Goal: Task Accomplishment & Management: Use online tool/utility

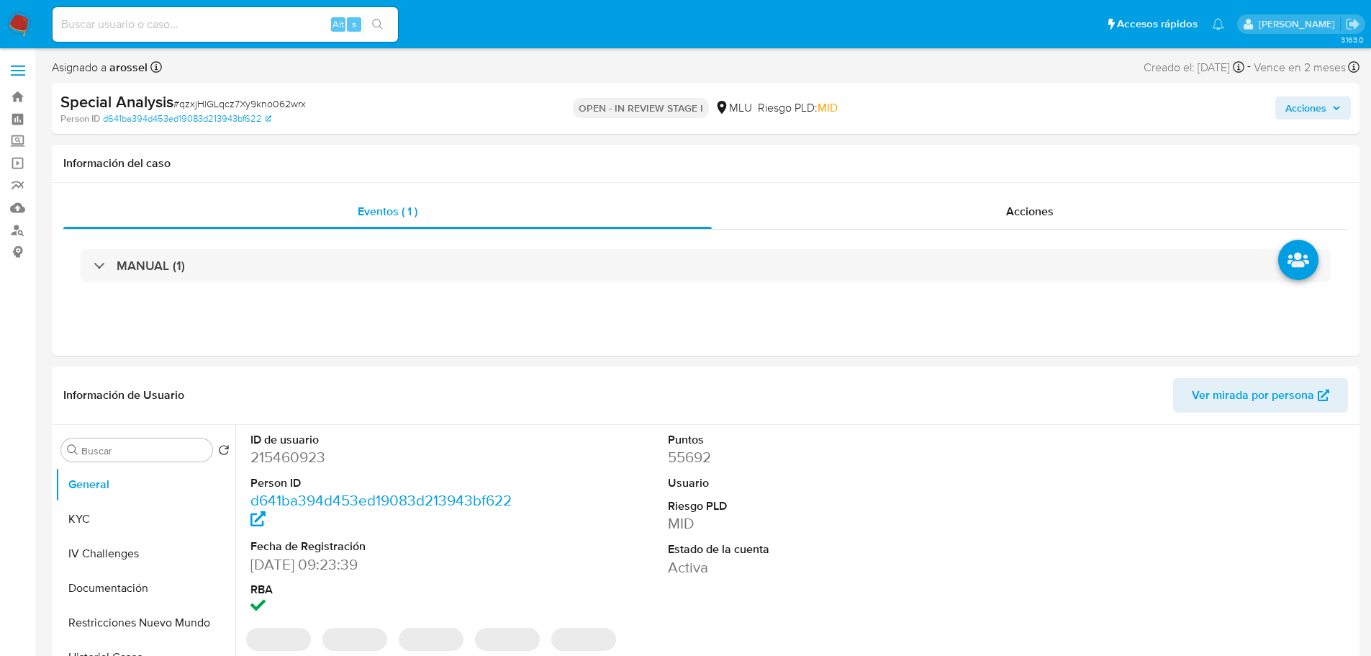
select select "10"
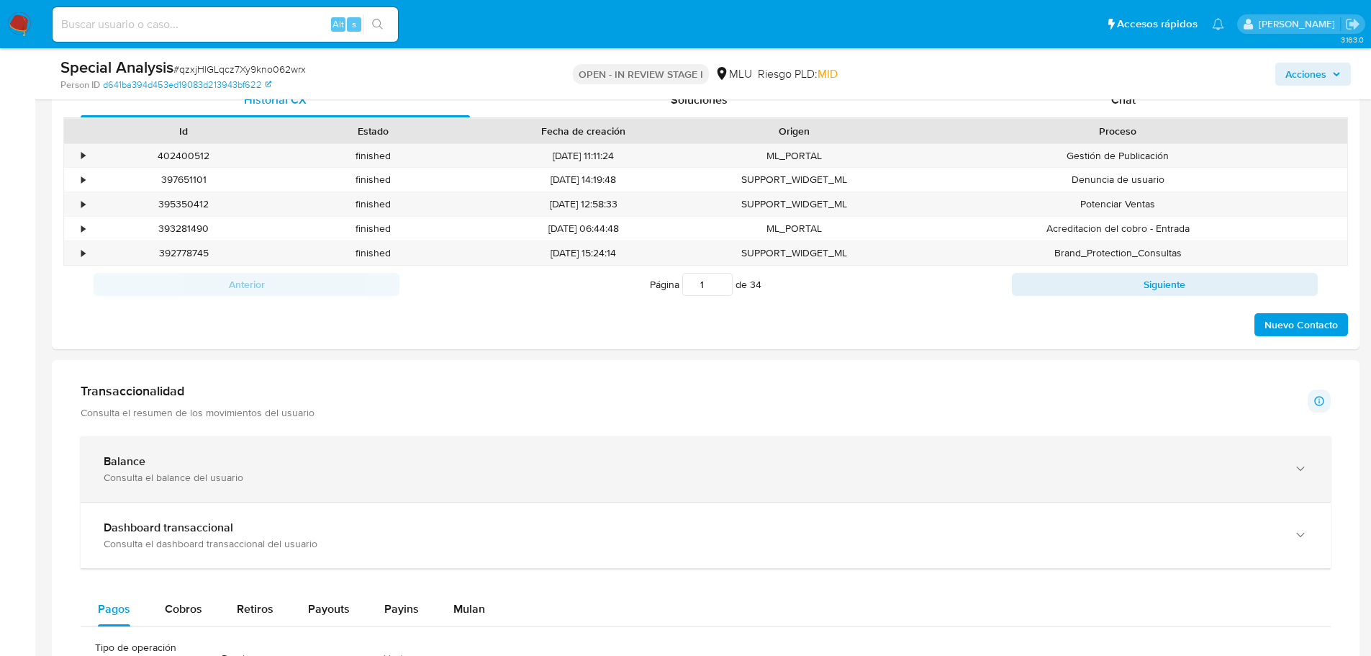
click at [265, 461] on div "Balance" at bounding box center [691, 461] width 1175 height 14
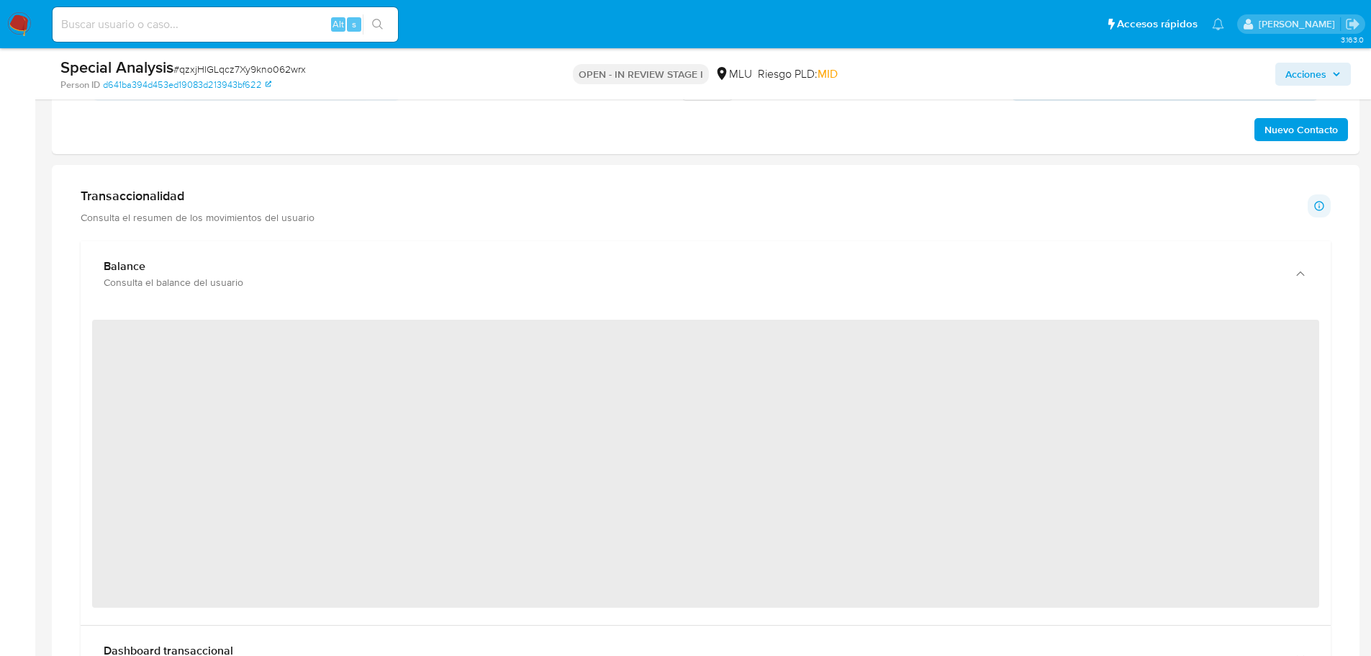
scroll to position [936, 0]
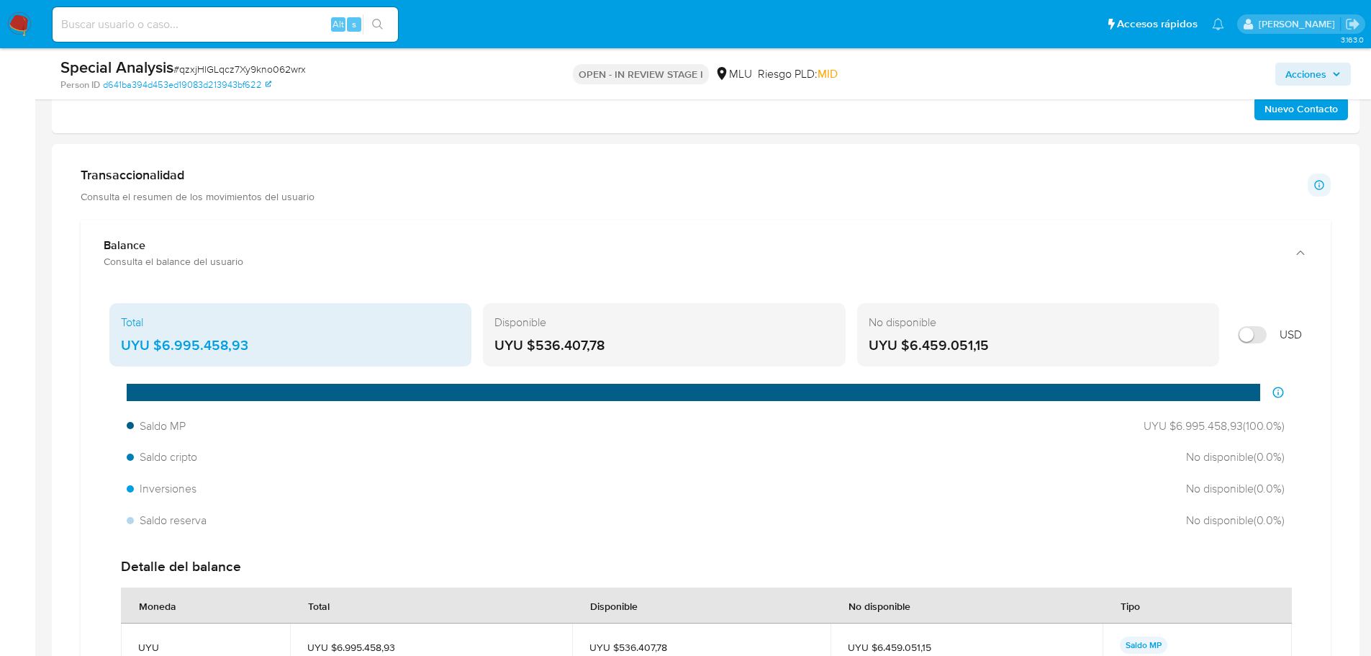
drag, startPoint x: 250, startPoint y: 344, endPoint x: 165, endPoint y: 346, distance: 85.0
click at [165, 346] on div "UYU $6.995.458,93" at bounding box center [290, 345] width 339 height 19
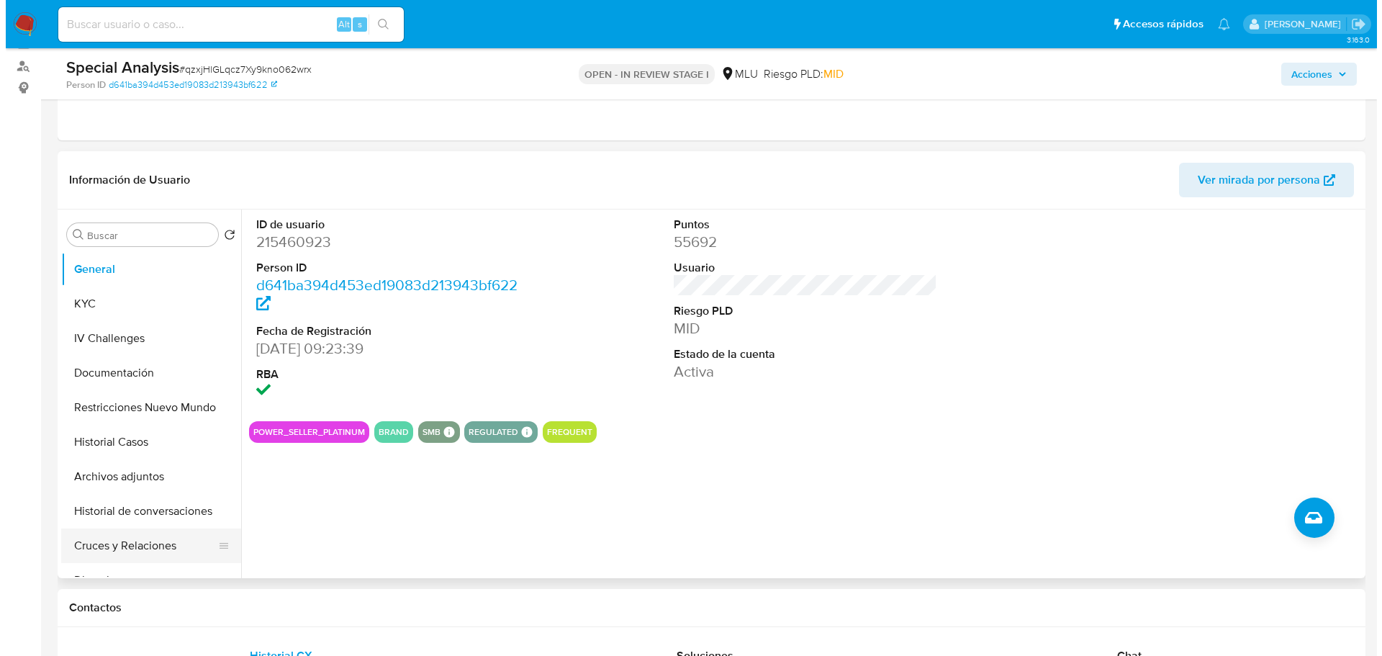
scroll to position [144, 0]
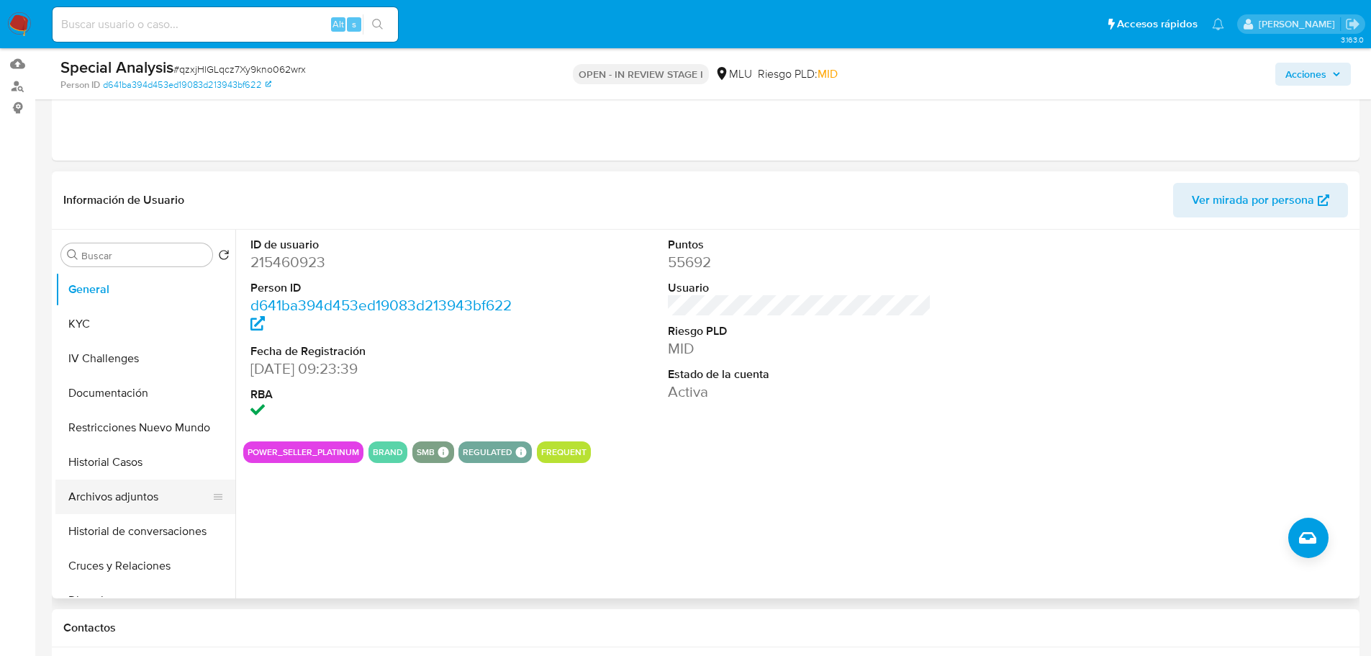
click at [166, 491] on button "Archivos adjuntos" at bounding box center [139, 496] width 168 height 35
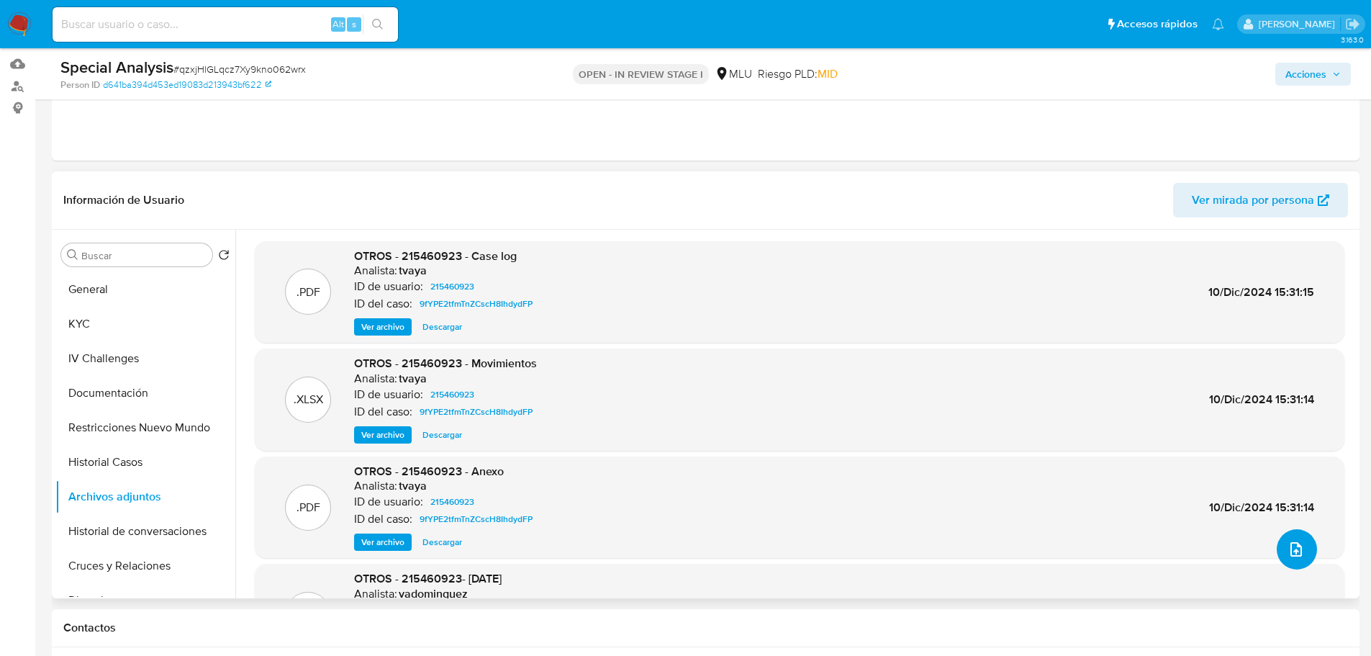
click at [1281, 561] on button "upload-file" at bounding box center [1297, 549] width 40 height 40
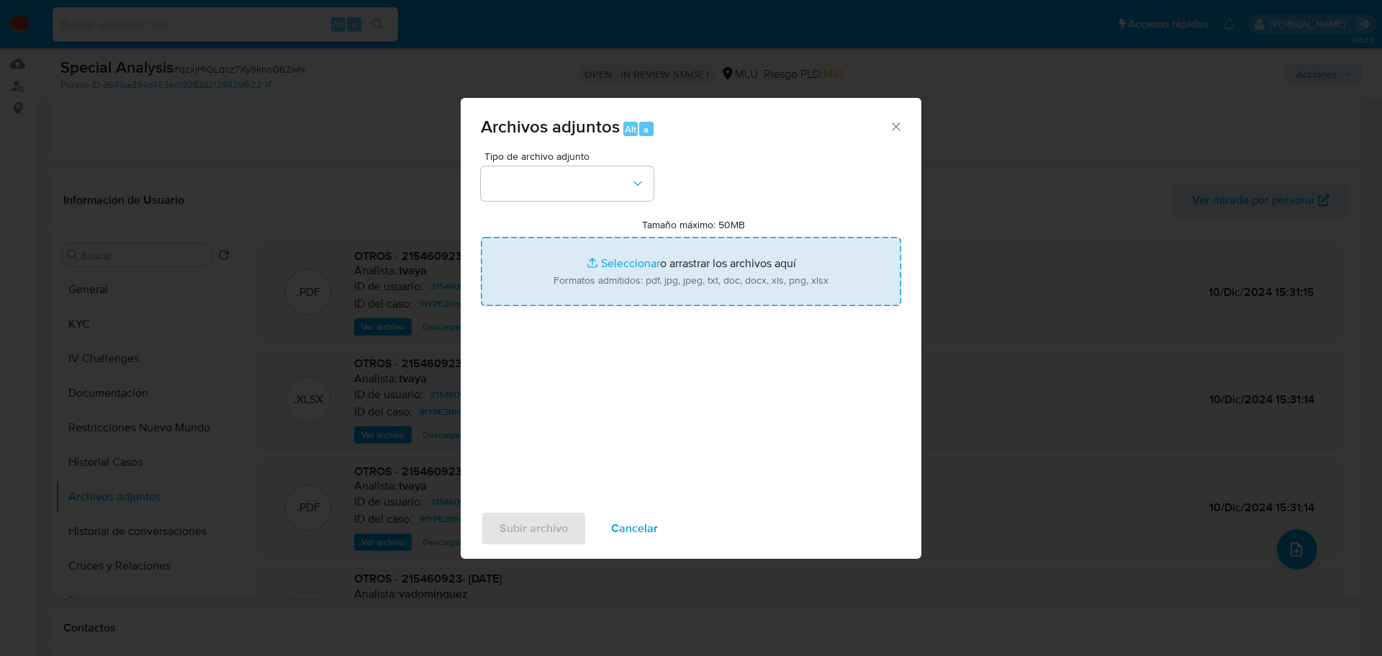
click at [641, 268] on input "Tamaño máximo: 50MB Seleccionar archivos" at bounding box center [691, 271] width 420 height 69
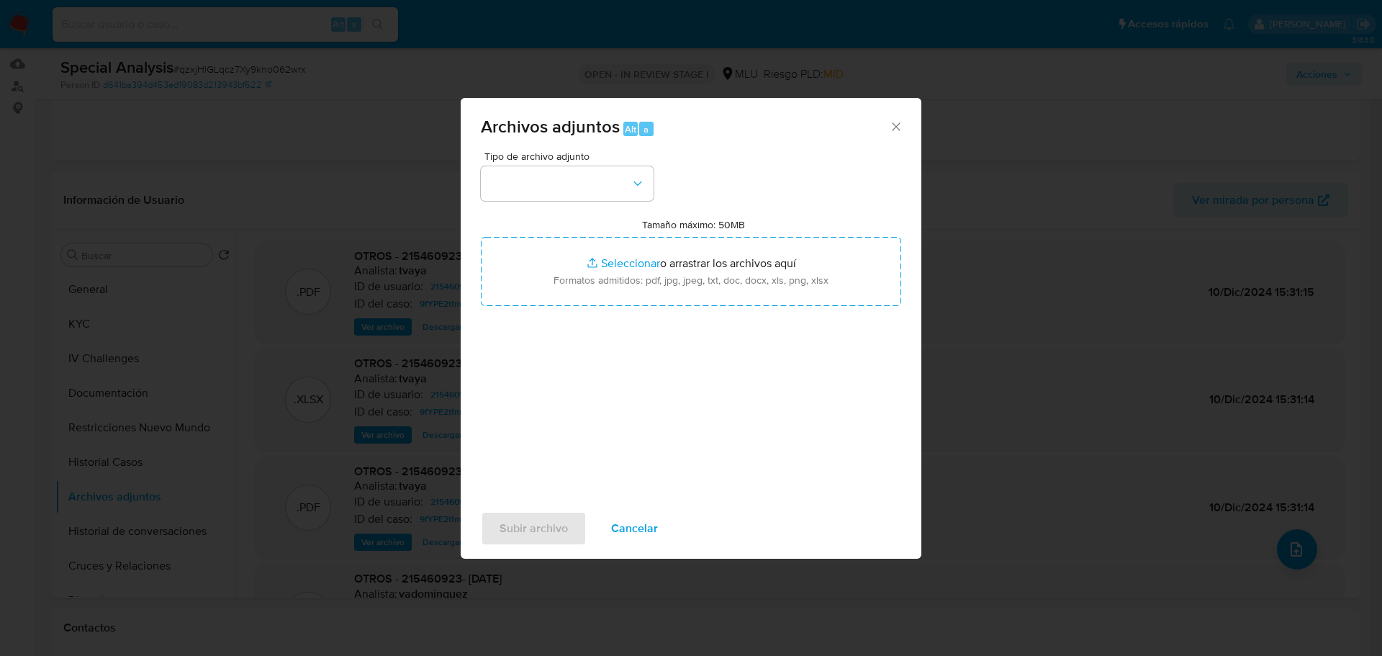
click at [656, 528] on span "Cancelar" at bounding box center [634, 528] width 47 height 32
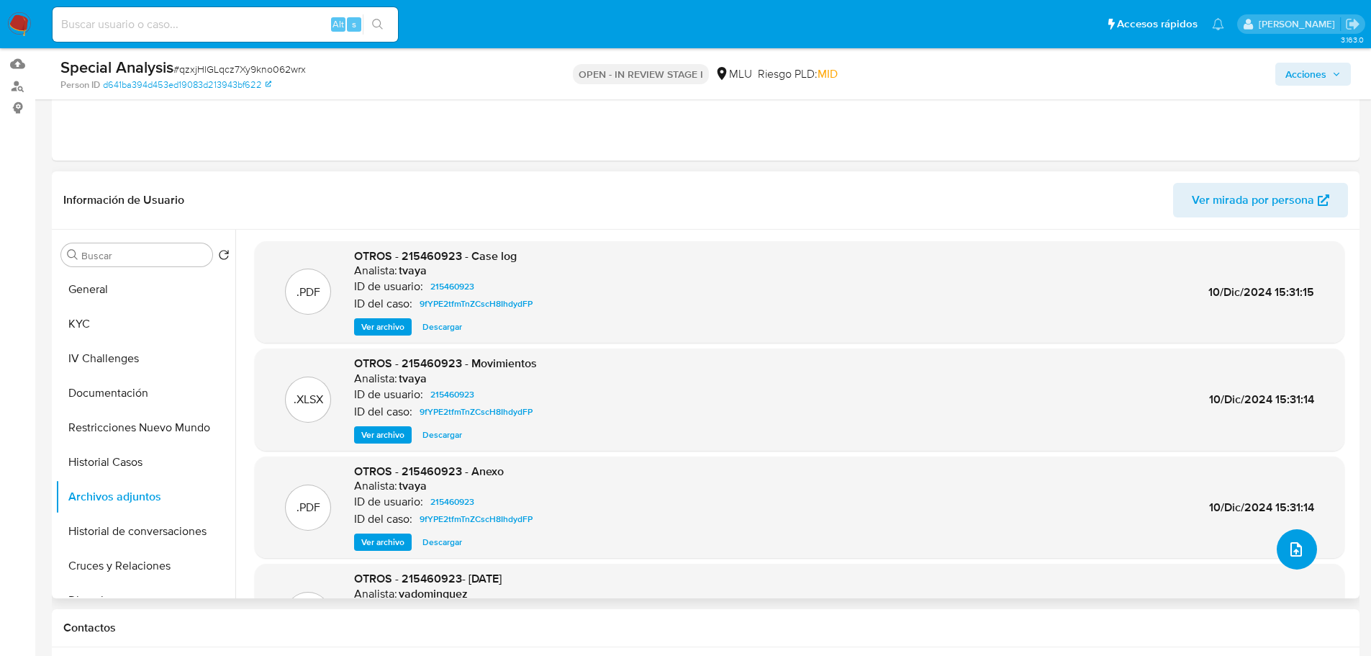
click at [1288, 548] on icon "upload-file" at bounding box center [1296, 549] width 17 height 17
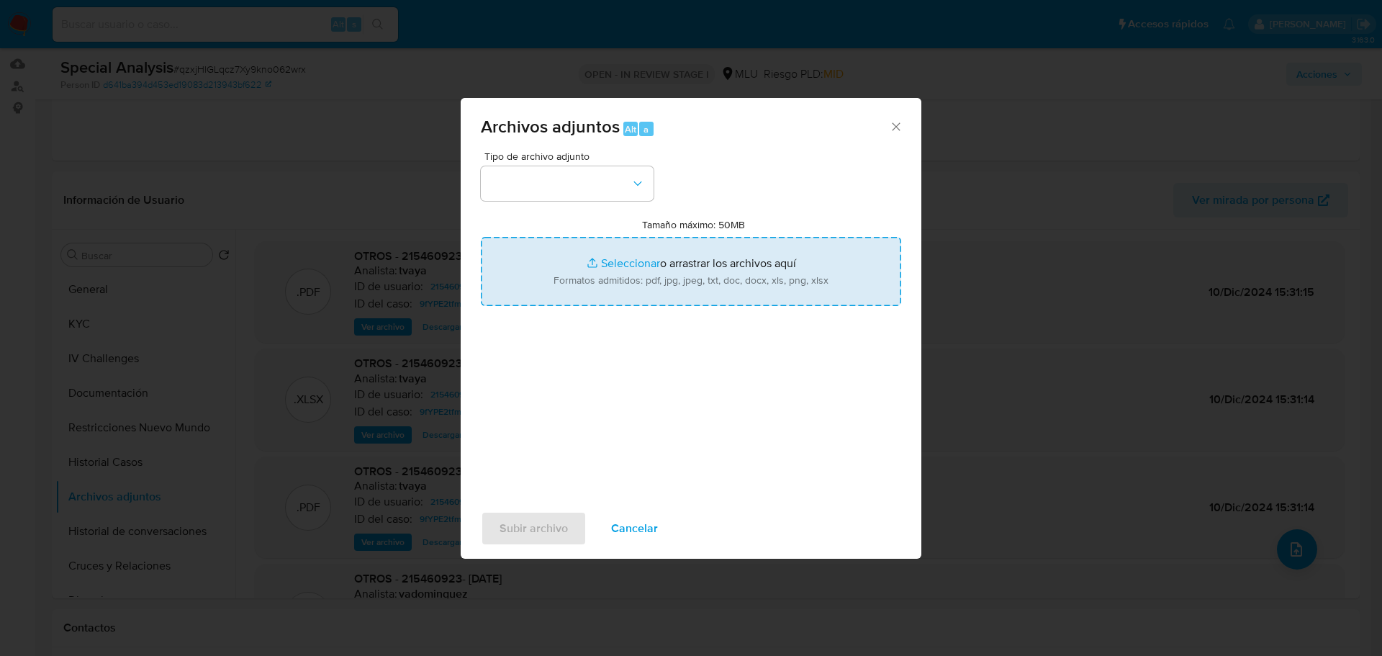
click at [692, 297] on input "Tamaño máximo: 50MB Seleccionar archivos" at bounding box center [691, 271] width 420 height 69
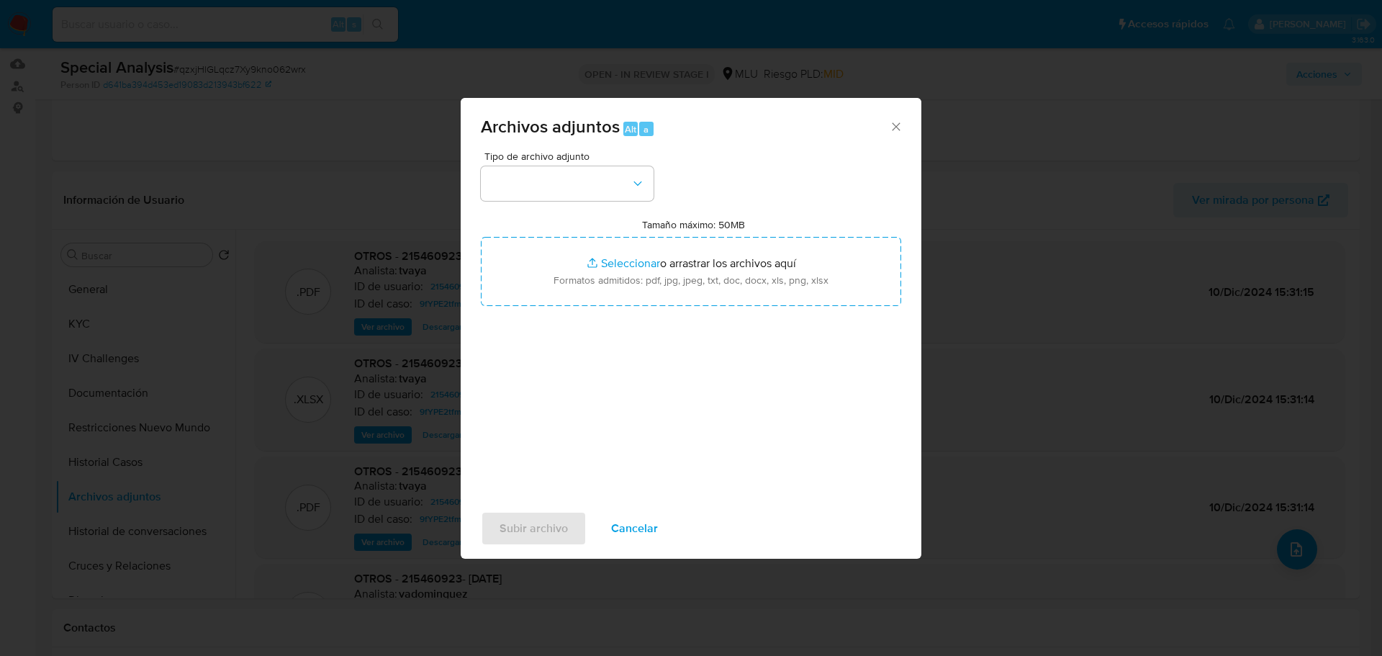
click at [649, 525] on span "Cancelar" at bounding box center [634, 528] width 47 height 32
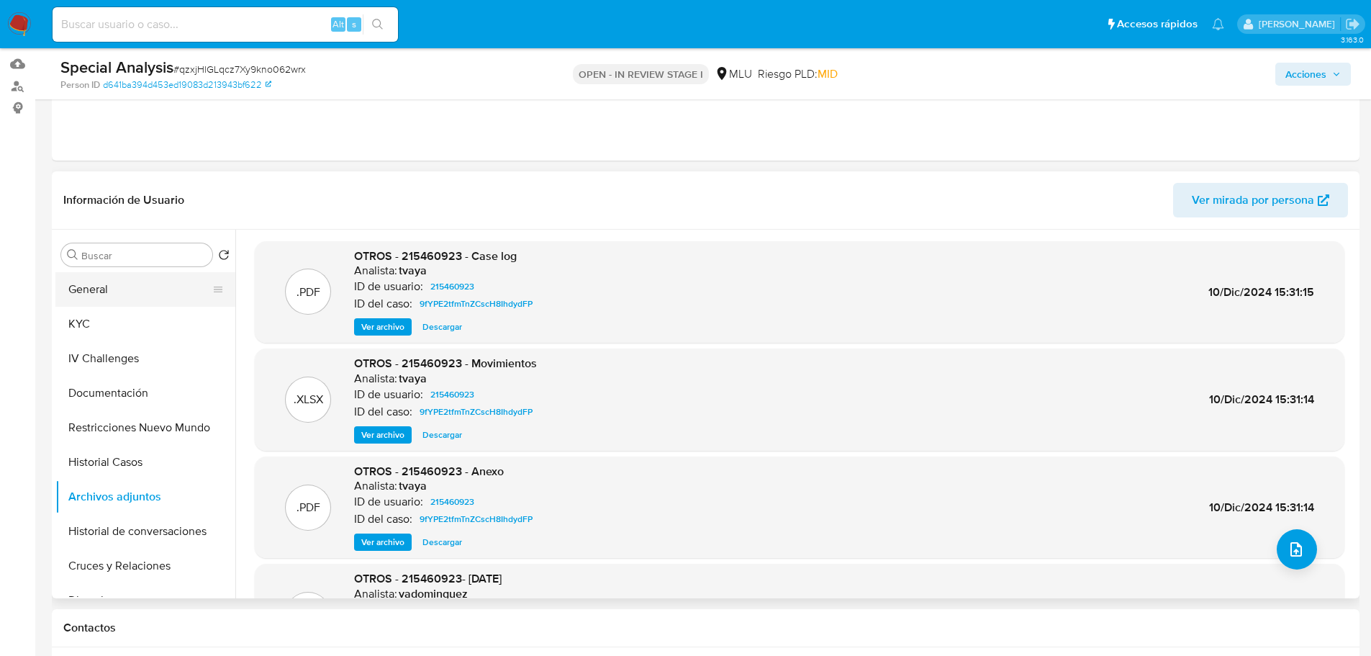
click at [150, 272] on button "General" at bounding box center [139, 289] width 168 height 35
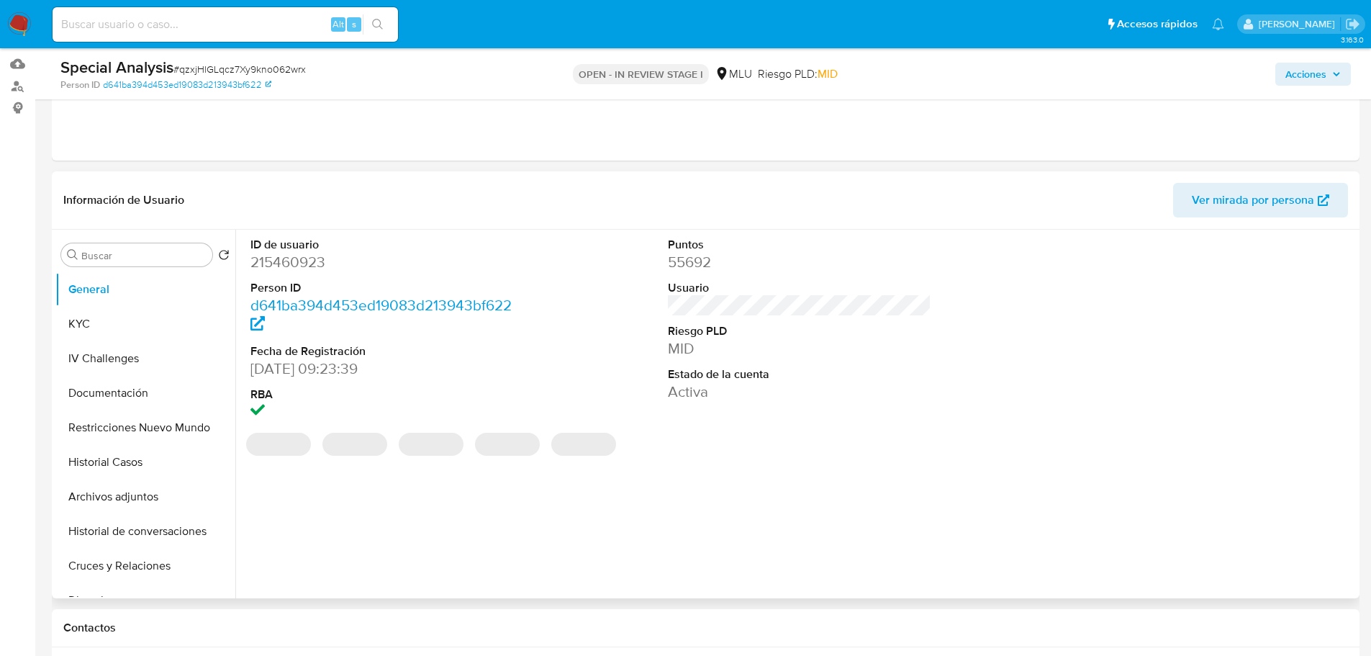
click at [318, 259] on dd "215460923" at bounding box center [382, 262] width 264 height 20
copy dd "215460923"
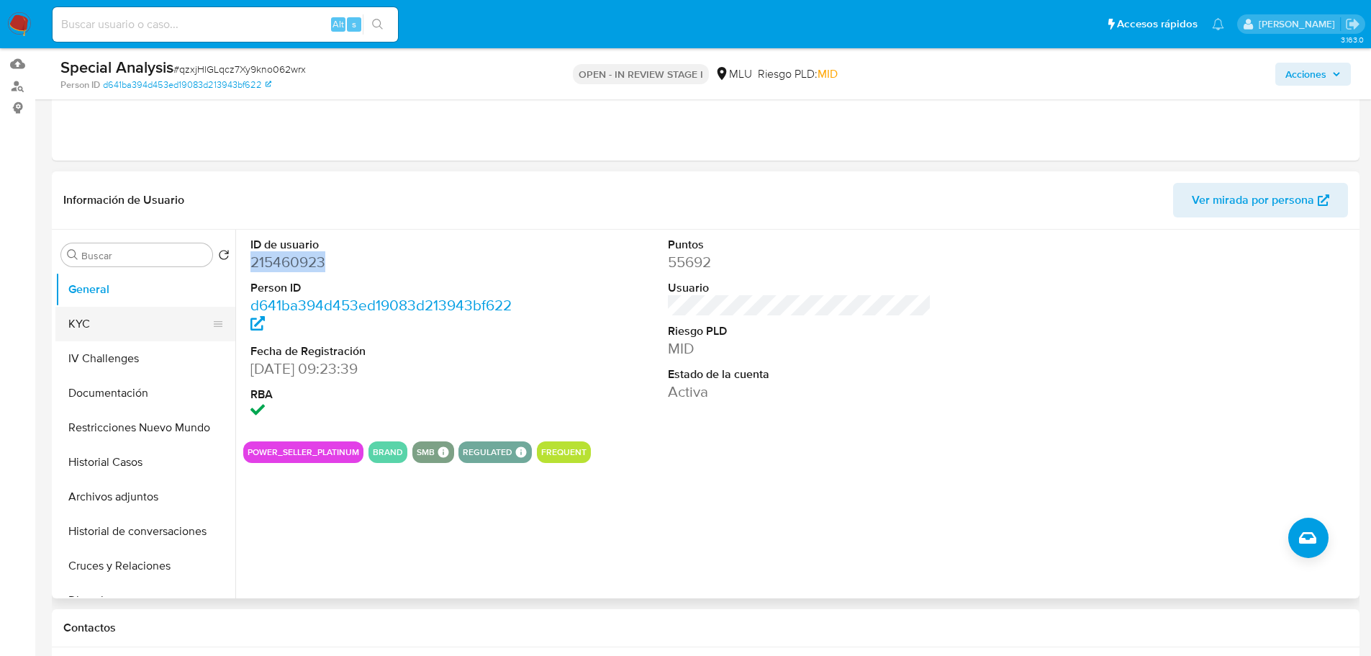
click at [112, 317] on button "KYC" at bounding box center [139, 324] width 168 height 35
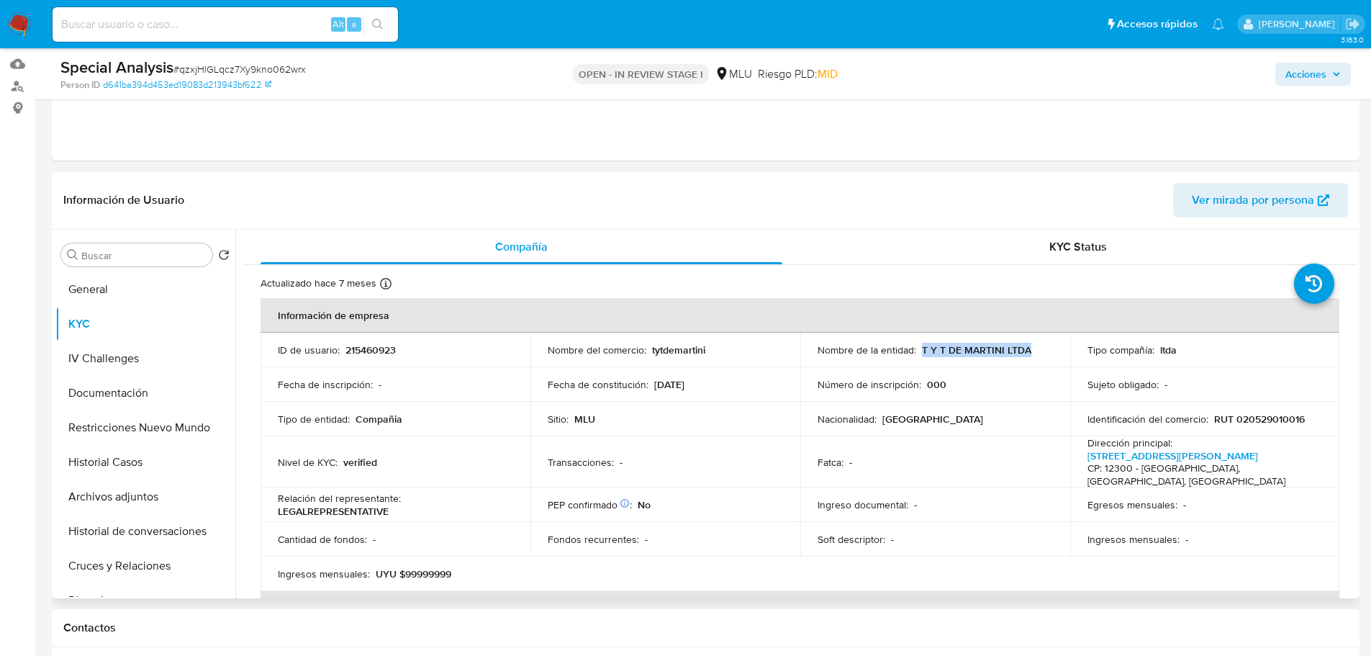
drag, startPoint x: 918, startPoint y: 346, endPoint x: 1044, endPoint y: 350, distance: 126.0
click at [1044, 350] on div "Nombre de la entidad : T Y T DE MARTINI LTDA" at bounding box center [935, 349] width 235 height 13
copy p "T Y T DE MARTINI LTDA"
click at [164, 501] on button "Archivos adjuntos" at bounding box center [139, 496] width 168 height 35
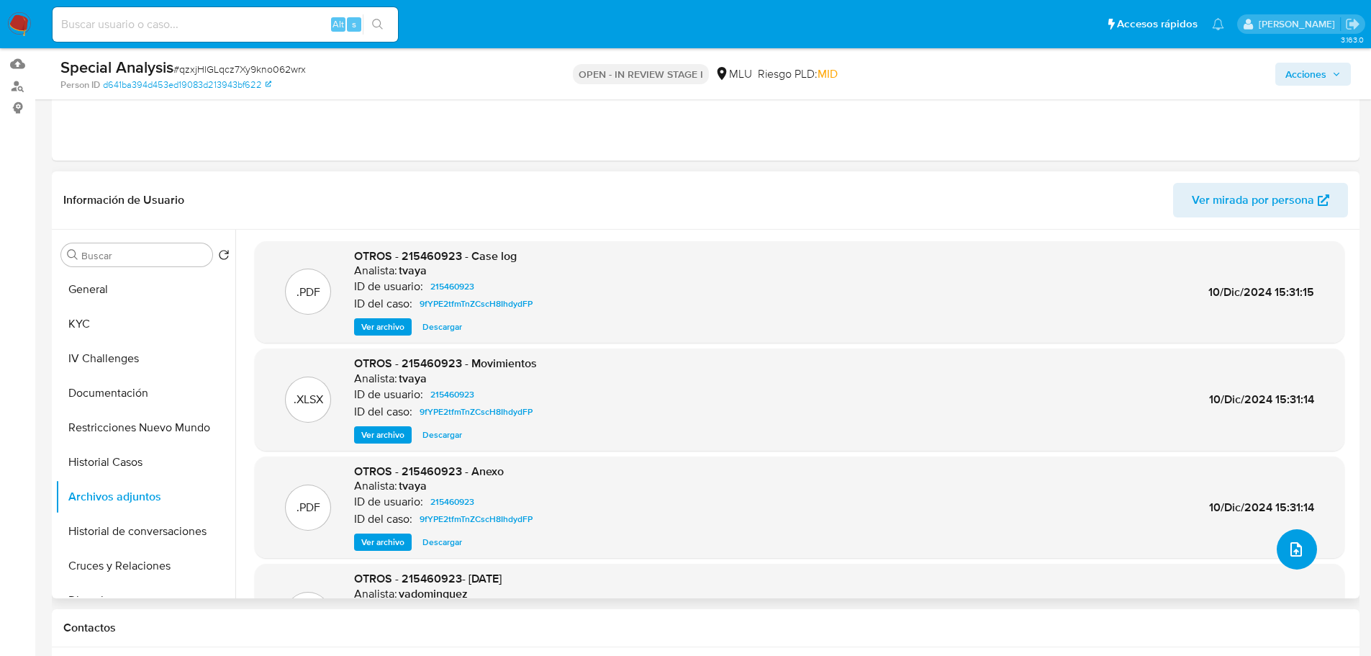
click at [1291, 553] on icon "upload-file" at bounding box center [1296, 549] width 17 height 17
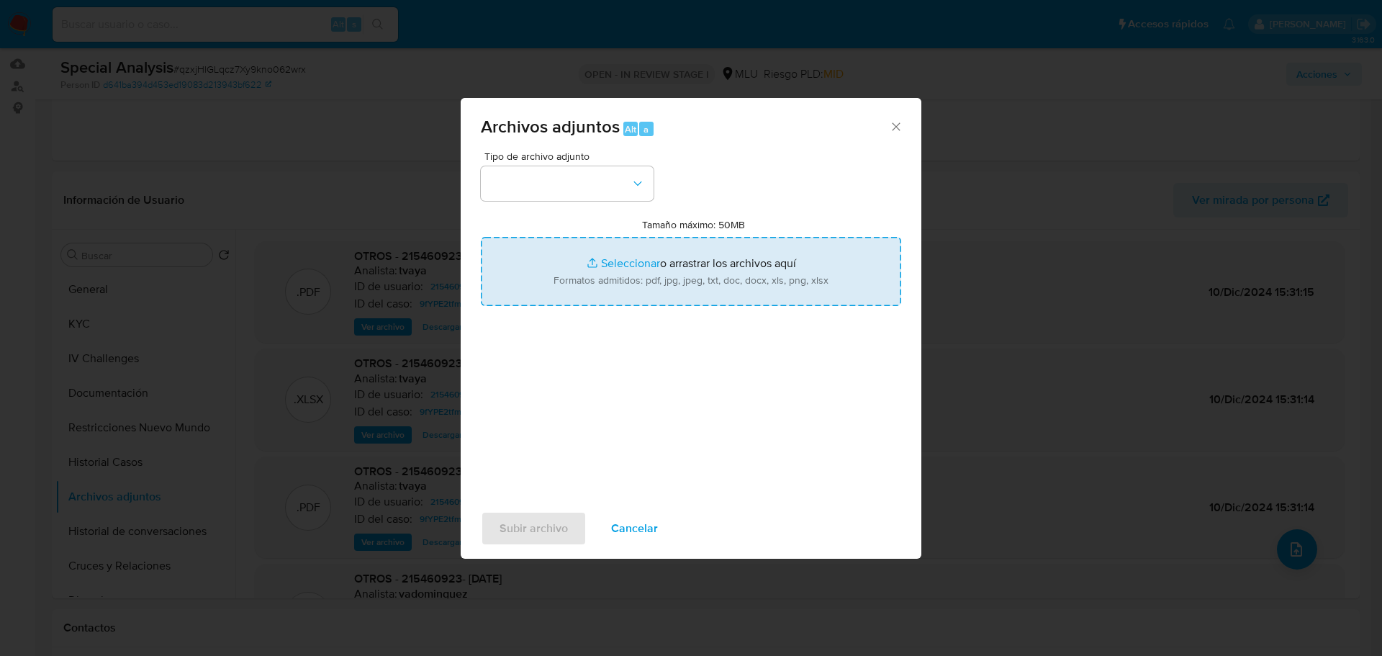
click at [676, 266] on input "Tamaño máximo: 50MB Seleccionar archivos" at bounding box center [691, 271] width 420 height 69
click at [723, 289] on input "Tamaño máximo: 50MB Seleccionar archivos" at bounding box center [691, 271] width 420 height 69
type input "C:\fakepath\Anexos 215460923 - 13_10_2025.pdf"
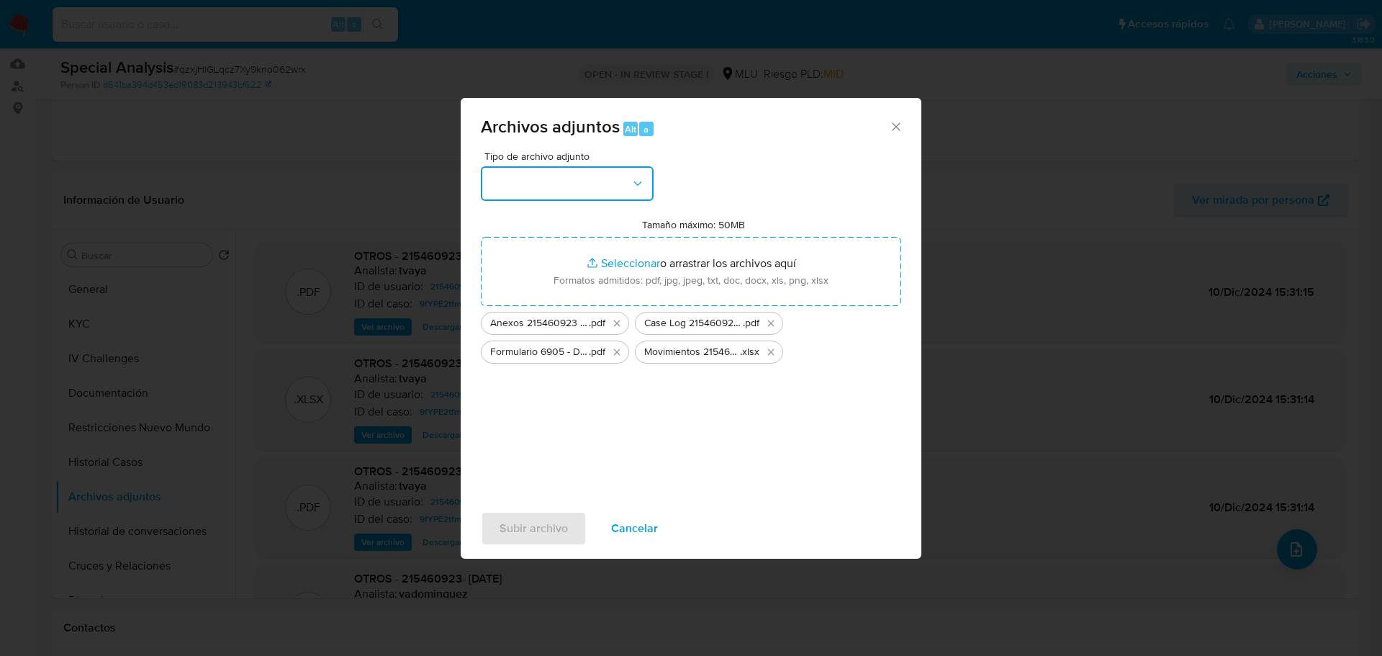
click at [640, 184] on icon "button" at bounding box center [638, 183] width 14 height 14
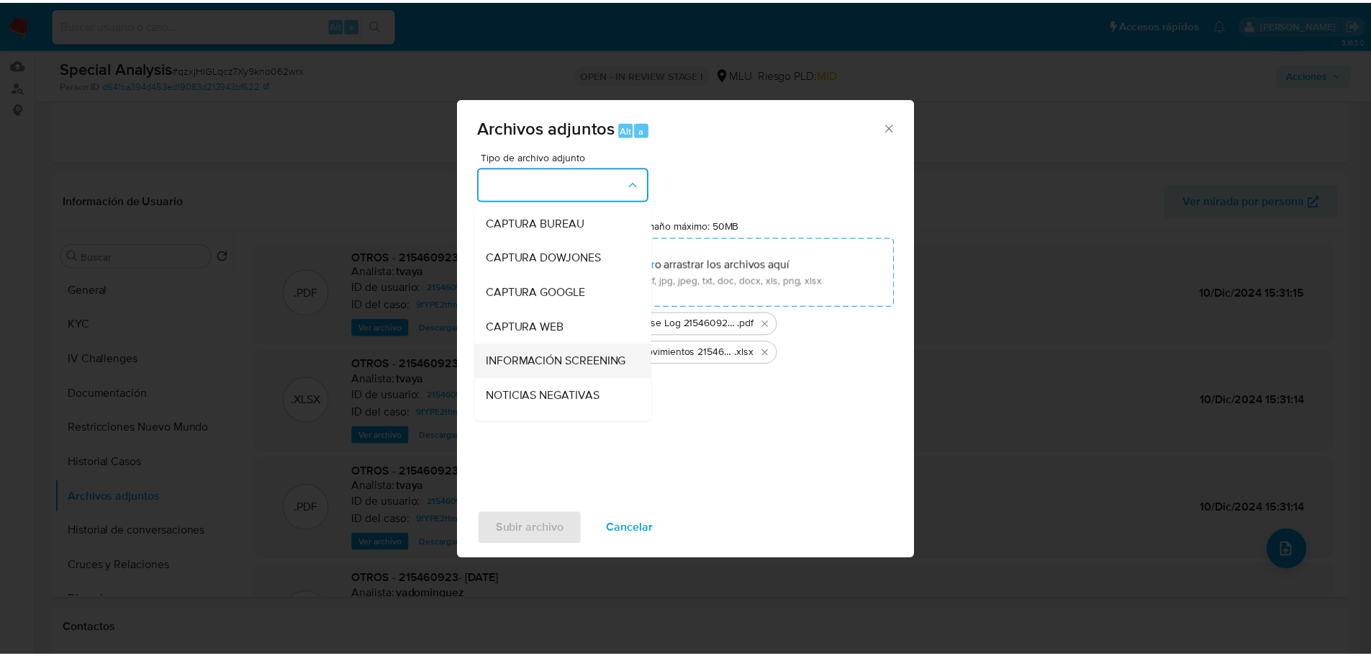
scroll to position [72, 0]
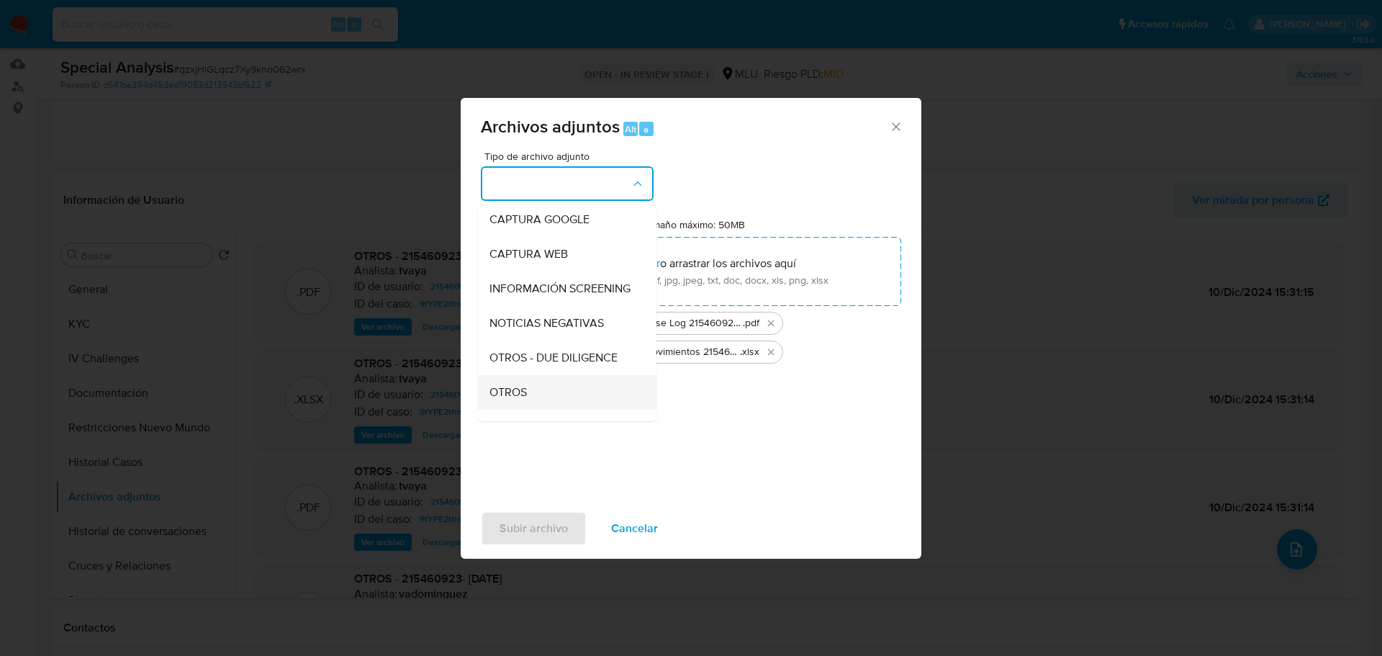
click at [558, 400] on div "OTROS" at bounding box center [562, 392] width 147 height 35
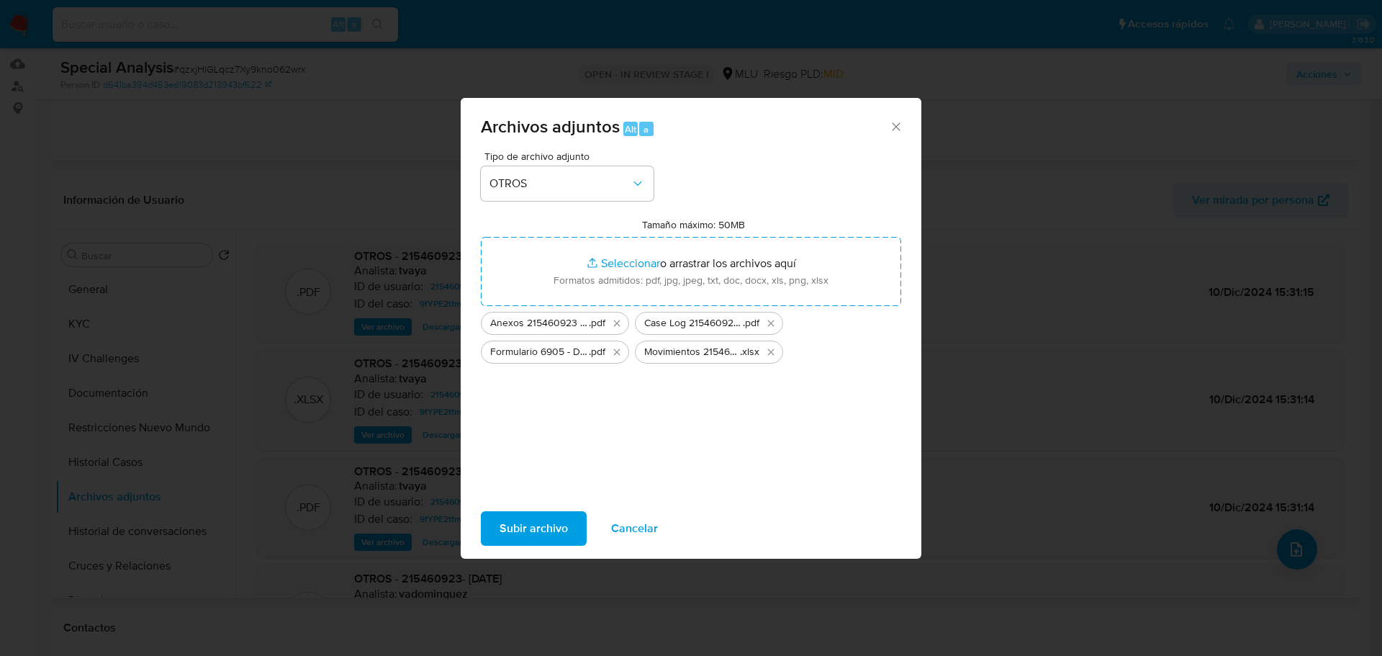
click at [540, 531] on span "Subir archivo" at bounding box center [534, 528] width 68 height 32
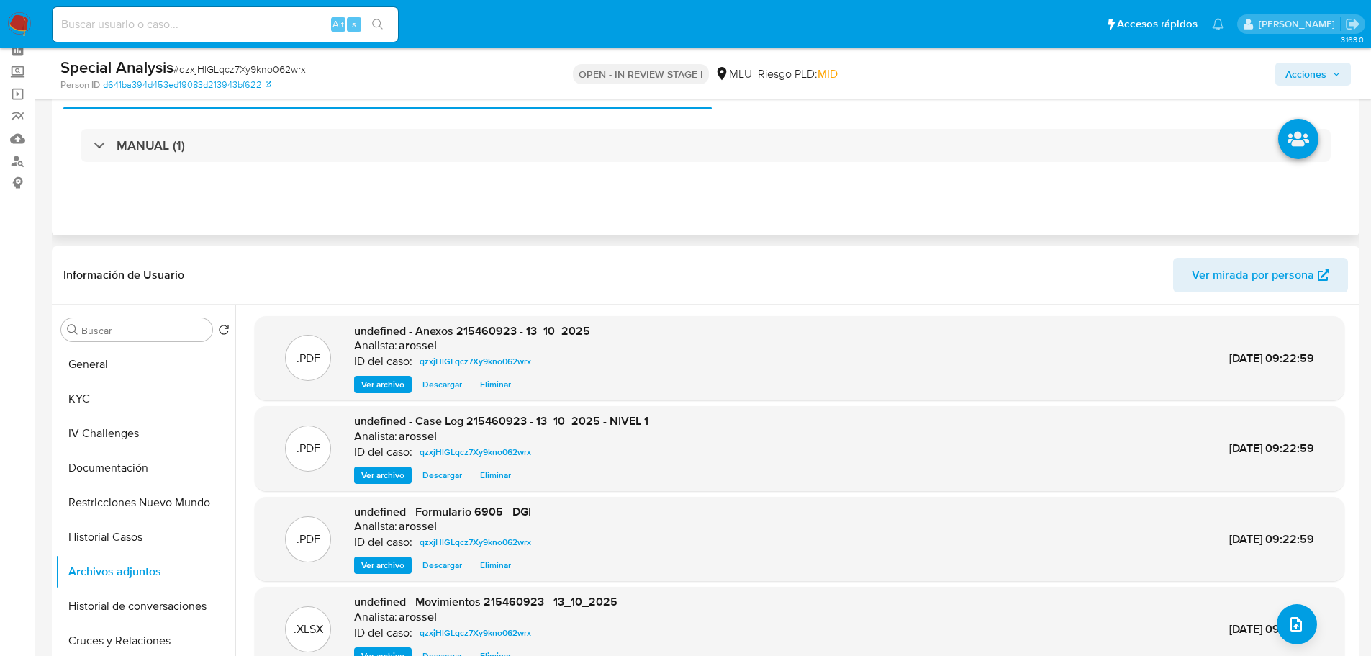
scroll to position [0, 0]
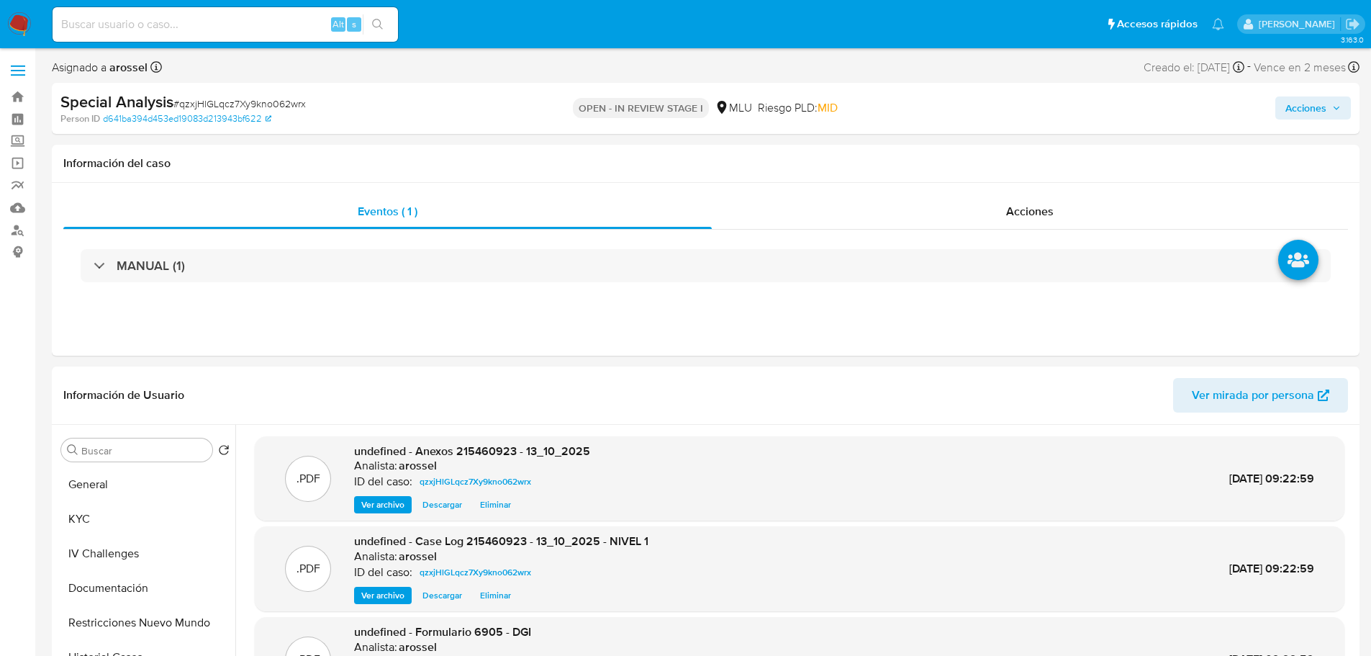
click at [1306, 116] on span "Acciones" at bounding box center [1306, 107] width 41 height 23
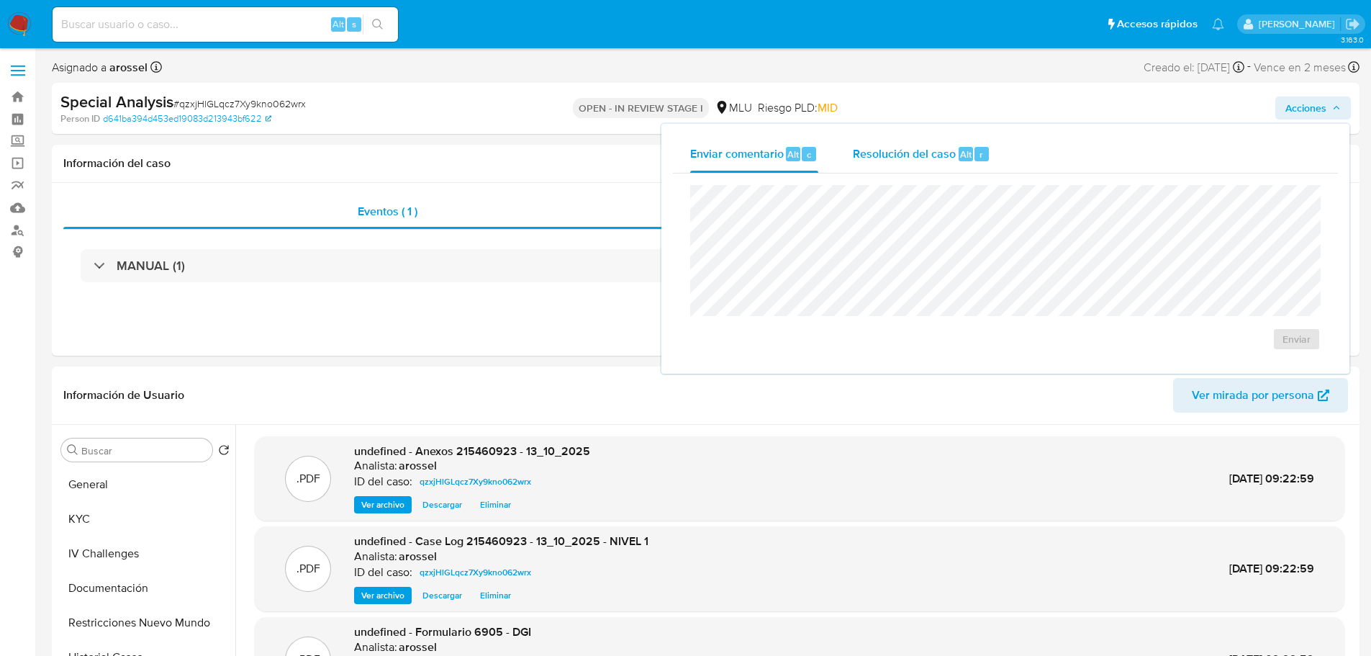
click at [959, 158] on div "Alt" at bounding box center [966, 154] width 14 height 14
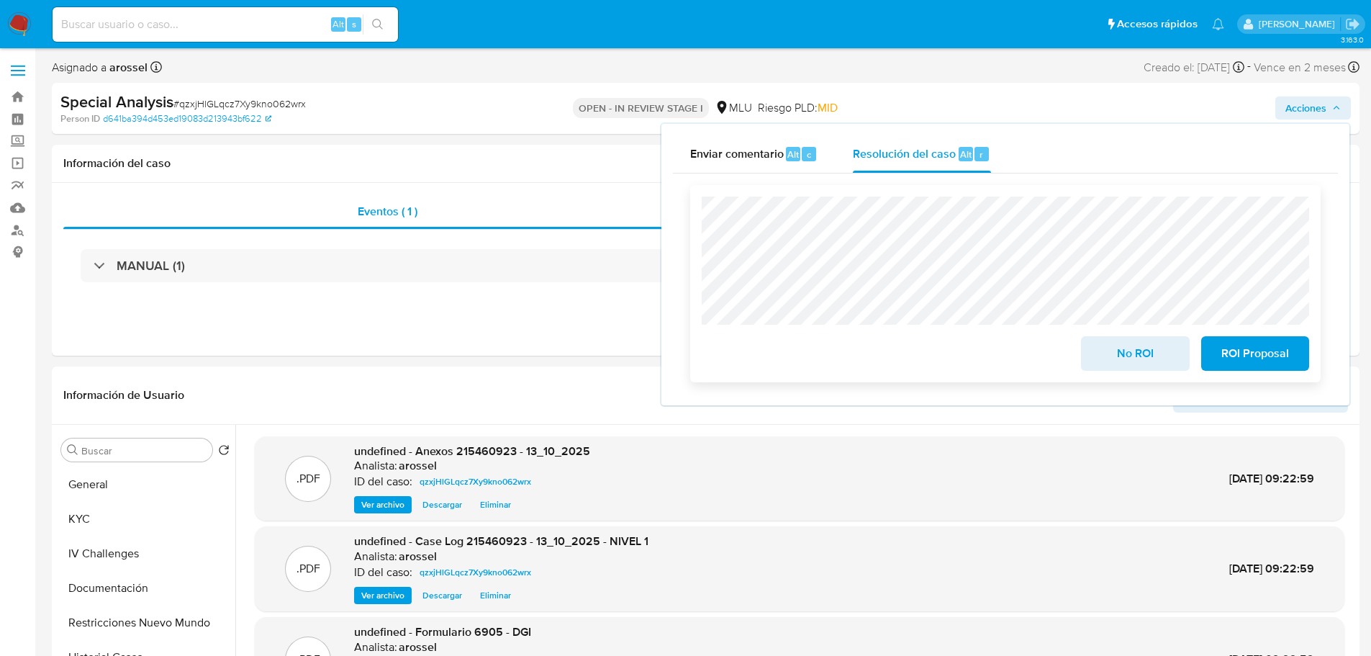
click at [1104, 358] on span "No ROI" at bounding box center [1135, 354] width 71 height 32
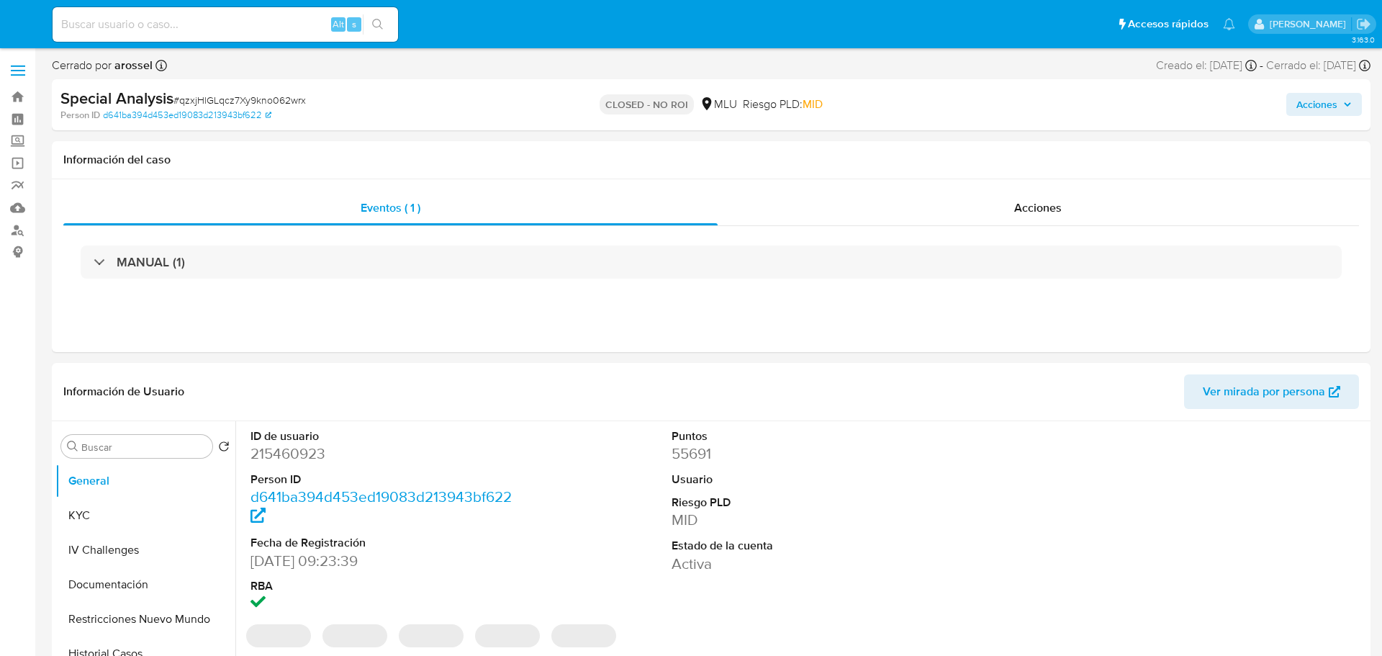
select select "10"
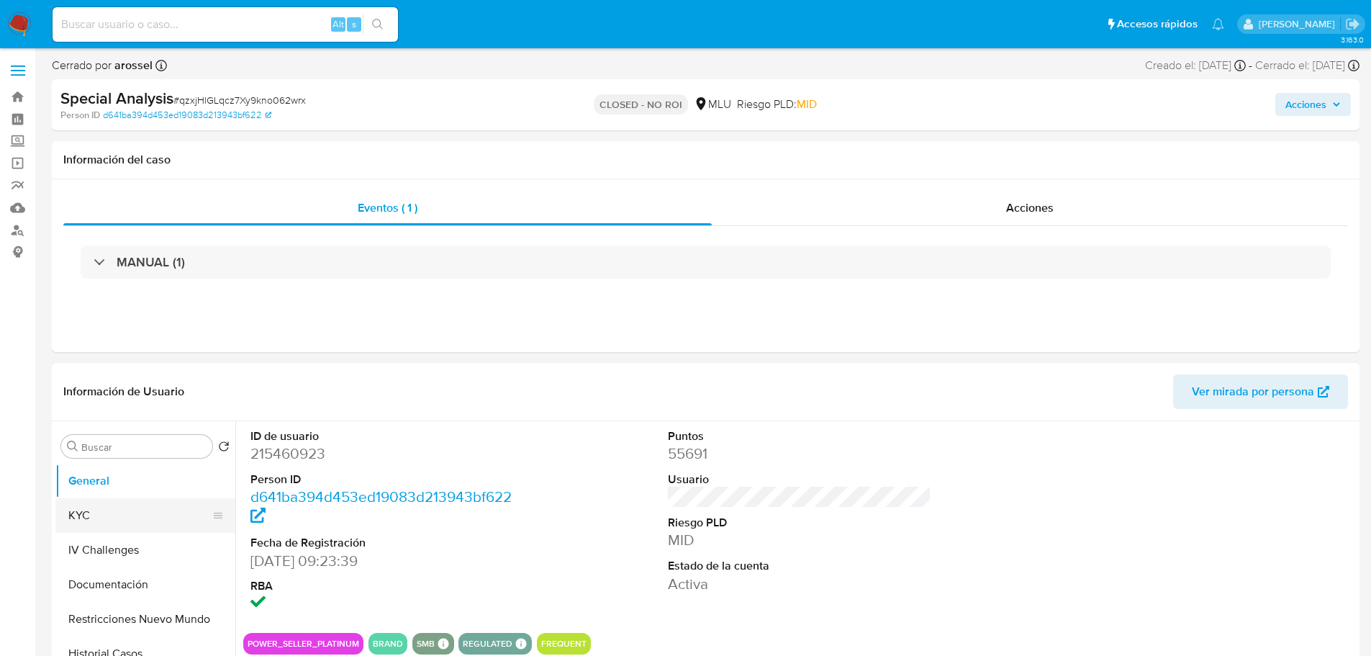
click at [117, 522] on button "KYC" at bounding box center [139, 515] width 168 height 35
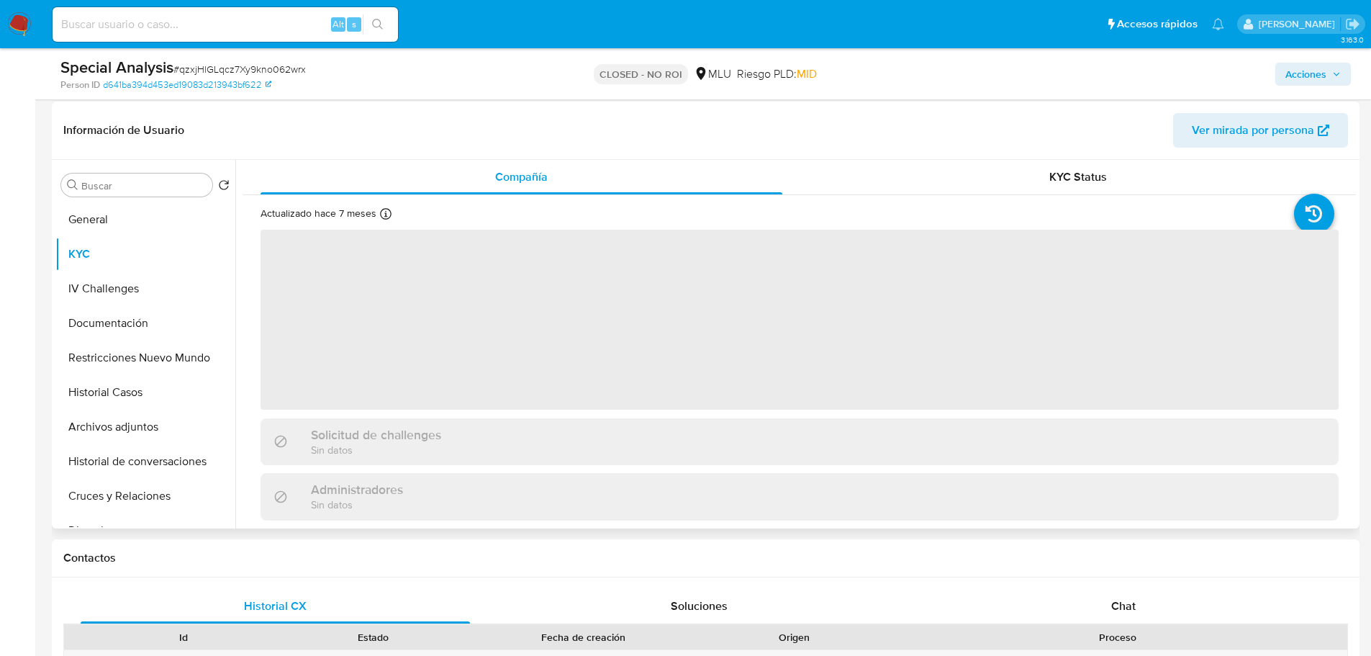
scroll to position [216, 0]
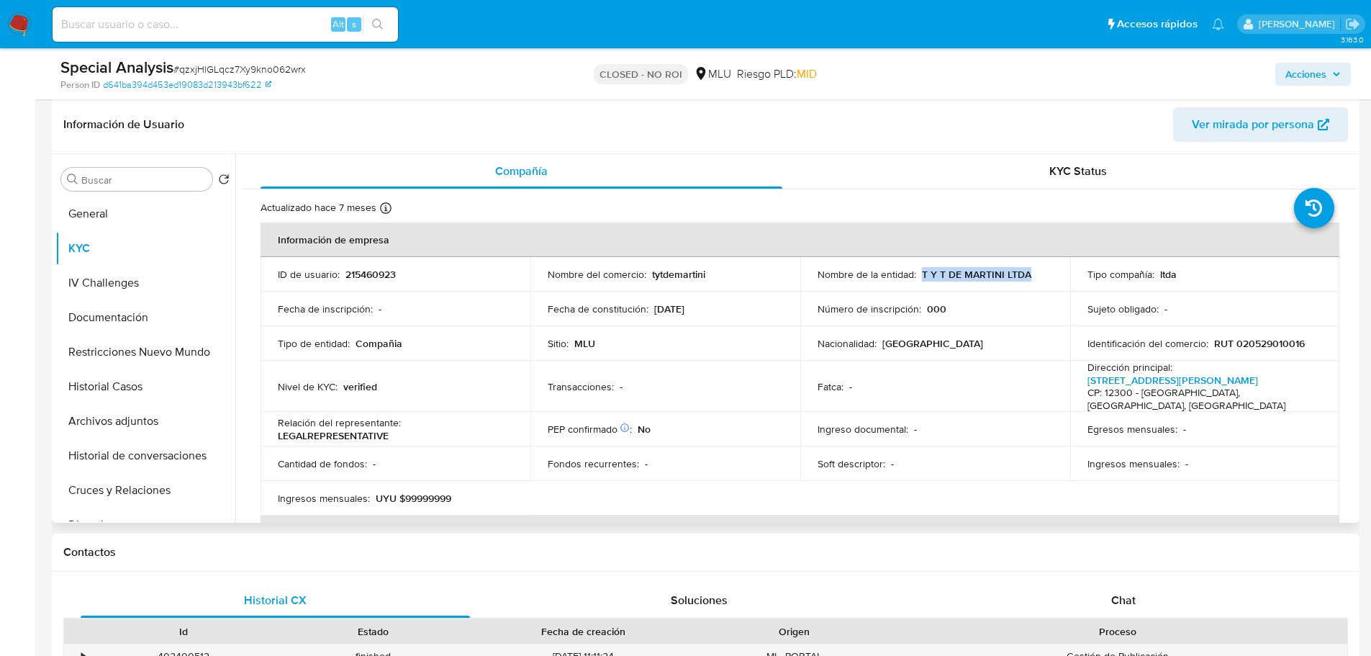
drag, startPoint x: 918, startPoint y: 273, endPoint x: 1008, endPoint y: 265, distance: 89.6
click at [1026, 272] on div "Nombre de la entidad : T Y T DE MARTINI LTDA" at bounding box center [935, 274] width 235 height 13
copy p "T Y T DE MARTINI LTDA"
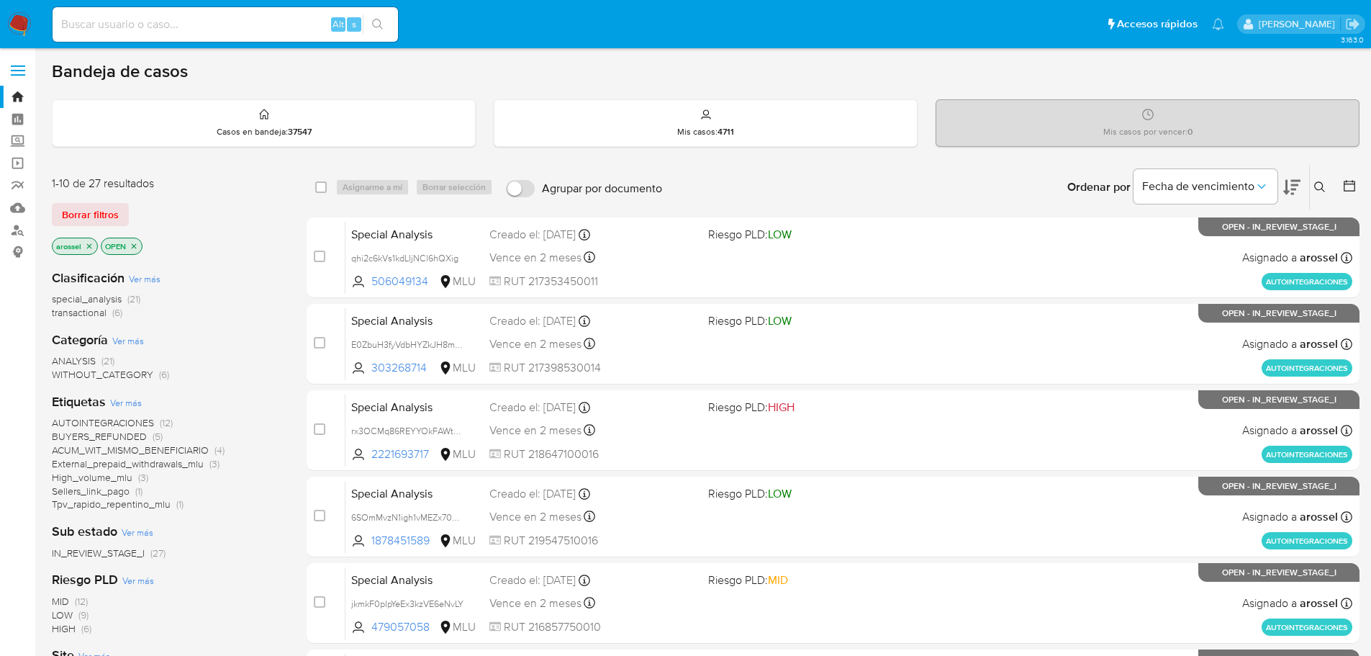
click at [1284, 191] on icon at bounding box center [1291, 187] width 17 height 15
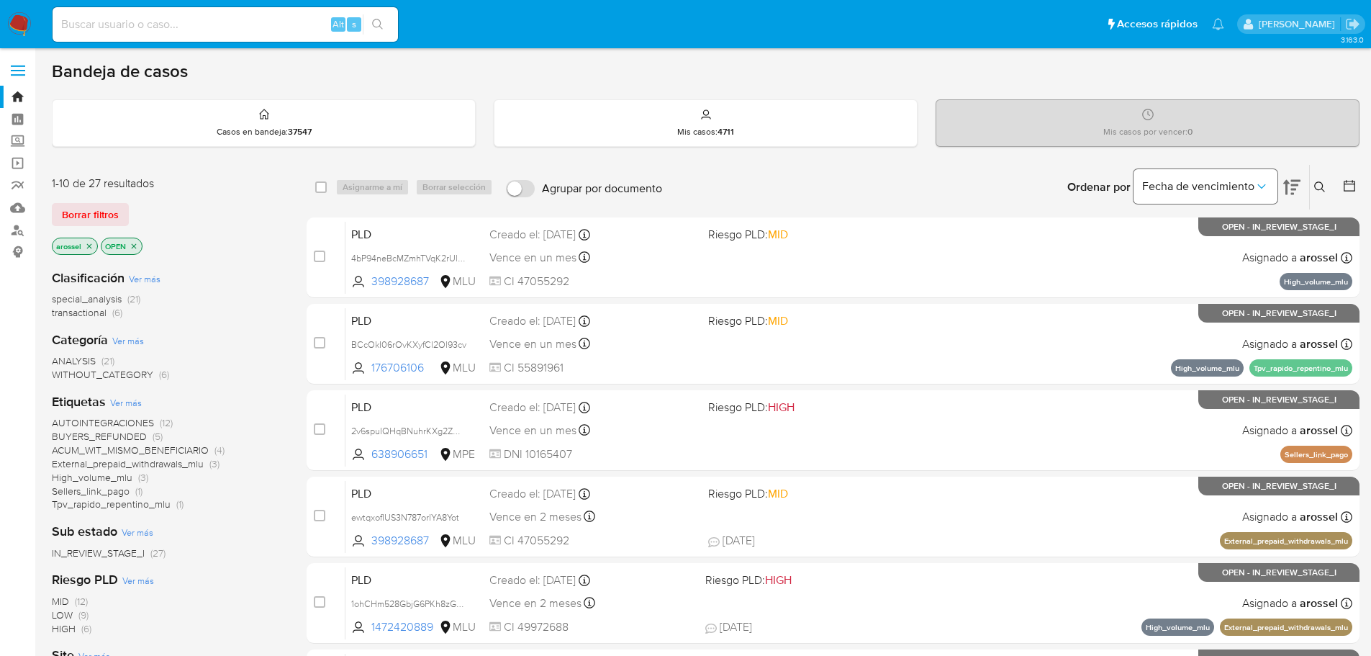
click at [1198, 194] on button "Fecha de vencimiento" at bounding box center [1206, 186] width 144 height 35
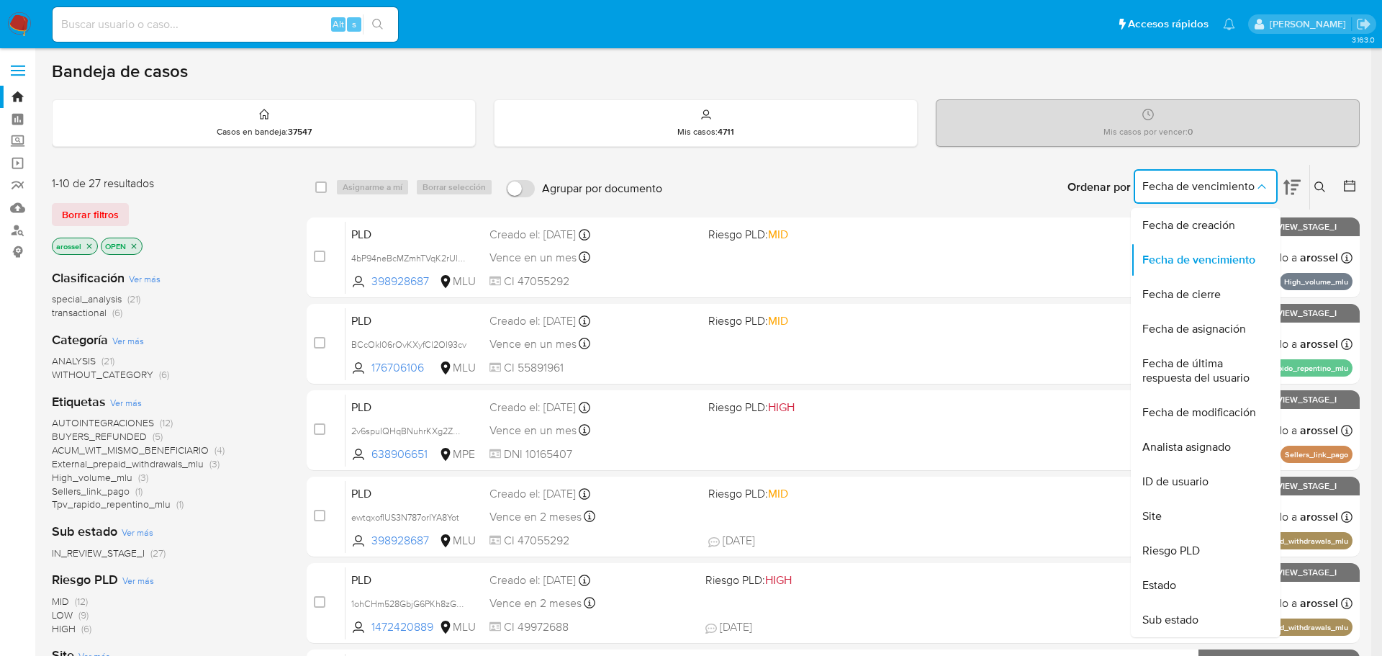
click at [176, 32] on input at bounding box center [226, 24] width 346 height 19
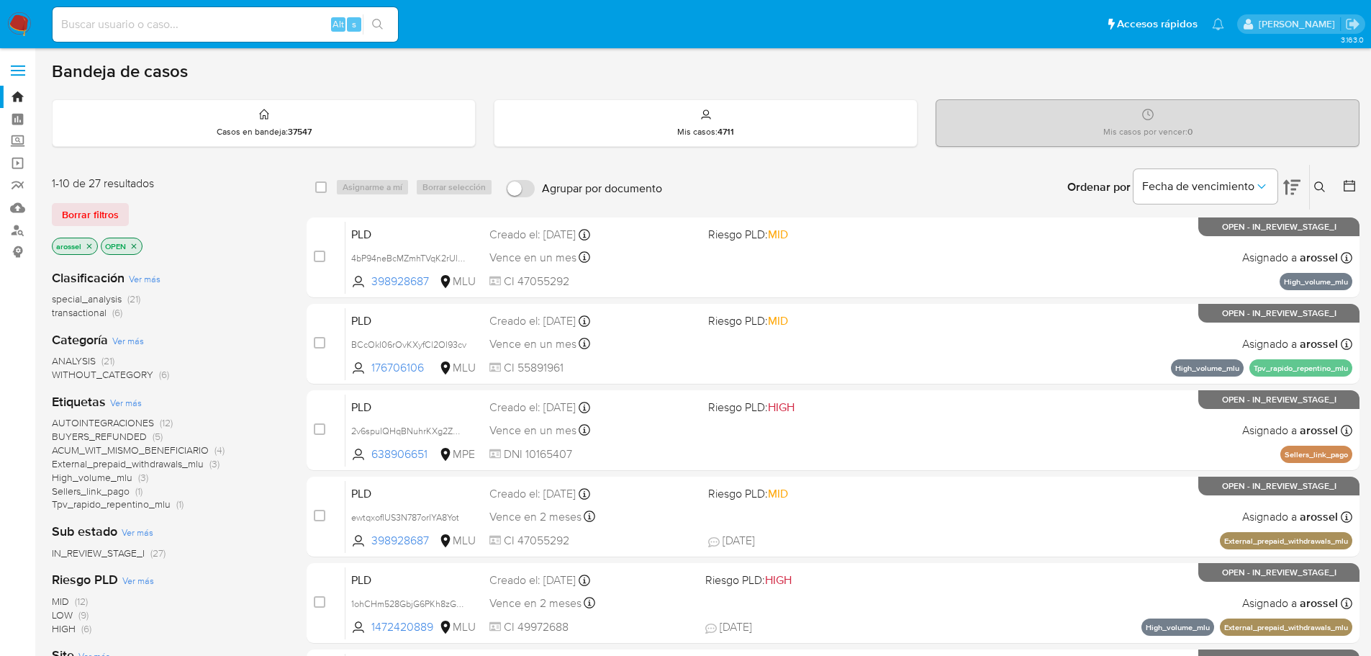
click at [173, 19] on input at bounding box center [226, 24] width 346 height 19
drag, startPoint x: 176, startPoint y: 19, endPoint x: 171, endPoint y: 10, distance: 10.0
click at [175, 15] on input at bounding box center [226, 24] width 346 height 19
paste input "MssbpjP0EzOAUfXvREfpgj75"
type input "MssbpjP0EzOAUfXvREfpgj75"
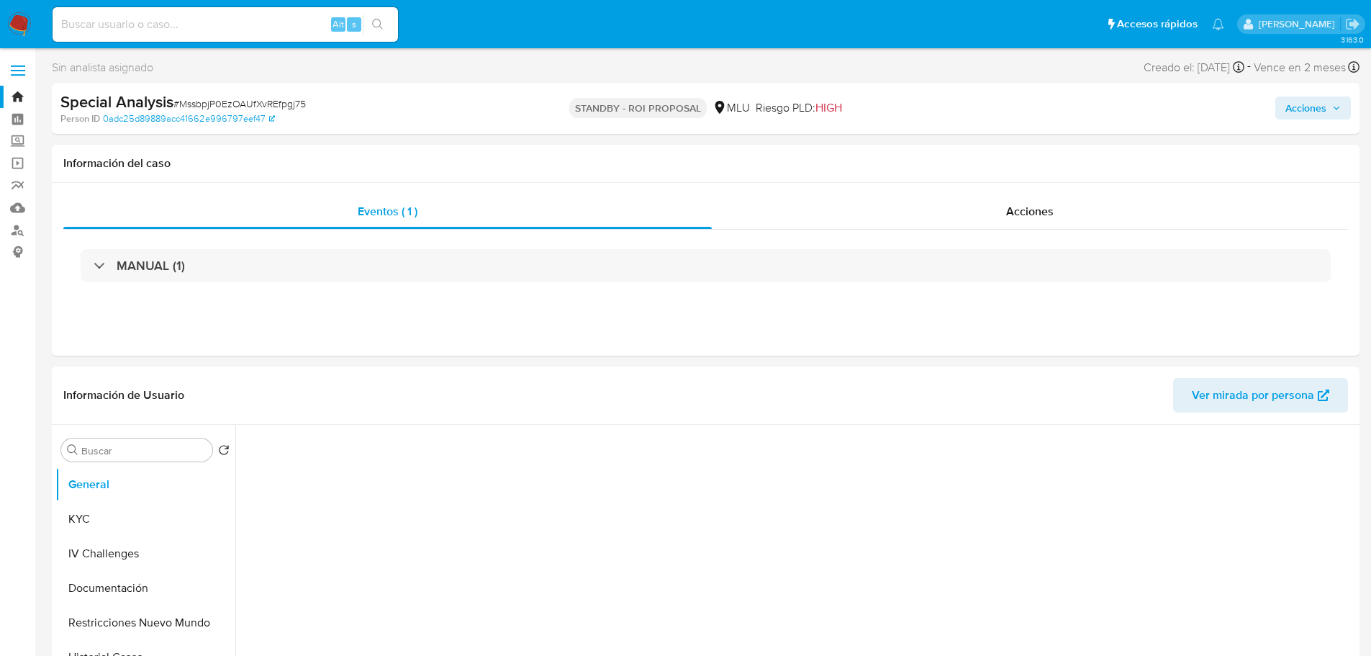
select select "10"
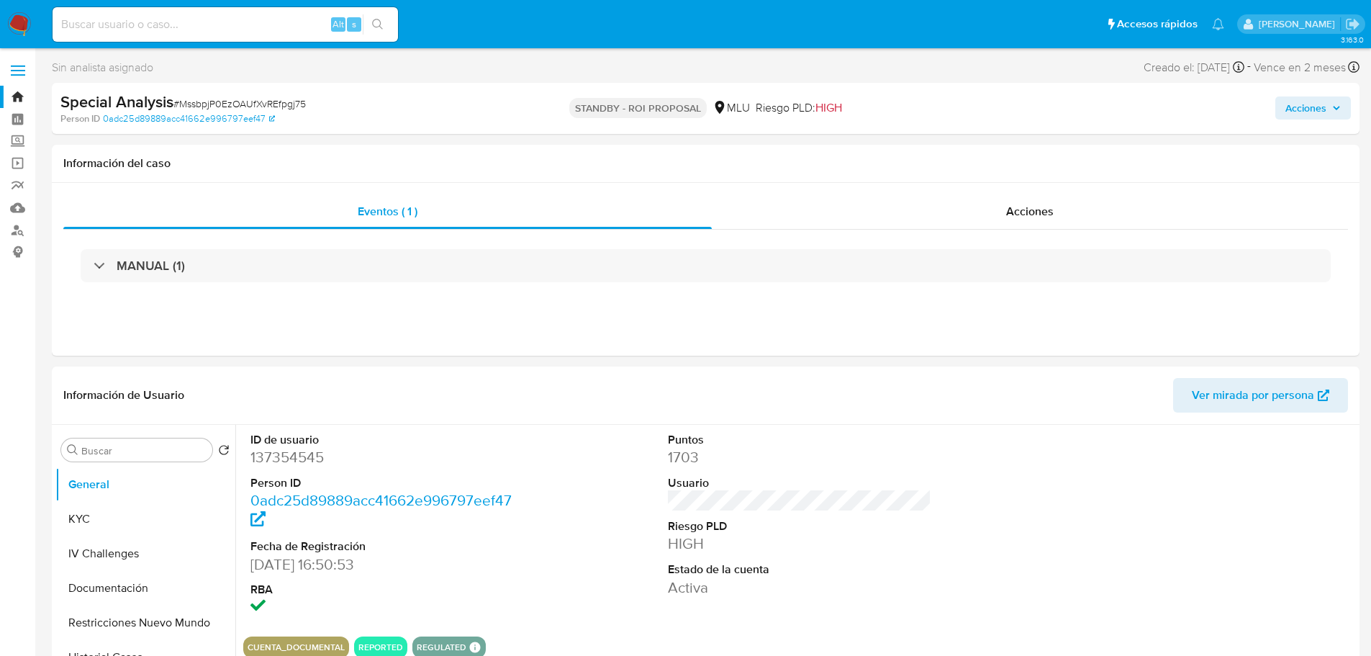
click at [197, 32] on input at bounding box center [226, 24] width 346 height 19
paste input "ewtqxofIUS3N787orIYA8Yot"
type input "ewtqxofIUS3N787orIYA8Yot"
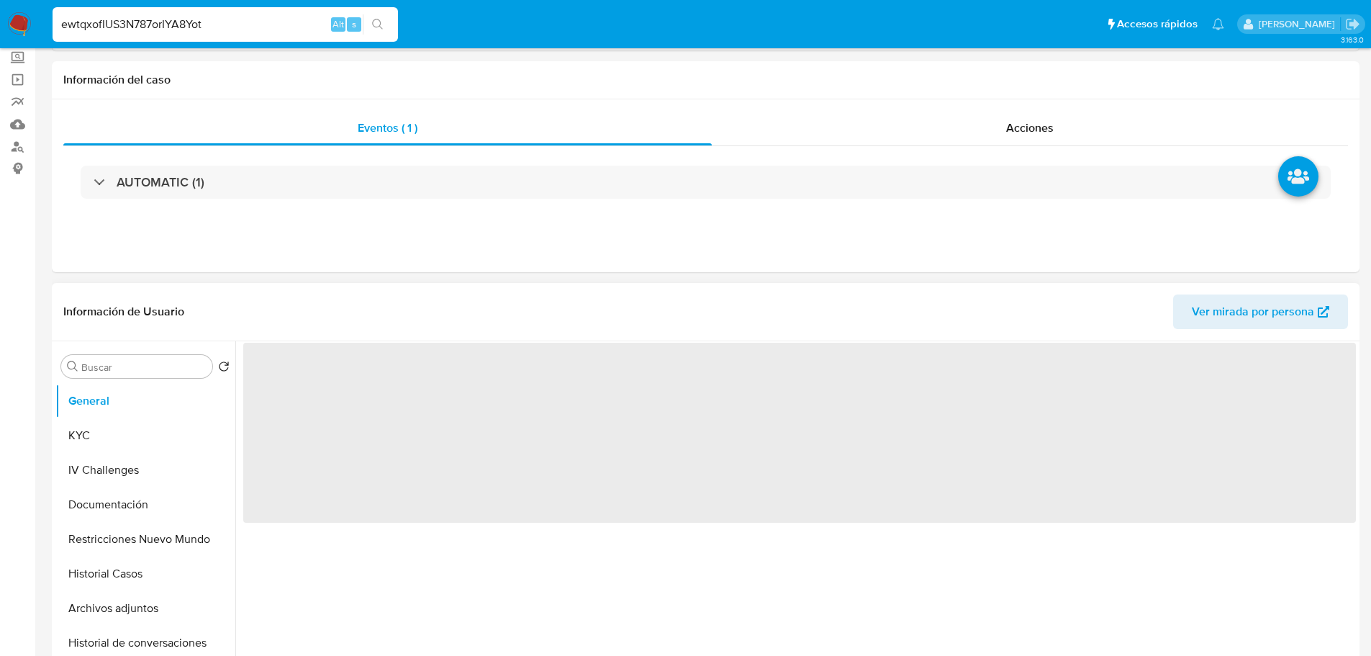
select select "10"
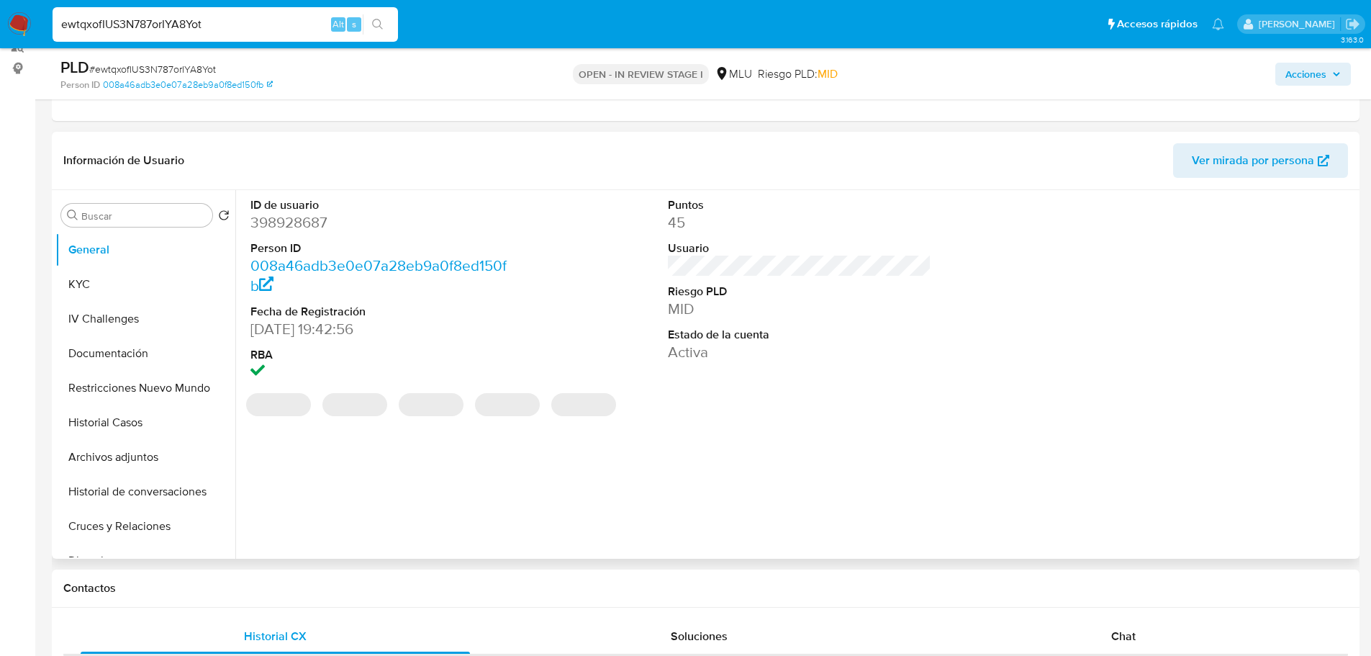
scroll to position [216, 0]
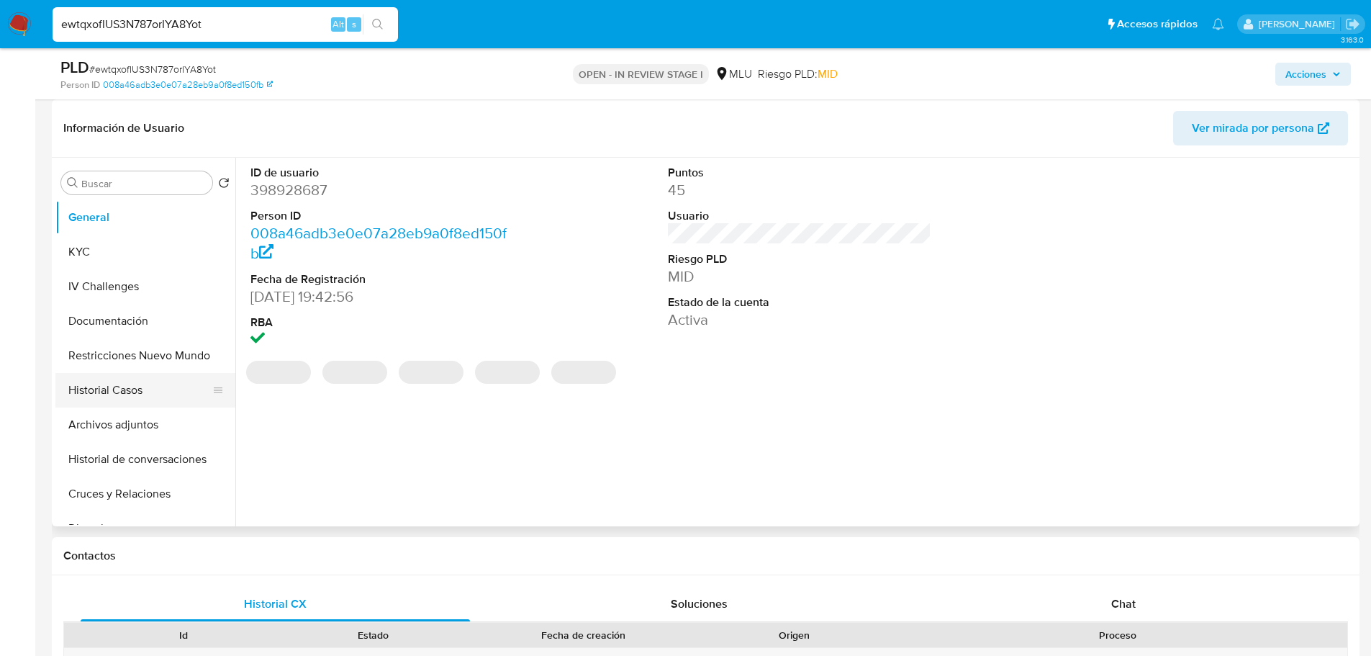
click at [150, 397] on button "Historial Casos" at bounding box center [139, 390] width 168 height 35
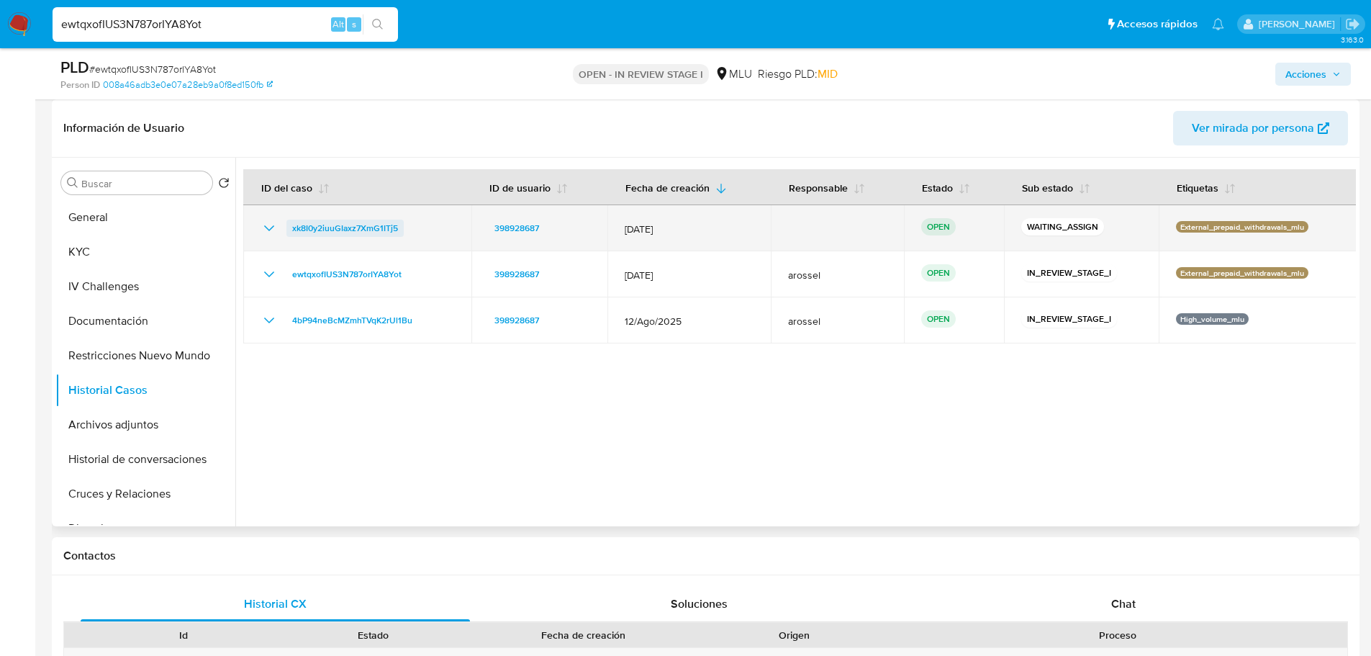
click at [372, 233] on span "xk8I0y2iuuGIaxz7XmG1ITj5" at bounding box center [345, 228] width 106 height 17
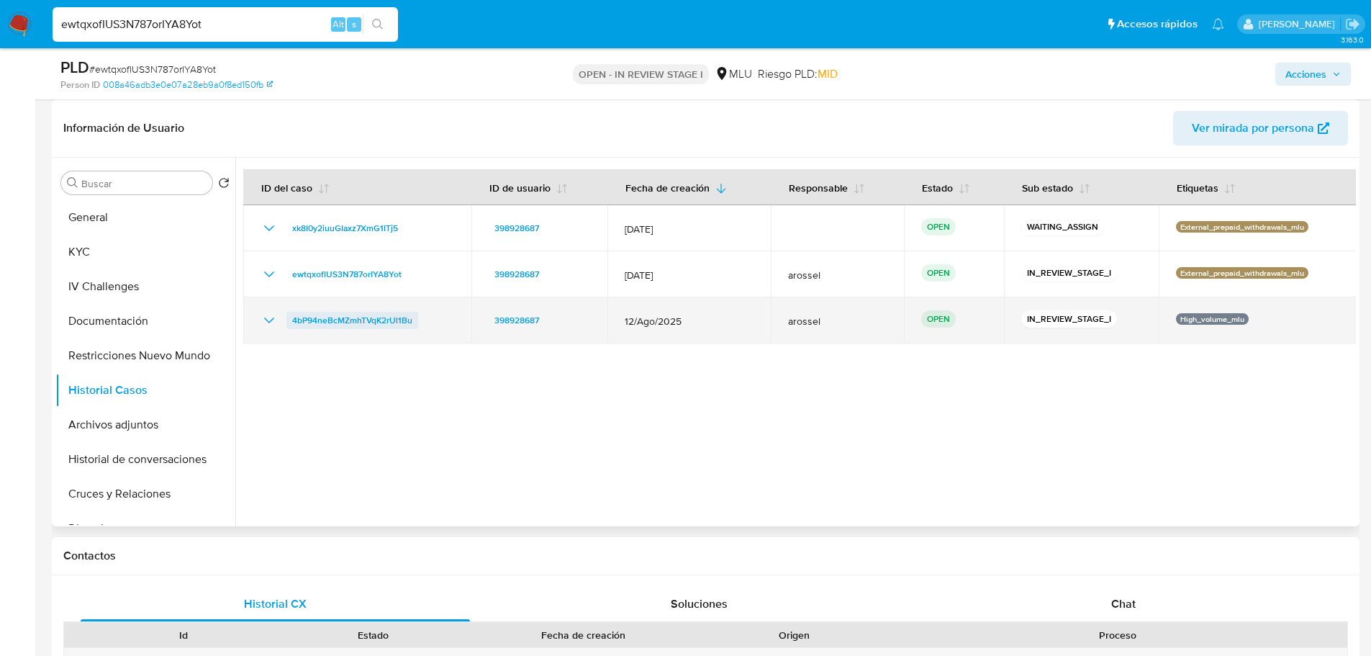
click at [356, 322] on span "4bP94neBcMZmhTVqK2rUl1Bu" at bounding box center [352, 320] width 120 height 17
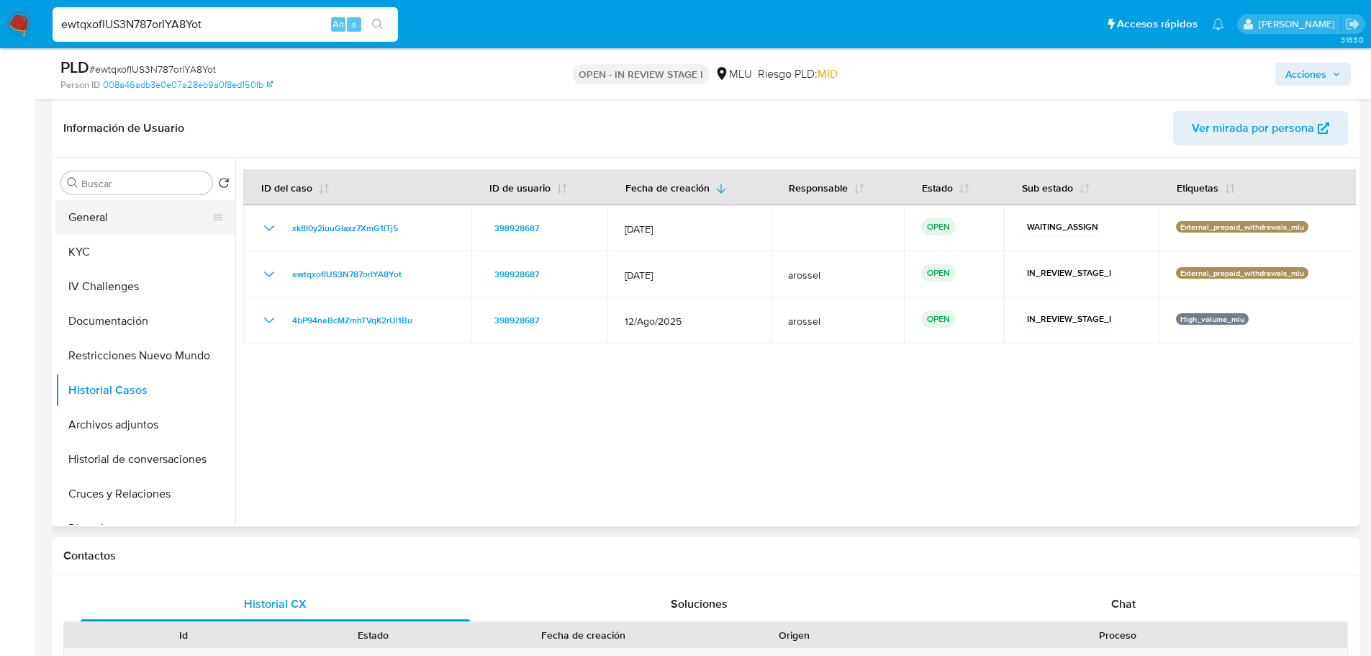
click at [142, 225] on button "General" at bounding box center [139, 217] width 168 height 35
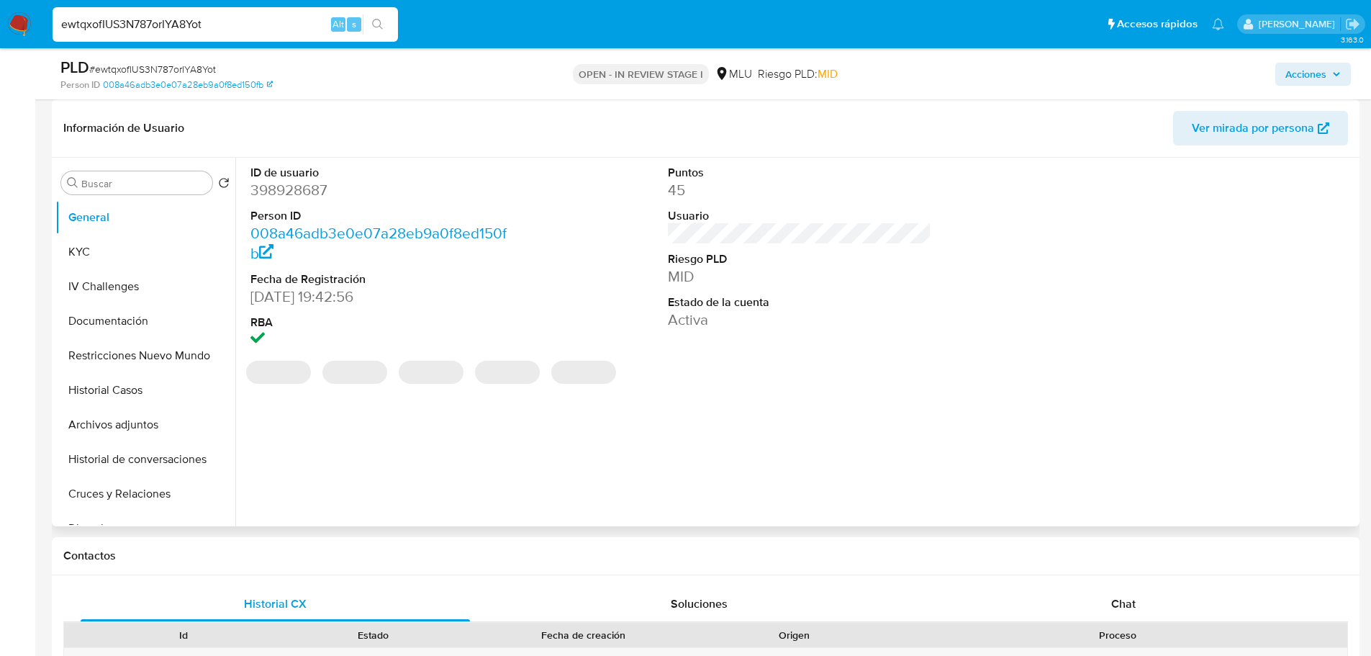
click at [289, 187] on dd "398928687" at bounding box center [382, 190] width 264 height 20
copy dd "398928687"
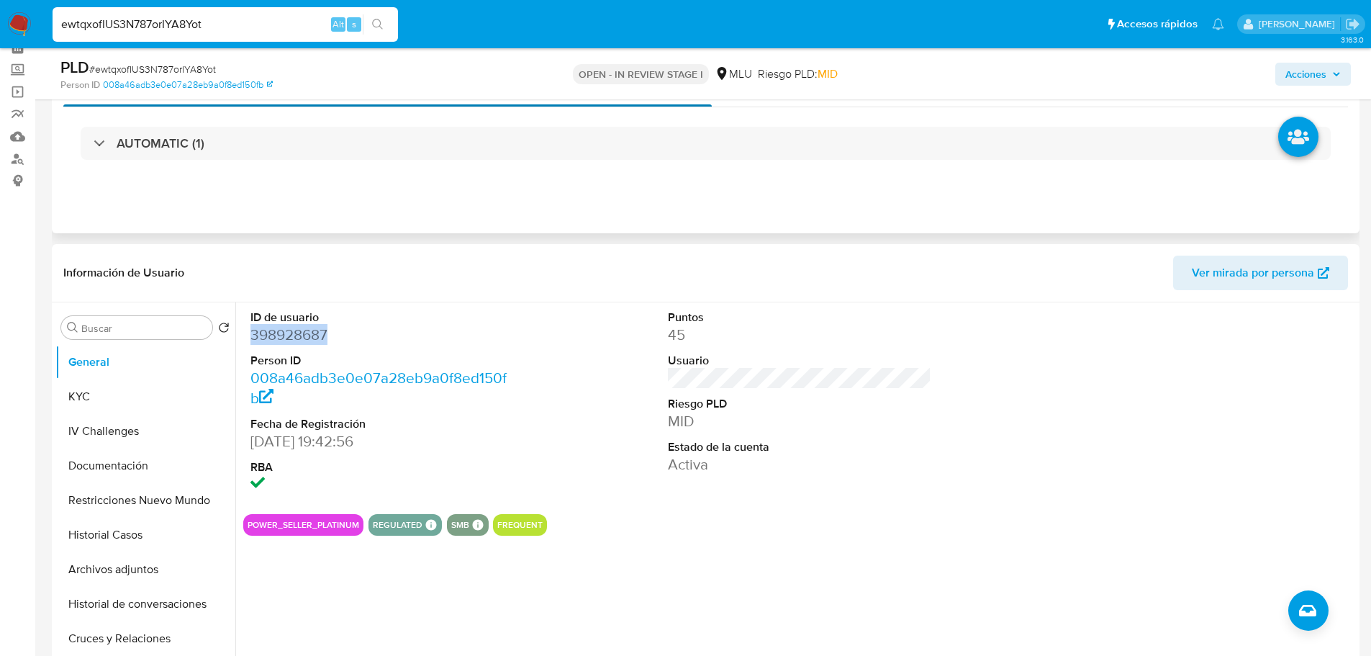
scroll to position [0, 0]
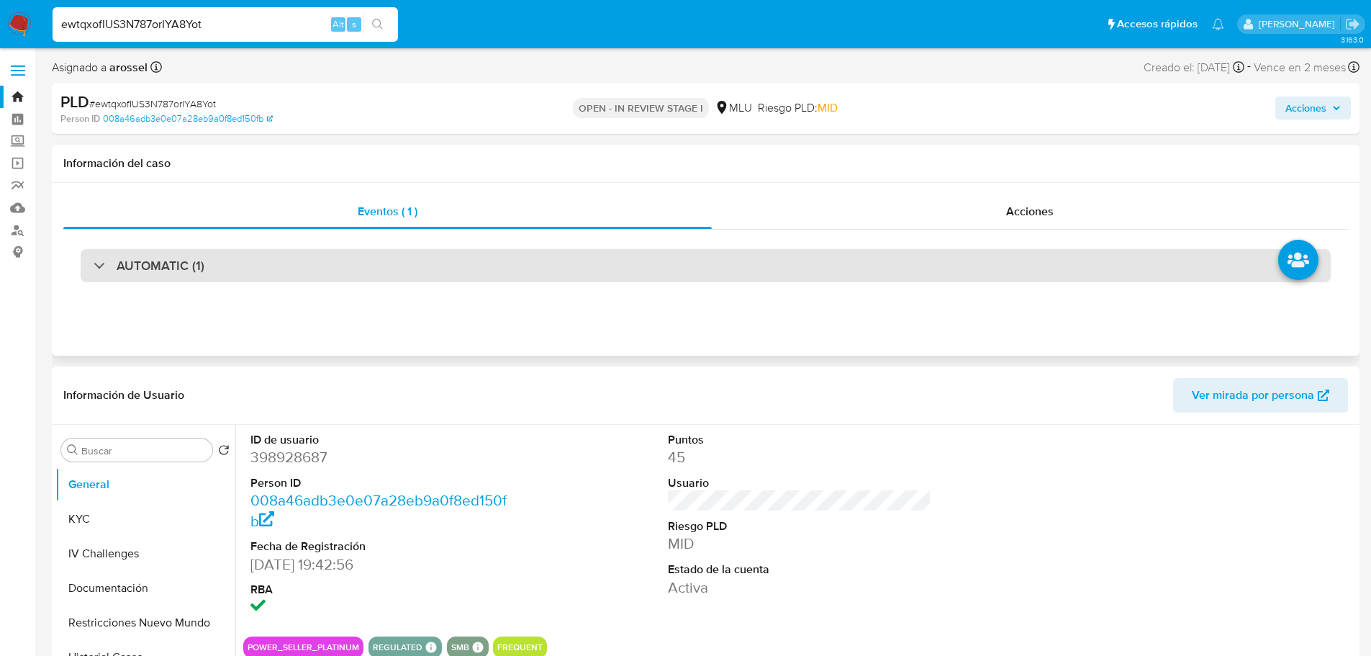
click at [366, 273] on div "AUTOMATIC (1)" at bounding box center [706, 265] width 1250 height 33
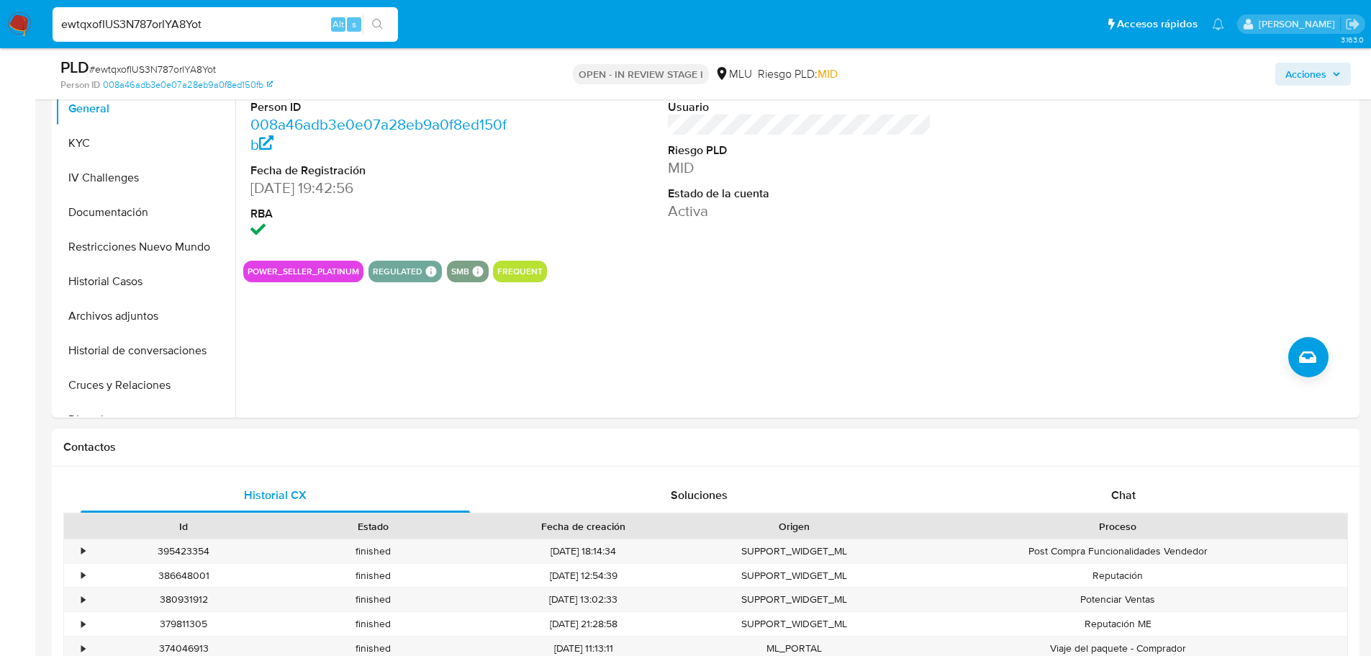
scroll to position [720, 0]
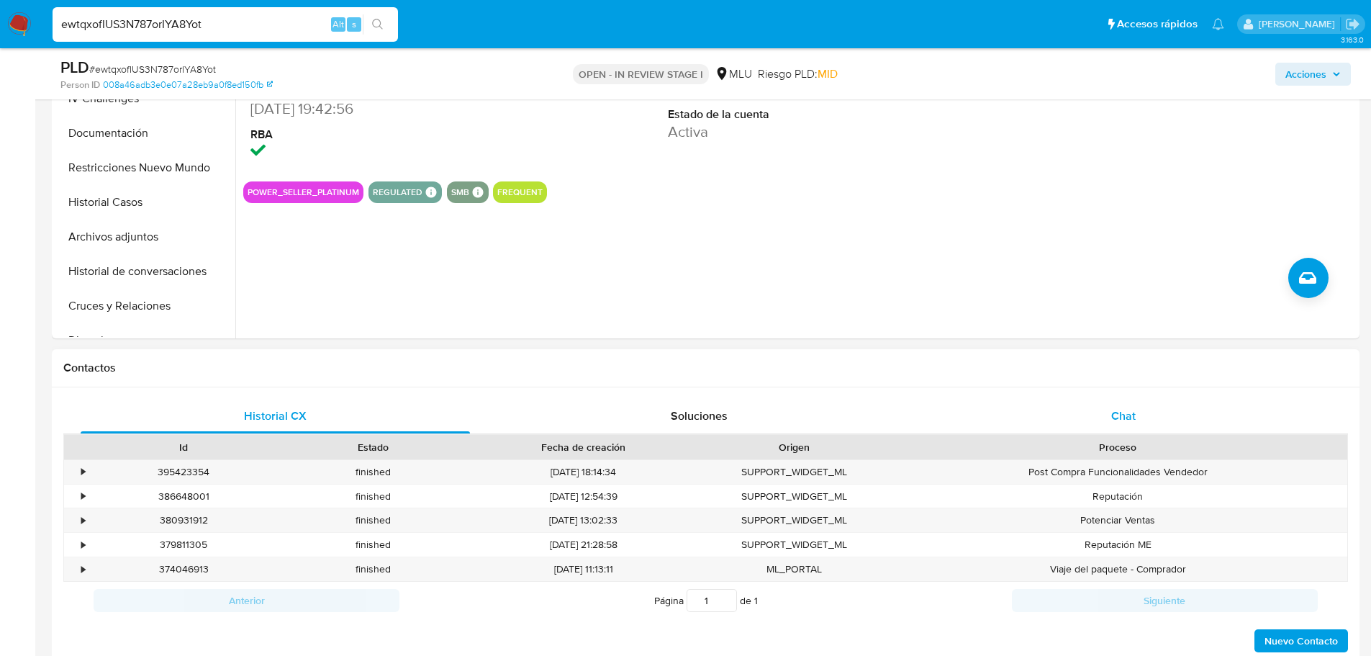
click at [1093, 410] on div "Chat" at bounding box center [1123, 416] width 389 height 35
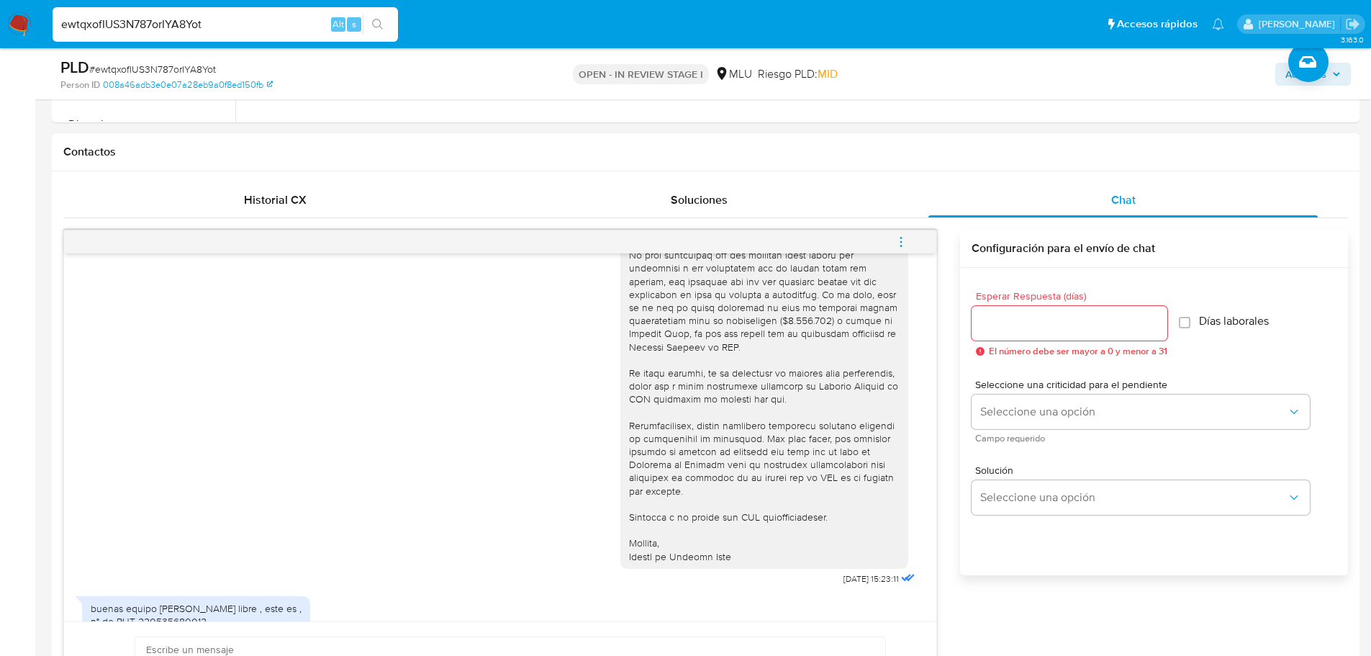
scroll to position [2838, 0]
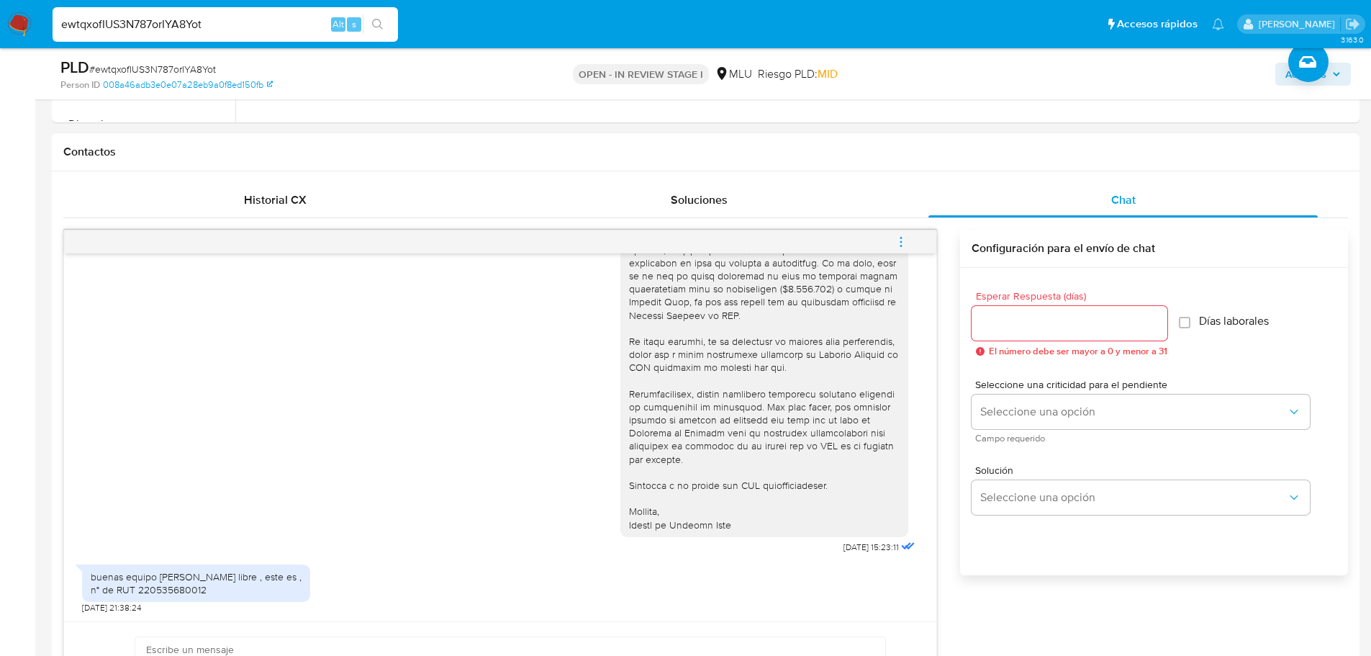
click at [175, 592] on div "buenas equipo de mercado libre , este es , n° de RUT 220535680012" at bounding box center [196, 583] width 211 height 26
copy div "220535680012"
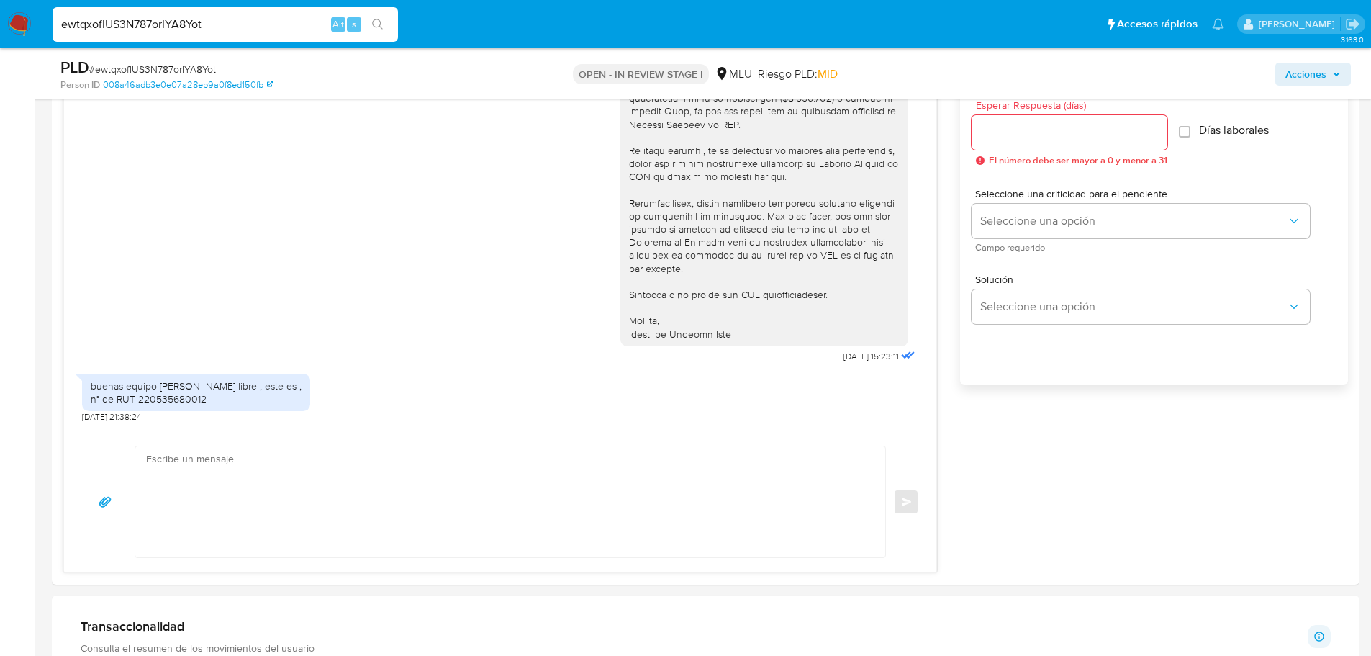
scroll to position [648, 0]
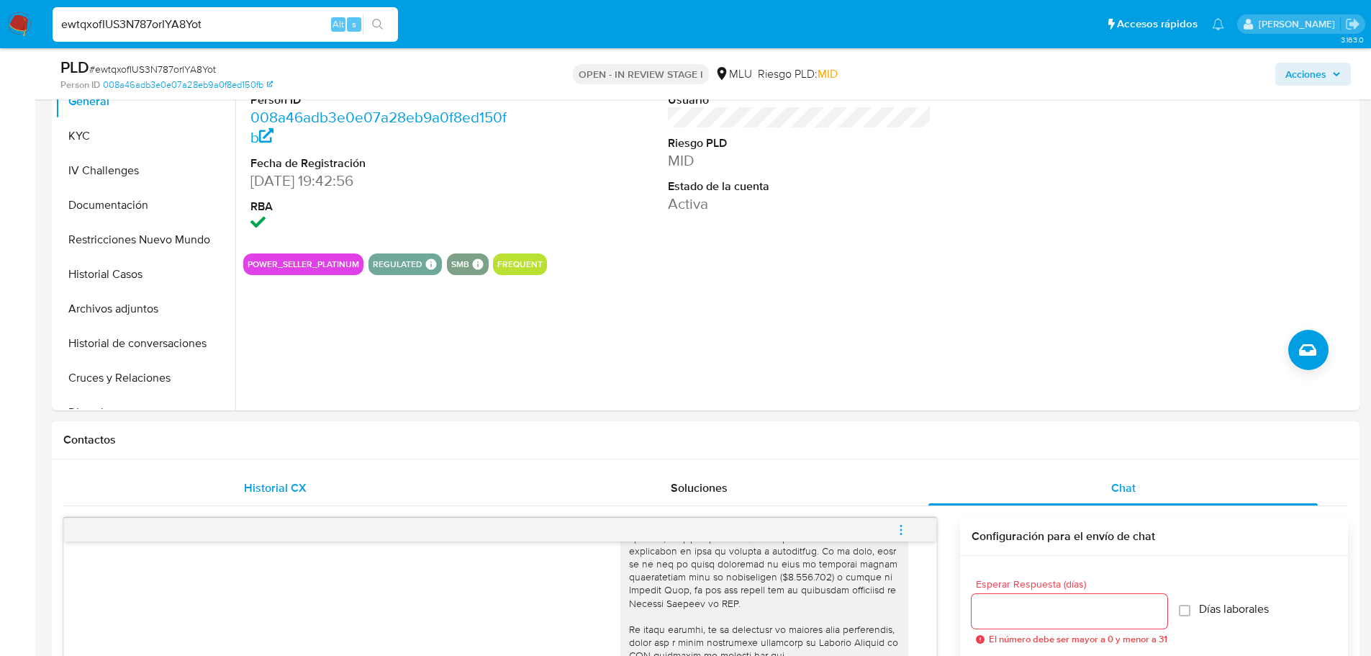
click at [263, 487] on span "Historial CX" at bounding box center [275, 487] width 63 height 17
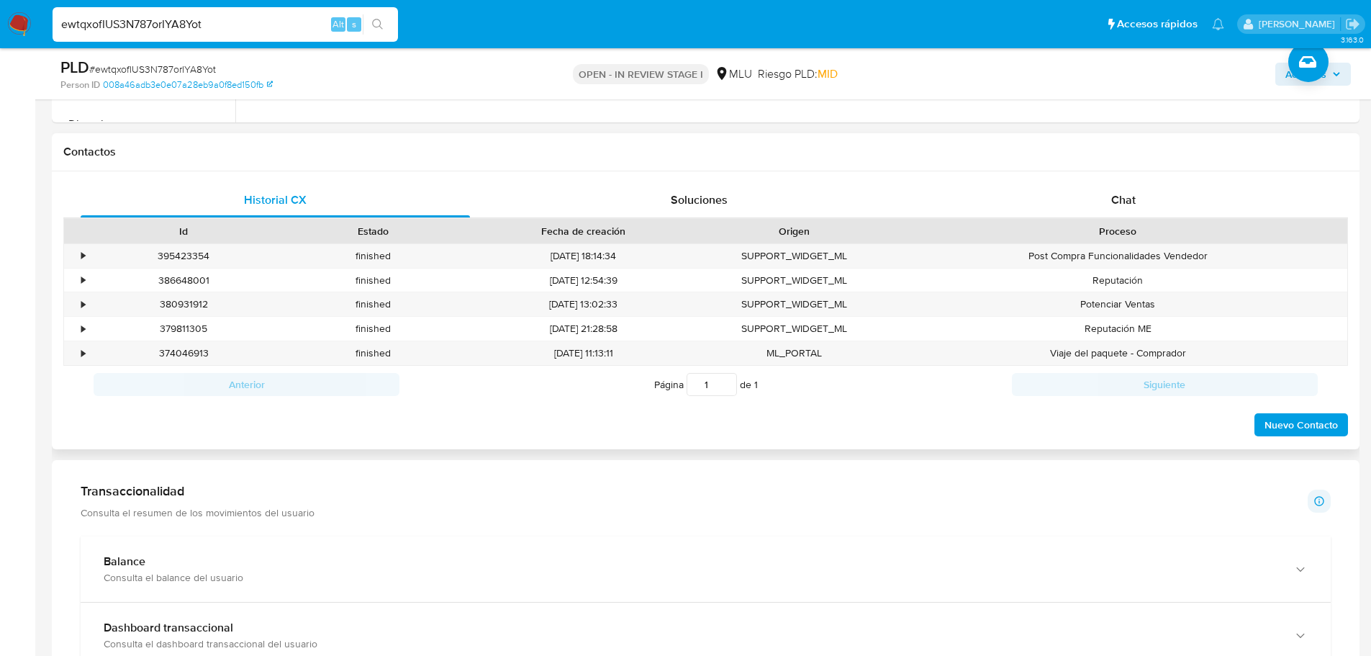
scroll to position [864, 0]
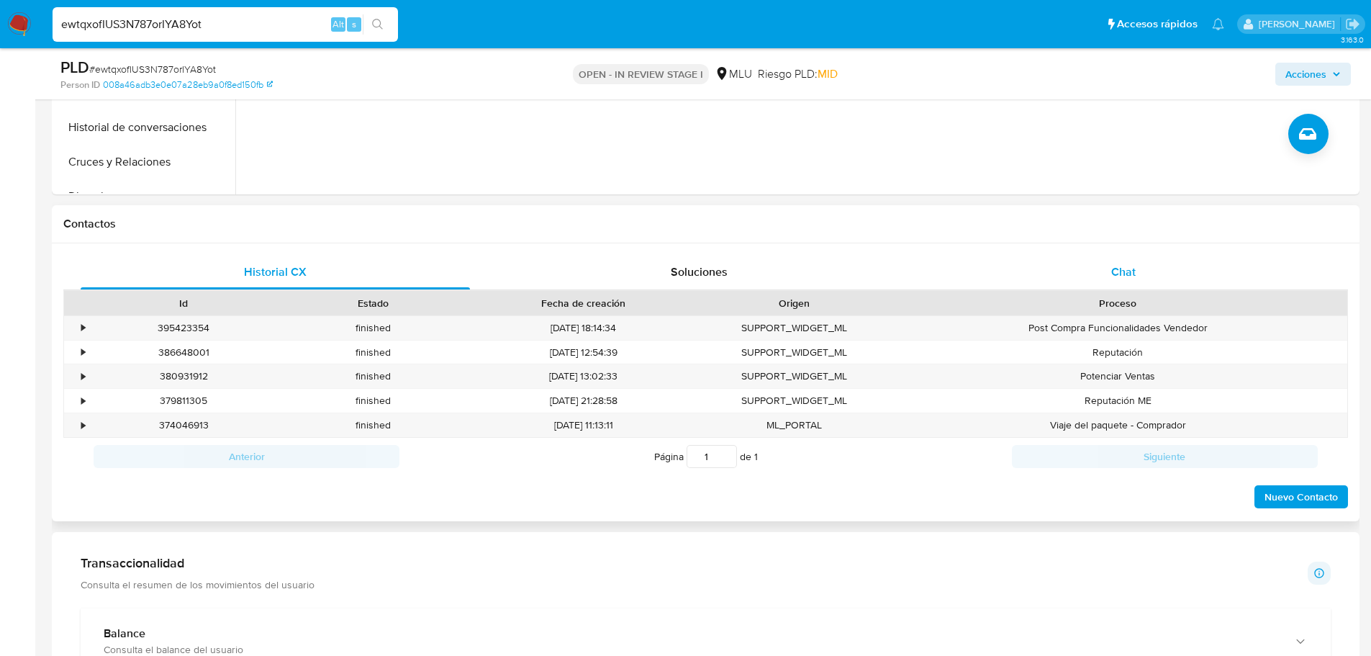
click at [1115, 257] on div "Chat" at bounding box center [1123, 272] width 389 height 35
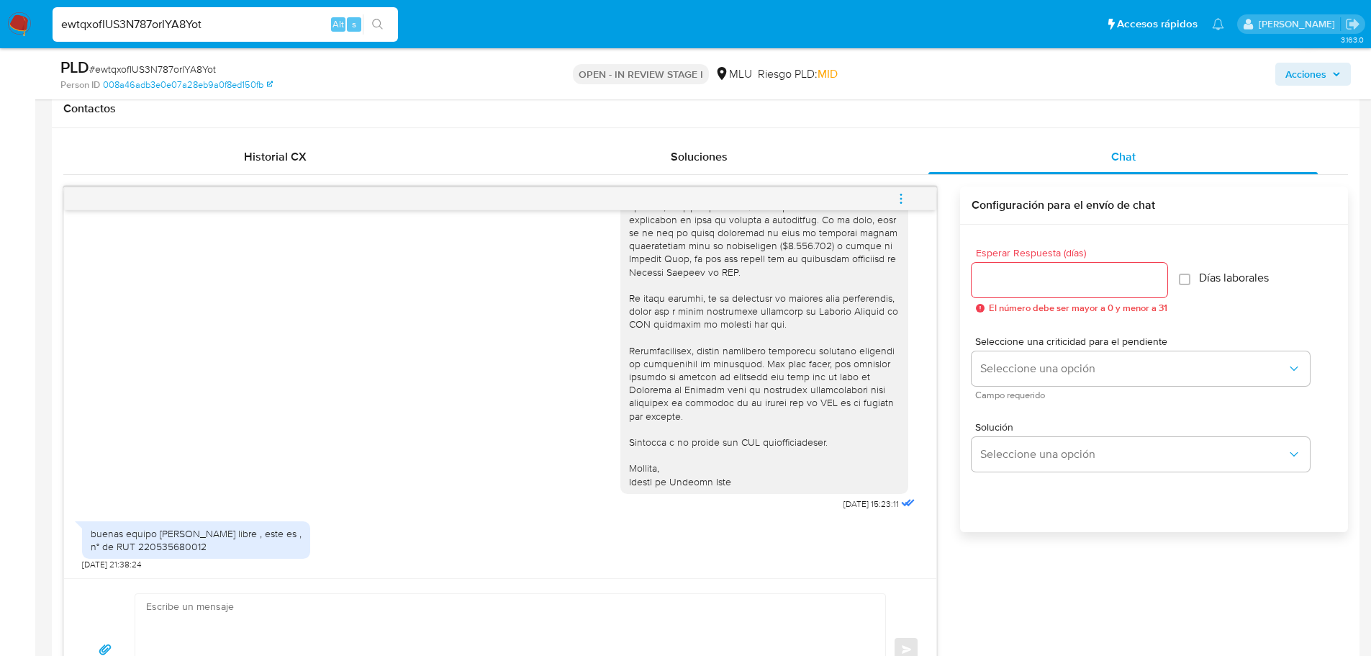
scroll to position [1152, 0]
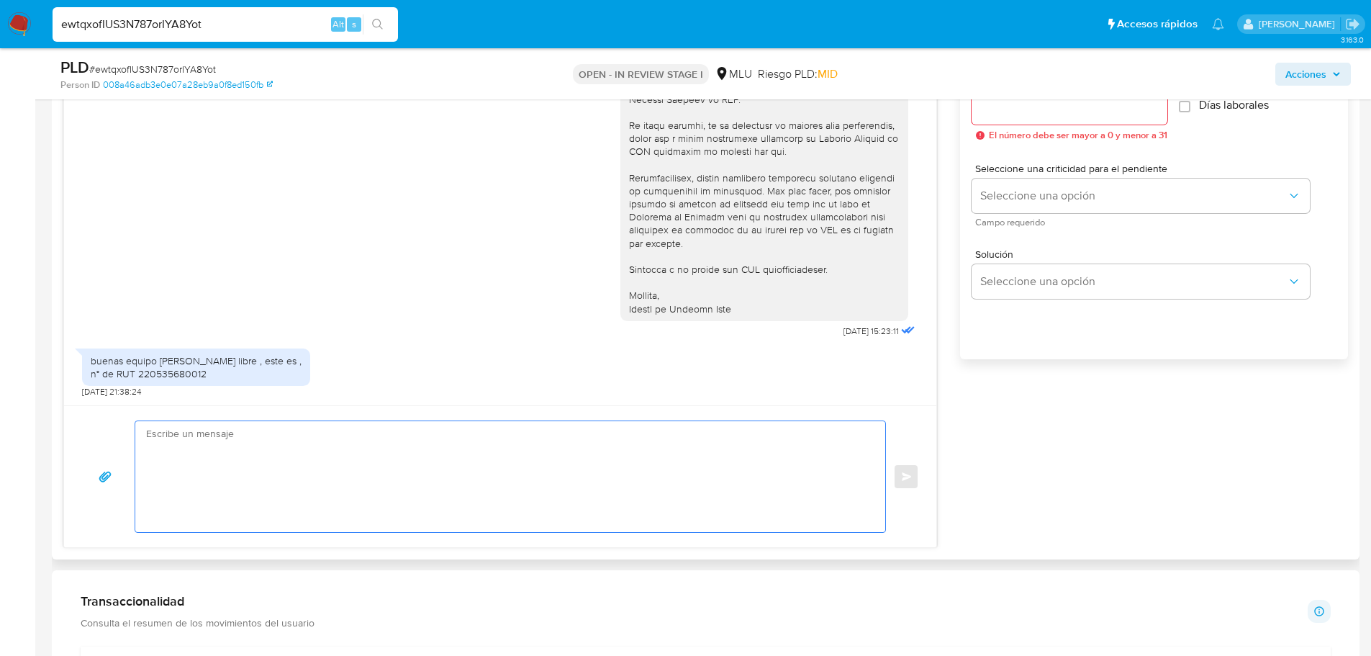
click at [434, 484] on textarea at bounding box center [506, 476] width 721 height 111
type textarea "M"
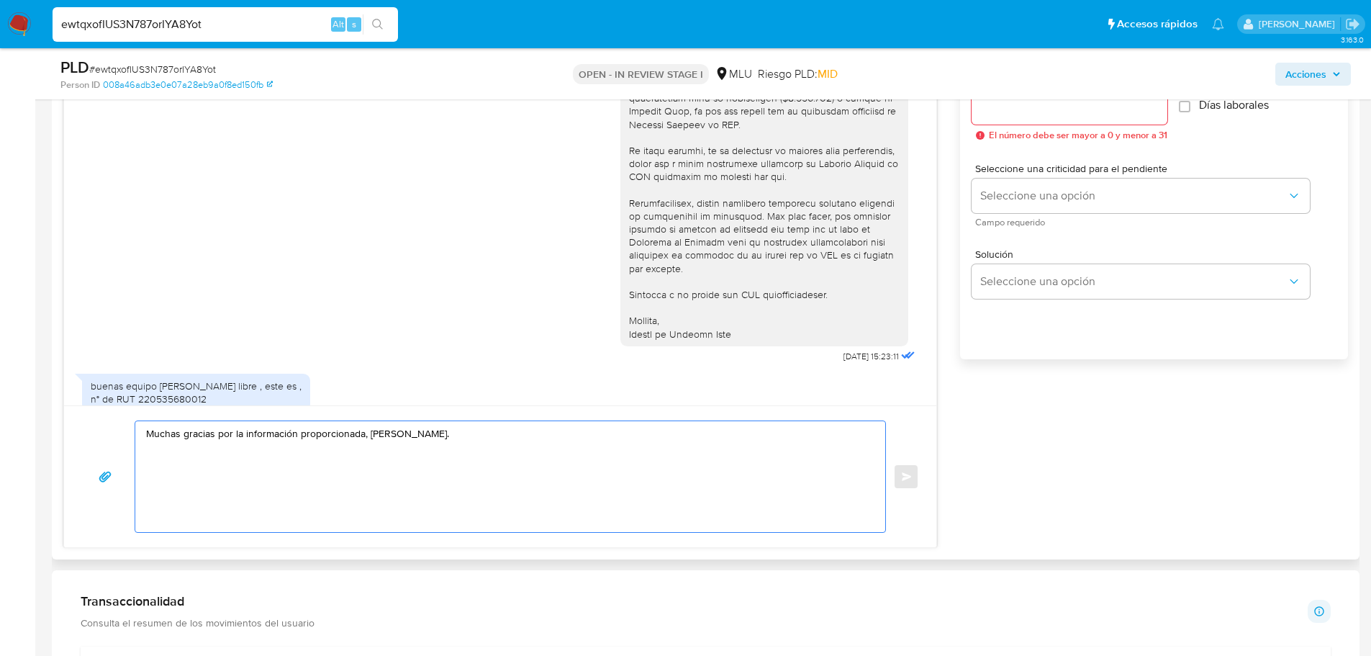
scroll to position [2838, 0]
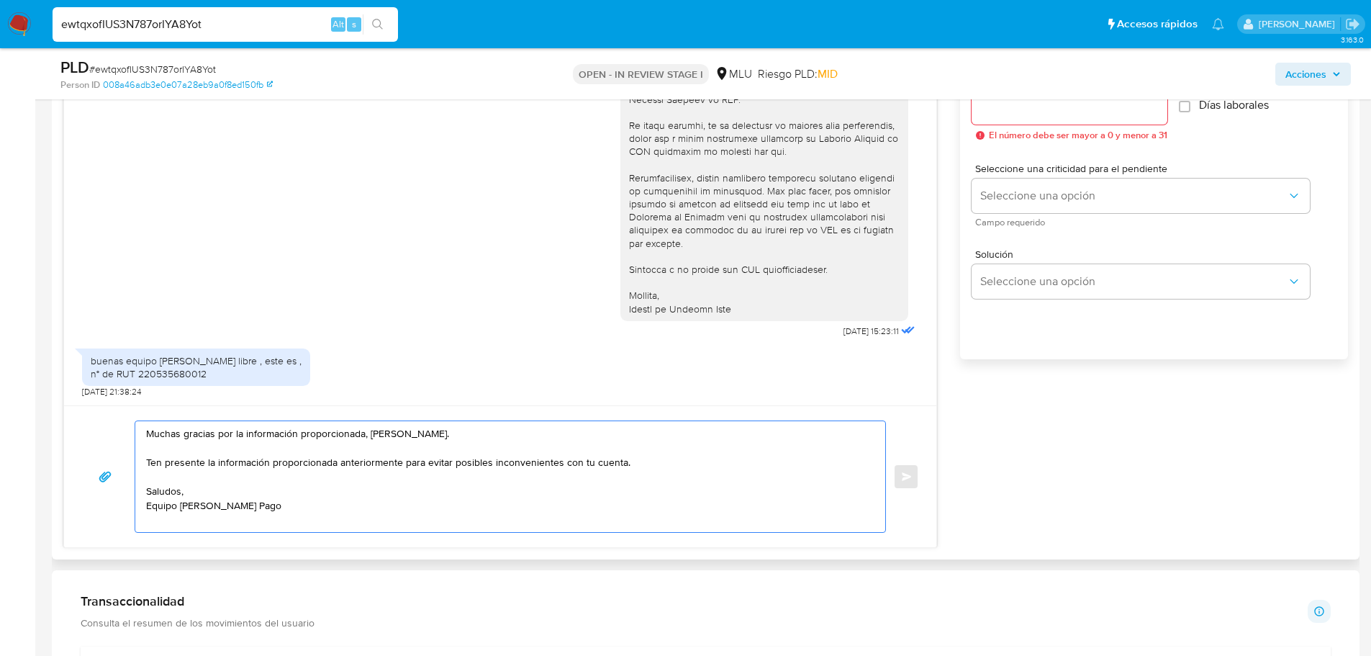
click at [302, 460] on textarea "Muchas gracias por la información proporcionada, Alex. Ten presente la informac…" at bounding box center [506, 476] width 721 height 111
click at [398, 435] on textarea "Muchas gracias por la información proporcionada, Alex. Ten presente la informac…" at bounding box center [506, 476] width 721 height 111
click at [331, 461] on textarea "¡Muchas gracias por la información proporcionada, Alex! Ten presente la informa…" at bounding box center [506, 476] width 721 height 111
click at [342, 462] on textarea "¡Muchas gracias por la información proporcionada, Alex! Ten presente la informa…" at bounding box center [506, 476] width 721 height 111
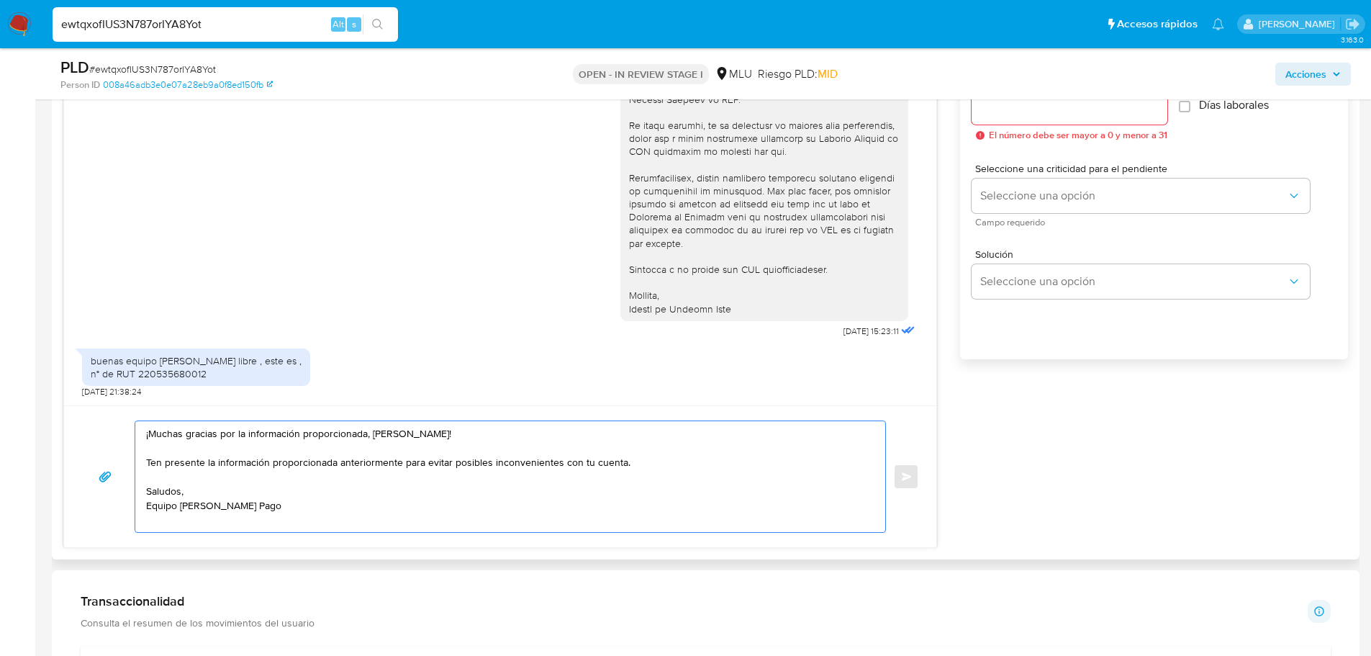
click at [342, 462] on textarea "¡Muchas gracias por la información proporcionada, Alex! Ten presente la informa…" at bounding box center [506, 476] width 721 height 111
click at [348, 497] on textarea "¡Muchas gracias por la información proporcionada, Alex! Saludos, Equipo de Merc…" at bounding box center [506, 476] width 721 height 111
type textarea "¡Muchas gracias por la información proporcionada, Alex! Saludos, Equipo de Merc…"
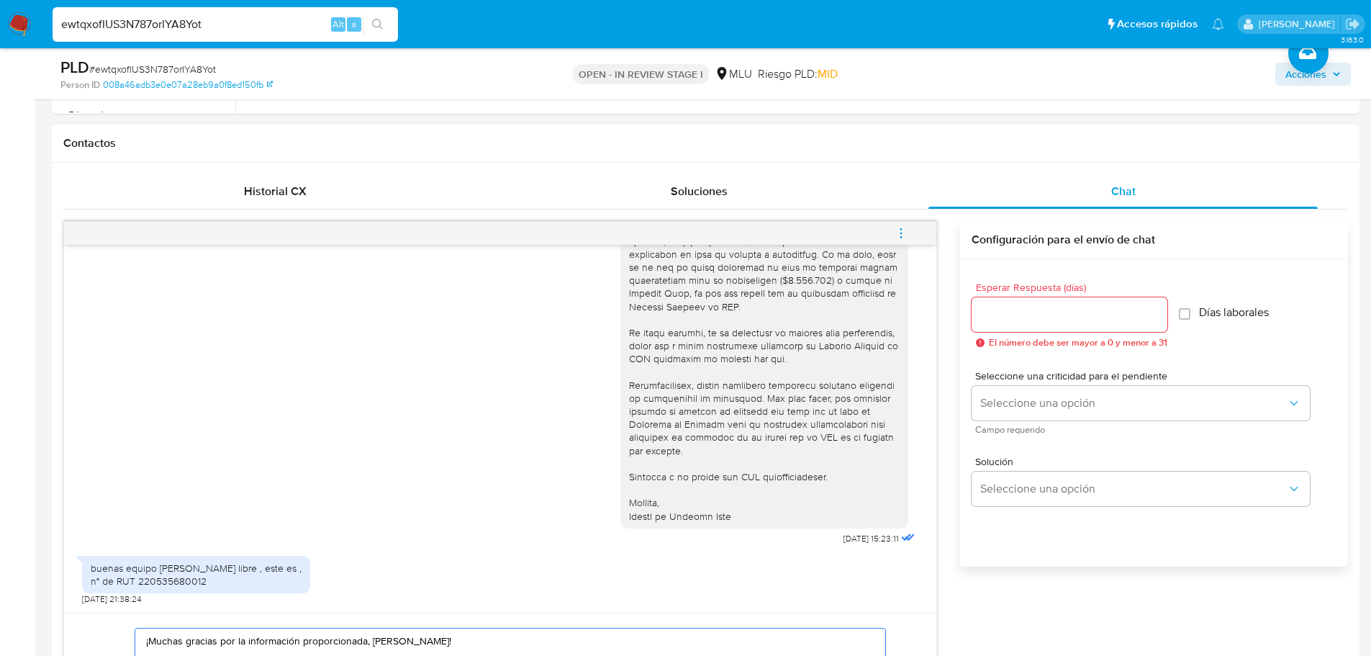
scroll to position [936, 0]
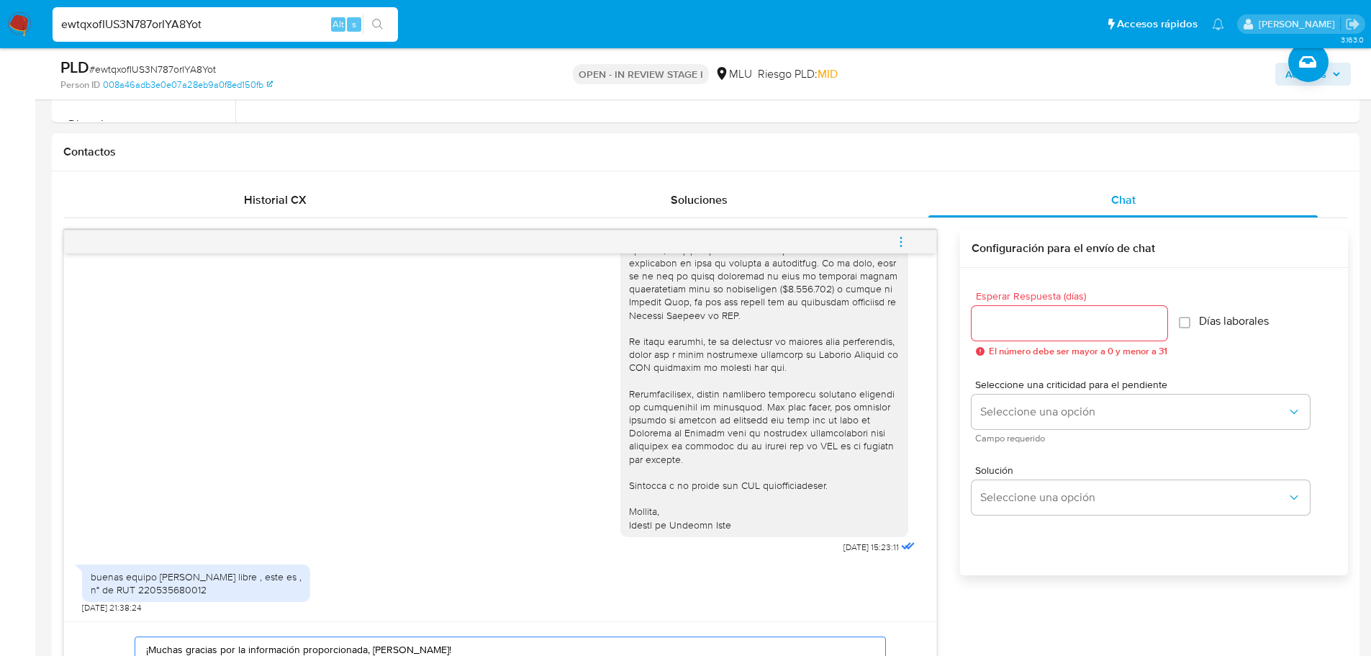
click at [1034, 321] on input "Esperar Respuesta (días)" at bounding box center [1070, 323] width 196 height 19
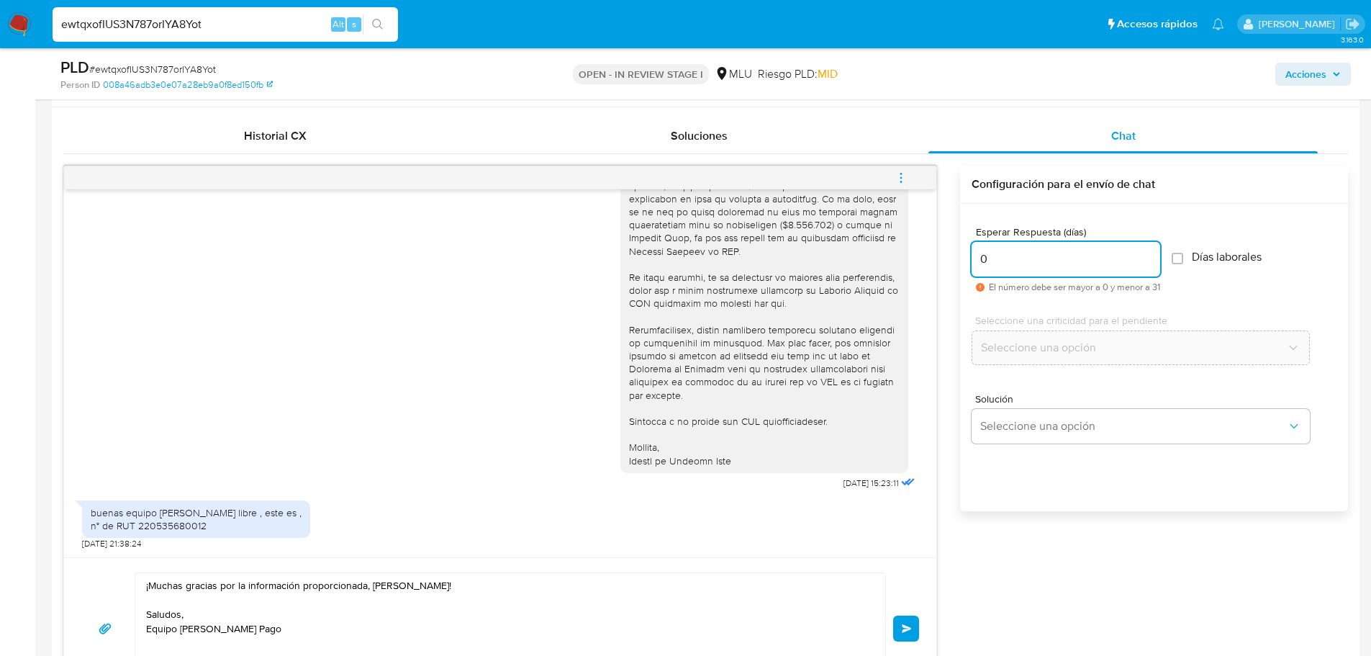
scroll to position [1152, 0]
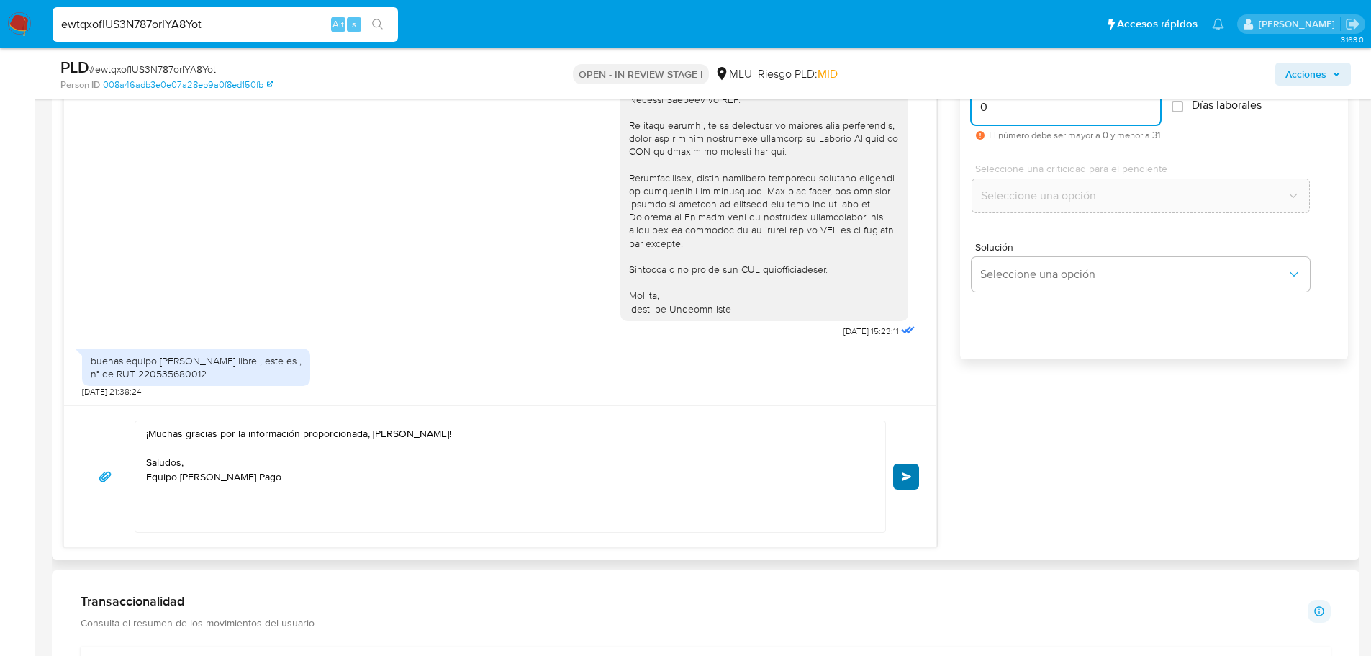
type input "0"
click at [895, 470] on button "Enviar" at bounding box center [906, 477] width 26 height 26
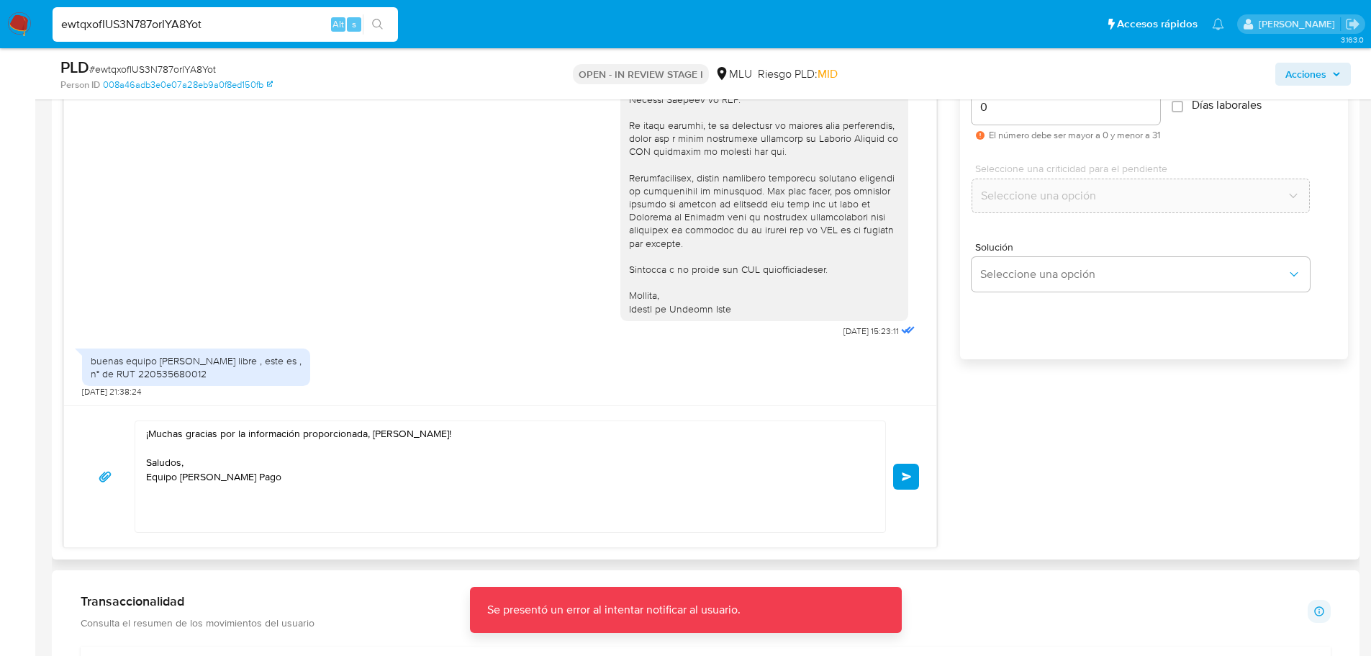
click at [911, 477] on span "Enviar" at bounding box center [907, 476] width 10 height 9
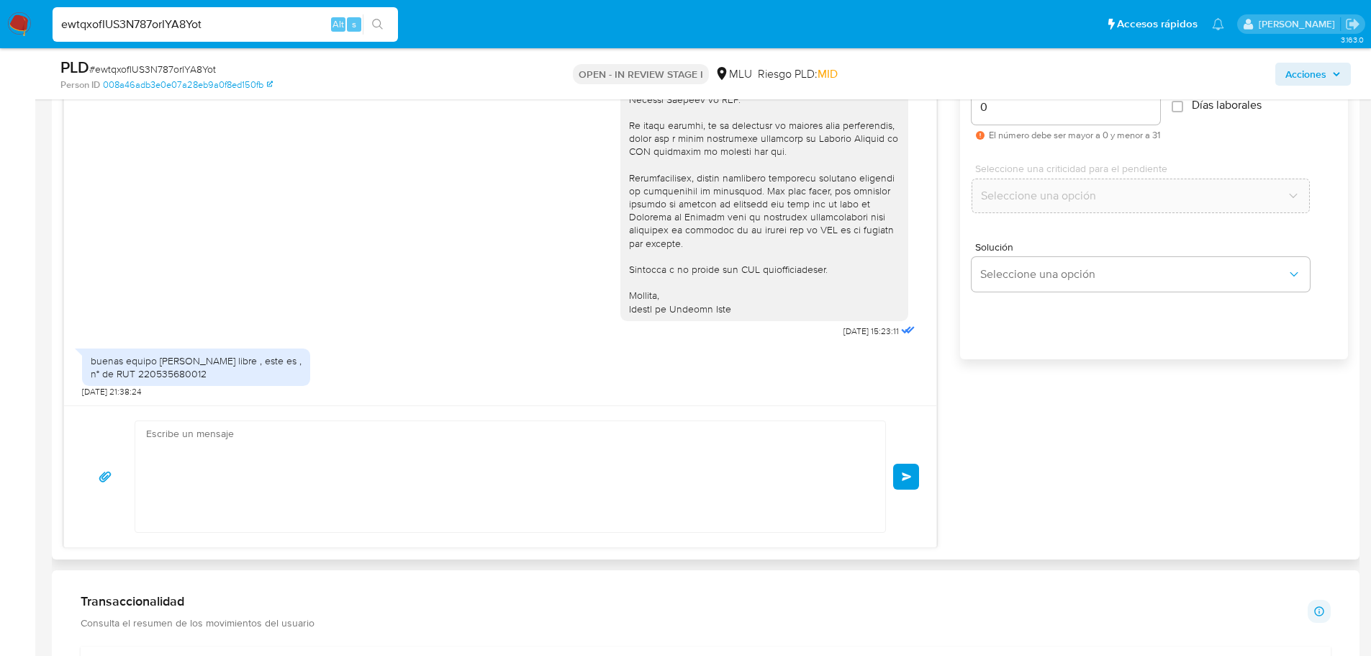
scroll to position [2932, 0]
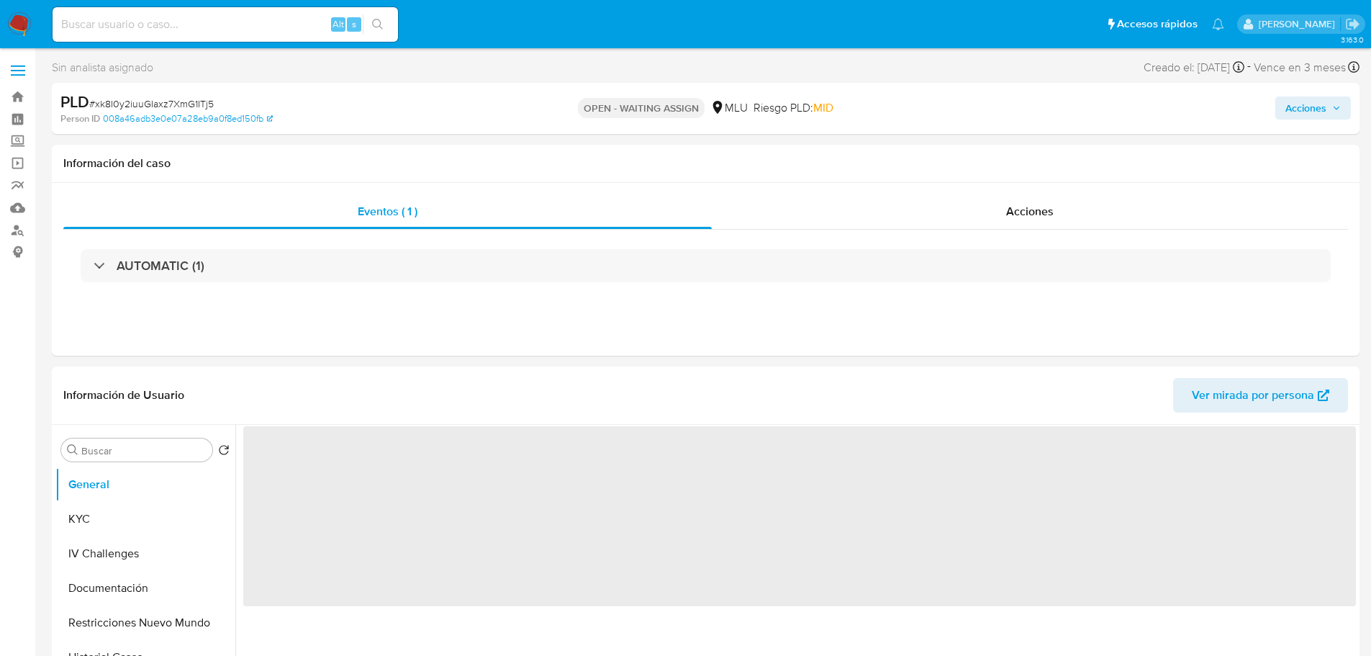
select select "10"
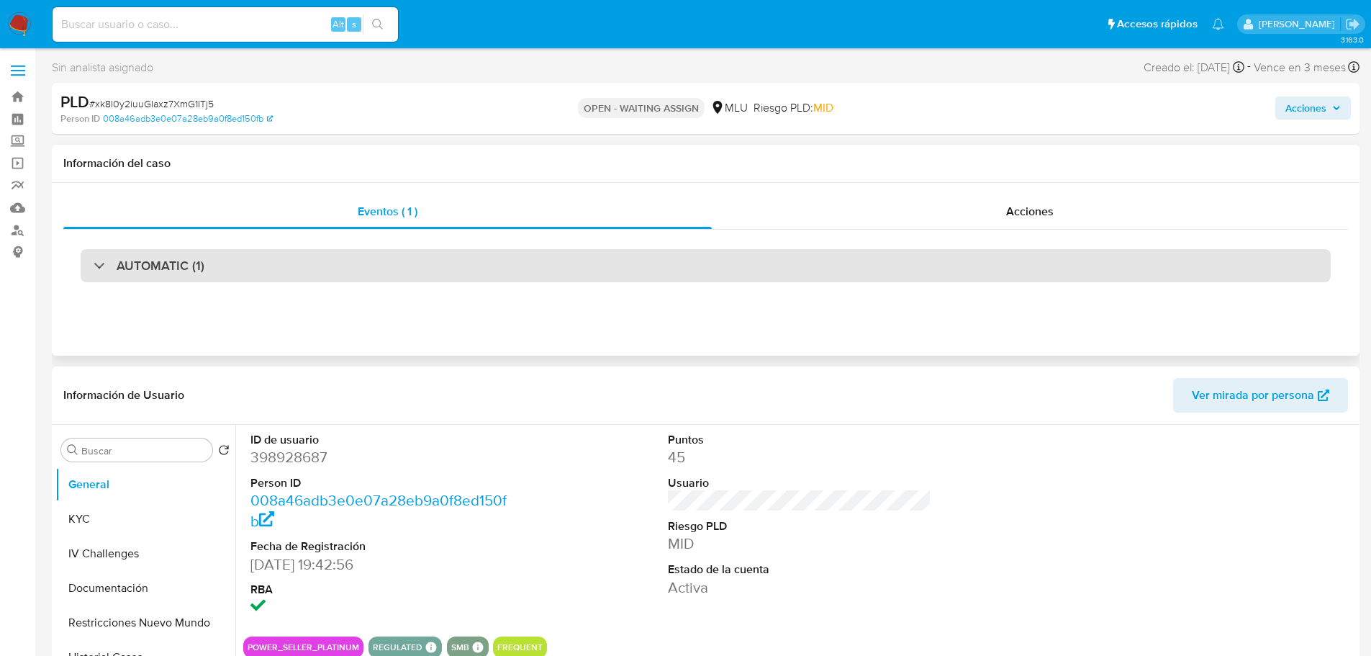
click at [189, 258] on h3 "AUTOMATIC (1)" at bounding box center [161, 266] width 88 height 16
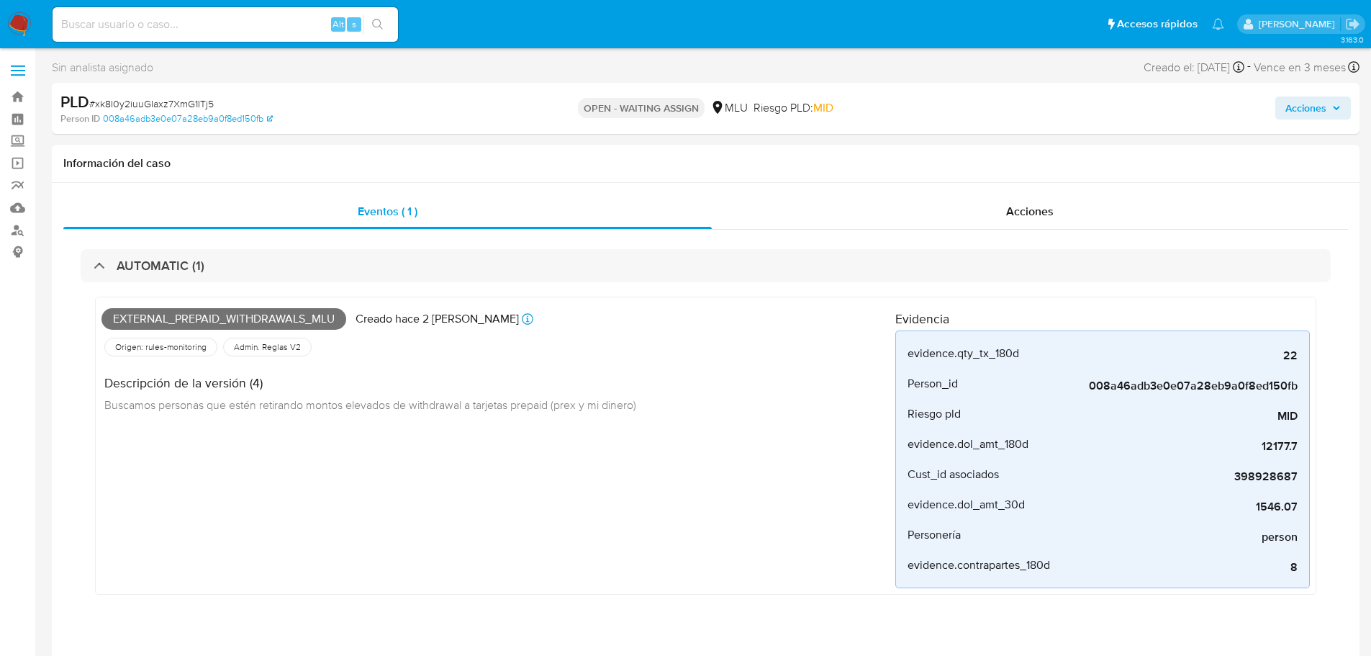
click at [150, 107] on span "# xk8I0y2iuuGIaxz7XmG1ITj5" at bounding box center [151, 103] width 125 height 14
copy span "xk8I0y2iuuGIaxz7XmG1ITj5"
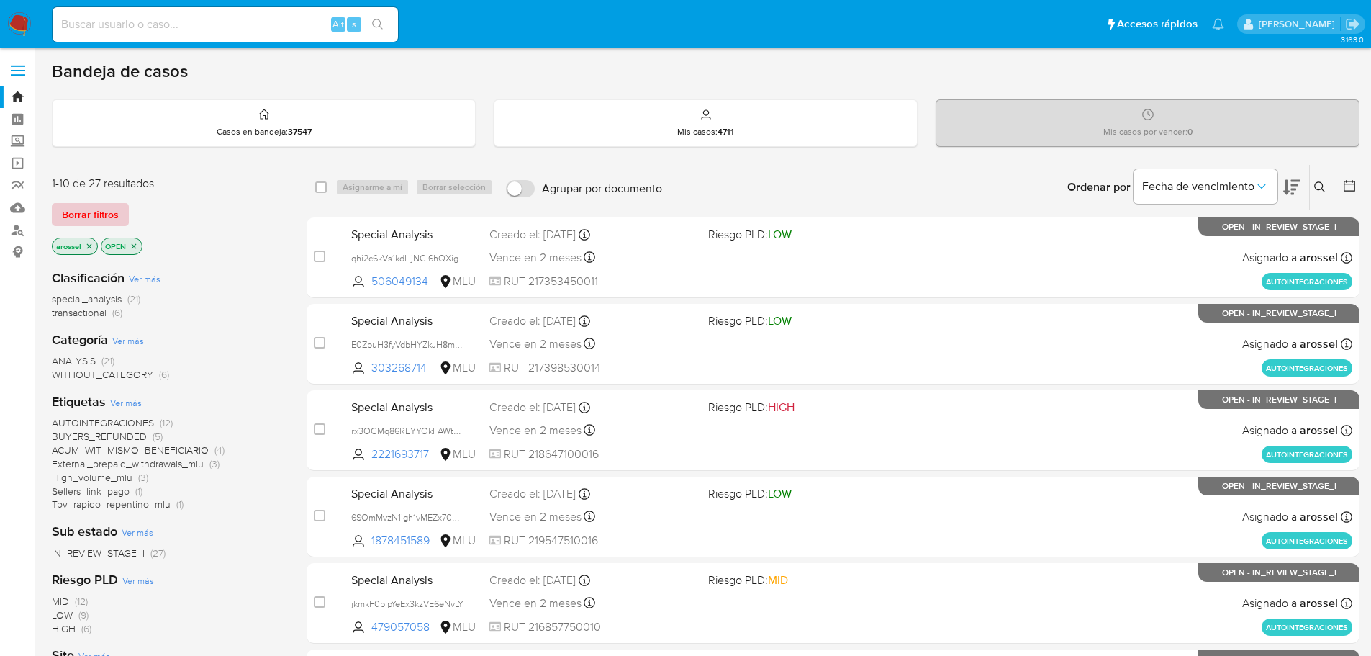
click at [108, 207] on span "Borrar filtros" at bounding box center [90, 214] width 57 height 20
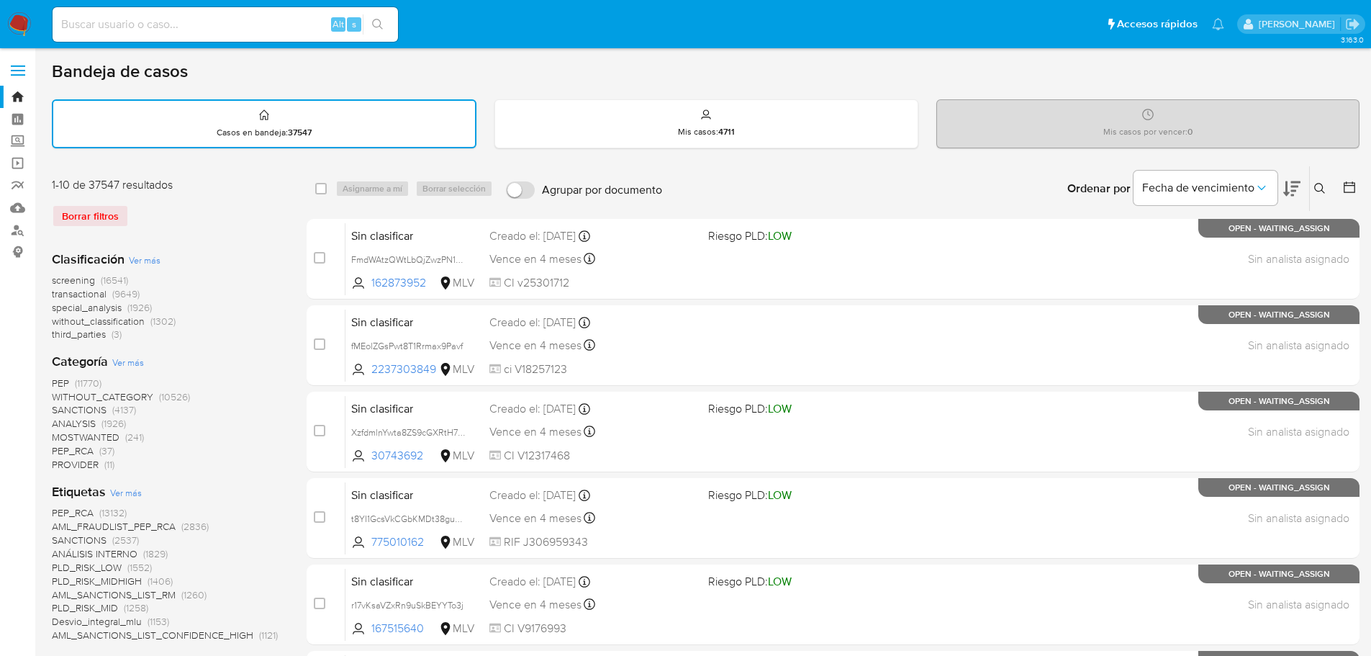
click at [1322, 192] on icon at bounding box center [1320, 189] width 12 height 12
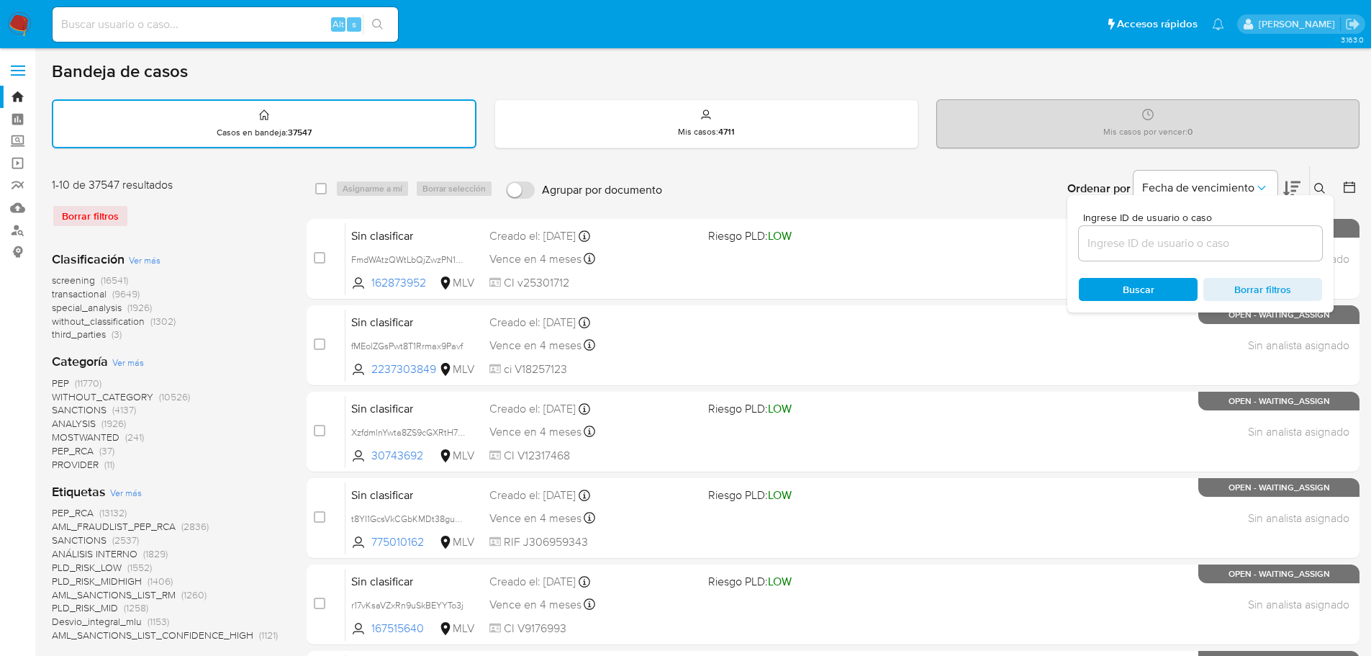
click at [1241, 248] on input at bounding box center [1200, 243] width 243 height 19
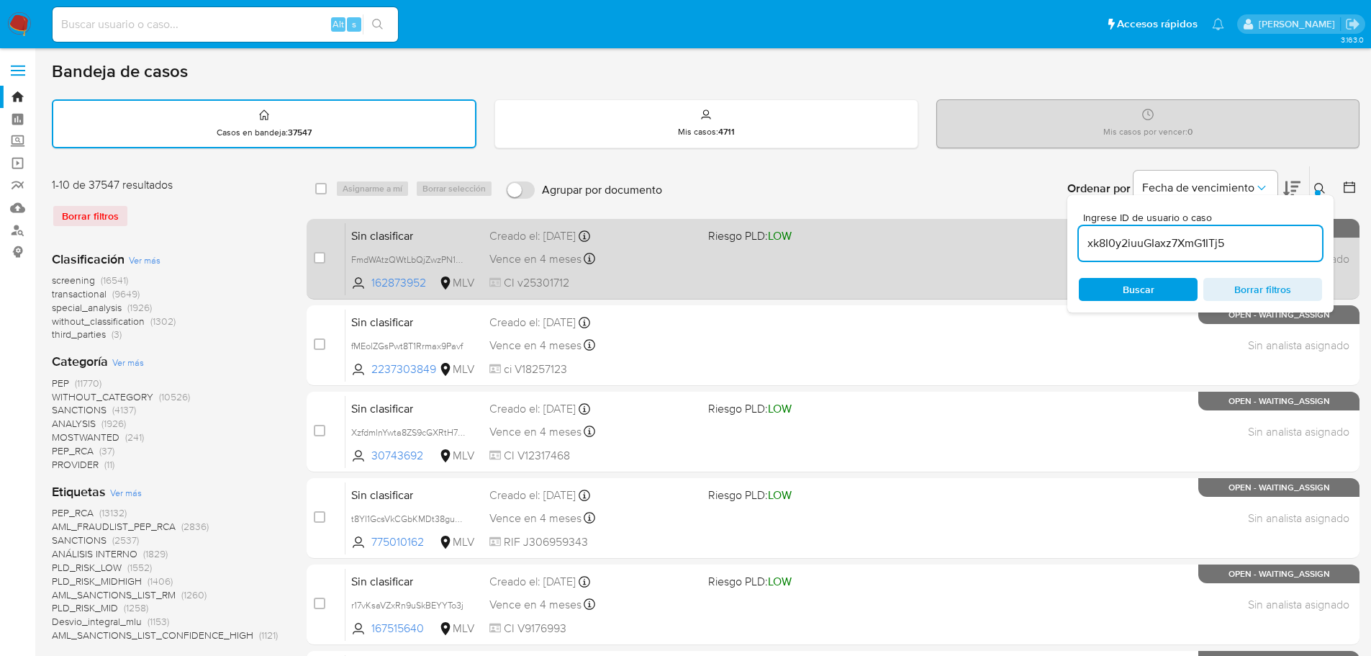
type input "xk8I0y2iuuGIaxz7XmG1ITj5"
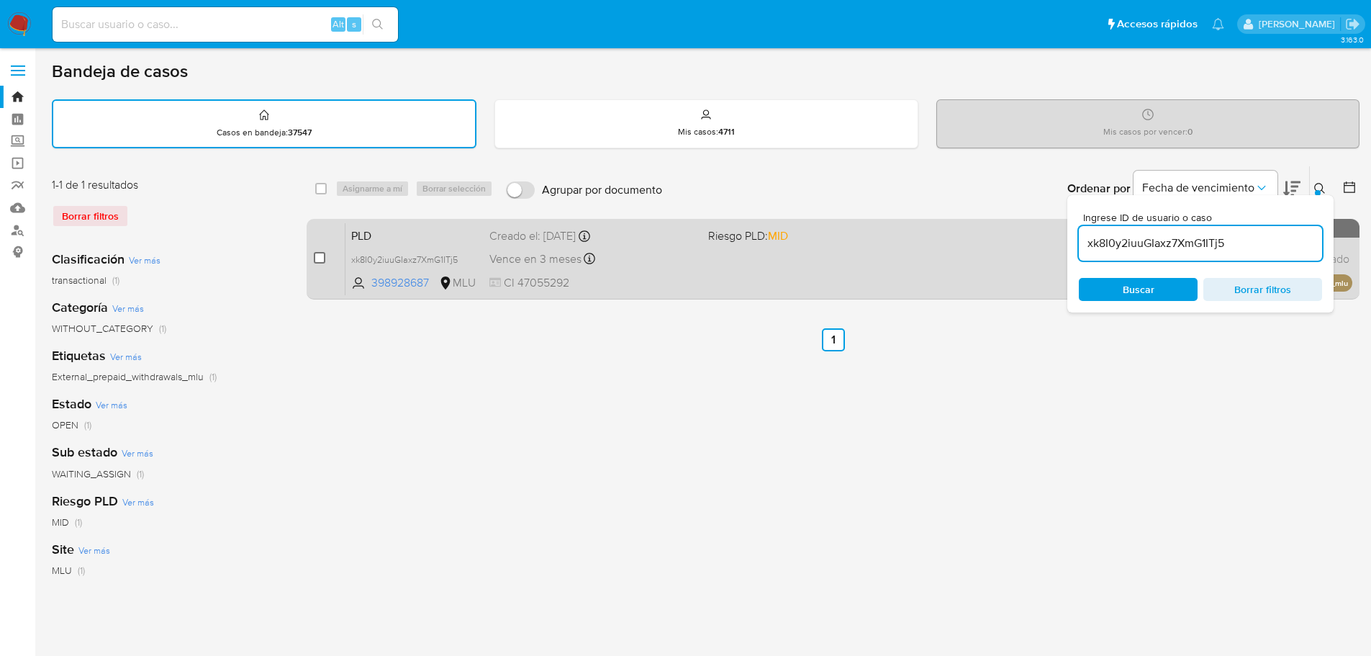
click at [320, 259] on input "checkbox" at bounding box center [320, 258] width 12 height 12
checkbox input "true"
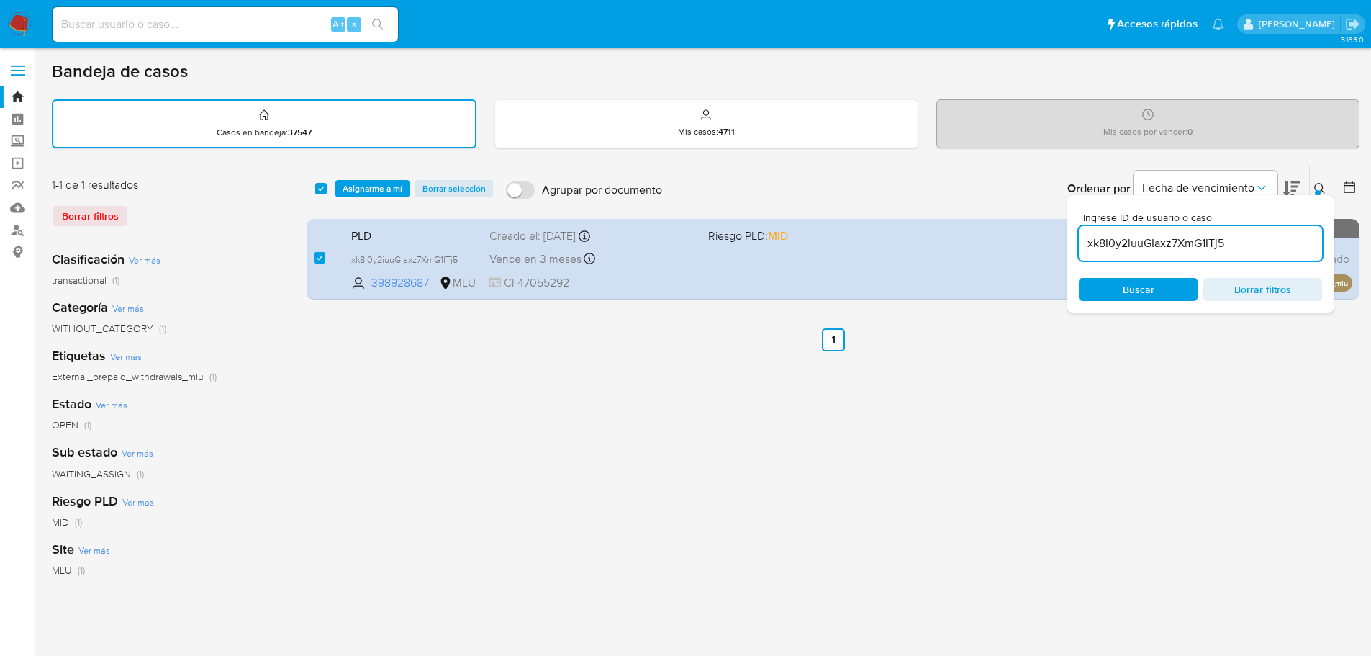
click at [354, 198] on div "select-all-cases-checkbox Asignarme a mí Borrar selección Agrupar por documento…" at bounding box center [833, 188] width 1053 height 45
click at [358, 189] on span "Asignarme a mí" at bounding box center [373, 188] width 60 height 14
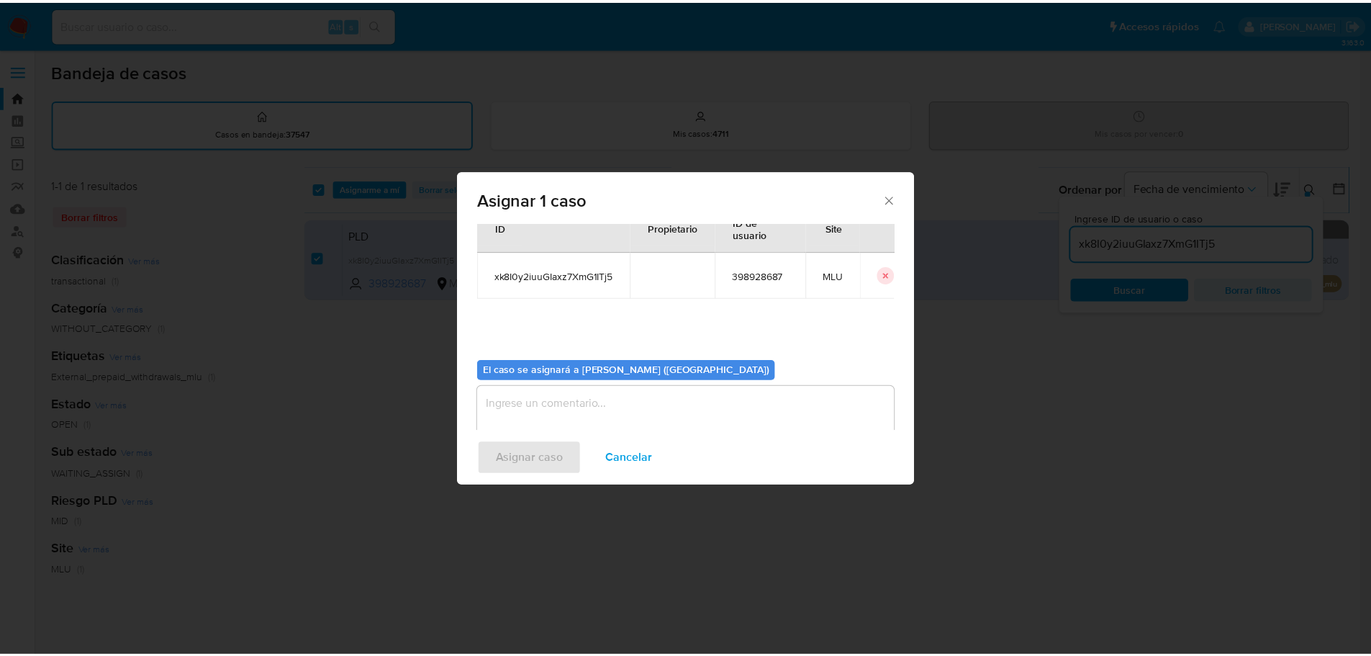
scroll to position [72, 0]
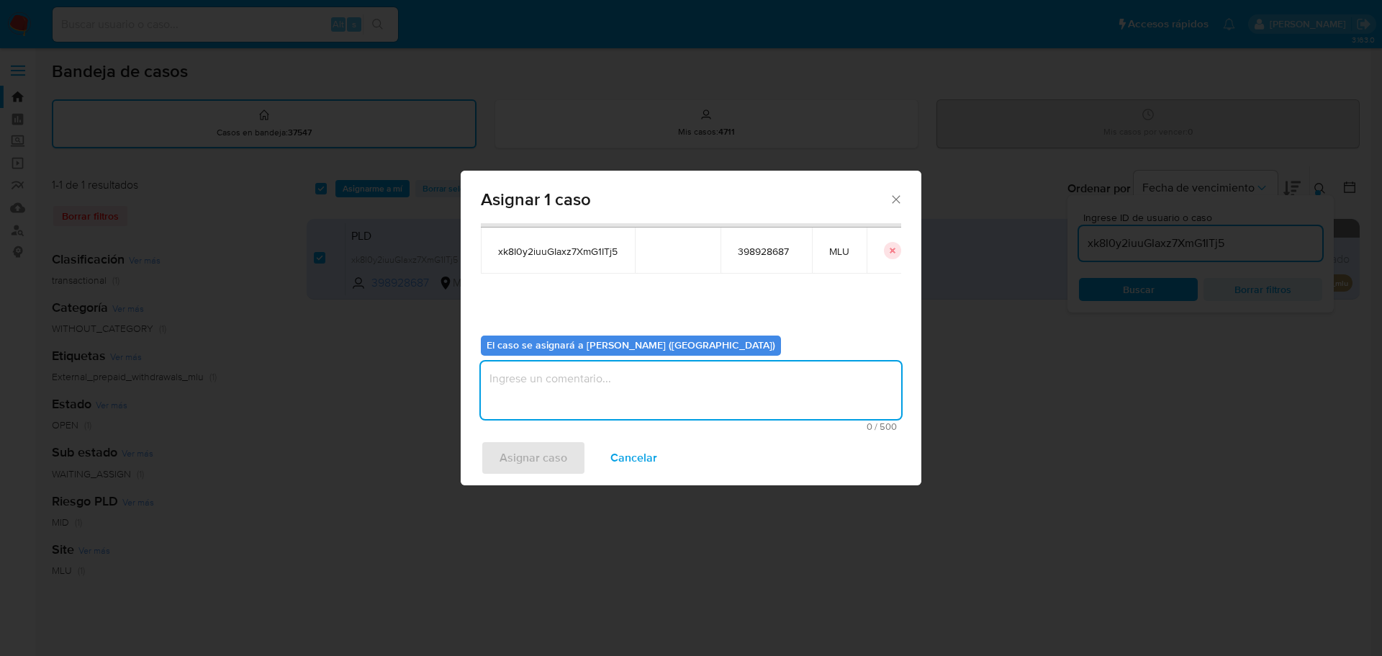
click at [542, 374] on textarea "assign-modal" at bounding box center [691, 390] width 420 height 58
click at [536, 465] on span "Asignar caso" at bounding box center [534, 458] width 68 height 32
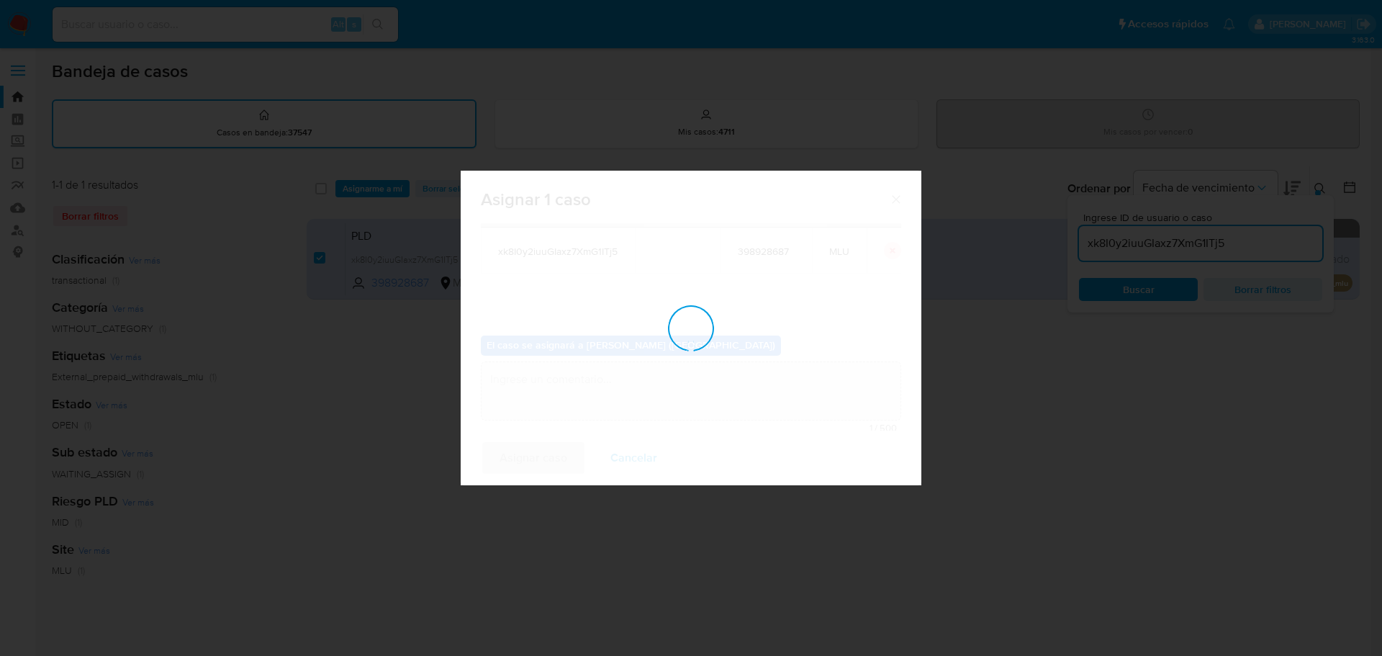
checkbox input "false"
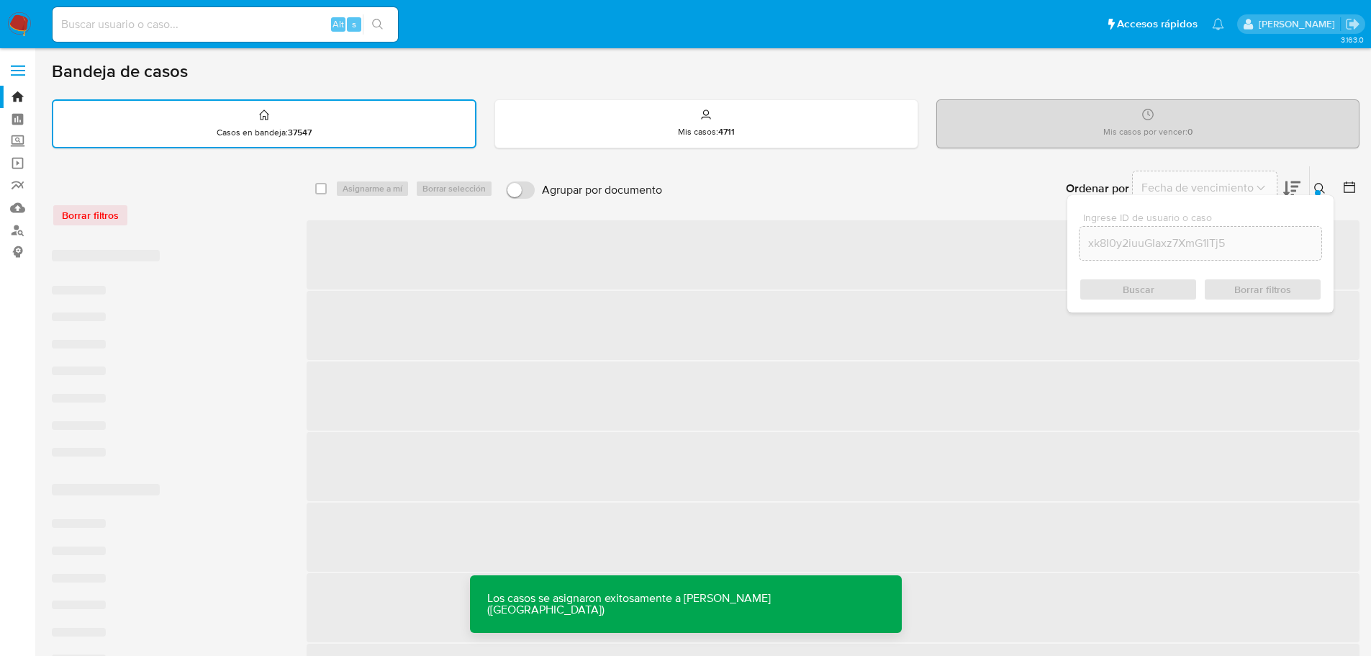
click at [235, 28] on input at bounding box center [226, 24] width 346 height 19
paste input "xk8I0y2iuuGIaxz7XmG1ITj5"
type input "xk8I0y2iuuGIaxz7XmG1ITj5"
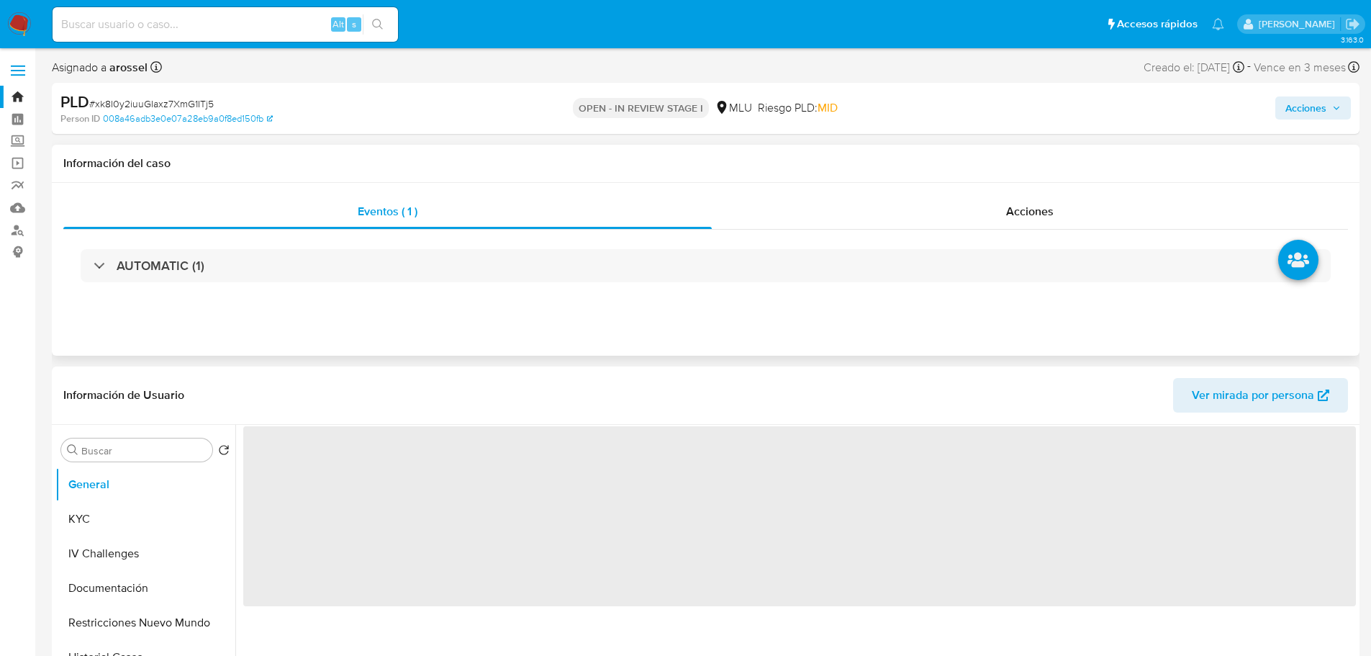
select select "10"
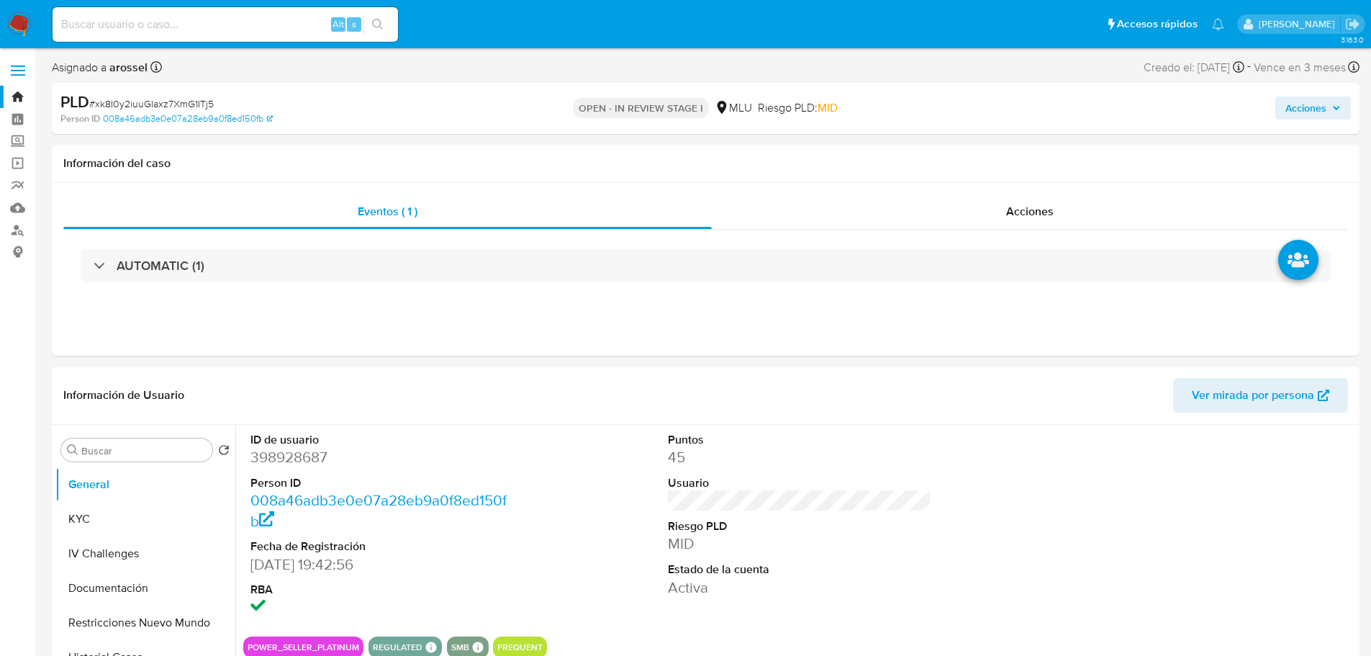
click at [173, 102] on span "# xk8I0y2iuuGIaxz7XmG1ITj5" at bounding box center [151, 103] width 125 height 14
copy span "xk8I0y2iuuGIaxz7XmG1ITj5"
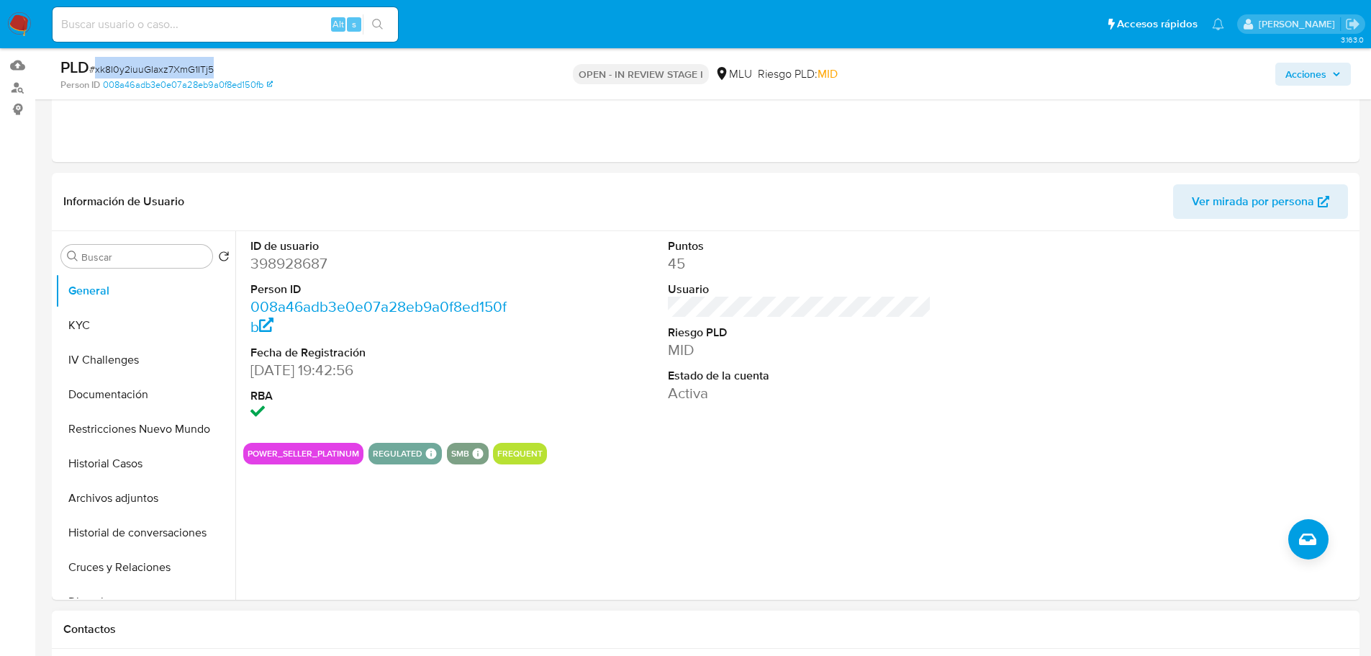
scroll to position [360, 0]
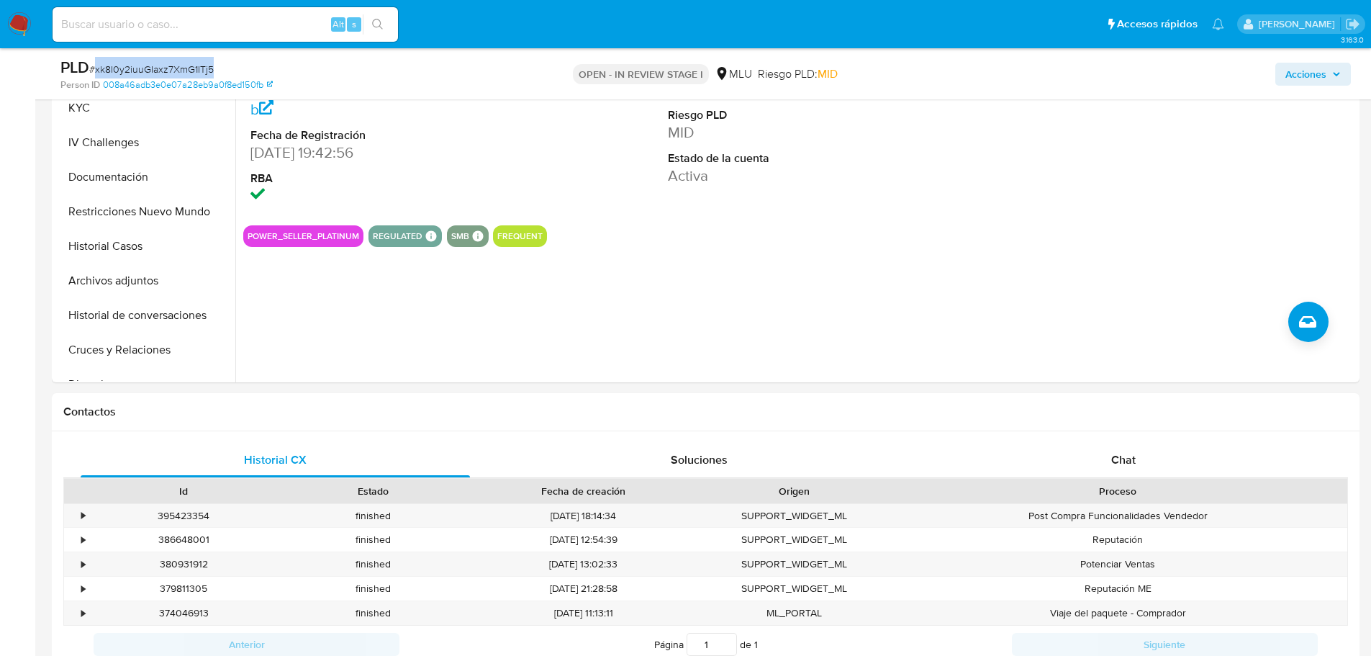
click at [1292, 73] on span "Acciones" at bounding box center [1306, 74] width 41 height 23
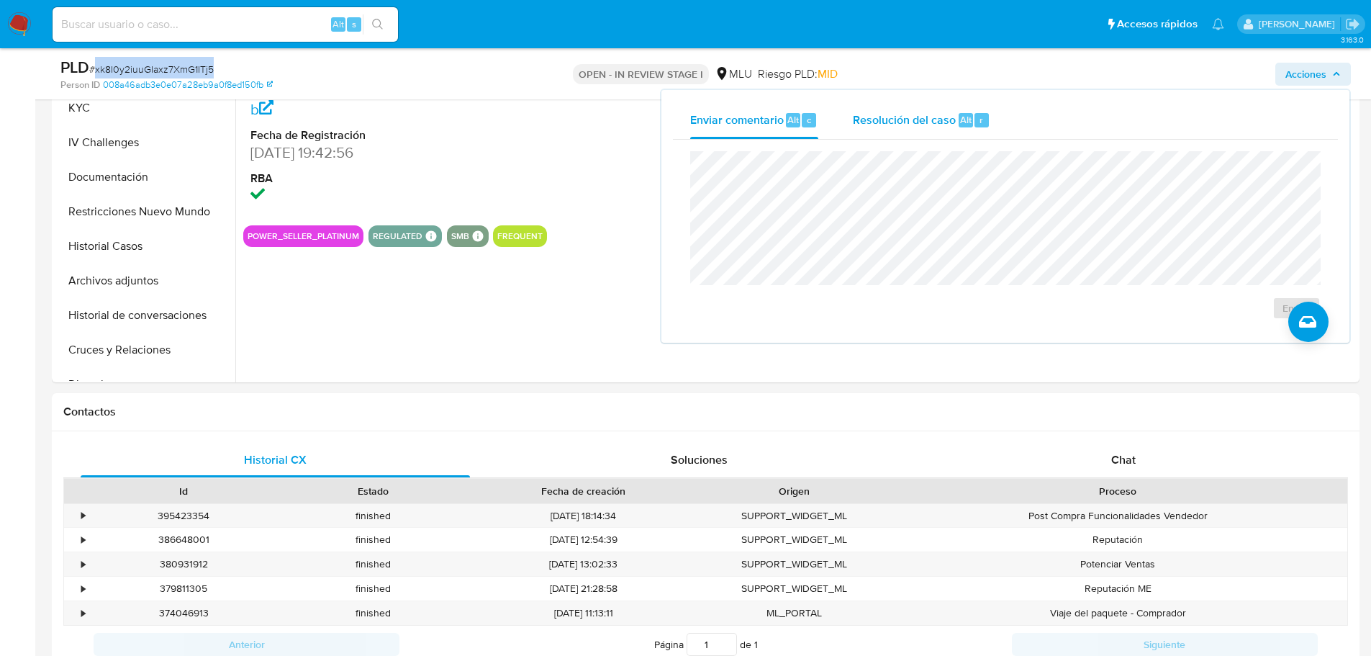
click at [924, 131] on div "Resolución del caso Alt r" at bounding box center [921, 119] width 137 height 37
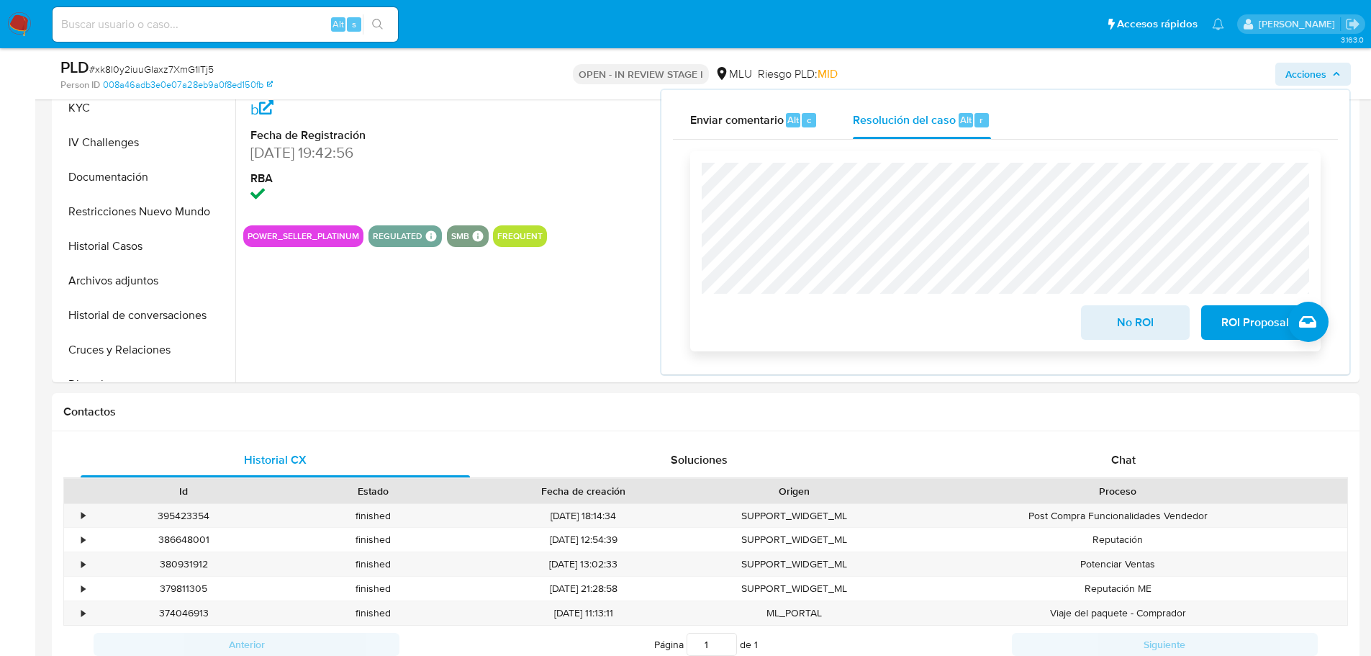
click at [1254, 322] on span "ROI Proposal" at bounding box center [1255, 323] width 71 height 32
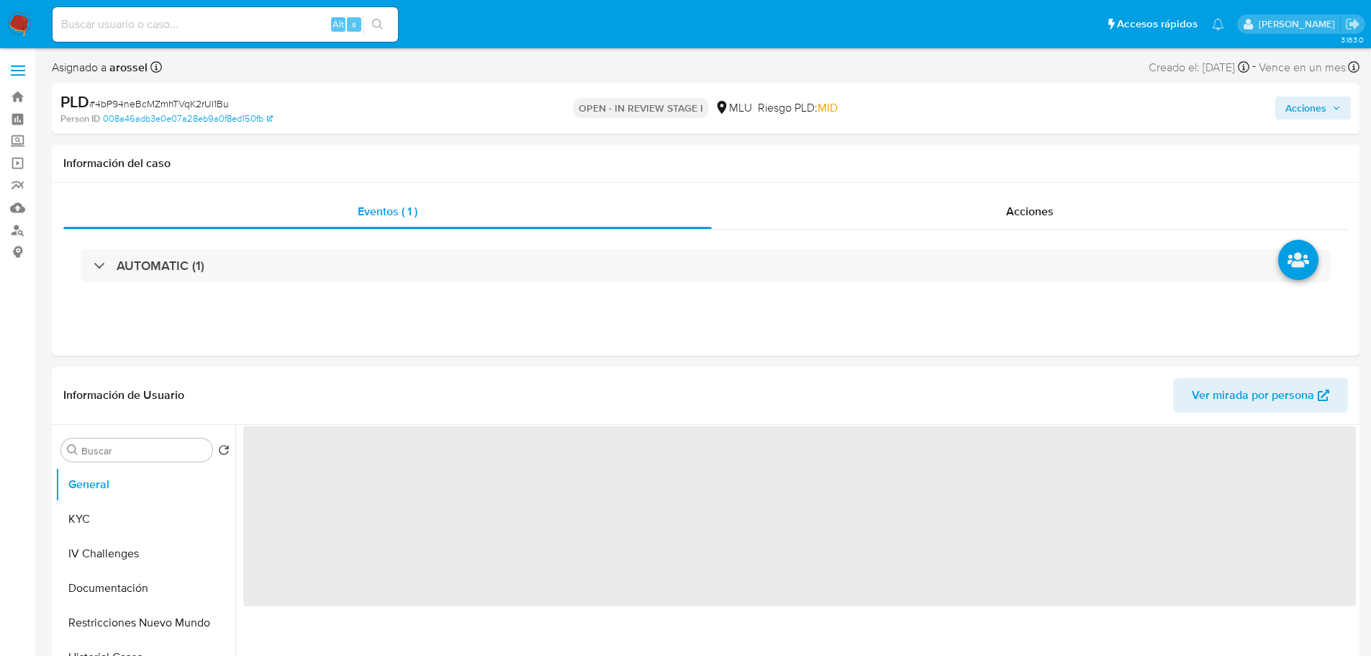
select select "10"
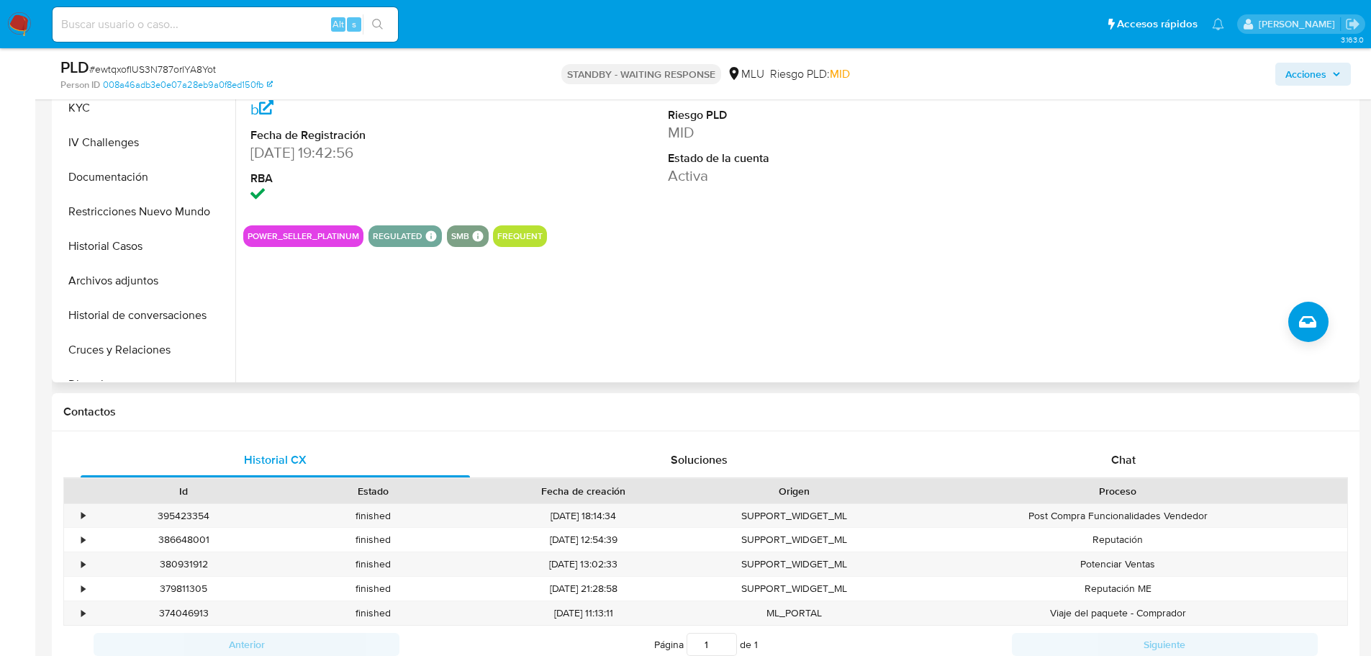
scroll to position [648, 0]
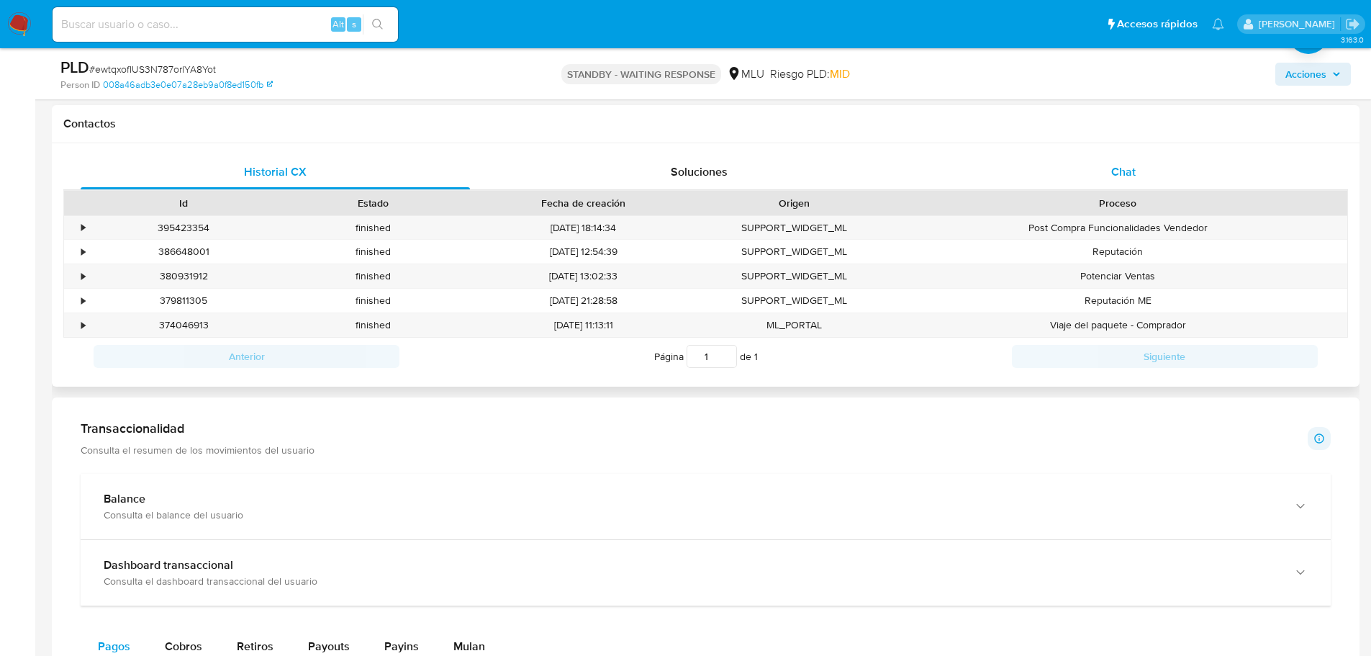
click at [1098, 158] on div "Chat" at bounding box center [1123, 172] width 389 height 35
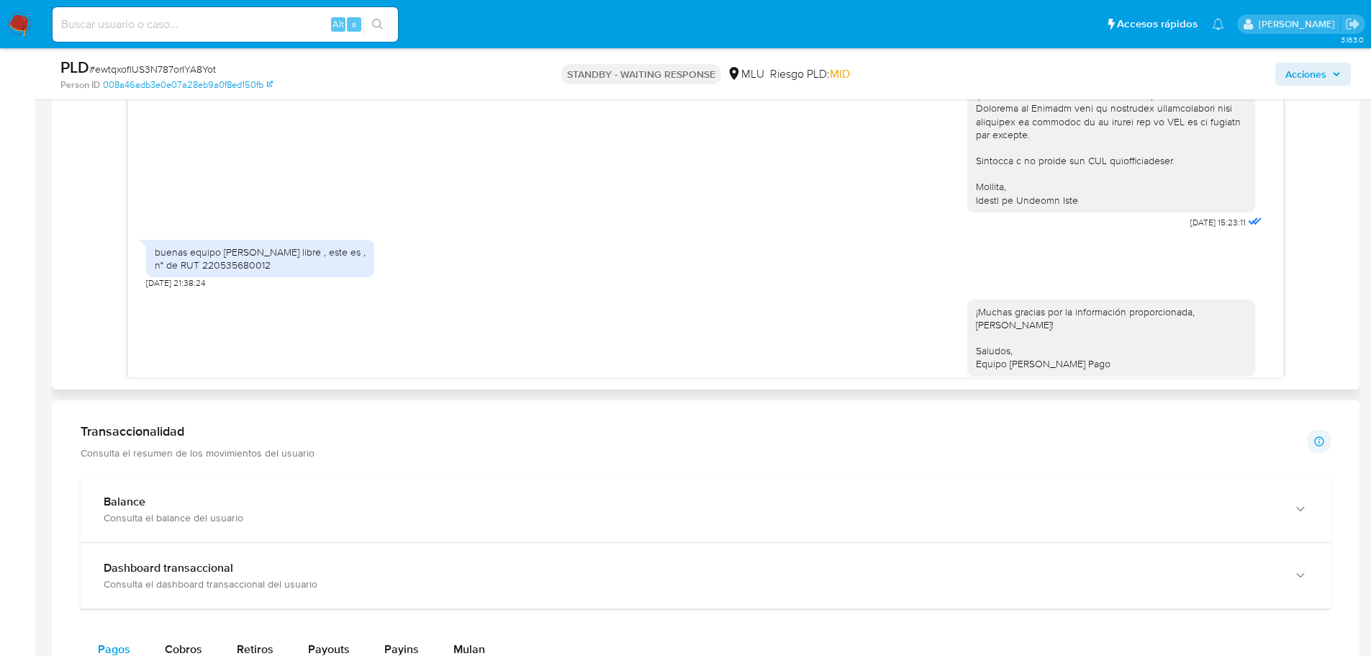
scroll to position [792, 0]
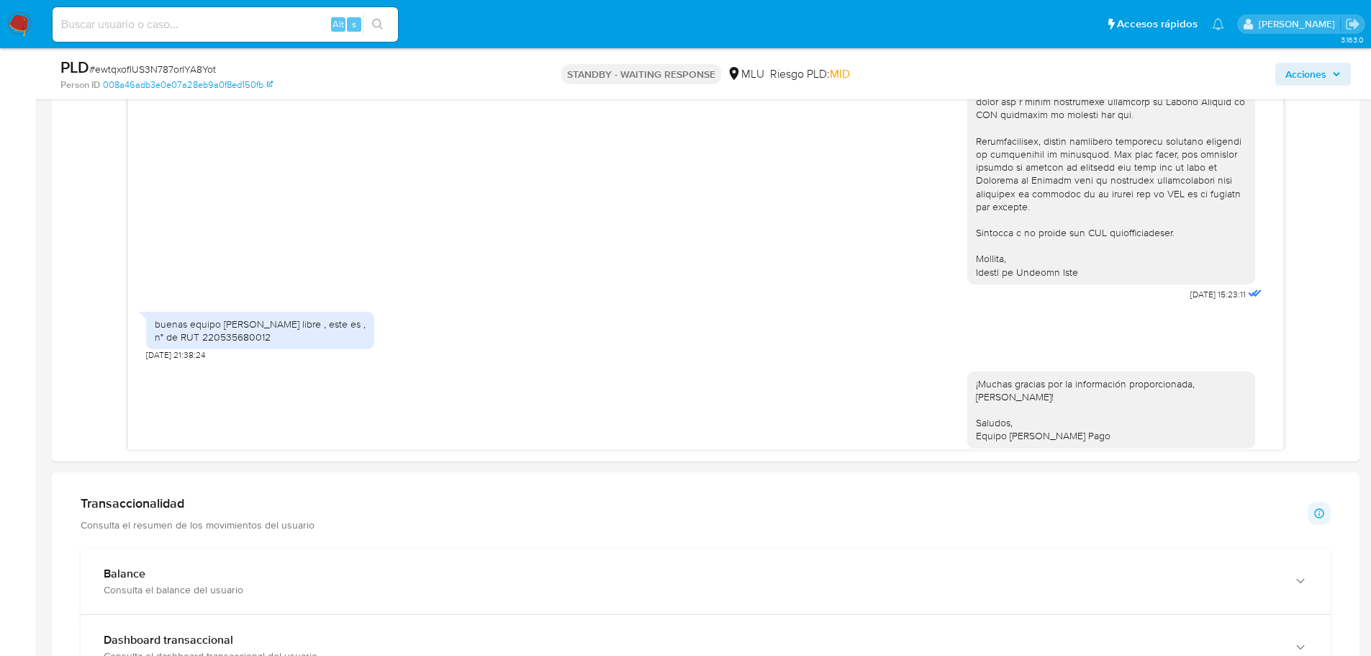
click at [199, 67] on span "# ewtqxofIUS3N787orIYA8Yot" at bounding box center [152, 69] width 127 height 14
copy span "ewtqxofIUS3N787orIYA8Yot"
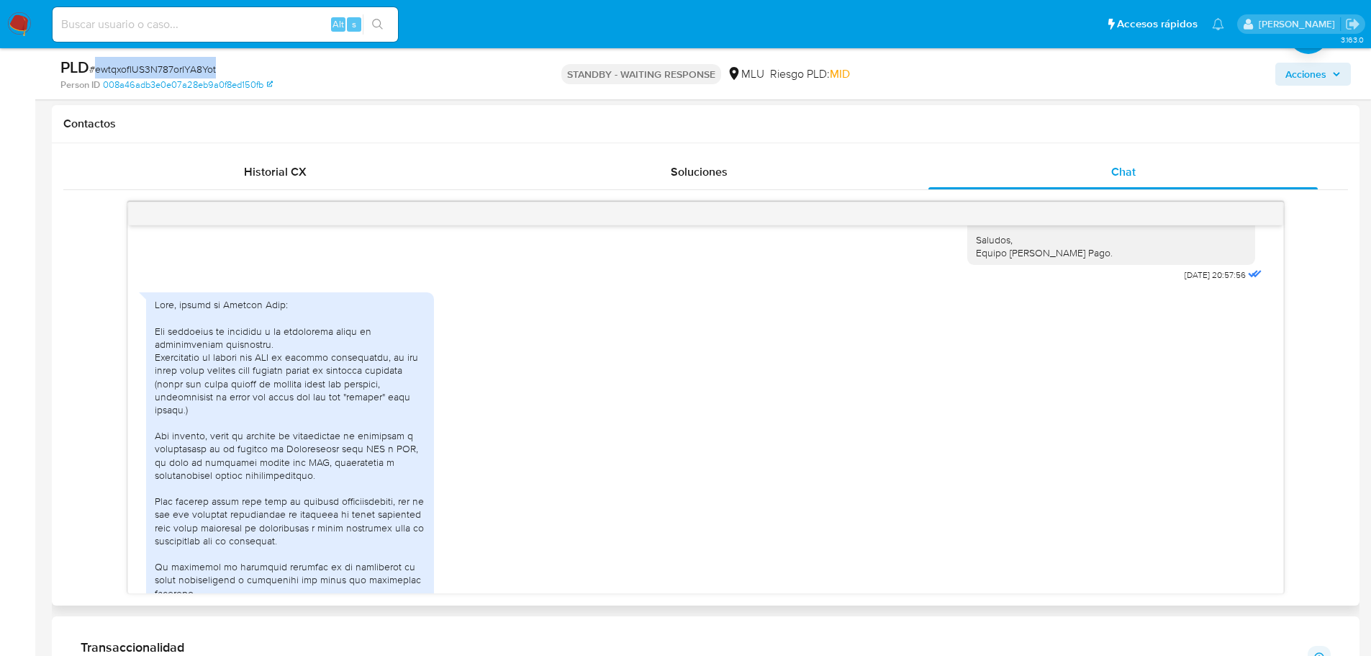
scroll to position [360, 0]
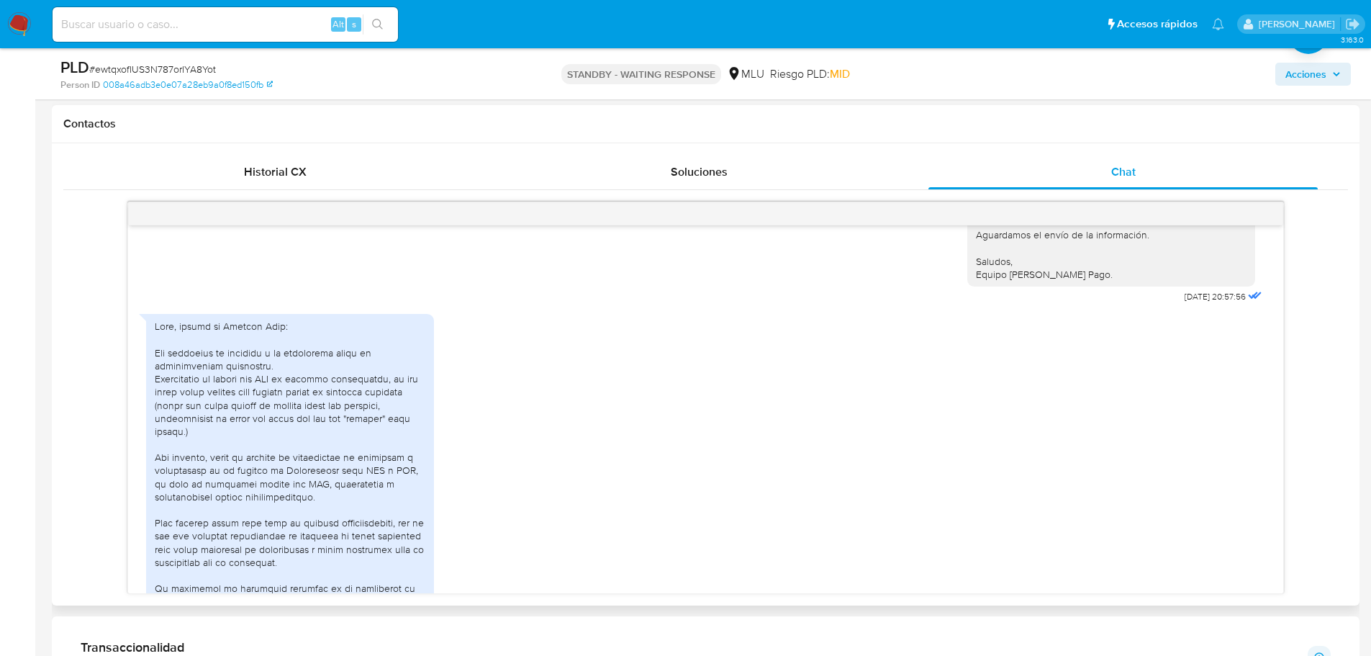
click at [267, 378] on div at bounding box center [290, 555] width 271 height 471
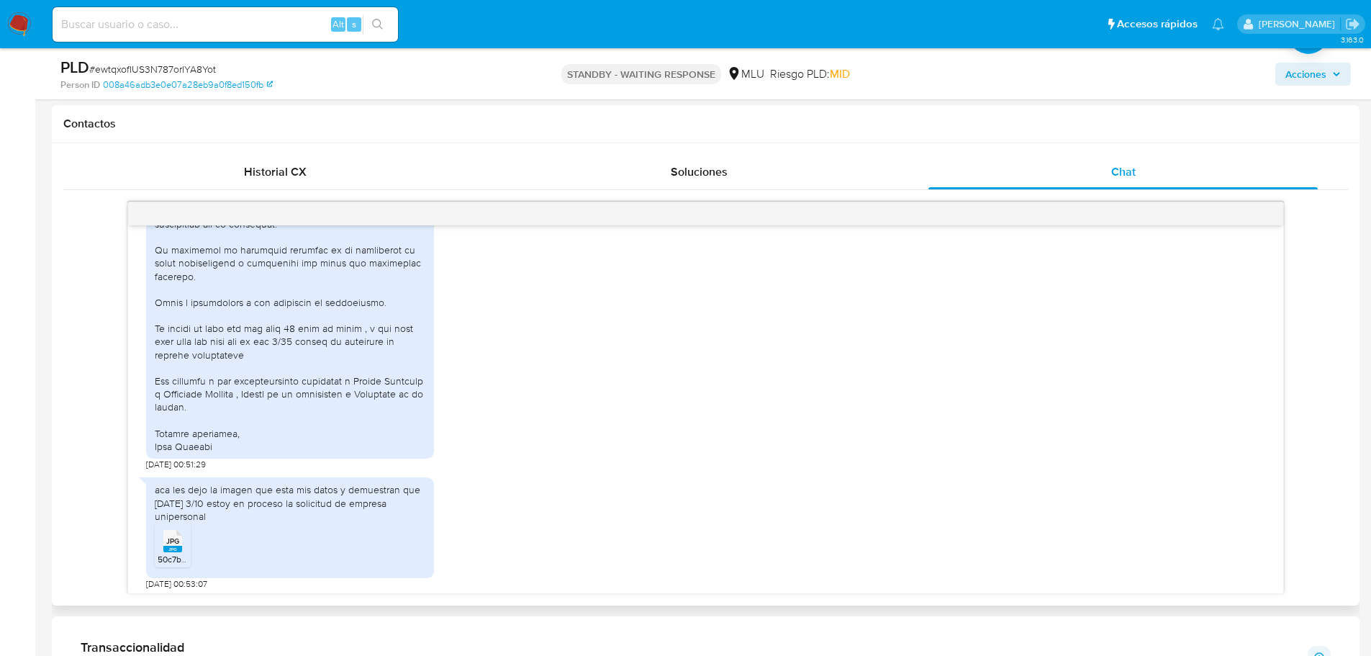
scroll to position [720, 0]
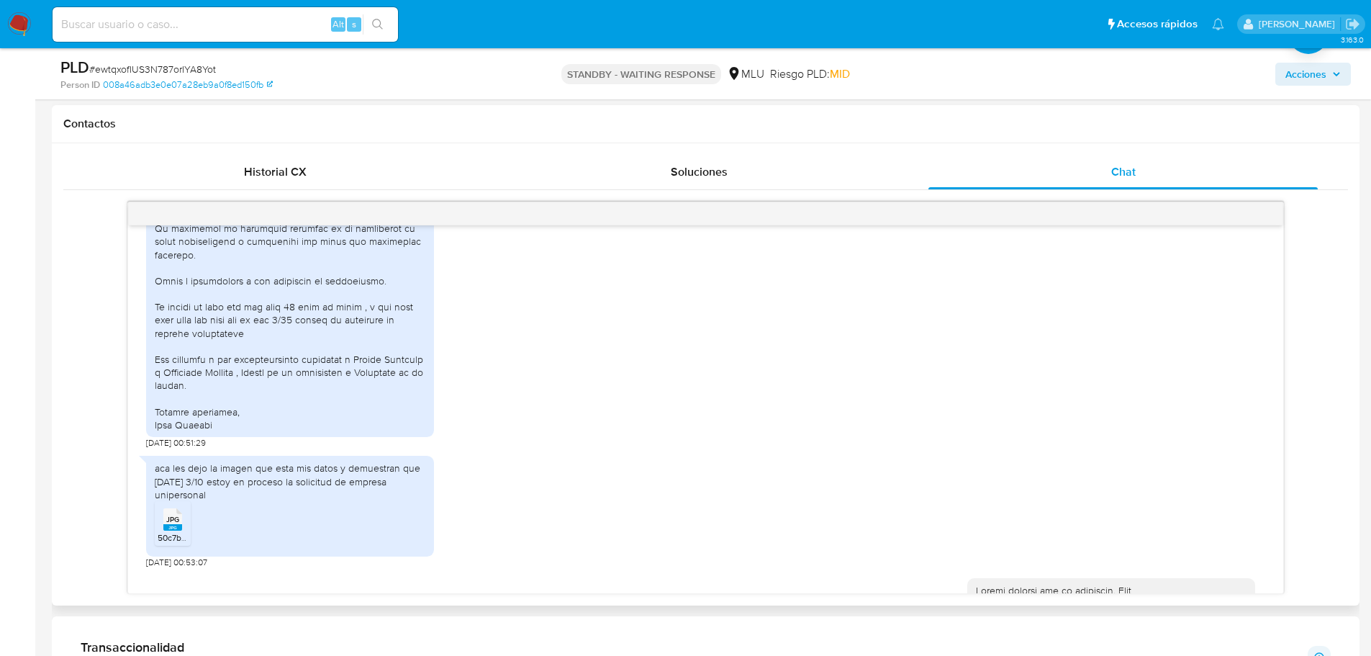
click at [170, 524] on rect at bounding box center [172, 527] width 19 height 6
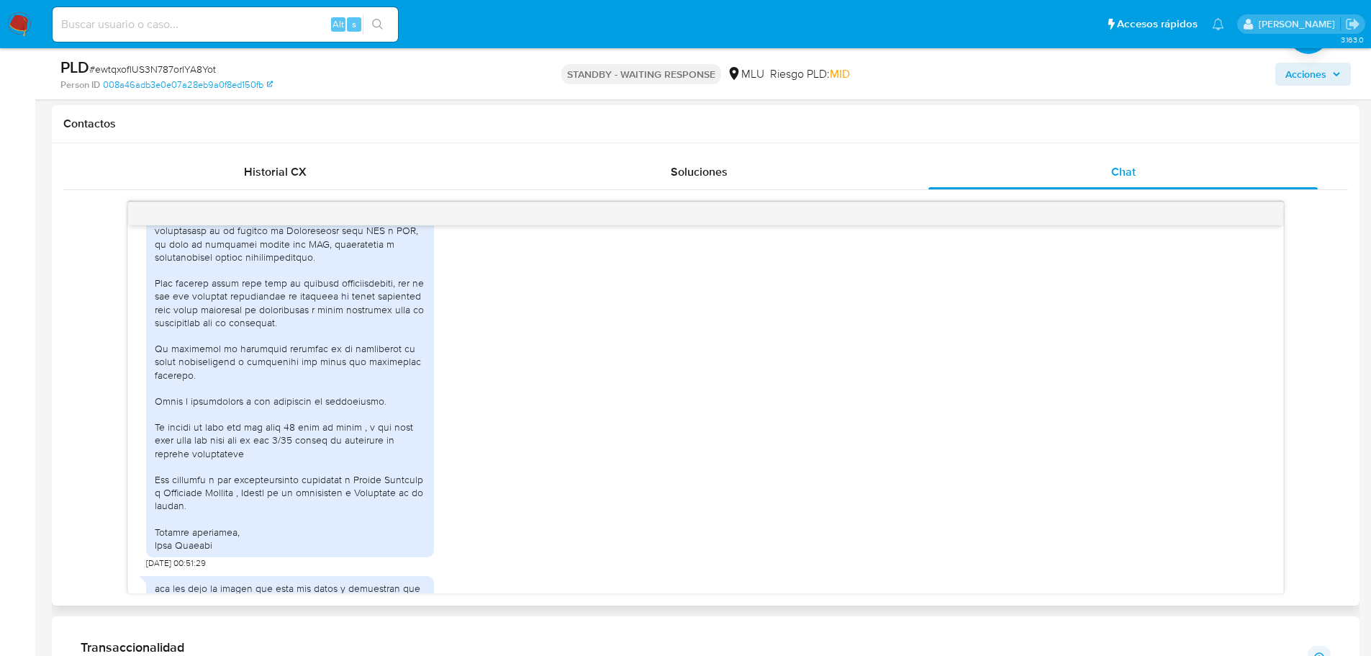
scroll to position [576, 0]
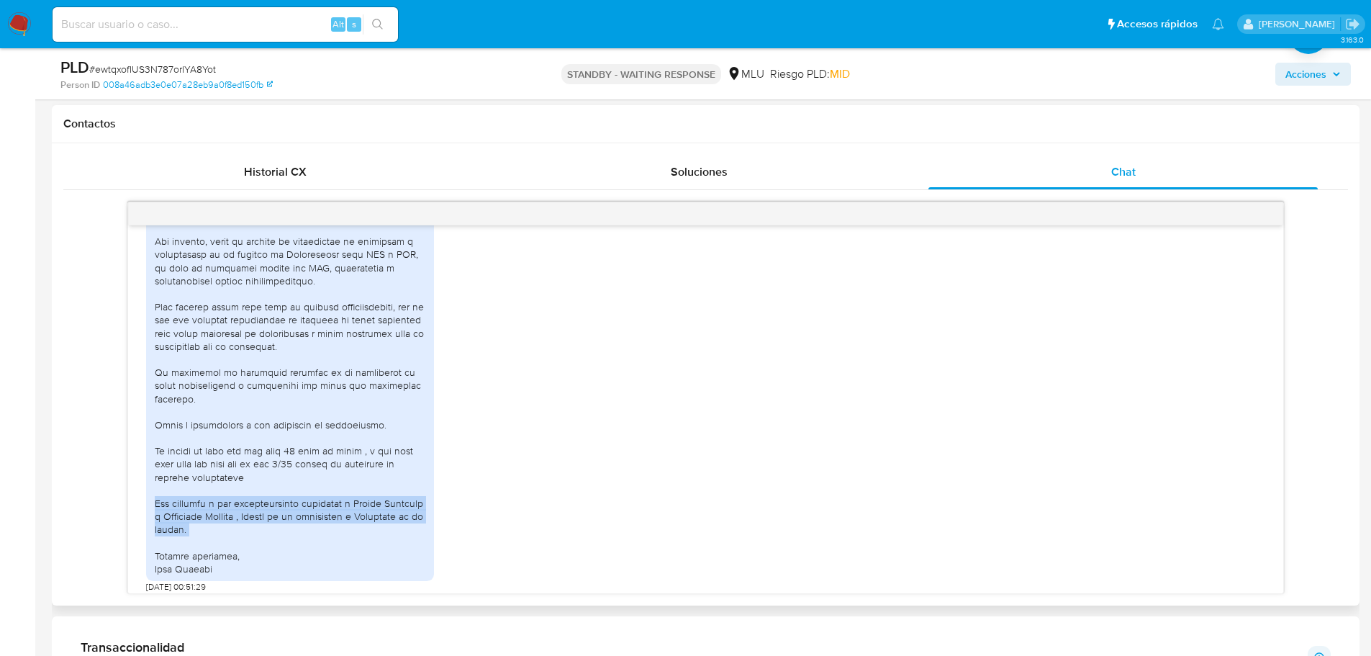
drag, startPoint x: 153, startPoint y: 477, endPoint x: 215, endPoint y: 512, distance: 71.2
click at [215, 512] on div at bounding box center [290, 339] width 288 height 483
copy div "Con respecto a las transferencias dirigidas a [PERSON_NAME] y [PERSON_NAME] , […"
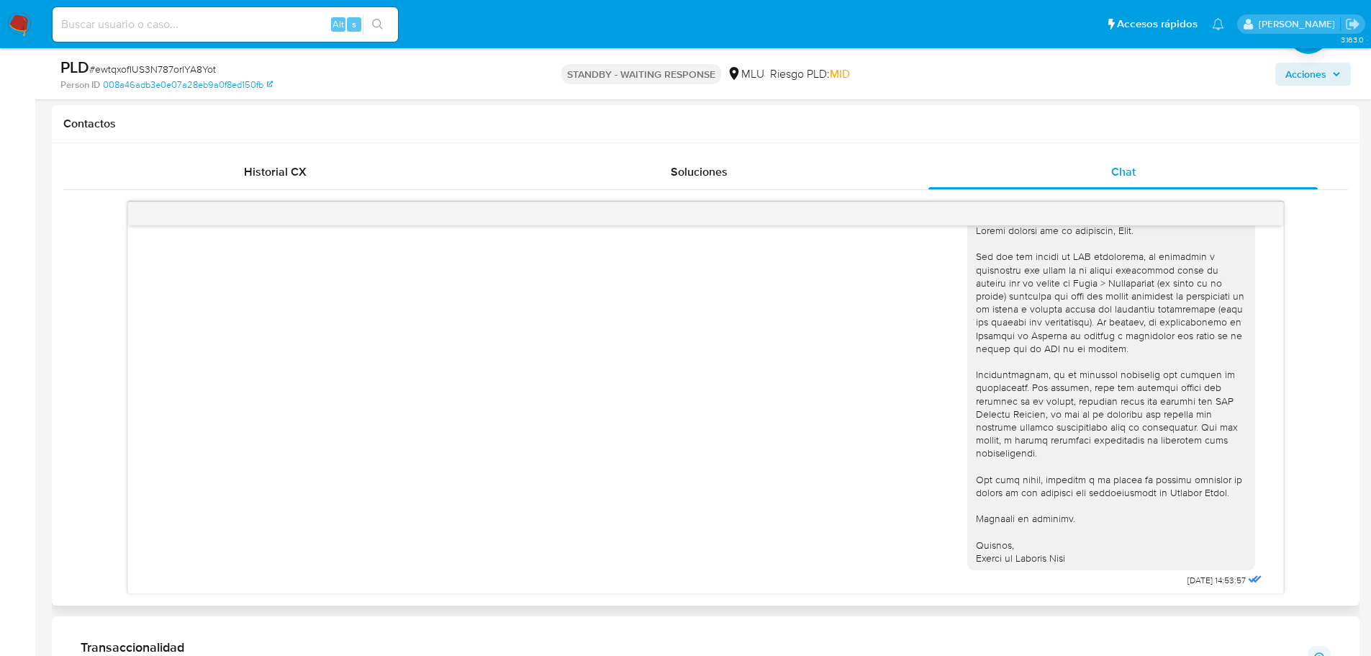
scroll to position [1296, 0]
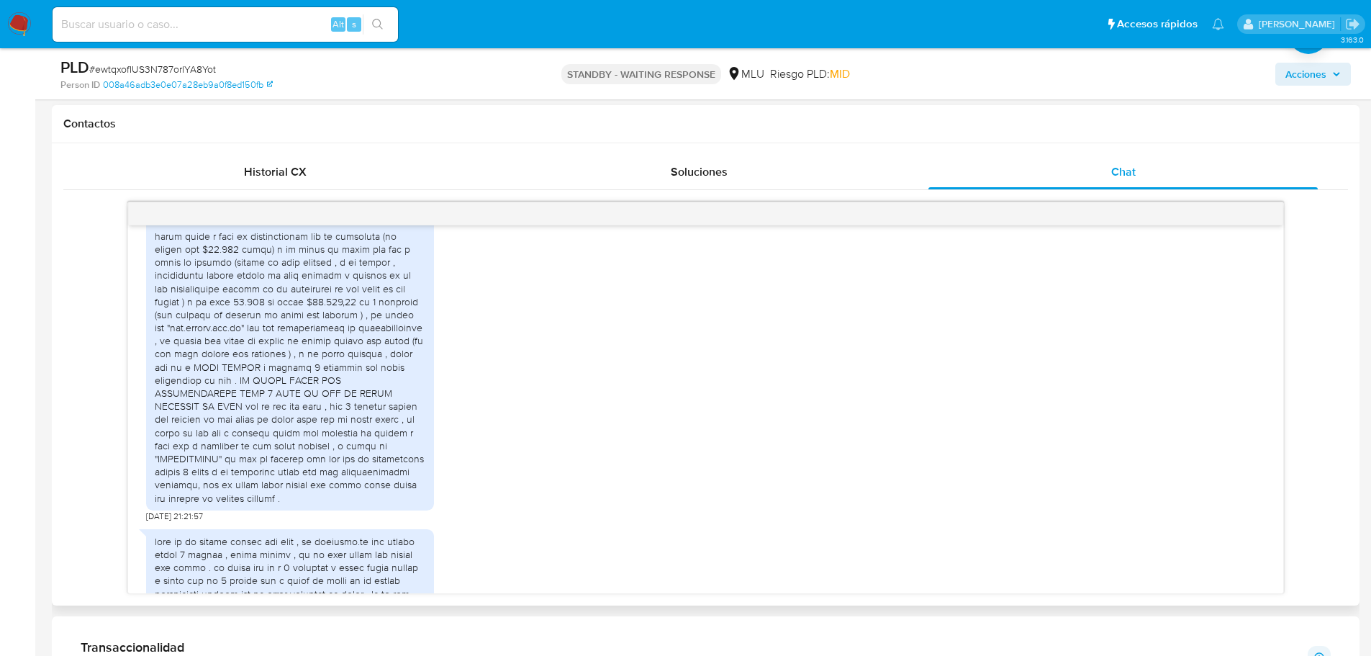
scroll to position [2087, 0]
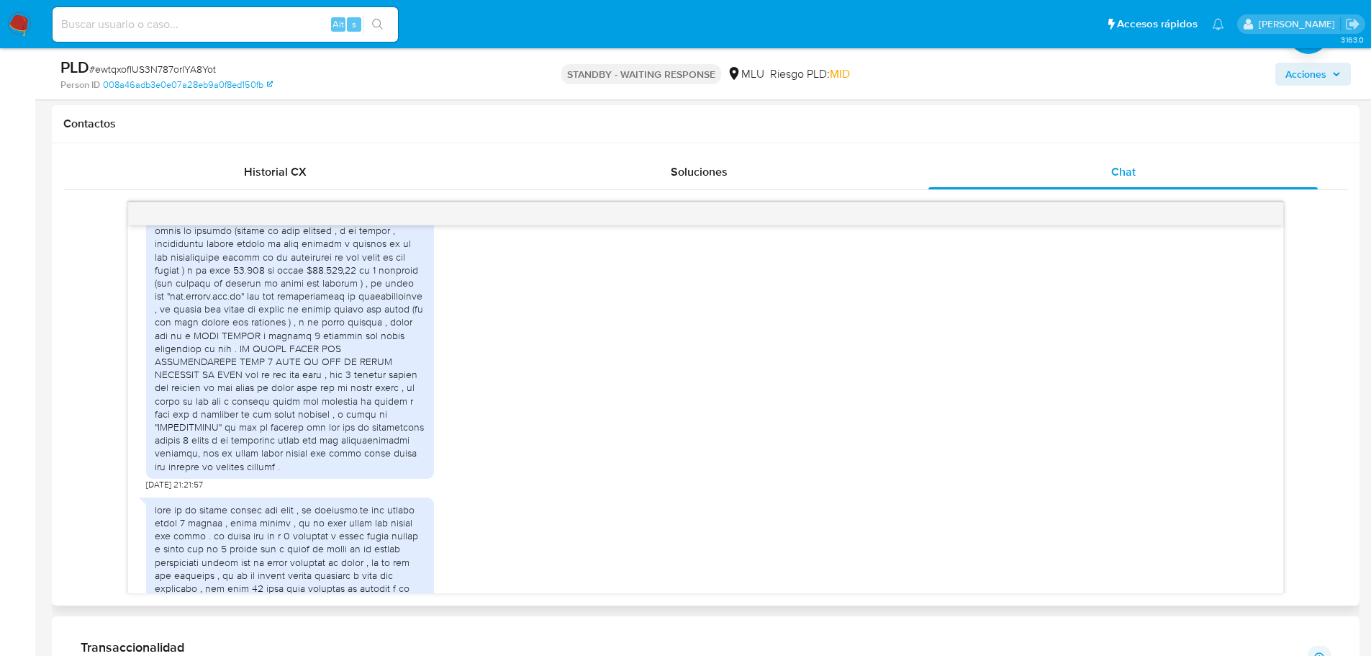
drag, startPoint x: 154, startPoint y: 284, endPoint x: 297, endPoint y: 470, distance: 234.7
click at [297, 470] on div "buenos dias equipo [PERSON_NAME] pago . Ya tengo numero de rut y numero de empr…" at bounding box center [290, 37] width 288 height 908
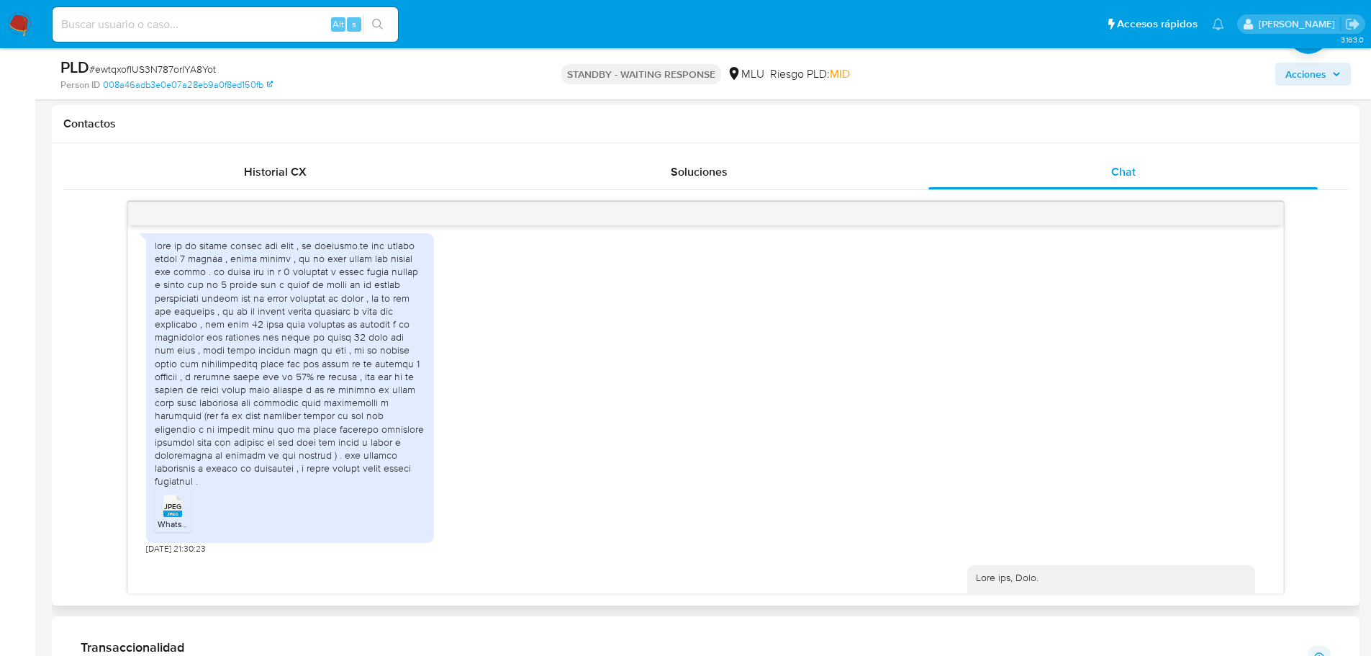
scroll to position [2375, 0]
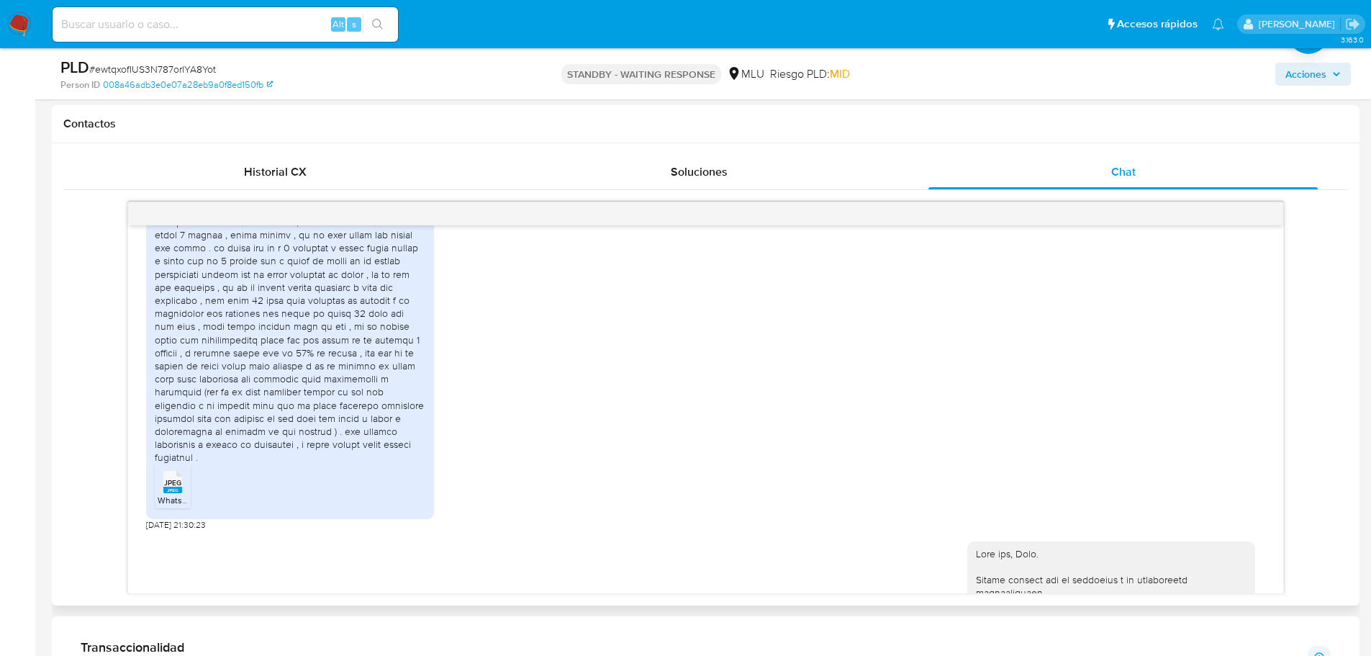
click at [184, 466] on div "JPEG JPEG" at bounding box center [173, 480] width 30 height 28
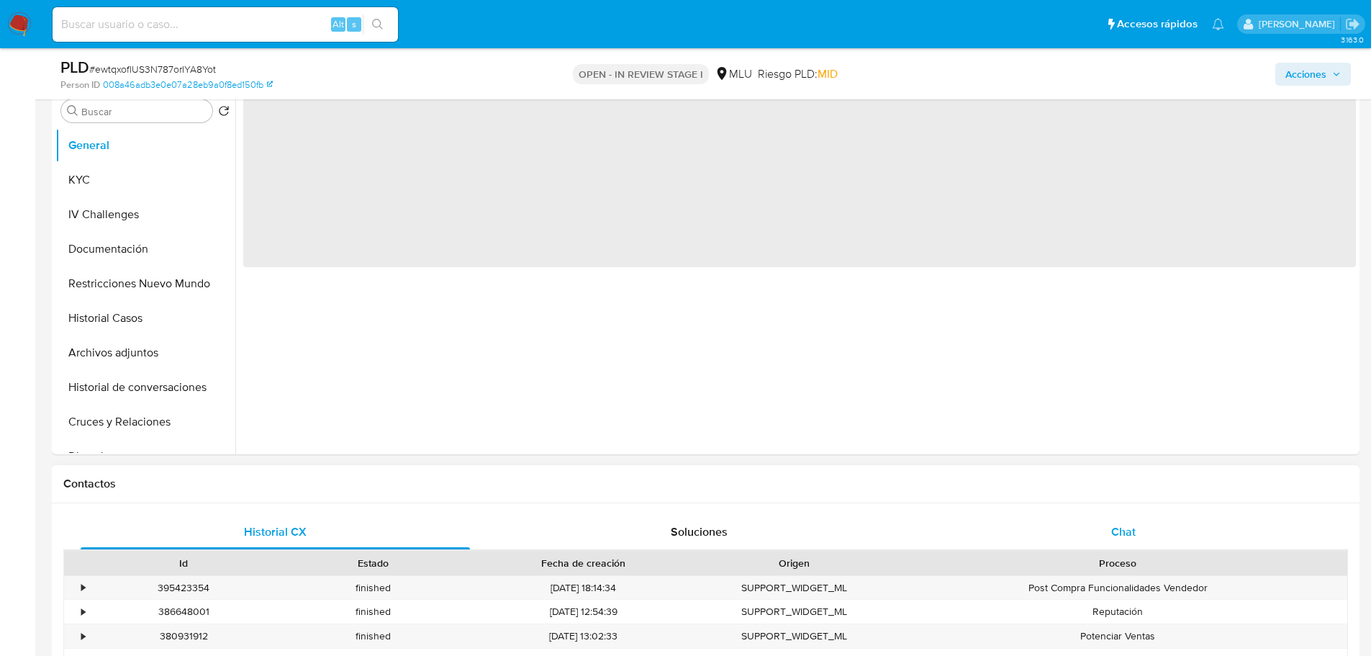
select select "10"
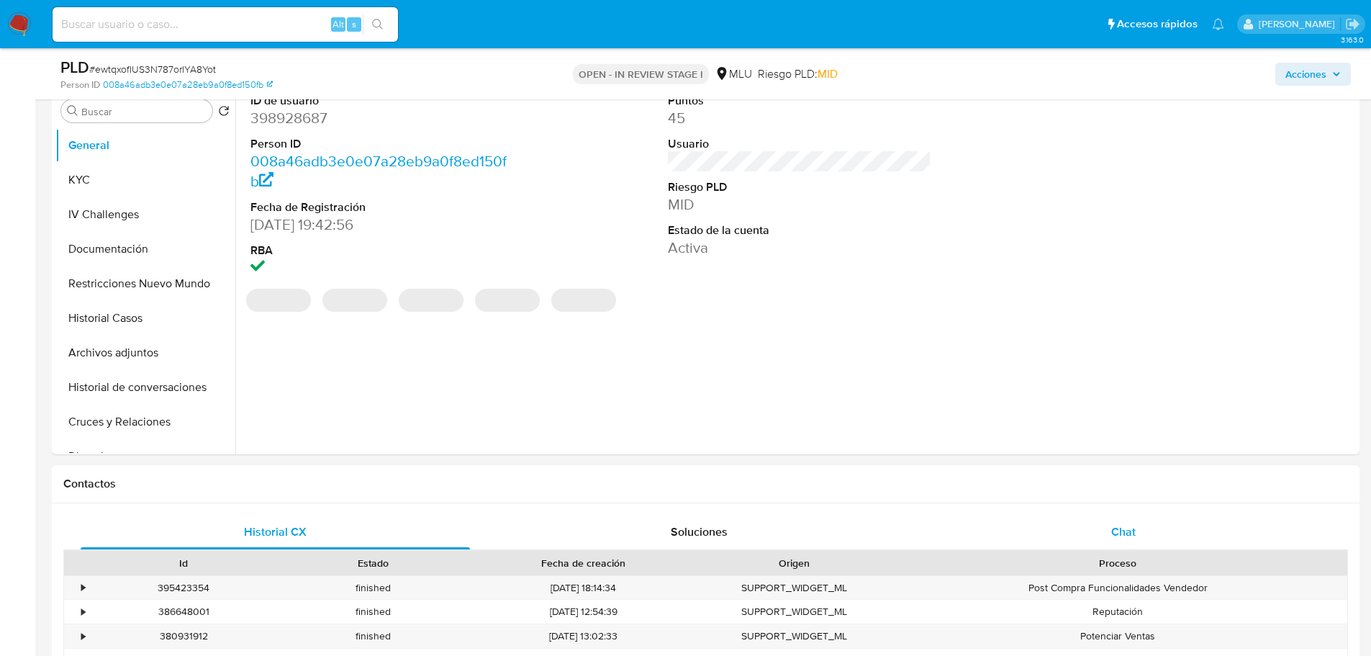
click at [1111, 530] on span "Chat" at bounding box center [1123, 531] width 24 height 17
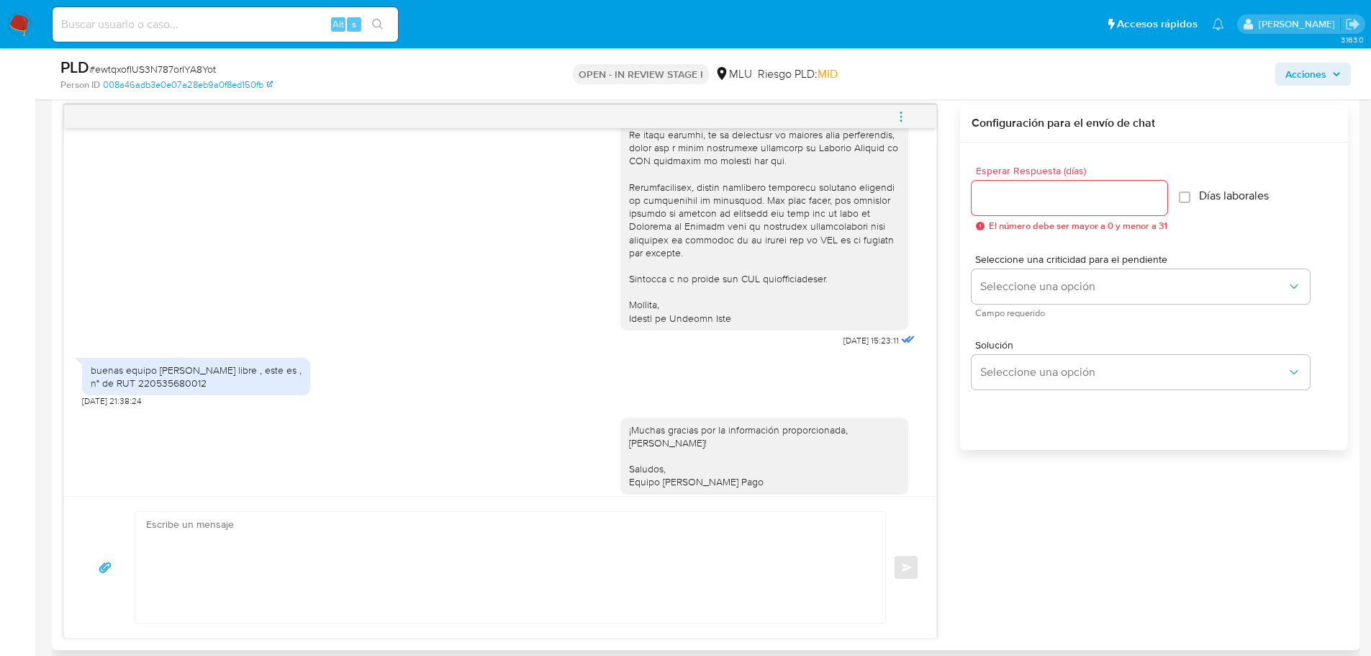
scroll to position [720, 0]
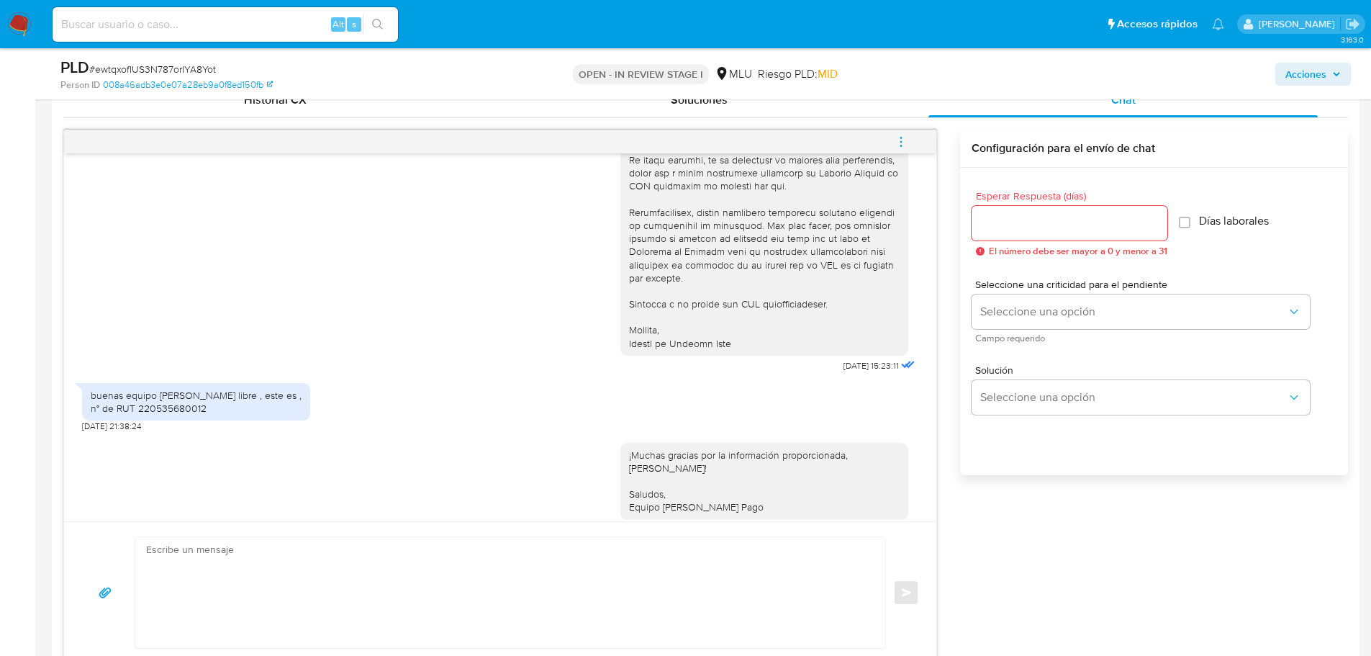
click at [895, 138] on icon "menu-action" at bounding box center [901, 141] width 13 height 13
click at [840, 112] on li "Cerrar conversación" at bounding box center [804, 114] width 148 height 26
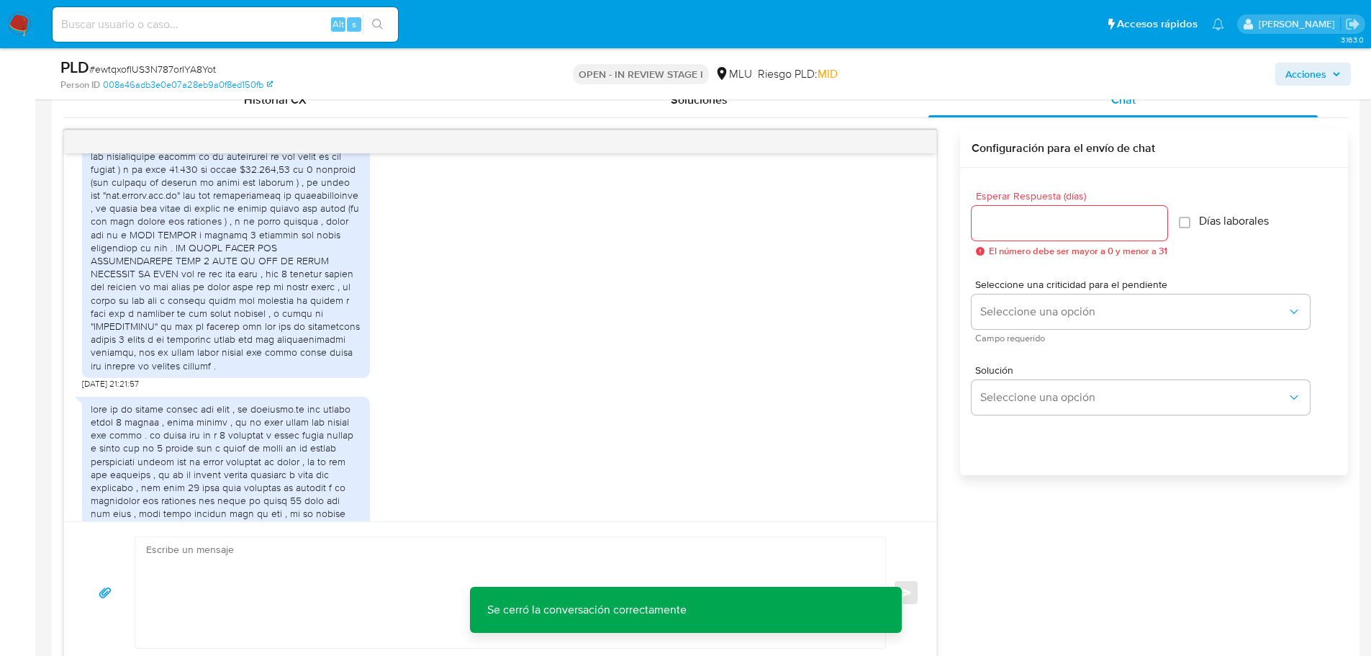
scroll to position [2141, 0]
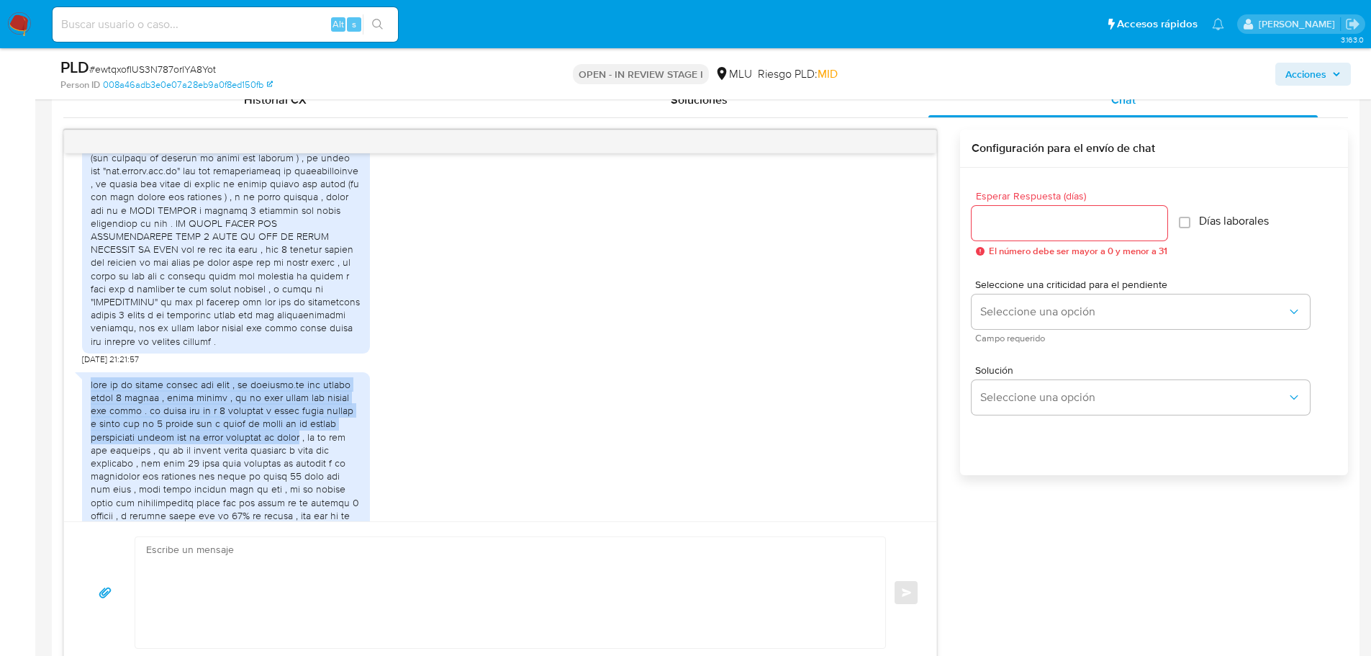
drag, startPoint x: 90, startPoint y: 369, endPoint x: 115, endPoint y: 435, distance: 70.2
click at [115, 435] on div "JPEG JPEG WhatsApp Image 2025-10-09 at 6.22.20 PM.jpeg" at bounding box center [226, 527] width 288 height 310
copy div "esta es la ultima compra que hice , en perfumes.uy que compré estos 6 árabes , …"
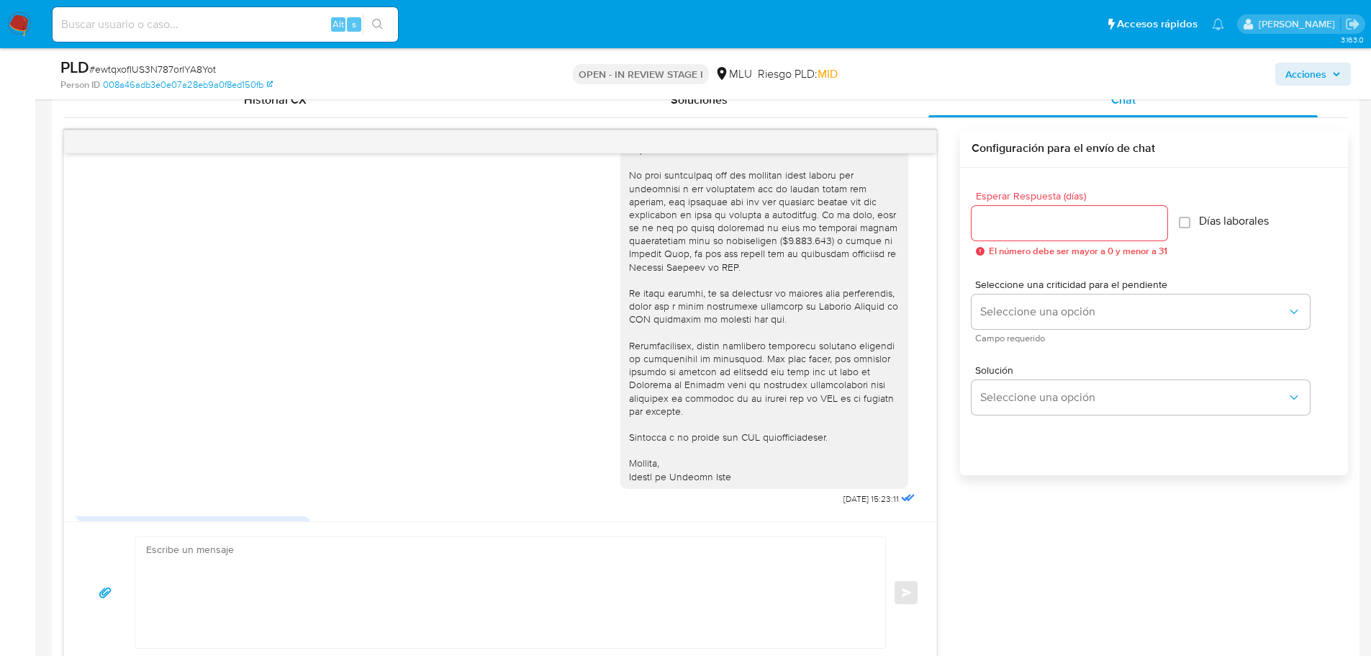
scroll to position [2932, 0]
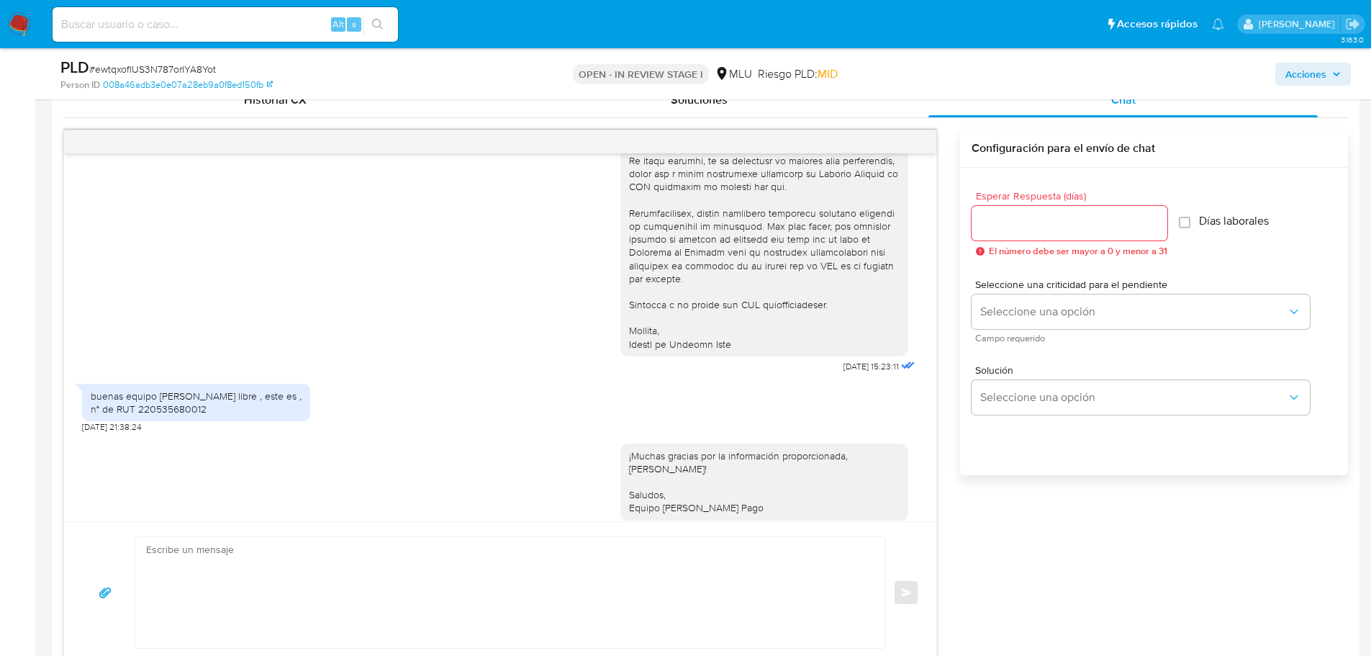
click at [177, 392] on div "buenas equipo de mercado libre , este es , n° de RUT 220535680012" at bounding box center [196, 402] width 211 height 26
copy div "220535680012"
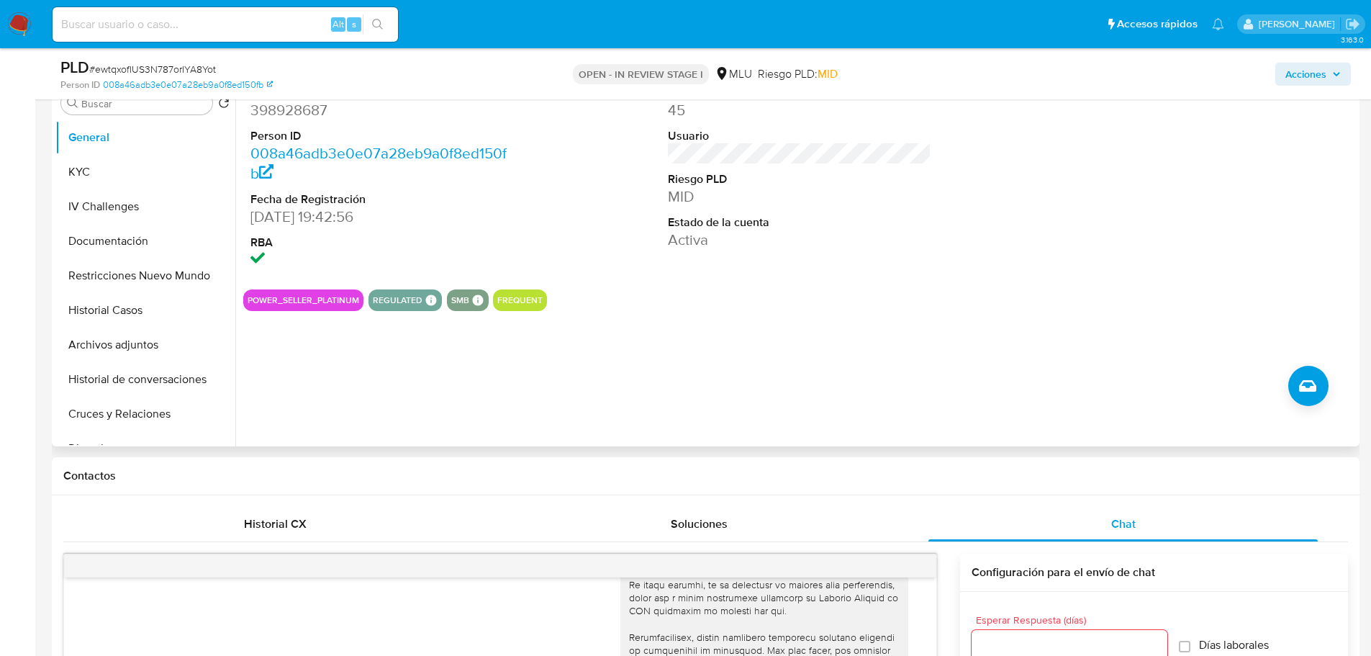
scroll to position [72, 0]
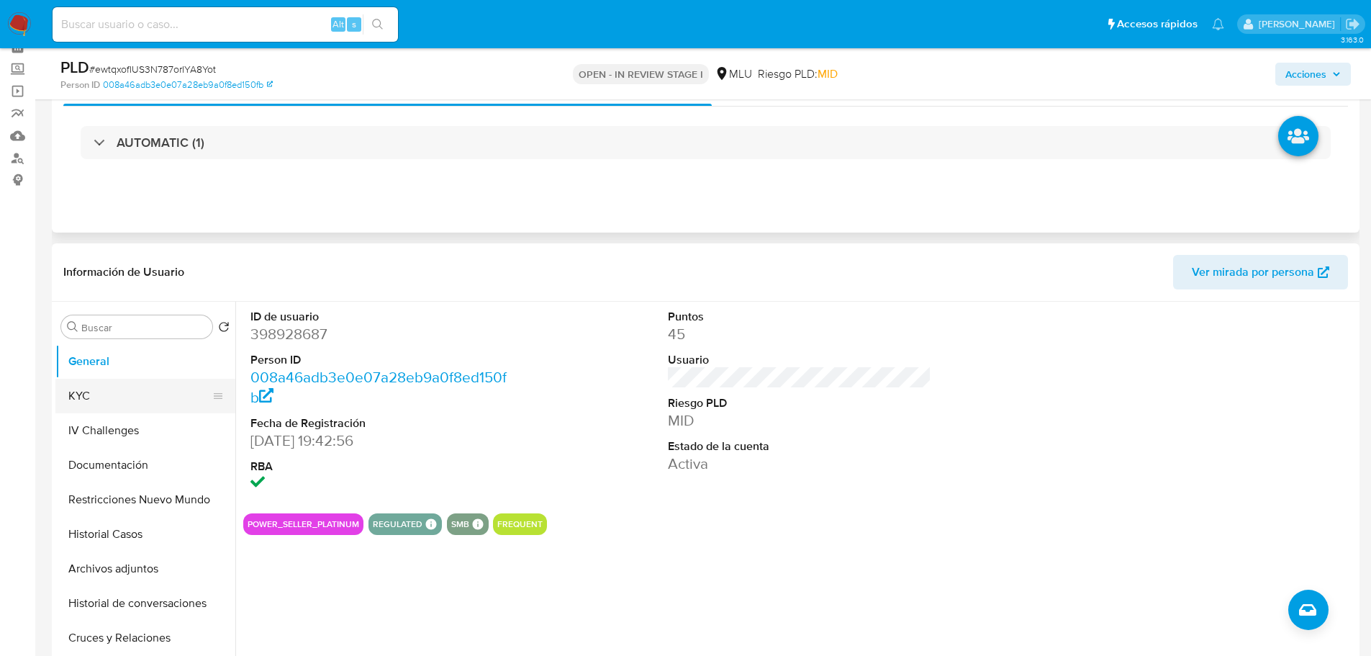
drag, startPoint x: 126, startPoint y: 400, endPoint x: 151, endPoint y: 410, distance: 26.9
click at [126, 400] on button "KYC" at bounding box center [139, 396] width 168 height 35
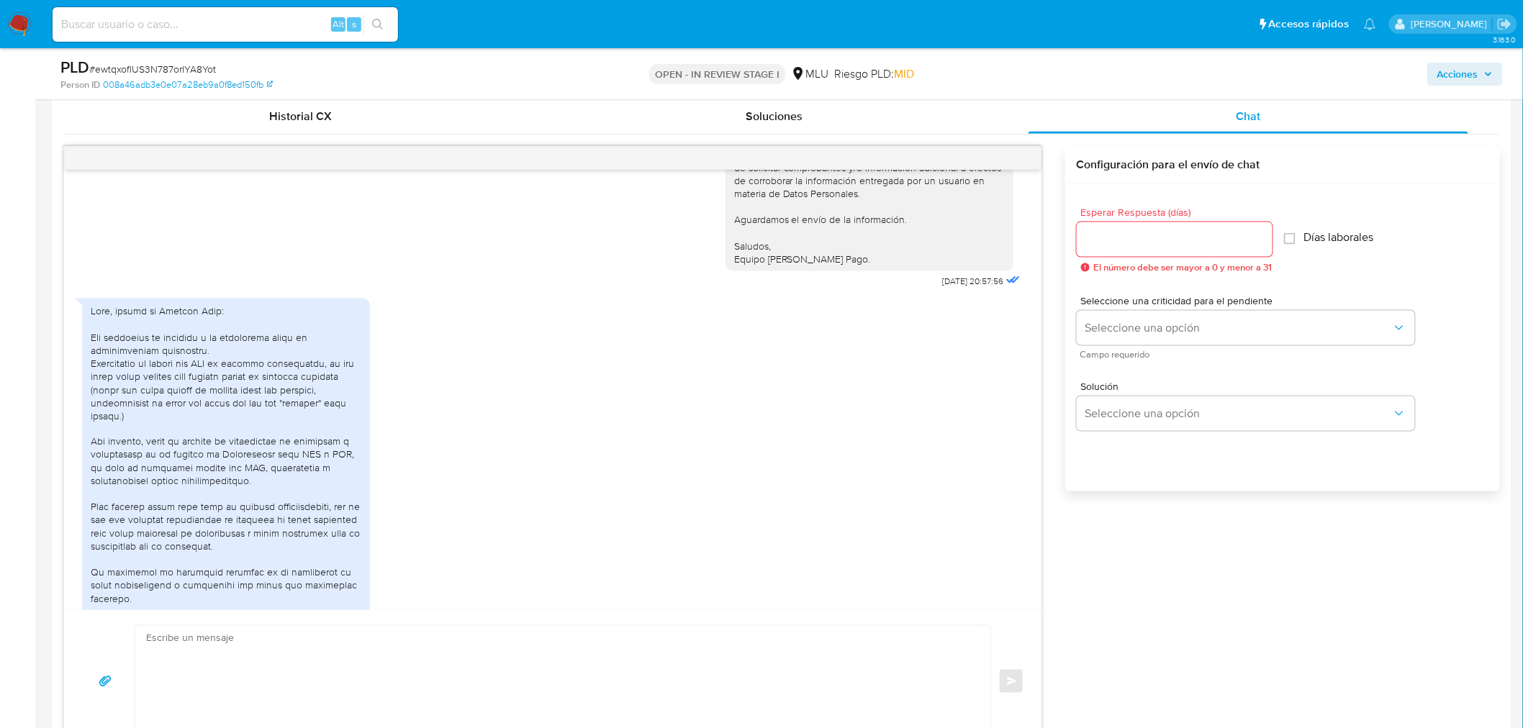
scroll to position [399, 0]
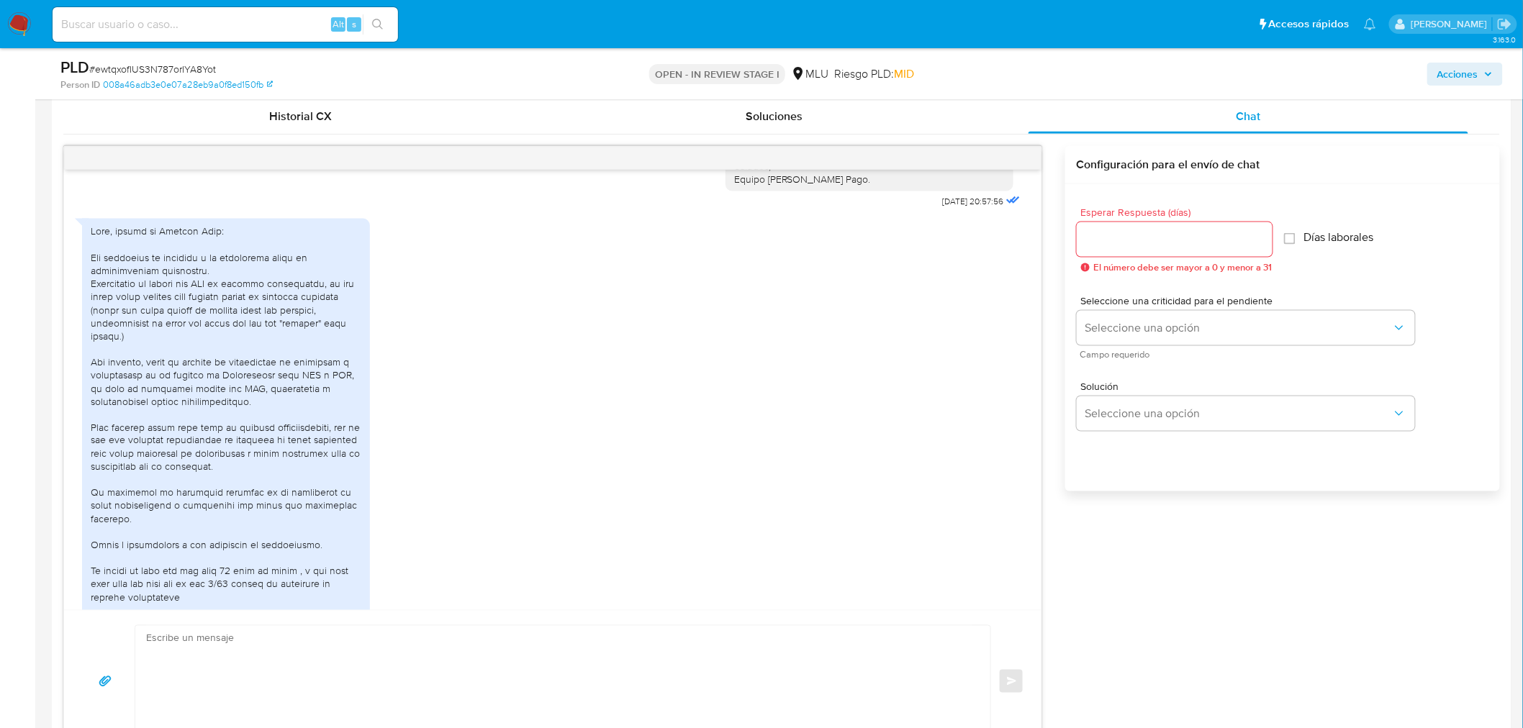
click at [407, 402] on div "04/10/2025 00:51:29" at bounding box center [552, 463] width 941 height 502
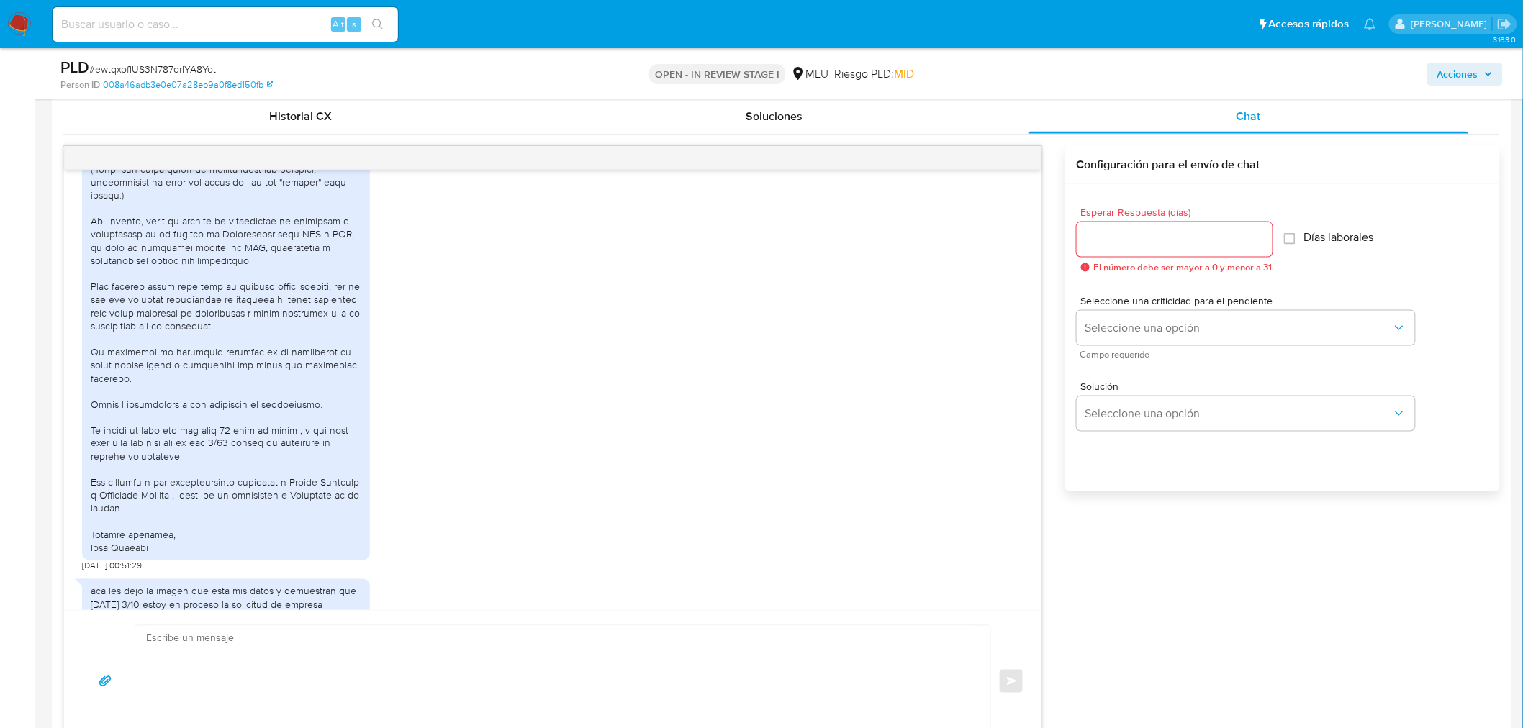
scroll to position [639, 0]
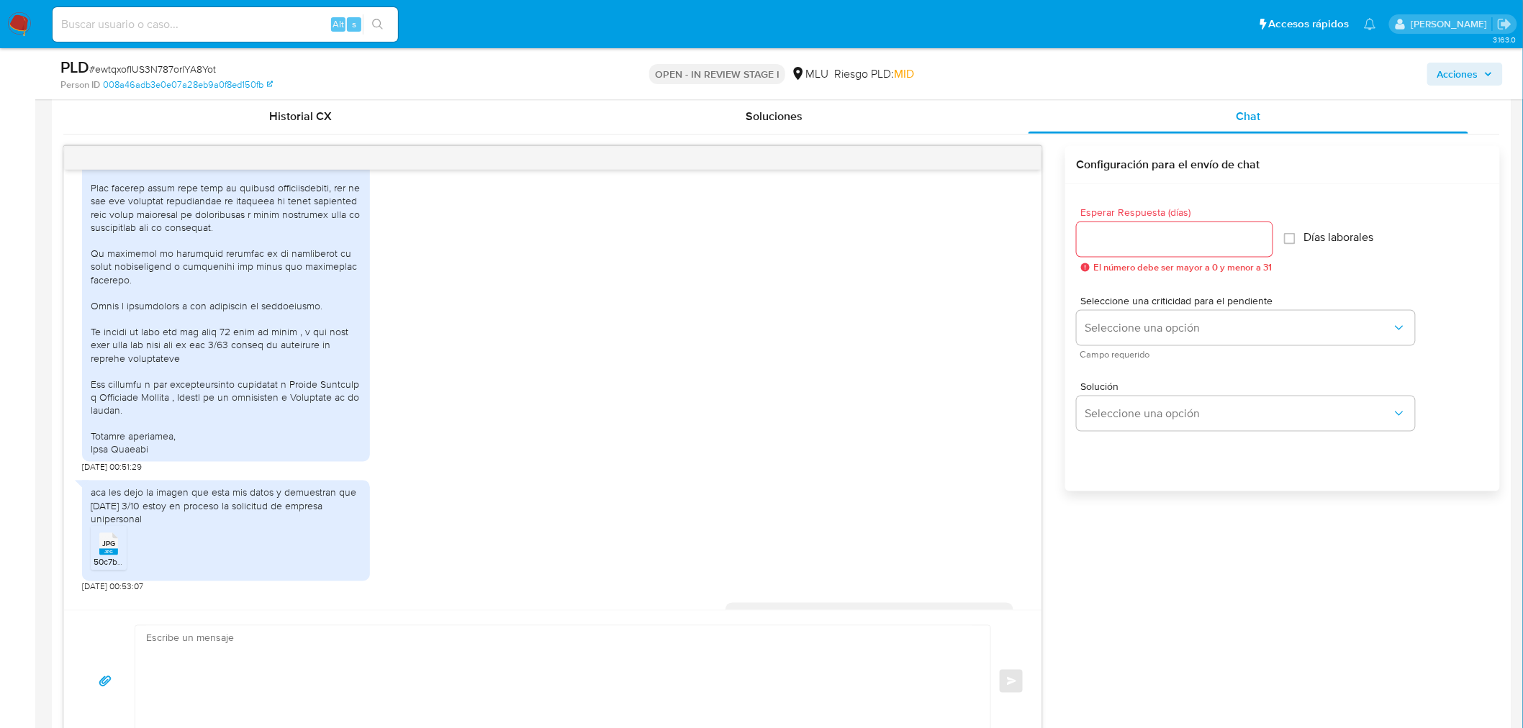
click at [590, 478] on div "aca les dejo la imagen que esta mis datos y demuestran que hoy 3/10 estoy en pr…" at bounding box center [552, 533] width 941 height 119
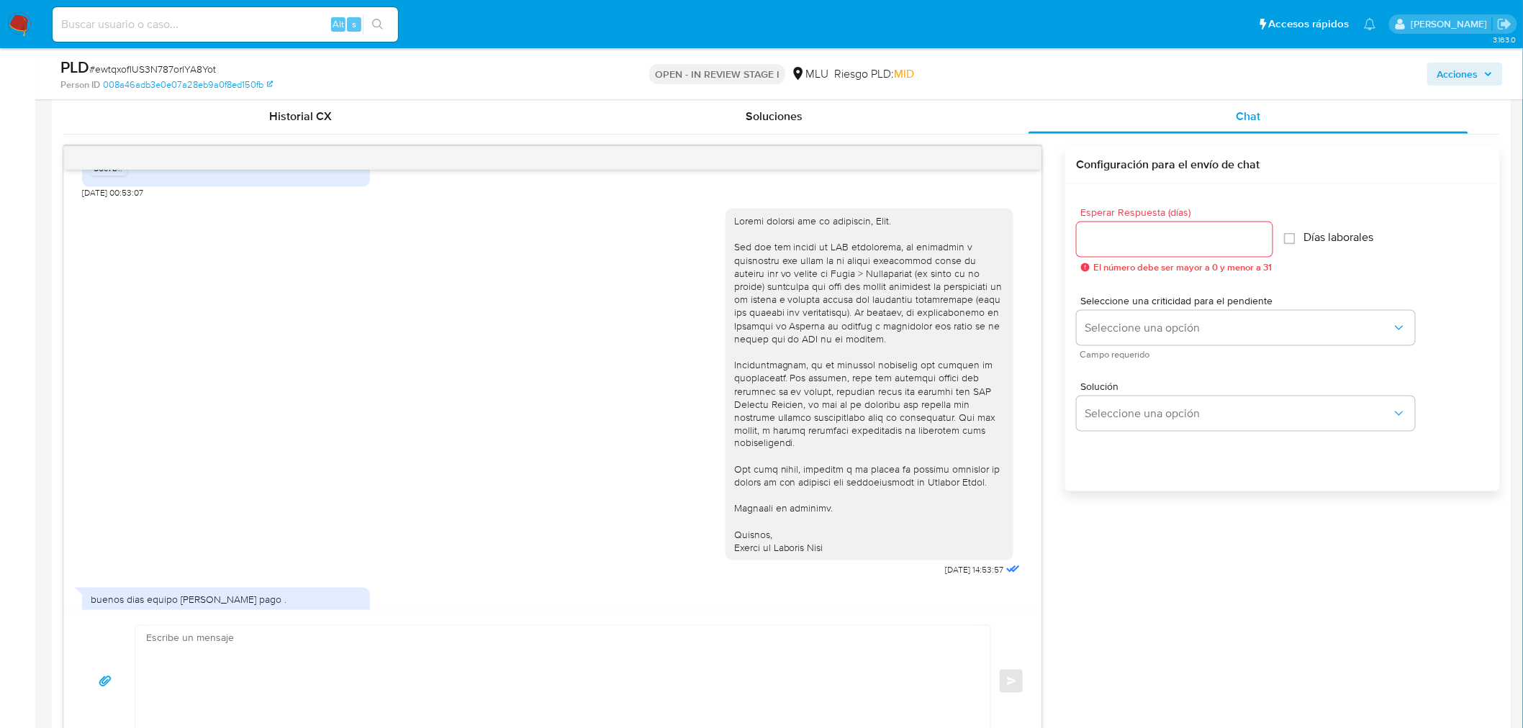
scroll to position [1039, 0]
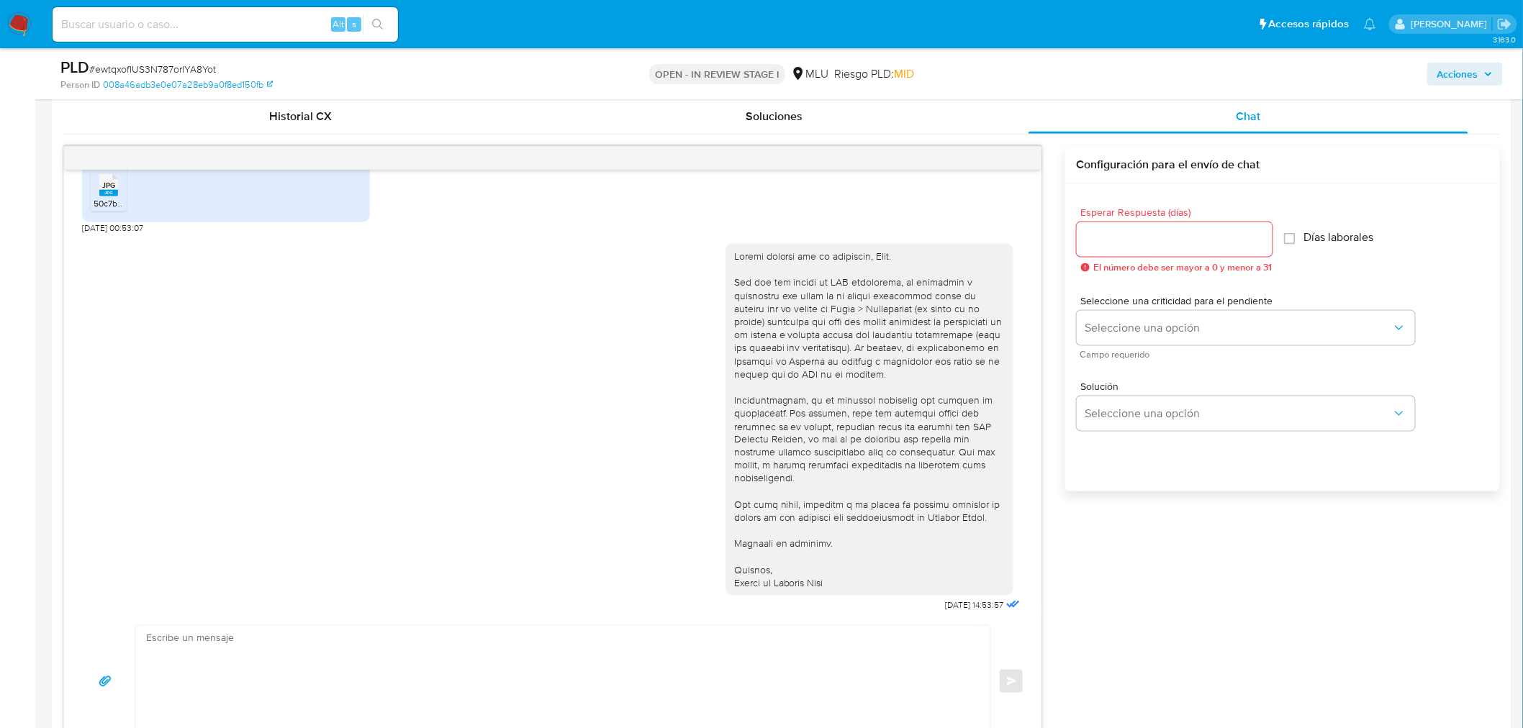
click at [701, 499] on div "06/10/2025 14:53:57" at bounding box center [552, 425] width 941 height 382
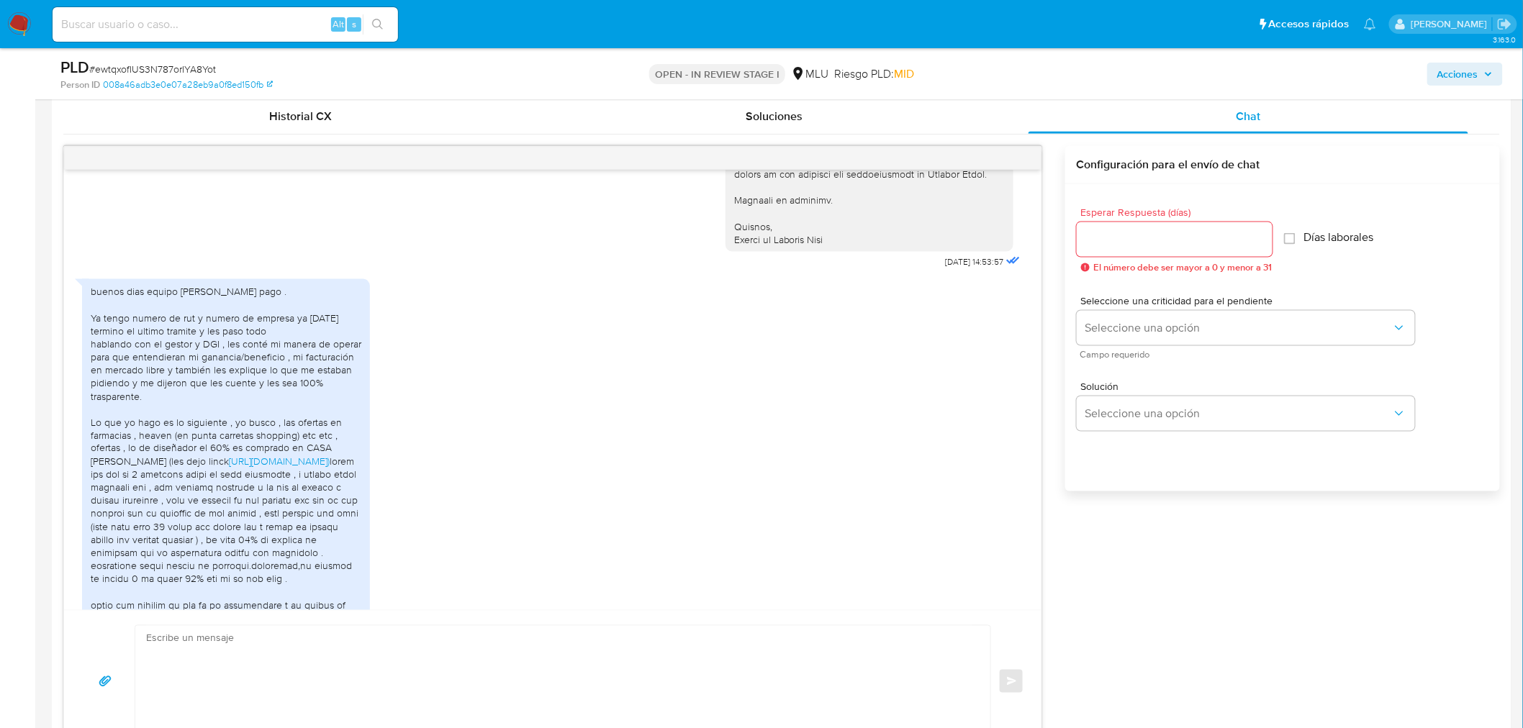
scroll to position [1359, 0]
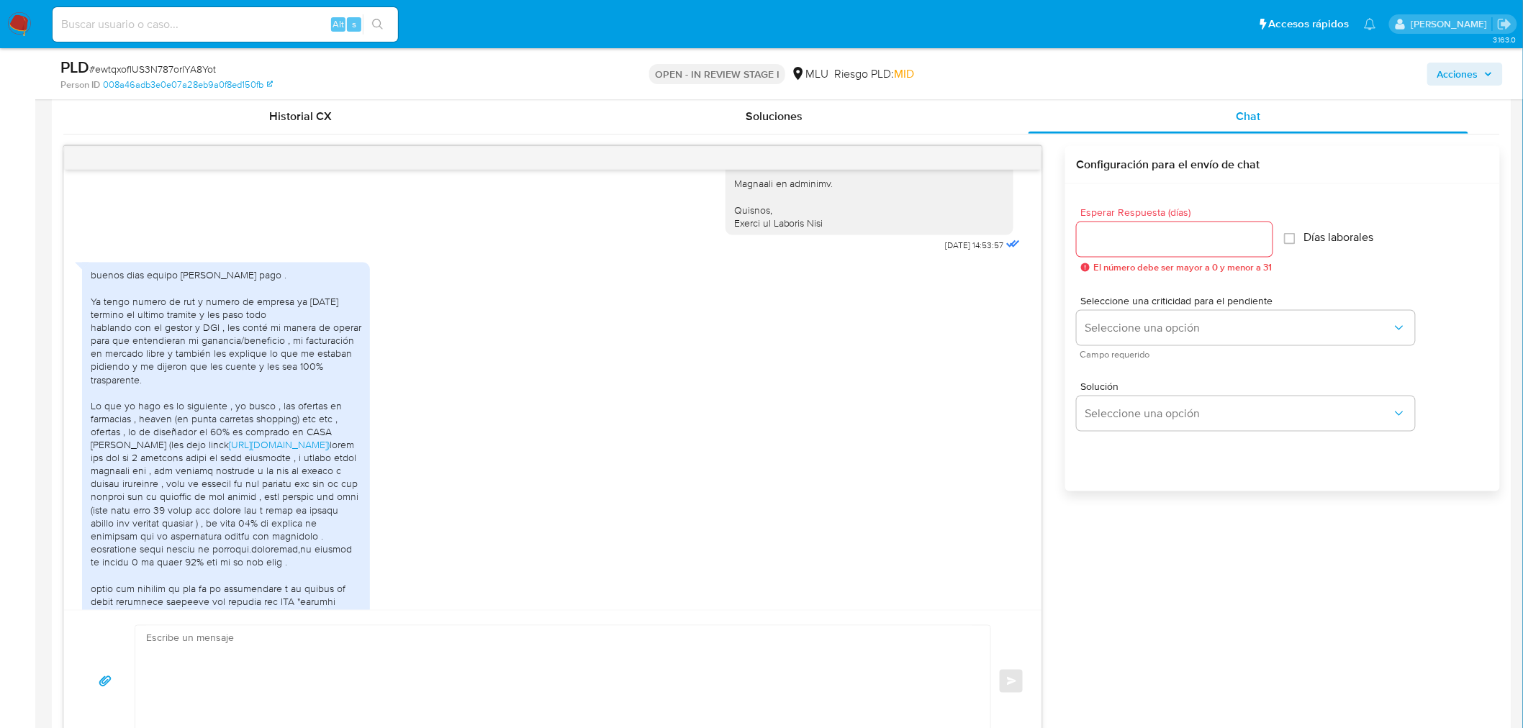
click at [312, 500] on div "buenos dias equipo de mercado pago . Ya tengo numero de rut y numero de empresa…" at bounding box center [226, 706] width 271 height 877
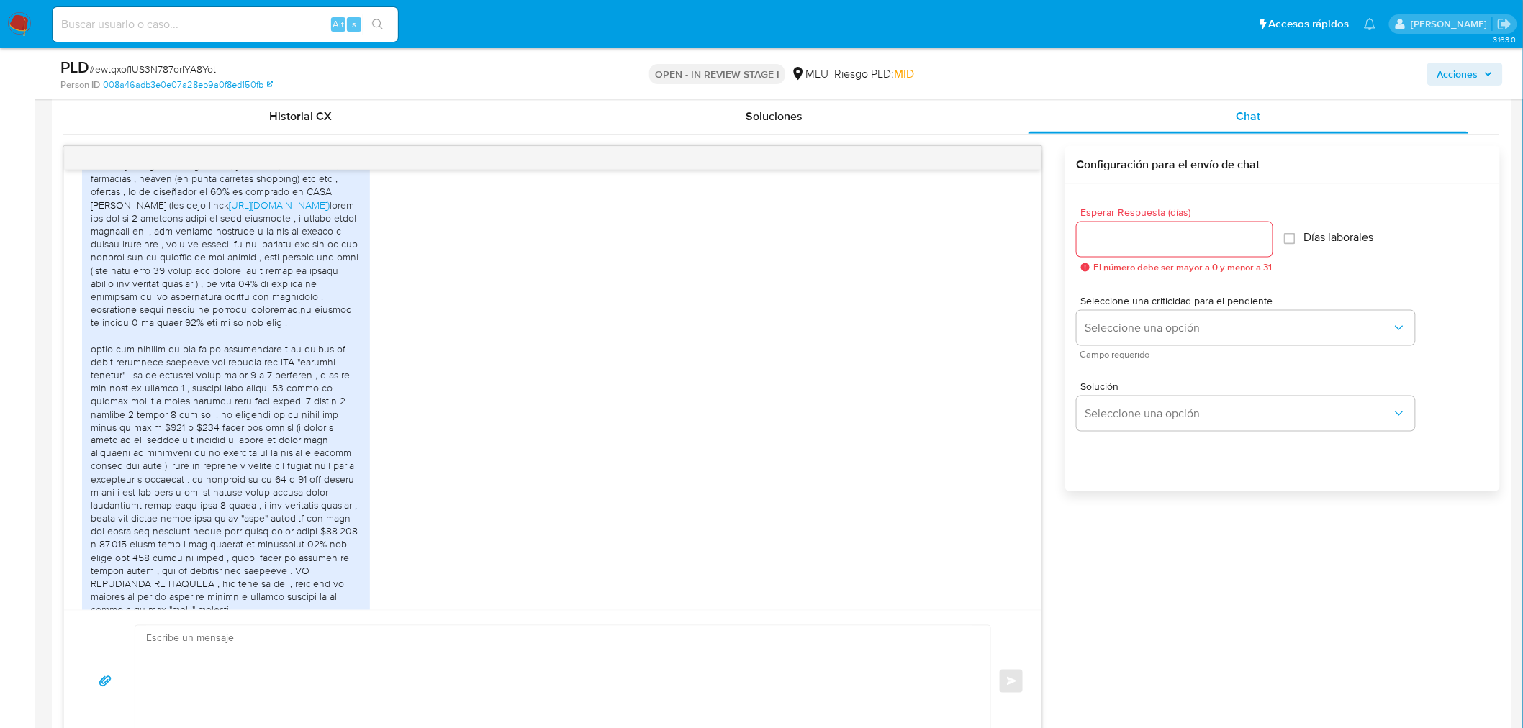
scroll to position [1679, 0]
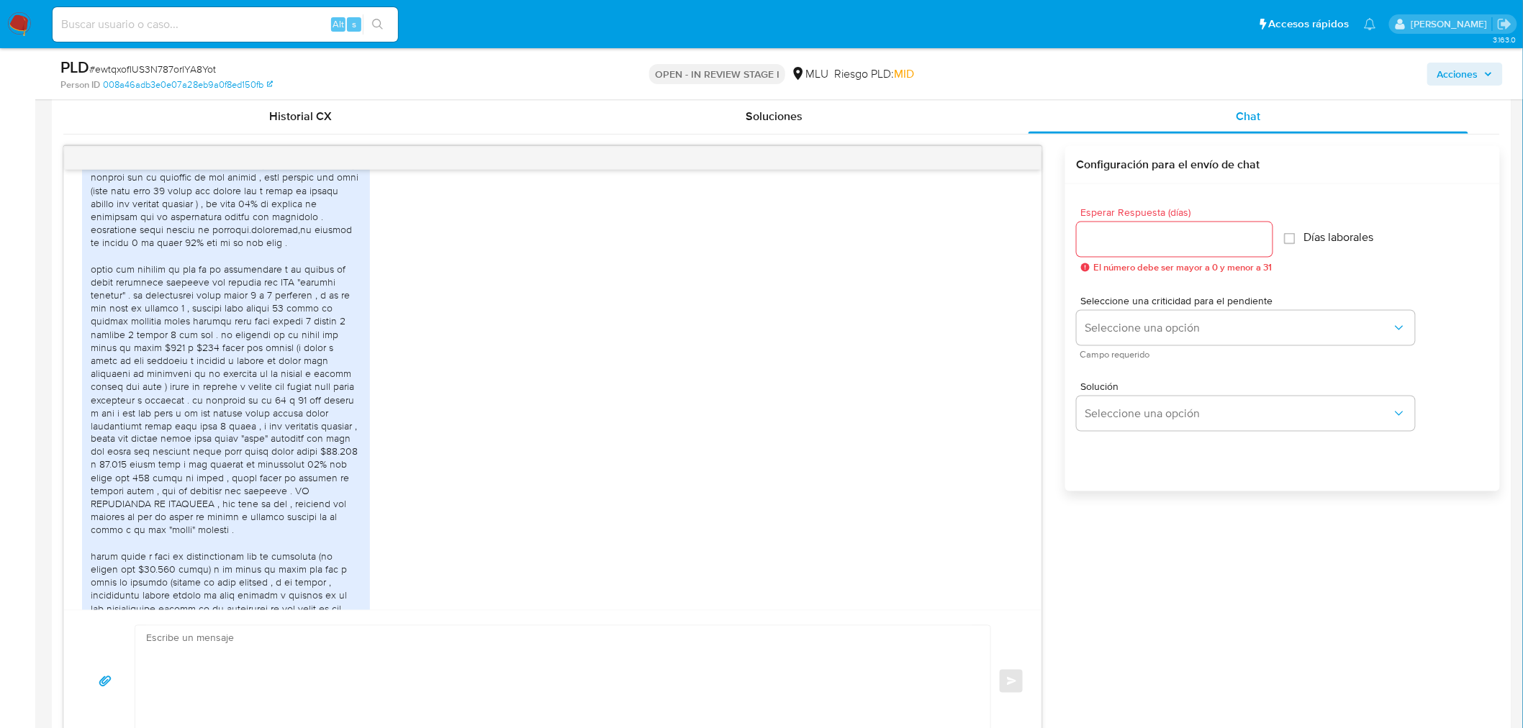
click at [418, 533] on div "buenos dias equipo de mercado pago . Ya tengo numero de rut y numero de empresa…" at bounding box center [552, 389] width 941 height 908
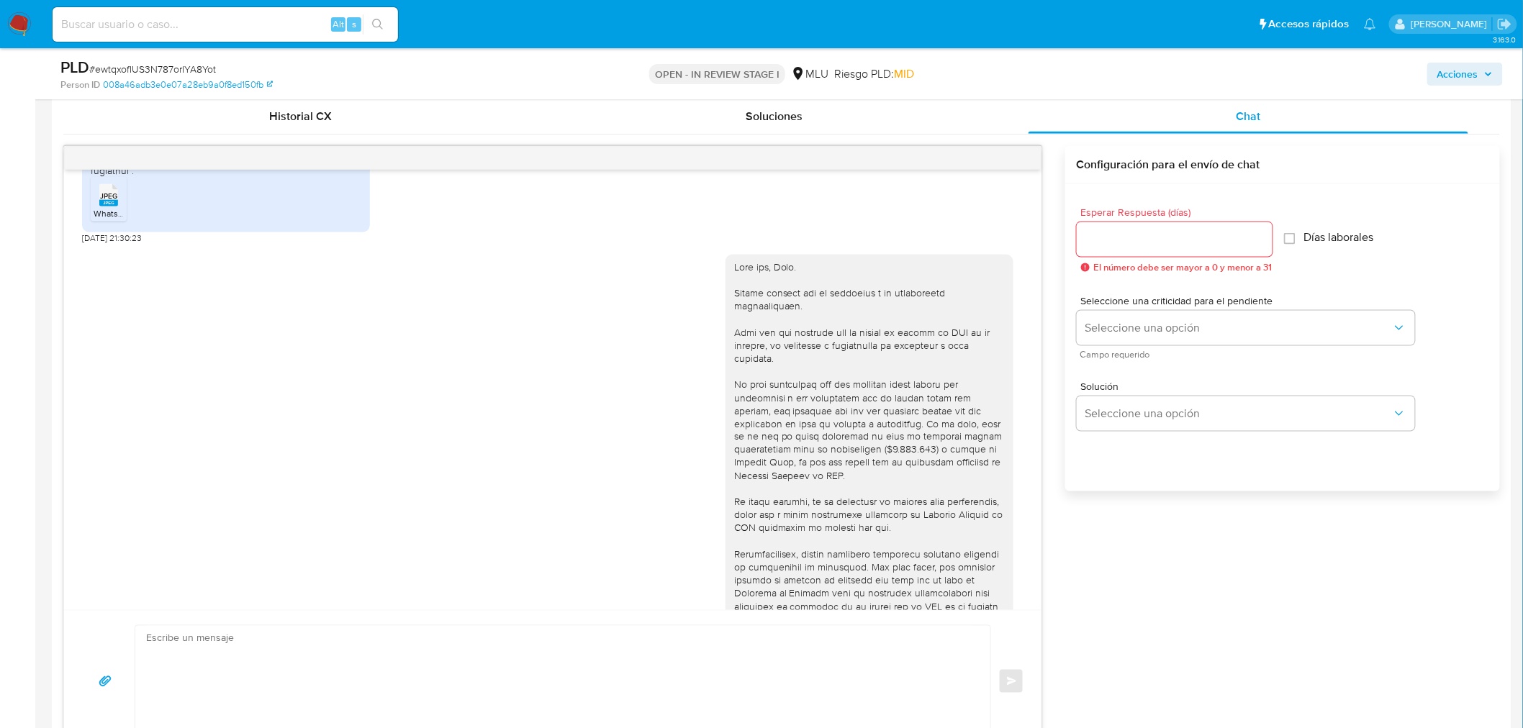
scroll to position [2616, 0]
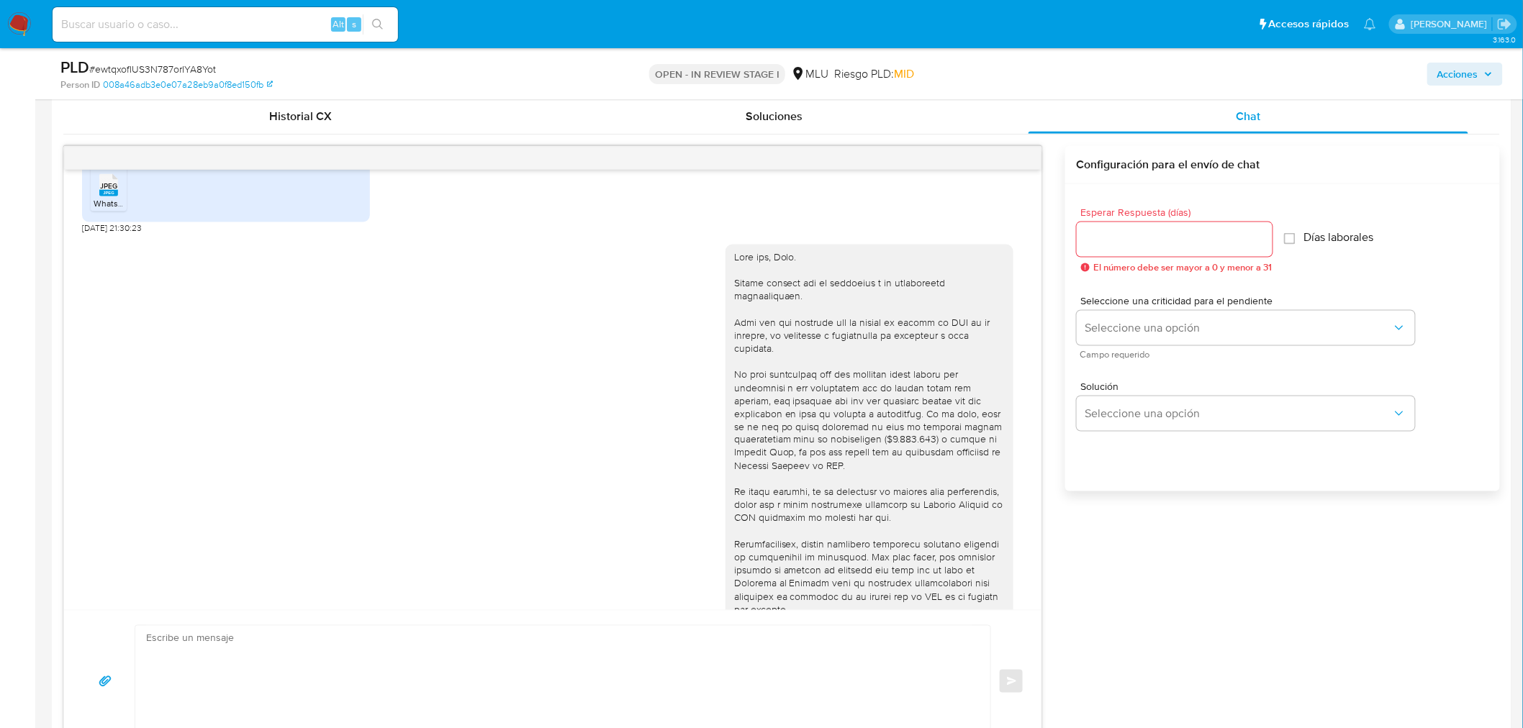
click at [603, 476] on div "10/10/2025 15:23:11" at bounding box center [552, 472] width 941 height 474
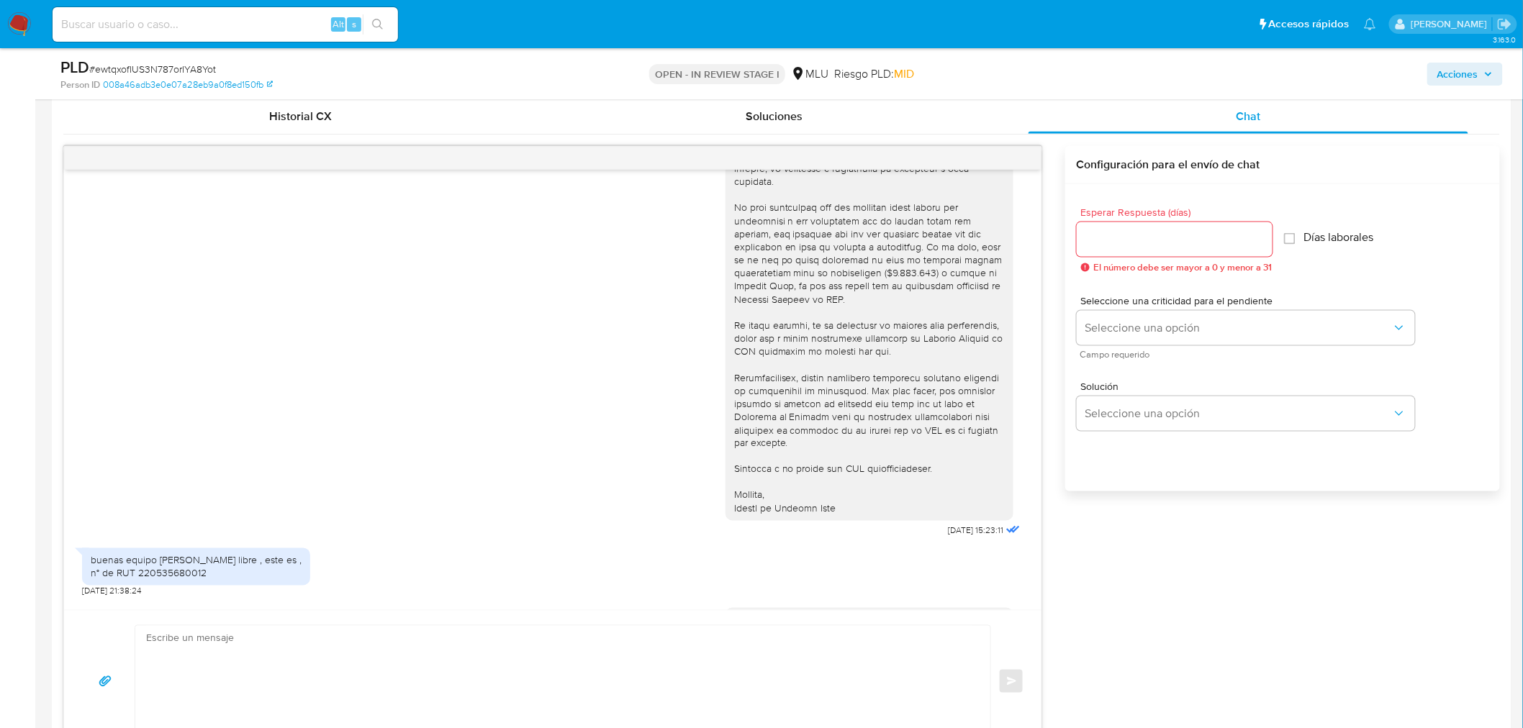
scroll to position [2856, 0]
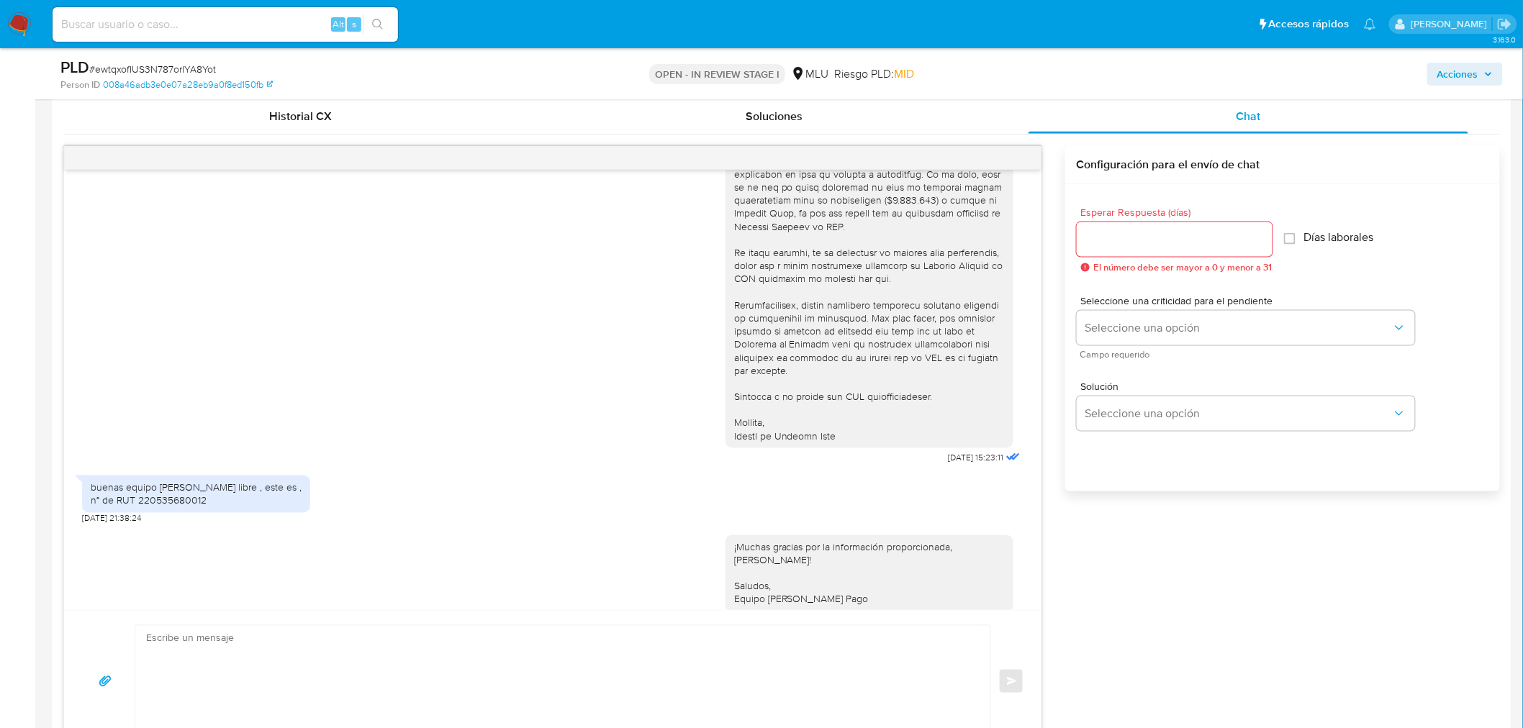
click at [805, 489] on div "buenas equipo de mercado libre , este es , n° de RUT 220535680012 13/10/2025 21…" at bounding box center [552, 497] width 941 height 57
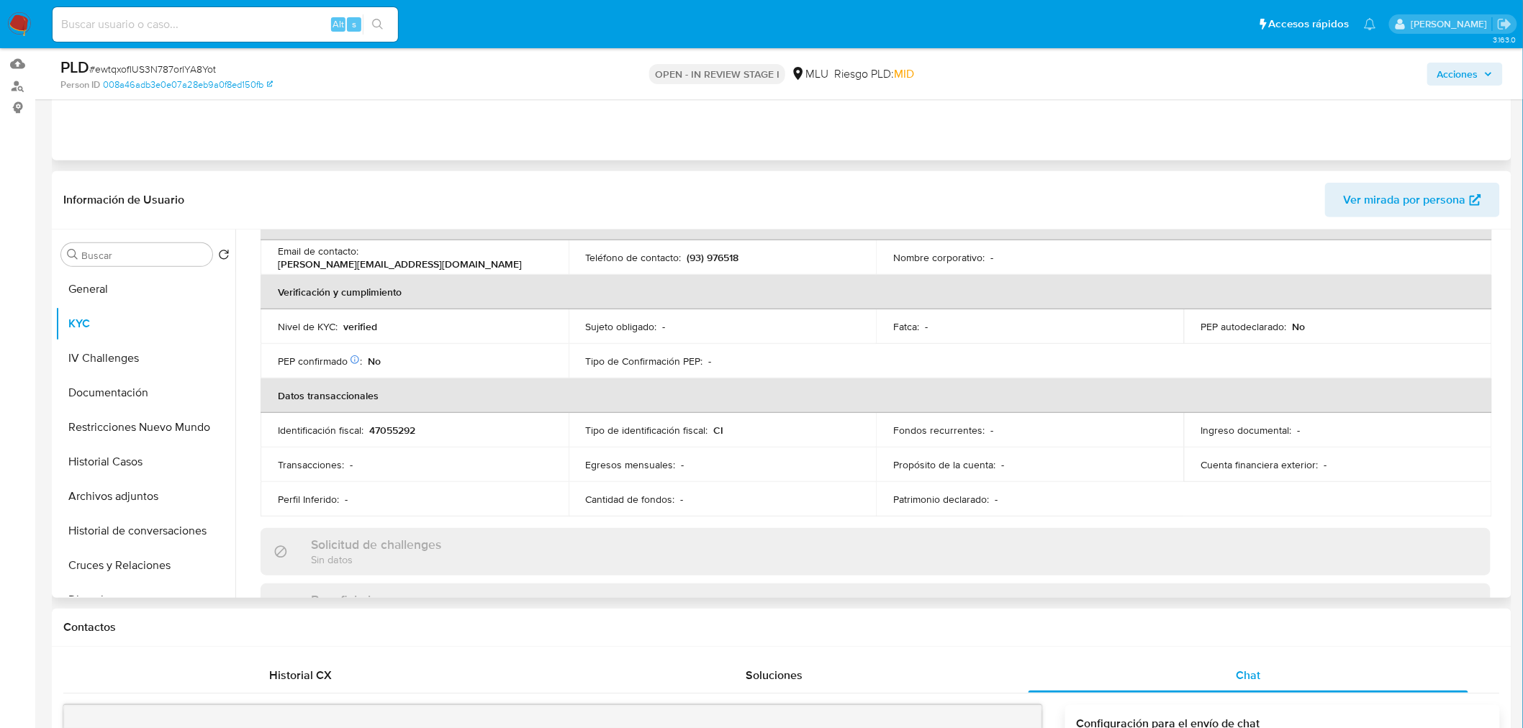
scroll to position [0, 0]
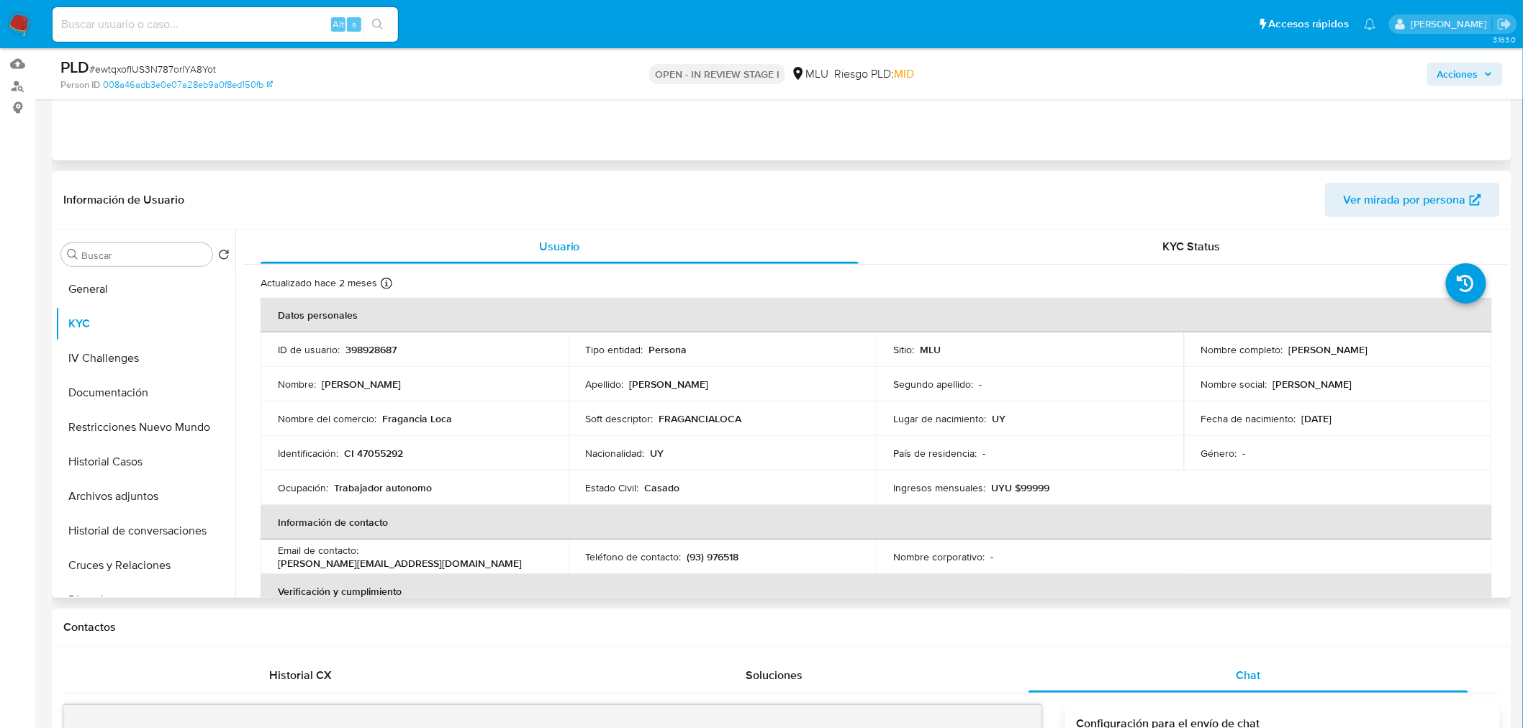
click at [375, 341] on td "ID de usuario : 398928687" at bounding box center [415, 350] width 308 height 35
click at [374, 348] on p "398928687" at bounding box center [371, 349] width 51 height 13
copy p "398928687"
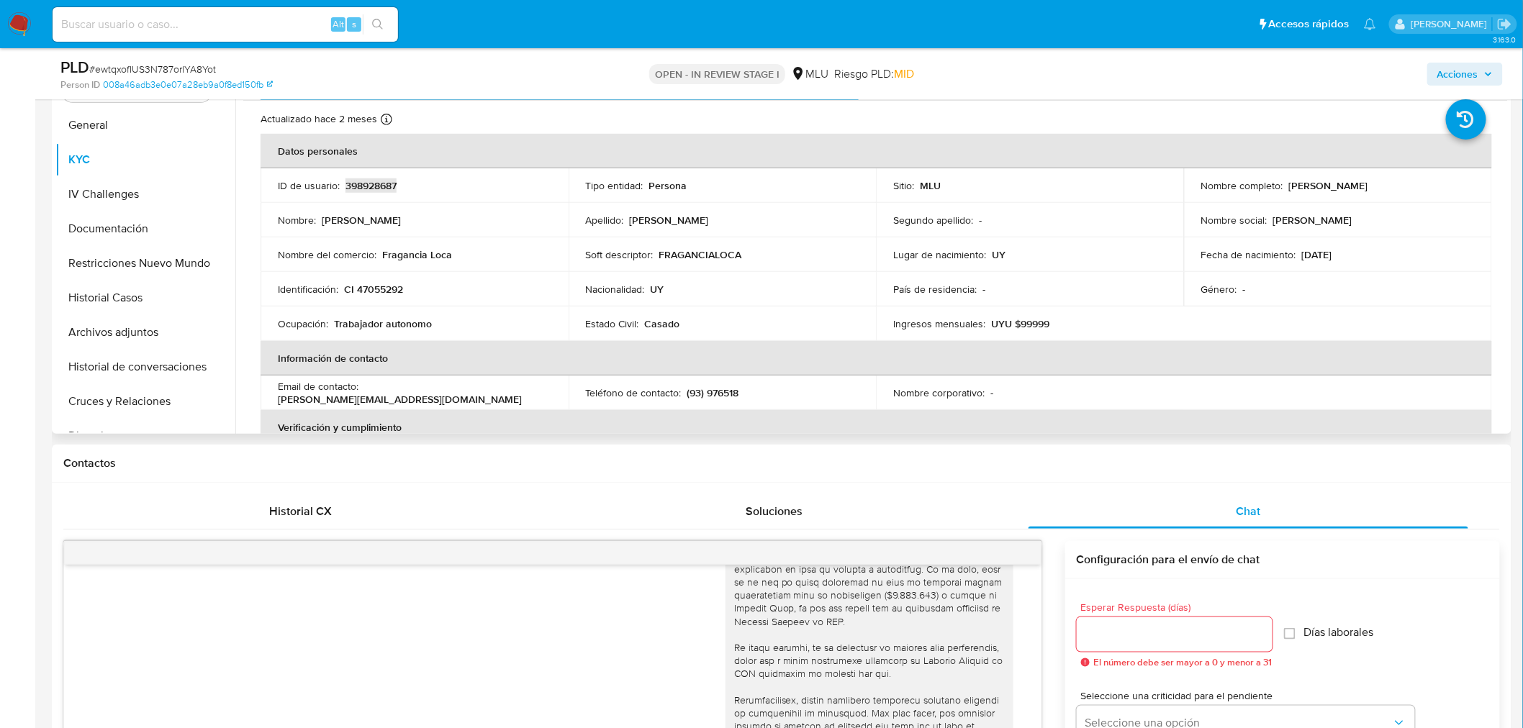
scroll to position [399, 0]
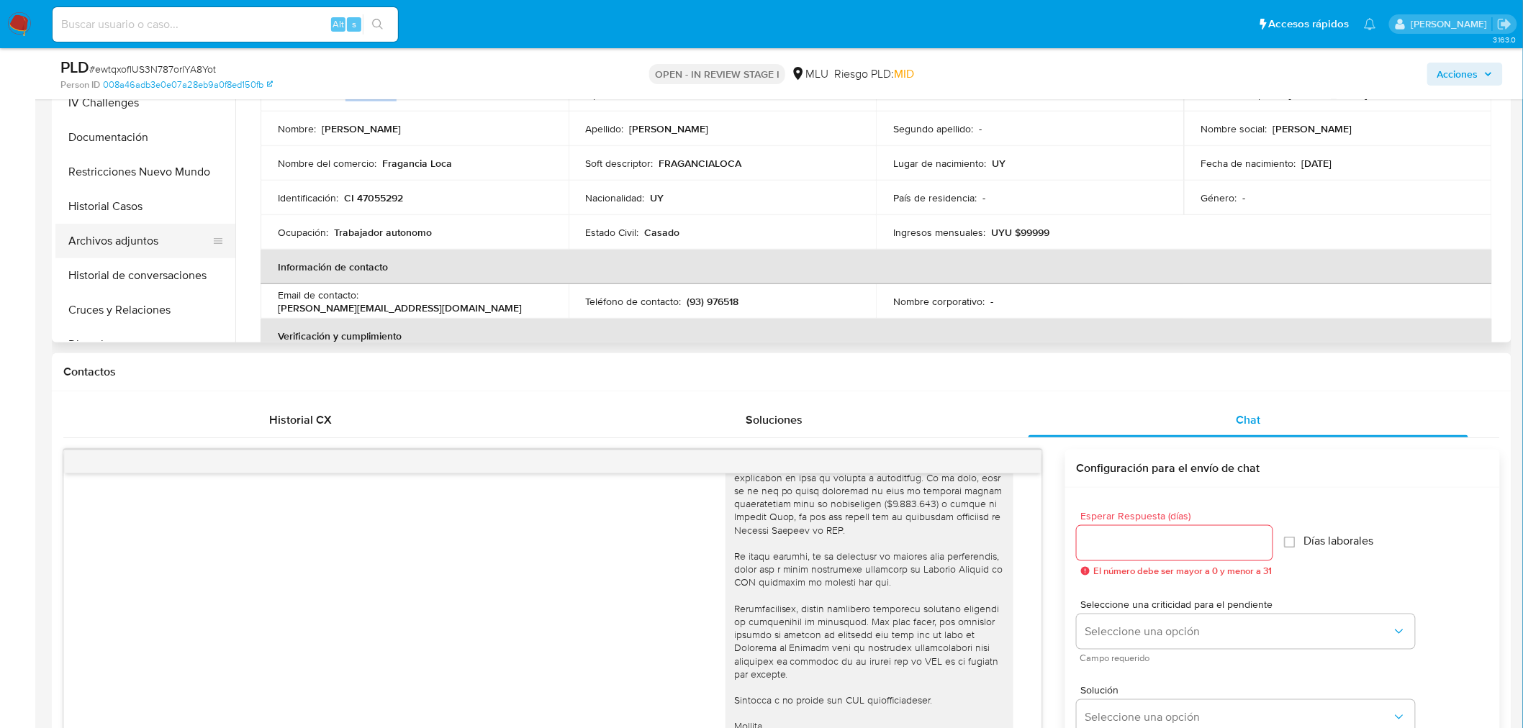
drag, startPoint x: 148, startPoint y: 234, endPoint x: 366, endPoint y: 325, distance: 235.5
click at [148, 234] on button "Archivos adjuntos" at bounding box center [145, 241] width 180 height 35
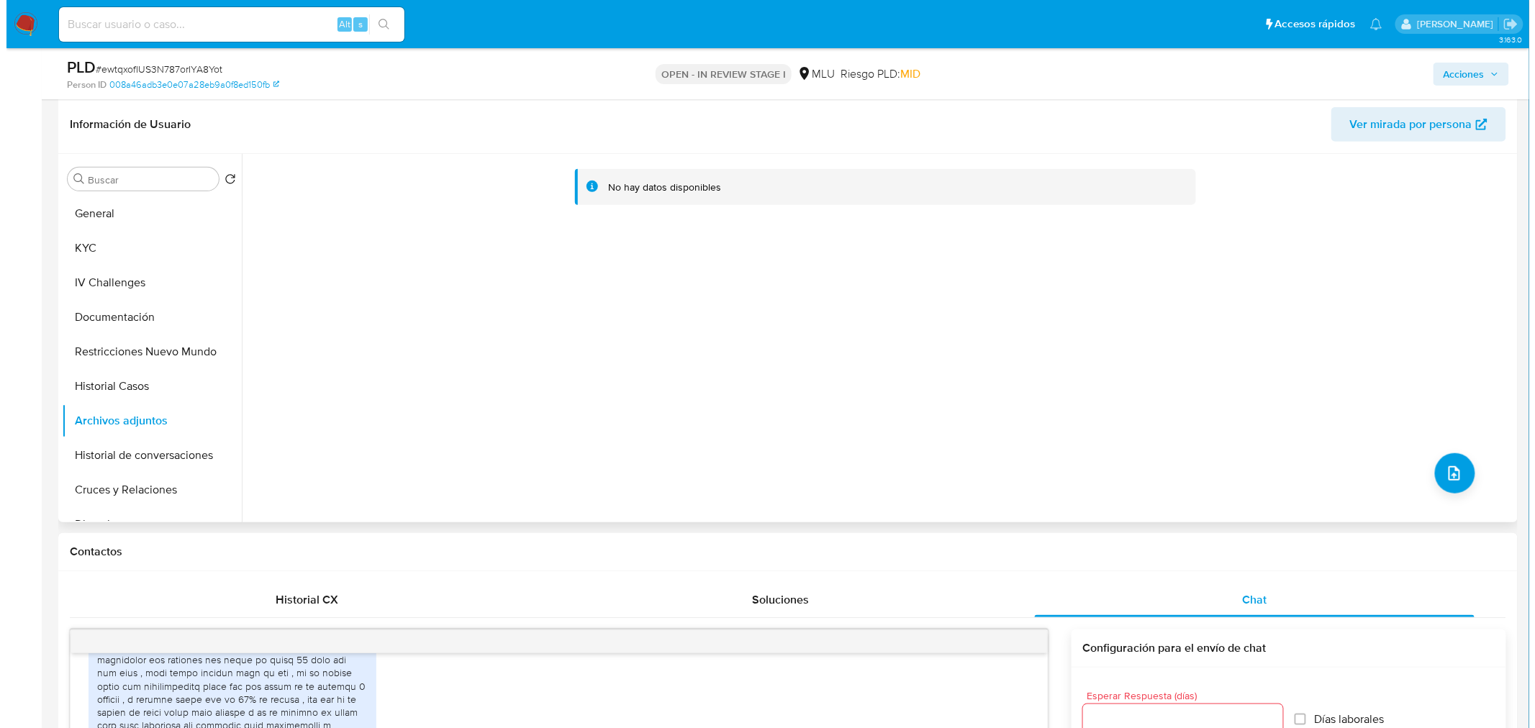
scroll to position [240, 0]
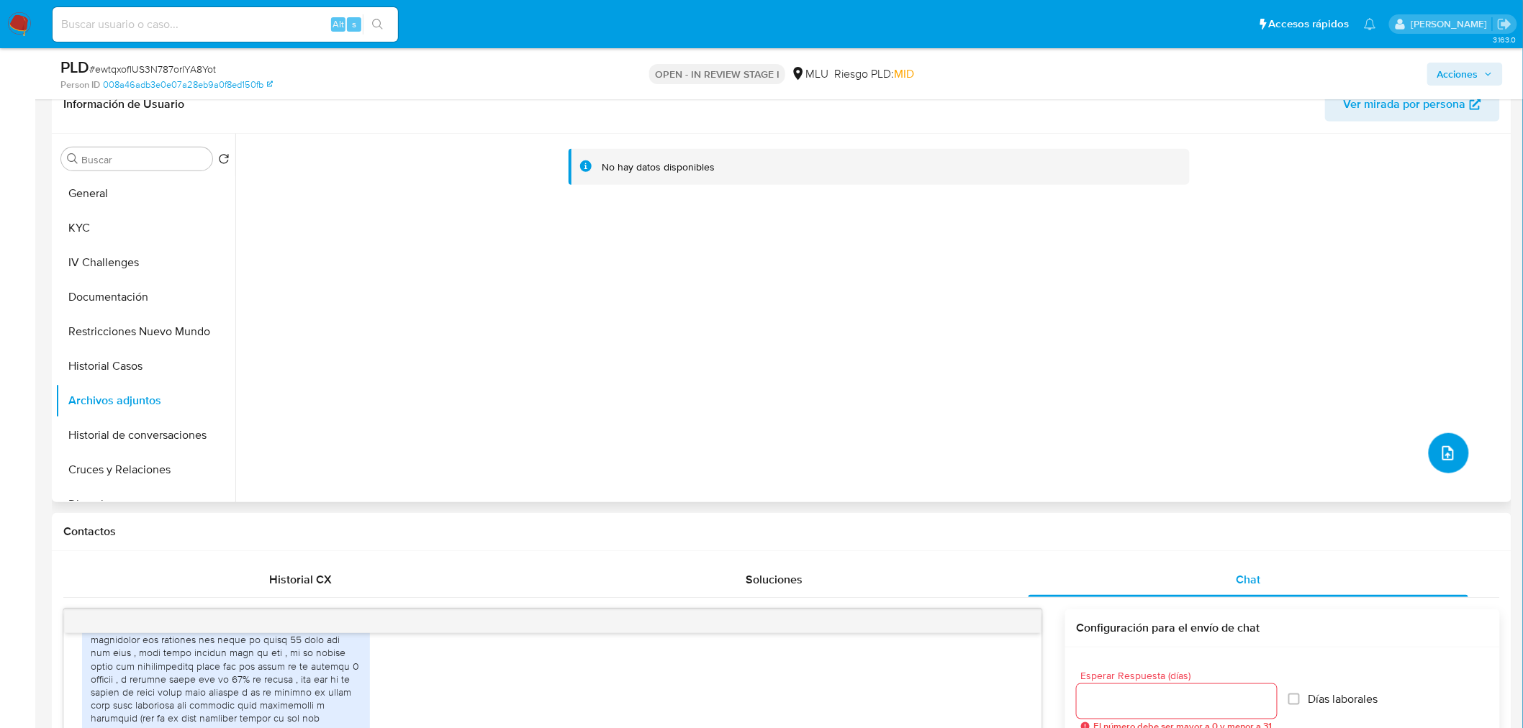
click at [1381, 458] on icon "upload-file" at bounding box center [1448, 453] width 17 height 17
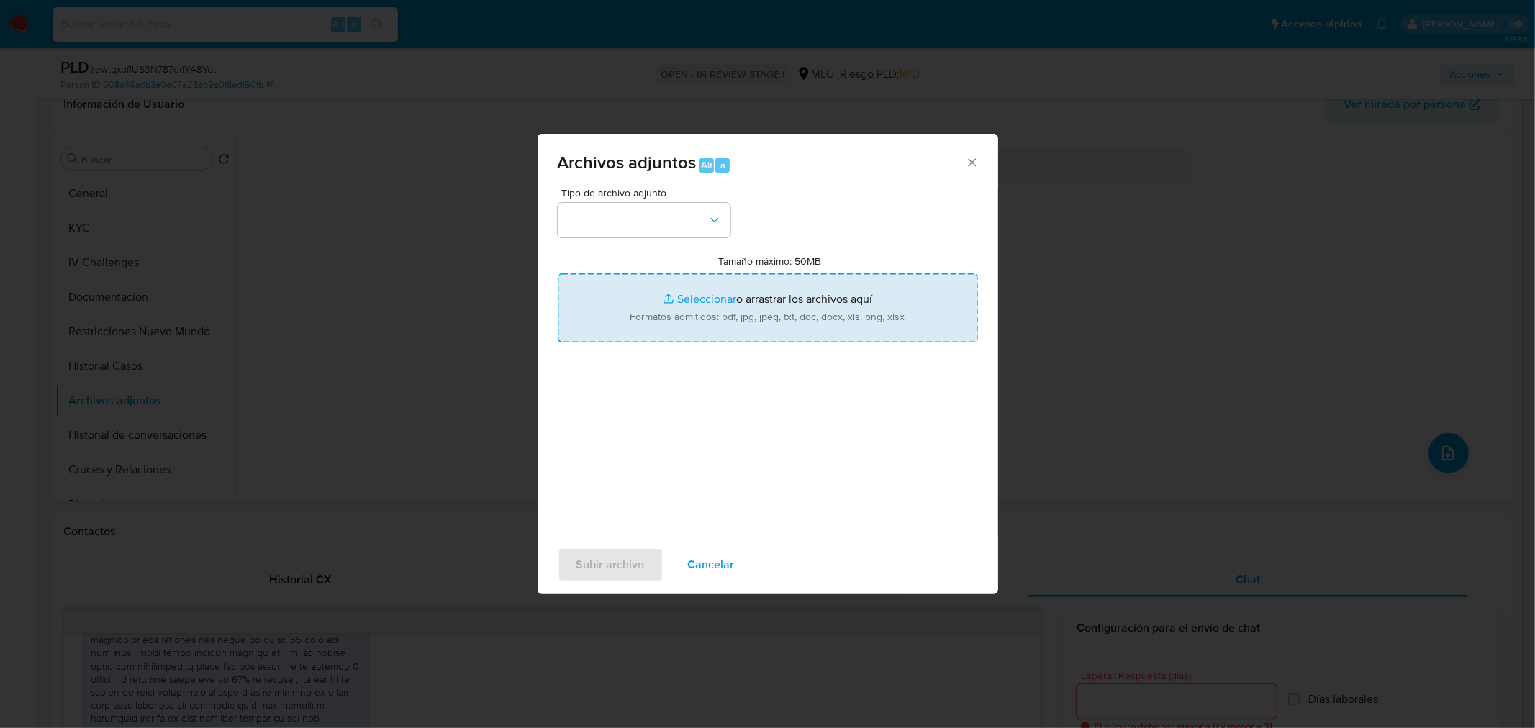
click at [699, 304] on input "Tamaño máximo: 50MB Seleccionar archivos" at bounding box center [768, 308] width 420 height 69
type input "C:\fakepath\Case Log 398928687 - 02_10_2025.pdf"
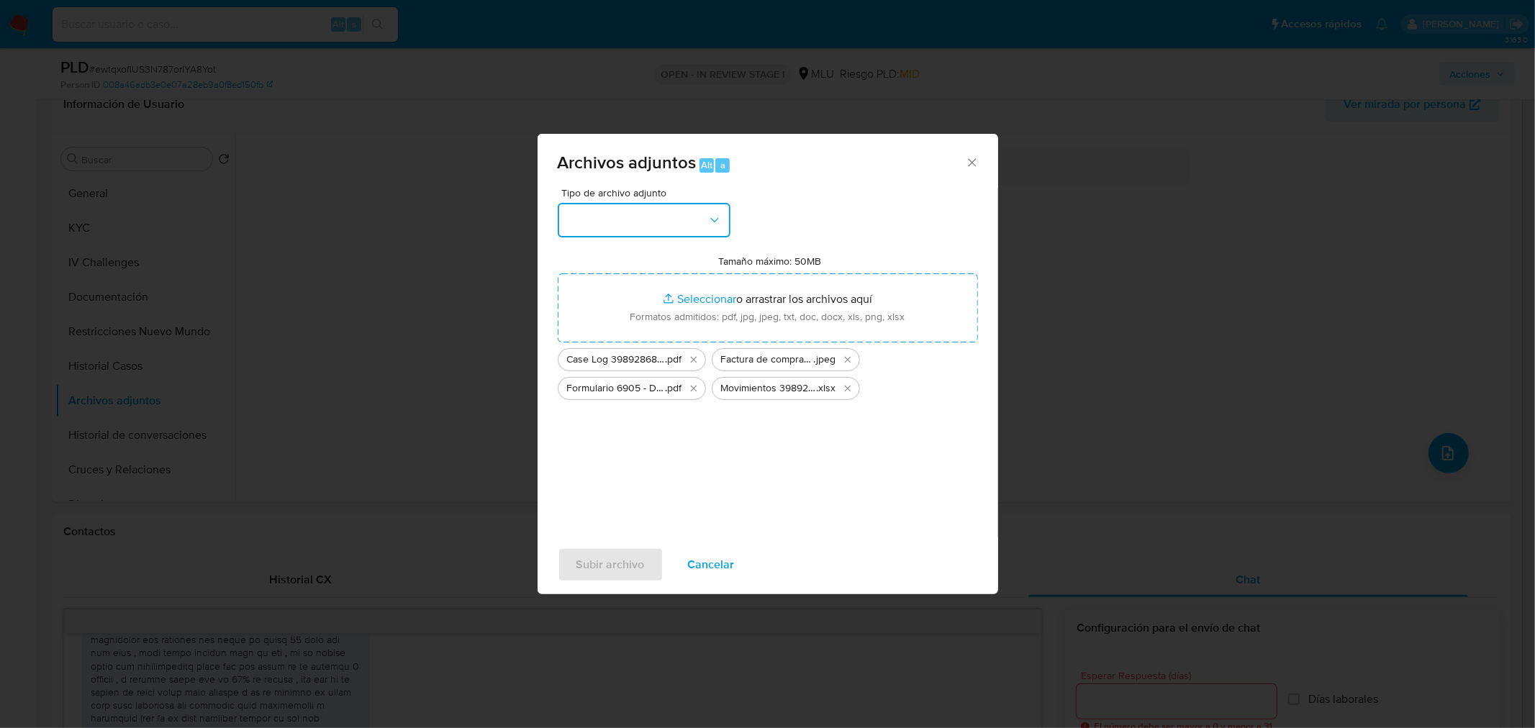
click at [685, 217] on button "button" at bounding box center [644, 220] width 173 height 35
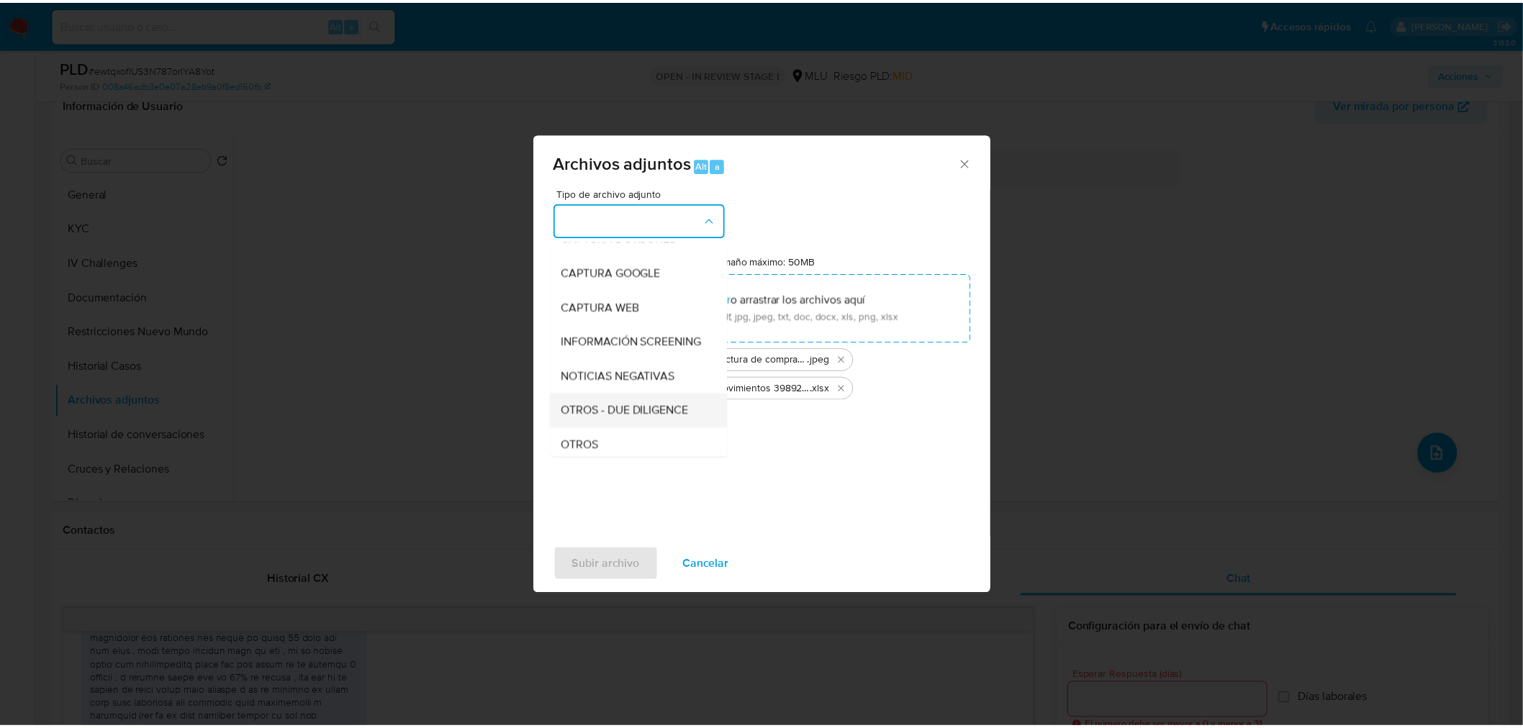
scroll to position [80, 0]
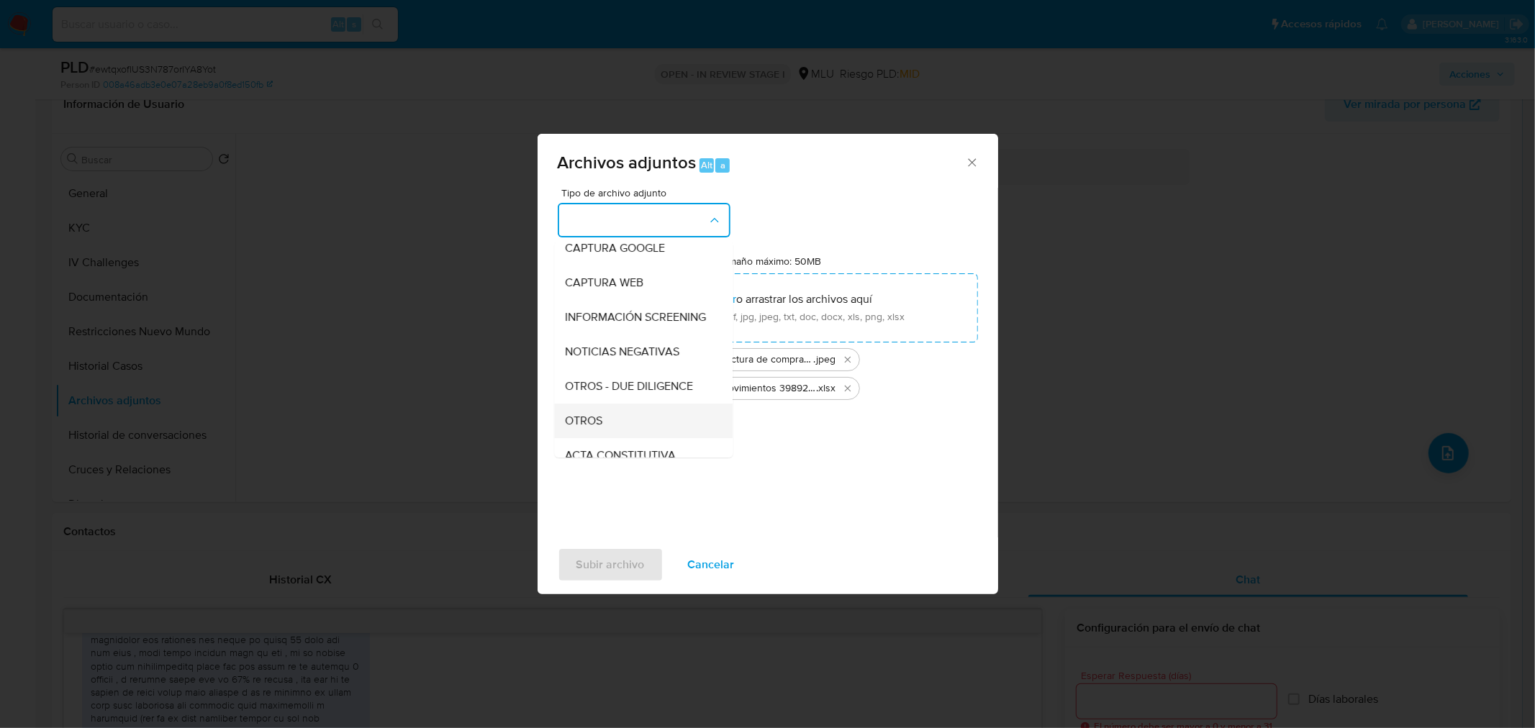
click at [651, 430] on div "OTROS" at bounding box center [639, 420] width 147 height 35
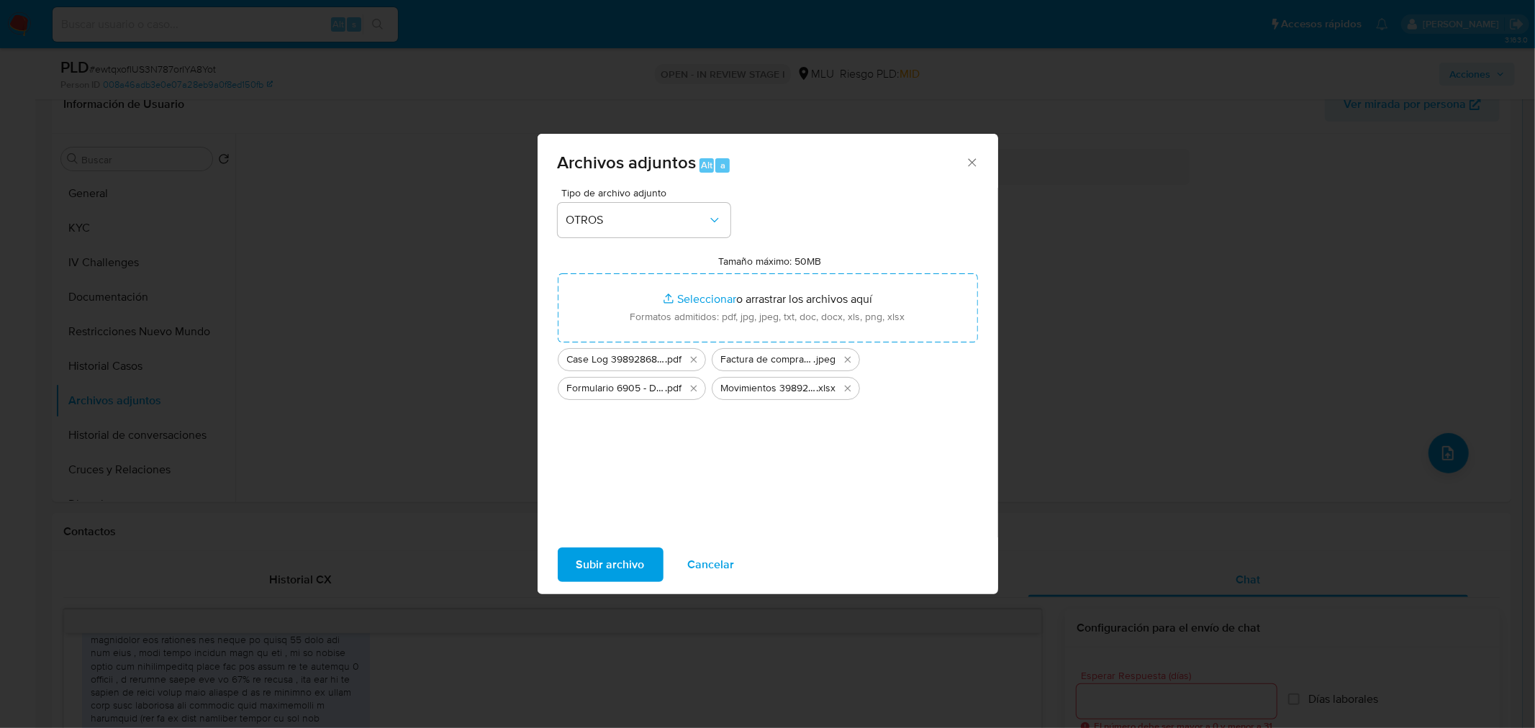
click at [635, 556] on span "Subir archivo" at bounding box center [611, 565] width 68 height 32
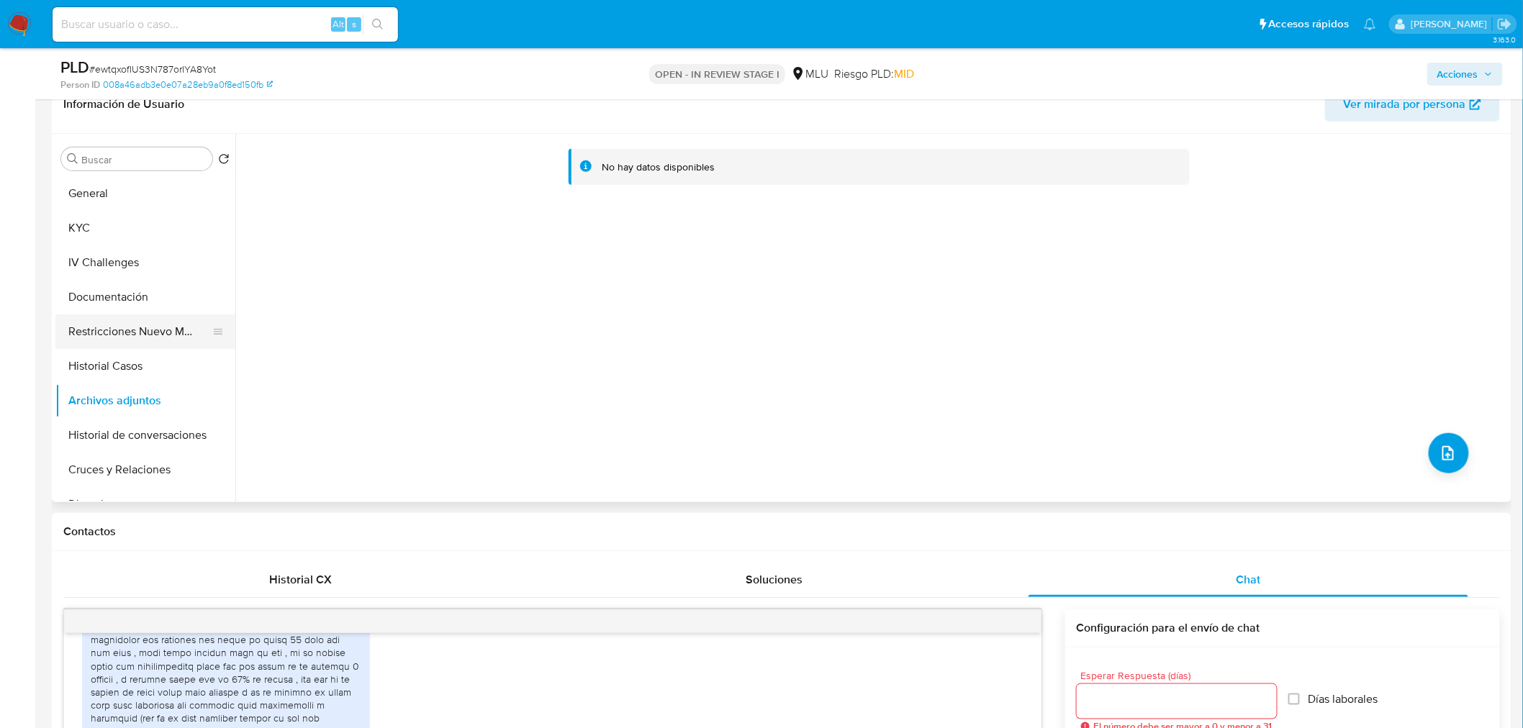
click at [89, 335] on button "Restricciones Nuevo Mundo" at bounding box center [139, 332] width 168 height 35
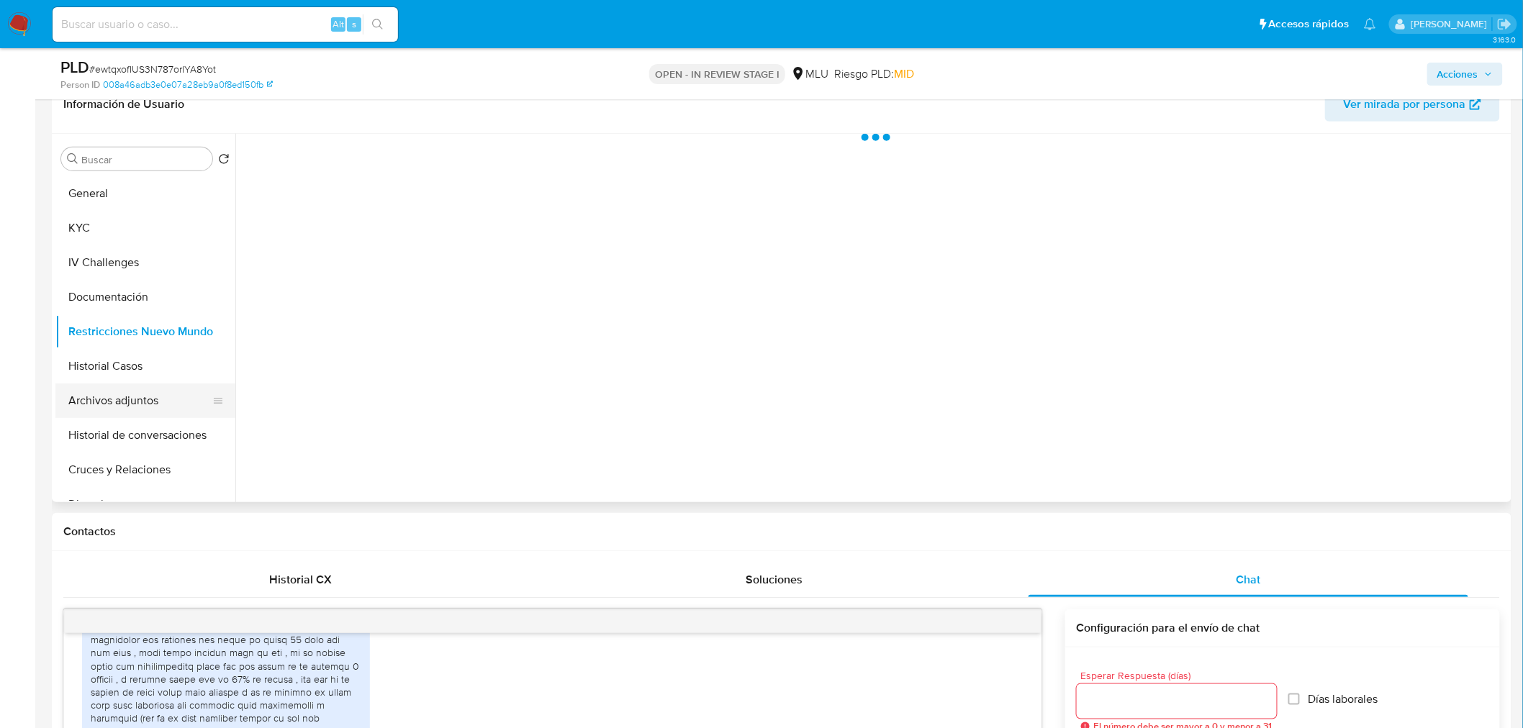
click at [114, 409] on button "Archivos adjuntos" at bounding box center [139, 401] width 168 height 35
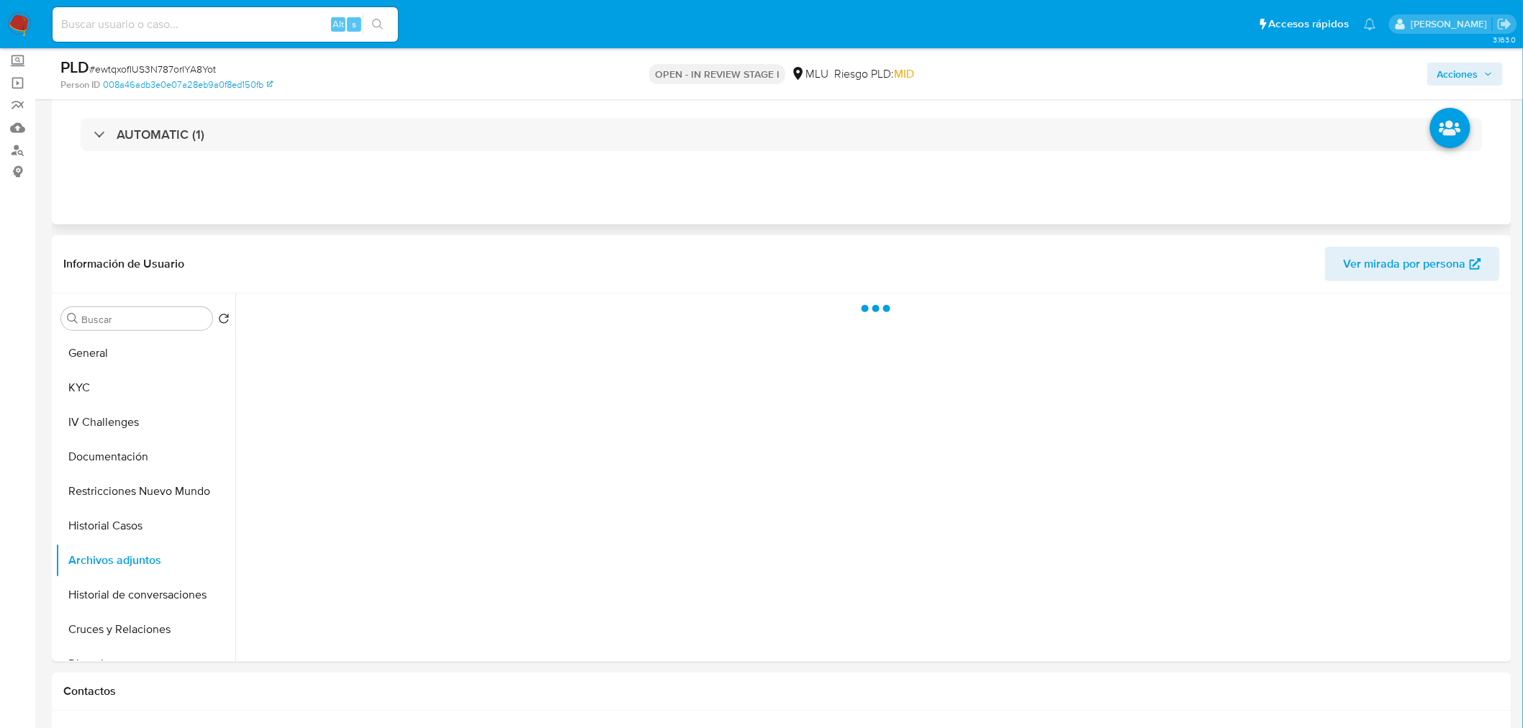
click at [1381, 67] on span "Acciones" at bounding box center [1457, 74] width 41 height 23
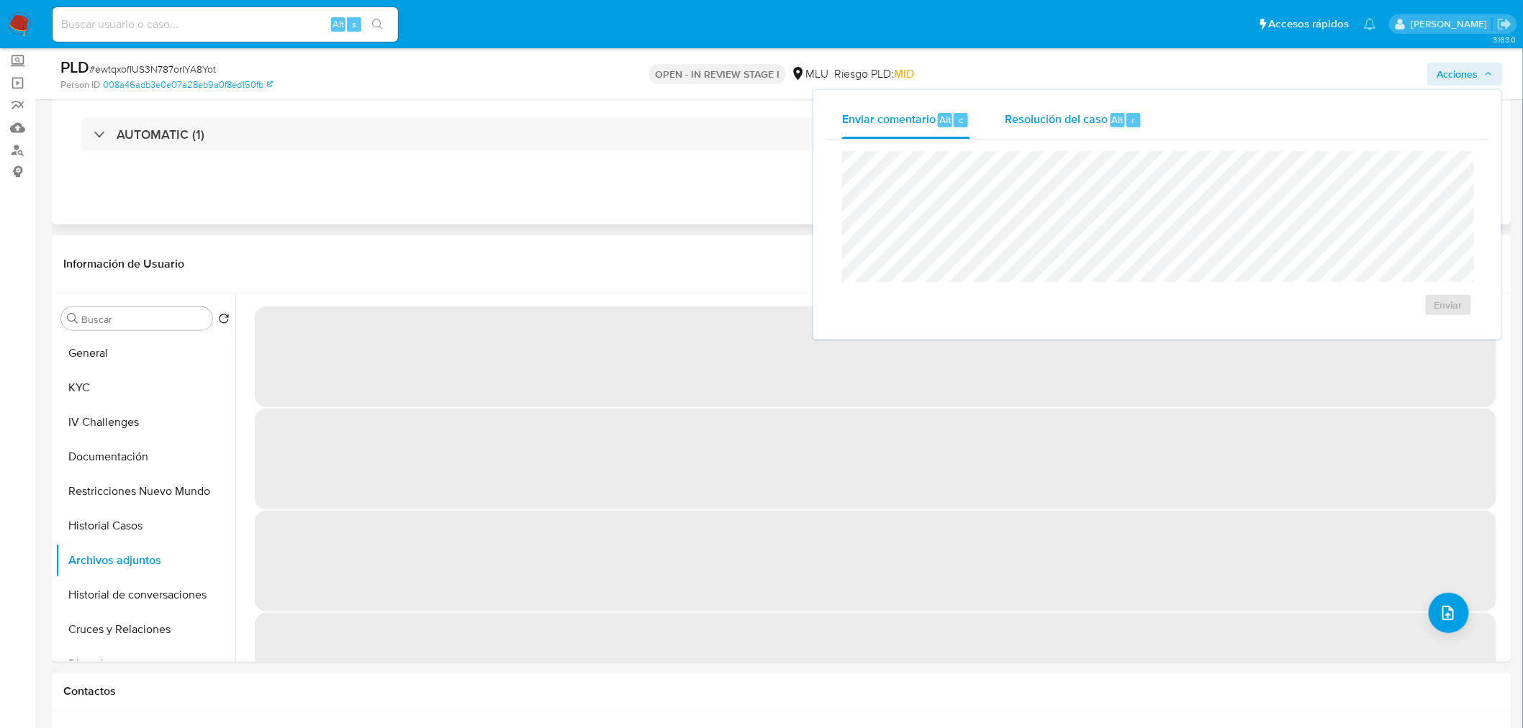
click at [1112, 113] on span "Alt" at bounding box center [1118, 120] width 12 height 14
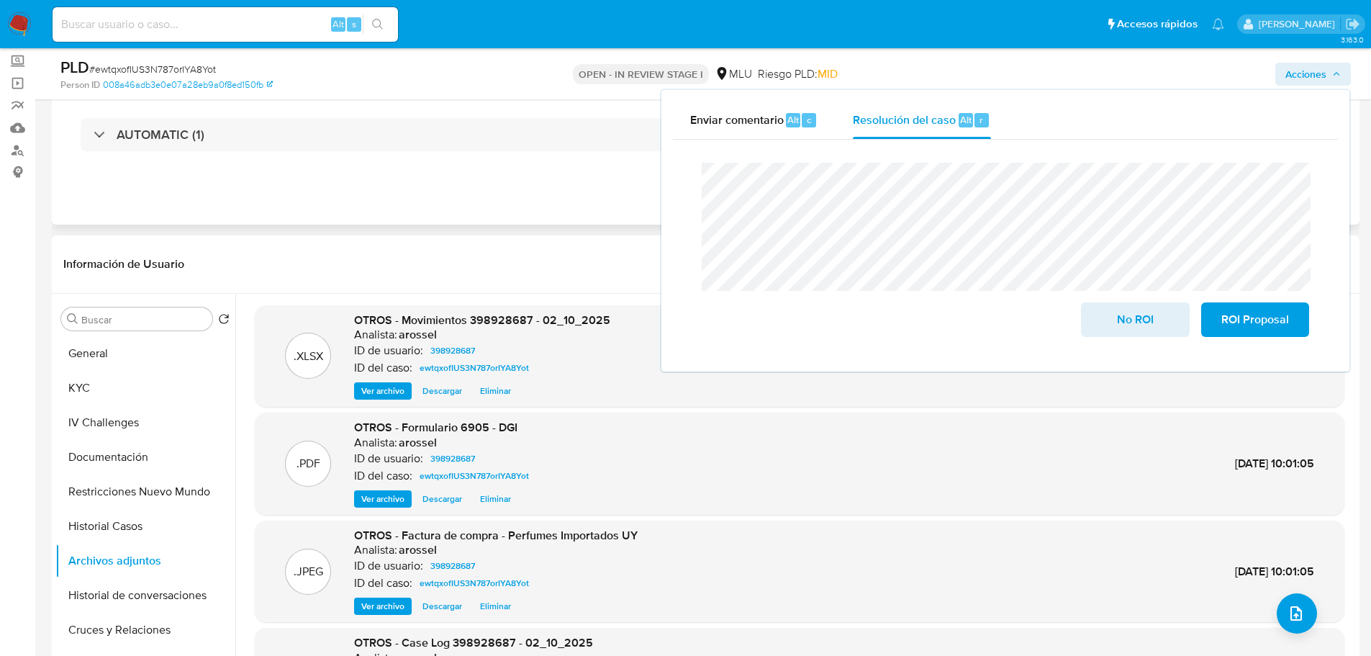
scroll to position [2457, 0]
click at [1290, 318] on span "ROI Proposal" at bounding box center [1255, 320] width 71 height 32
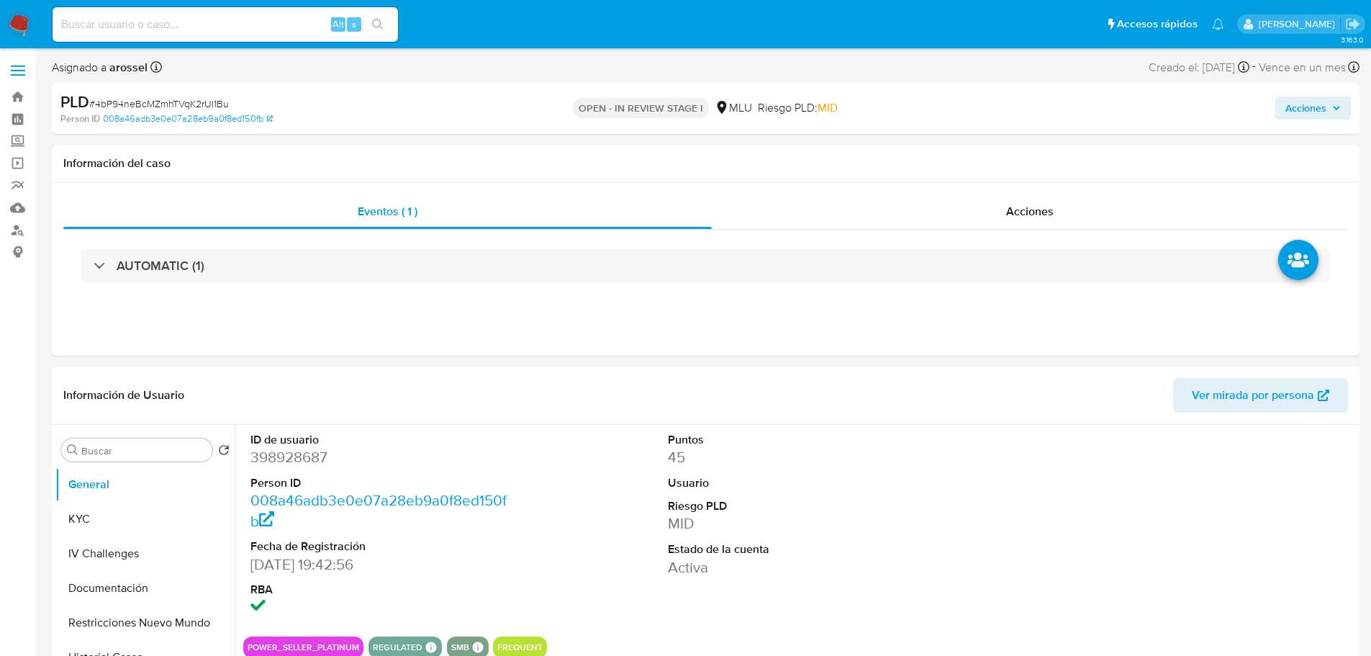
select select "10"
click at [1303, 114] on span "Acciones" at bounding box center [1306, 107] width 41 height 23
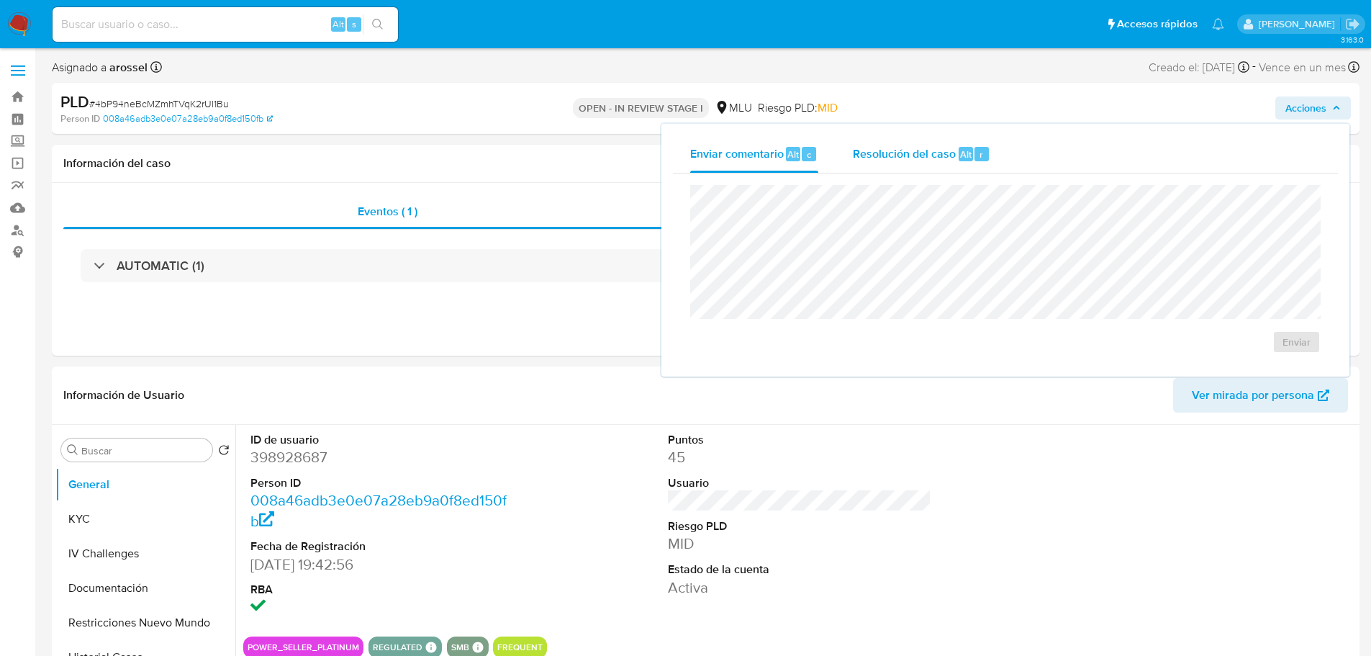
click at [936, 153] on span "Resolución del caso" at bounding box center [904, 153] width 103 height 17
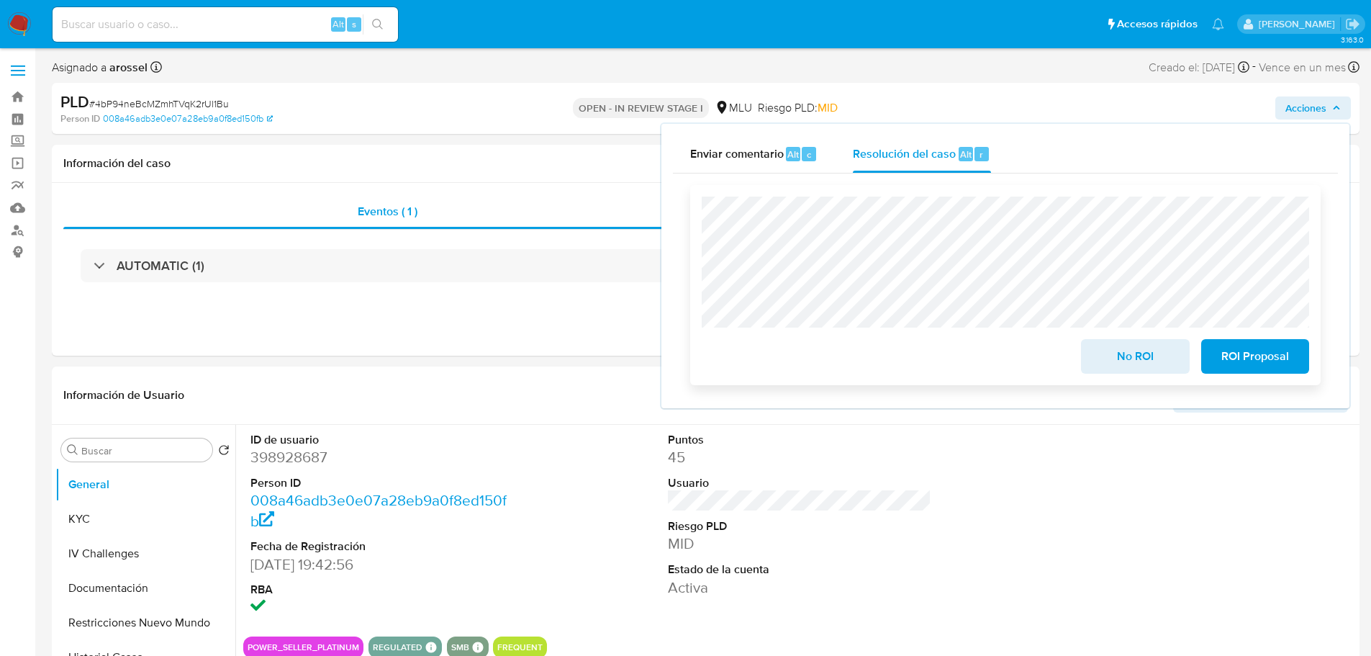
click at [1260, 356] on span "ROI Proposal" at bounding box center [1255, 356] width 71 height 32
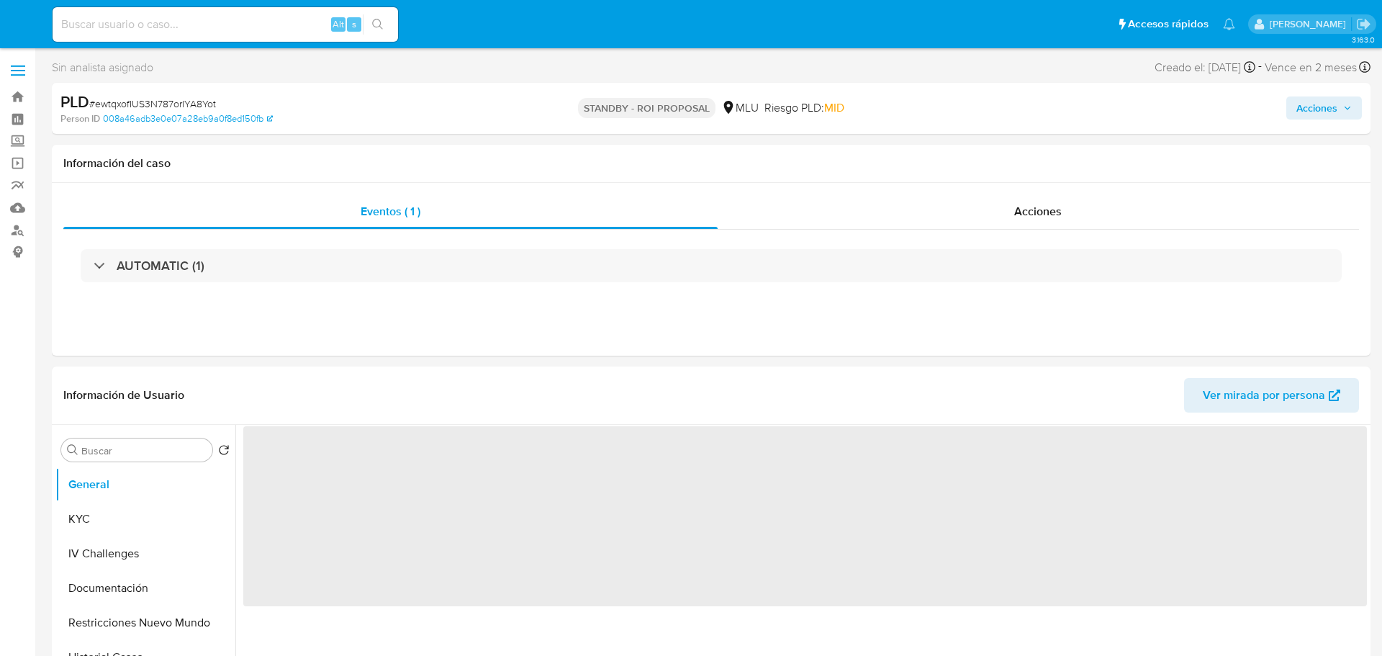
select select "10"
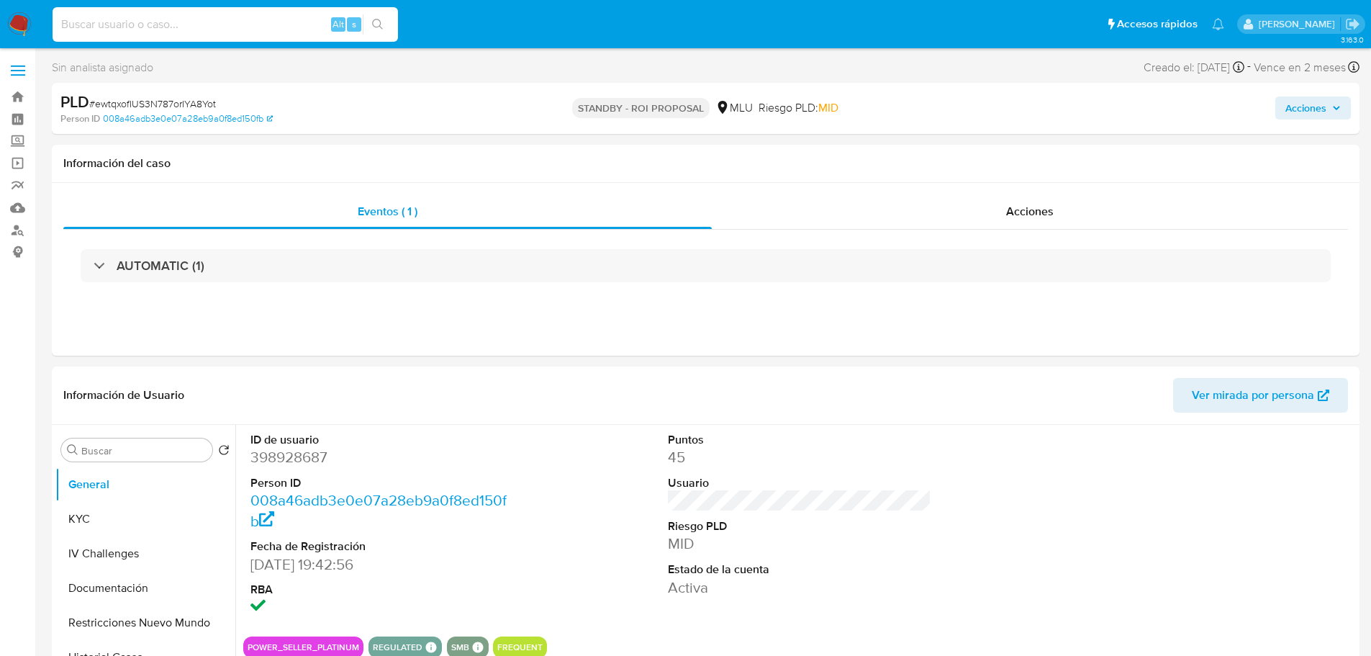
click at [228, 21] on input at bounding box center [226, 24] width 346 height 19
paste input "vQDWiR1WH15tpFyYRykWBcHh"
type input "vQDWiR1WH15tpFyYRykWBcHh"
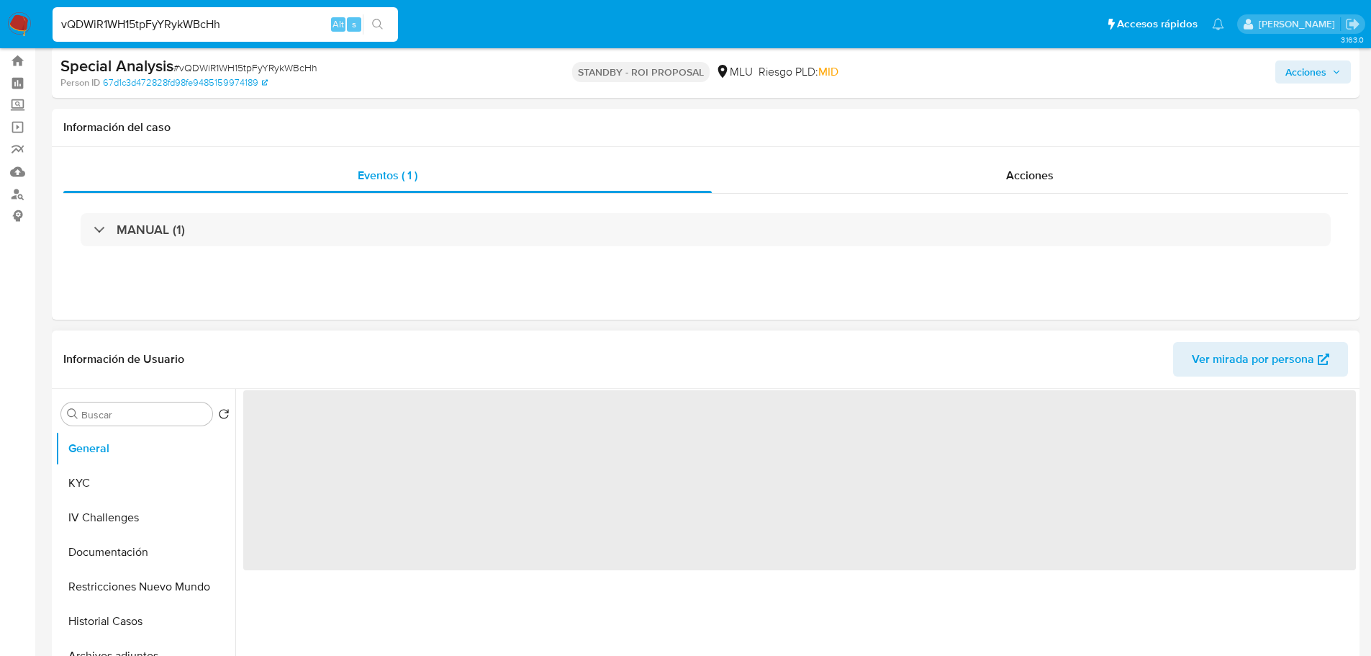
scroll to position [72, 0]
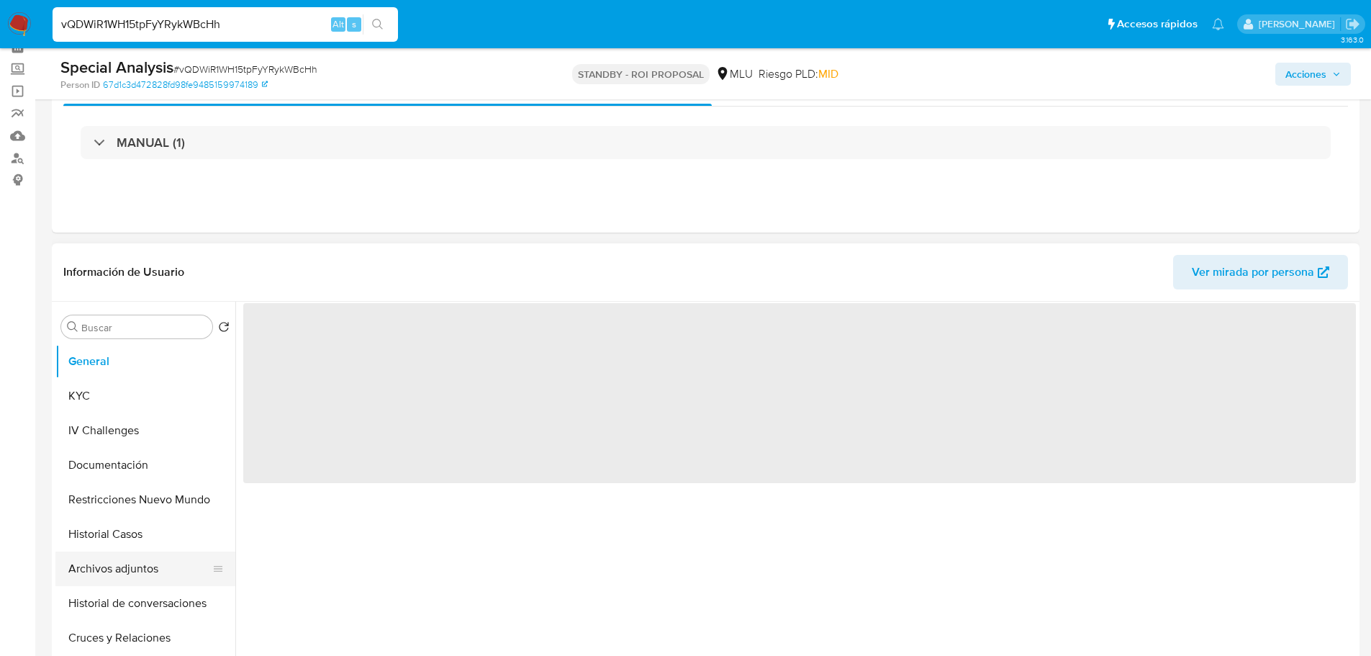
select select "10"
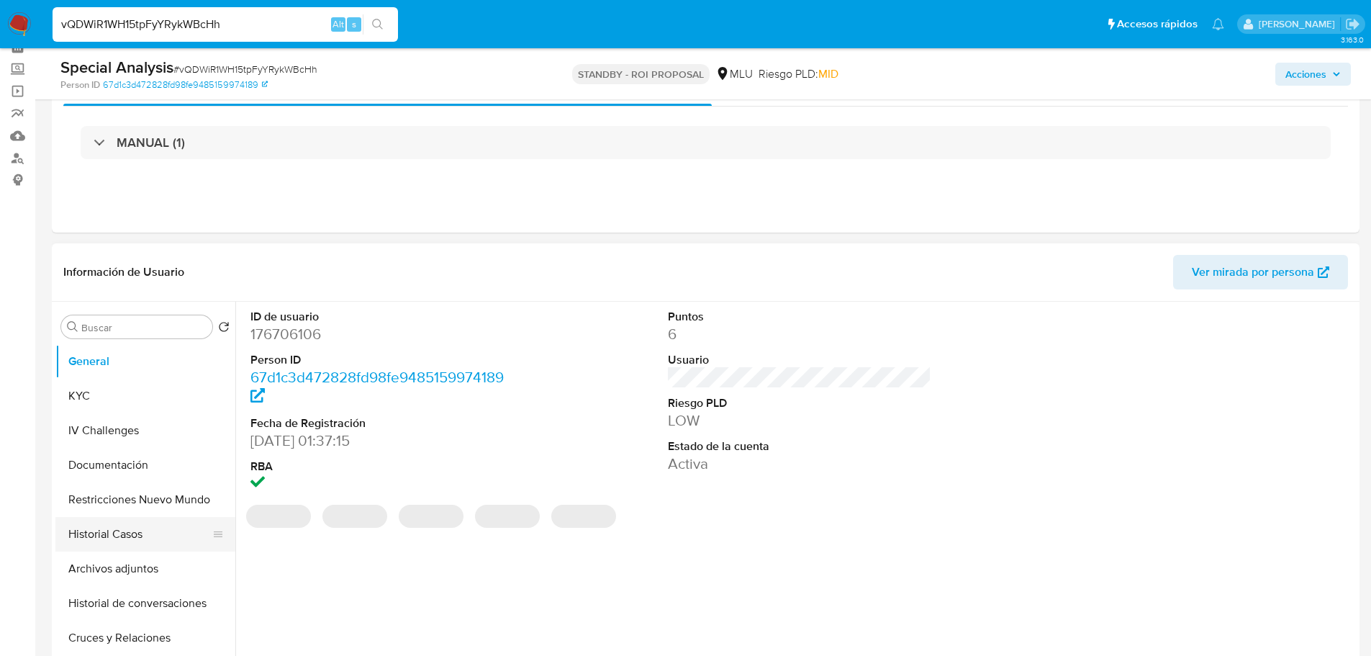
click at [125, 533] on button "Historial Casos" at bounding box center [139, 534] width 168 height 35
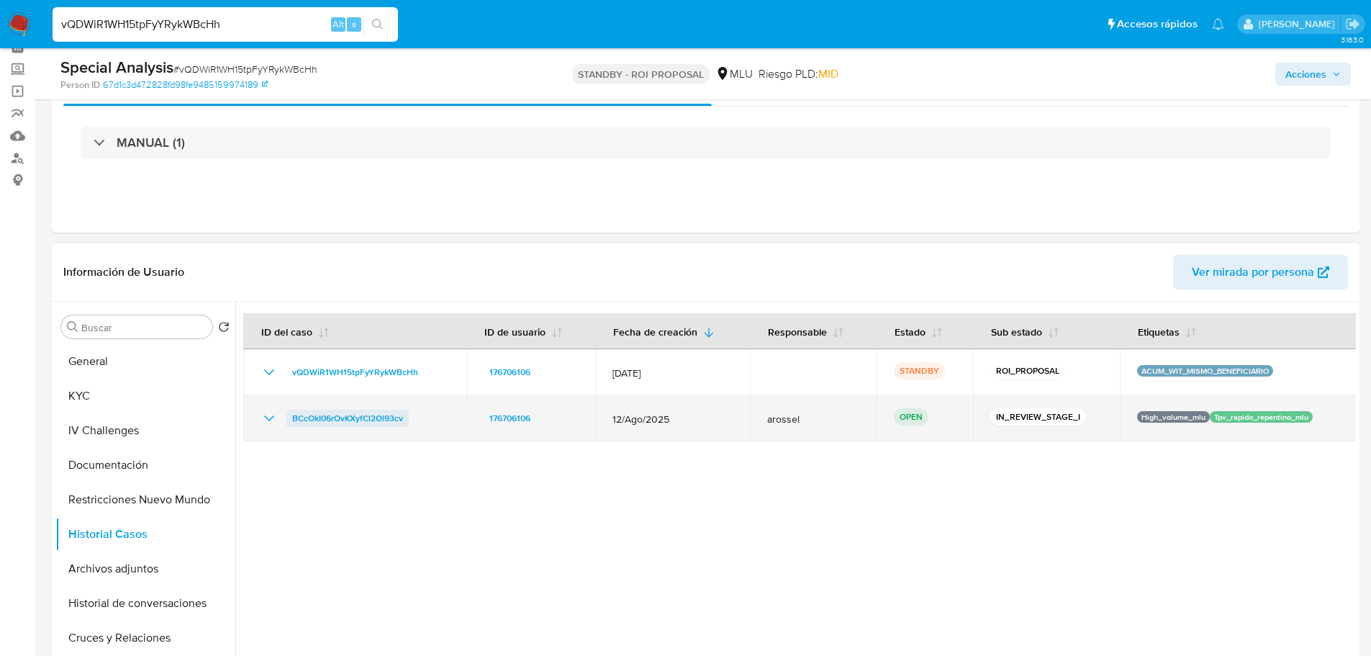
click at [317, 422] on span "BCcOkI06rOvKXyfCl2Ol93cv" at bounding box center [347, 418] width 111 height 17
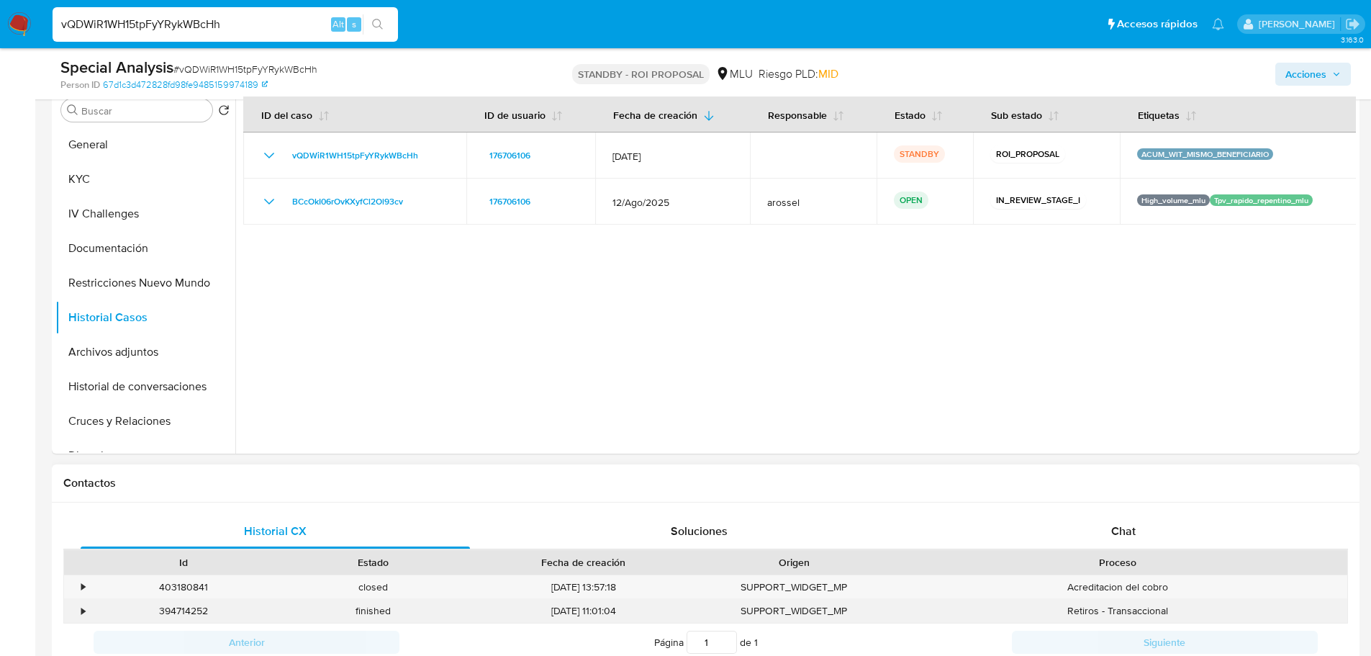
scroll to position [432, 0]
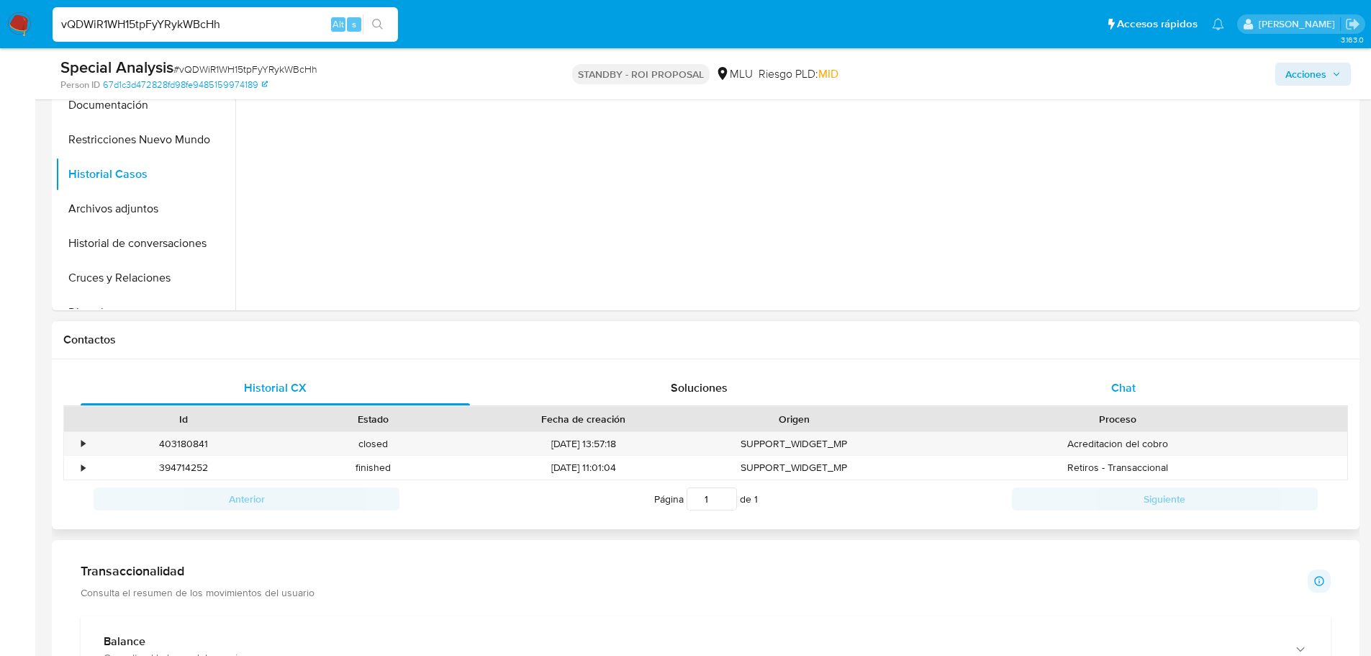
click at [1133, 384] on span "Chat" at bounding box center [1123, 387] width 24 height 17
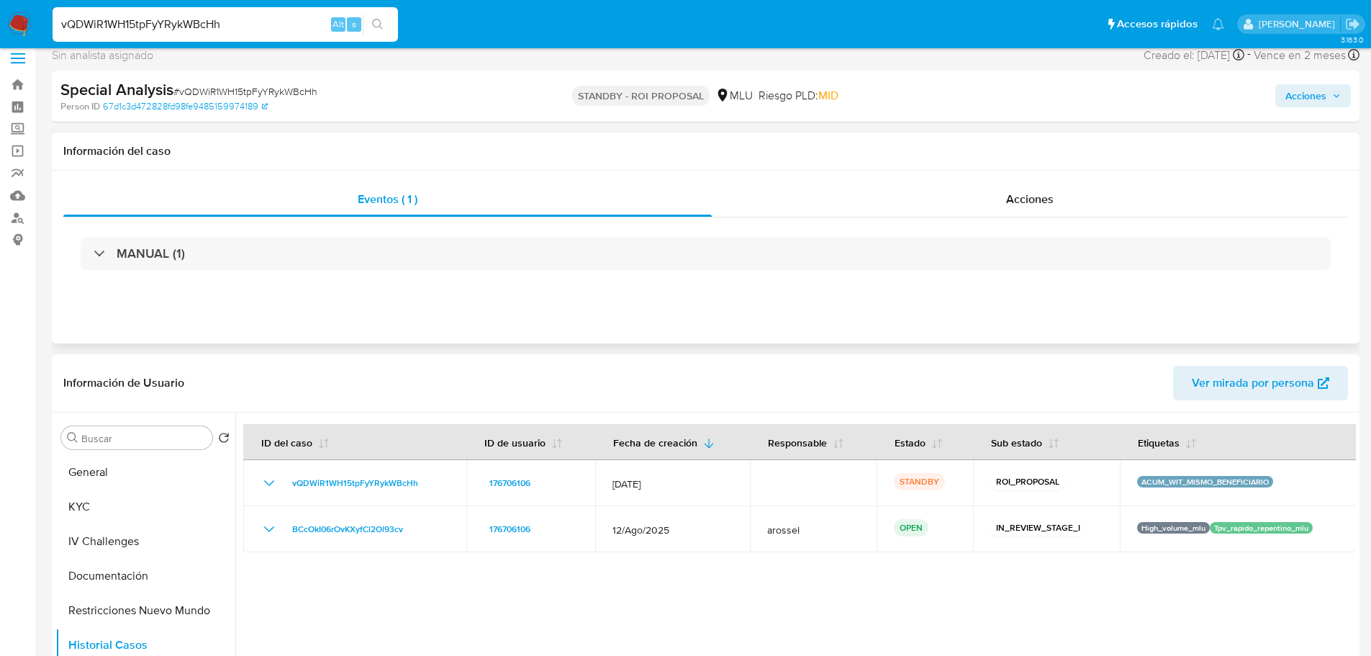
scroll to position [0, 0]
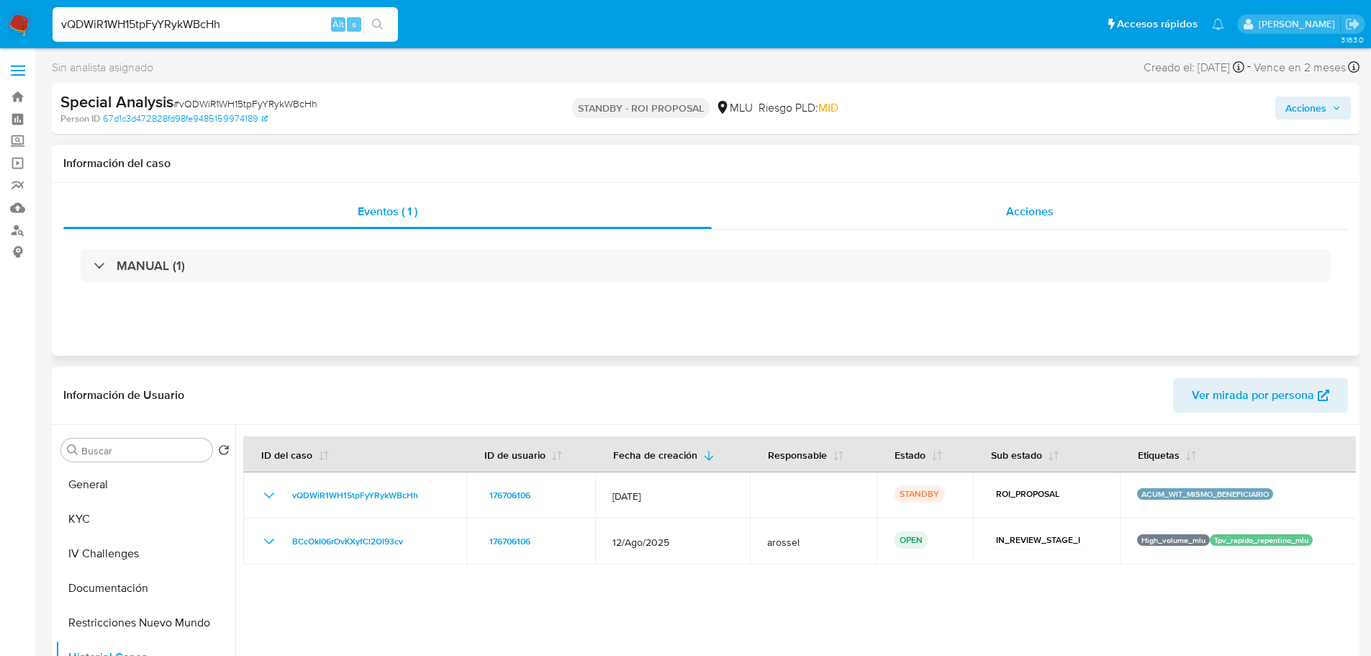
click at [1034, 210] on span "Acciones" at bounding box center [1030, 211] width 48 height 17
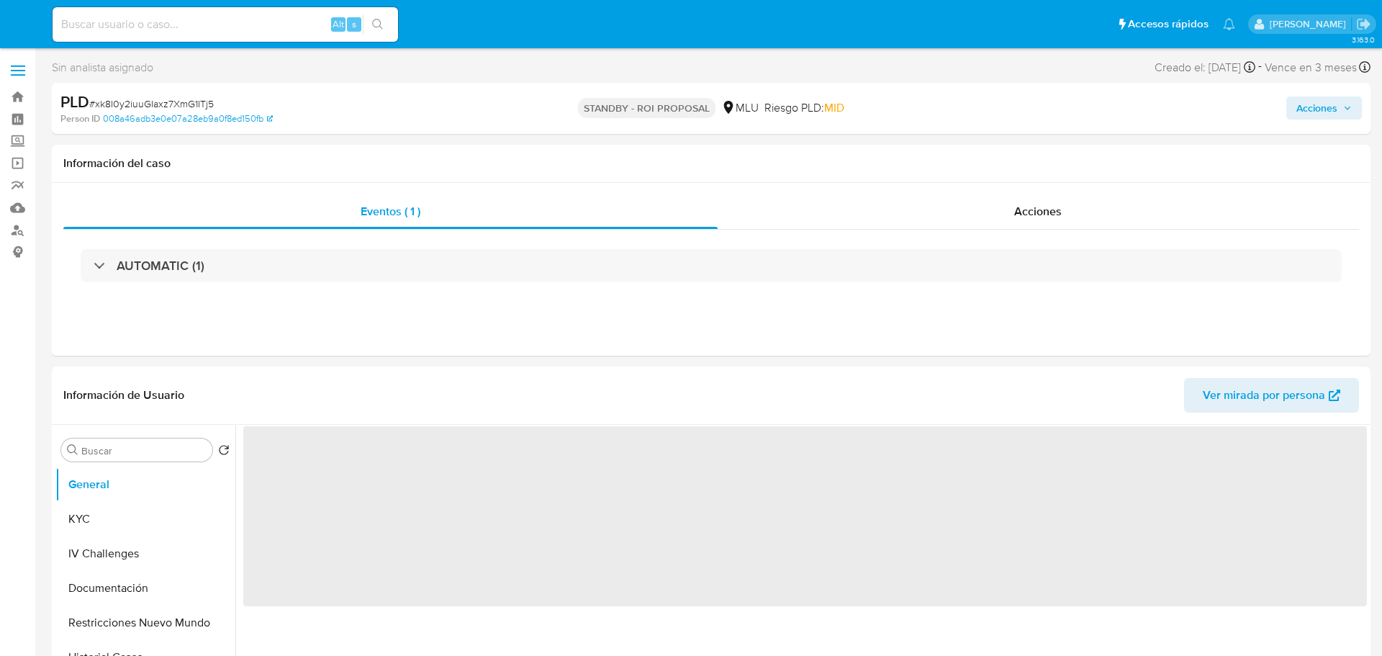
select select "10"
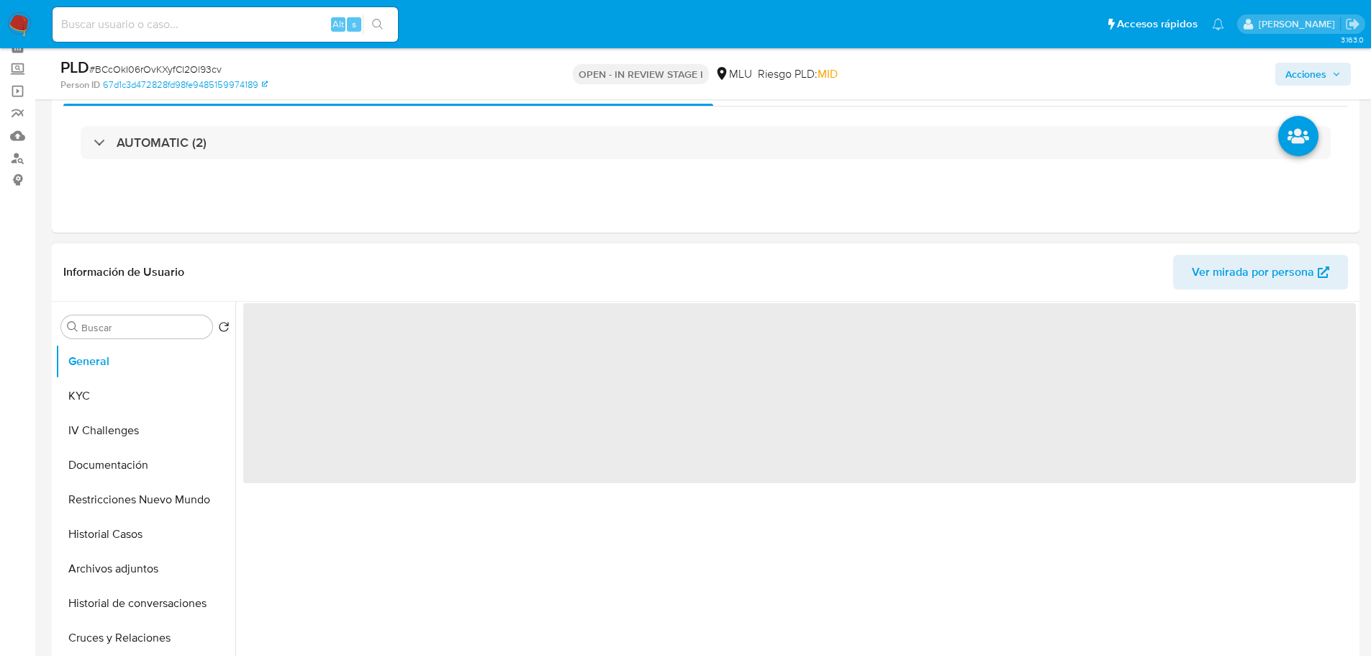
select select "10"
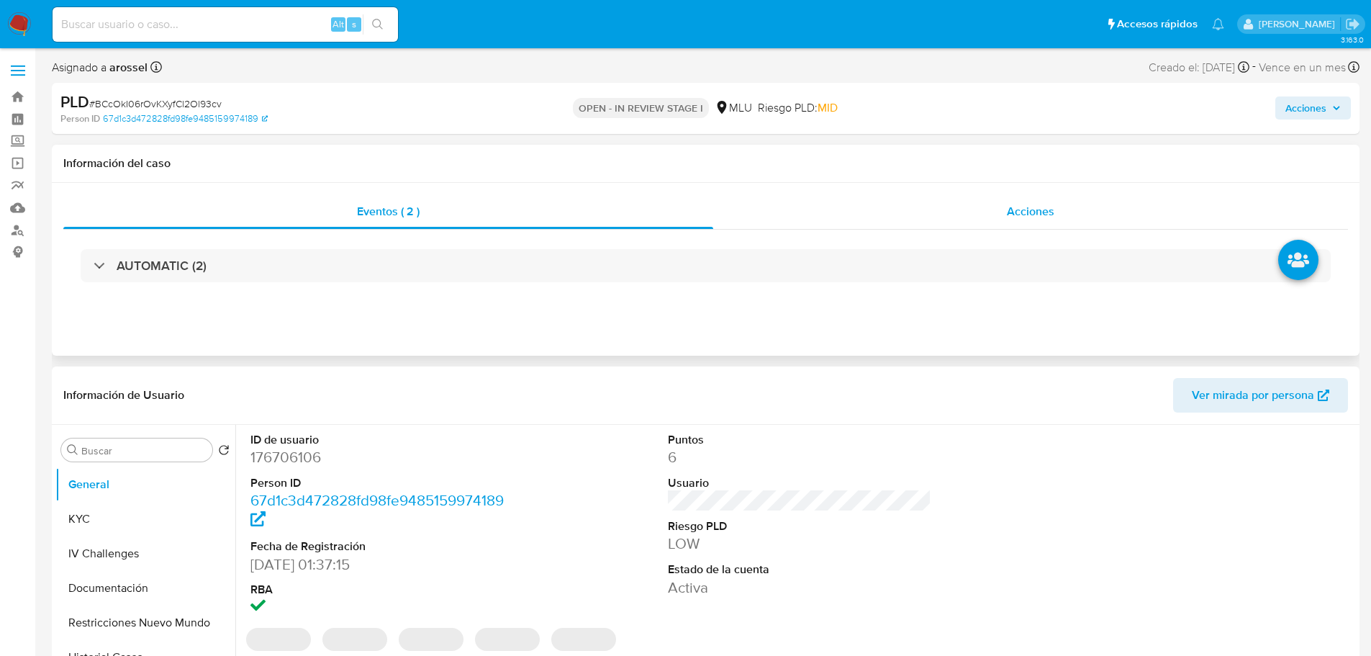
click at [1023, 202] on div "Acciones" at bounding box center [1030, 211] width 635 height 35
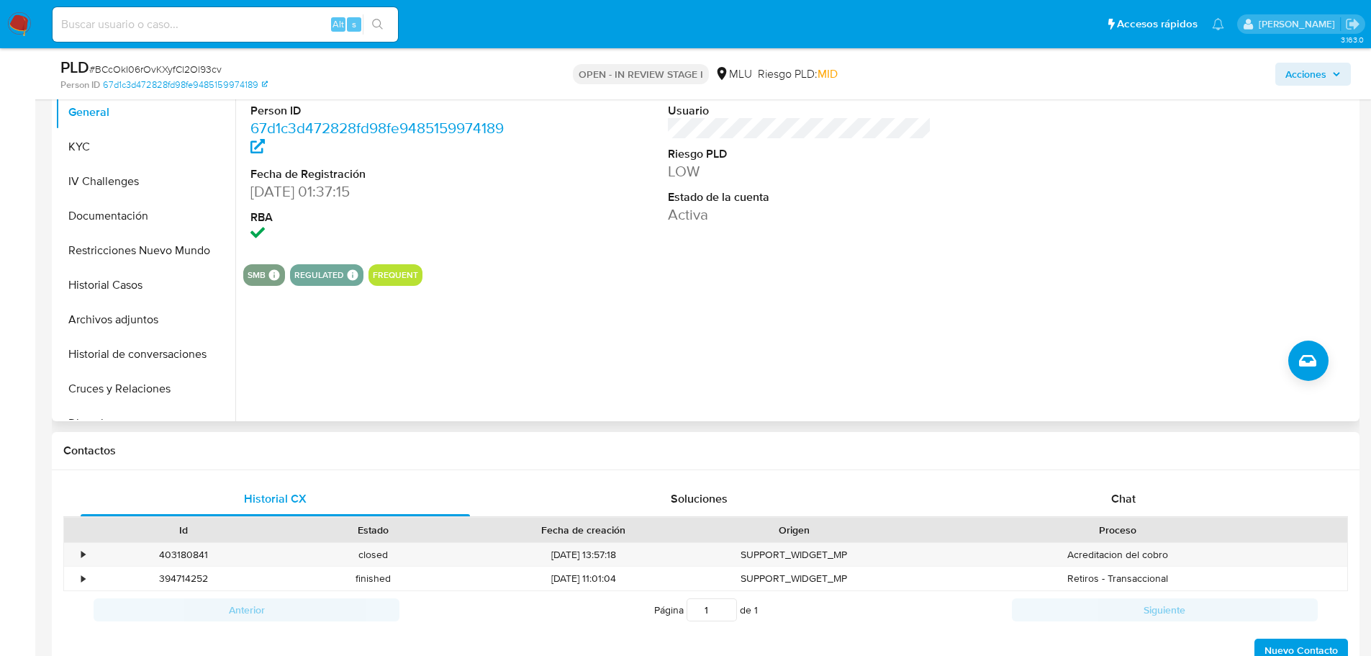
scroll to position [432, 0]
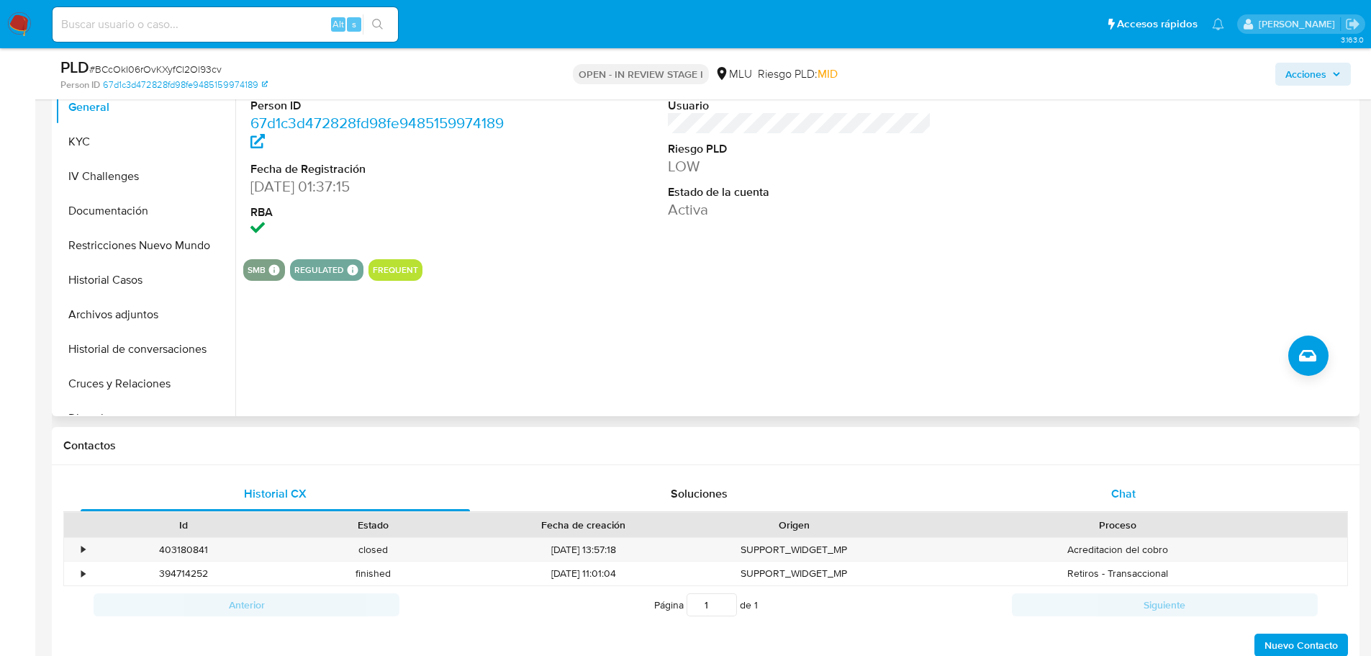
click at [1149, 483] on div "Chat" at bounding box center [1123, 494] width 389 height 35
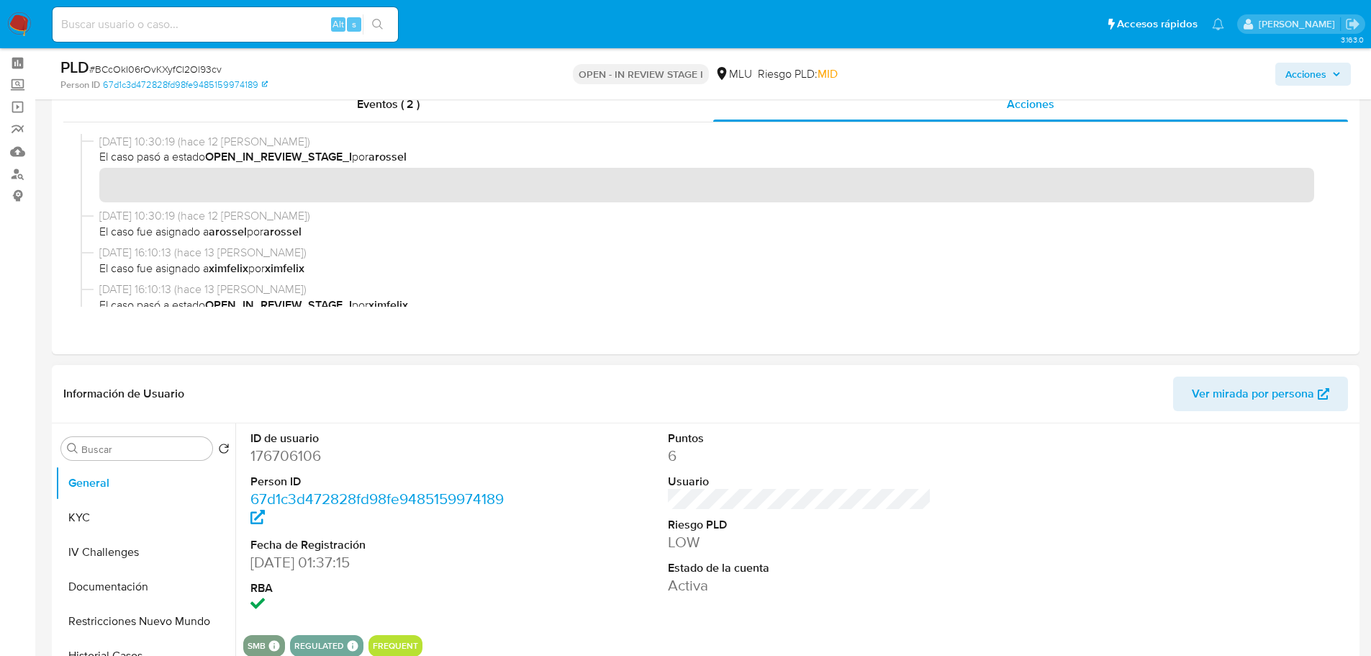
scroll to position [0, 0]
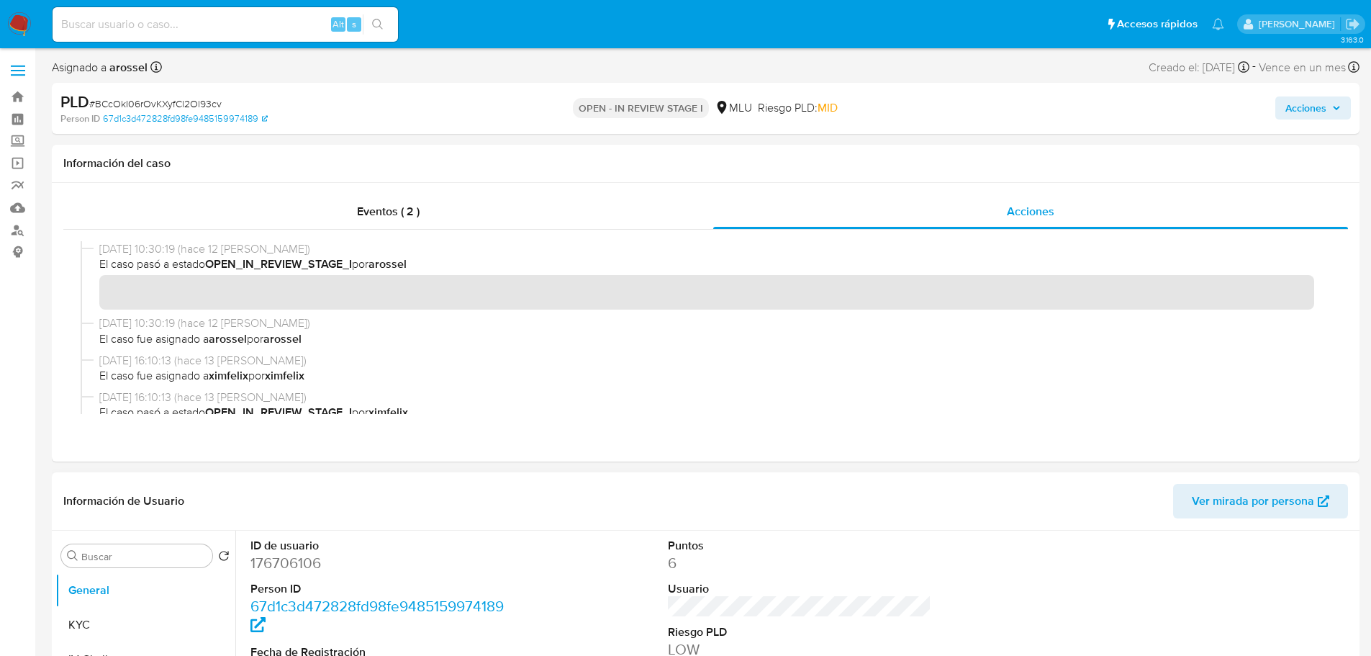
click at [295, 564] on dd "176706106" at bounding box center [382, 563] width 264 height 20
copy dd "176706106"
drag, startPoint x: 1293, startPoint y: 105, endPoint x: 1232, endPoint y: 114, distance: 62.6
click at [1293, 104] on span "Acciones" at bounding box center [1306, 107] width 41 height 23
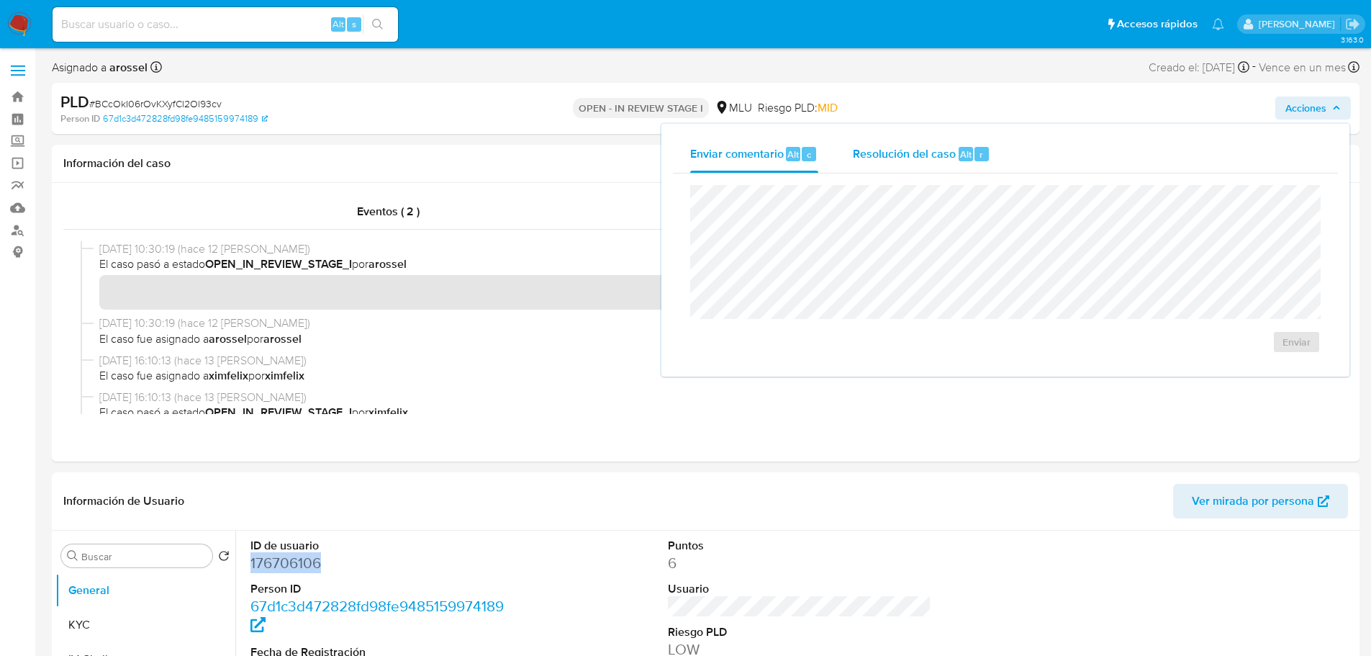
click at [966, 153] on span "Alt" at bounding box center [966, 155] width 12 height 14
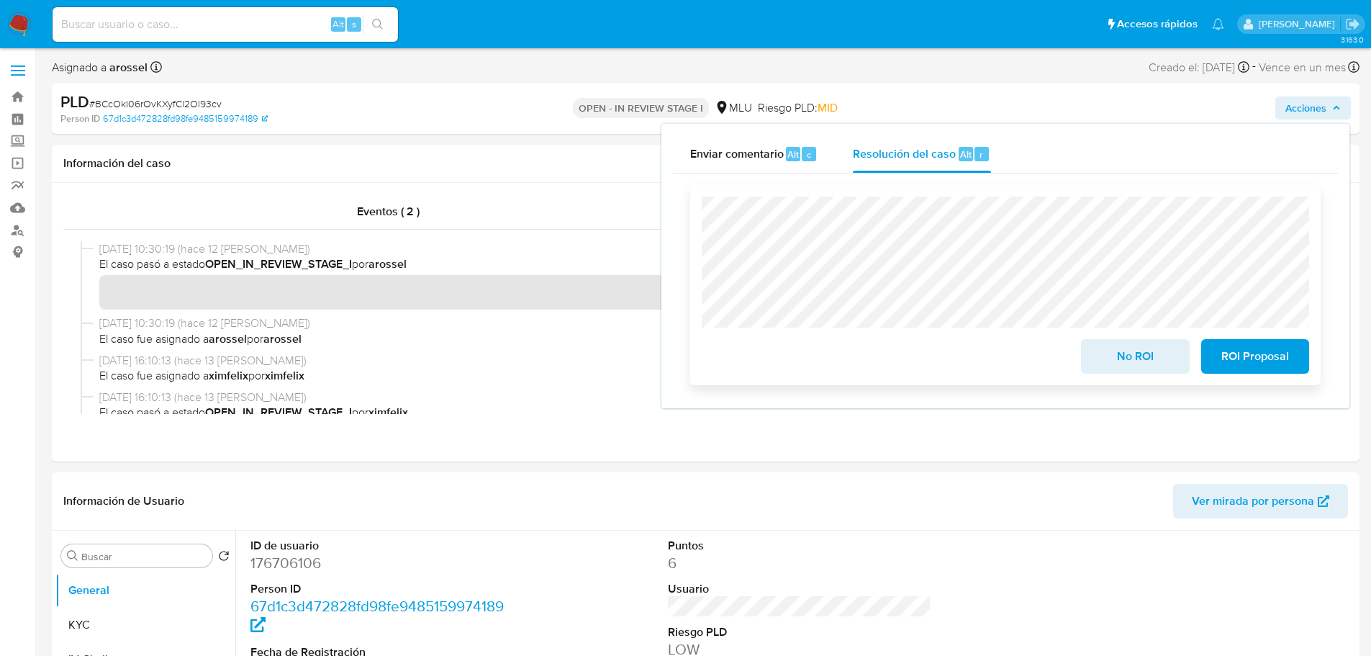
click at [1256, 372] on span "ROI Proposal" at bounding box center [1255, 356] width 71 height 32
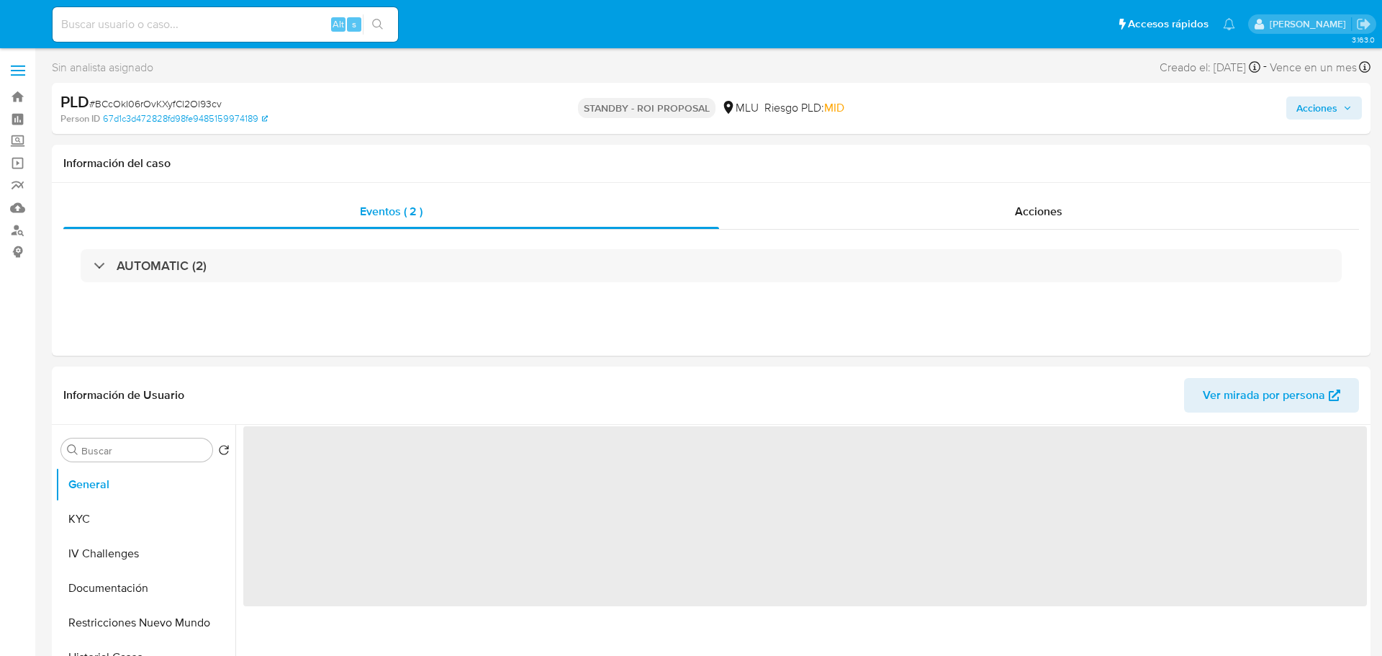
select select "10"
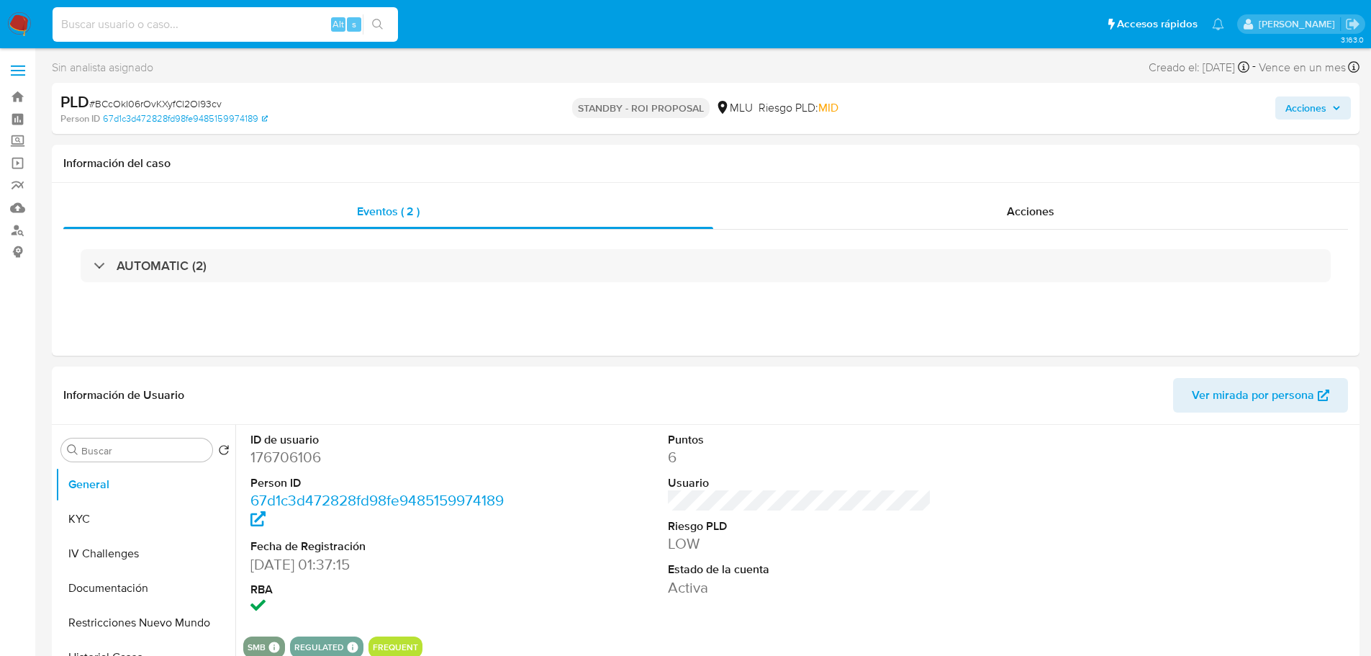
click at [226, 21] on input at bounding box center [226, 24] width 346 height 19
paste input "1ohCHm528GbjG6PKh8zGkq7F"
type input "1ohCHm528GbjG6PKh8zGkq7F"
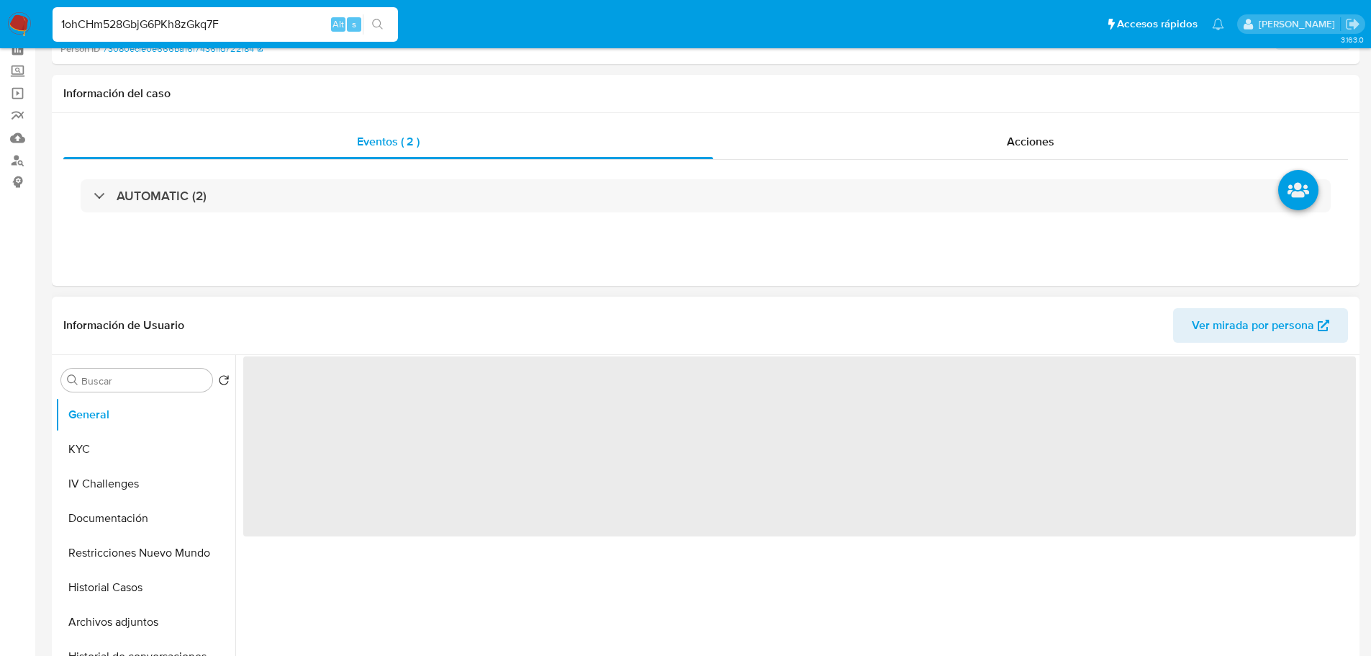
select select "10"
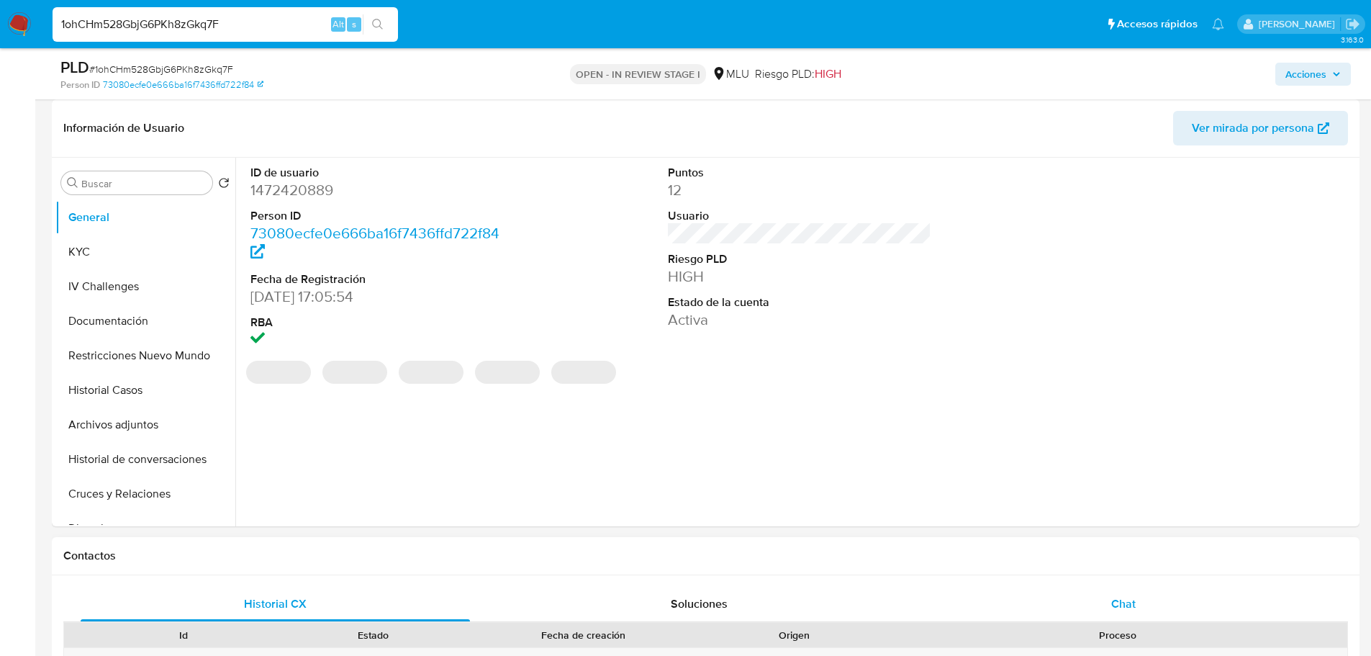
click at [1132, 610] on span "Chat" at bounding box center [1123, 603] width 24 height 17
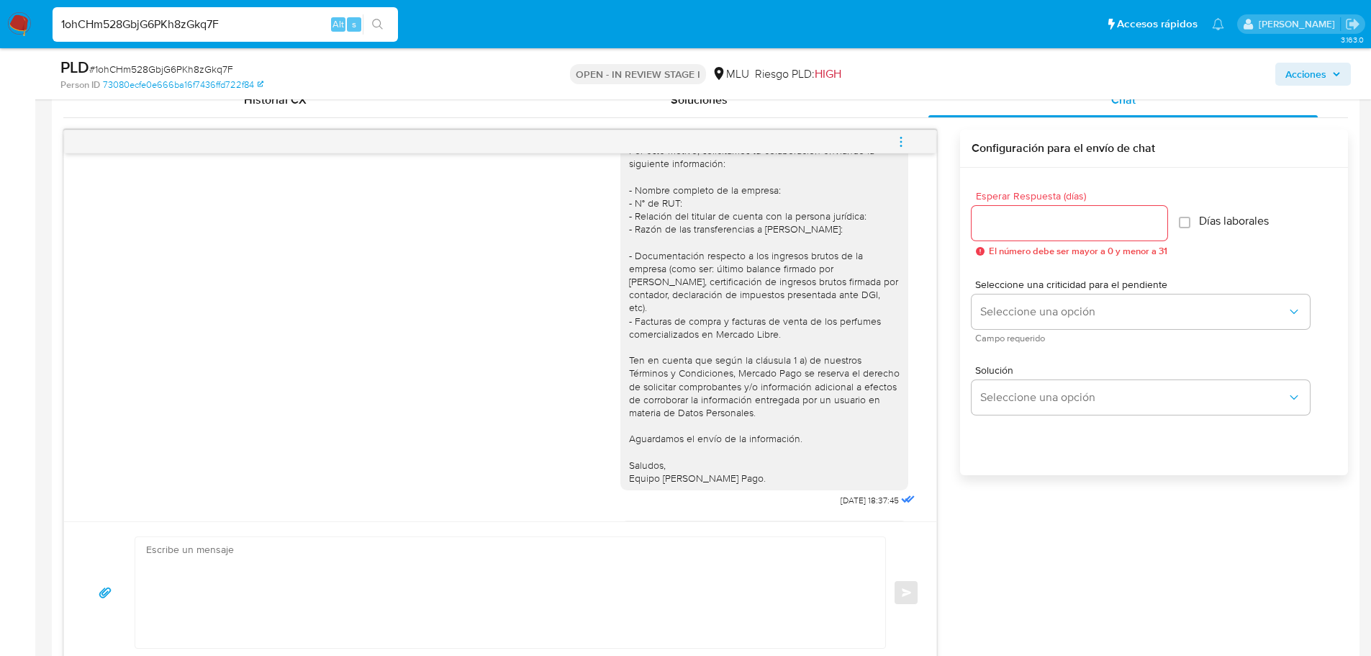
scroll to position [42, 0]
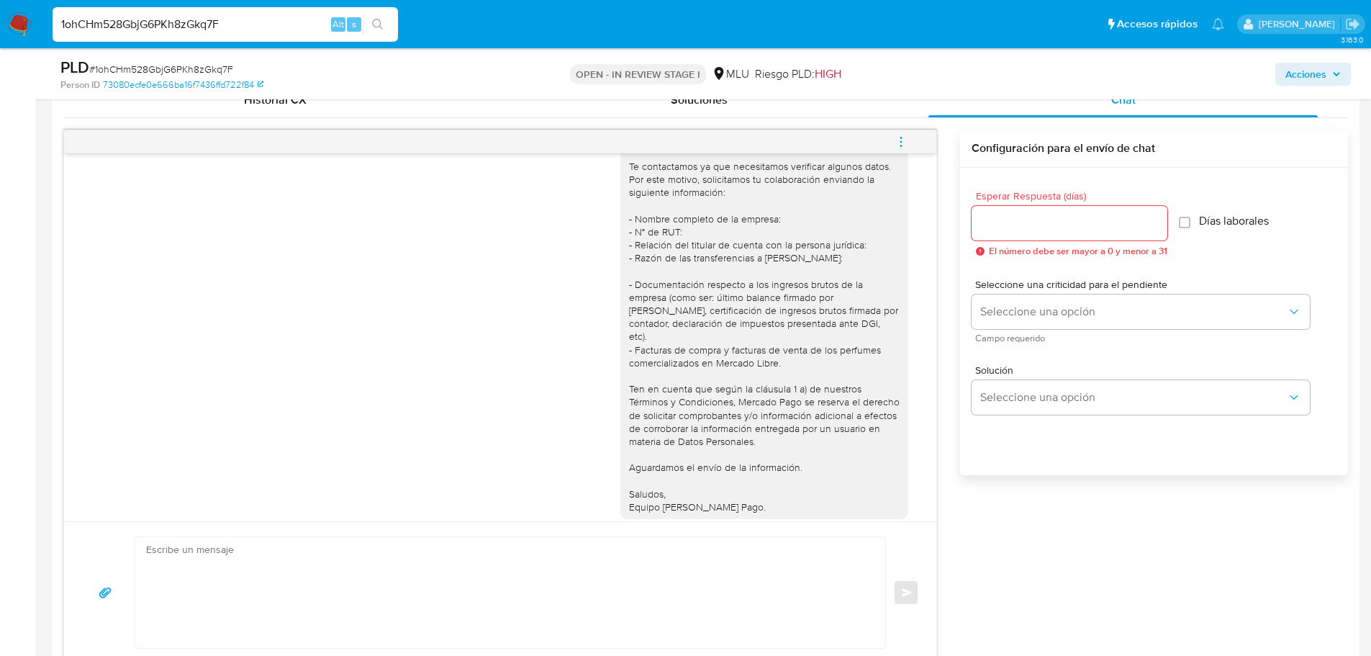
click at [708, 325] on div "Hola, Emilio. Te contactamos ya que necesitamos verificar algunos datos. Por es…" at bounding box center [764, 323] width 271 height 379
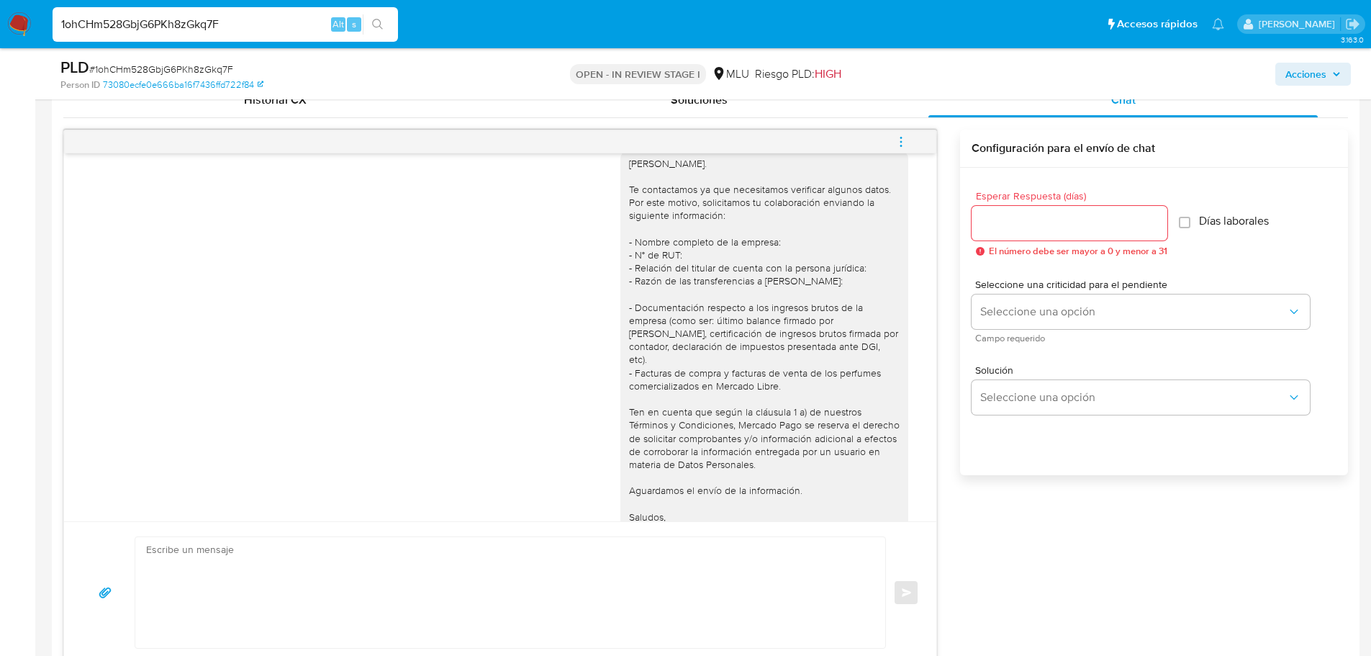
scroll to position [0, 0]
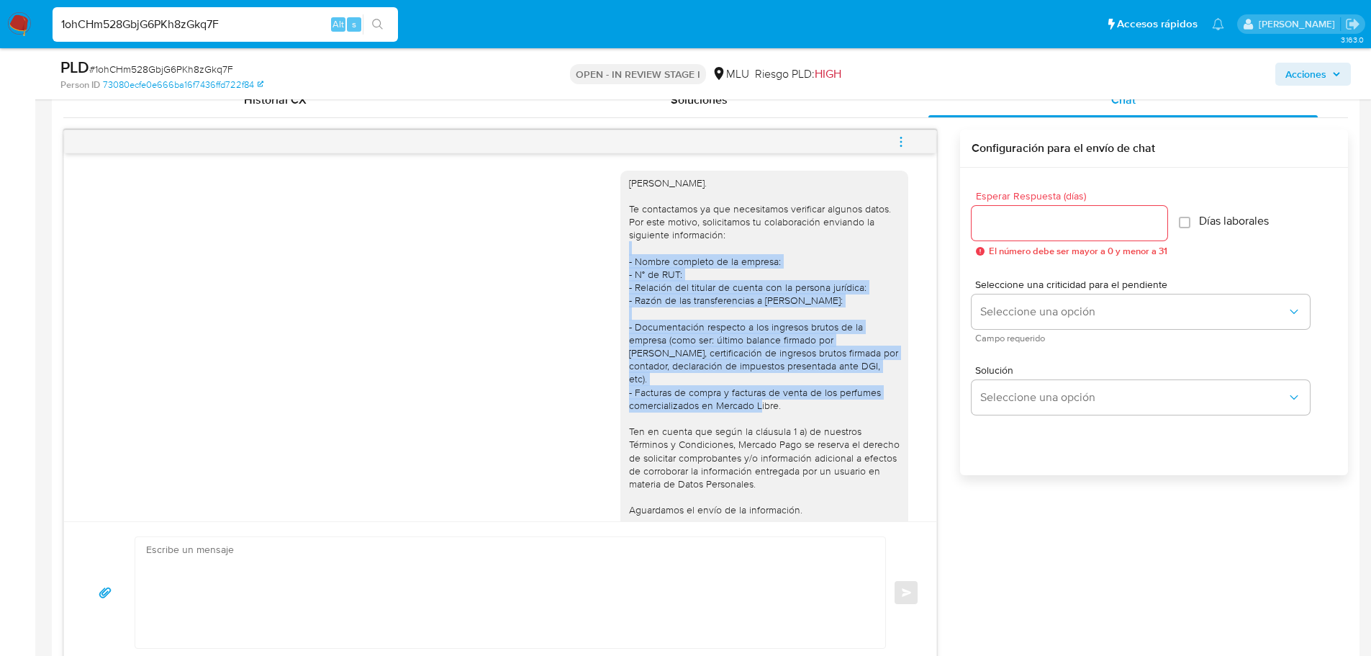
drag, startPoint x: 618, startPoint y: 261, endPoint x: 780, endPoint y: 397, distance: 211.5
click at [780, 397] on div "Hola, Emilio. Te contactamos ya que necesitamos verificar algunos datos. Por es…" at bounding box center [764, 365] width 271 height 379
copy div "- Nombre completo de la empresa: - N° de RUT: - Relación del titular de cuenta …"
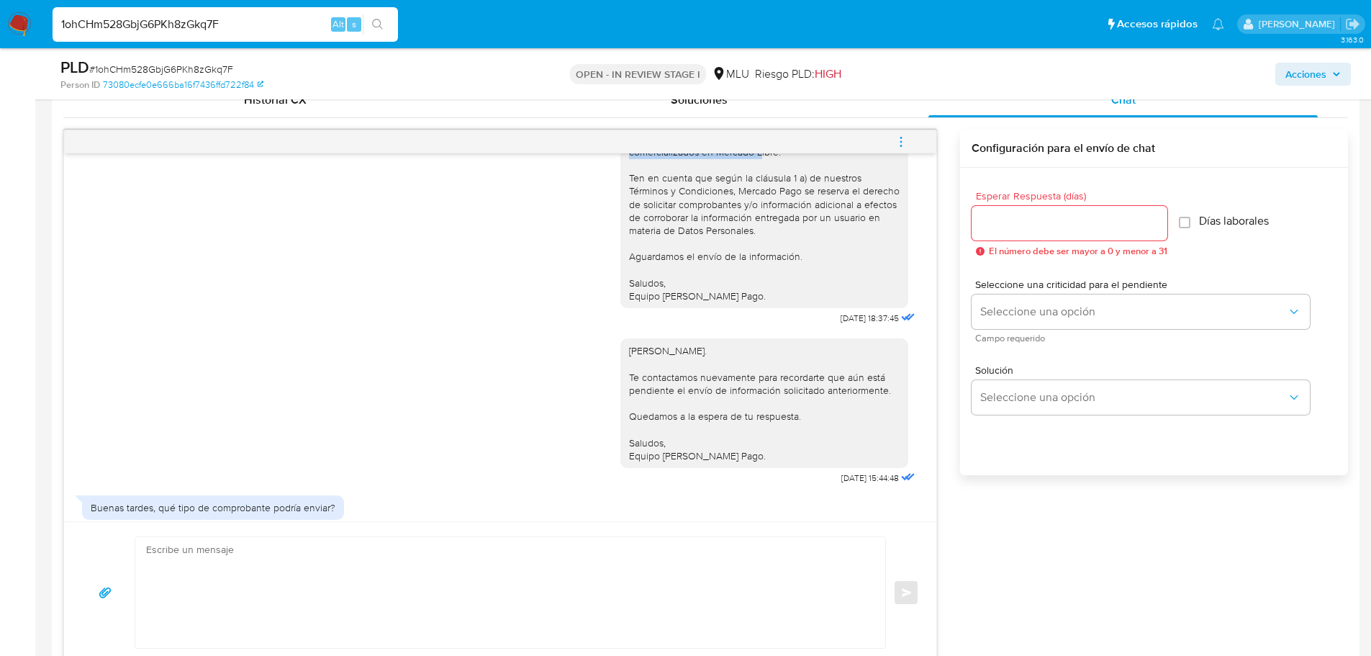
scroll to position [258, 0]
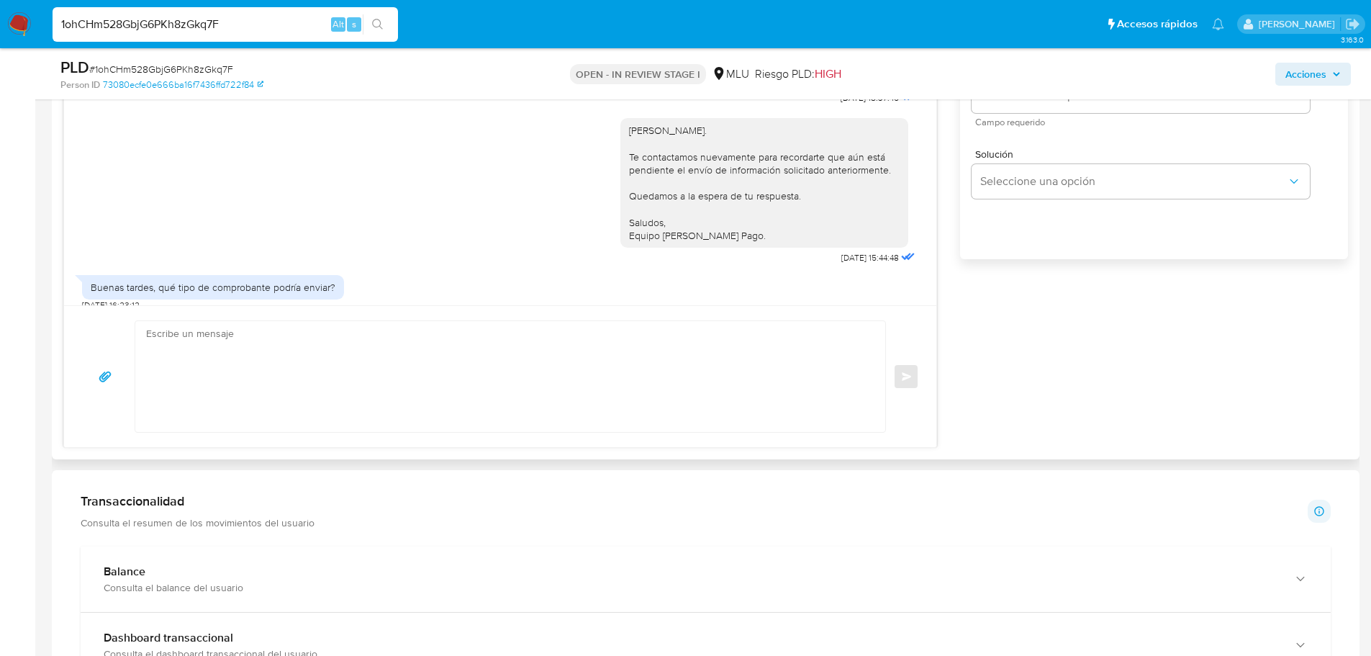
click at [469, 378] on textarea at bounding box center [506, 376] width 721 height 111
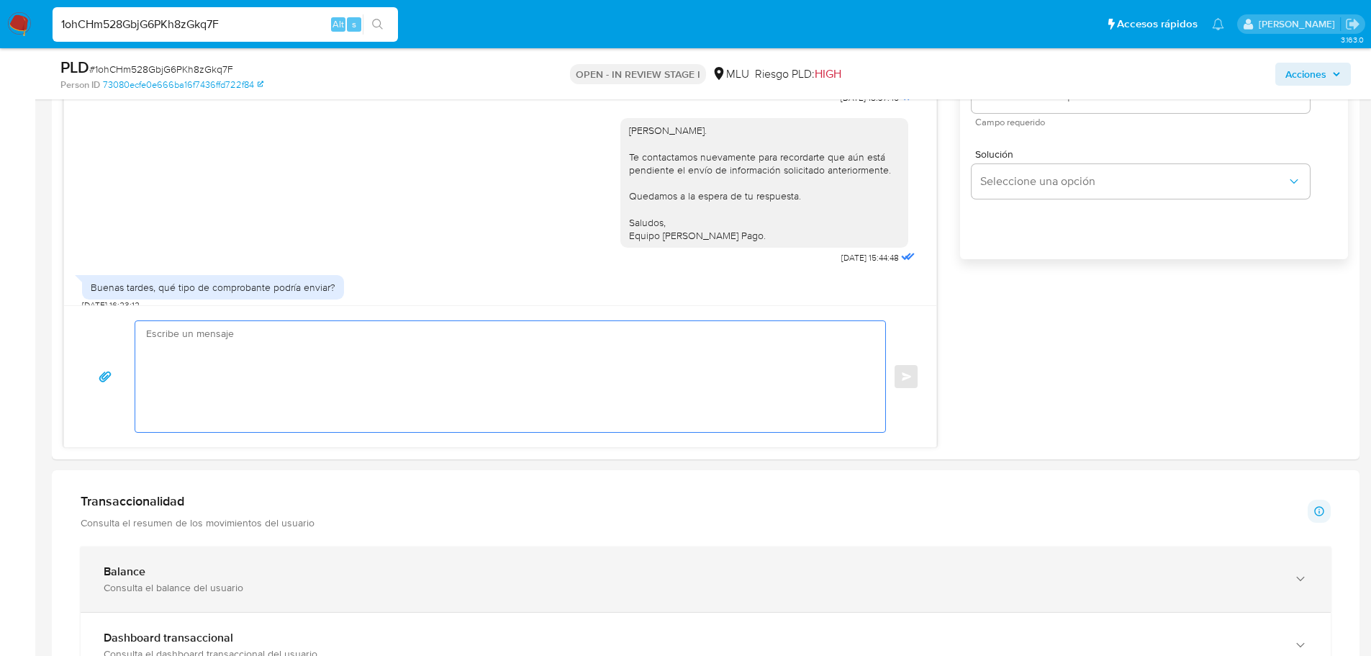
scroll to position [864, 0]
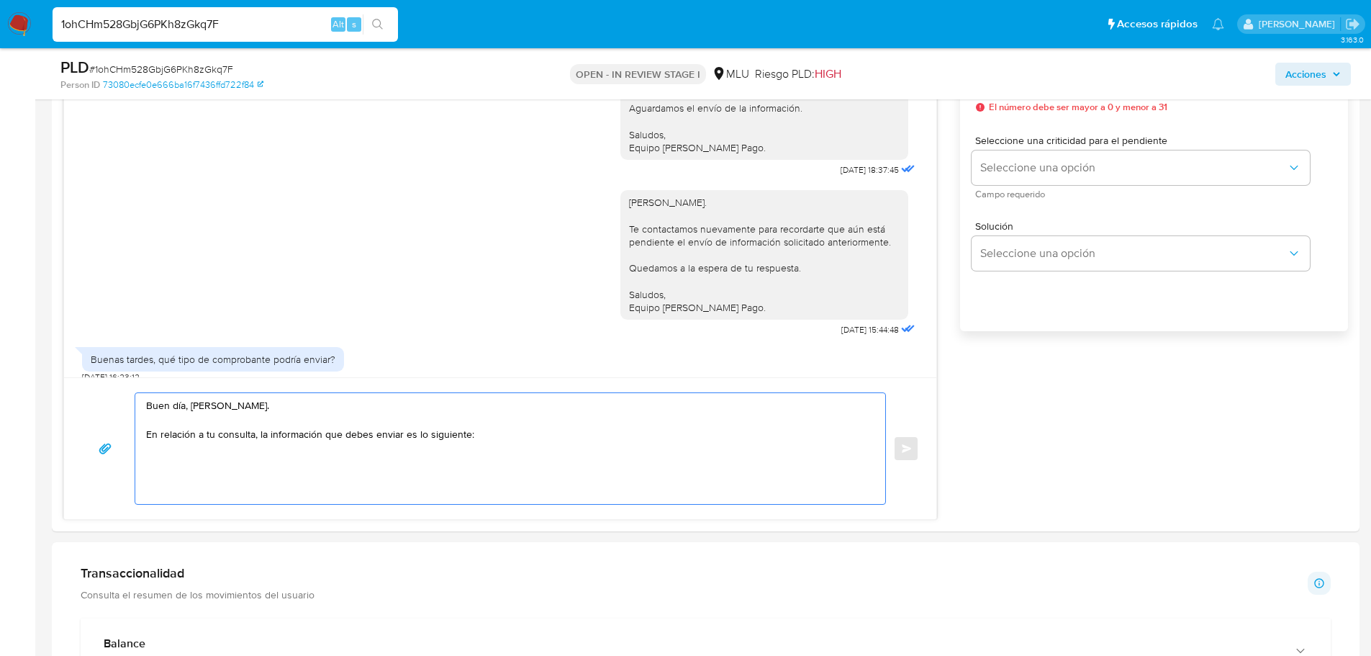
paste textarea "- Nombre completo de la empresa: - N° de RUT: - Relación del titular de cuenta …"
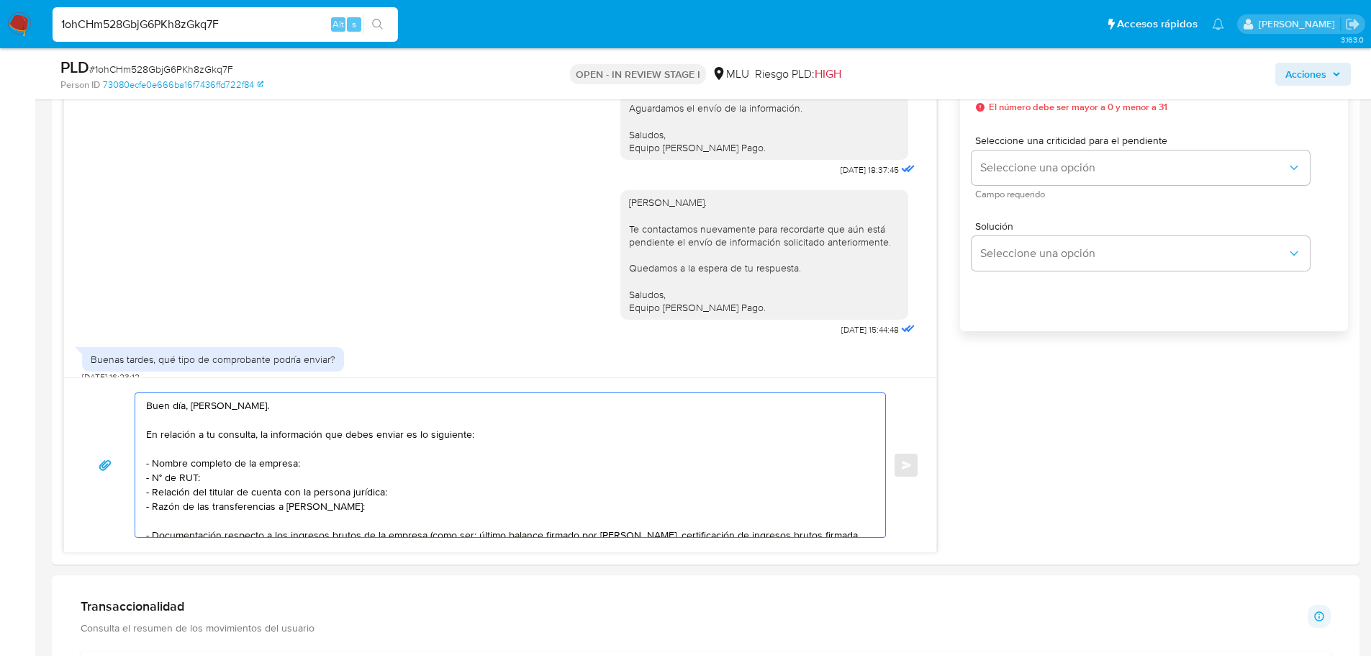
scroll to position [34, 0]
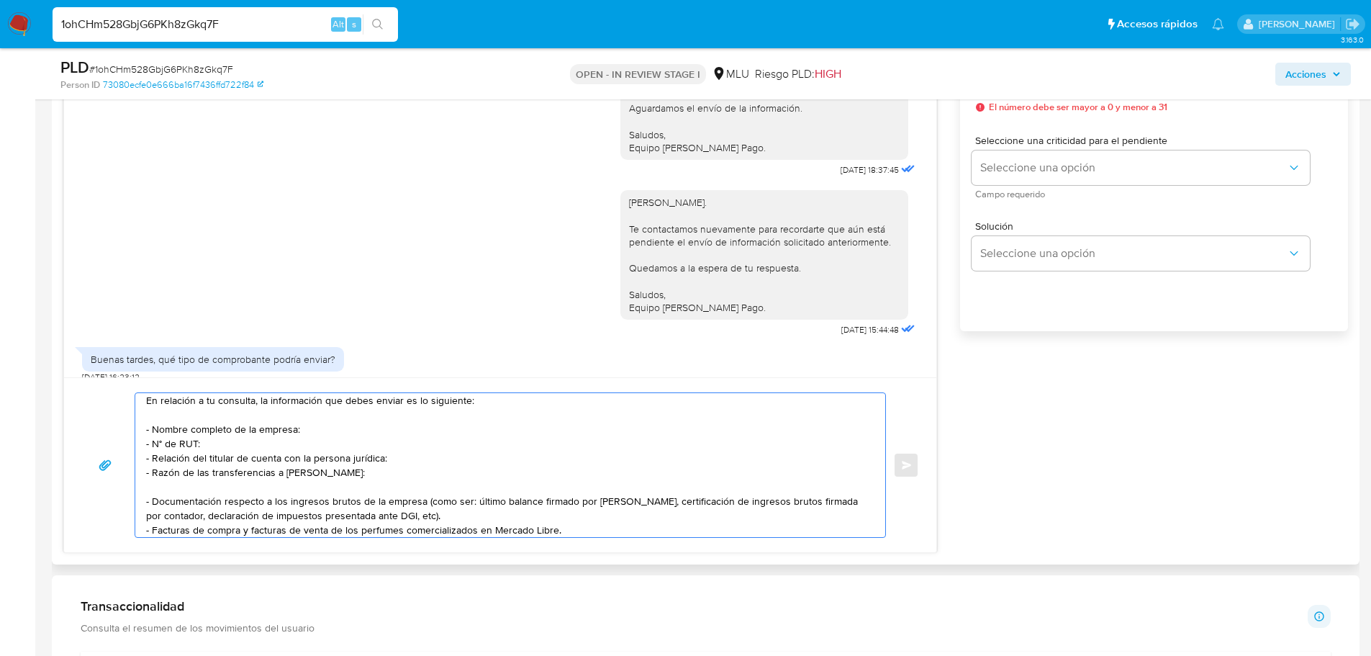
click at [267, 457] on textarea "Buen día, Emilio. En relación a tu consulta, la información que debes enviar es…" at bounding box center [506, 465] width 721 height 144
click at [282, 461] on textarea "Buen día, Emilio. En relación a tu consulta, la información que debes enviar es…" at bounding box center [506, 465] width 721 height 144
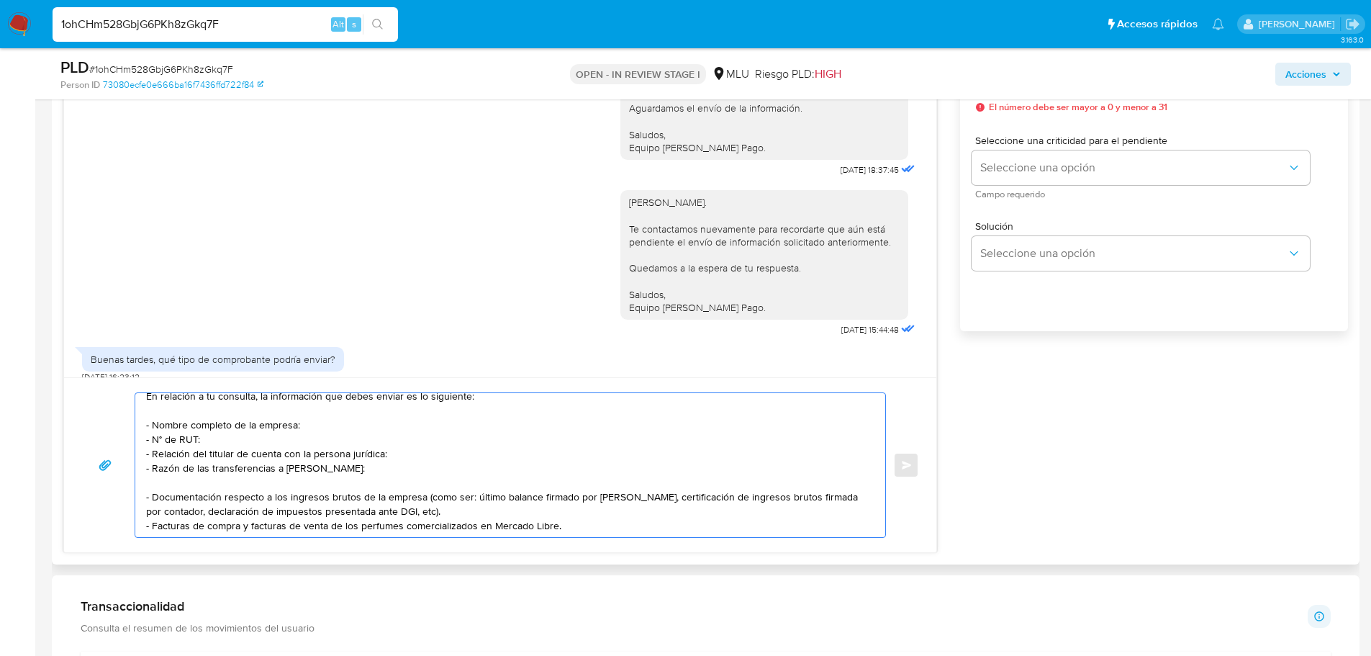
scroll to position [39, 0]
click at [569, 525] on textarea "Buen día, Emilio. En relación a tu consulta, la información que debes enviar es…" at bounding box center [506, 465] width 721 height 144
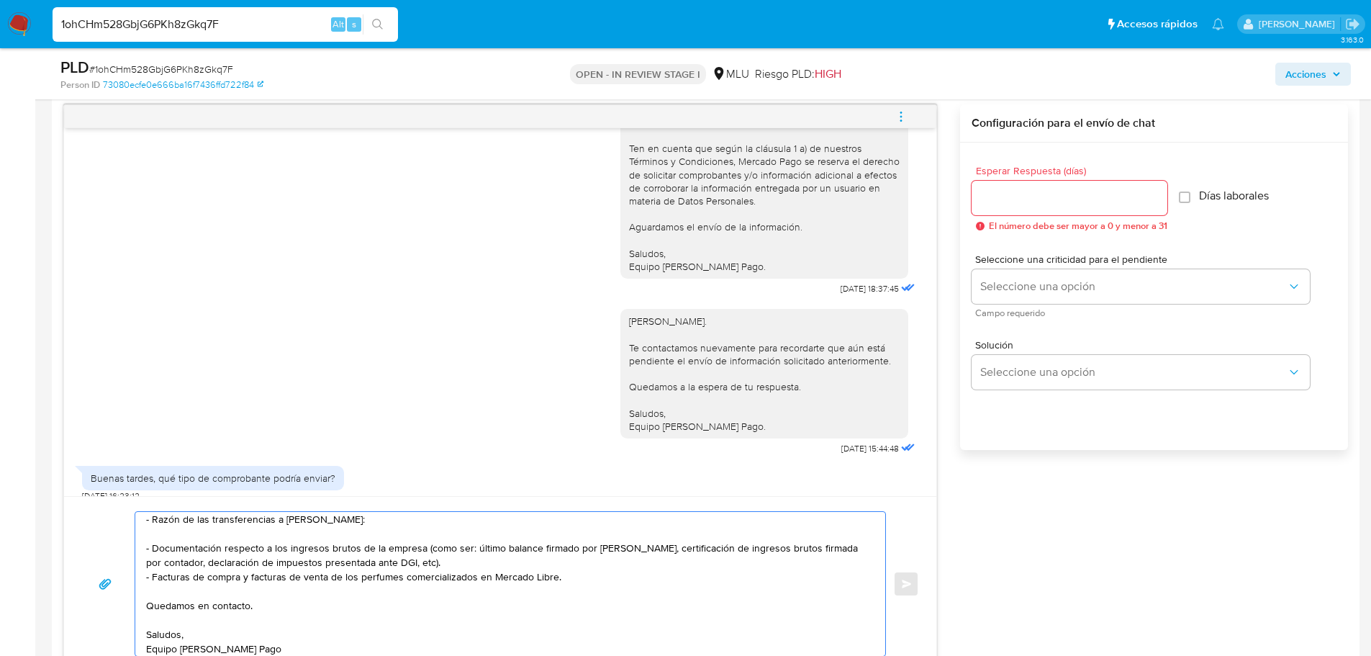
scroll to position [720, 0]
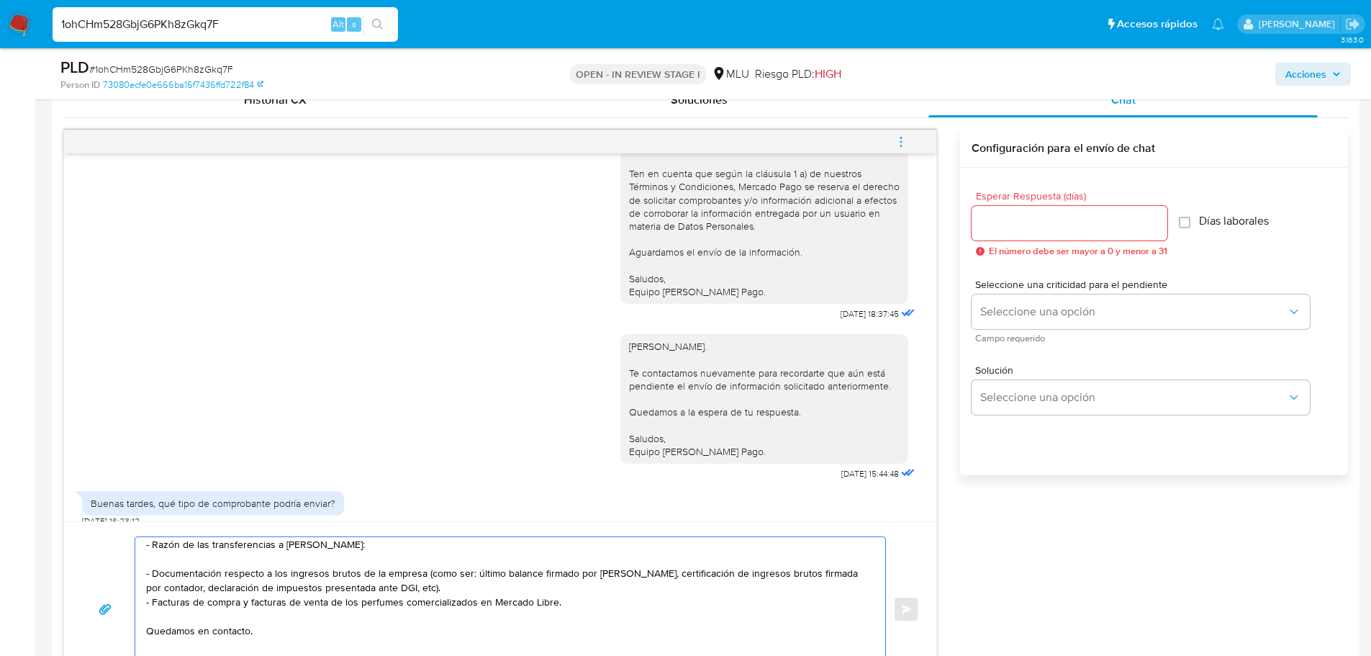
type textarea "Buen día, Emilio. En relación a tu consulta, la información que debes enviar es…"
click at [1060, 219] on input "Esperar Respuesta (días)" at bounding box center [1070, 223] width 196 height 19
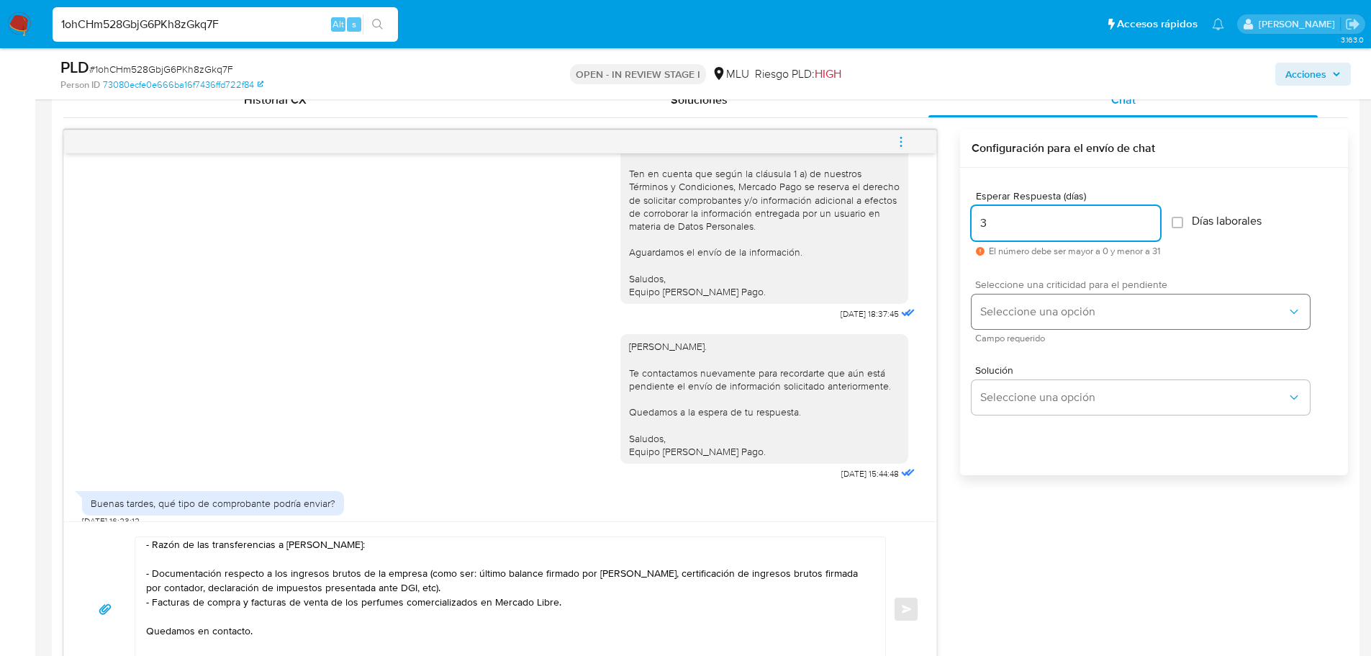
type input "3"
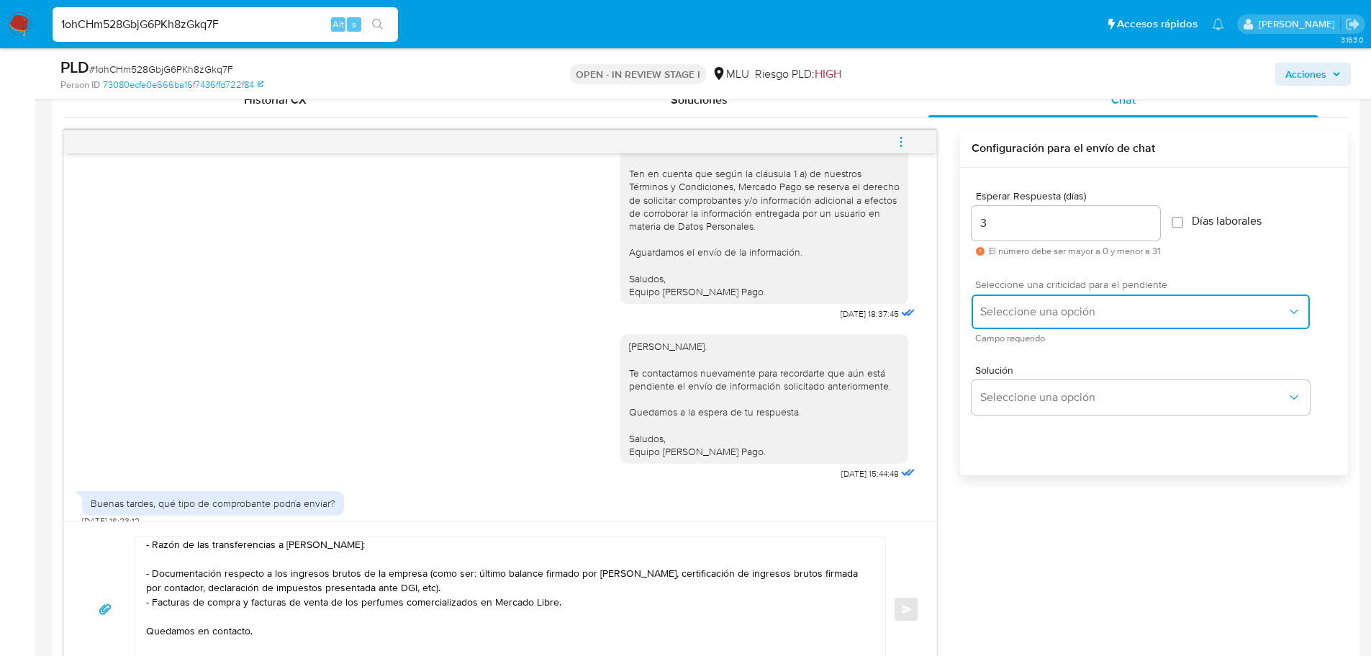
click at [1027, 317] on span "Seleccione una opción" at bounding box center [1133, 311] width 307 height 14
click at [1019, 309] on span "Seleccione una opción" at bounding box center [1133, 311] width 307 height 14
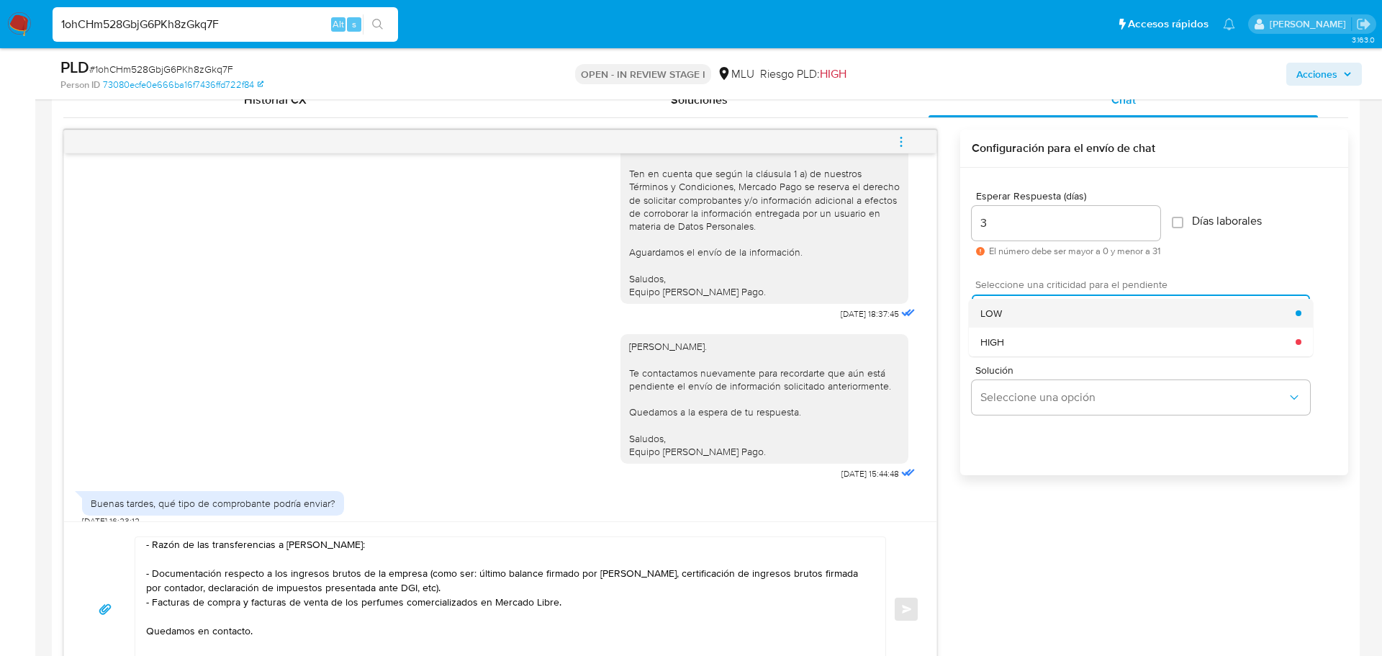
click at [1013, 312] on div "LOW" at bounding box center [1137, 313] width 315 height 29
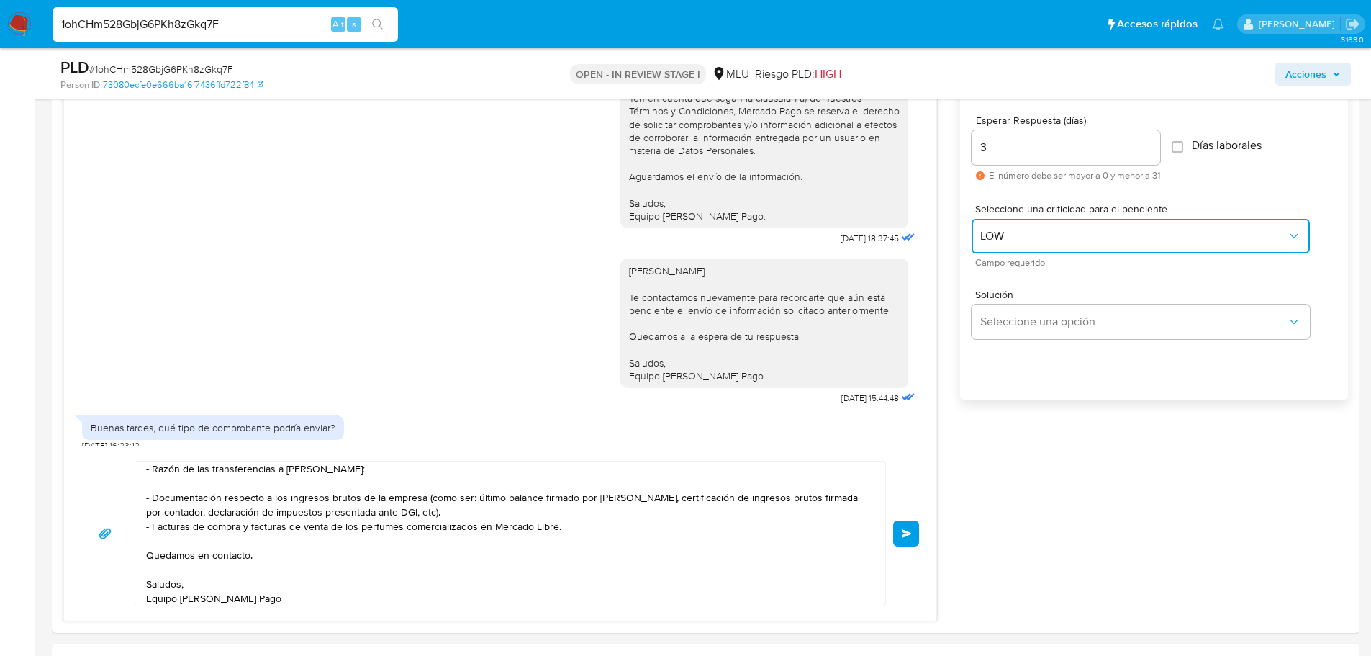
scroll to position [864, 0]
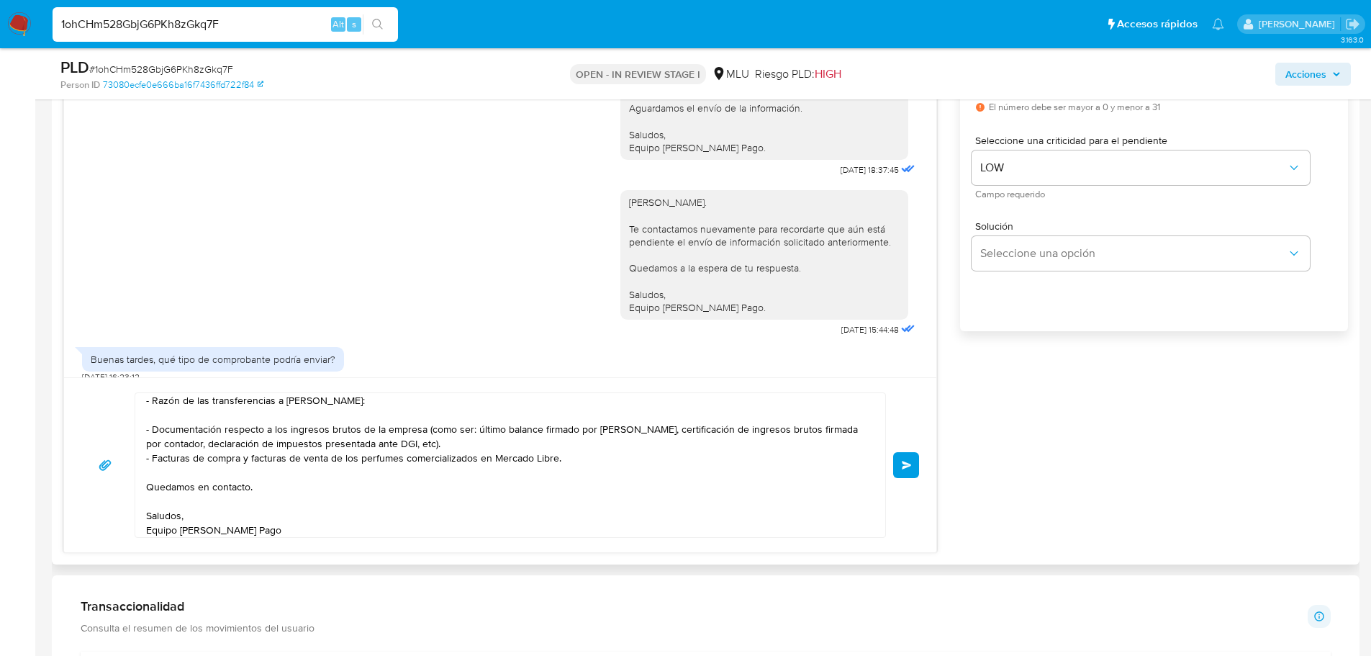
click at [913, 460] on button "Enviar" at bounding box center [906, 465] width 26 height 26
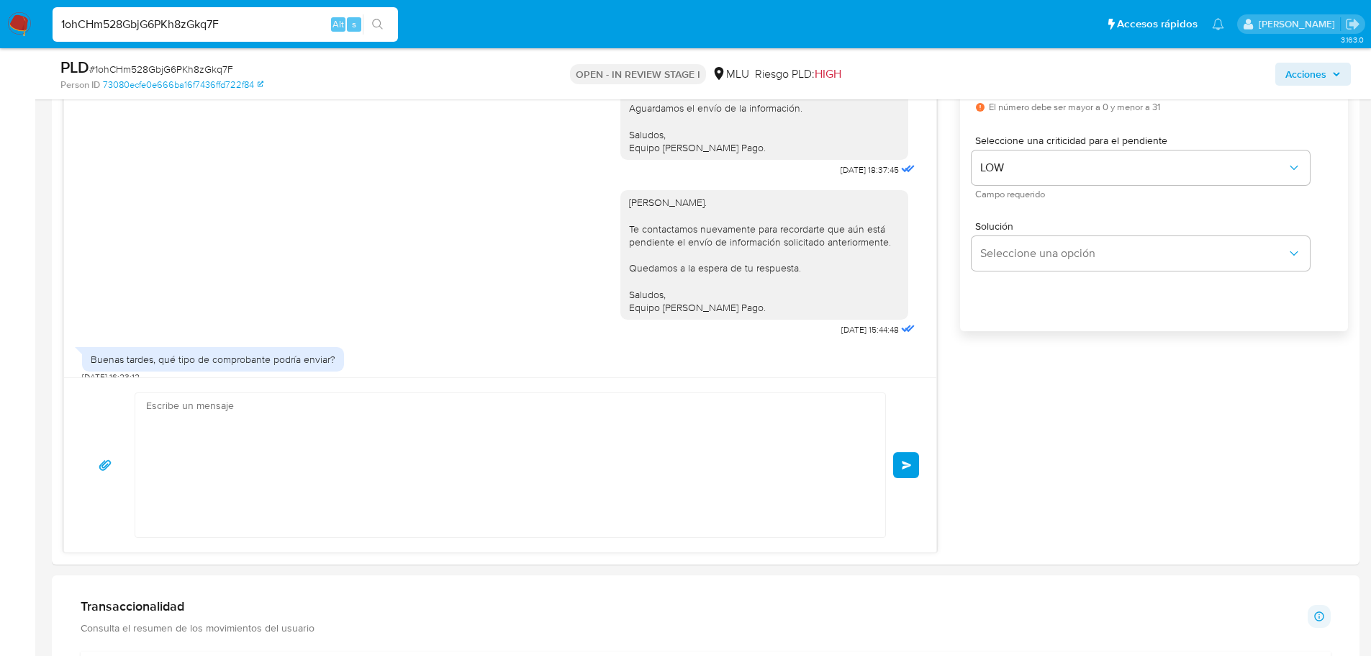
scroll to position [575, 0]
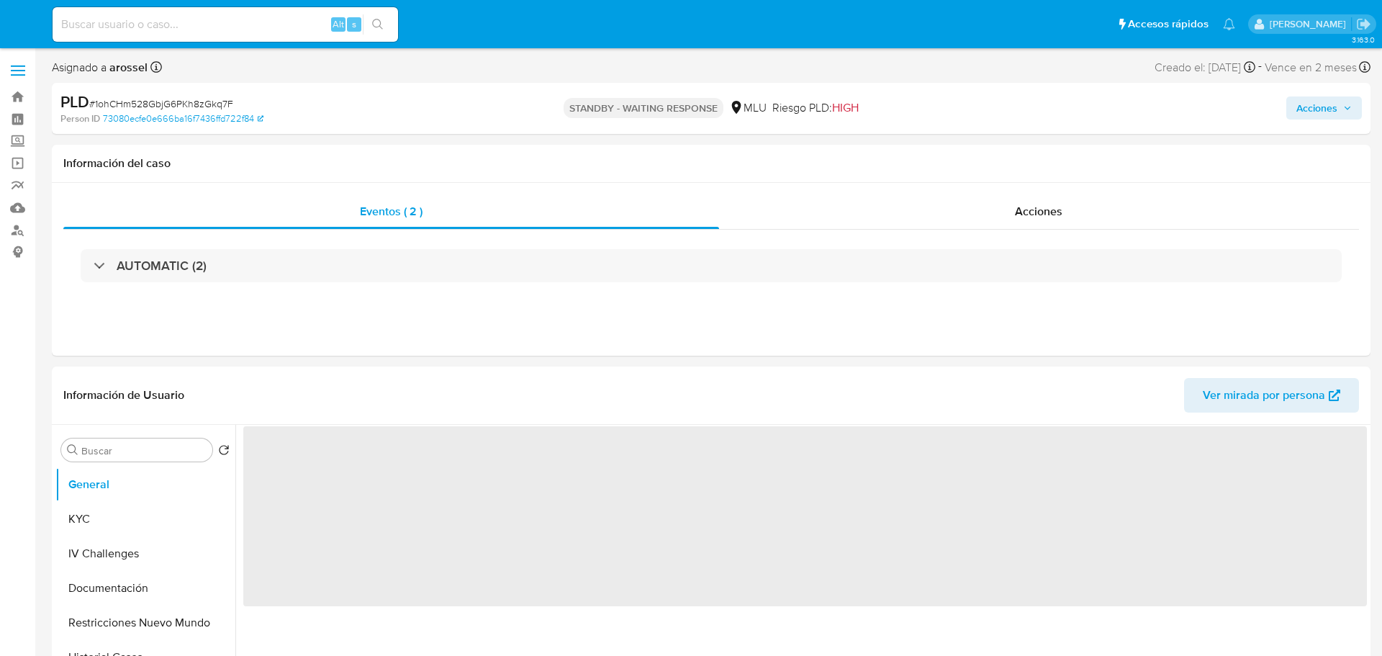
select select "10"
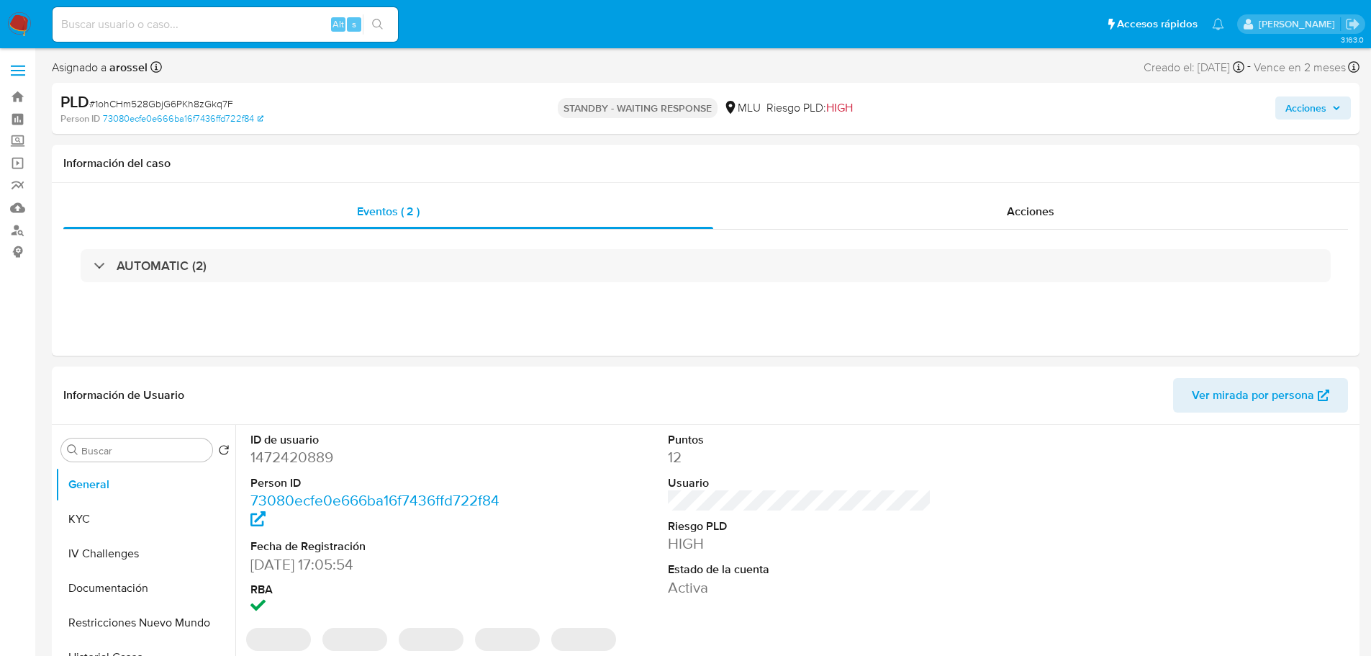
click at [206, 24] on input at bounding box center [226, 24] width 346 height 19
paste input "F7pxHYKJmmOFPvWZjDWObjGM"
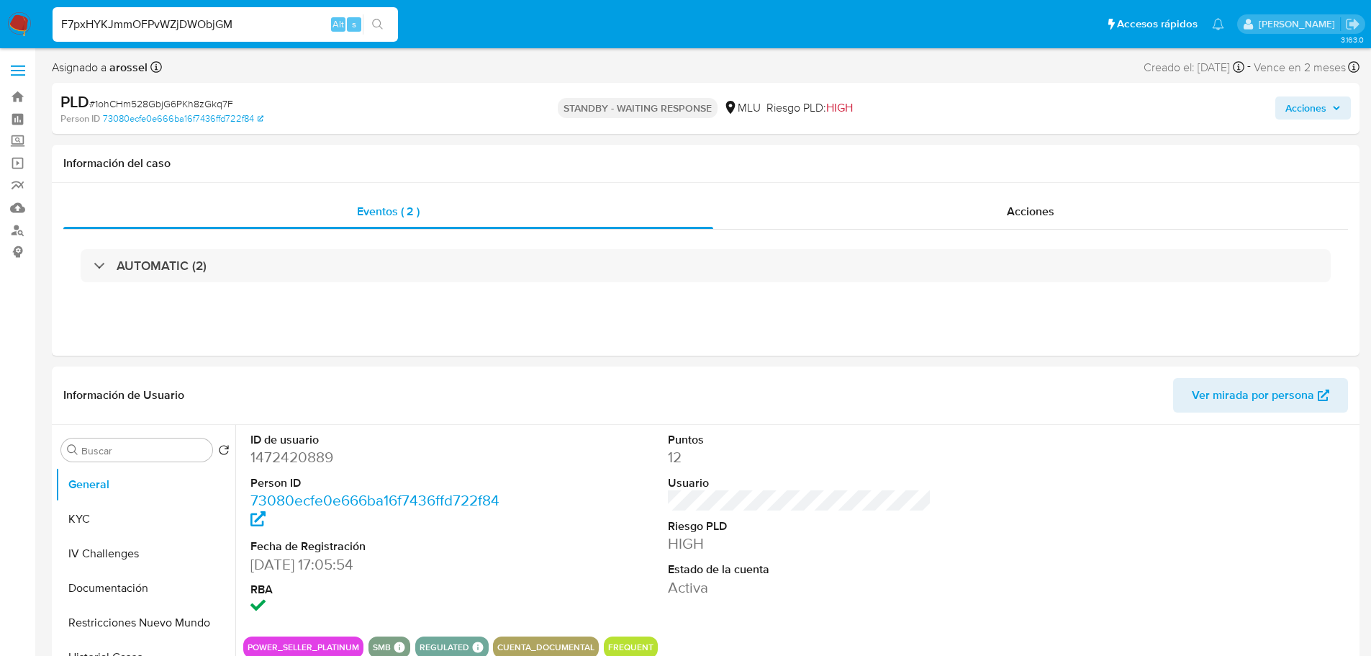
type input "F7pxHYKJmmOFPvWZjDWObjGM"
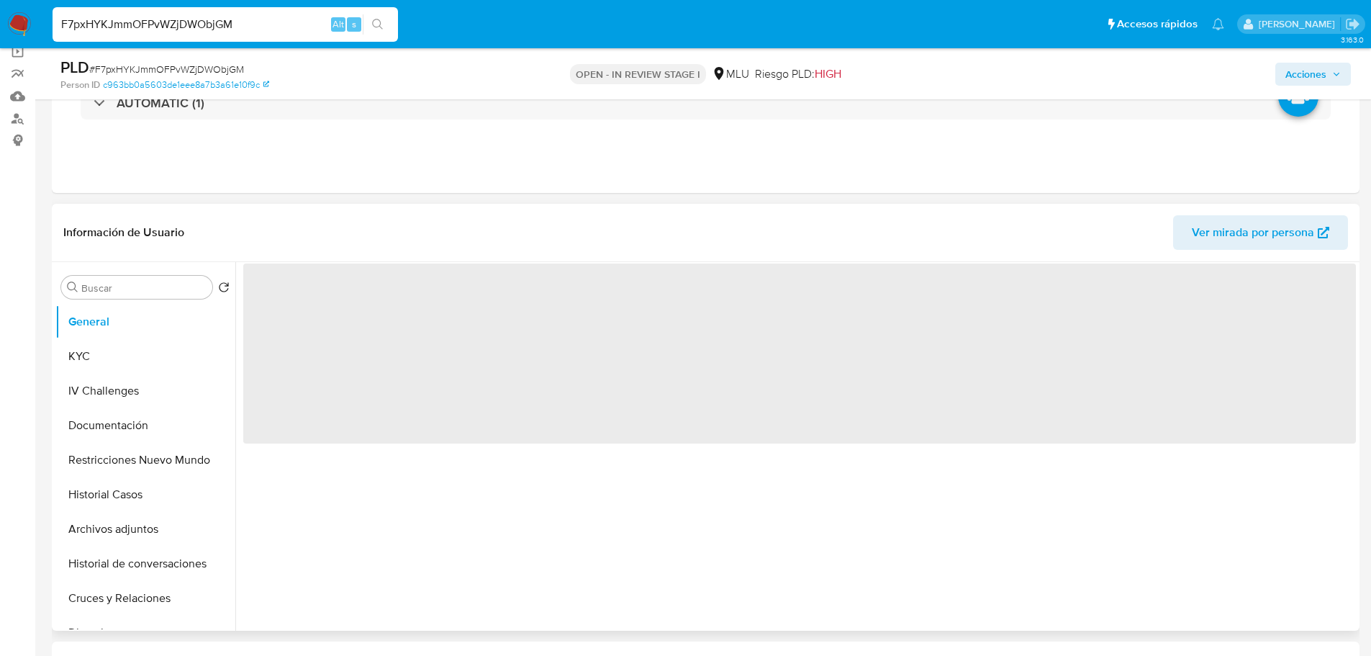
scroll to position [288, 0]
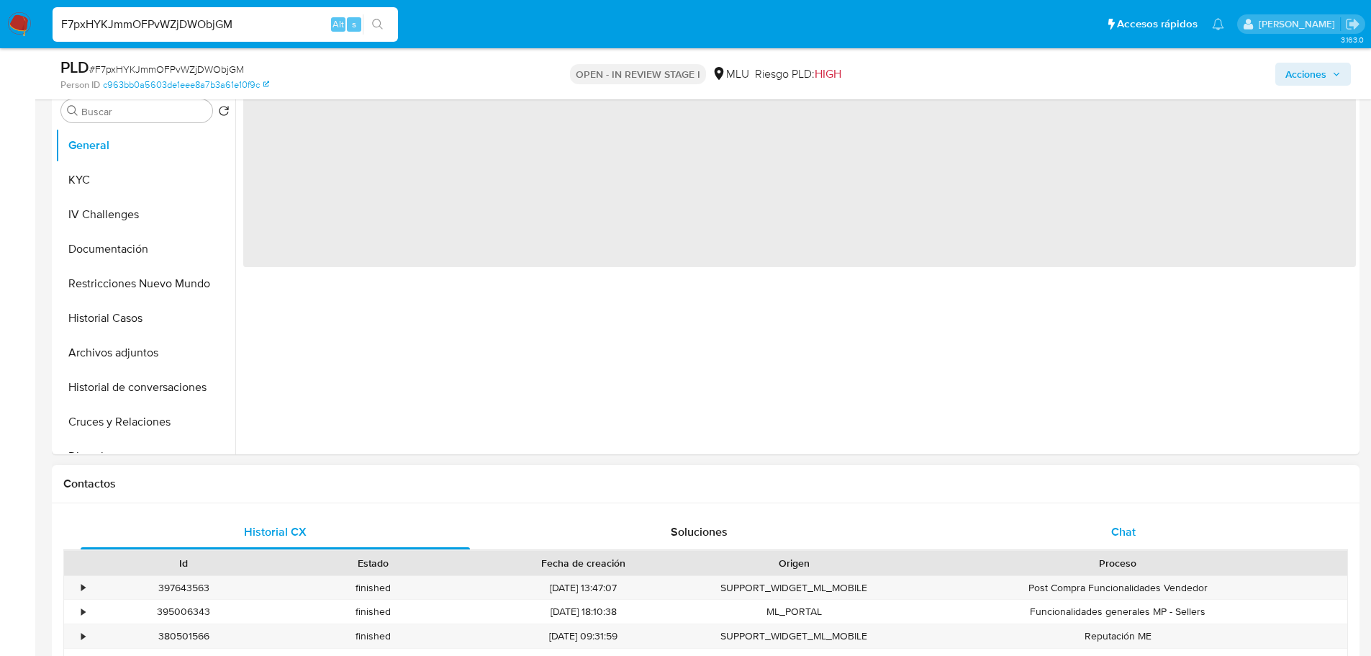
select select "10"
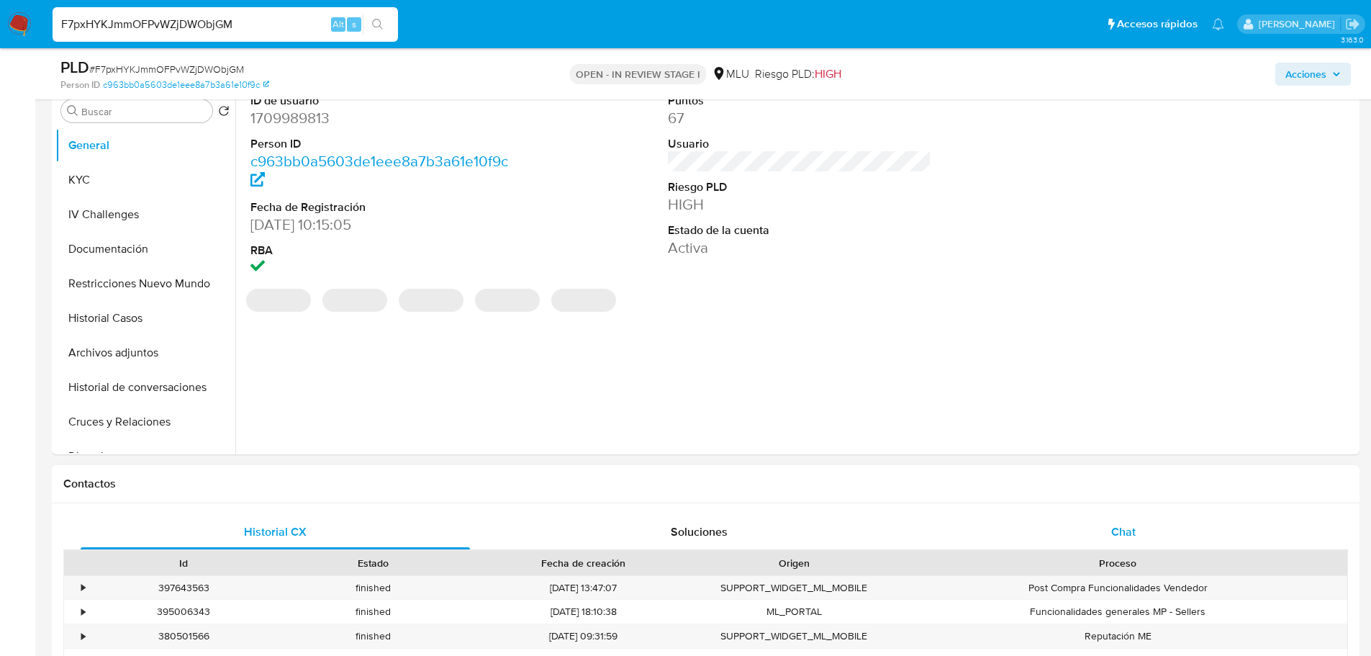
click at [1130, 520] on div "Chat" at bounding box center [1123, 532] width 389 height 35
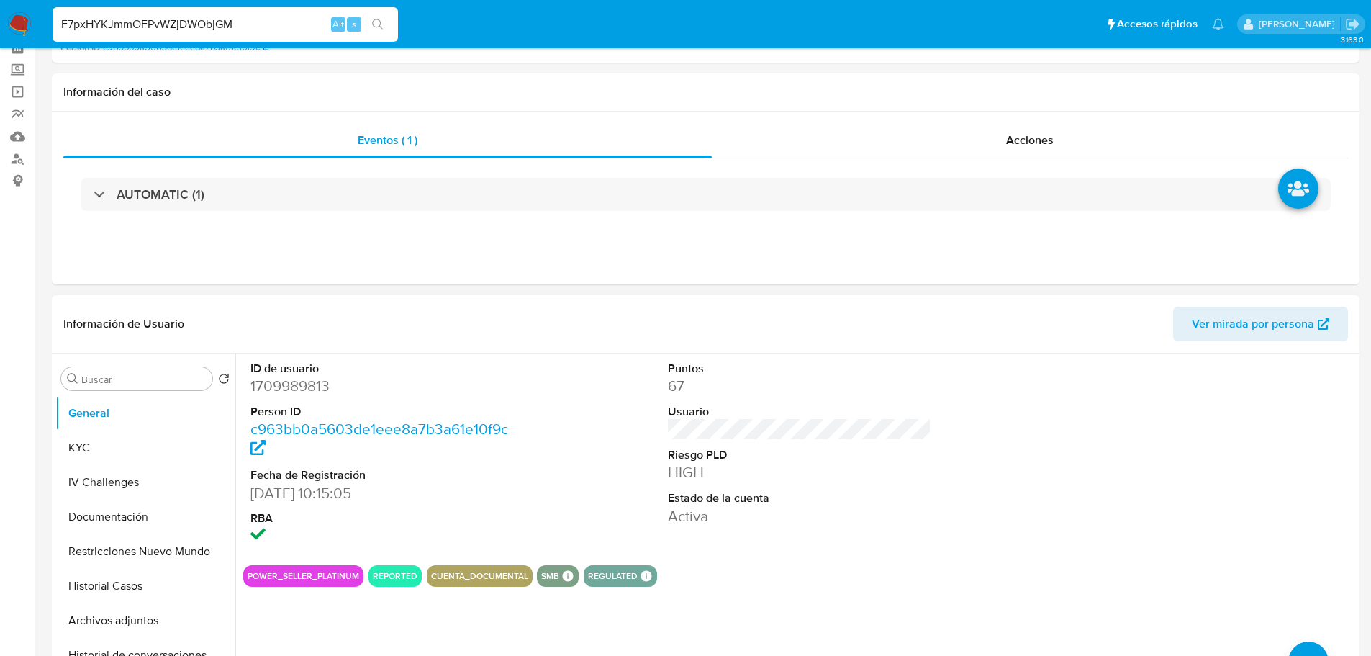
scroll to position [0, 0]
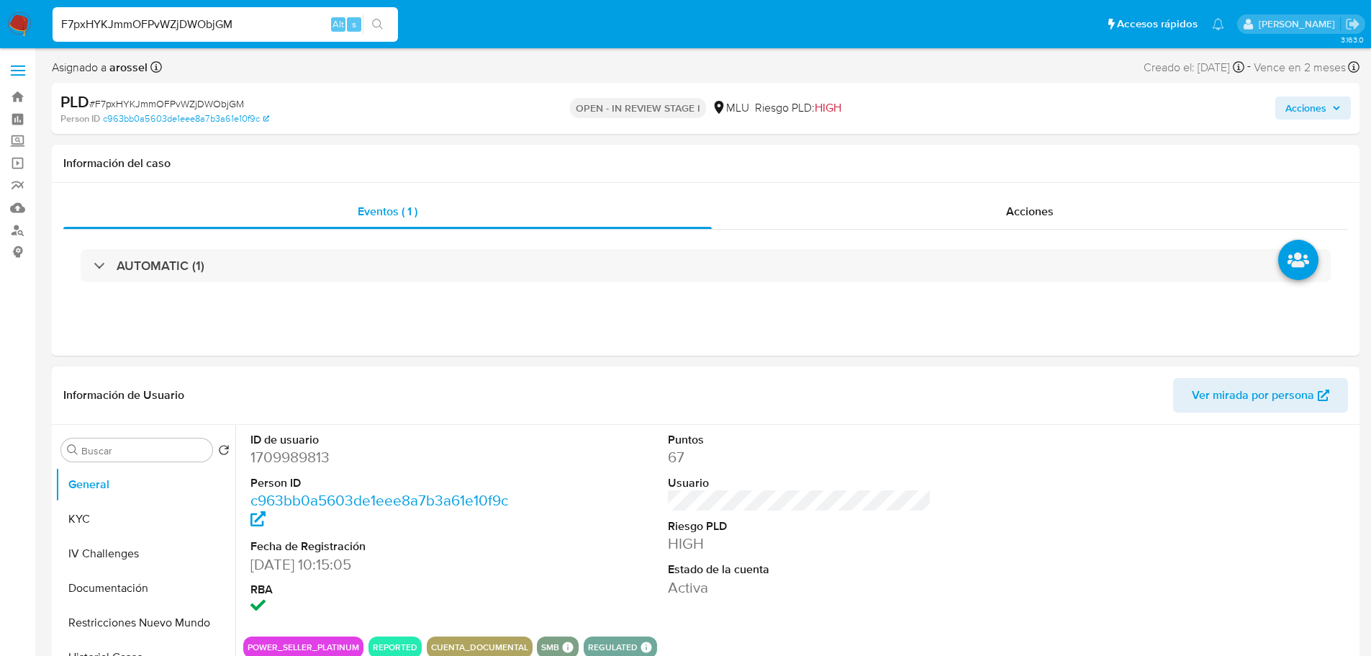
click at [304, 456] on dd "1709989813" at bounding box center [382, 457] width 264 height 20
copy dd "1709989813"
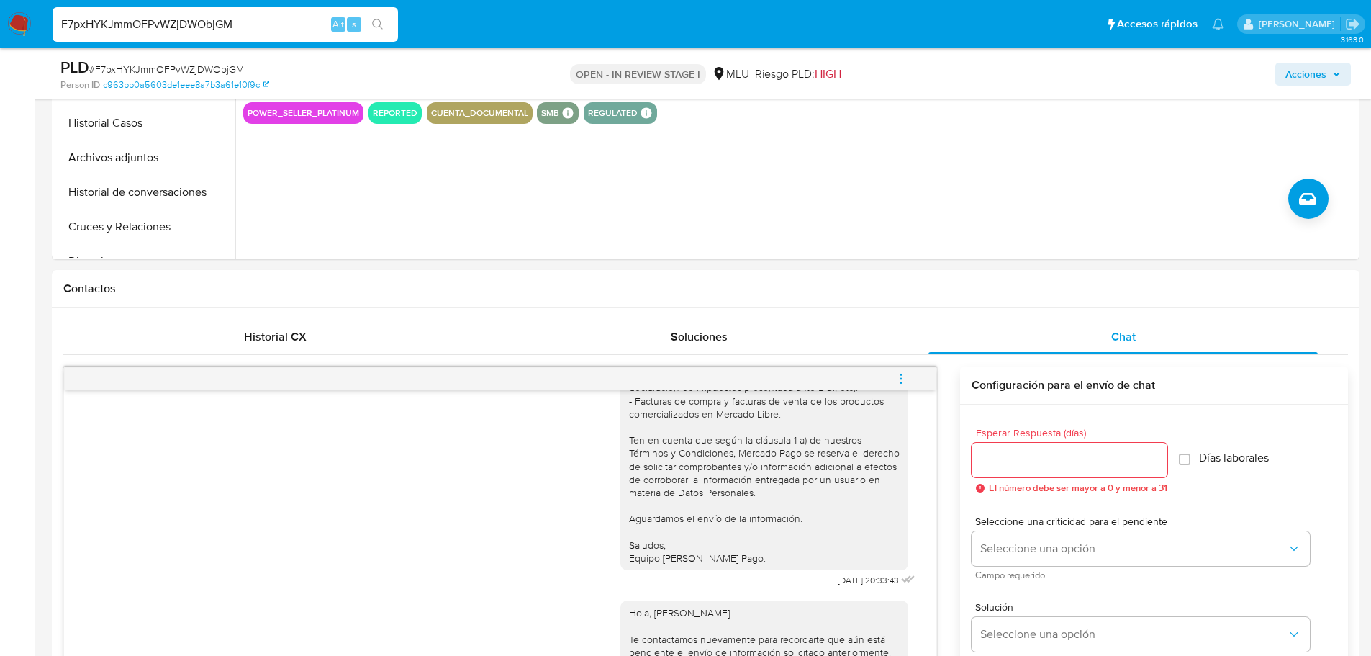
scroll to position [504, 0]
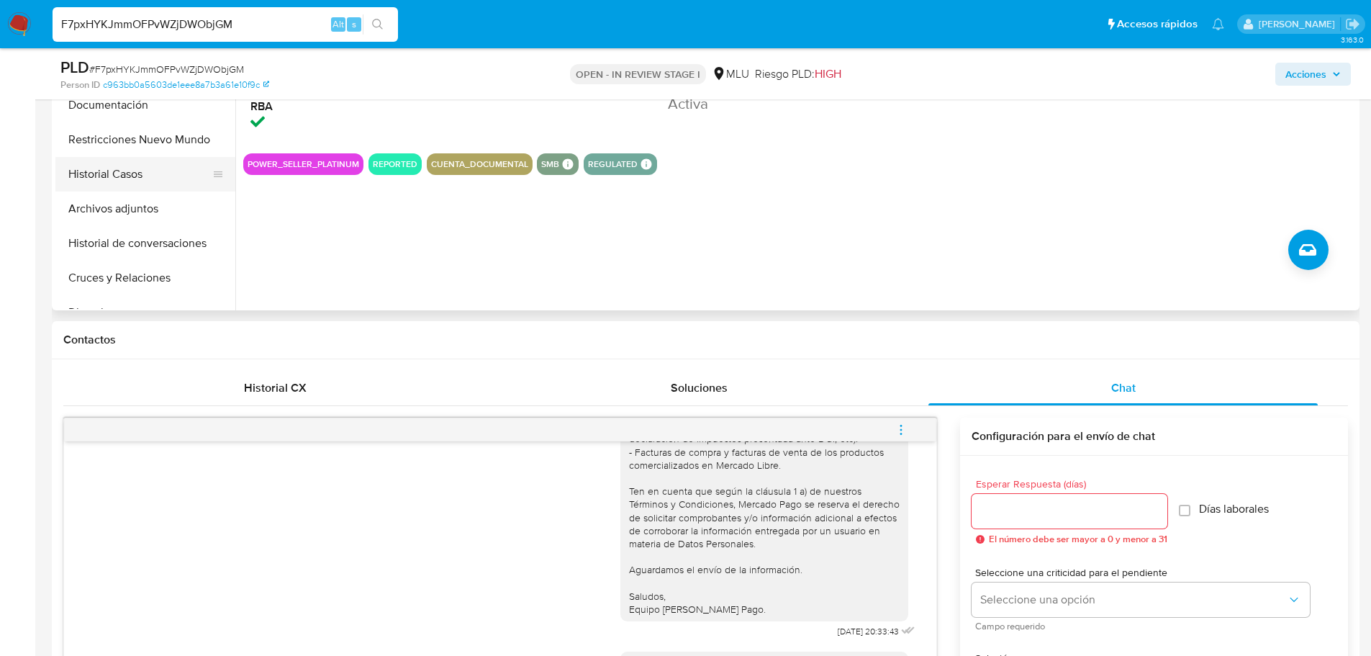
click at [119, 175] on button "Historial Casos" at bounding box center [139, 174] width 168 height 35
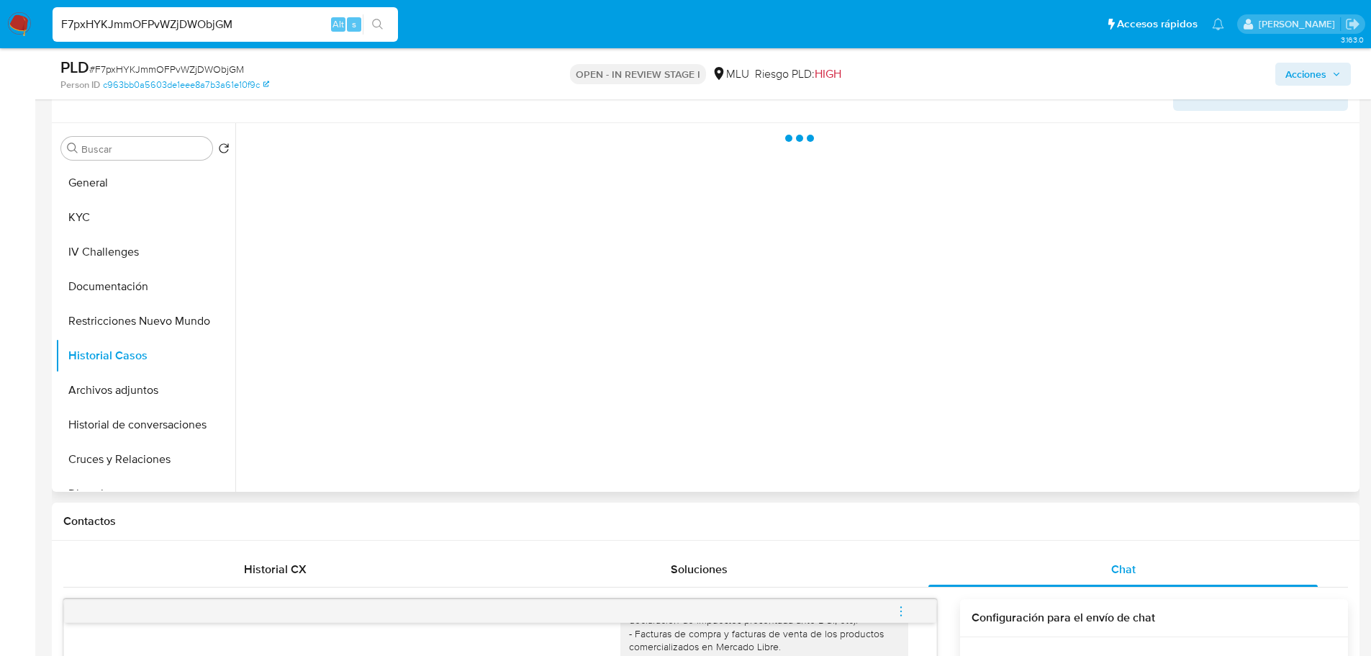
scroll to position [216, 0]
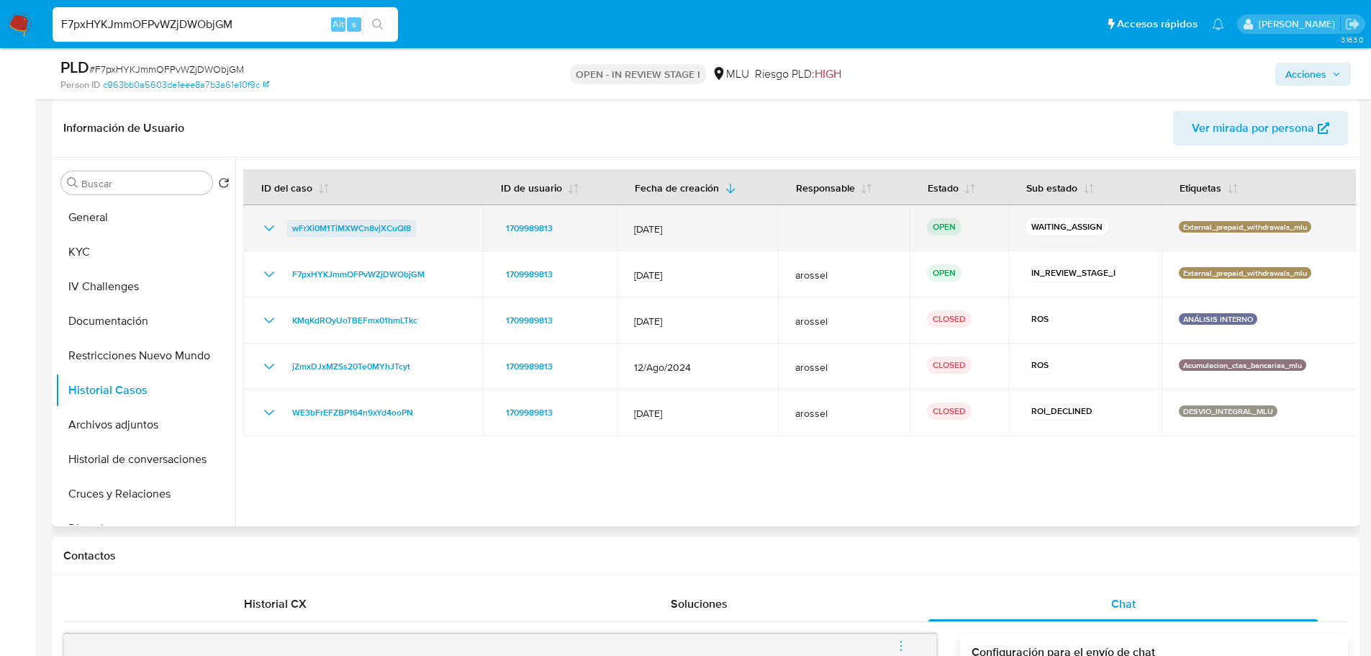
click at [408, 227] on span "wFrXi0M1TiMXWCn8vjXCuQI8" at bounding box center [351, 228] width 119 height 17
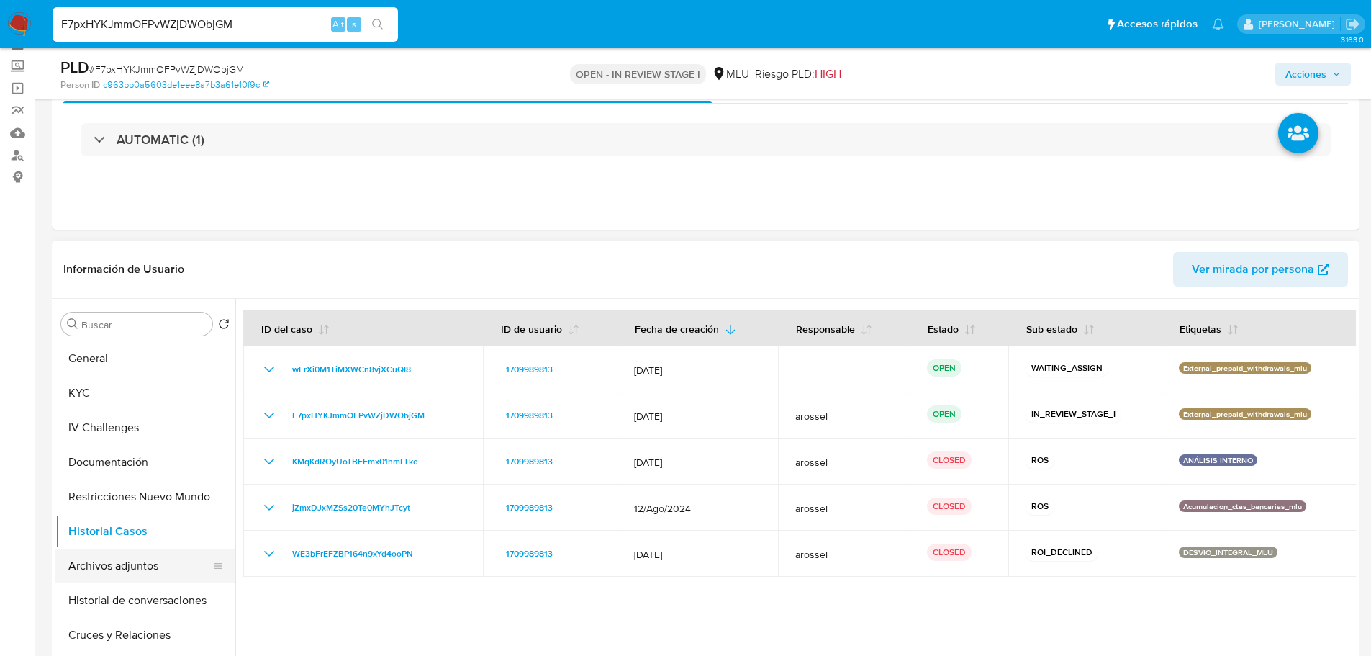
scroll to position [72, 0]
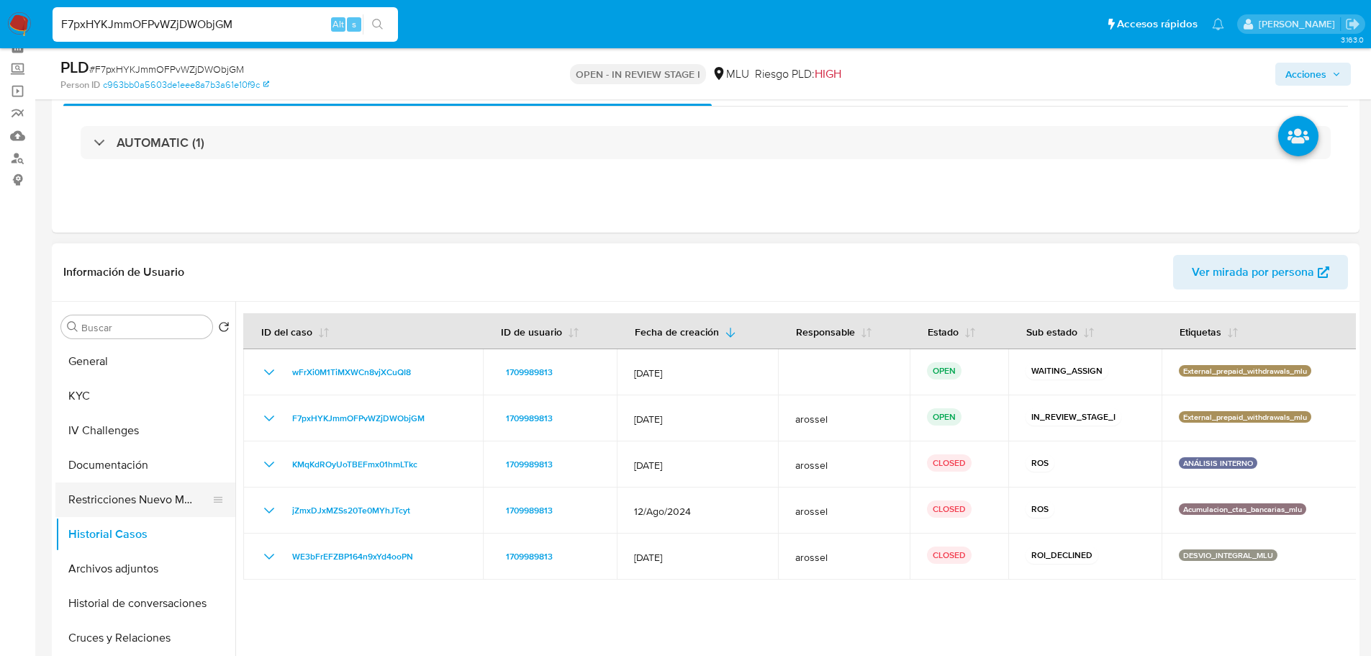
click at [101, 498] on button "Restricciones Nuevo Mundo" at bounding box center [139, 499] width 168 height 35
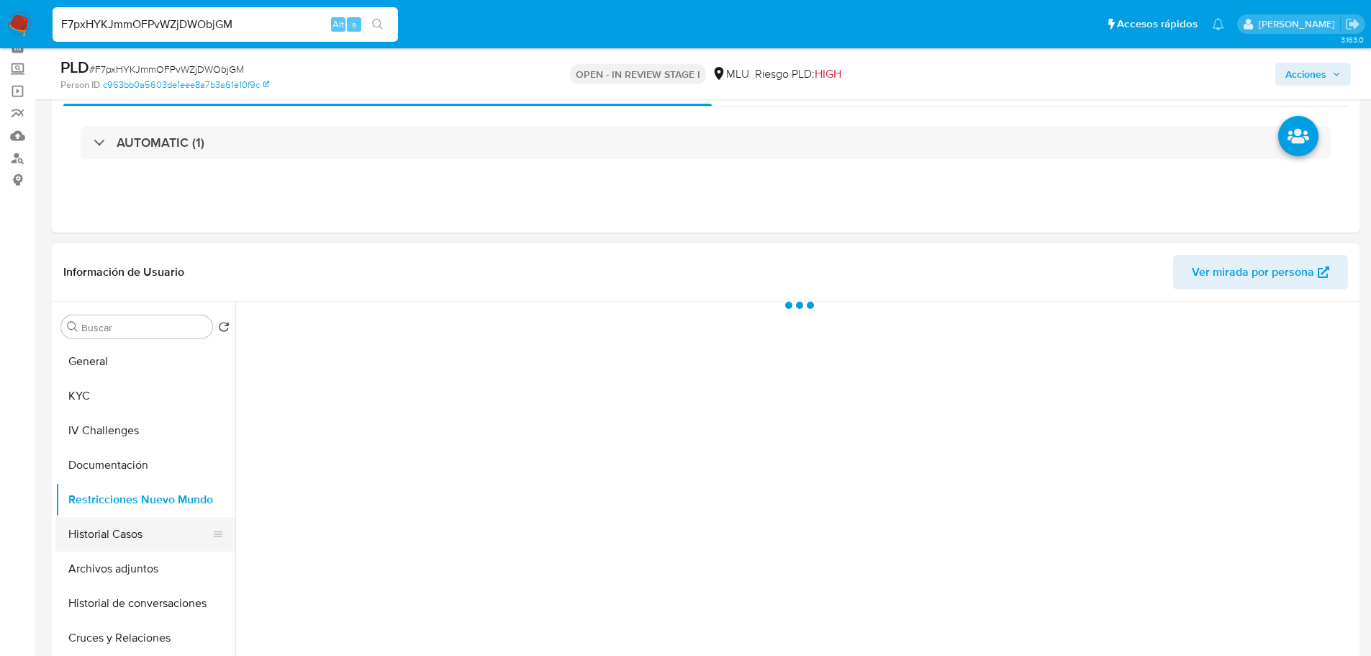
click at [105, 523] on button "Historial Casos" at bounding box center [139, 534] width 168 height 35
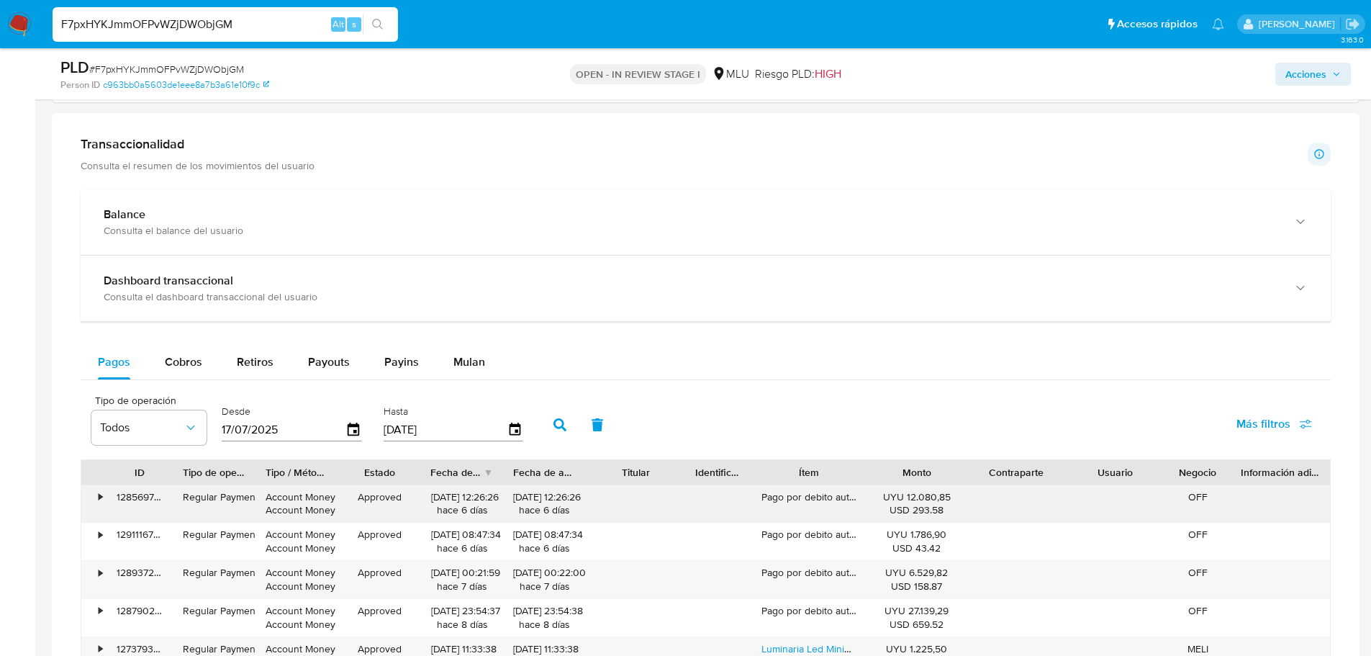
scroll to position [1440, 0]
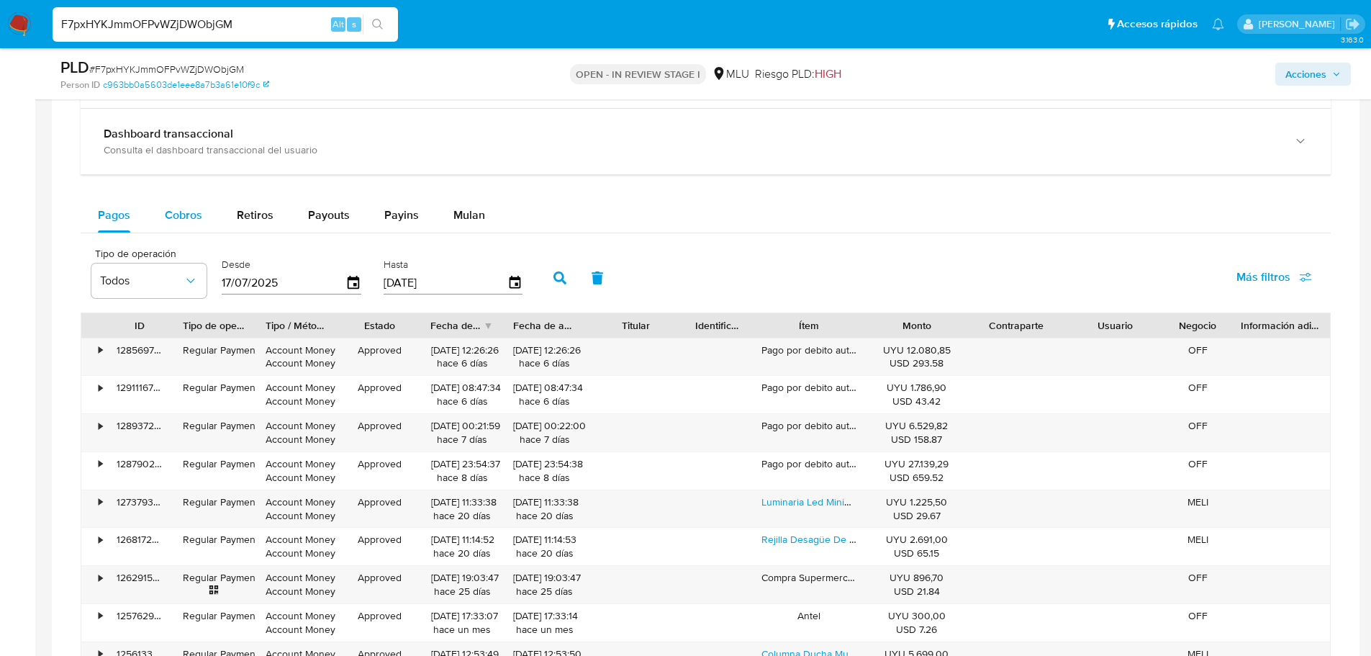
click at [179, 228] on div "Cobros" at bounding box center [183, 215] width 37 height 35
select select "10"
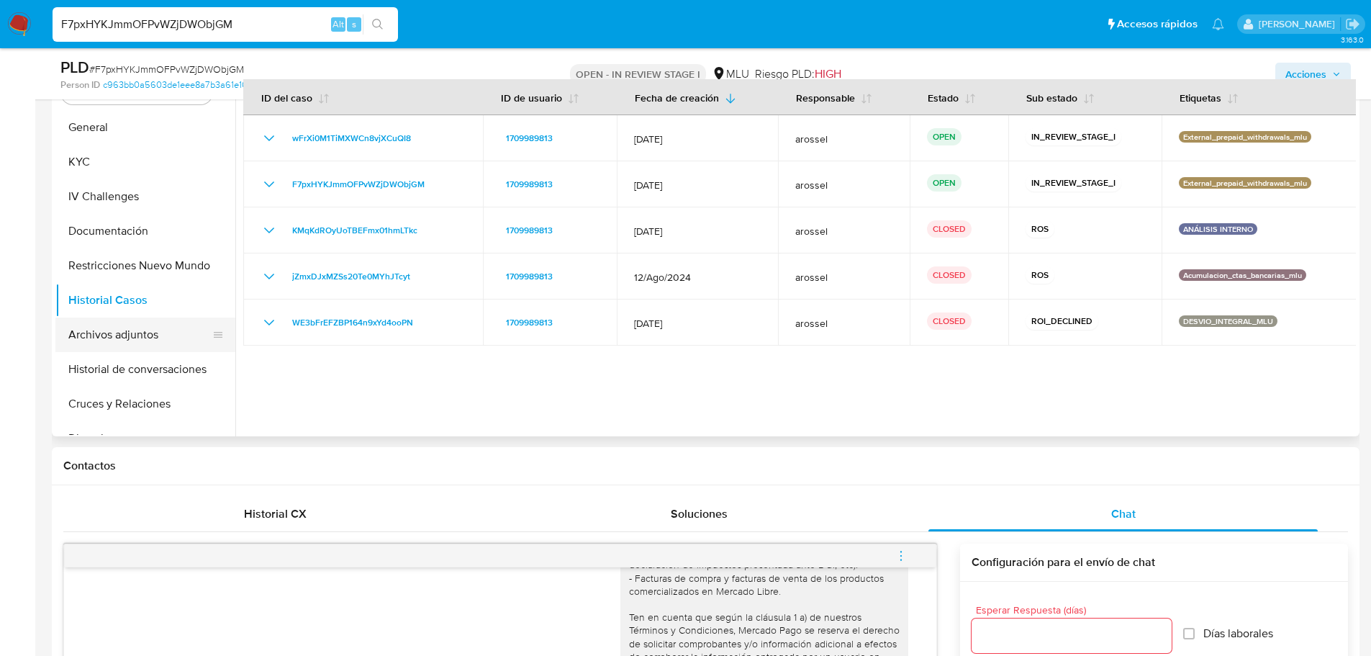
scroll to position [288, 0]
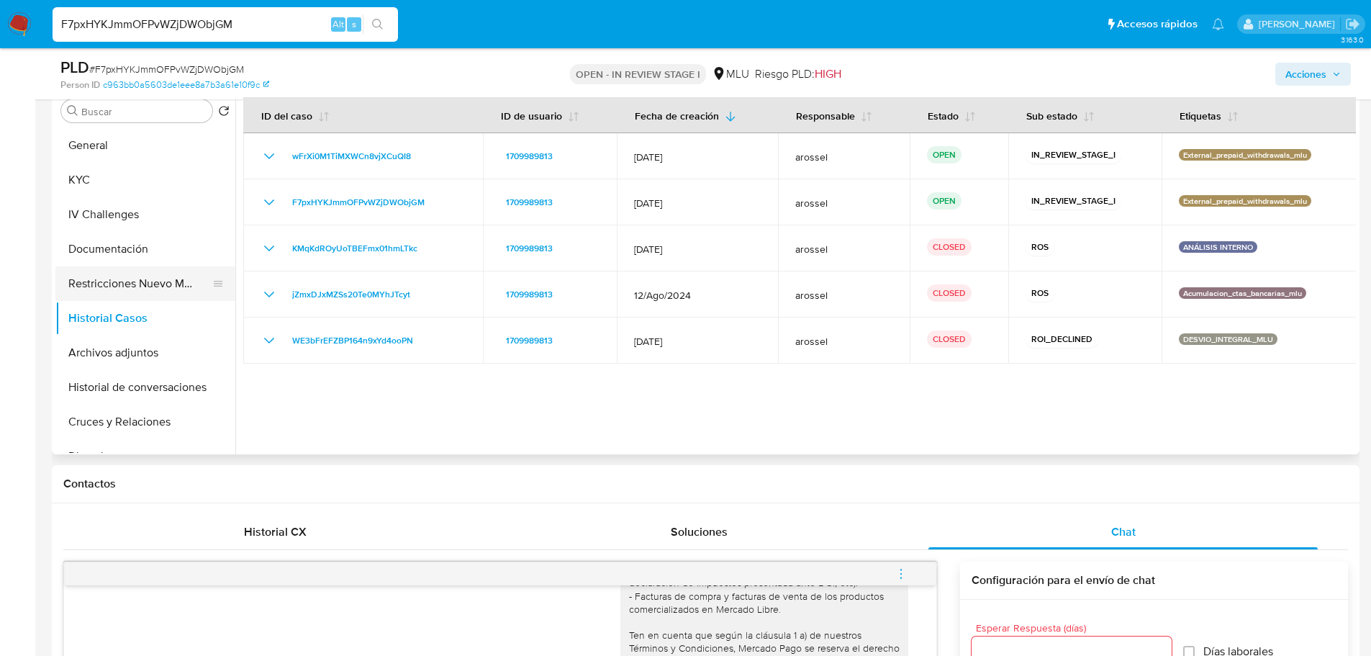
click at [135, 284] on button "Restricciones Nuevo Mundo" at bounding box center [139, 283] width 168 height 35
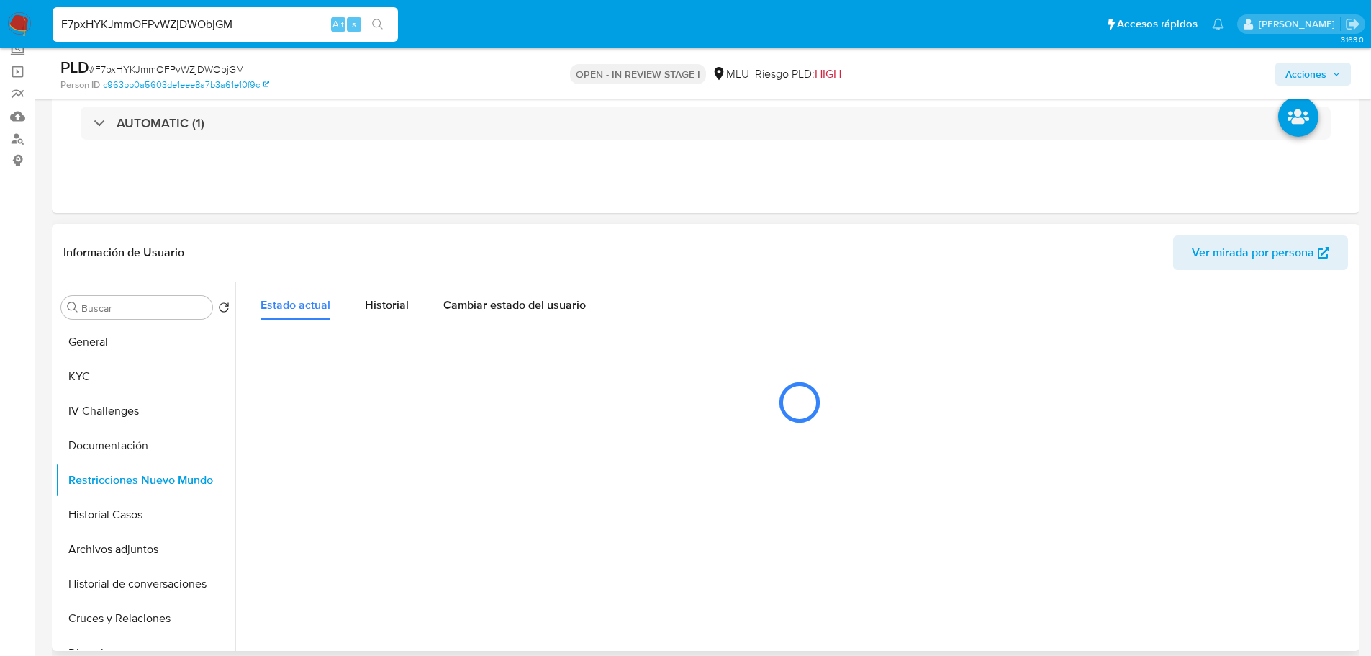
scroll to position [72, 0]
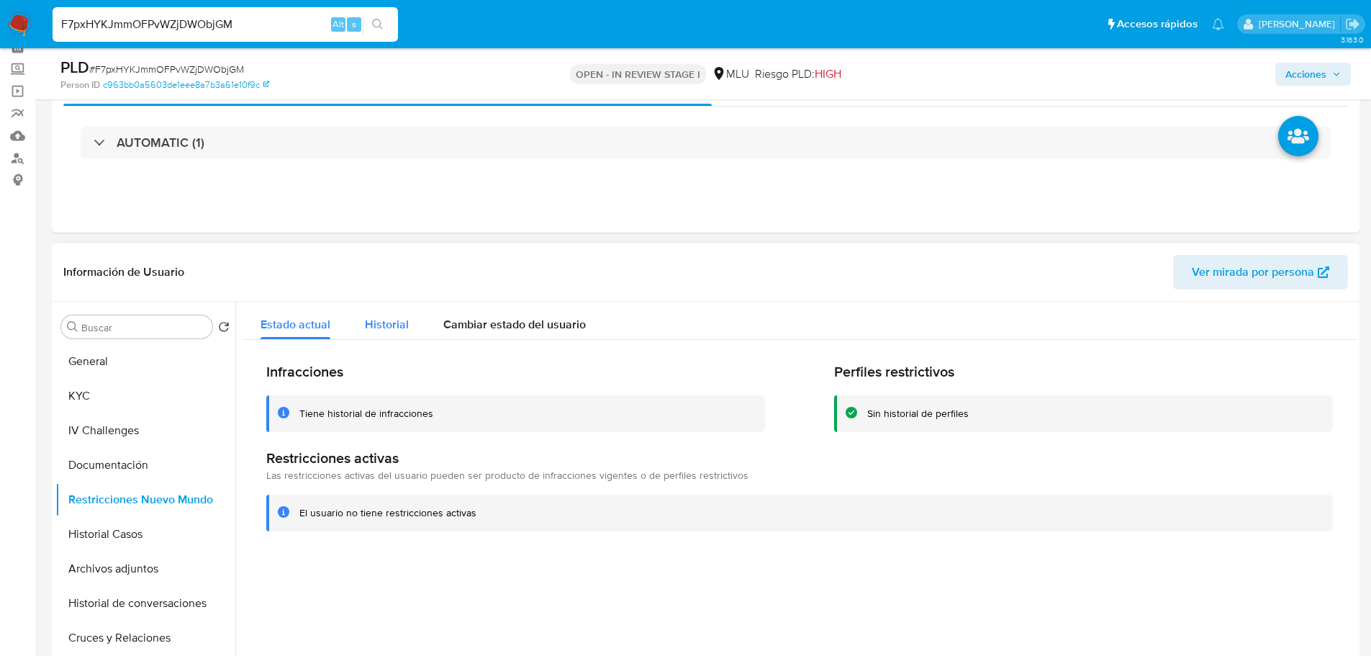
click at [380, 323] on span "Historial" at bounding box center [387, 324] width 44 height 17
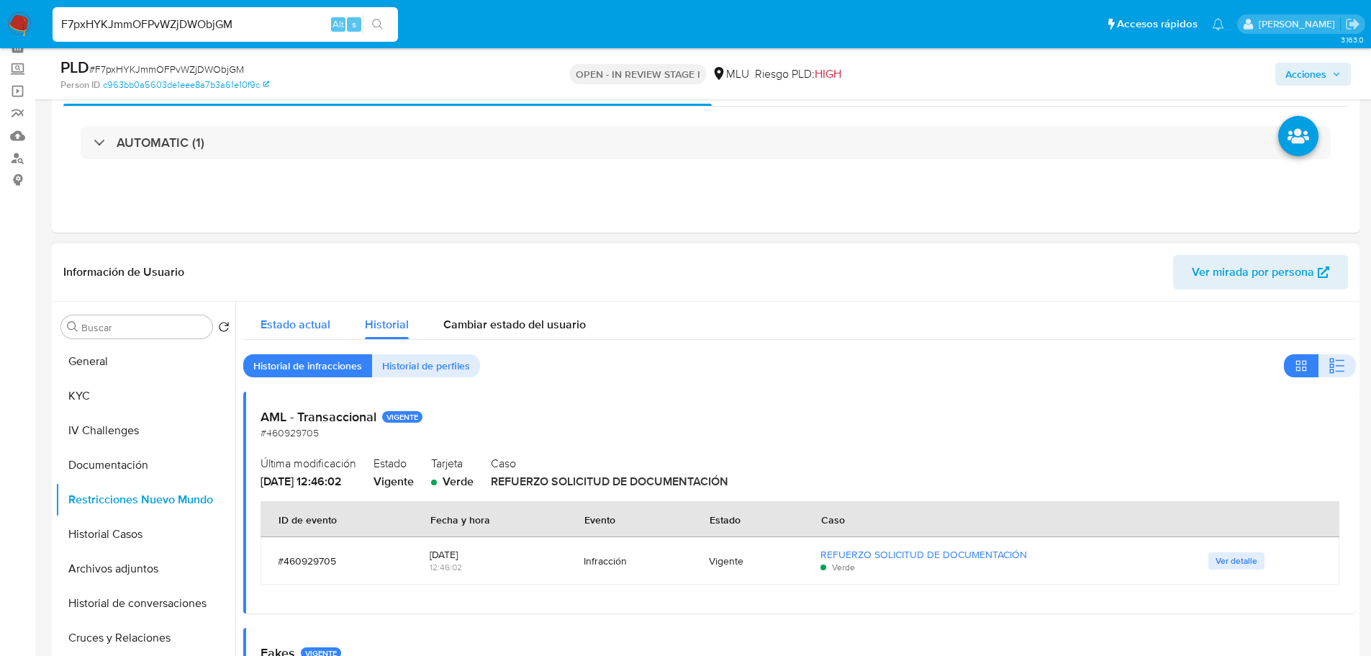
click at [317, 318] on span "Estado actual" at bounding box center [296, 324] width 70 height 17
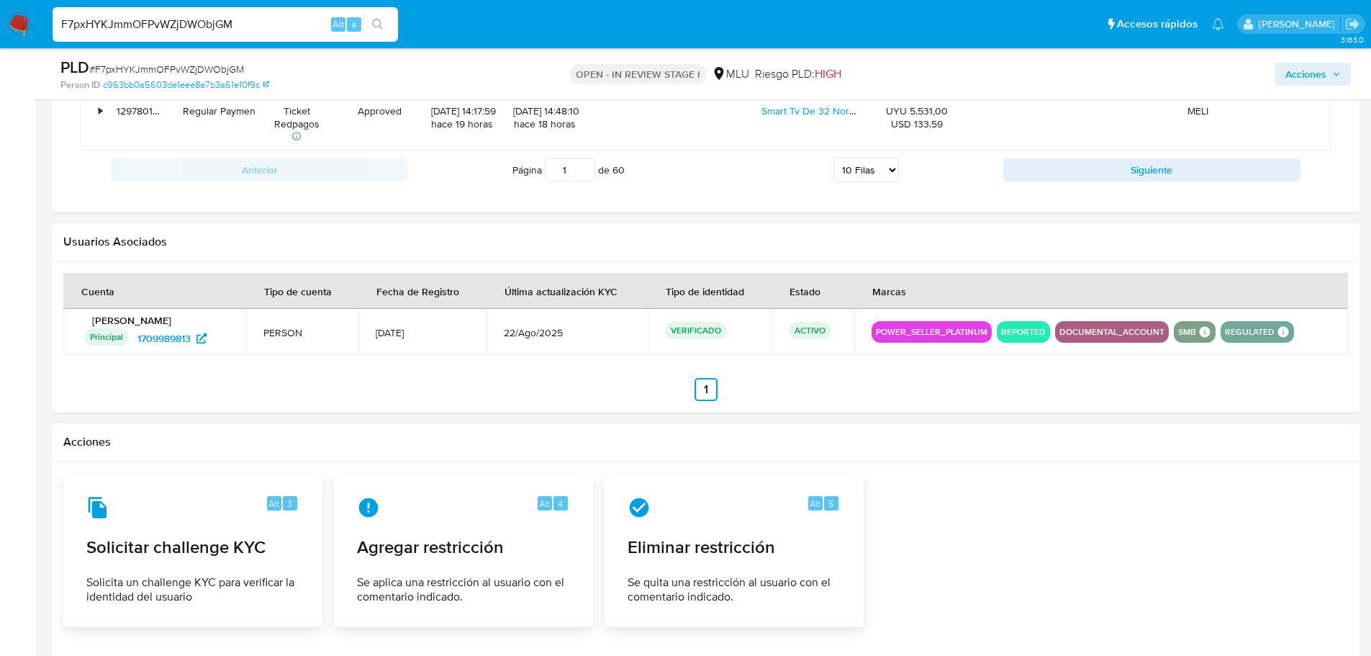
scroll to position [2216, 0]
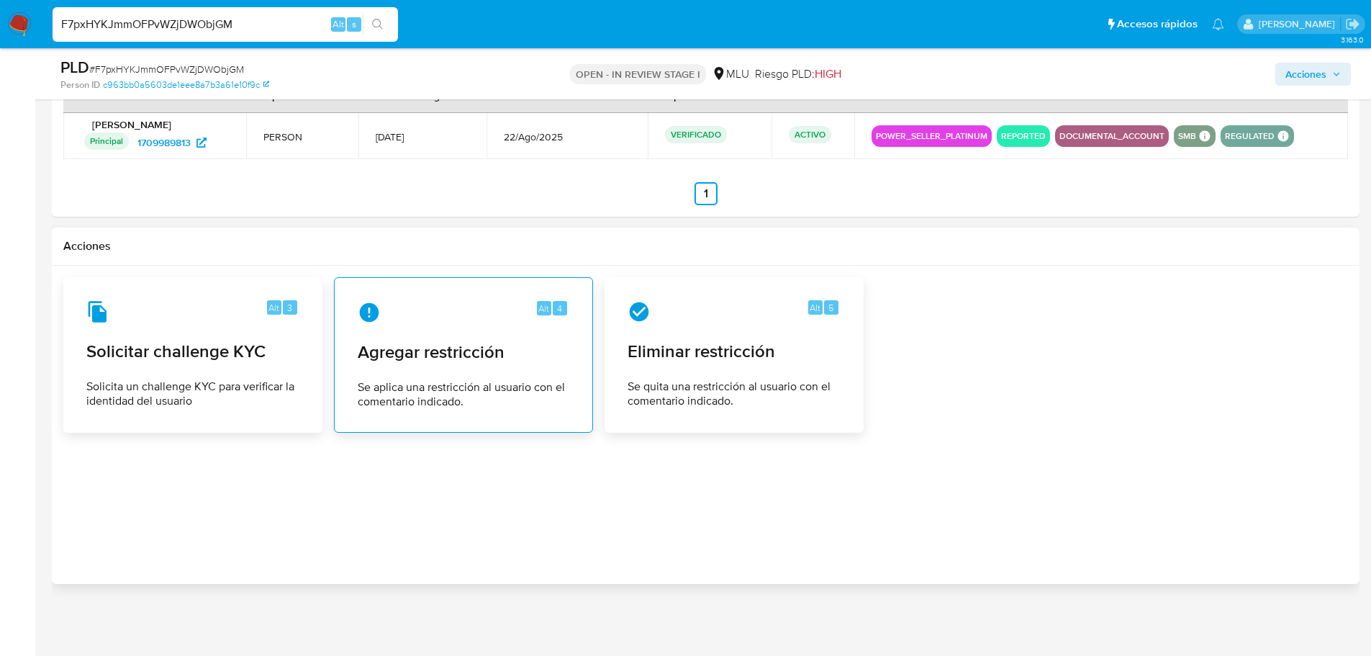
click at [435, 374] on div "Alt 4 Agregar restricción Se aplica una restricción al usuario con el comentari…" at bounding box center [463, 354] width 235 height 131
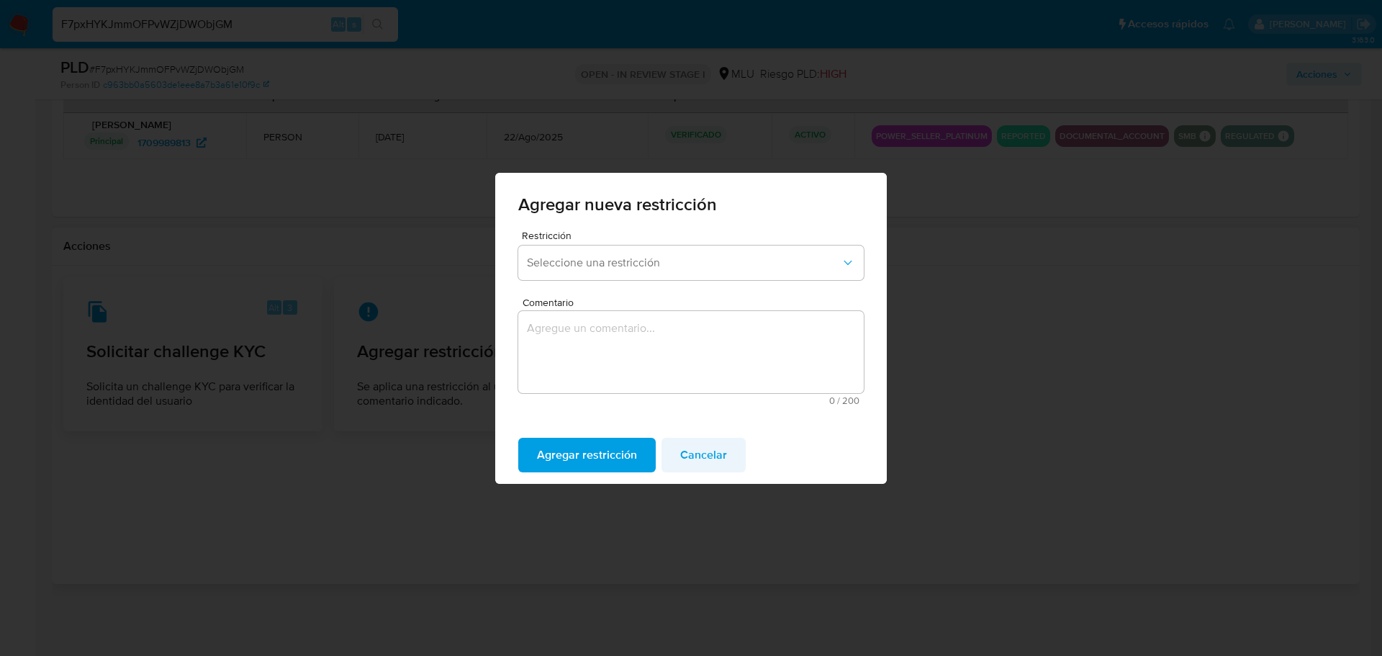
click at [702, 458] on span "Cancelar" at bounding box center [703, 455] width 47 height 32
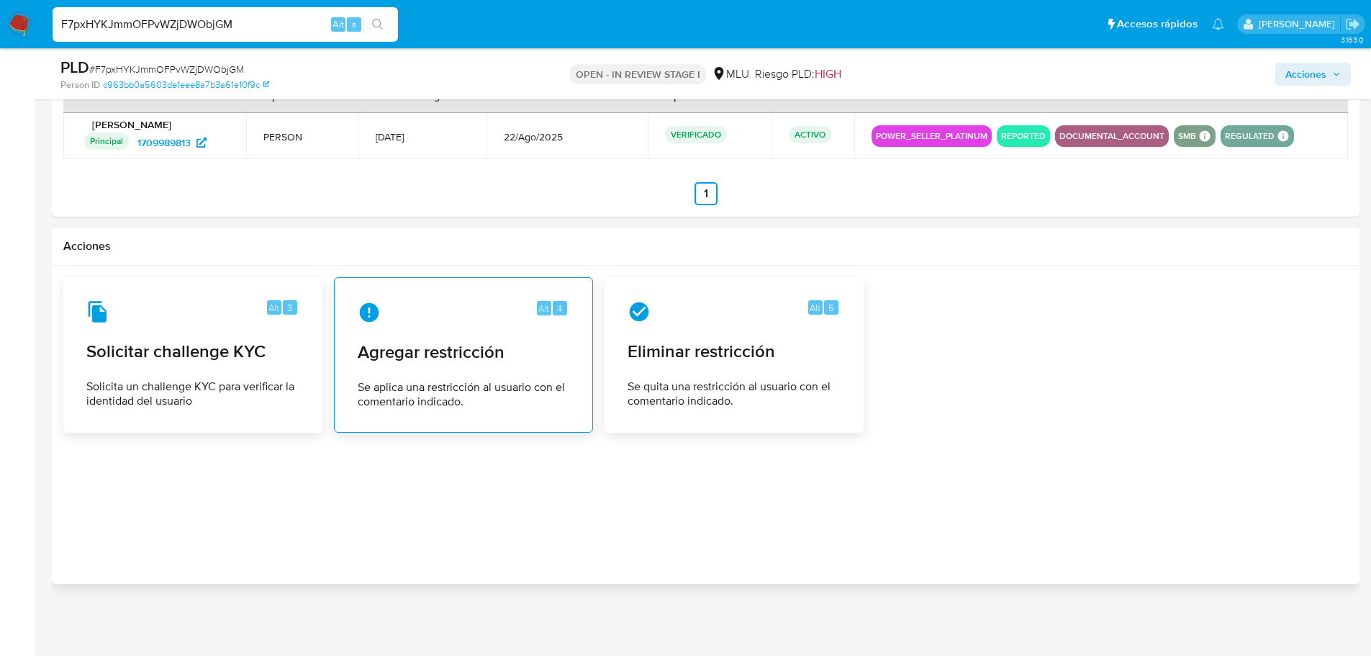
click at [451, 361] on span "Agregar restricción" at bounding box center [464, 352] width 212 height 22
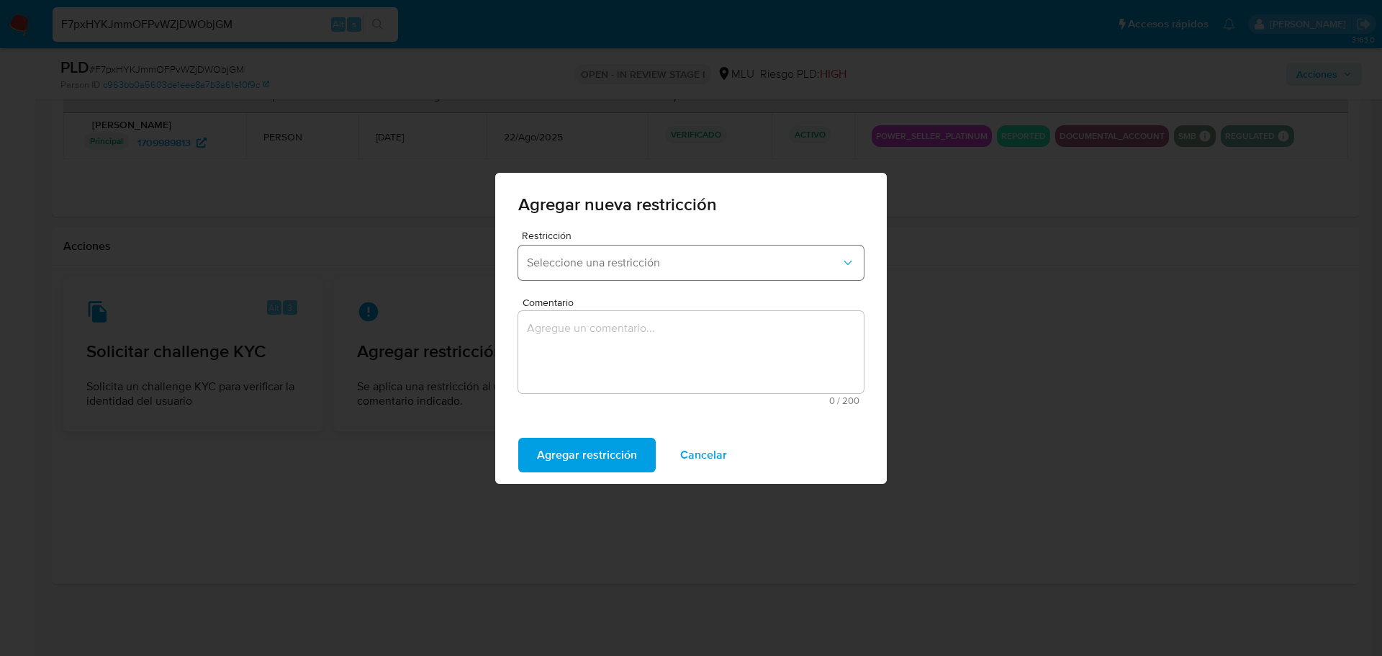
click at [710, 263] on span "Seleccione una restricción" at bounding box center [684, 263] width 314 height 14
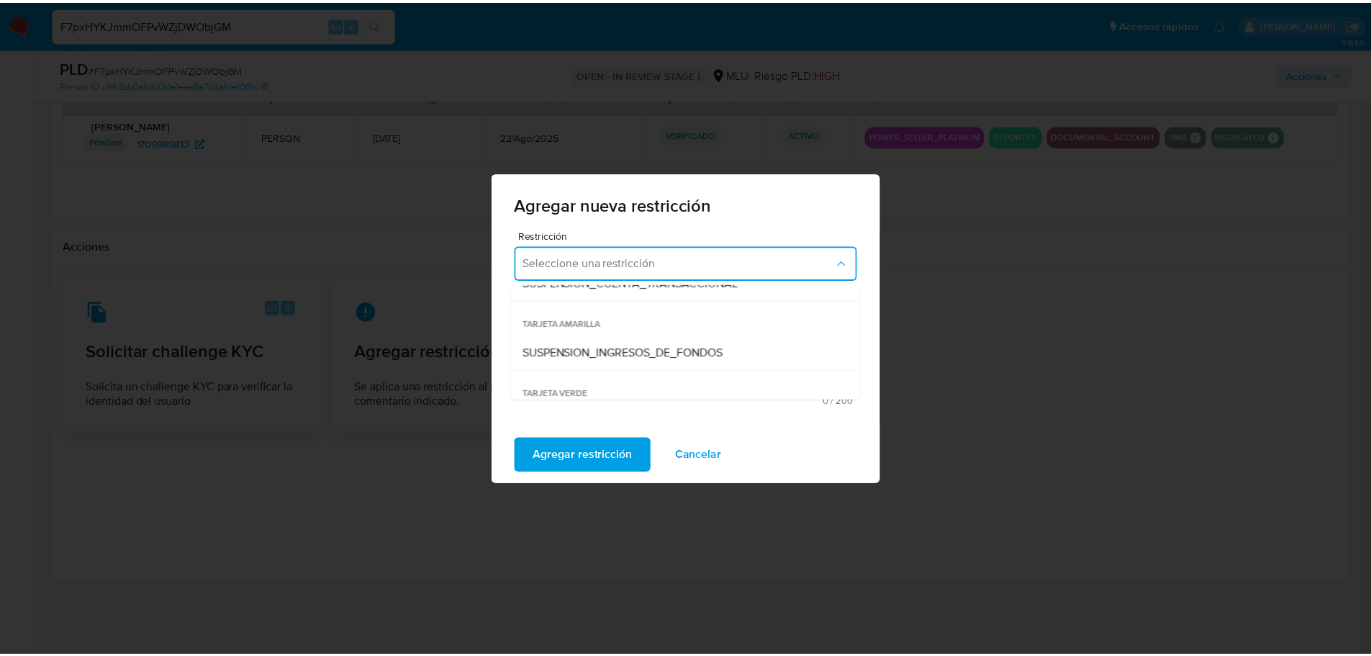
scroll to position [194, 0]
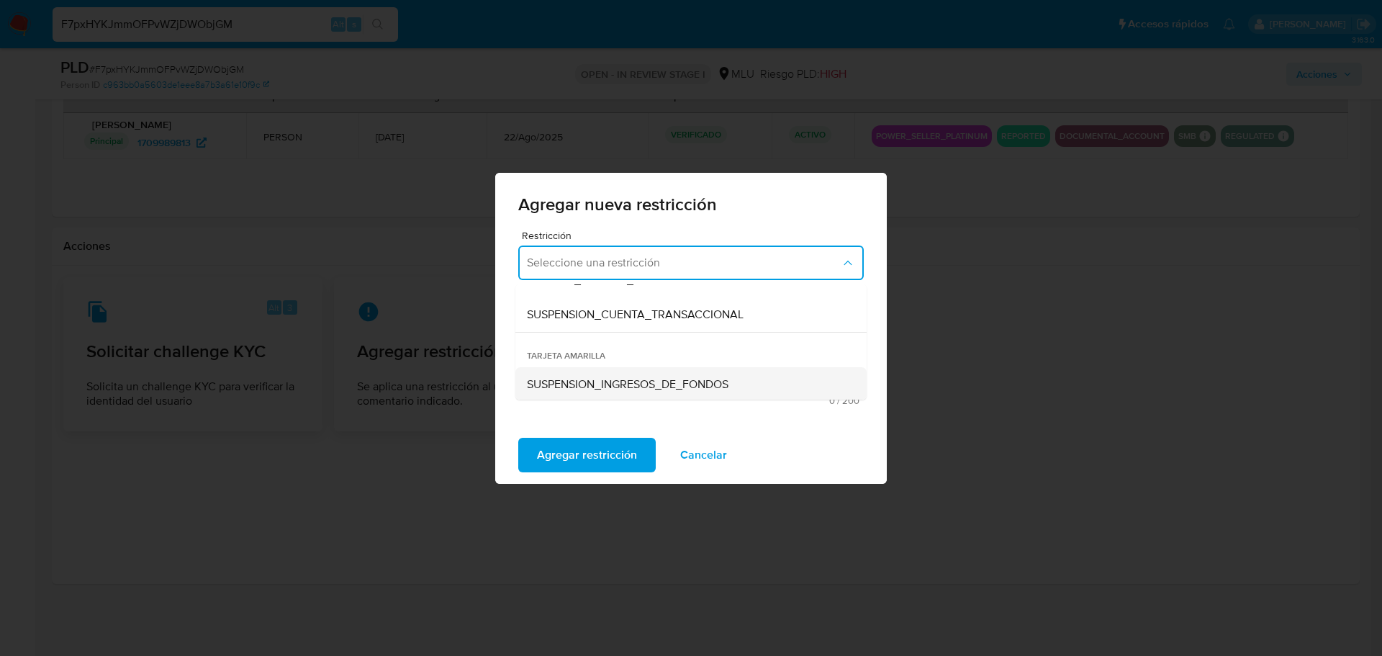
click at [687, 386] on span "SUSPENSION_INGRESOS_DE_FONDOS" at bounding box center [628, 384] width 202 height 14
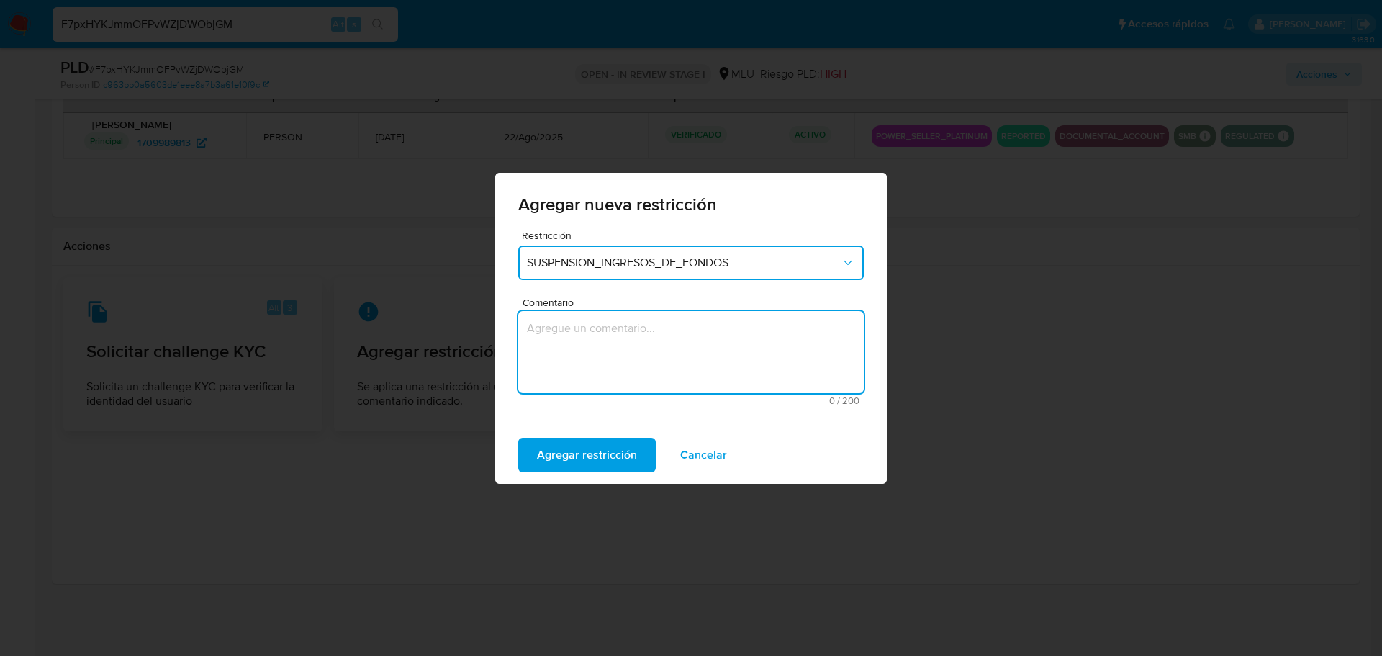
click at [621, 361] on textarea "Comentario" at bounding box center [691, 352] width 346 height 82
type textarea "A"
type textarea "Aplico restricción para motivar respuesta."
click at [571, 458] on span "Agregar restricción" at bounding box center [587, 455] width 100 height 32
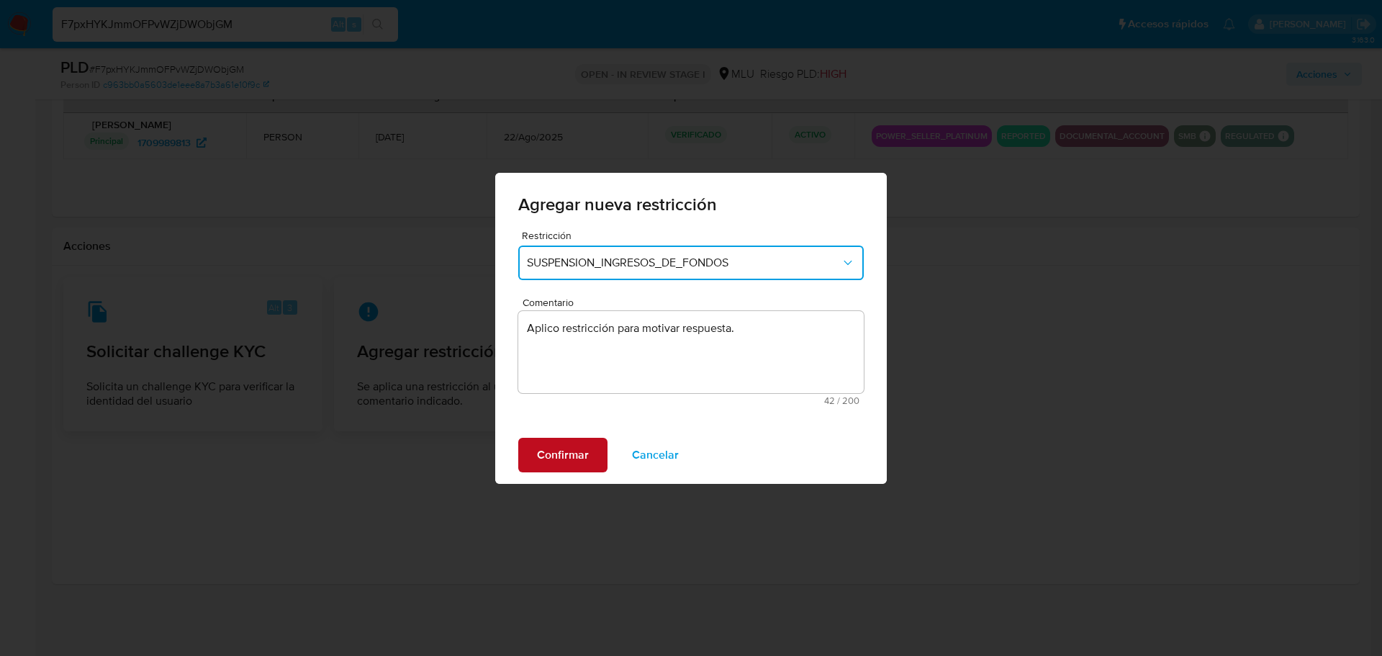
click at [555, 453] on span "Confirmar" at bounding box center [563, 455] width 52 height 32
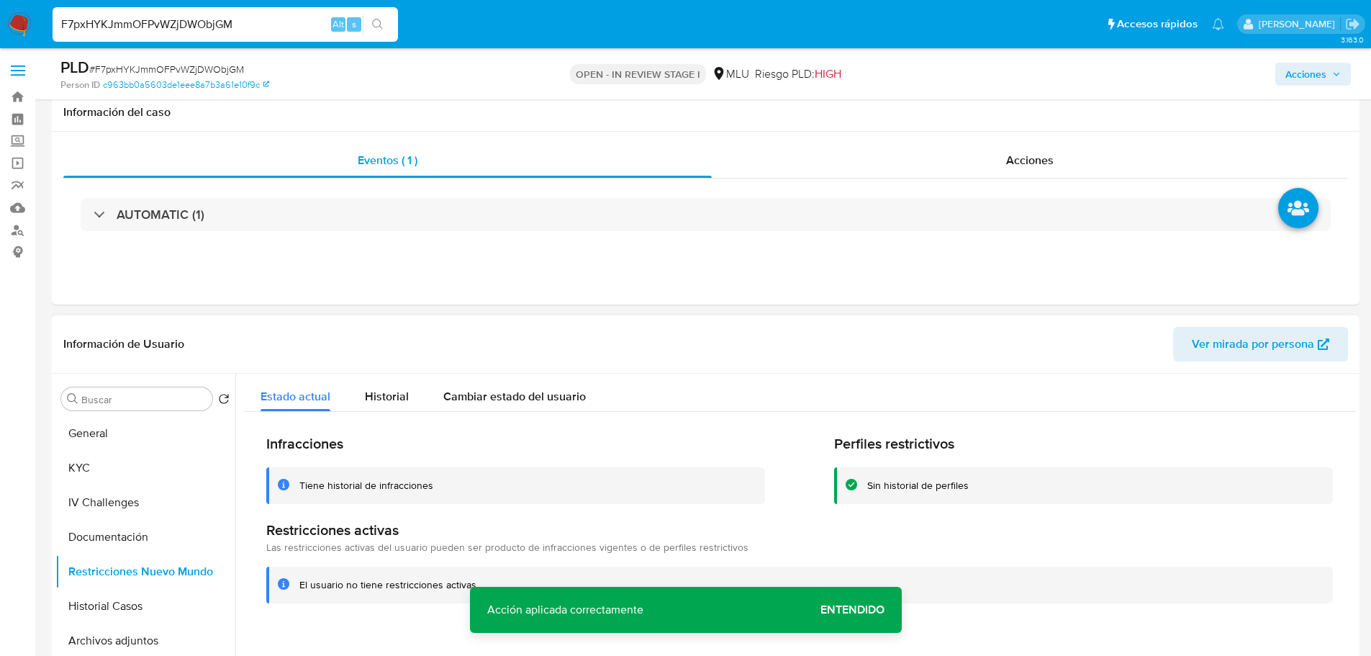
scroll to position [216, 0]
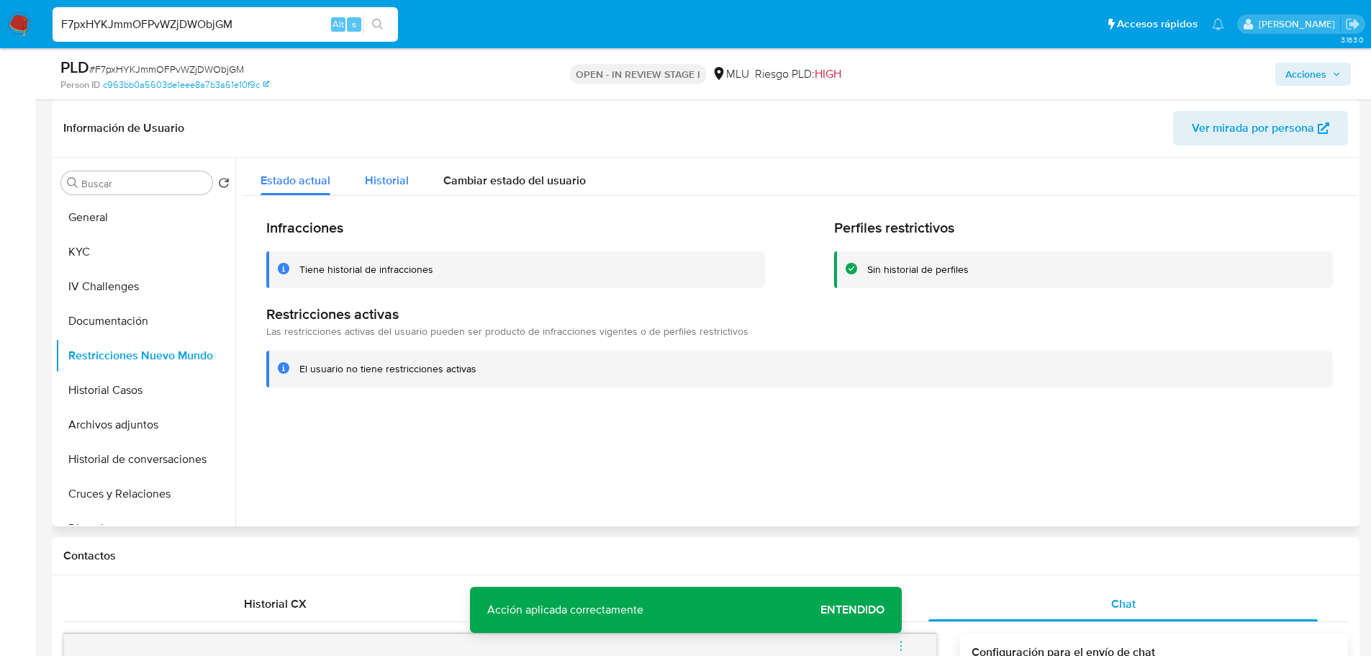
click at [385, 182] on span "Historial" at bounding box center [387, 180] width 44 height 17
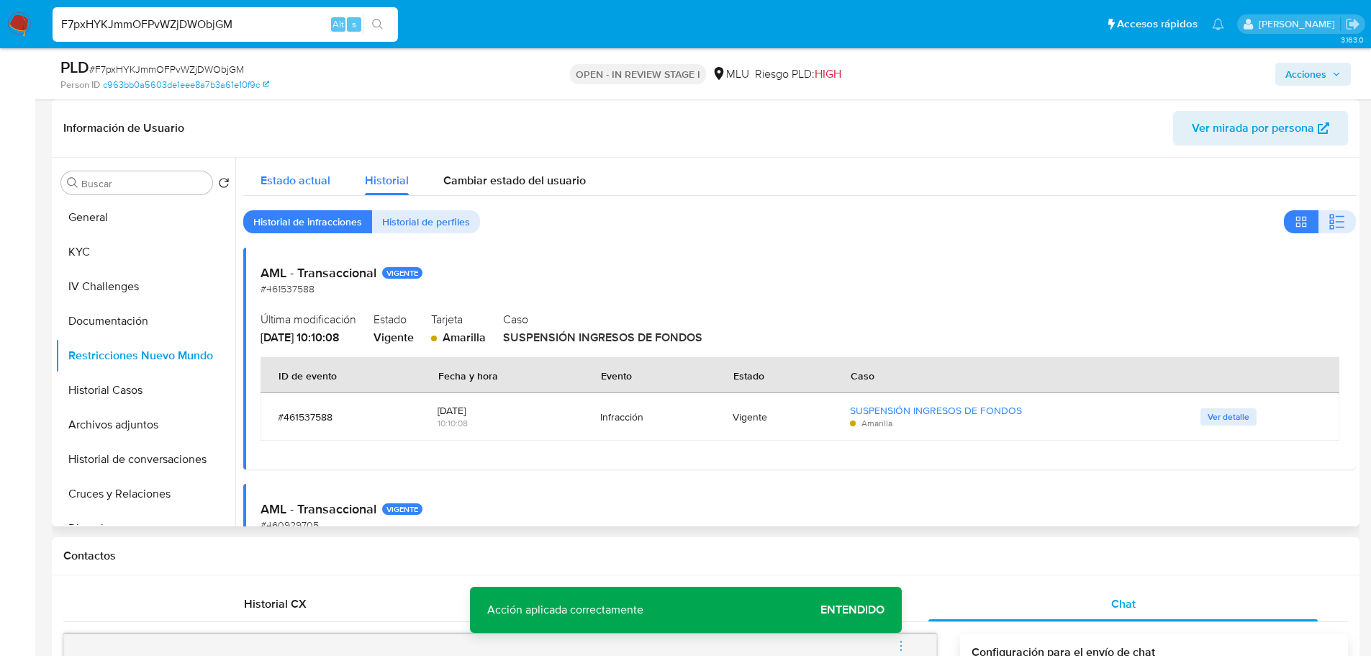
click at [307, 179] on span "Estado actual" at bounding box center [296, 180] width 70 height 17
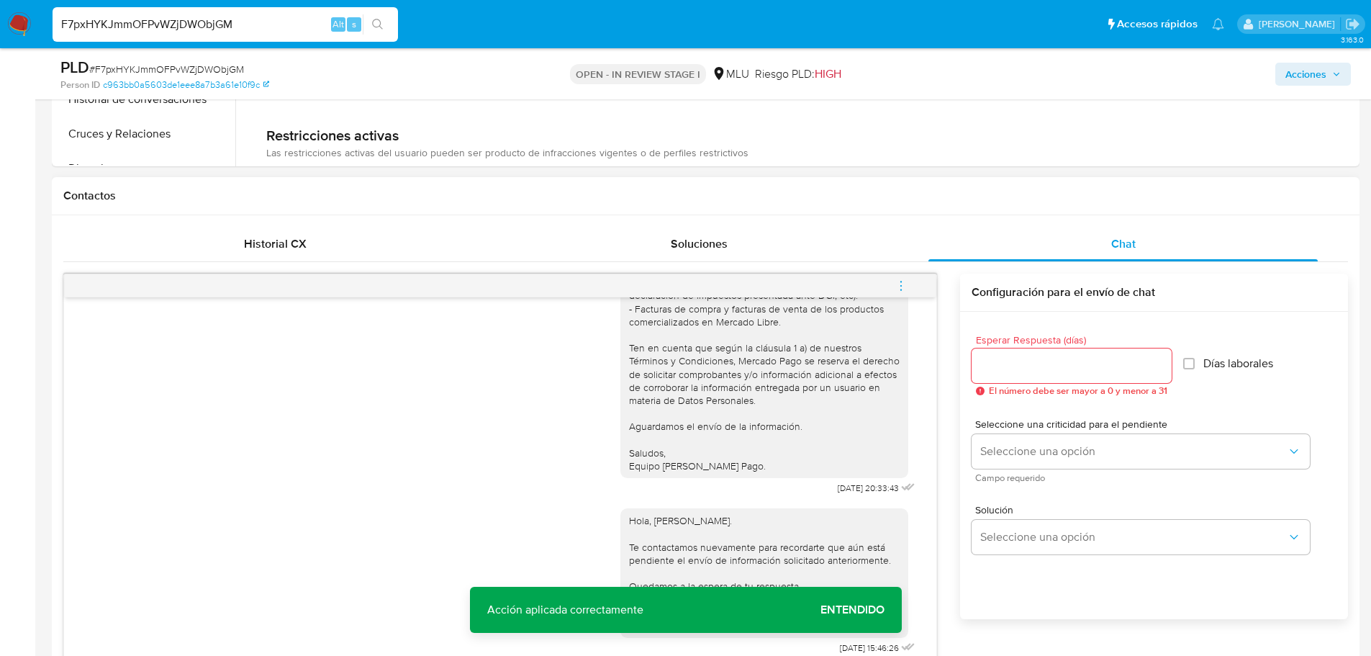
scroll to position [864, 0]
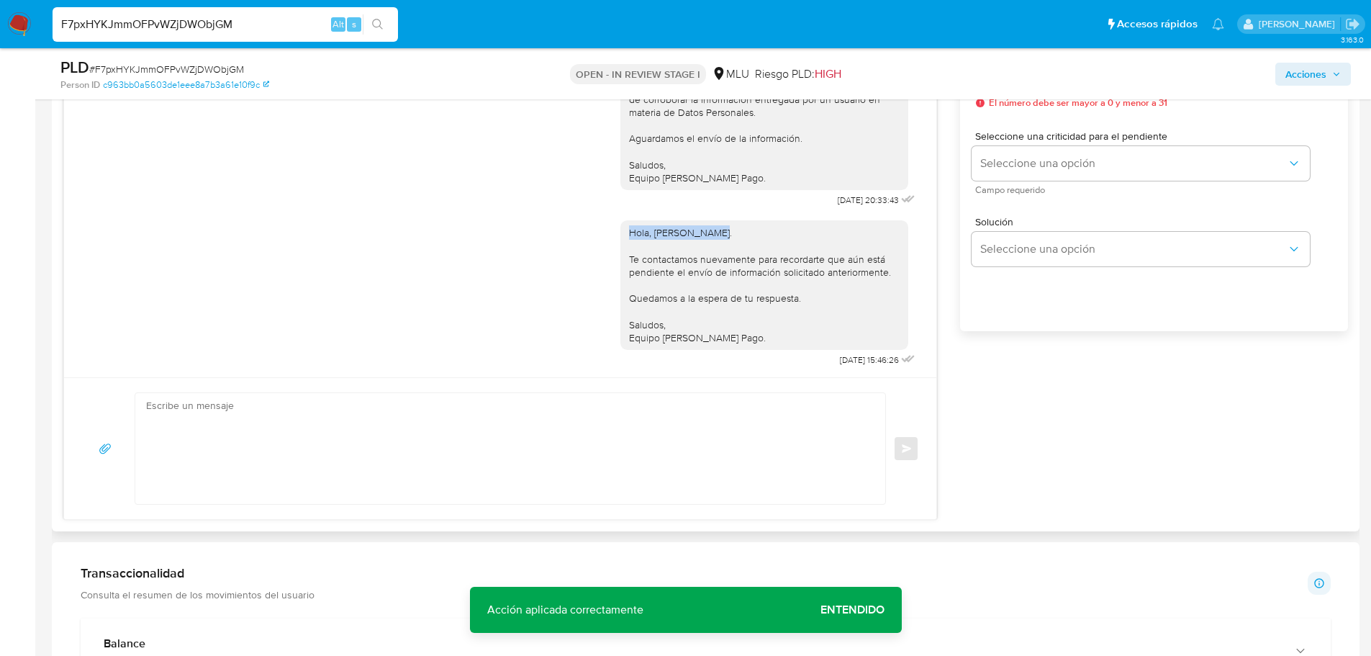
drag, startPoint x: 620, startPoint y: 232, endPoint x: 698, endPoint y: 243, distance: 79.1
click at [698, 243] on div "Hola, Julio Cesar. Te contactamos nuevamente para recordarte que aún está pendi…" at bounding box center [764, 285] width 271 height 118
copy div "Hola, Julio Cesar."
click at [391, 453] on textarea at bounding box center [506, 448] width 721 height 111
paste textarea "Hola, Julio Cesar."
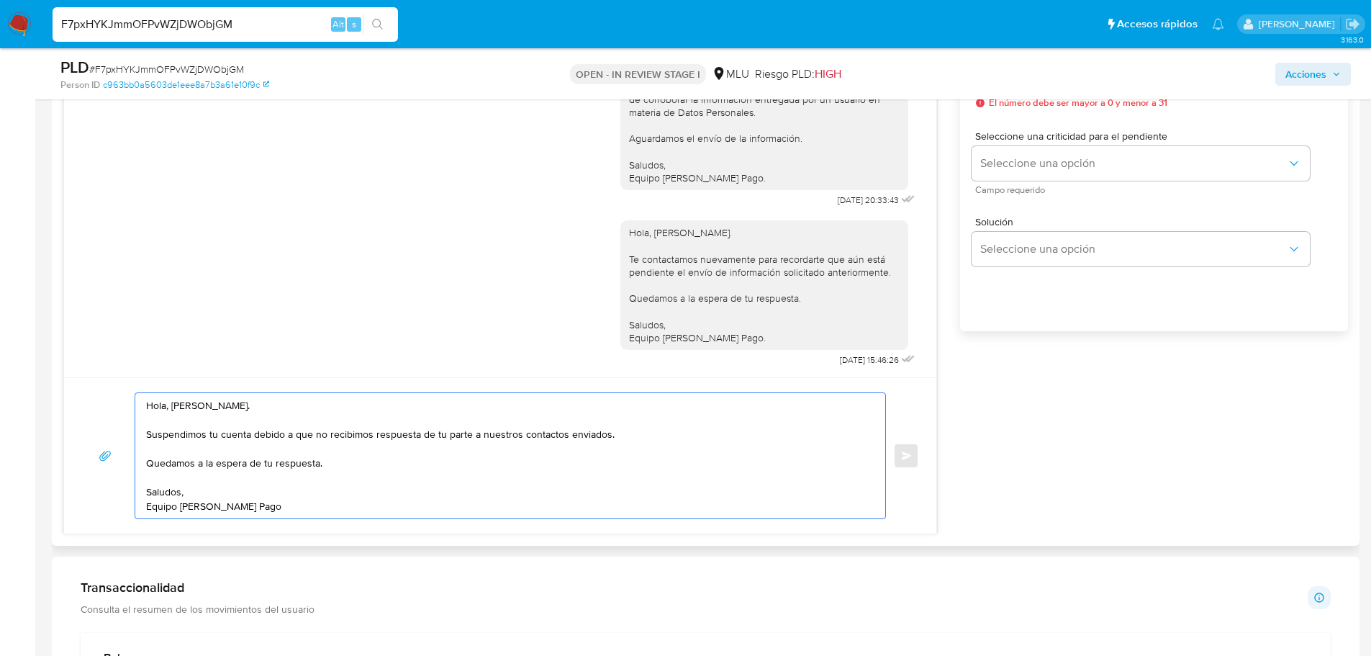
click at [296, 462] on textarea "Hola, Julio Cesar. Suspendimos tu cuenta debido a que no recibimos respuesta de…" at bounding box center [506, 455] width 721 height 125
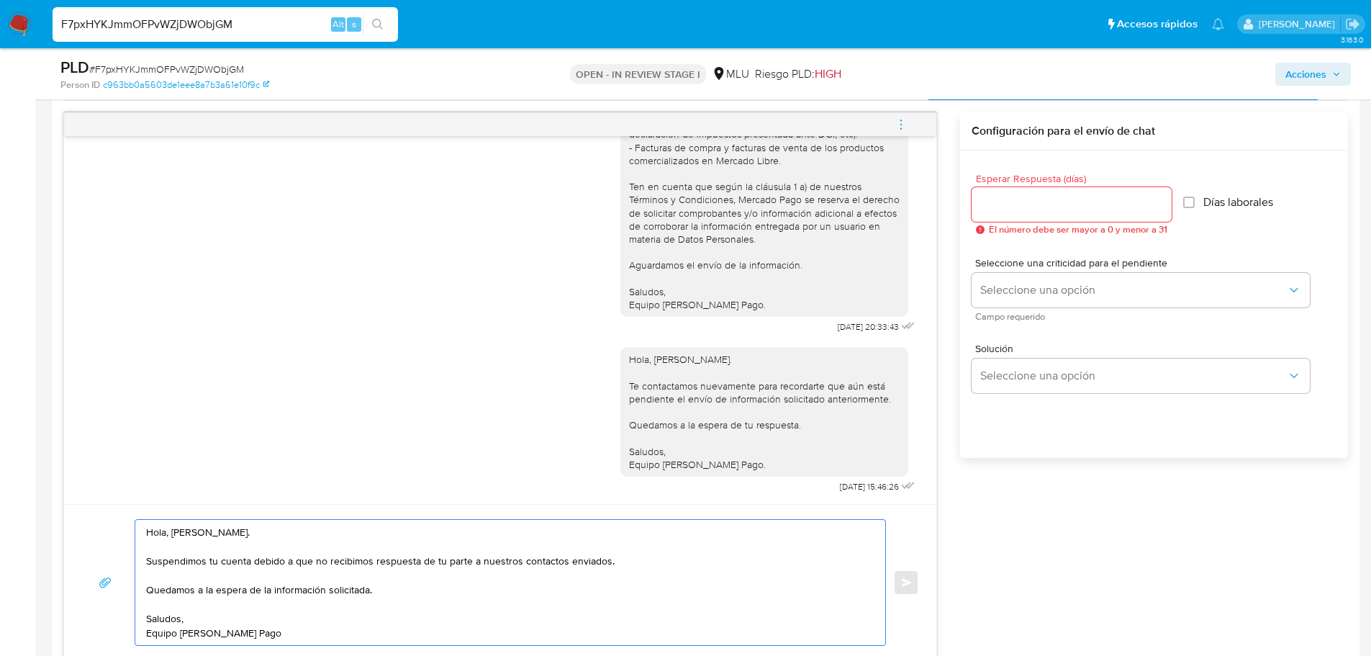
scroll to position [720, 0]
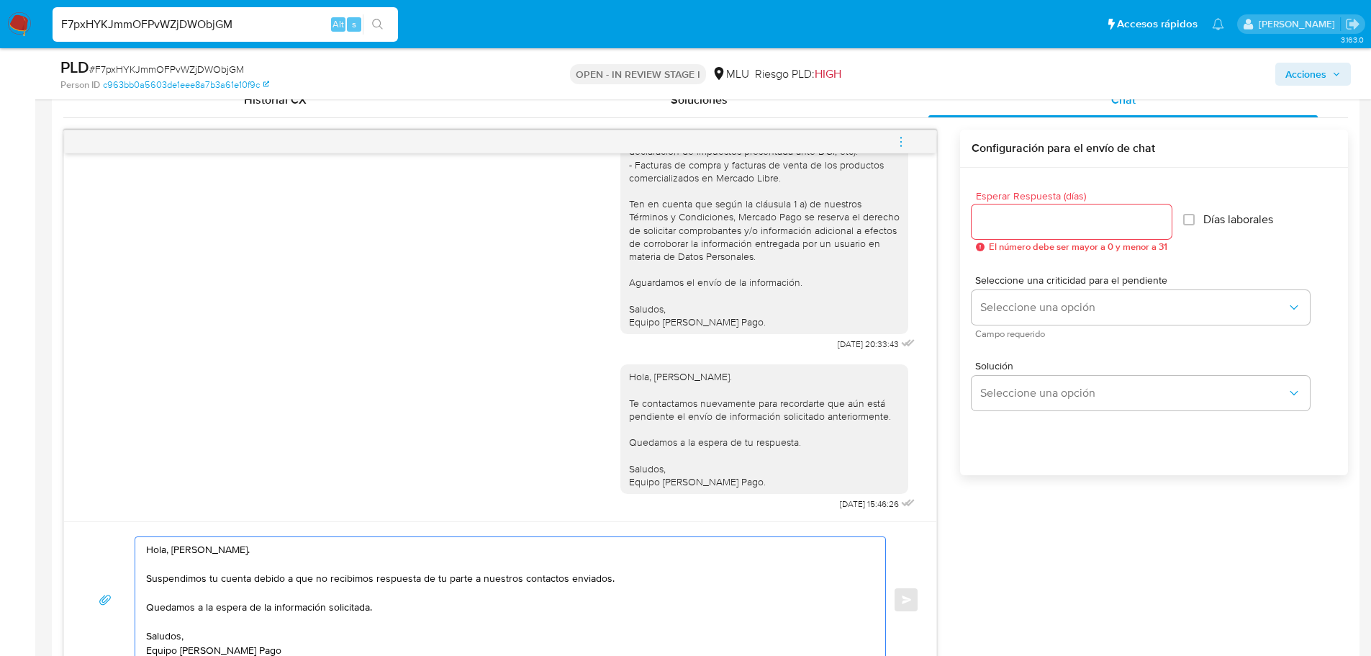
type textarea "Hola, Julio Cesar. Suspendimos tu cuenta debido a que no recibimos respuesta de…"
click at [1047, 226] on input "Esperar Respuesta (días)" at bounding box center [1072, 221] width 200 height 19
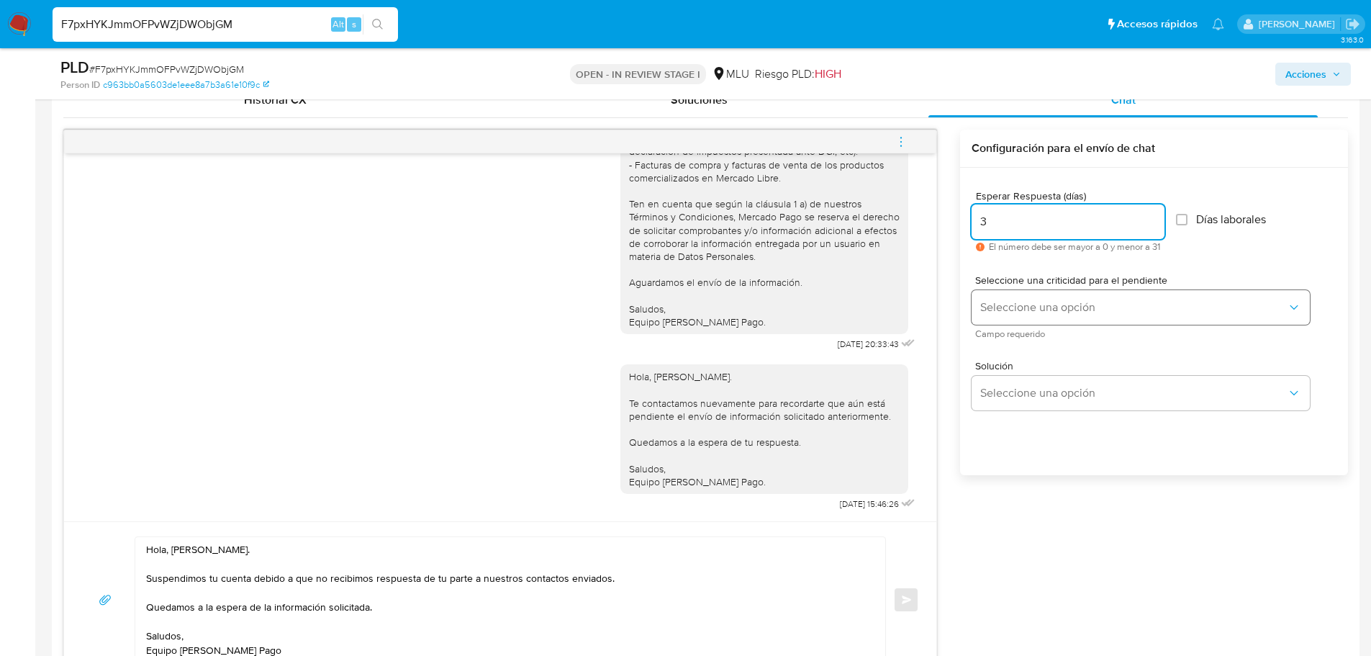
type input "3"
click at [1016, 307] on span "Seleccione una opción" at bounding box center [1133, 307] width 307 height 14
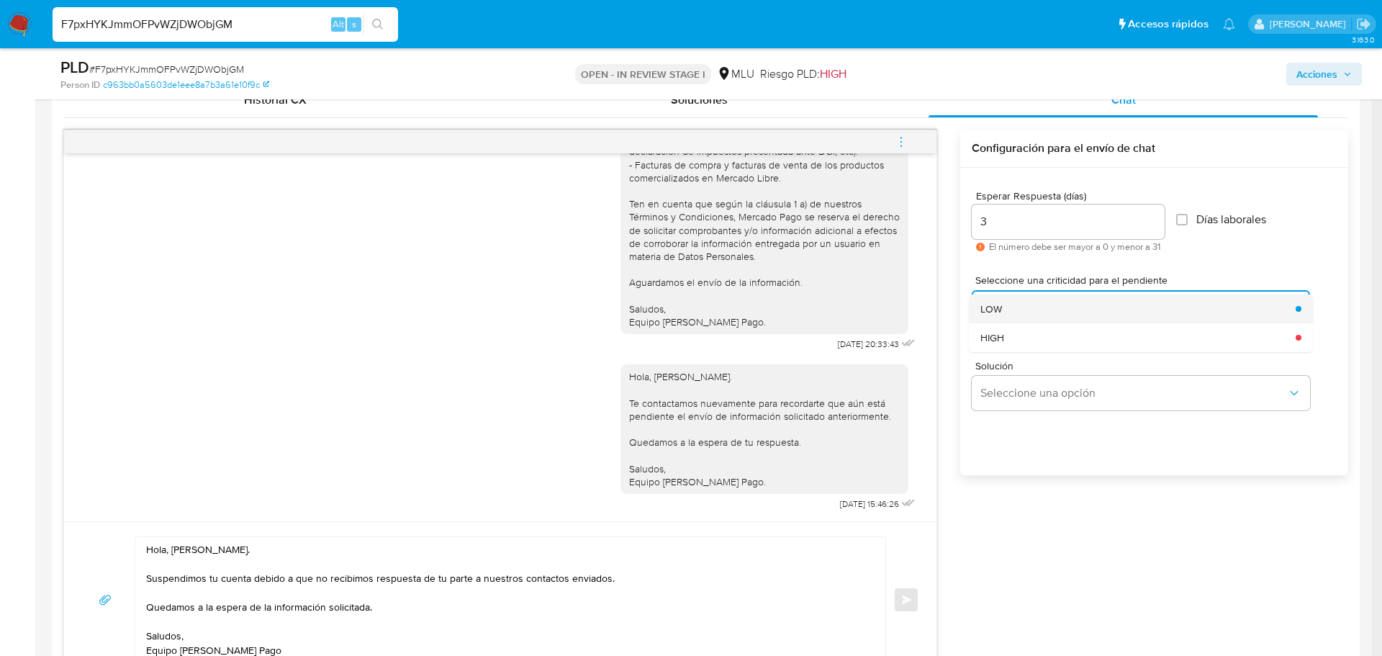
click at [1016, 309] on div "LOW" at bounding box center [1133, 308] width 307 height 29
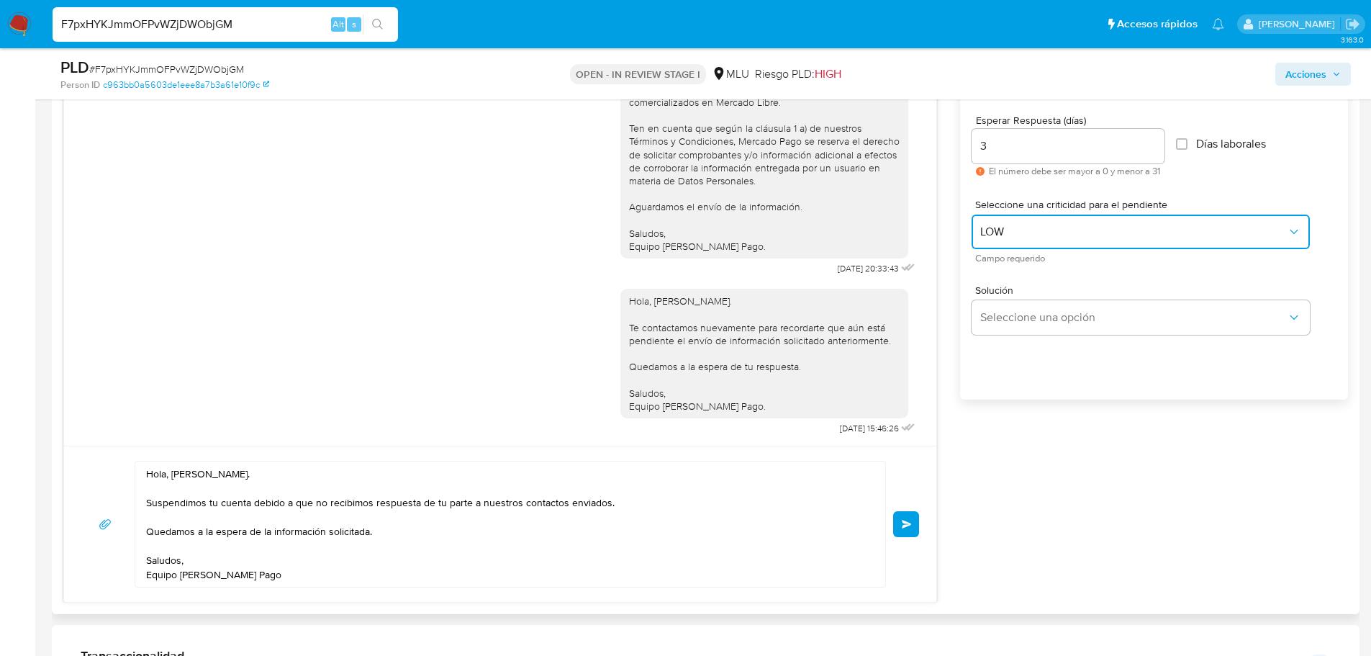
scroll to position [864, 0]
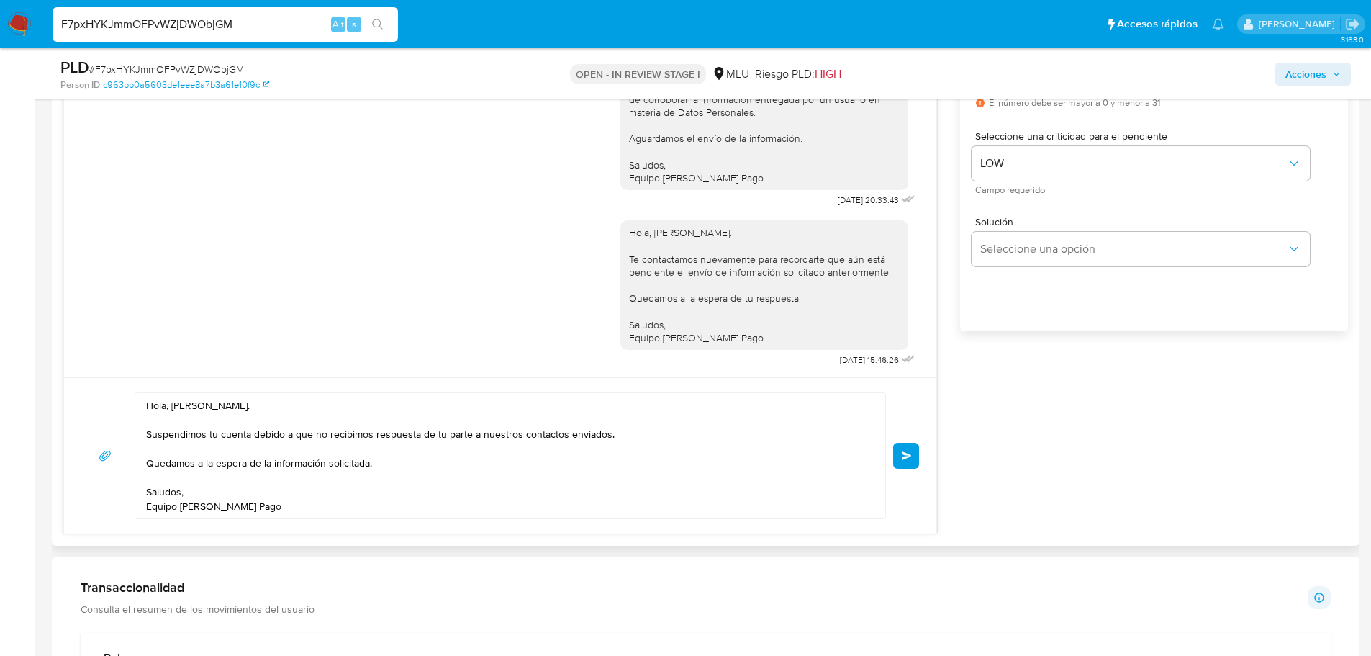
click at [903, 451] on span "Enviar" at bounding box center [907, 455] width 10 height 9
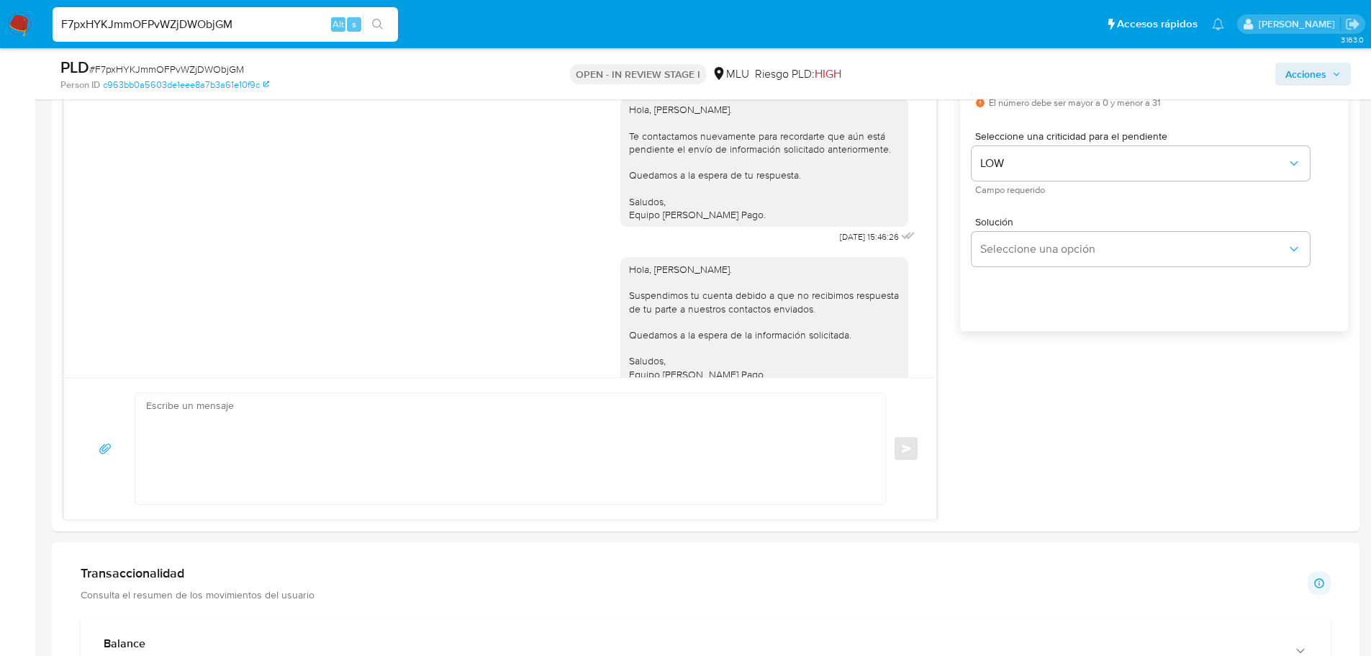
scroll to position [315, 0]
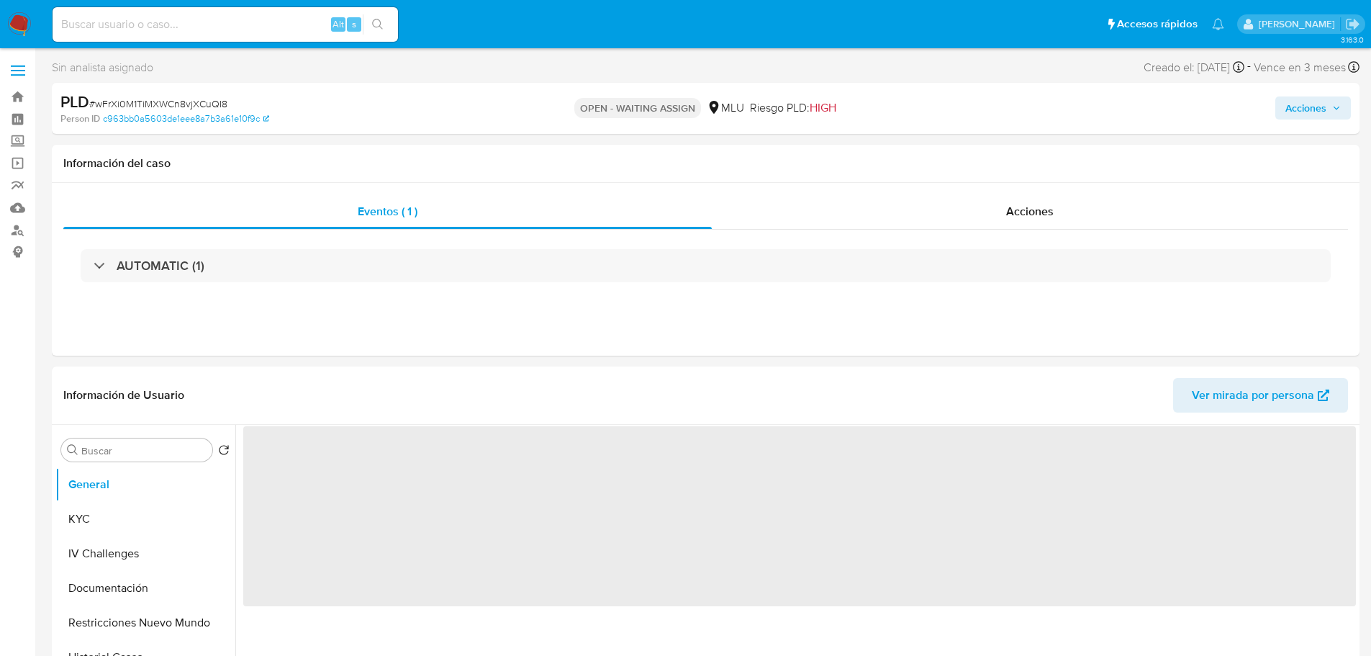
select select "10"
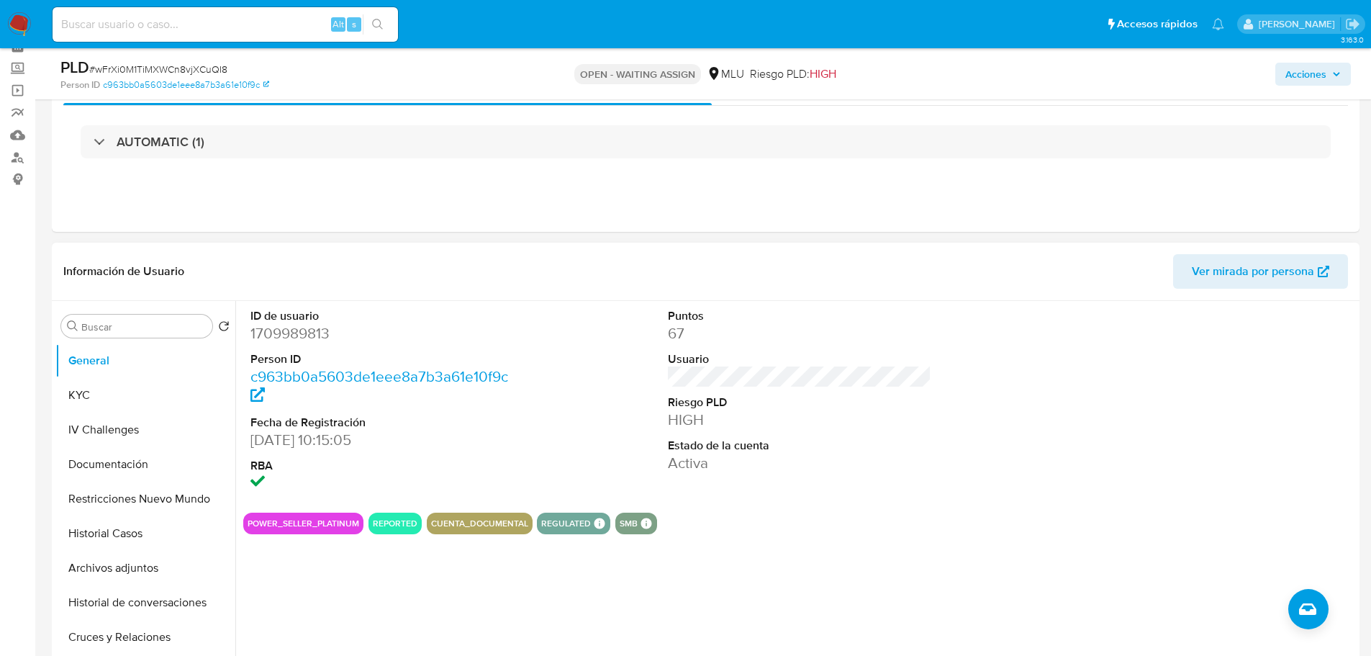
scroll to position [72, 0]
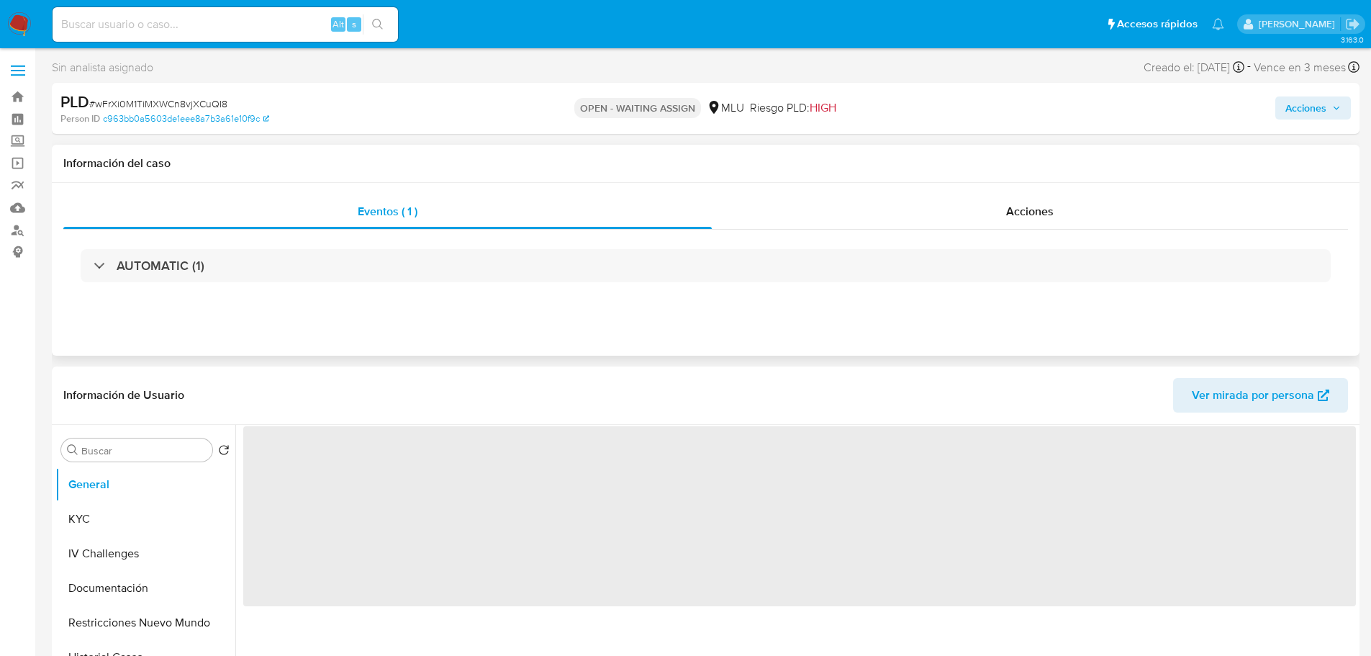
select select "10"
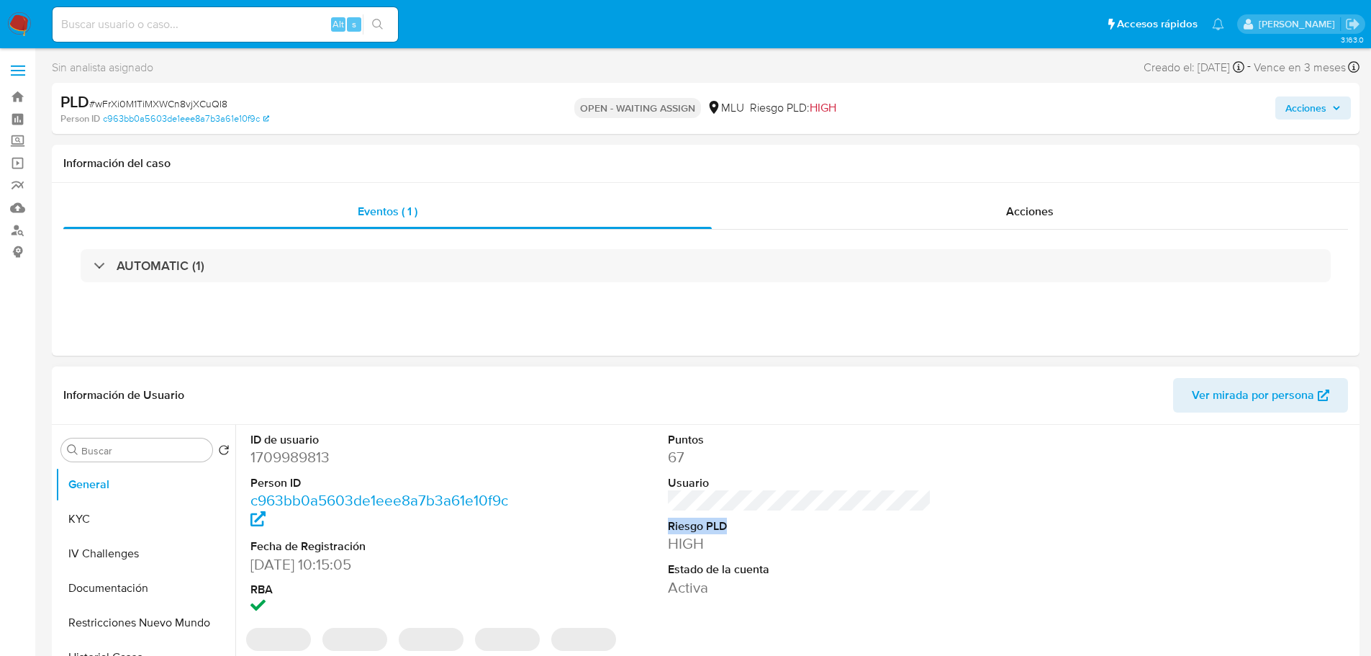
click at [911, 512] on dl "Puntos 67 Usuario Riesgo PLD HIGH Estado de la cuenta Activa" at bounding box center [800, 515] width 264 height 166
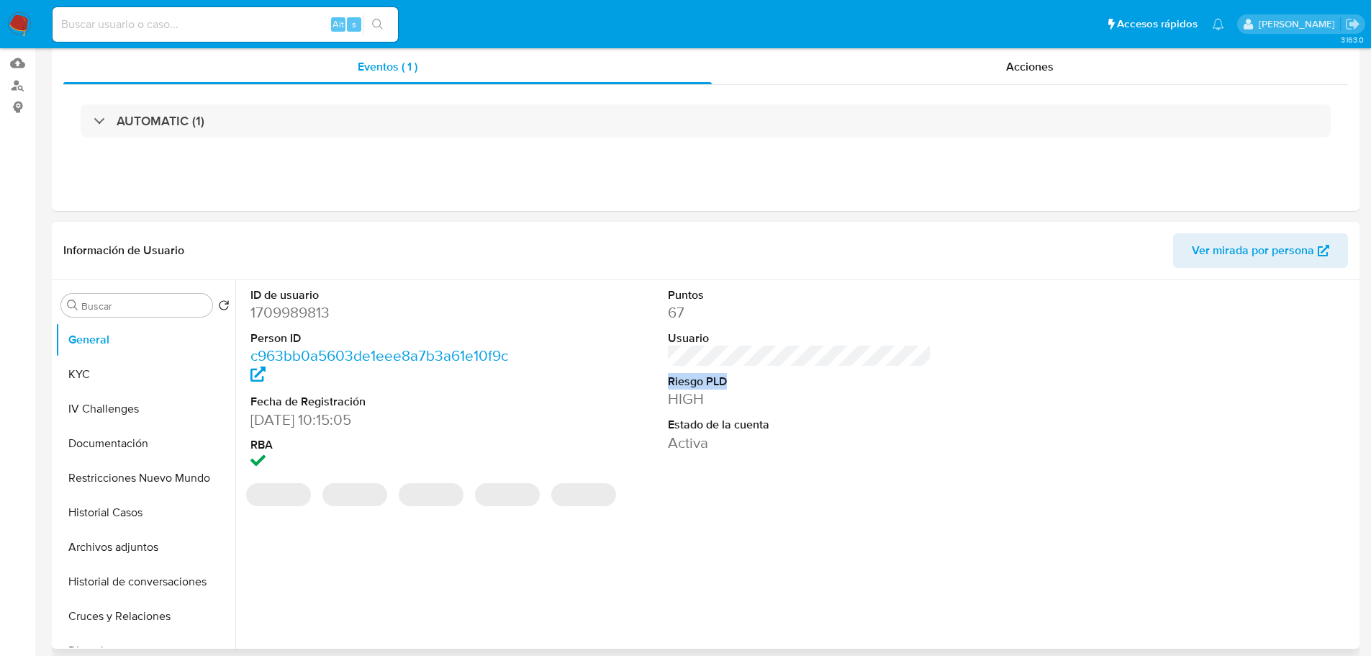
scroll to position [360, 0]
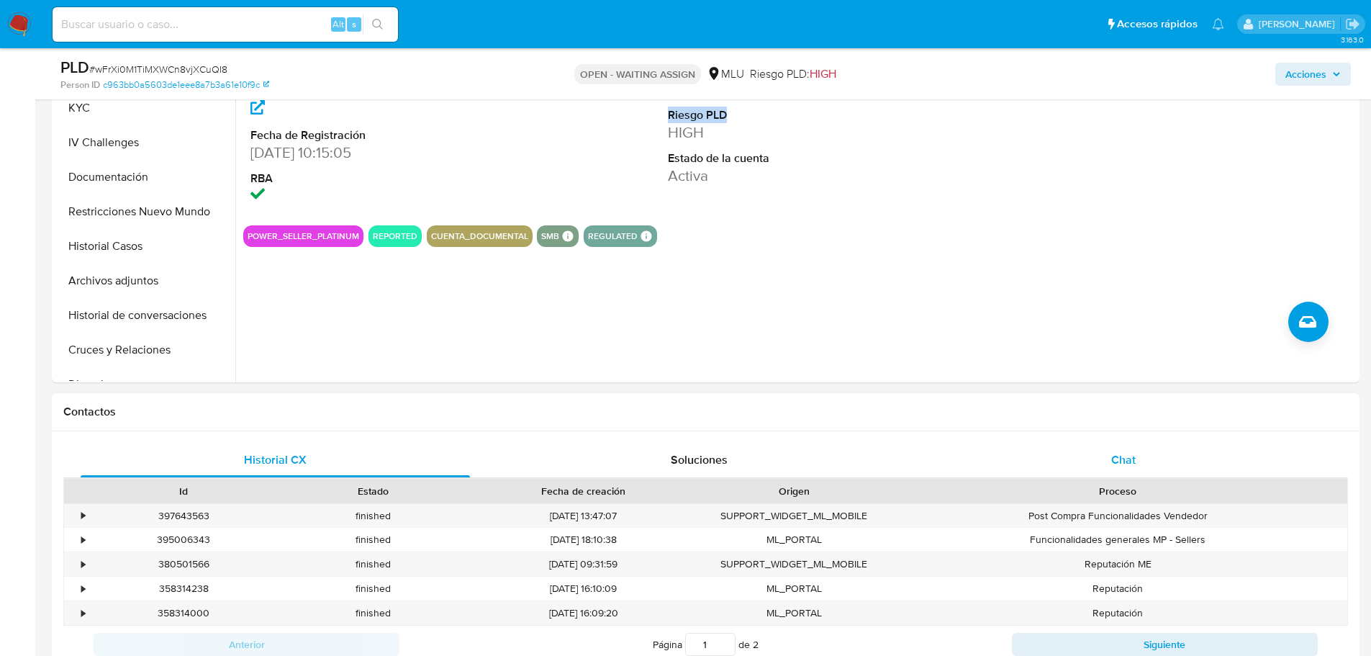
click at [1089, 450] on div "Chat" at bounding box center [1123, 460] width 389 height 35
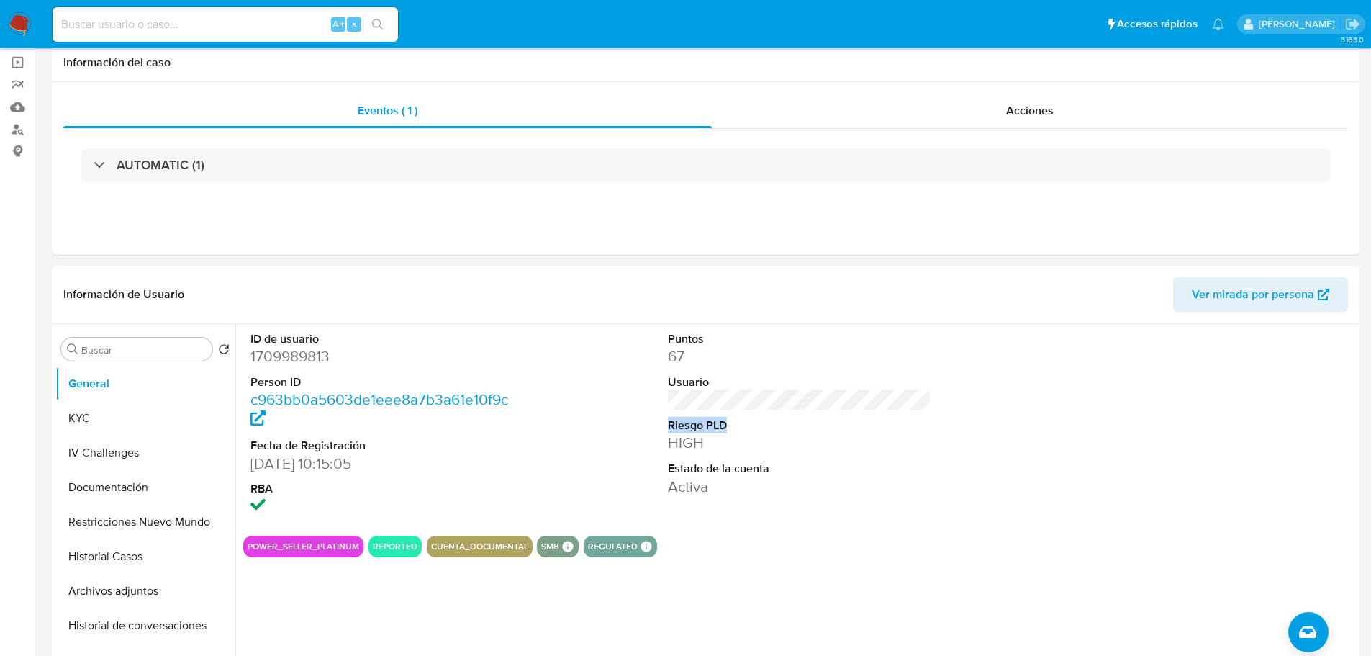
scroll to position [0, 0]
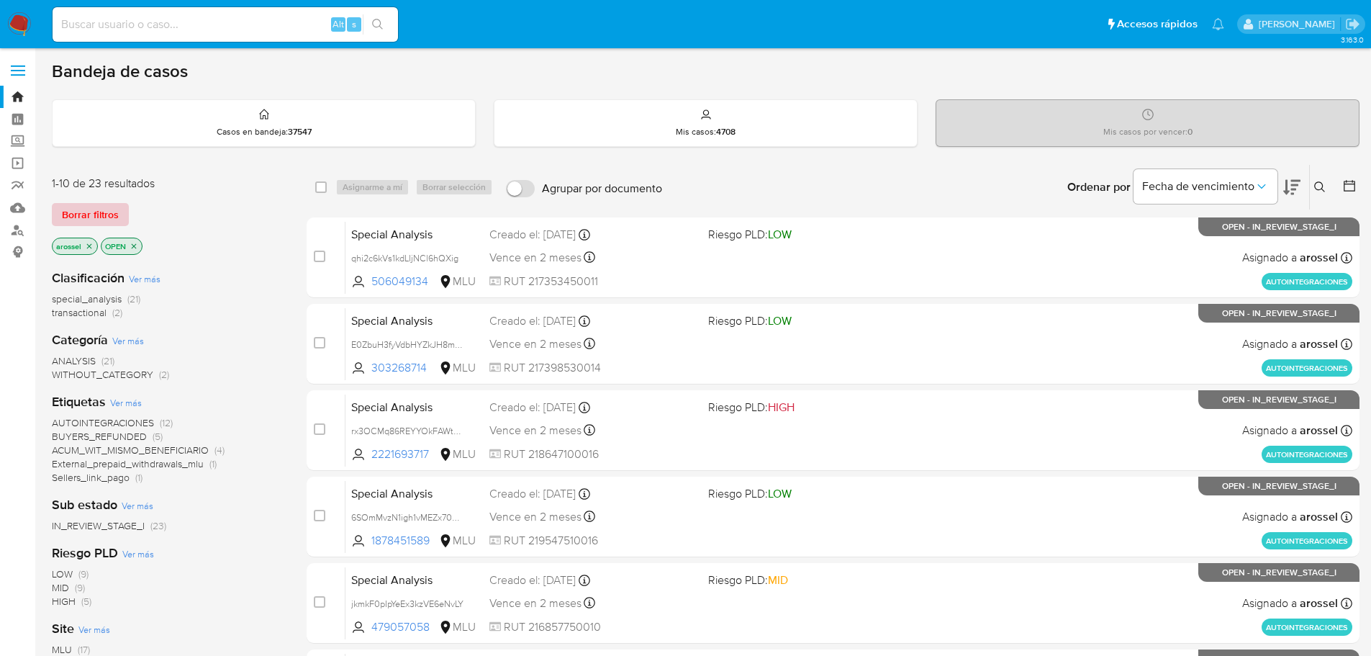
click at [112, 210] on span "Borrar filtros" at bounding box center [90, 214] width 57 height 20
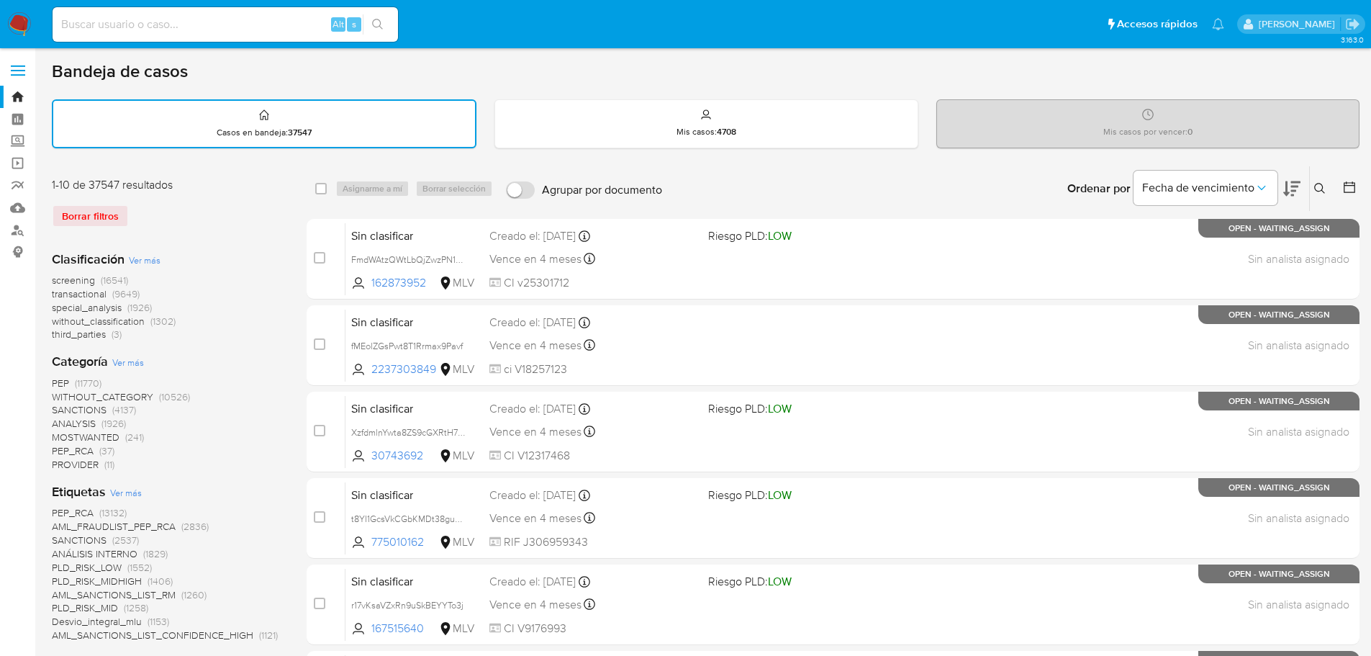
click at [1321, 192] on icon at bounding box center [1320, 189] width 12 height 12
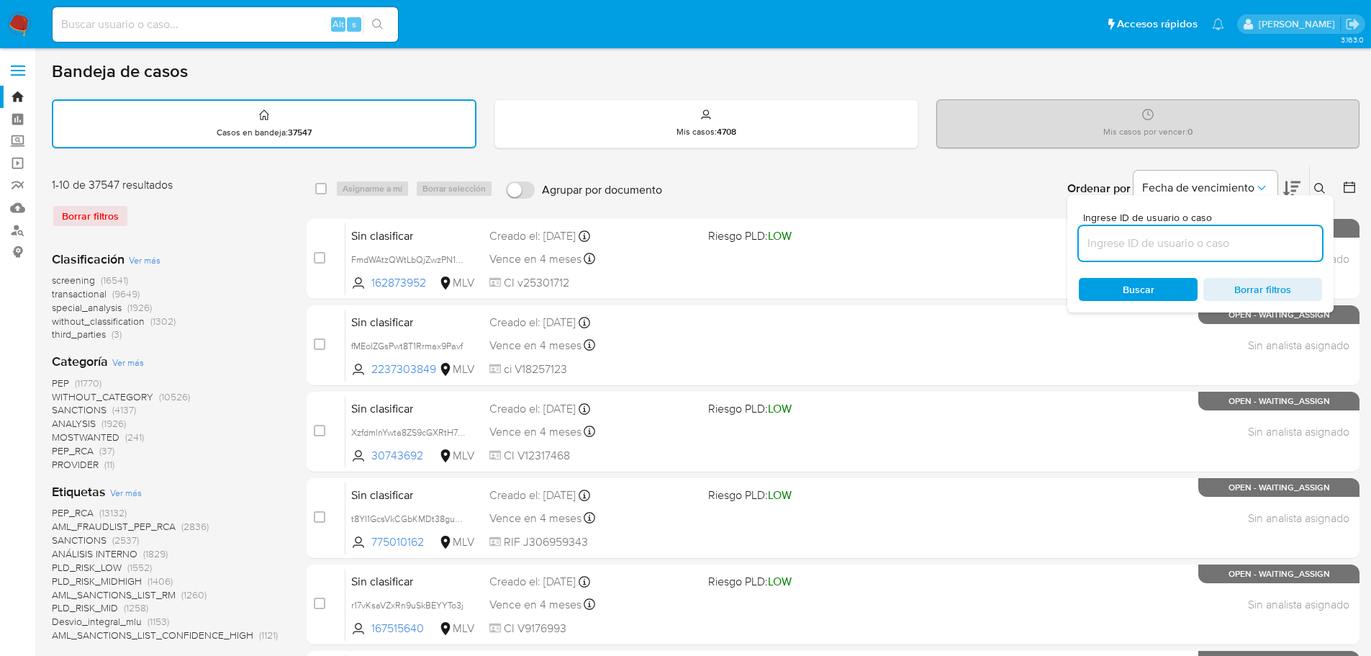
click at [1161, 235] on input at bounding box center [1200, 243] width 243 height 19
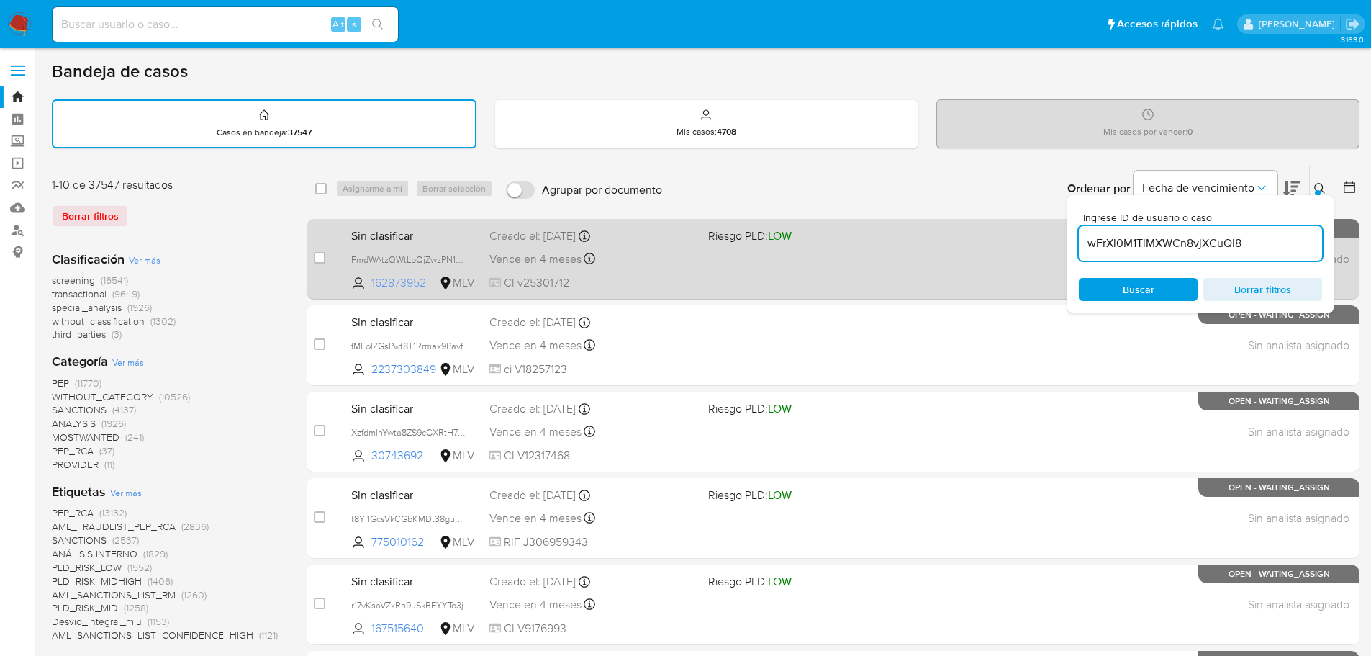
type input "wFrXi0M1TiMXWCn8vjXCuQI8"
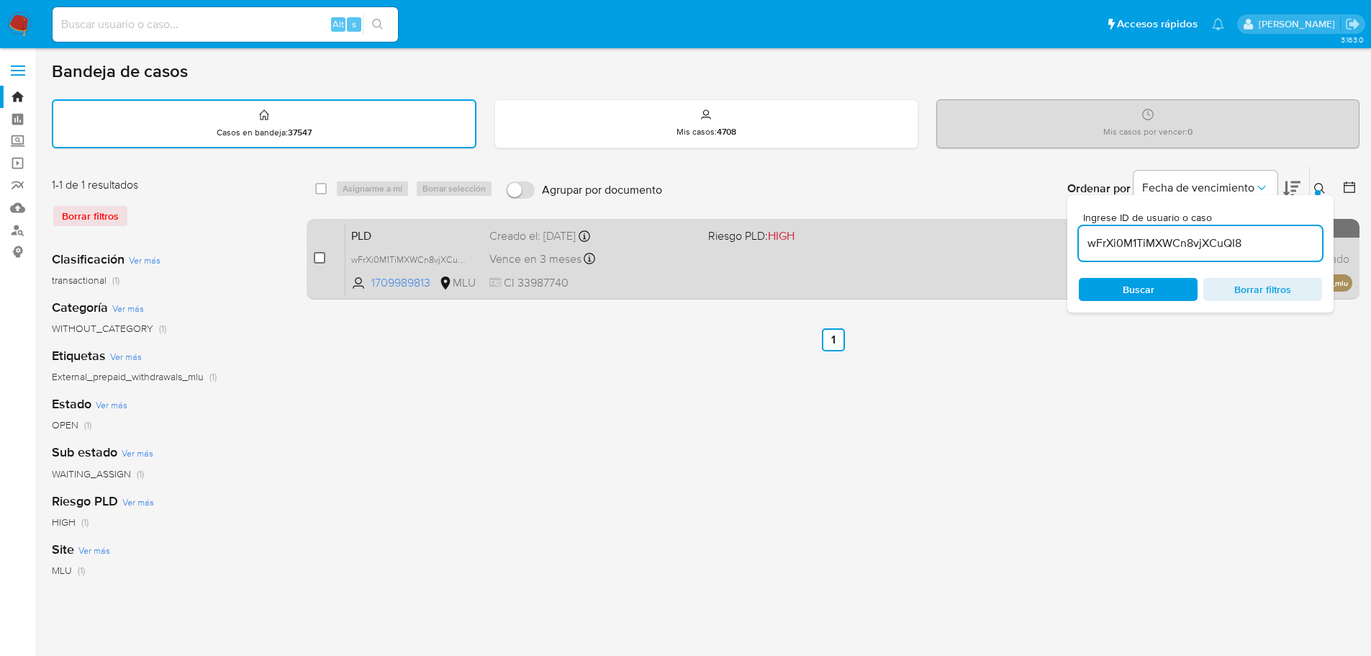
click at [317, 257] on input "checkbox" at bounding box center [320, 258] width 12 height 12
checkbox input "true"
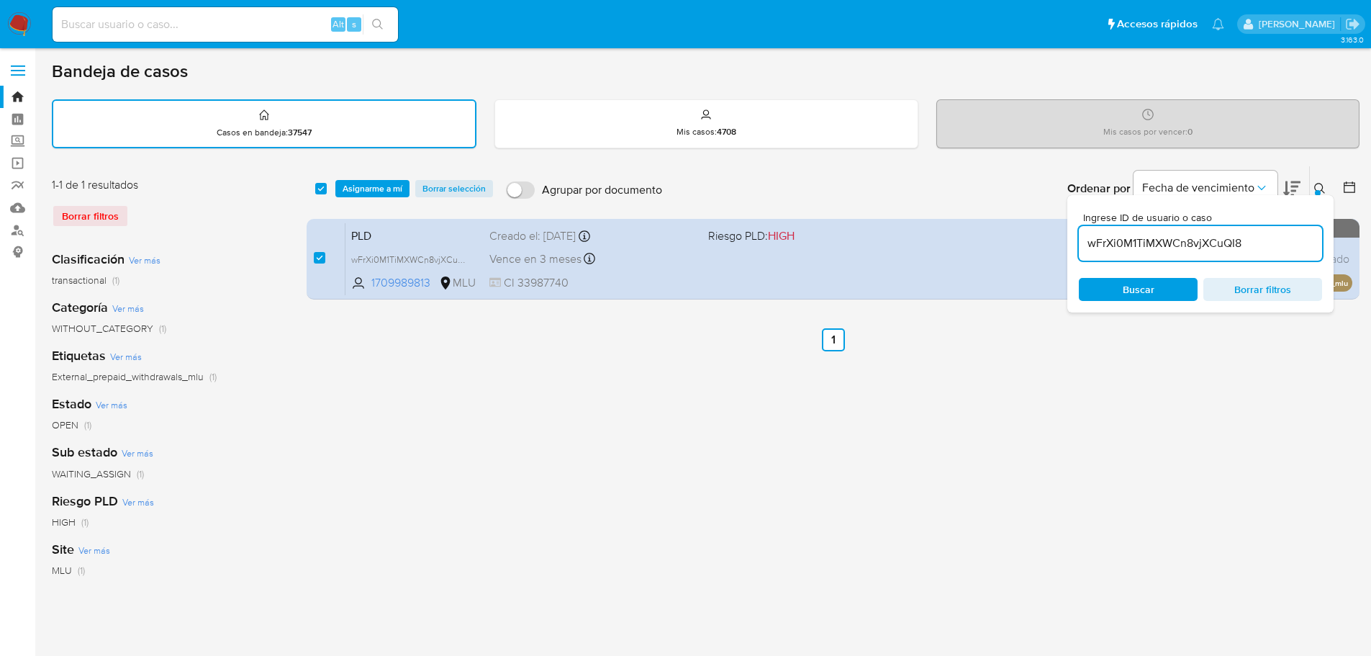
click at [352, 176] on div "select-all-cases-checkbox Asignarme a mí Borrar selección Agrupar por documento…" at bounding box center [833, 188] width 1053 height 45
click at [355, 182] on span "Asignarme a mí" at bounding box center [373, 188] width 60 height 14
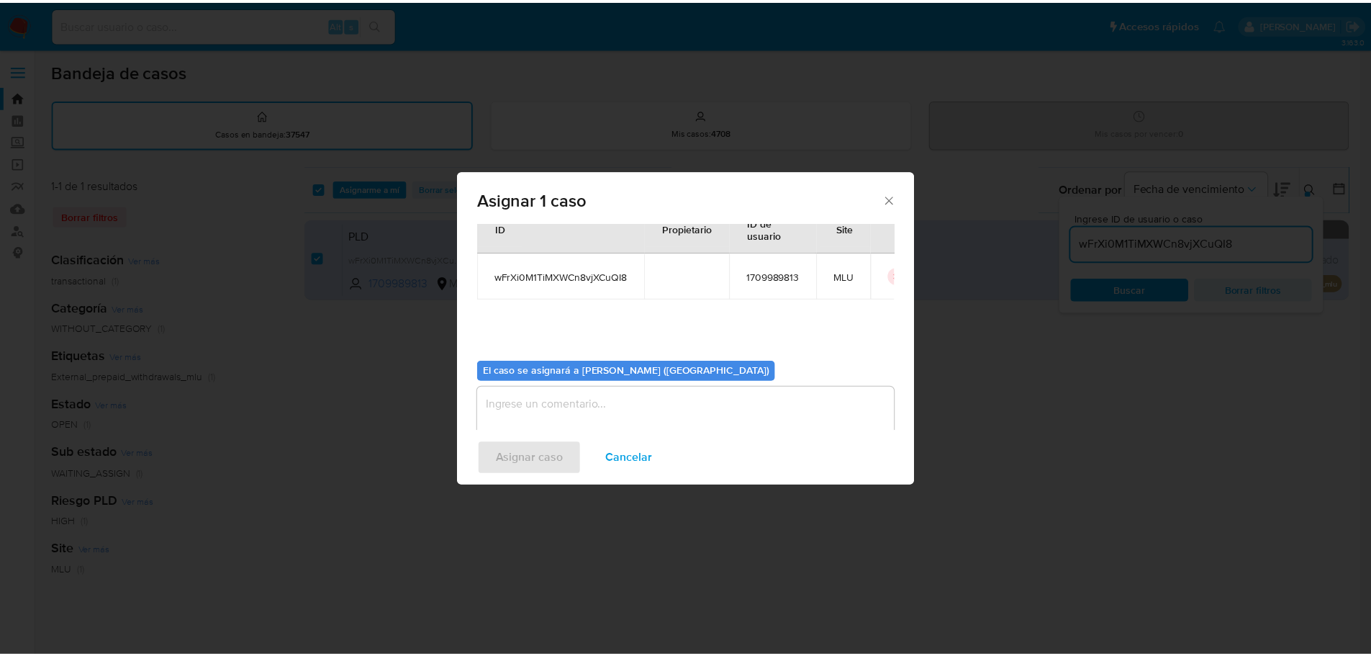
scroll to position [72, 0]
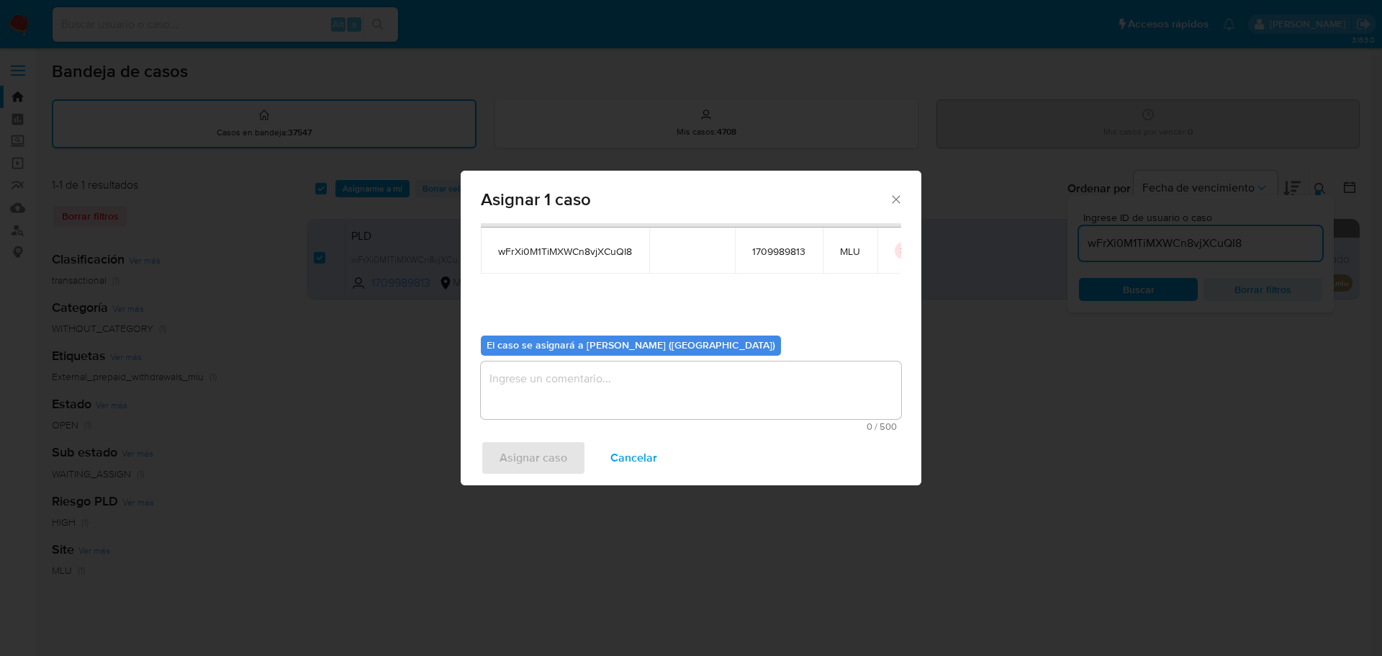
click at [530, 393] on textarea "assign-modal" at bounding box center [691, 390] width 420 height 58
click at [535, 457] on span "Asignar caso" at bounding box center [534, 458] width 68 height 32
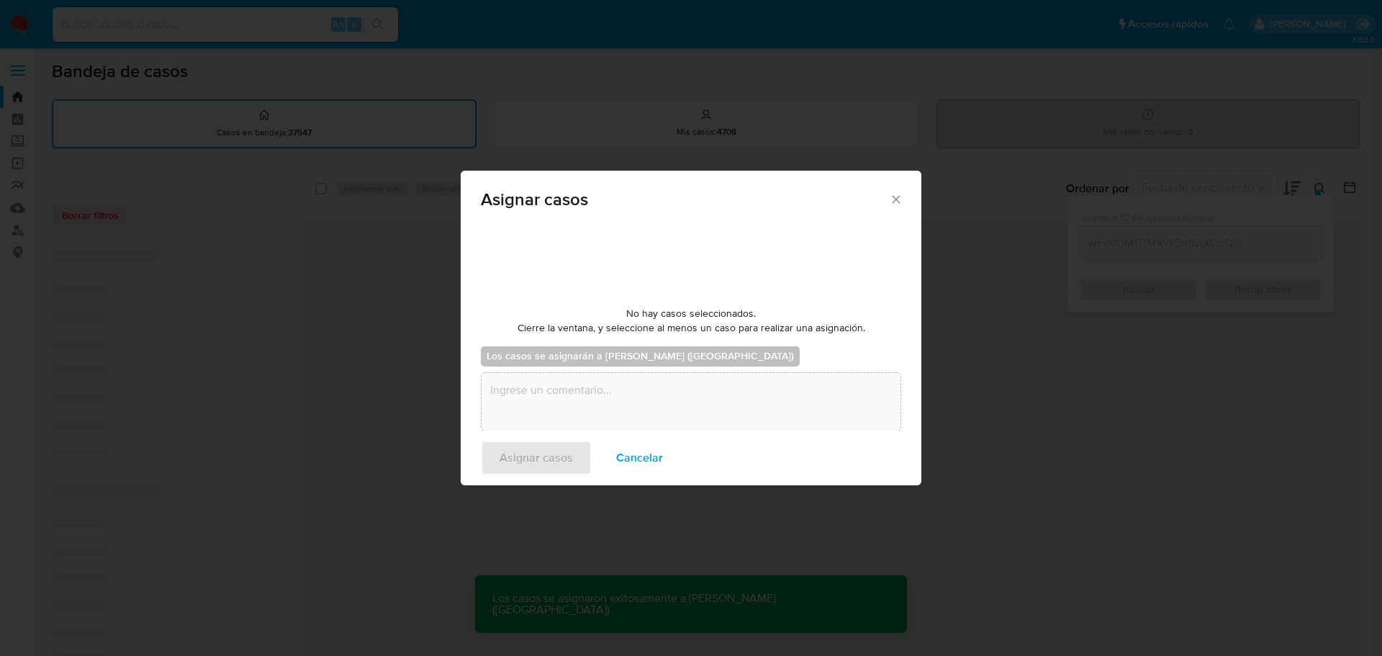
checkbox input "false"
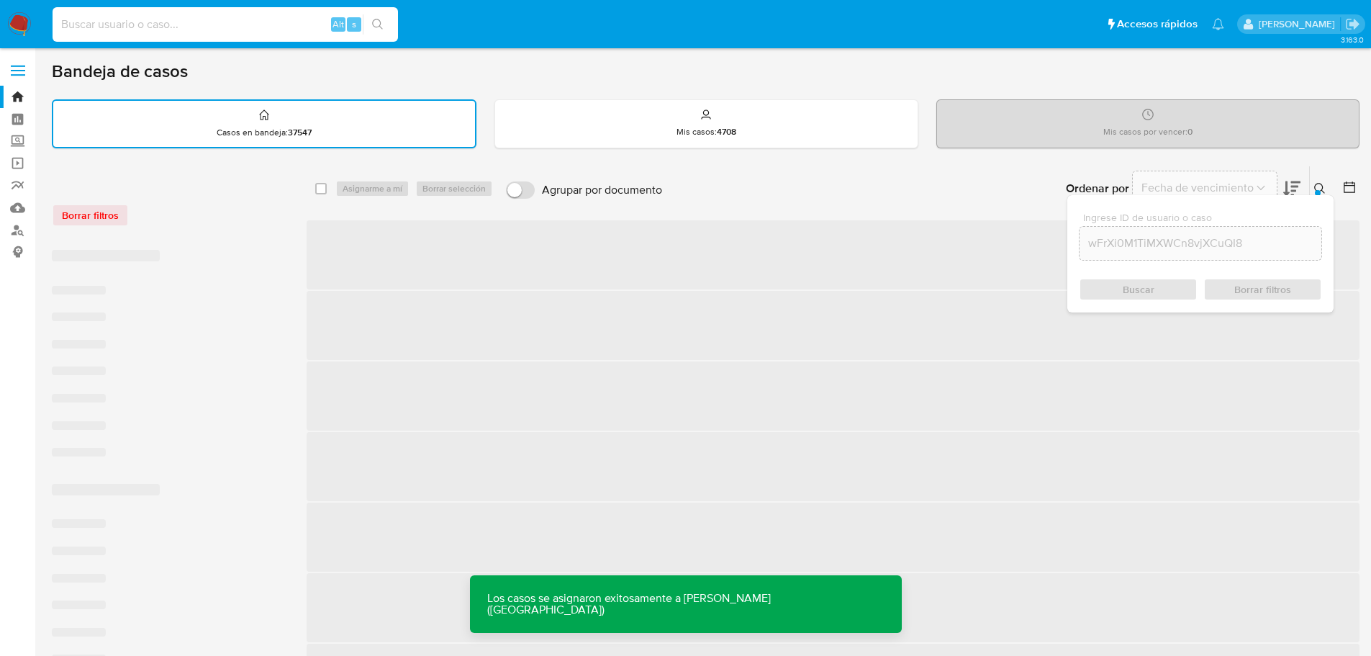
click at [240, 30] on input at bounding box center [226, 24] width 346 height 19
paste input "wFrXi0M1TiMXWCn8vjXCuQI8"
type input "wFrXi0M1TiMXWCn8vjXCuQI8"
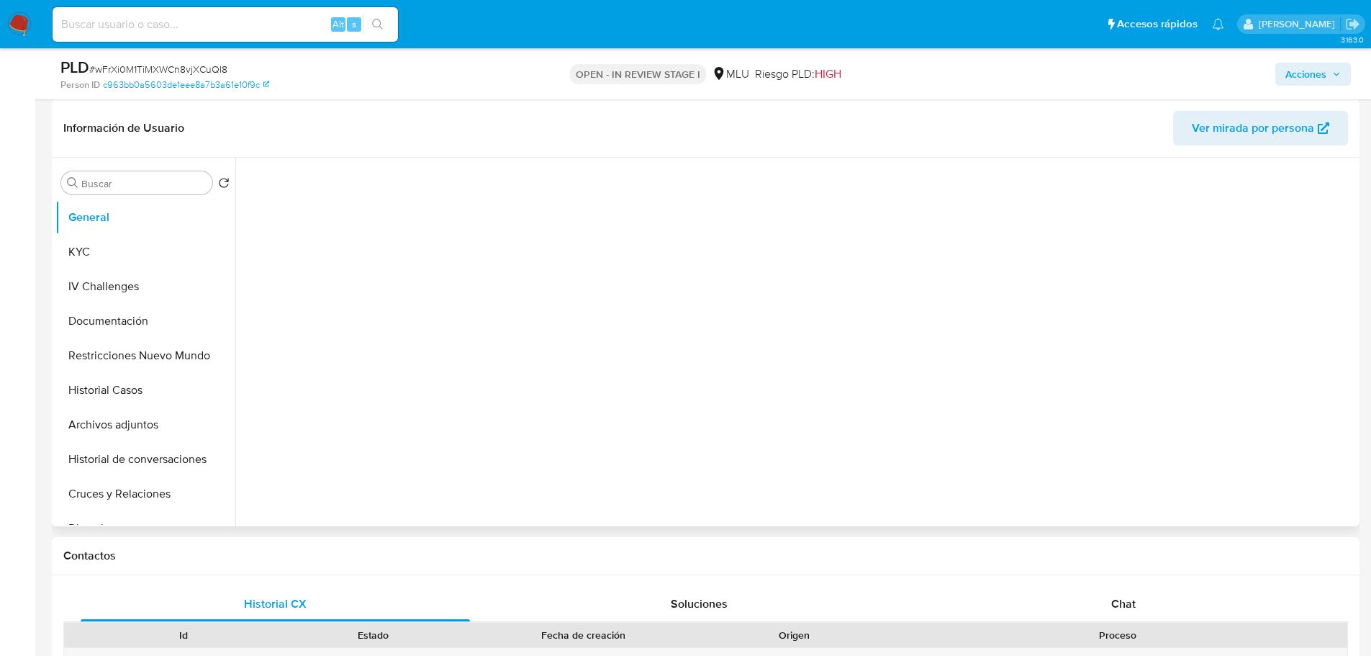
select select "10"
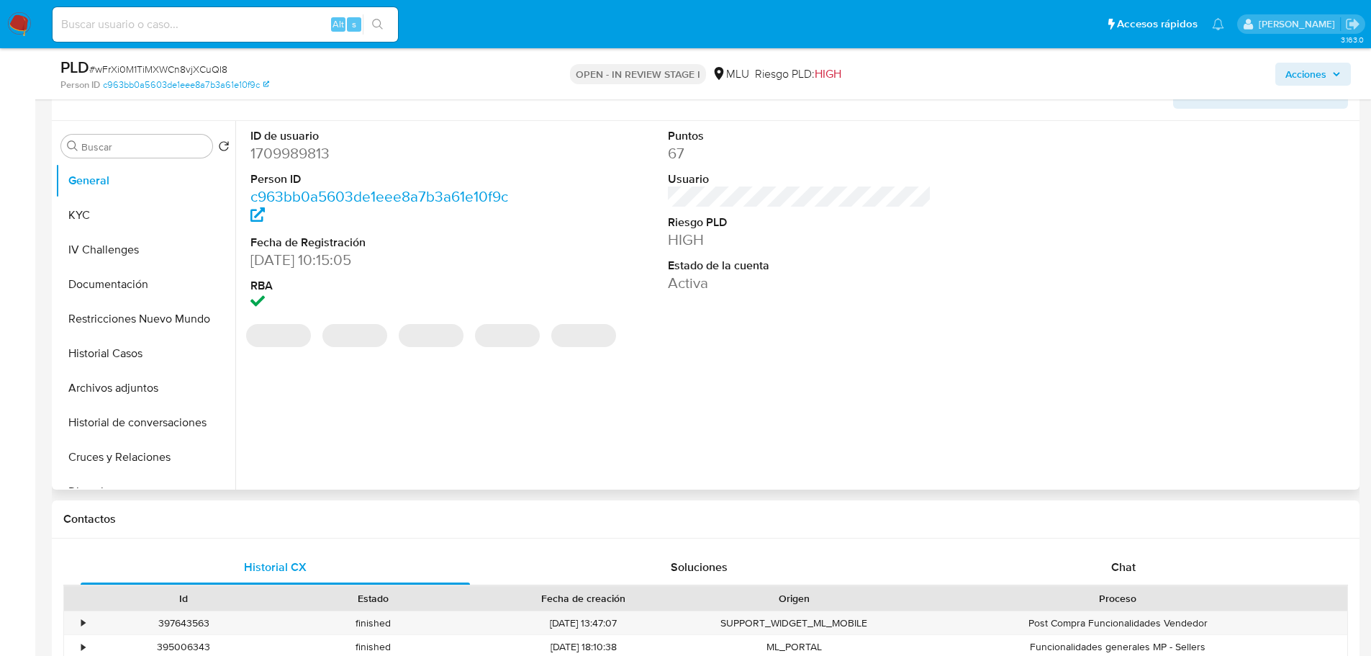
scroll to position [288, 0]
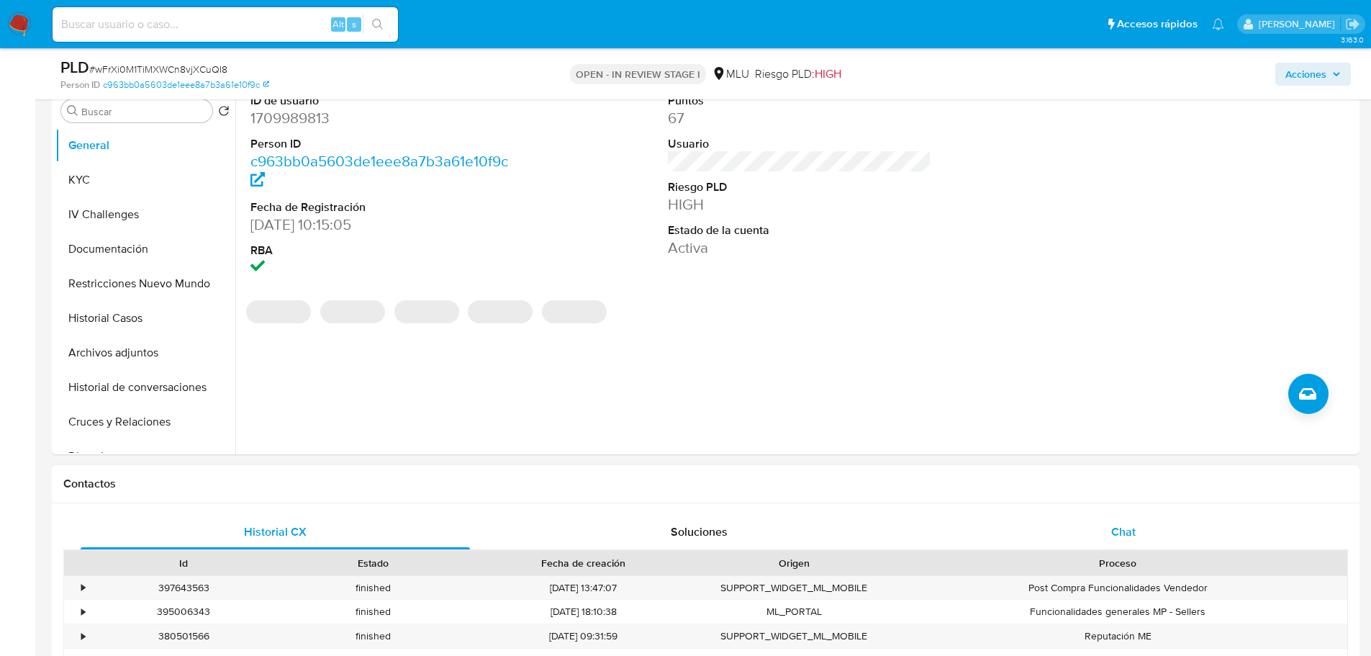
click at [1142, 534] on div "Chat" at bounding box center [1123, 532] width 389 height 35
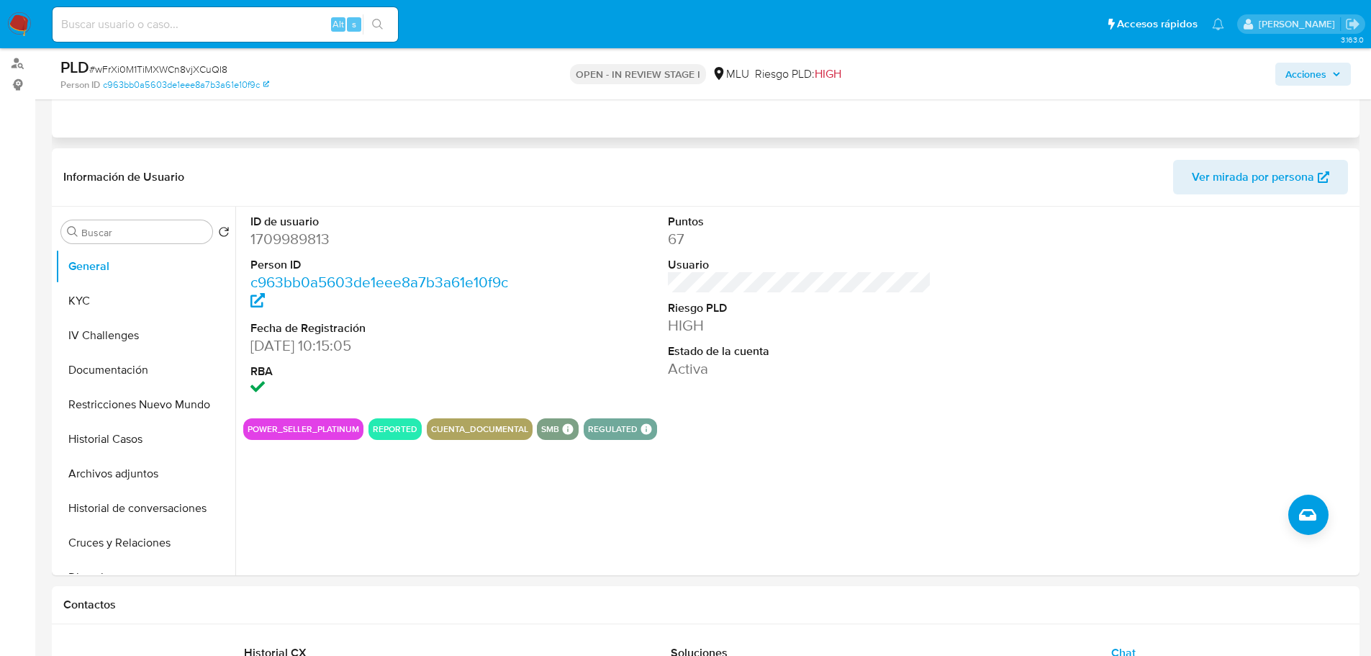
scroll to position [0, 0]
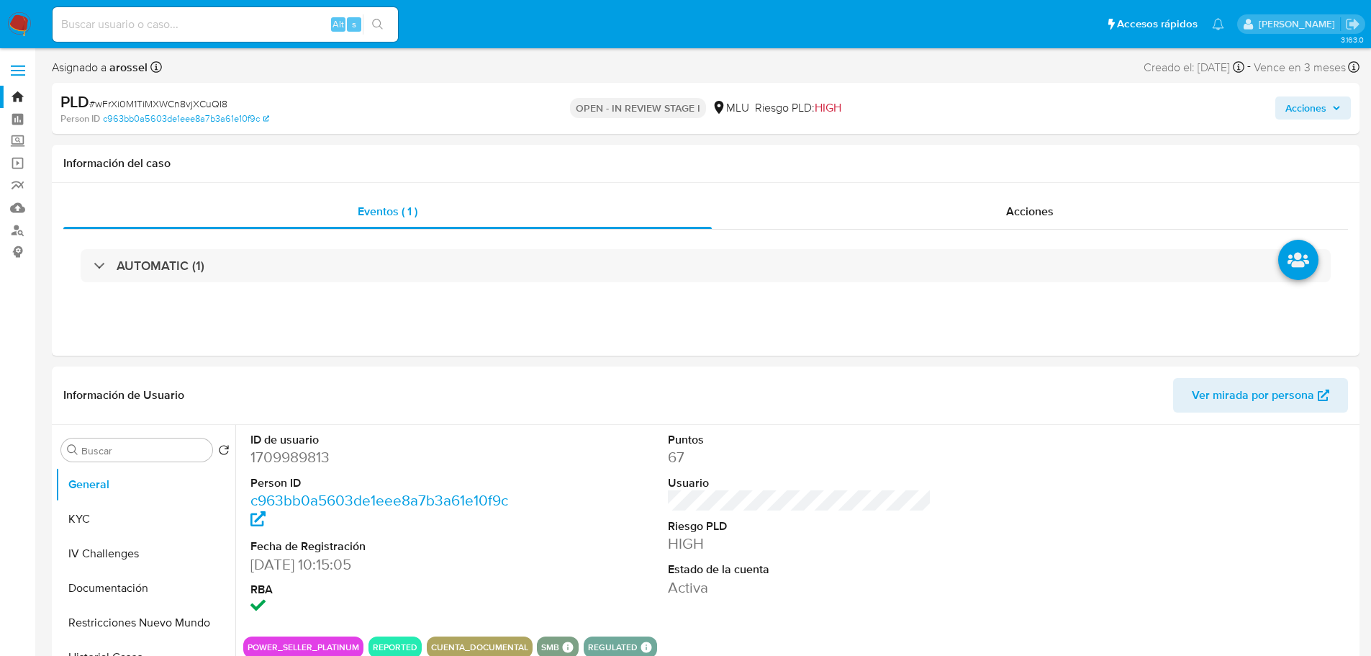
click at [145, 24] on input at bounding box center [226, 24] width 346 height 19
paste input "NXEyxjnT14Ox9aabuDSTSCO5"
type input "NXEyxjnT14Ox9aabuDSTSCO5"
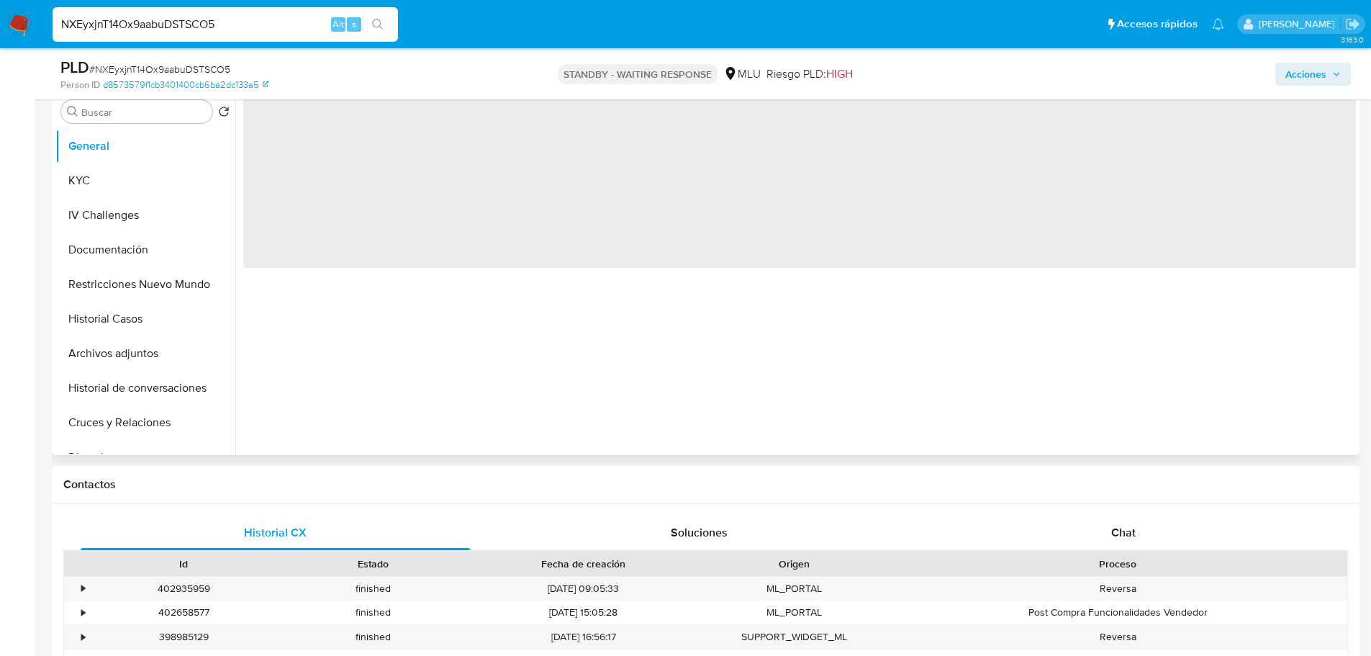
scroll to position [288, 0]
select select "10"
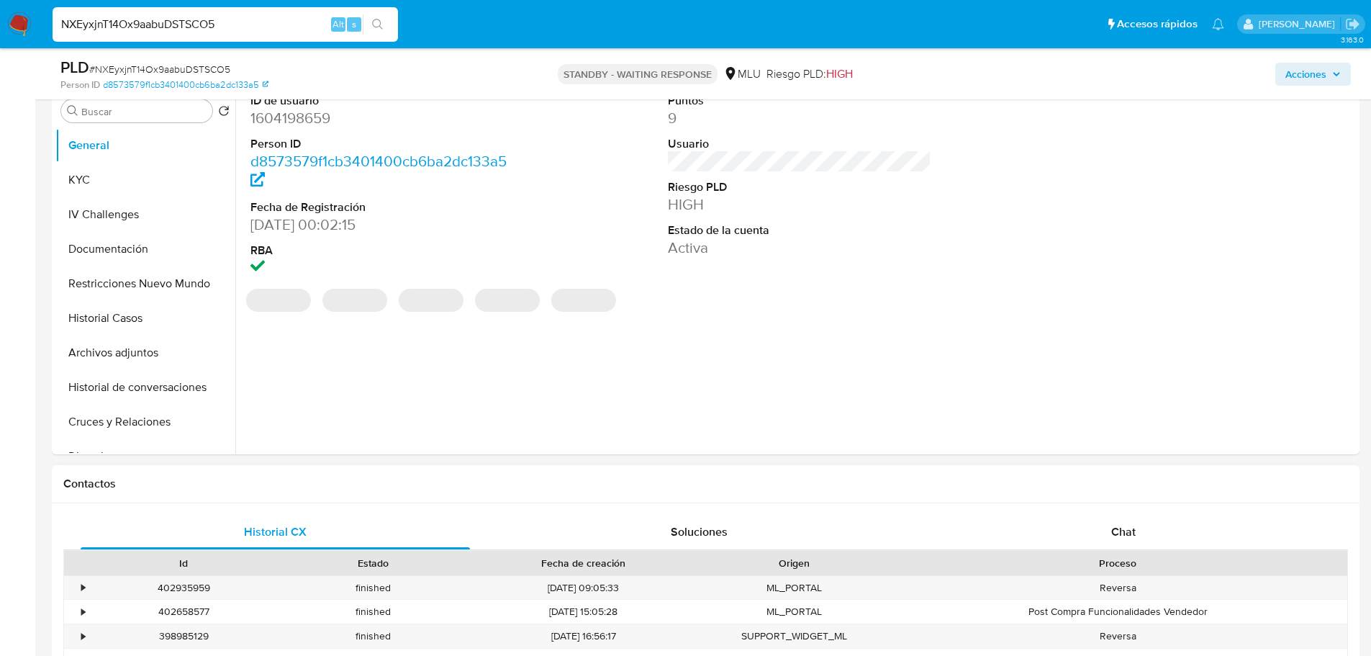
click at [1103, 512] on div "Historial CX Soluciones Chat Id Estado Fecha de creación Origen Proceso • 40293…" at bounding box center [706, 624] width 1308 height 243
click at [1096, 536] on div "Chat" at bounding box center [1123, 532] width 389 height 35
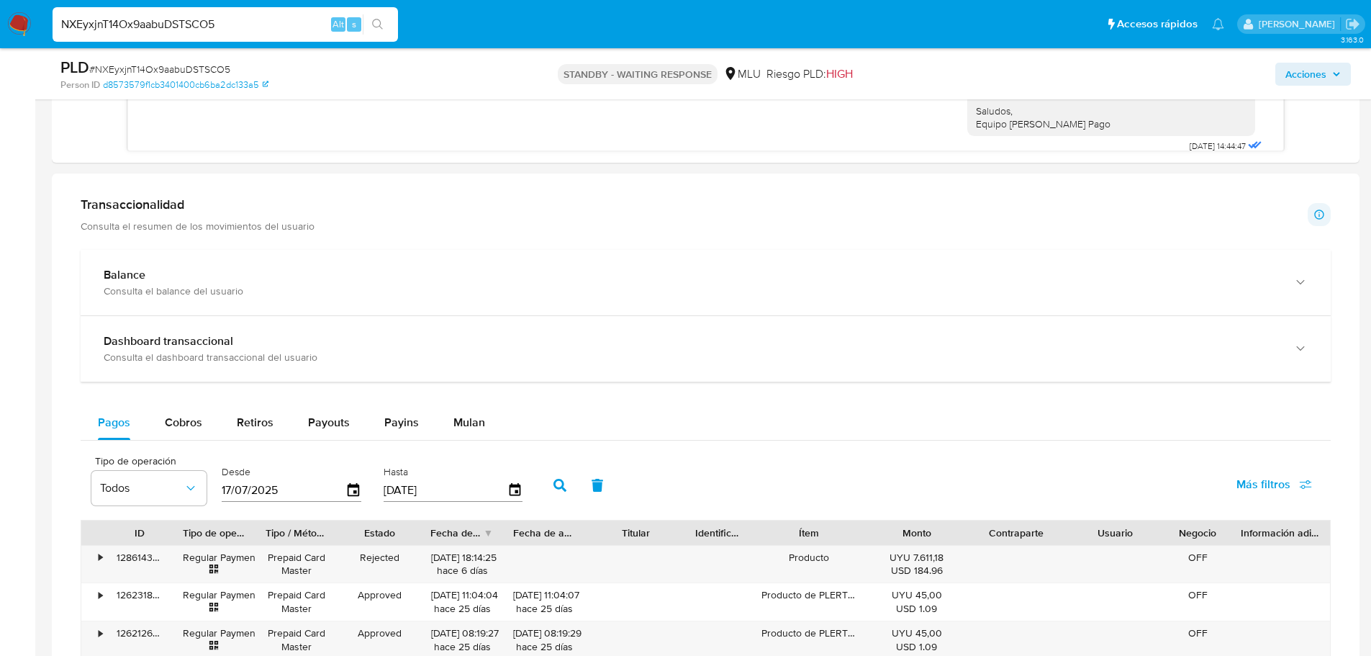
scroll to position [1224, 0]
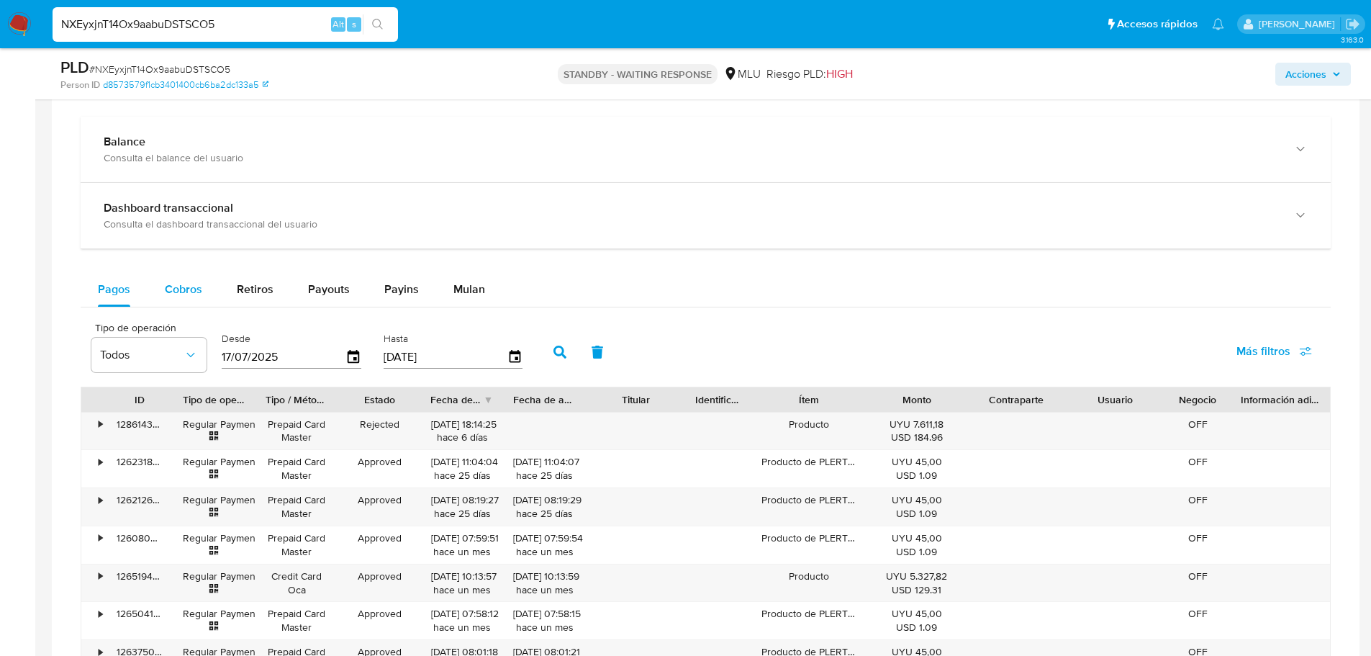
click at [173, 276] on div "Cobros" at bounding box center [183, 289] width 37 height 35
select select "10"
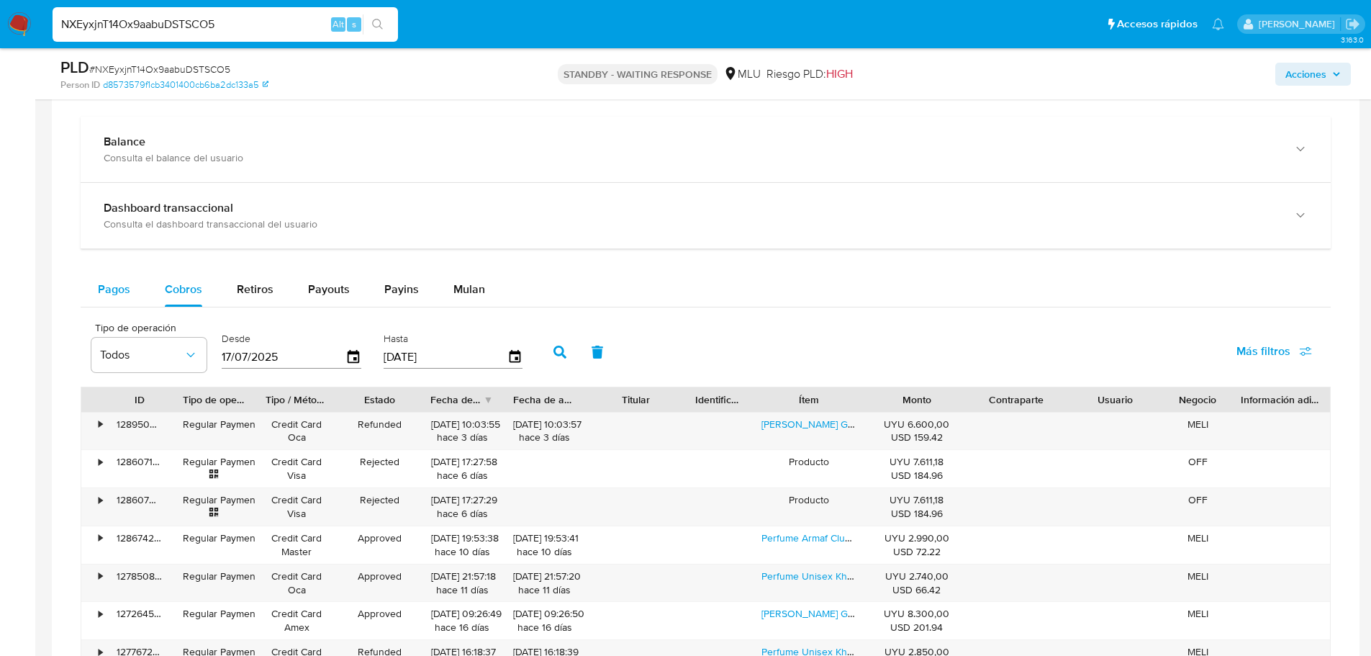
click at [109, 281] on span "Pagos" at bounding box center [114, 289] width 32 height 17
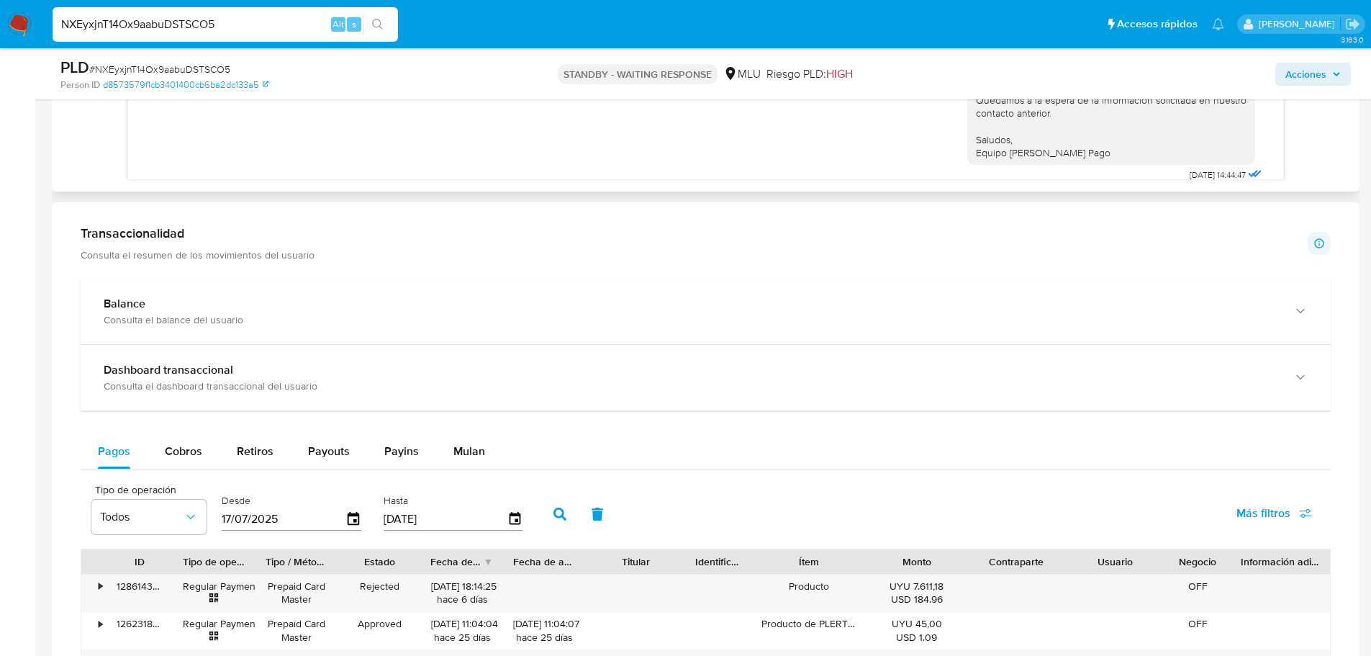
scroll to position [648, 0]
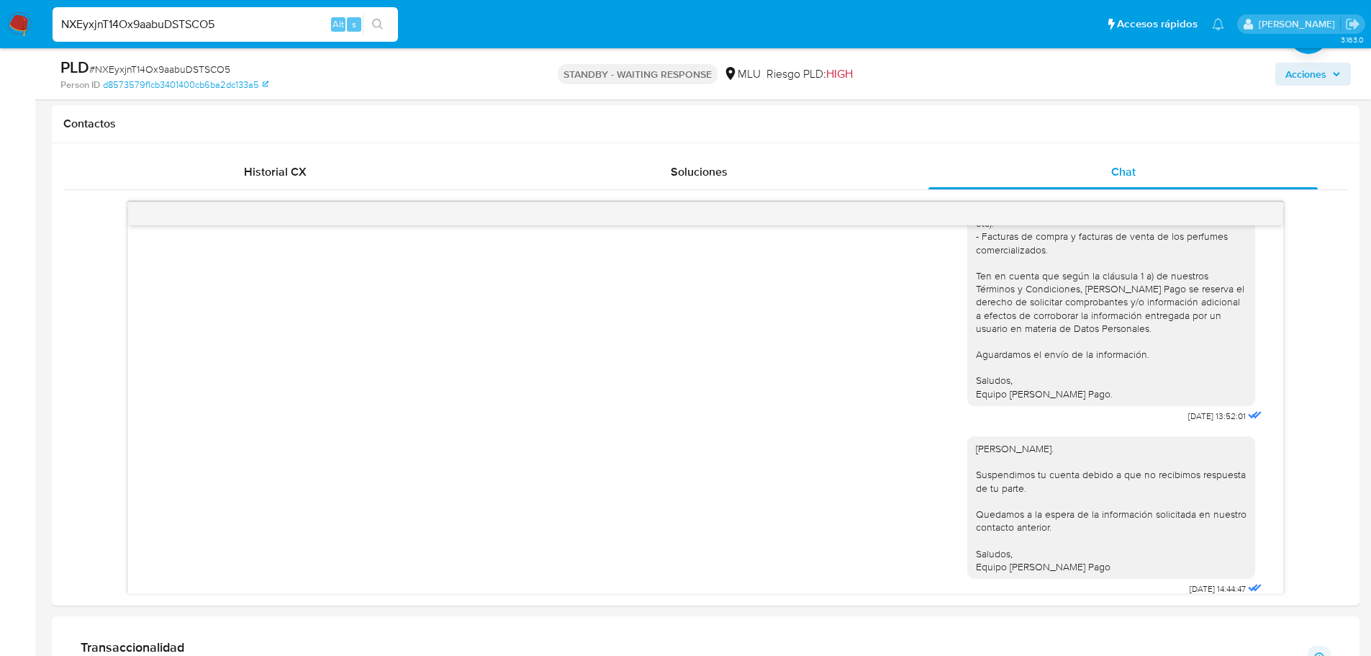
click at [181, 24] on input "NXEyxjnT14Ox9aabuDSTSCO5" at bounding box center [226, 24] width 346 height 19
paste input "XLGayEzaACK8Wsi4YaPQXAFO"
type input "XLGayEzaACK8Wsi4YaPQXAFO"
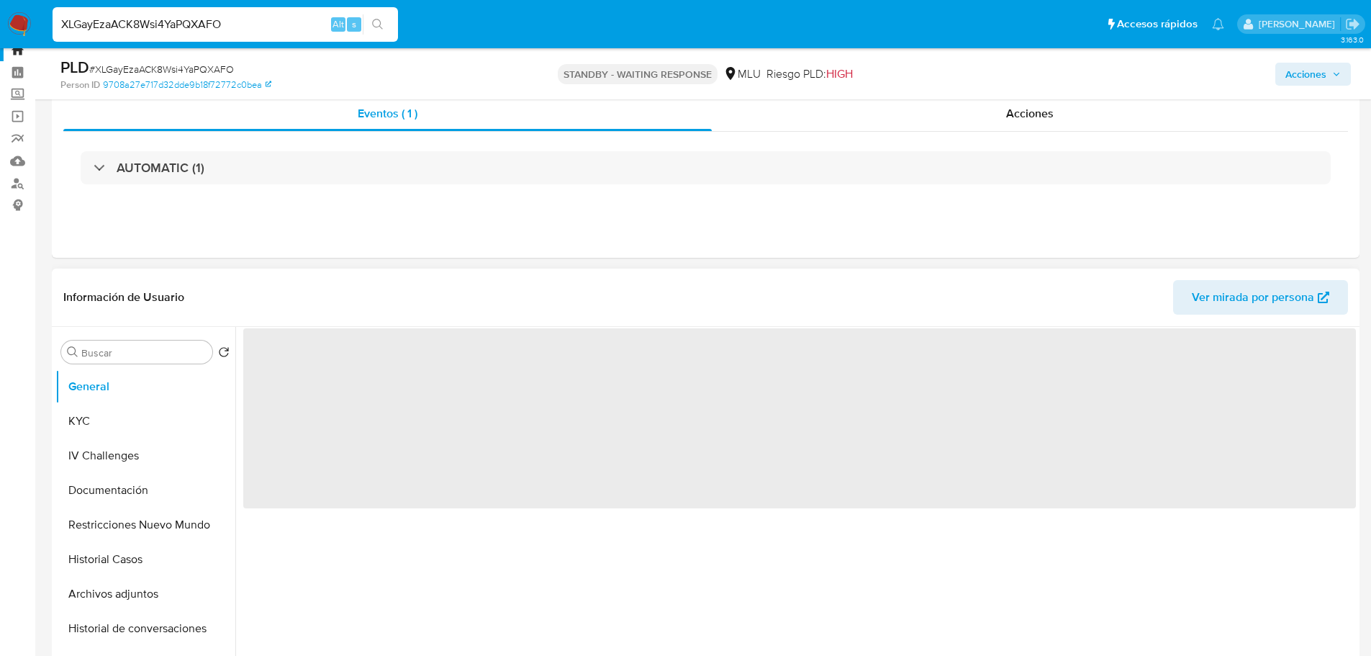
scroll to position [72, 0]
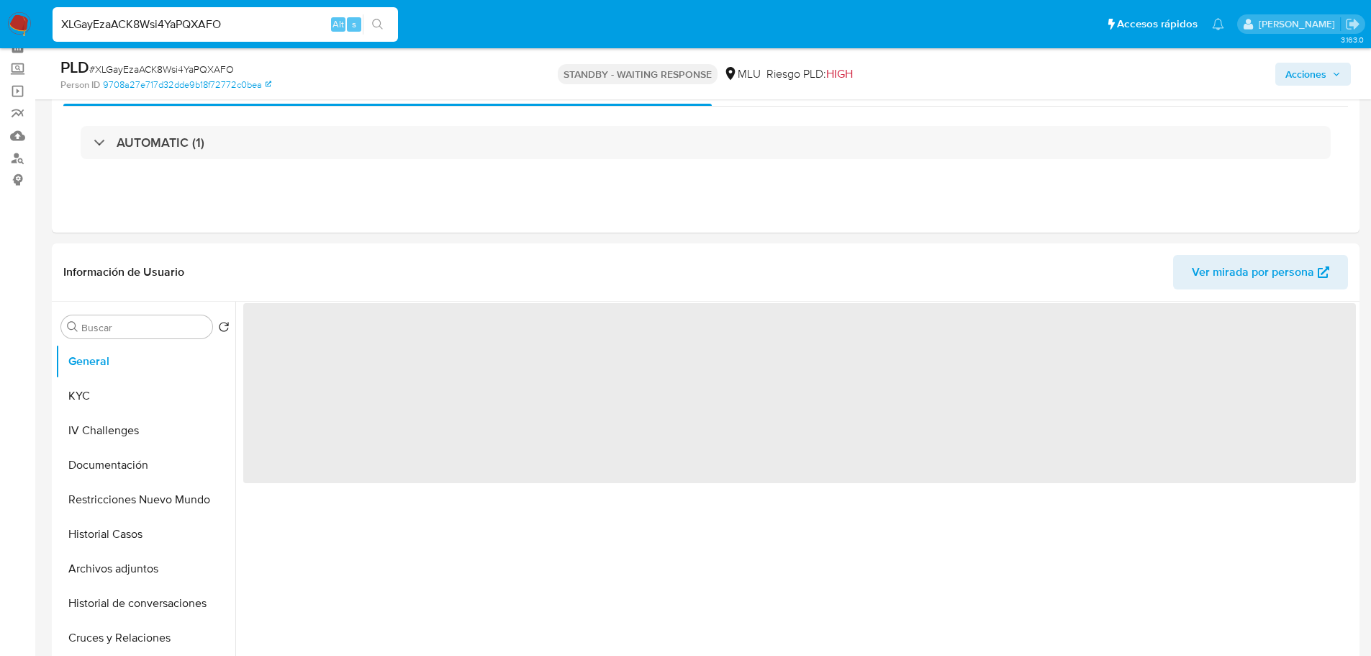
select select "10"
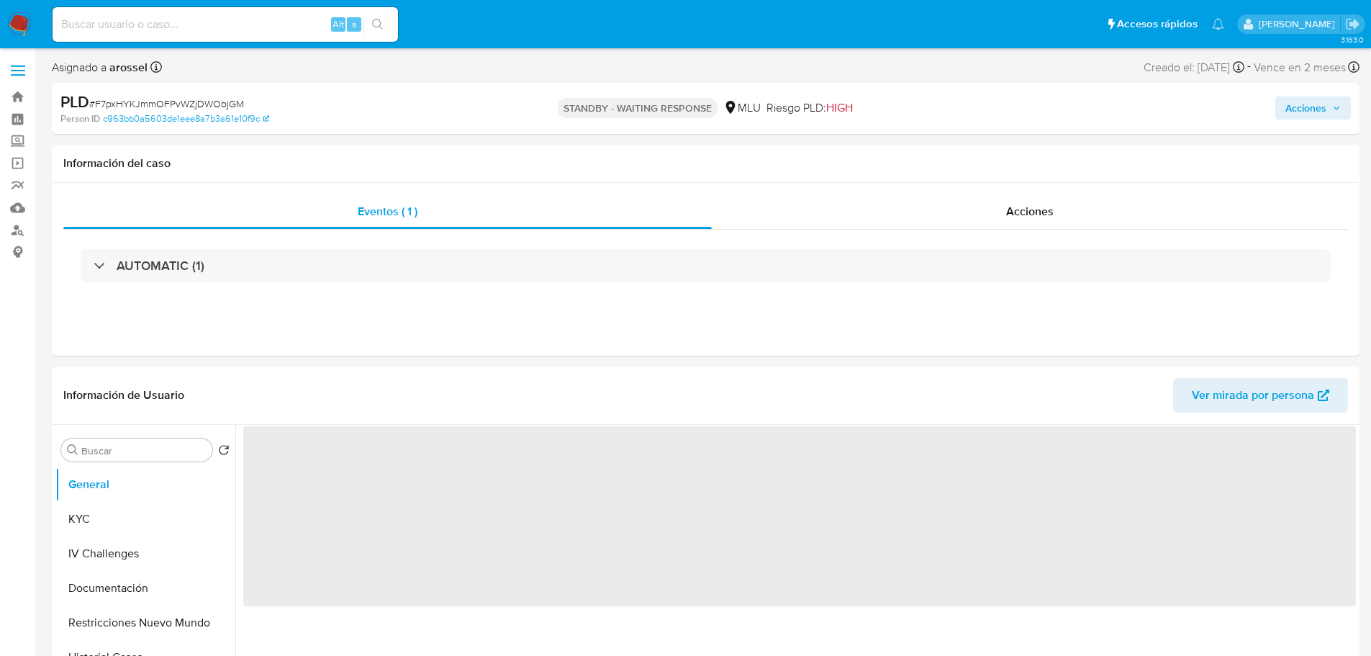
select select "10"
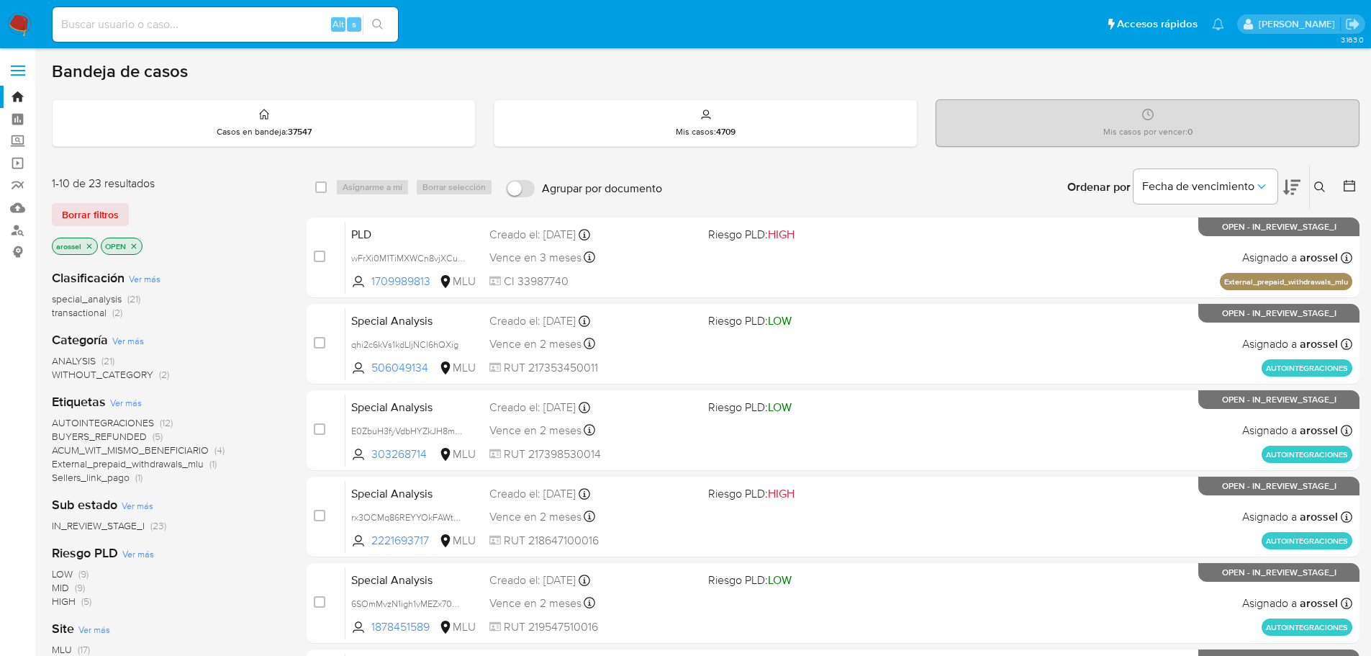
click at [1301, 180] on div "Ordenar por Fecha de vencimiento" at bounding box center [1182, 187] width 253 height 45
click at [1297, 184] on icon at bounding box center [1291, 187] width 17 height 17
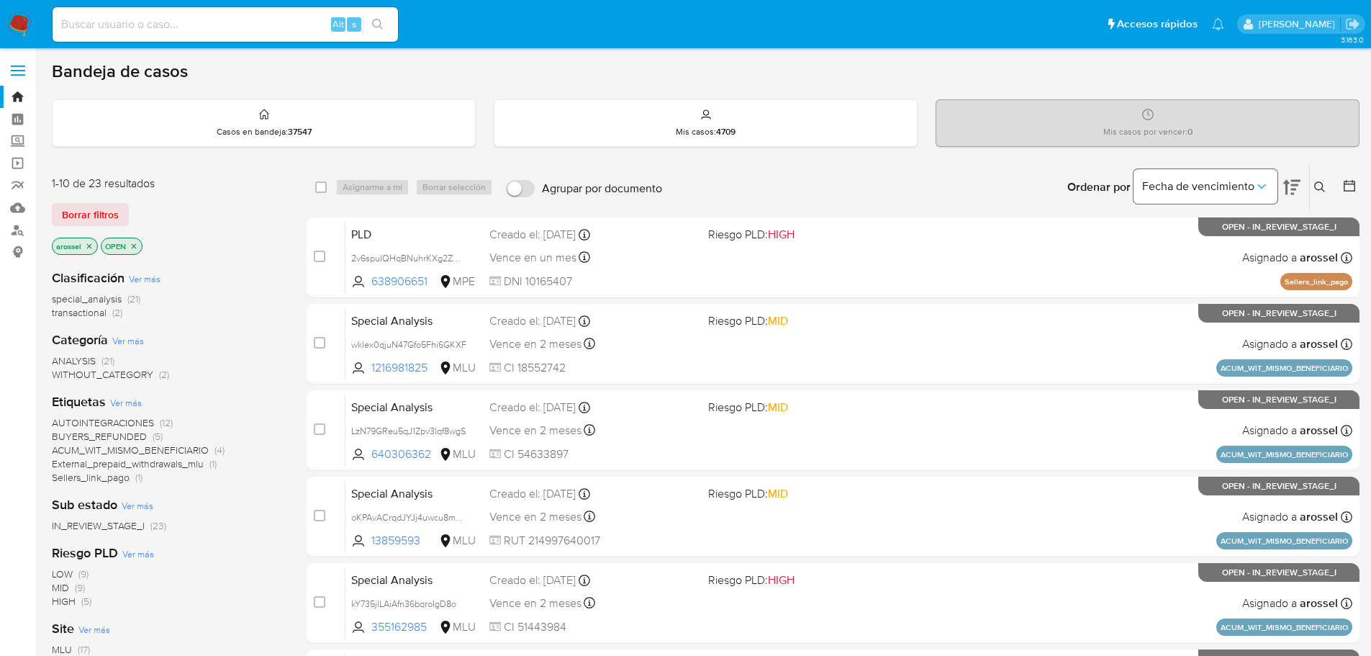
click at [1222, 185] on span "Fecha de vencimiento" at bounding box center [1198, 186] width 112 height 14
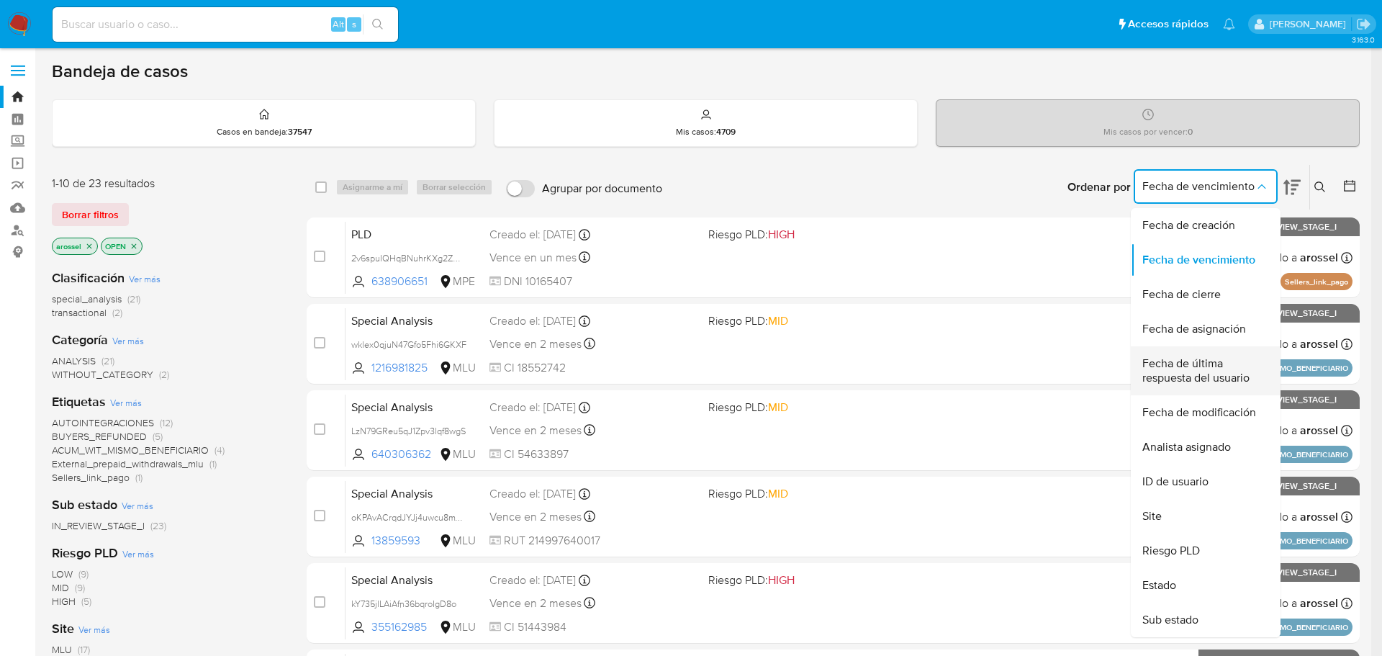
click at [1203, 371] on span "Fecha de última respuesta del usuario" at bounding box center [1201, 370] width 118 height 29
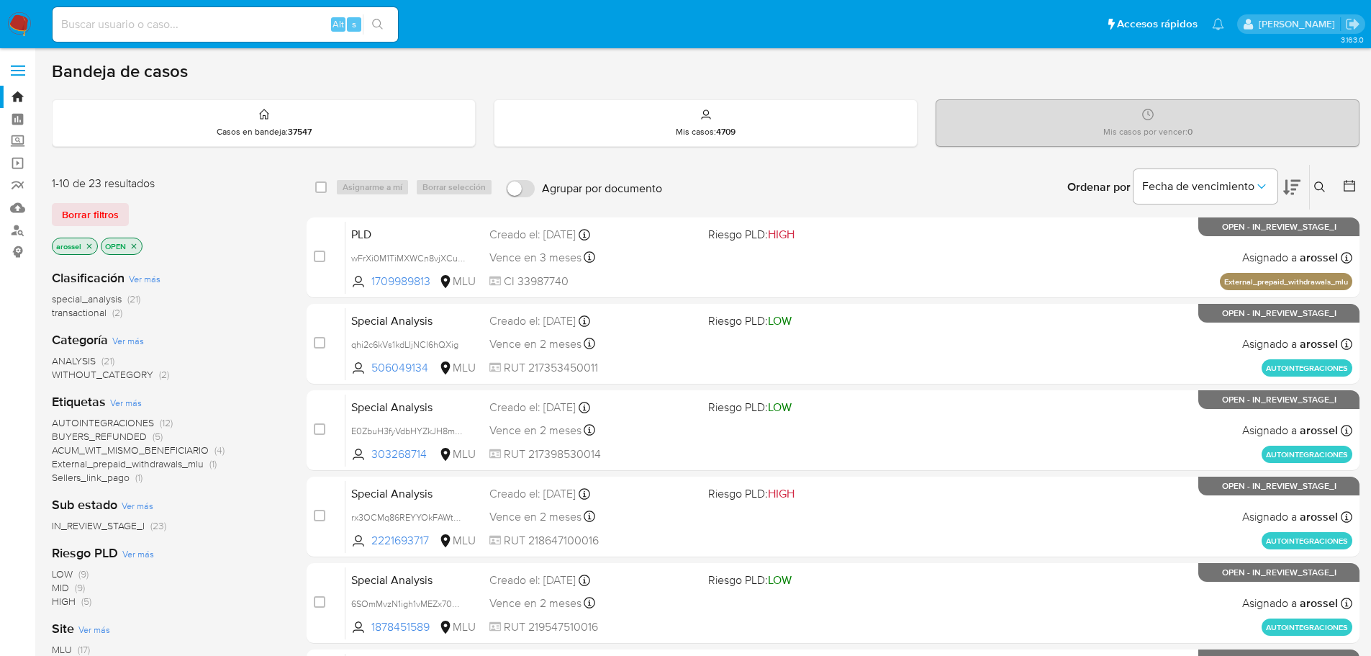
click at [197, 27] on input at bounding box center [226, 24] width 346 height 19
paste input "wklex0qjuN47Gfo5Fhi6GKXF"
type input "wklex0qjuN47Gfo5Fhi6GKXF"
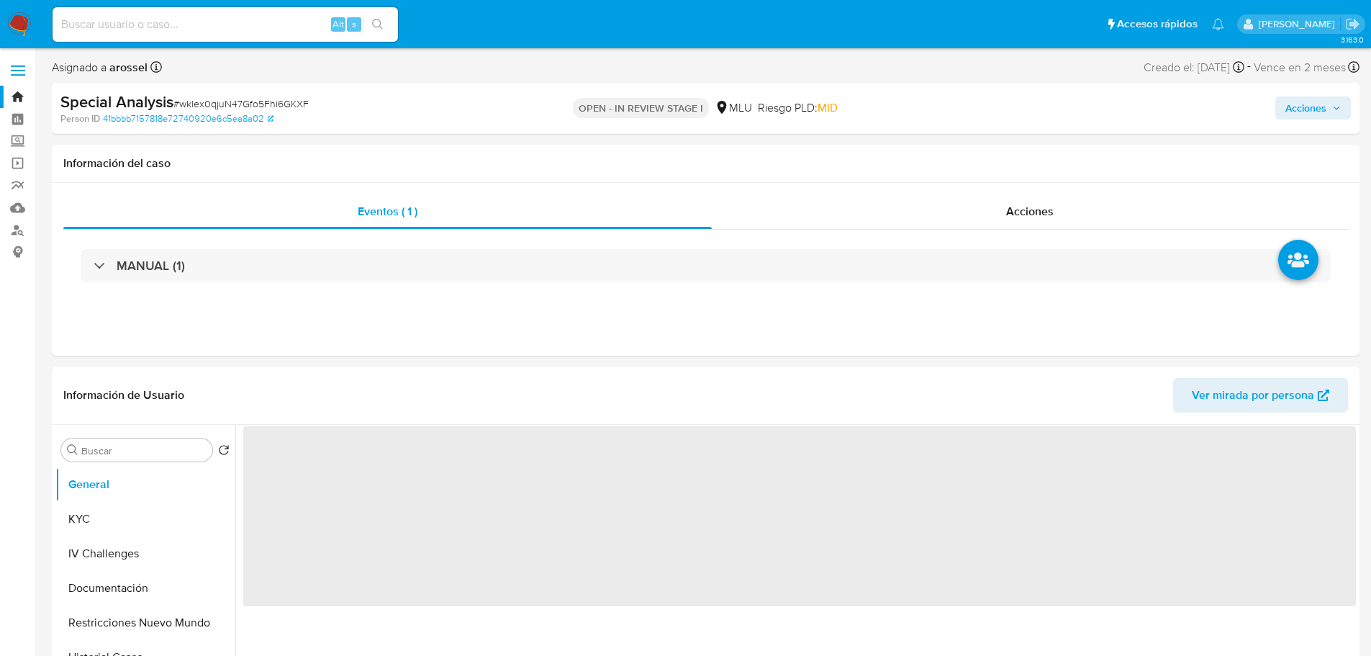
select select "10"
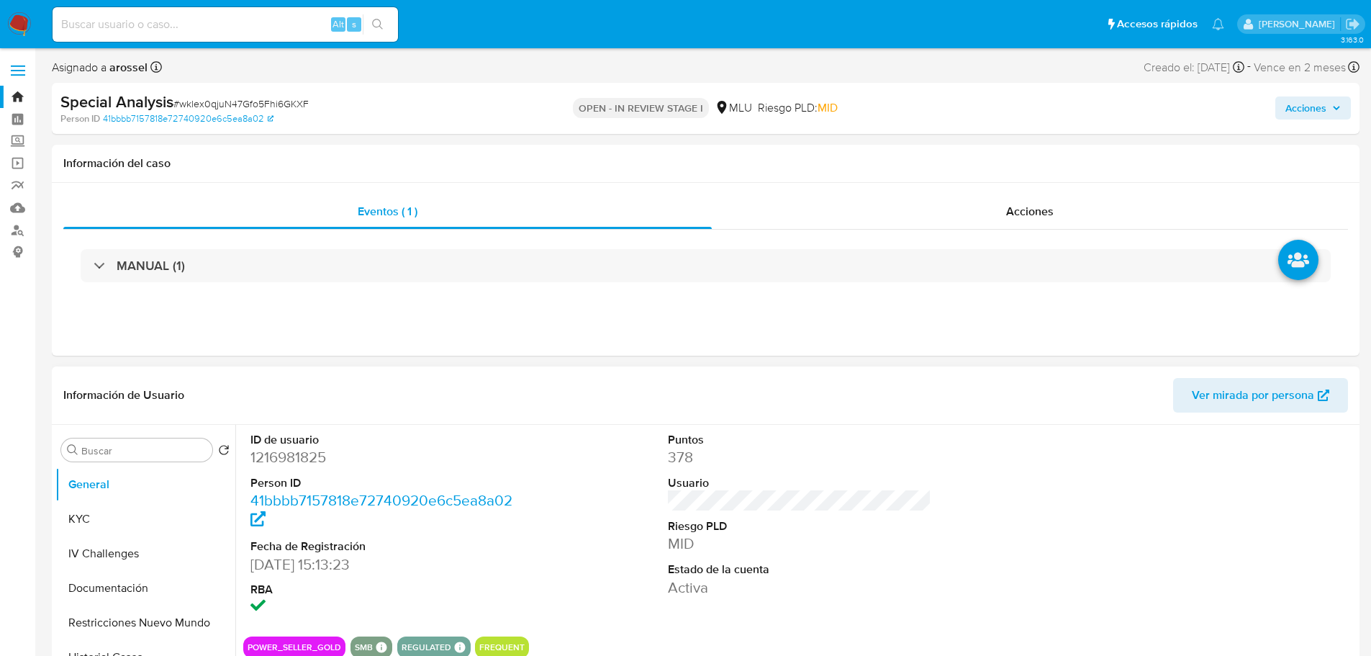
scroll to position [216, 0]
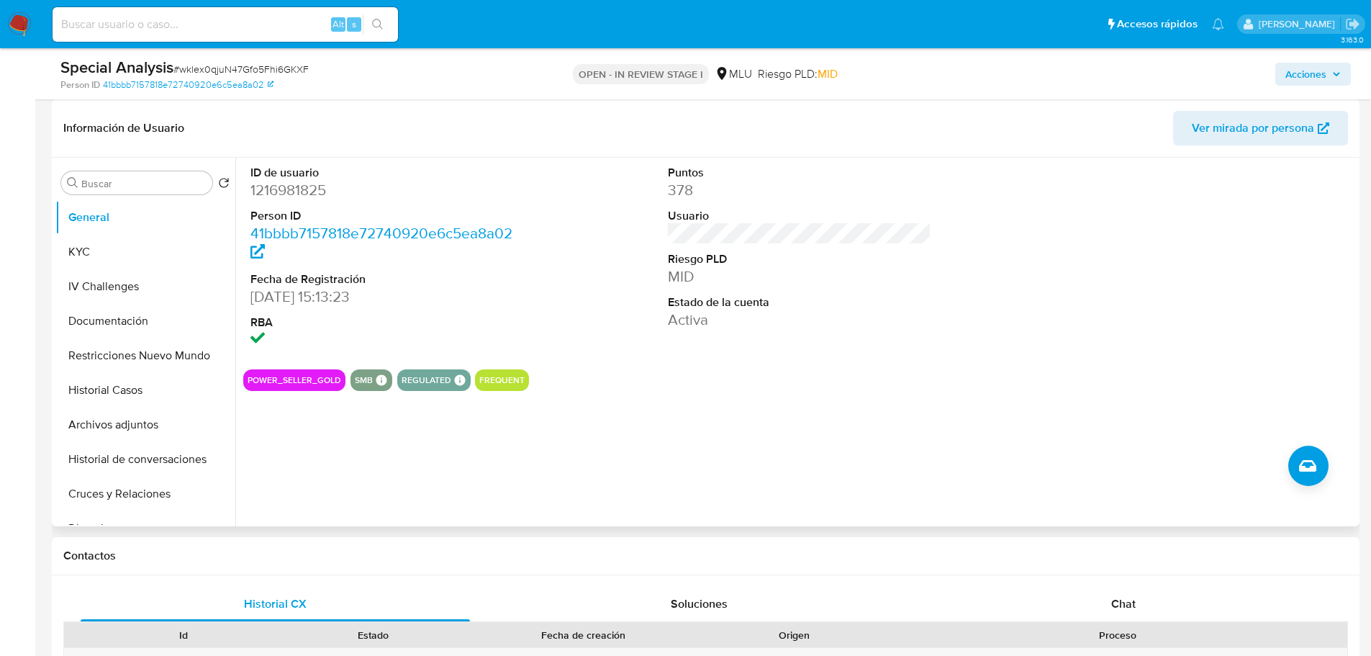
click at [1278, 139] on span "Ver mirada por persona" at bounding box center [1253, 128] width 122 height 35
click at [126, 388] on button "Historial Casos" at bounding box center [139, 390] width 168 height 35
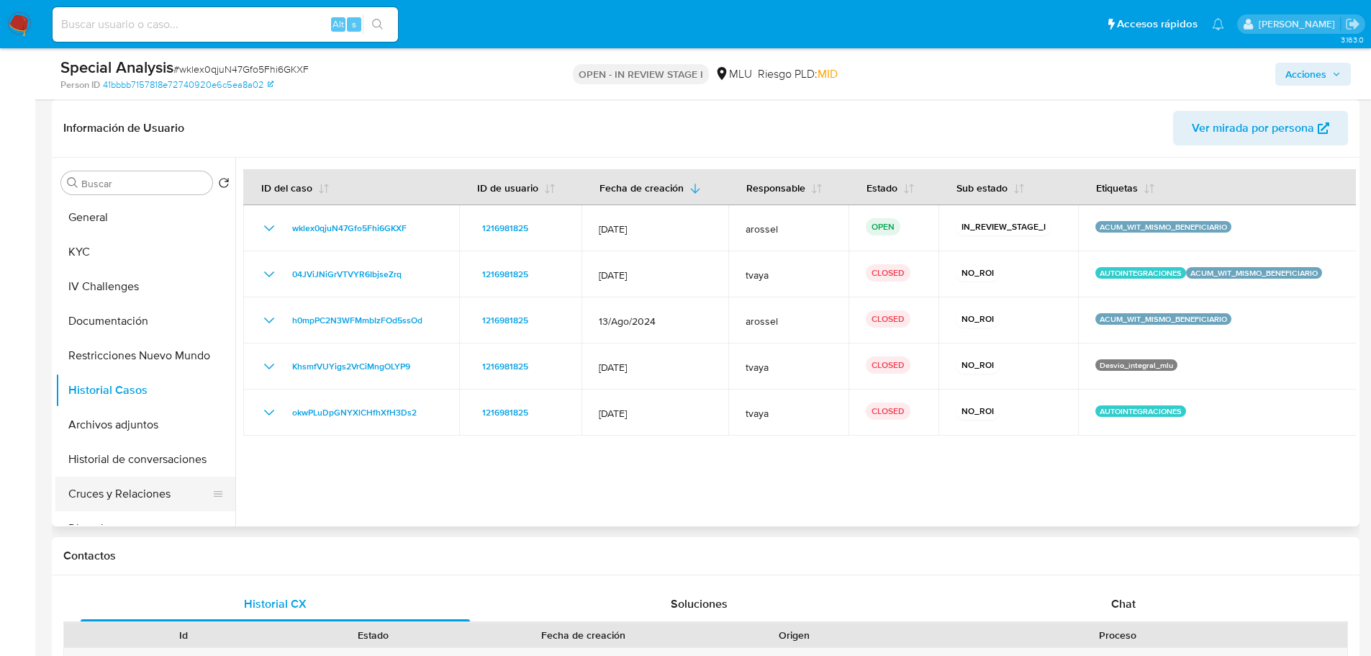
click at [161, 486] on button "Cruces y Relaciones" at bounding box center [139, 494] width 168 height 35
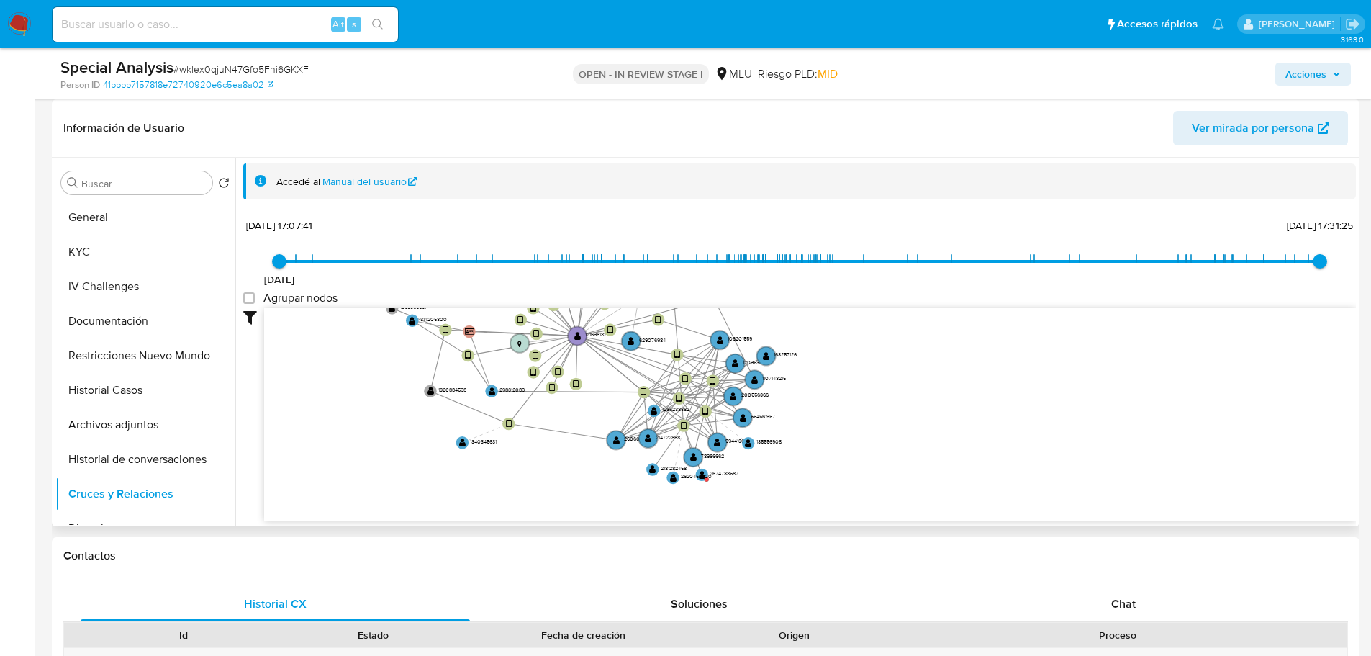
drag, startPoint x: 948, startPoint y: 351, endPoint x: 881, endPoint y: 197, distance: 168.6
click at [881, 197] on div "Accedé al Manual del usuario [DATE] [DATE] 17:07:41 [DATE] 17:31:25 Agrupar nod…" at bounding box center [799, 368] width 1113 height 410
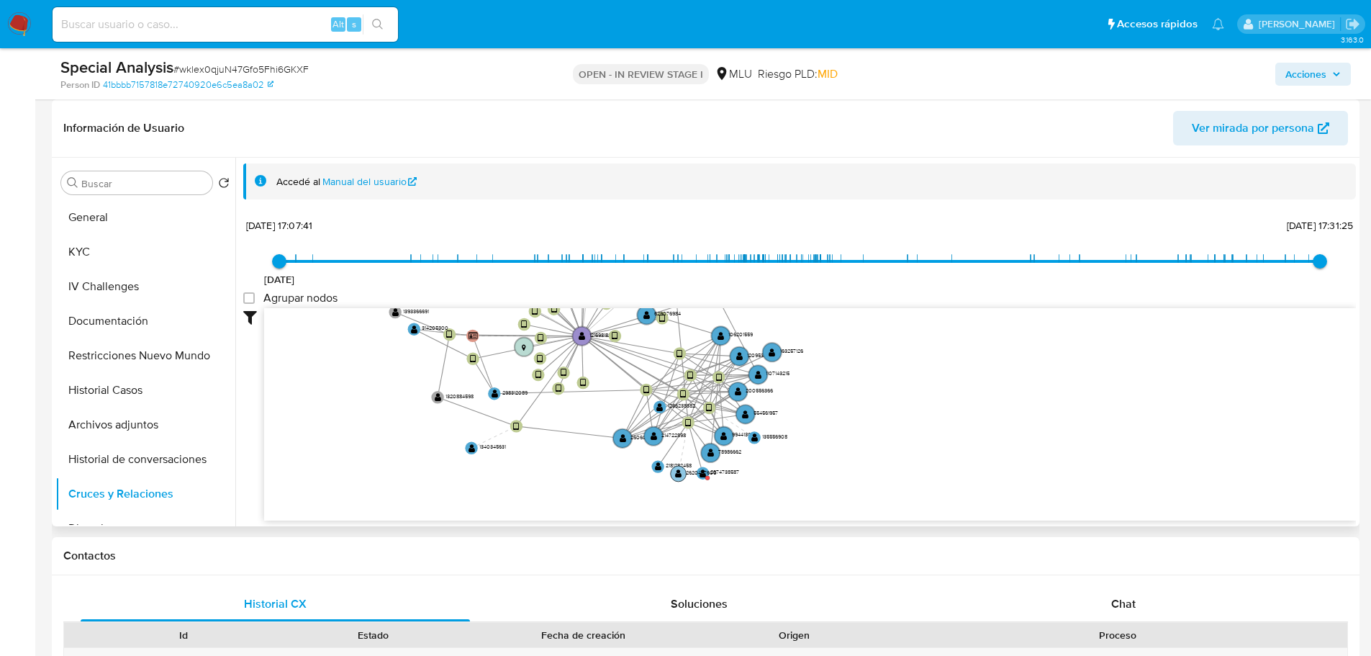
click at [704, 474] on text "2620457600" at bounding box center [701, 473] width 31 height 8
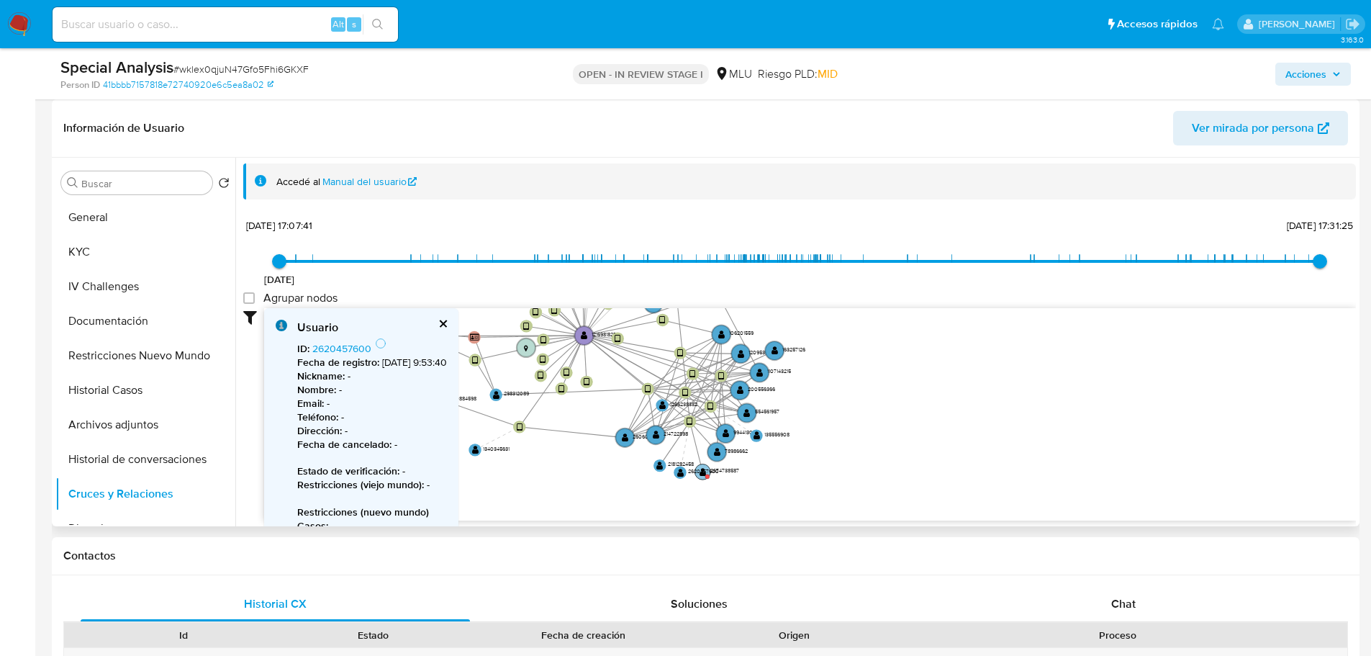
click at [707, 475] on circle at bounding box center [707, 476] width 4 height 4
click at [330, 346] on link "2674738587" at bounding box center [339, 348] width 55 height 14
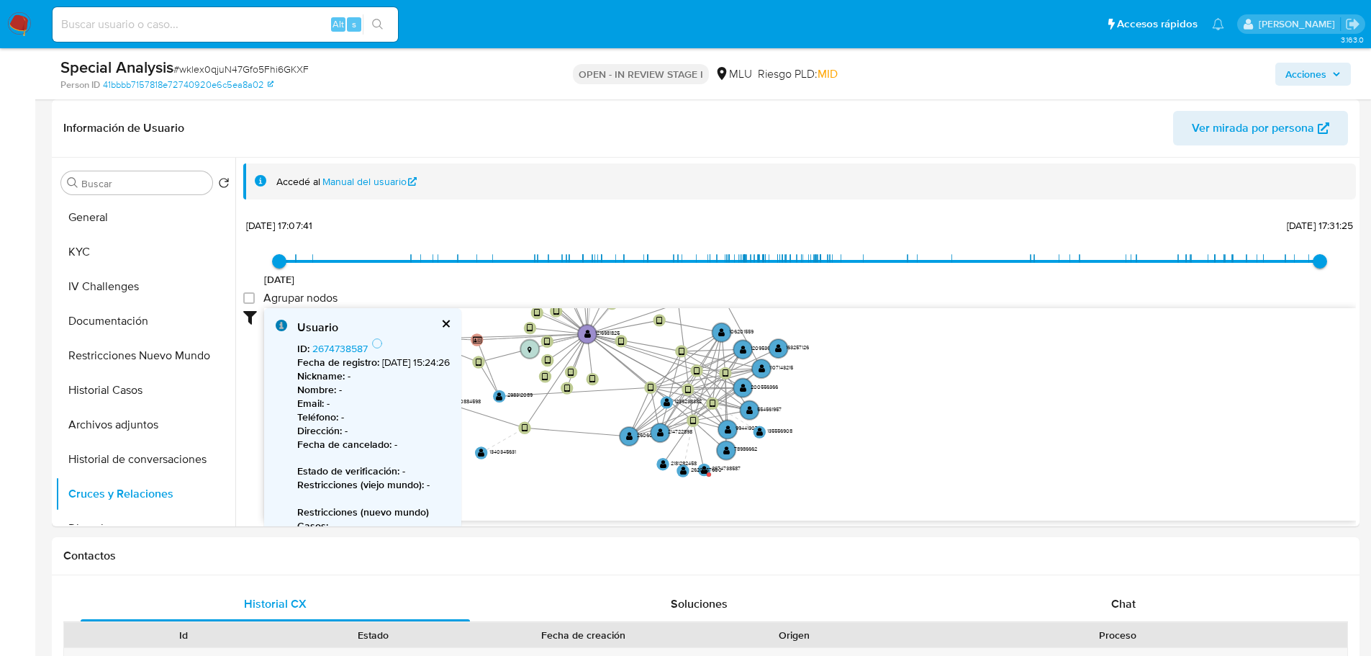
click at [227, 65] on span "# wklex0qjuN47Gfo5Fhi6GKXF" at bounding box center [240, 69] width 135 height 14
copy span "wklex0qjuN47Gfo5Fhi6GKXF"
click at [96, 208] on button "General" at bounding box center [139, 217] width 168 height 35
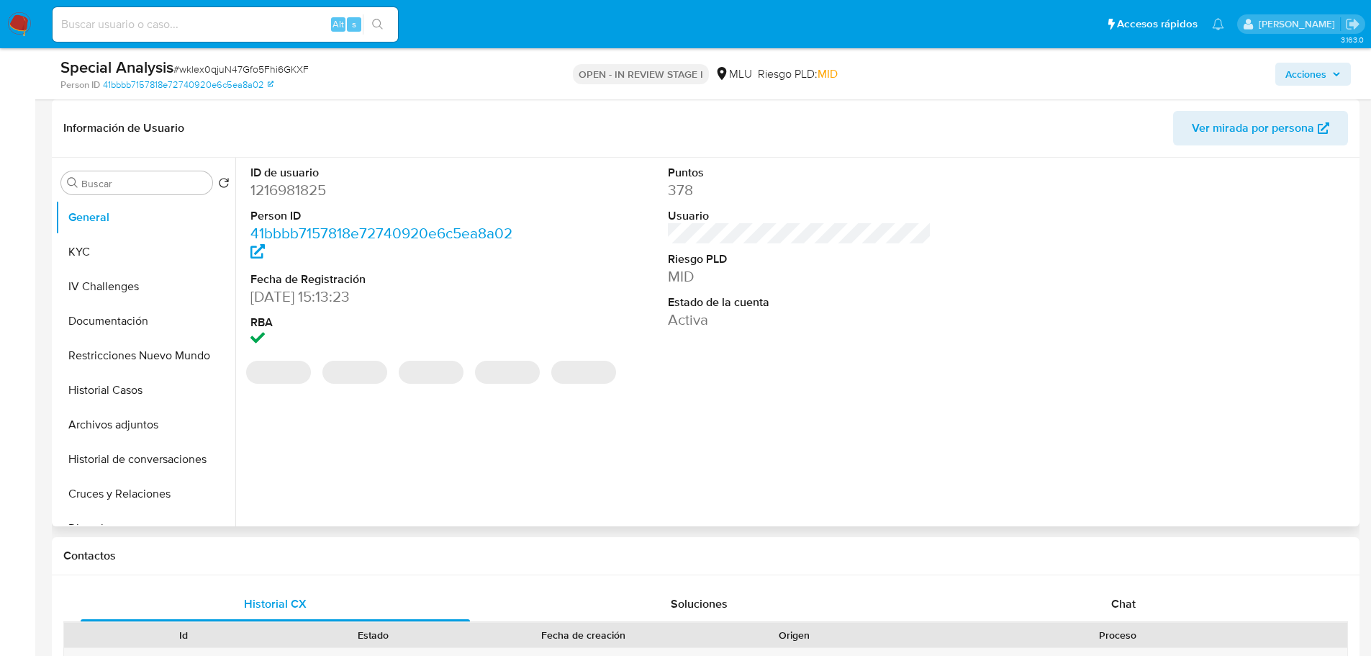
click at [283, 169] on dt "ID de usuario" at bounding box center [382, 173] width 264 height 16
click at [284, 189] on dd "1216981825" at bounding box center [382, 190] width 264 height 20
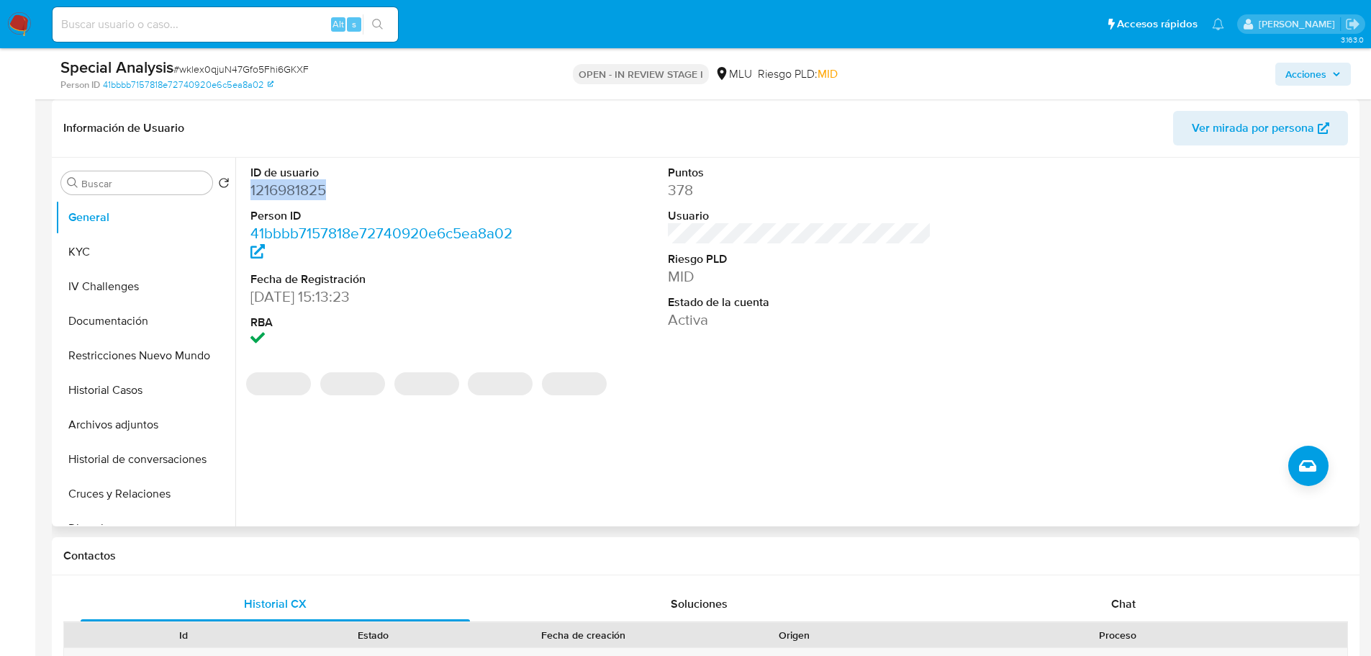
click at [284, 189] on dd "1216981825" at bounding box center [382, 190] width 264 height 20
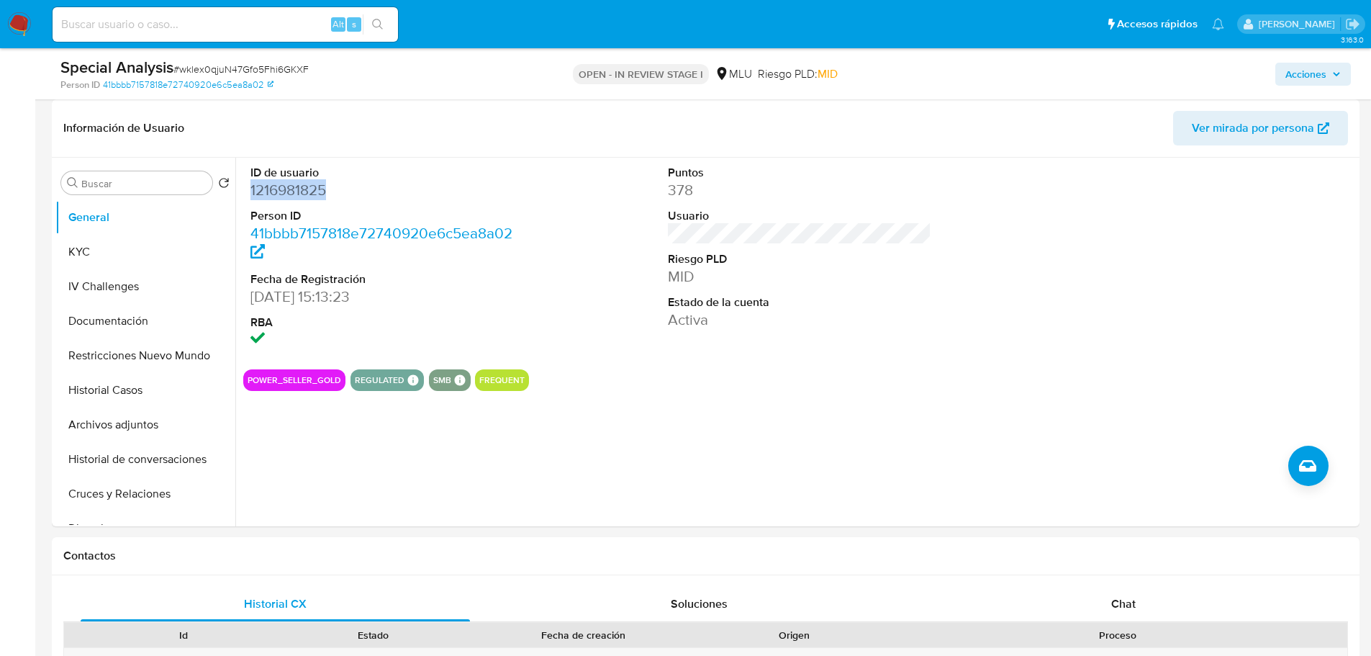
copy dd "1216981825"
click at [154, 248] on button "KYC" at bounding box center [139, 252] width 168 height 35
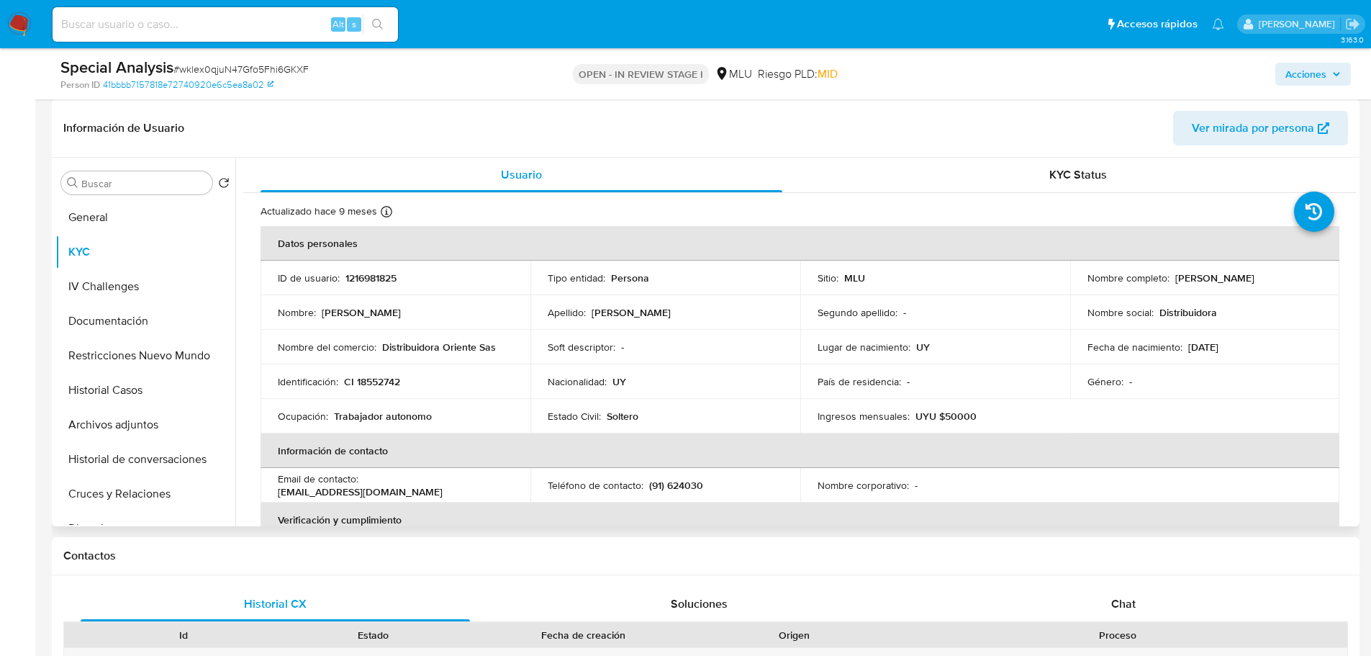
click at [879, 212] on div "Actualizado hace 9 meses Creado: 13/10/2022 16:13:24 Actualizado: 13/01/2025 14…" at bounding box center [782, 213] width 1042 height 19
click at [369, 281] on p "1216981825" at bounding box center [371, 277] width 51 height 13
copy p "1216981825"
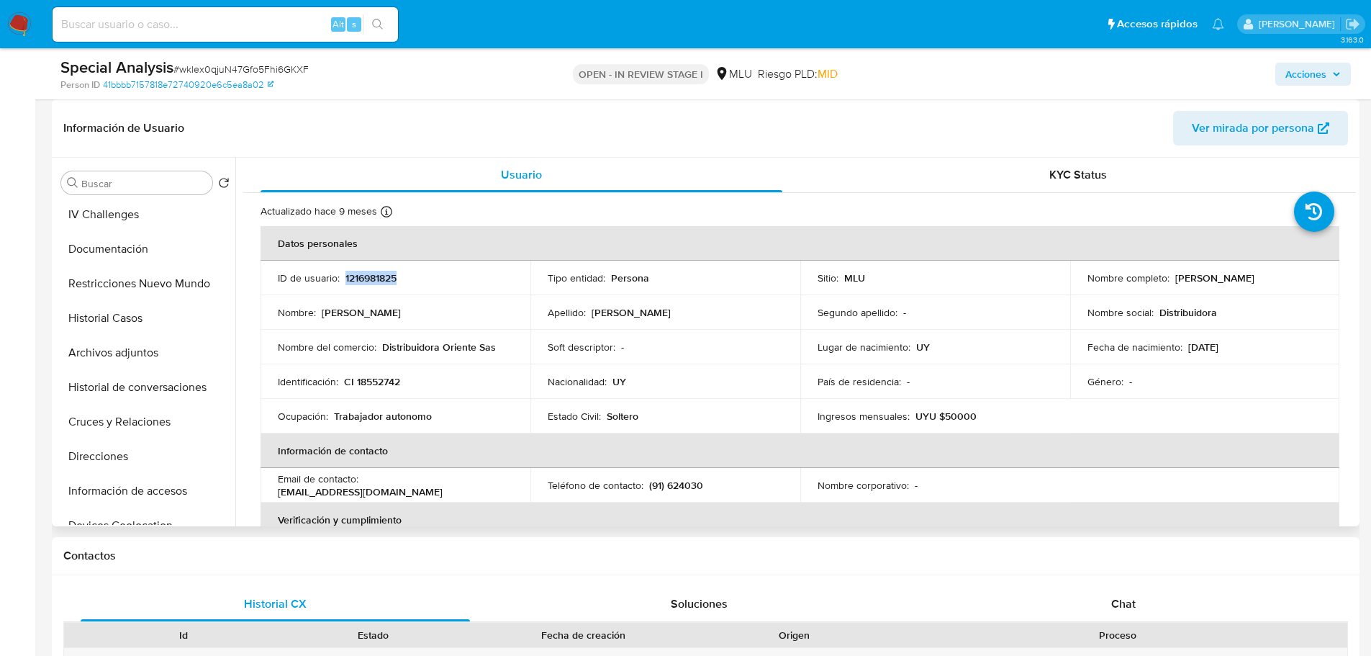
click at [674, 481] on p "(91) 624030" at bounding box center [676, 485] width 54 height 13
copy p "624030"
click at [161, 349] on button "Archivos adjuntos" at bounding box center [139, 352] width 168 height 35
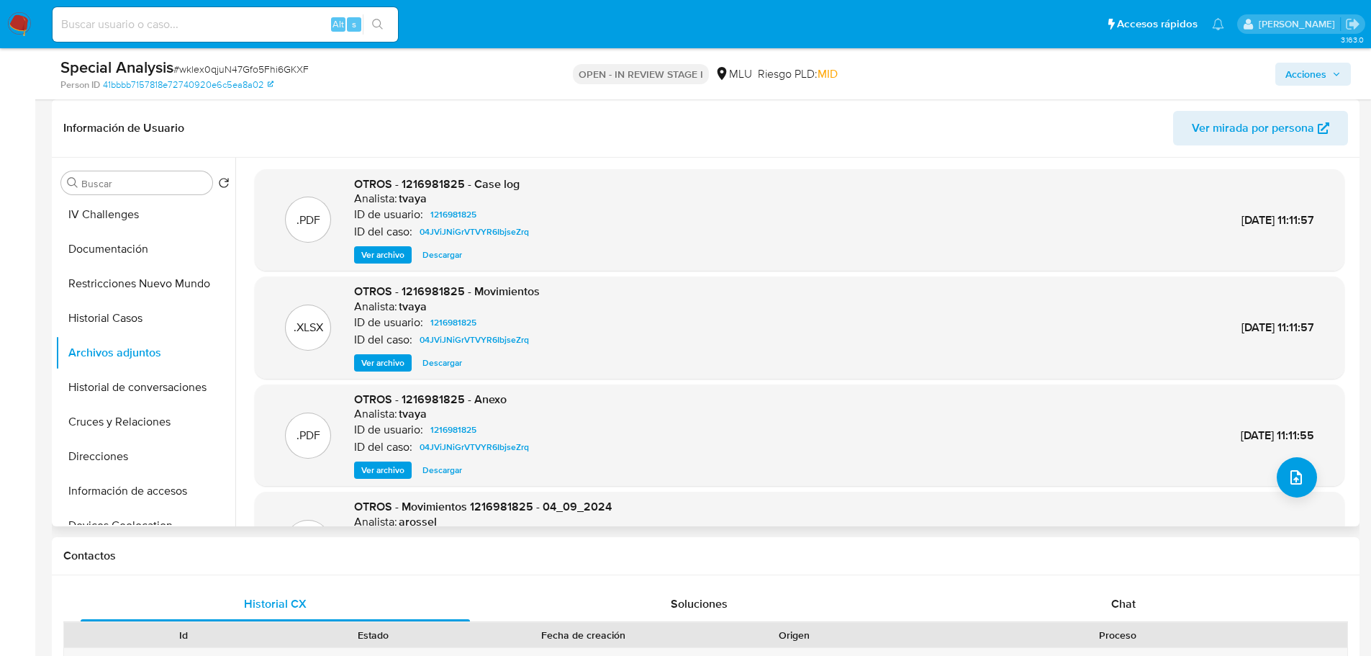
click at [389, 253] on span "Ver archivo" at bounding box center [382, 255] width 43 height 14
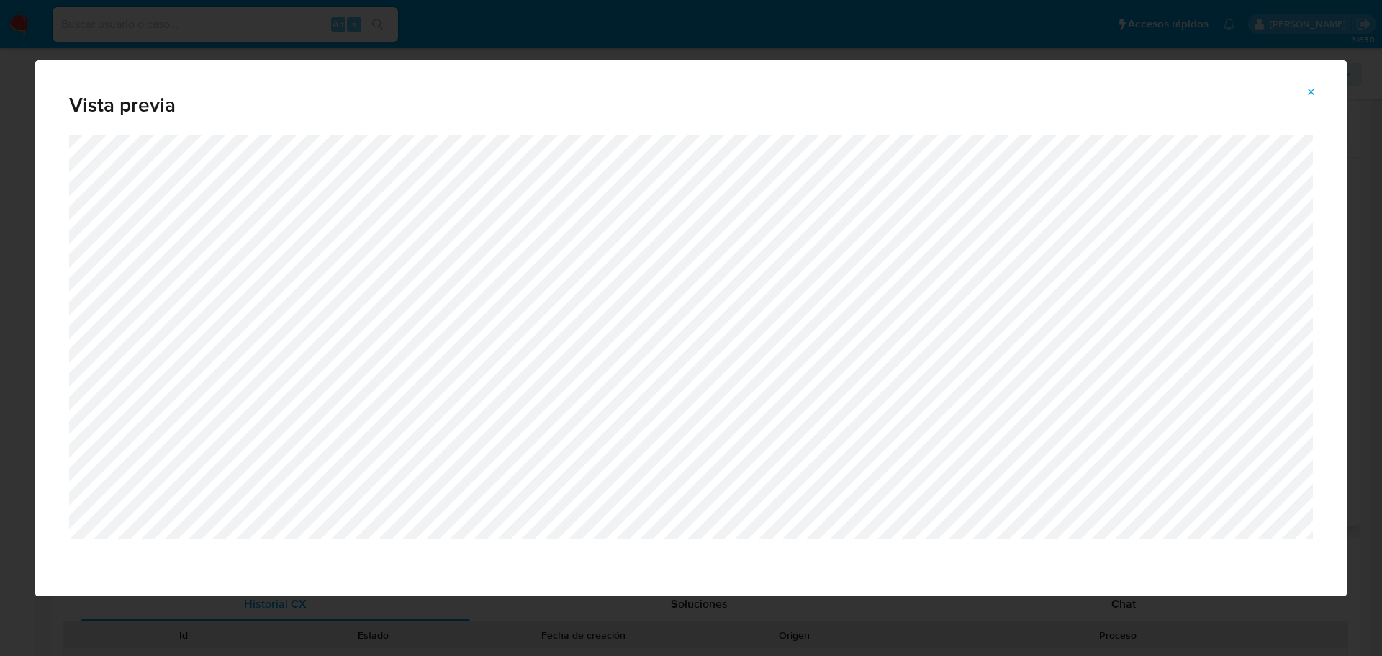
click at [1308, 99] on span "Attachment preview" at bounding box center [1312, 92] width 12 height 20
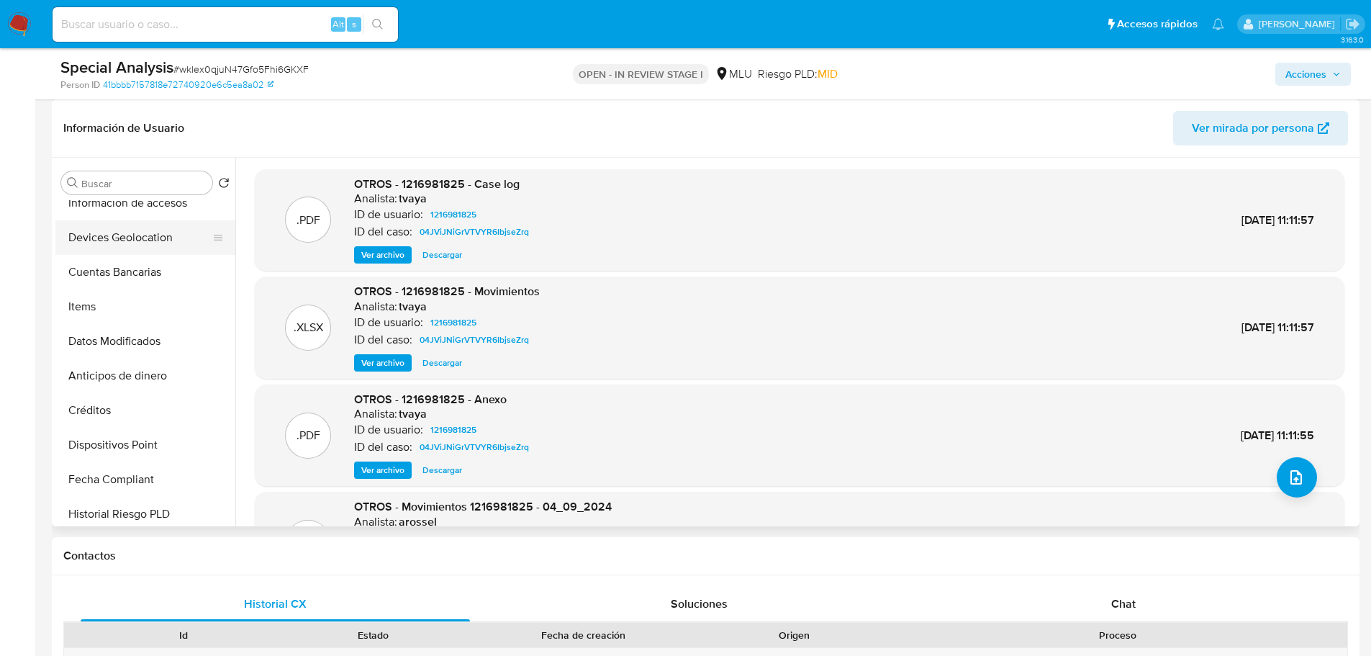
scroll to position [288, 0]
click at [139, 333] on button "Cuentas Bancarias" at bounding box center [139, 344] width 168 height 35
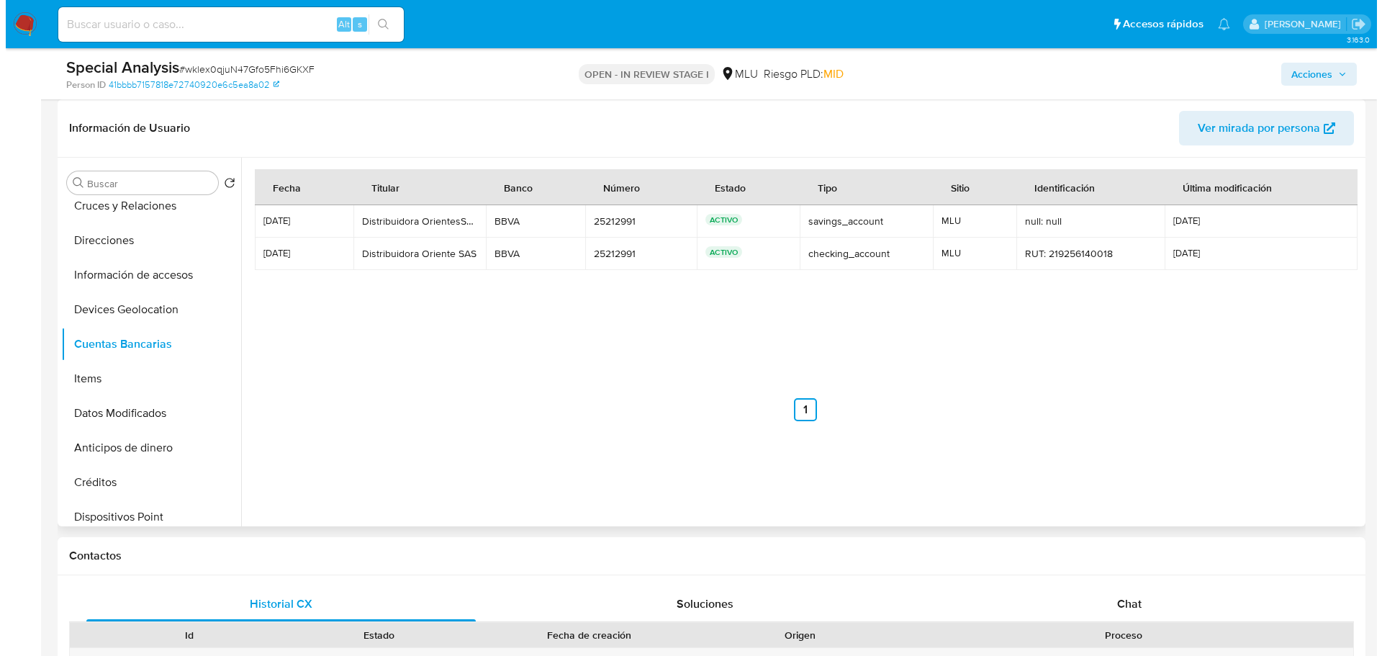
scroll to position [0, 0]
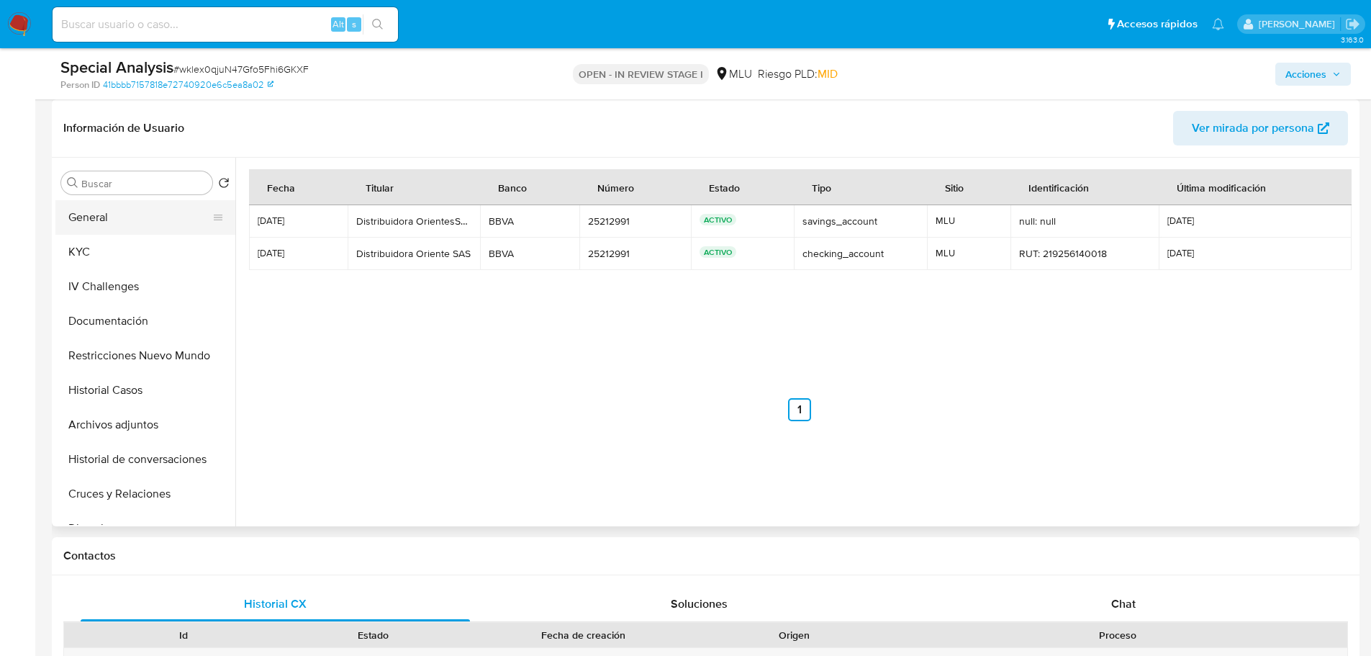
click at [152, 220] on button "General" at bounding box center [139, 217] width 168 height 35
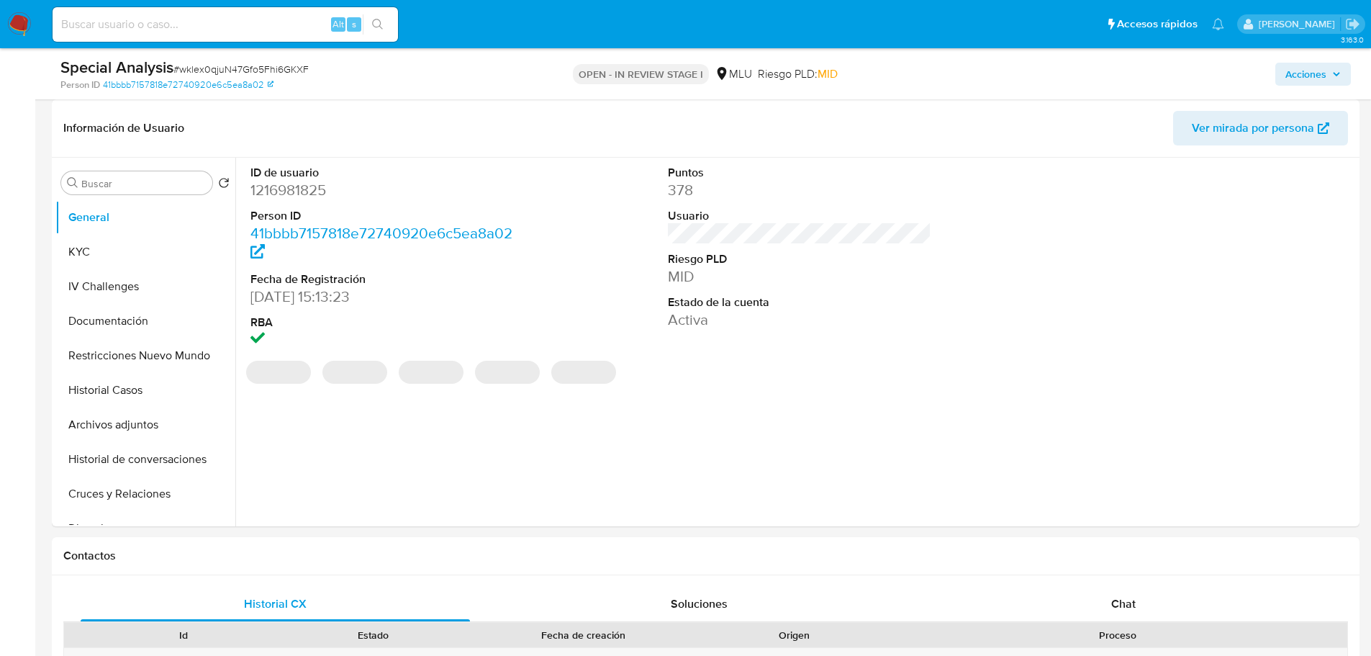
click at [295, 192] on dd "1216981825" at bounding box center [382, 190] width 264 height 20
copy dd "1216981825"
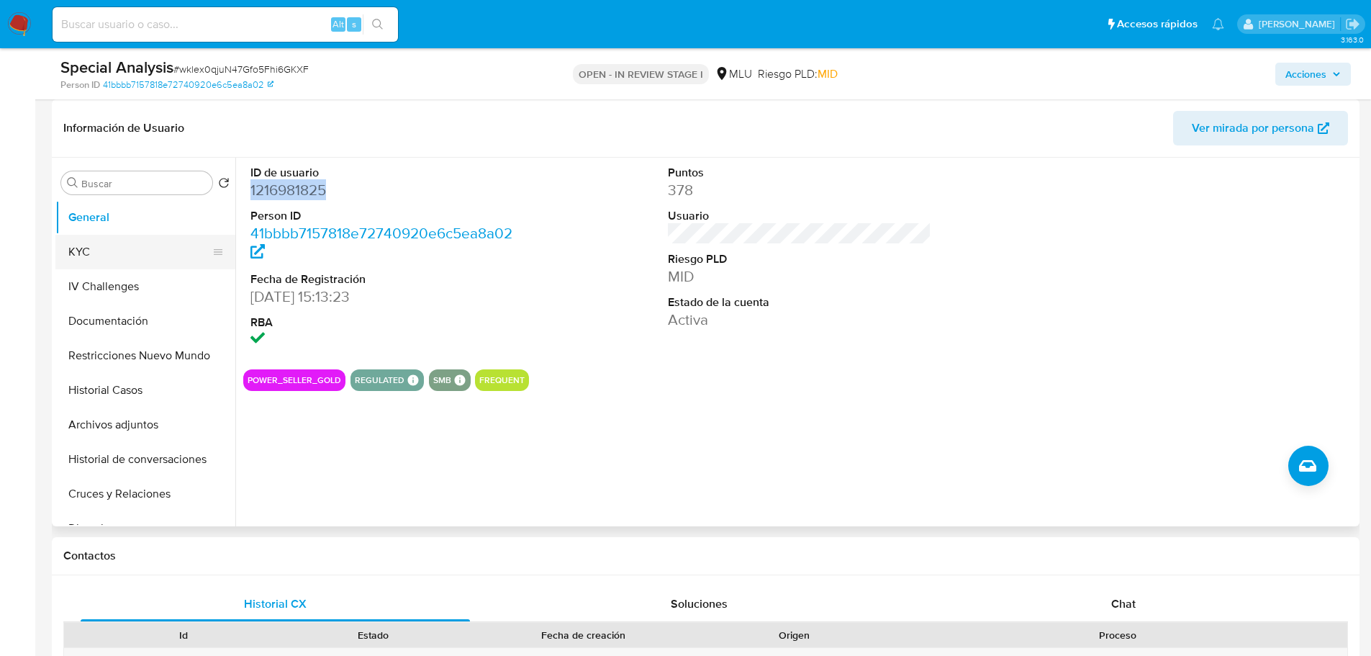
drag, startPoint x: 120, startPoint y: 236, endPoint x: 133, endPoint y: 263, distance: 30.3
click at [120, 236] on button "KYC" at bounding box center [139, 252] width 168 height 35
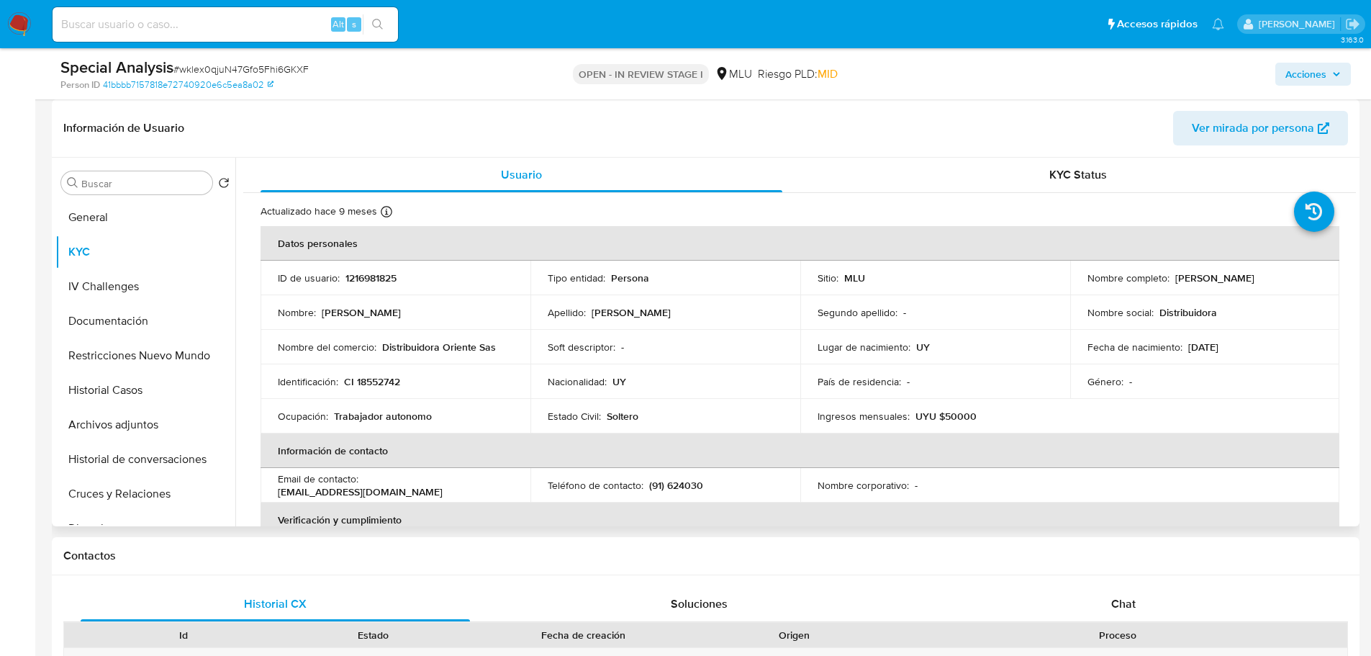
drag, startPoint x: 1170, startPoint y: 280, endPoint x: 1280, endPoint y: 281, distance: 110.1
click at [1280, 281] on div "Nombre completo : Gabriela Netri Pelandi" at bounding box center [1205, 277] width 235 height 13
copy p "Gabriela Netri Pelandi"
click at [145, 421] on button "Archivos adjuntos" at bounding box center [139, 424] width 168 height 35
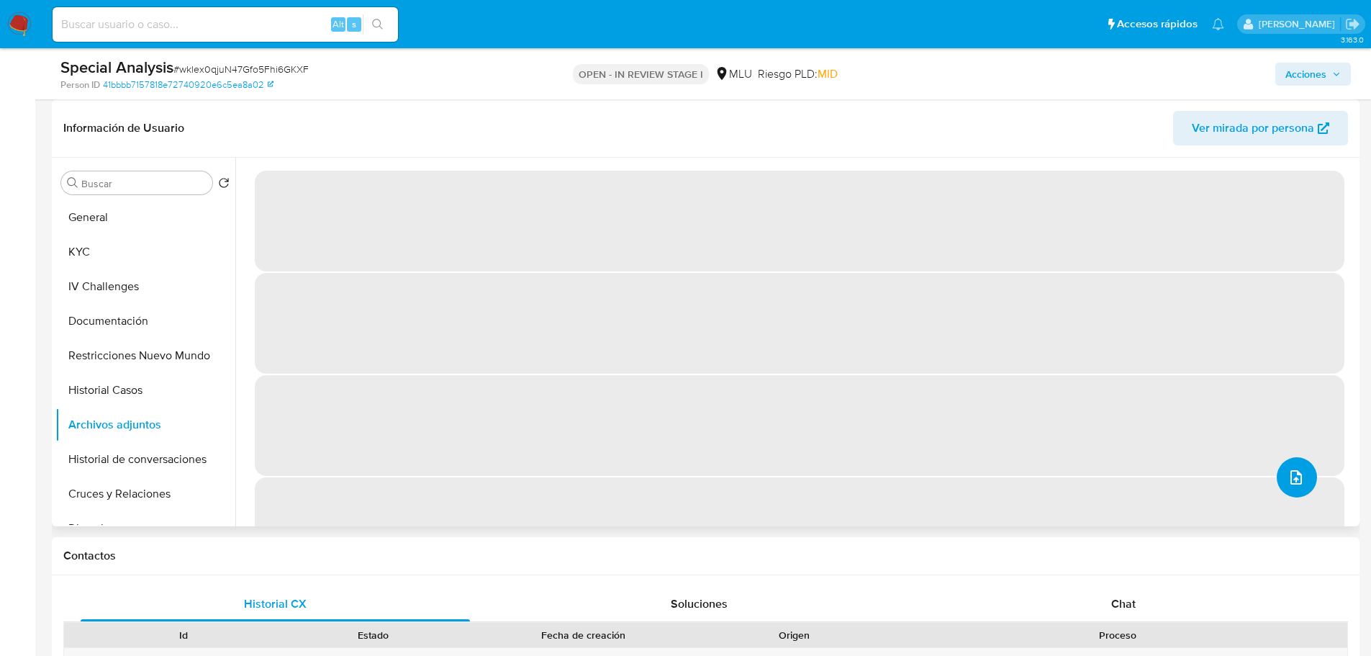
click at [1296, 486] on button "upload-file" at bounding box center [1297, 477] width 40 height 40
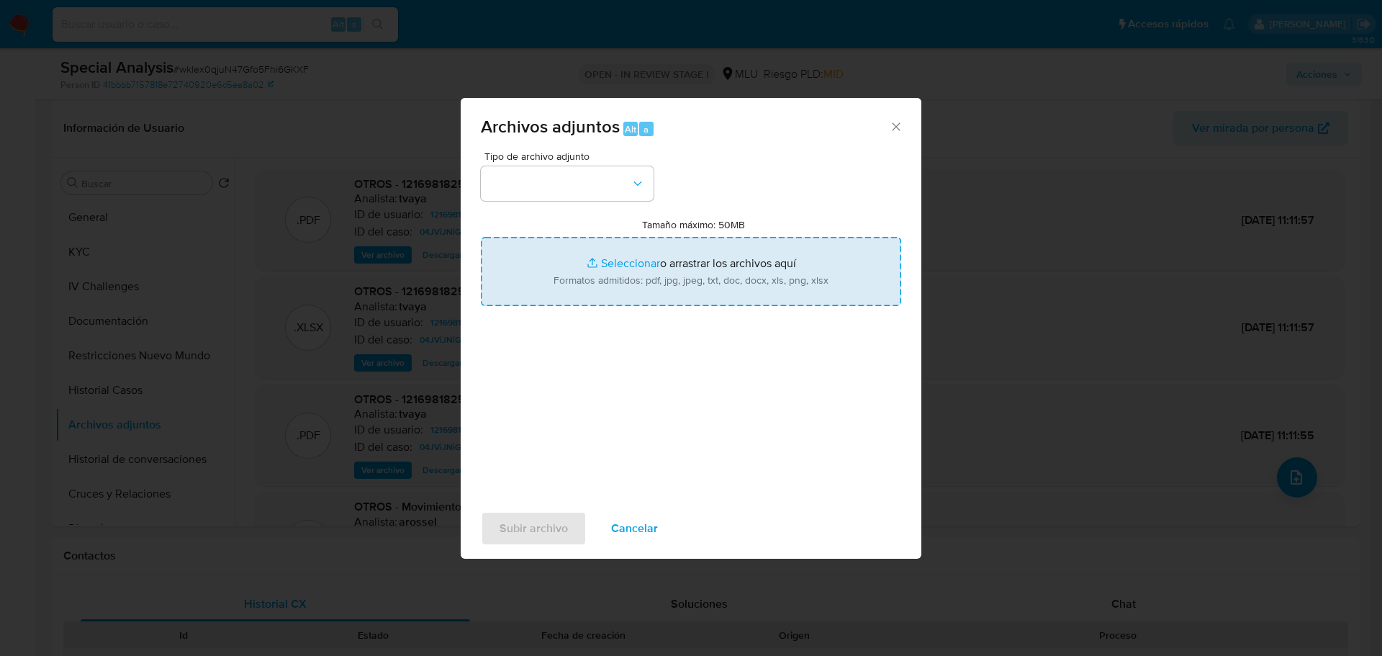
click at [739, 285] on input "Tamaño máximo: 50MB Seleccionar archivos" at bounding box center [691, 271] width 420 height 69
type input "C:\fakepath\Case Log 1216981825 - 14_10_2025.pdf"
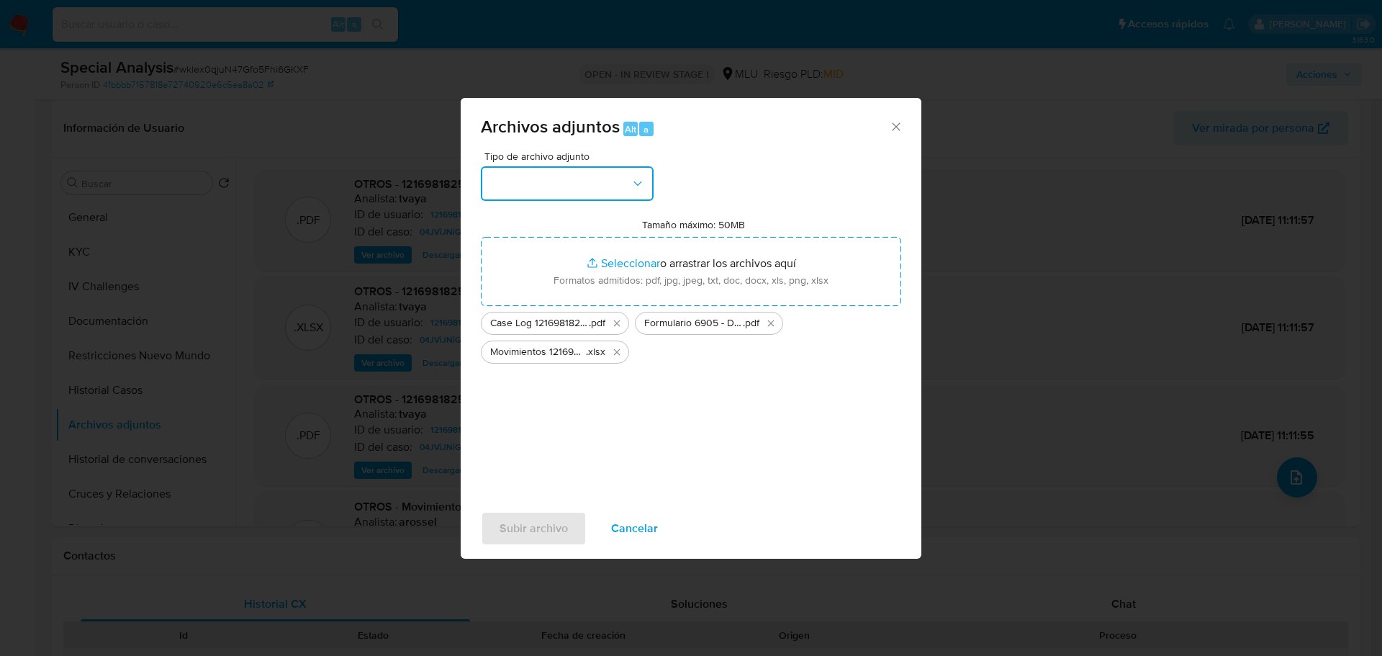
click at [605, 183] on button "button" at bounding box center [567, 183] width 173 height 35
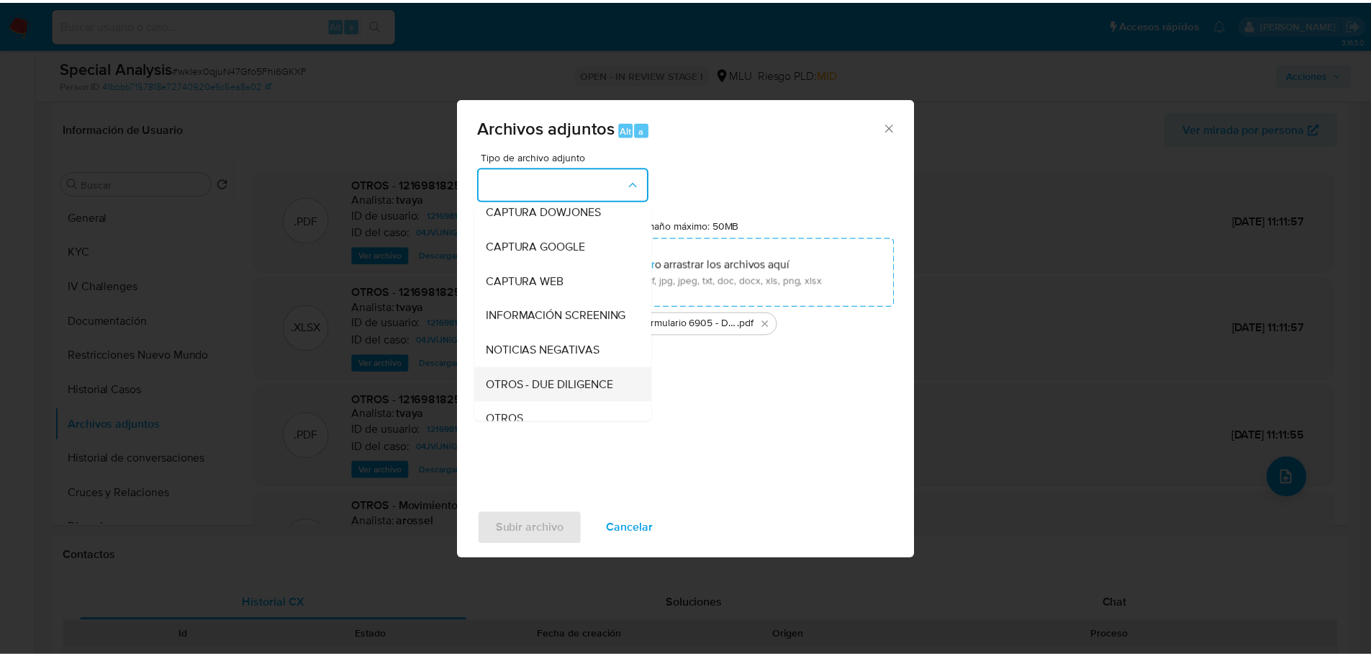
scroll to position [72, 0]
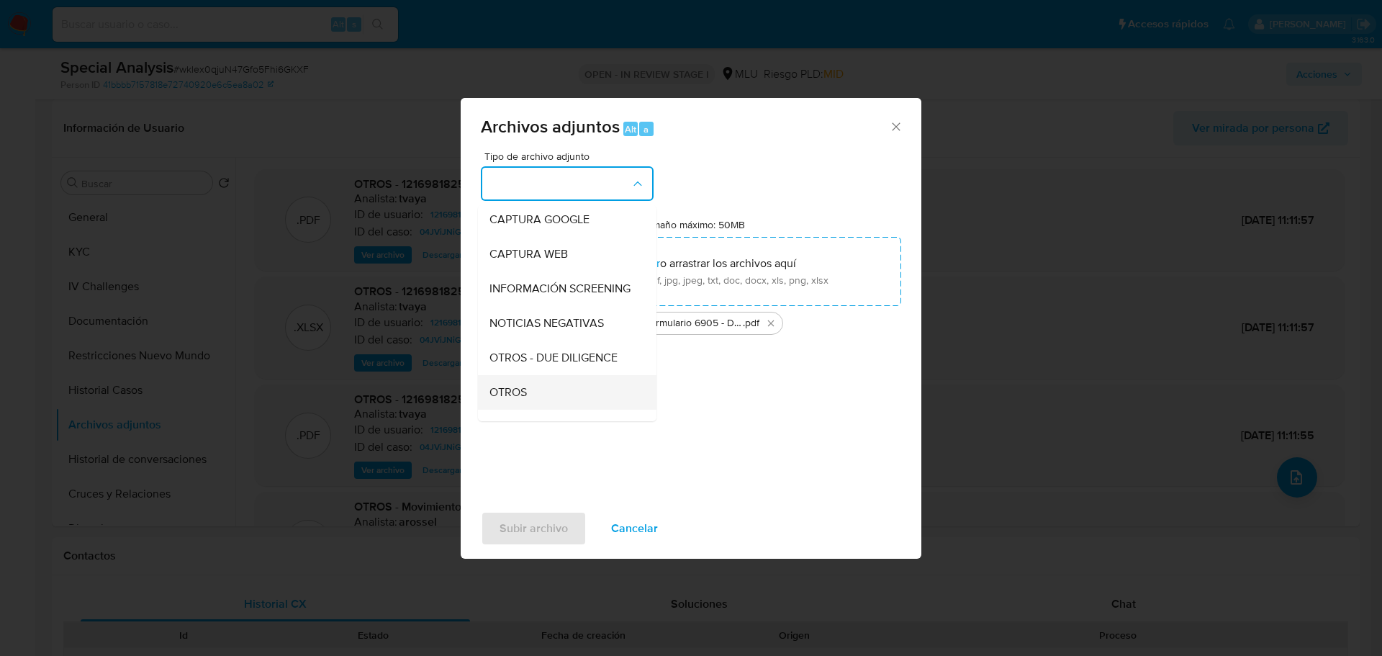
click at [551, 398] on div "OTROS" at bounding box center [562, 392] width 147 height 35
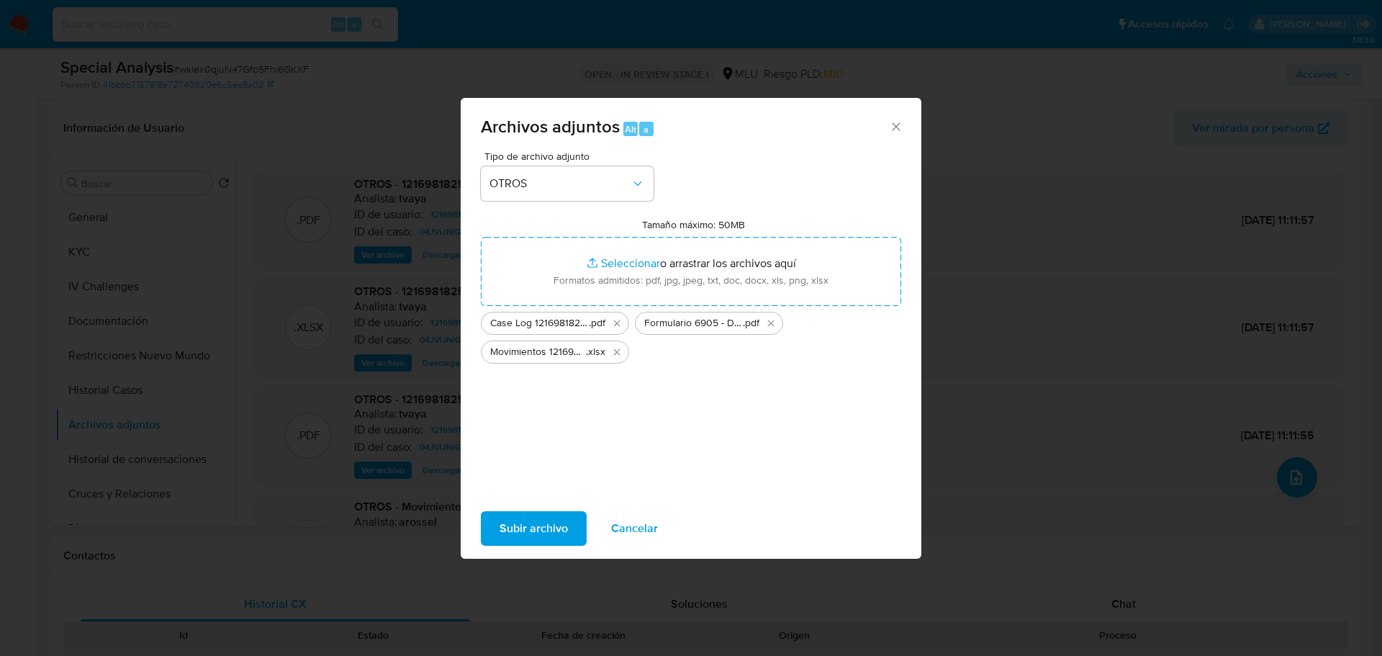
click at [541, 506] on div "Subir archivo Cancelar" at bounding box center [691, 528] width 461 height 55
click at [541, 533] on span "Subir archivo" at bounding box center [534, 528] width 68 height 32
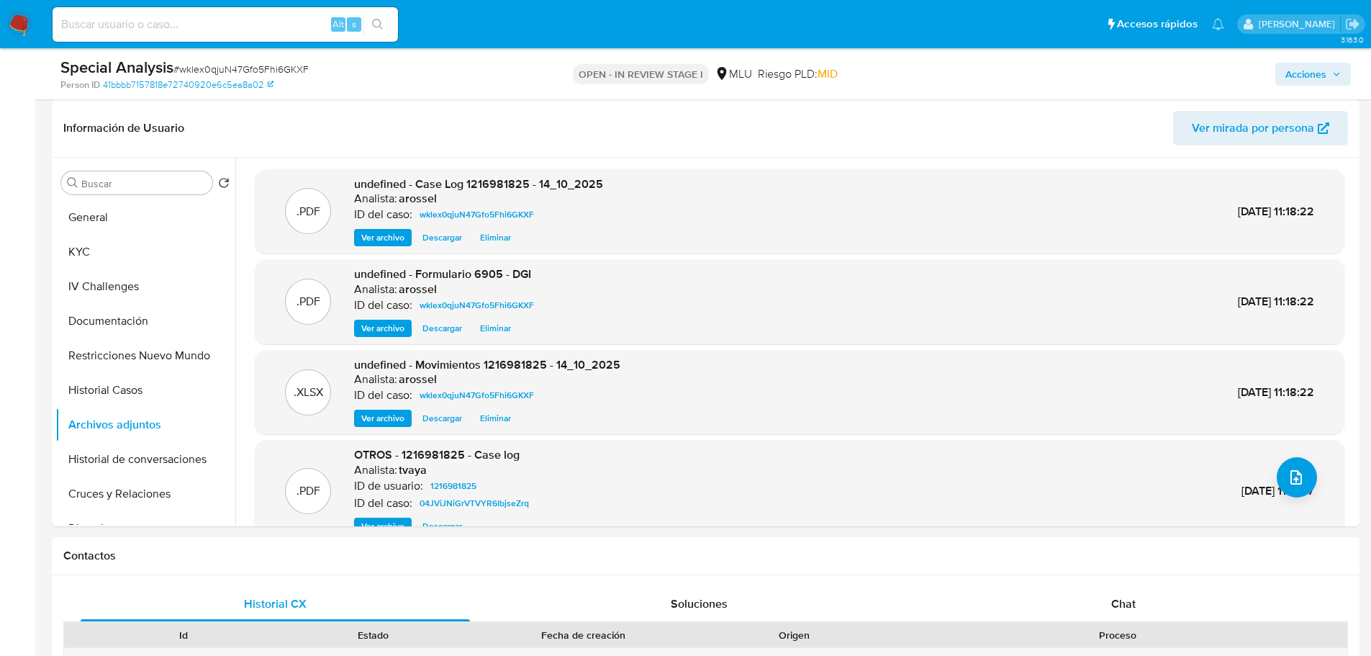
click at [1322, 66] on span "Acciones" at bounding box center [1306, 74] width 41 height 23
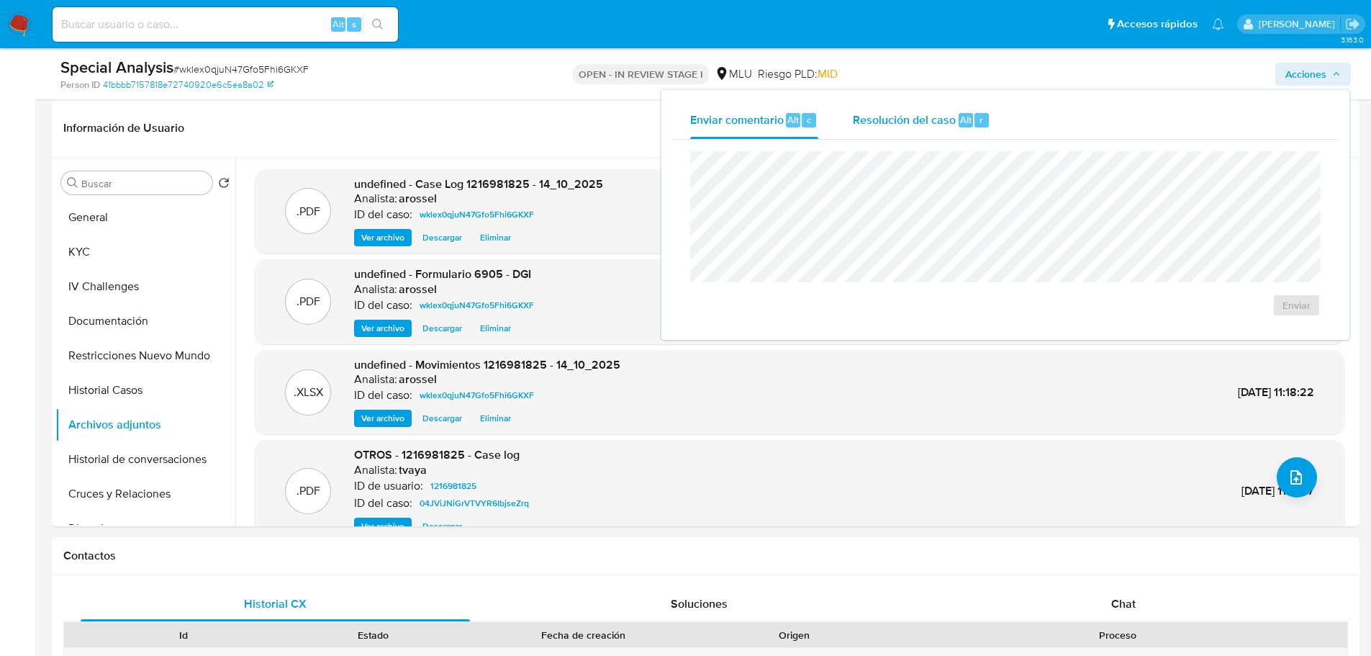
click at [926, 123] on span "Resolución del caso" at bounding box center [904, 119] width 103 height 17
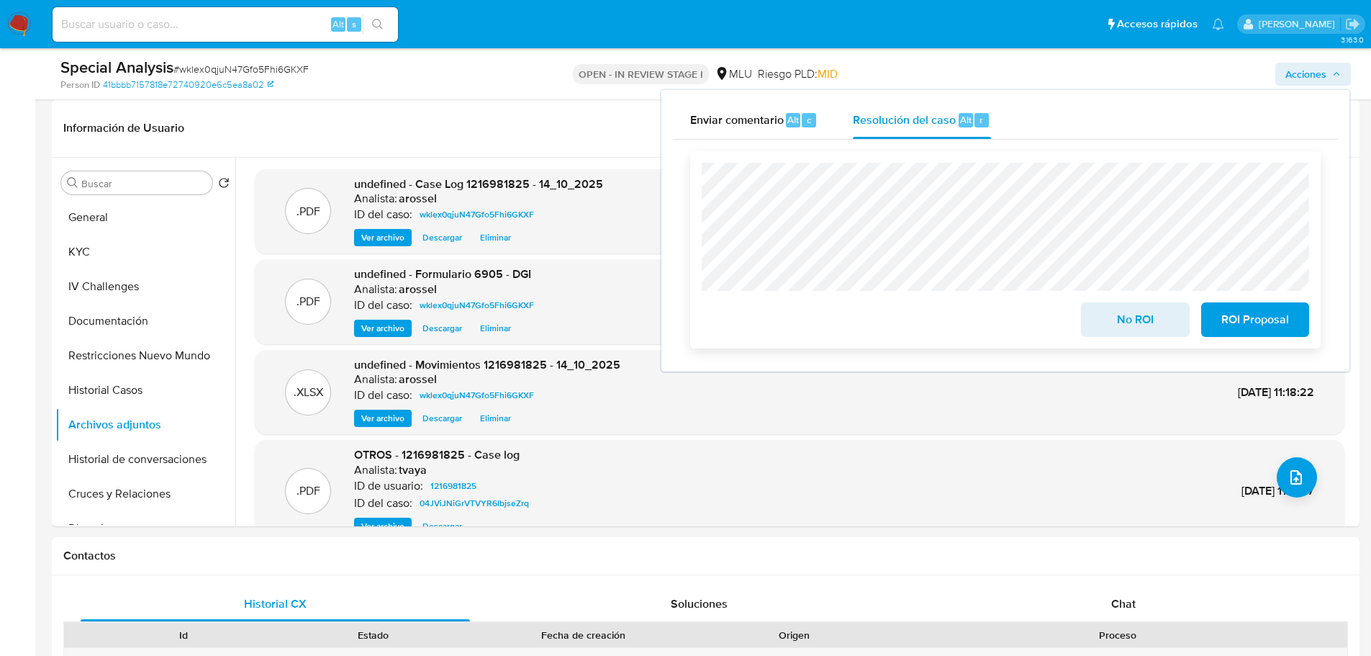
click at [1098, 329] on button "No ROI" at bounding box center [1135, 319] width 108 height 35
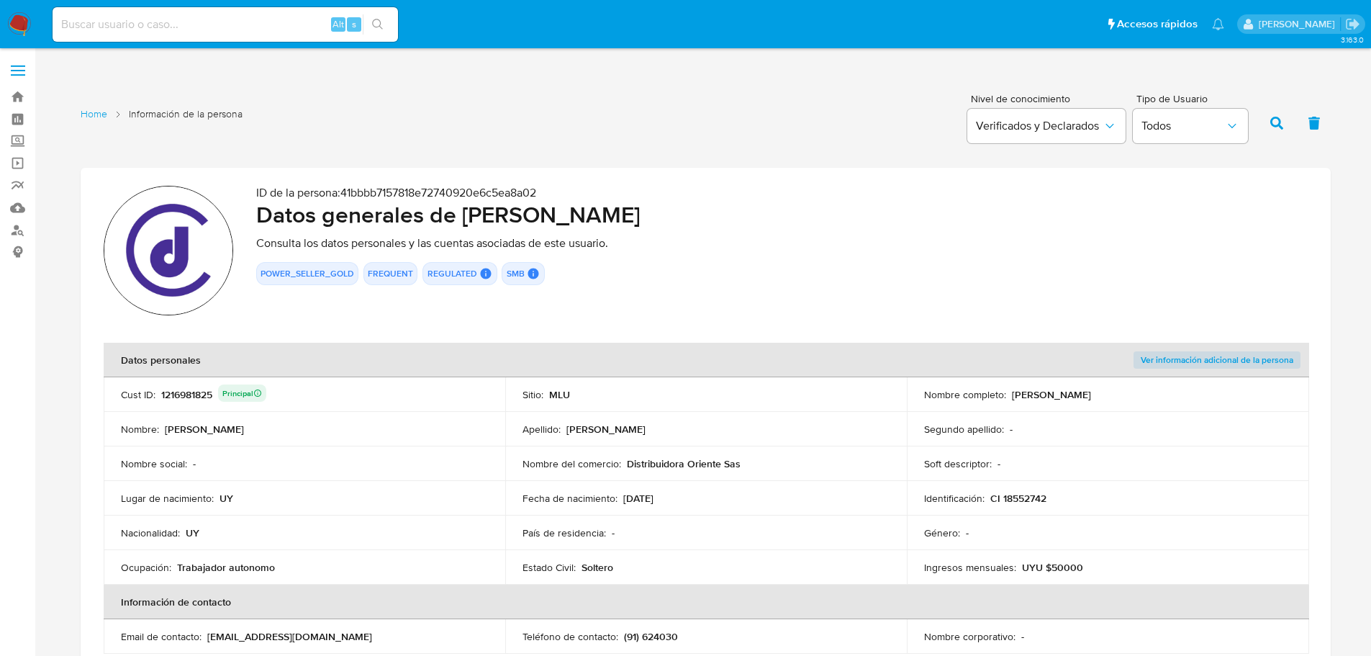
click at [202, 397] on div "1216981825 Principal" at bounding box center [213, 394] width 105 height 20
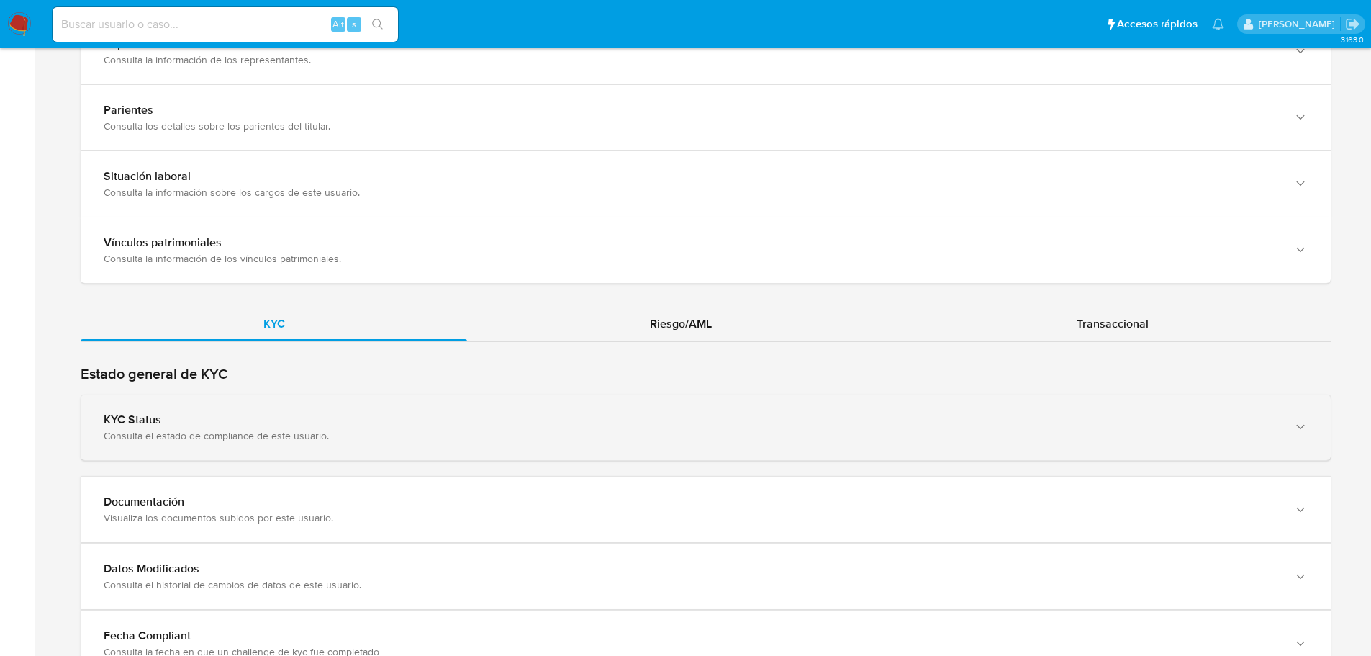
click at [361, 429] on div "Consulta el estado de compliance de este usuario." at bounding box center [691, 435] width 1175 height 13
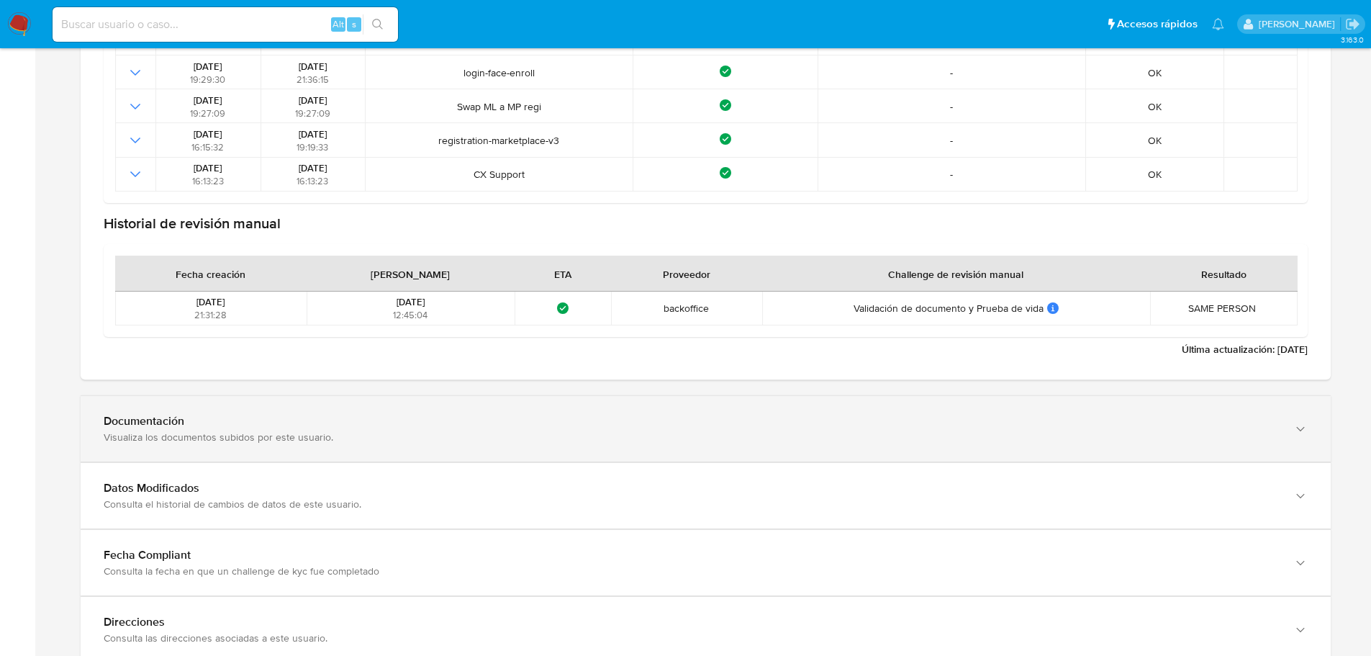
click at [414, 433] on div "Visualiza los documentos subidos por este usuario." at bounding box center [691, 436] width 1175 height 13
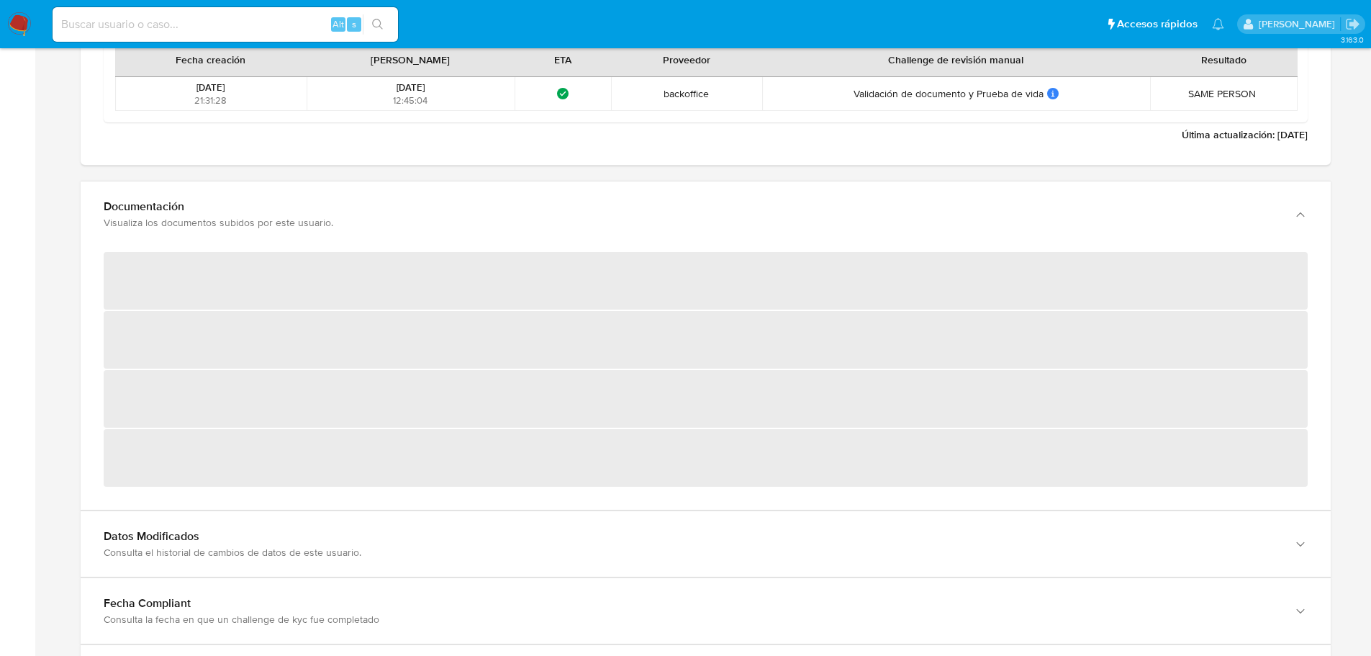
scroll to position [1871, 0]
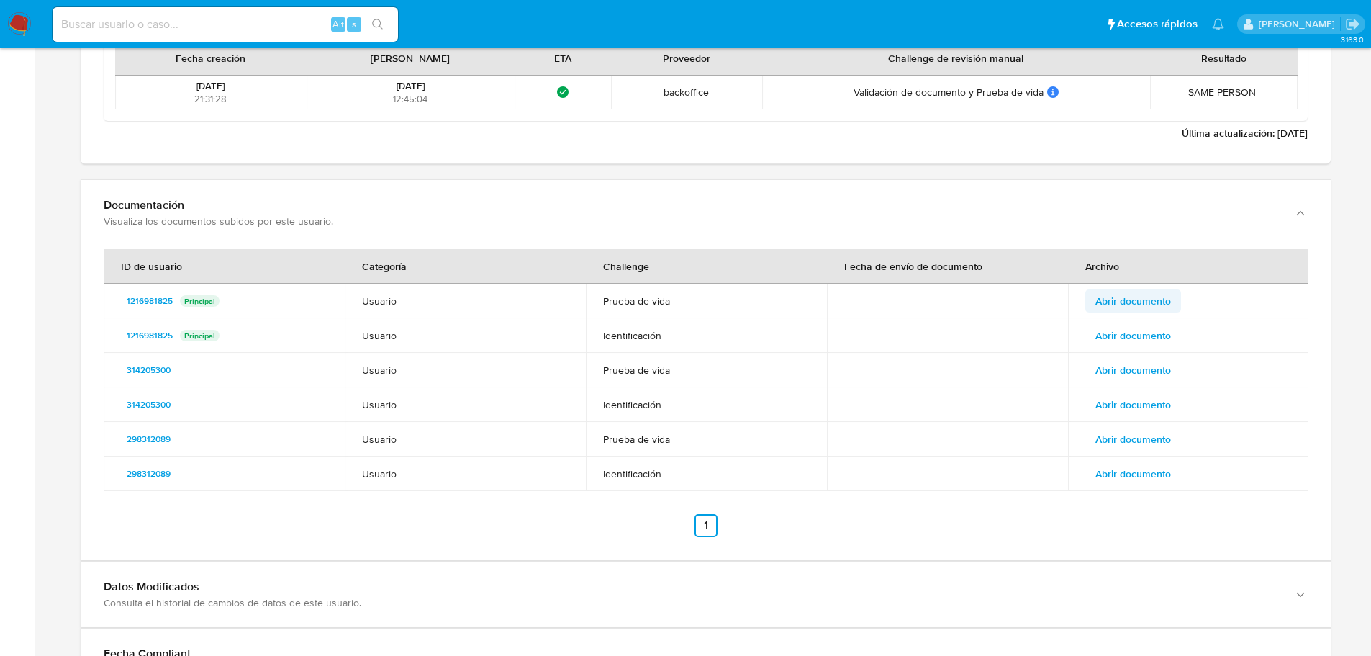
click at [1111, 299] on span "Abrir documento" at bounding box center [1134, 301] width 76 height 20
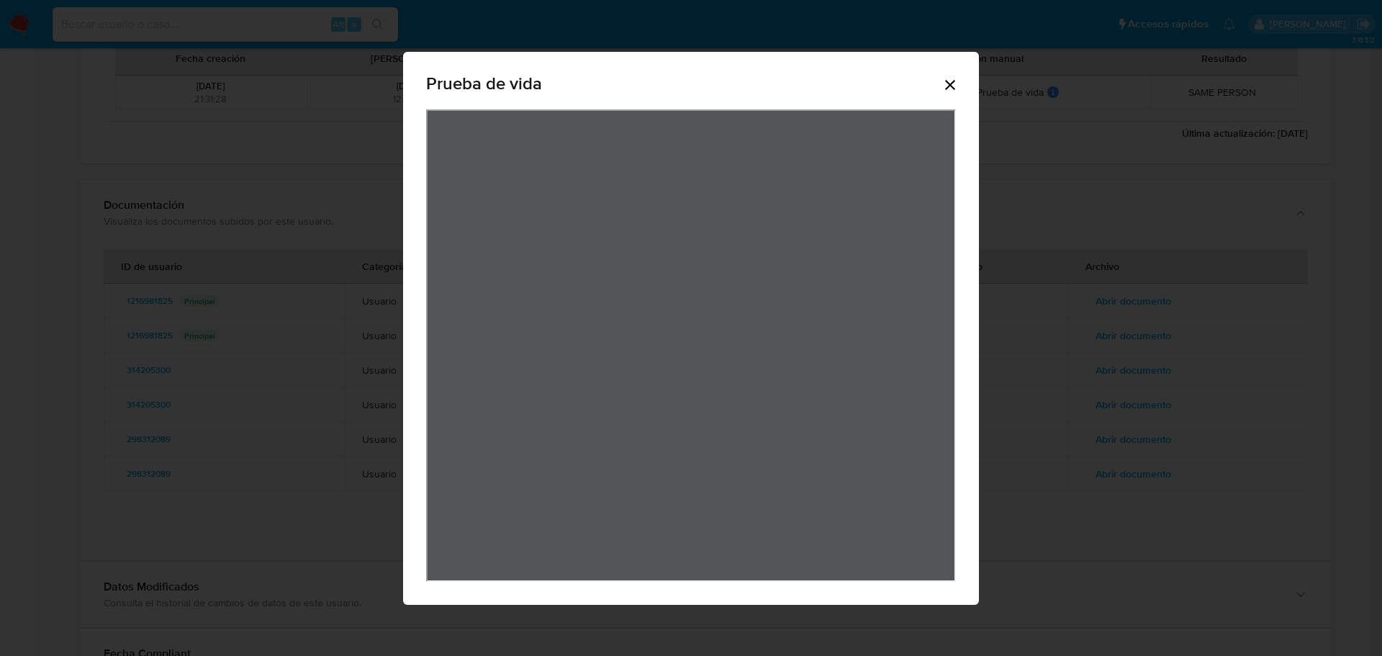
click at [953, 82] on icon "Cerrar" at bounding box center [950, 85] width 10 height 10
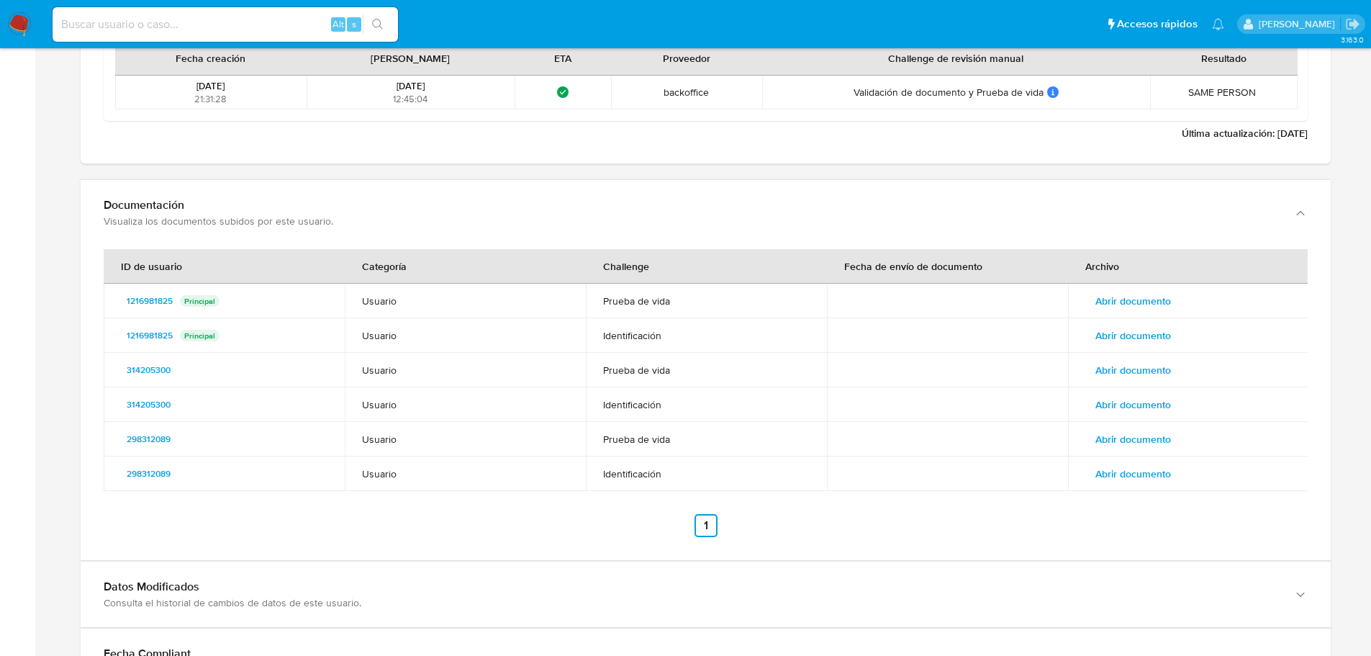
click at [1135, 345] on span "Abrir documento" at bounding box center [1134, 335] width 76 height 20
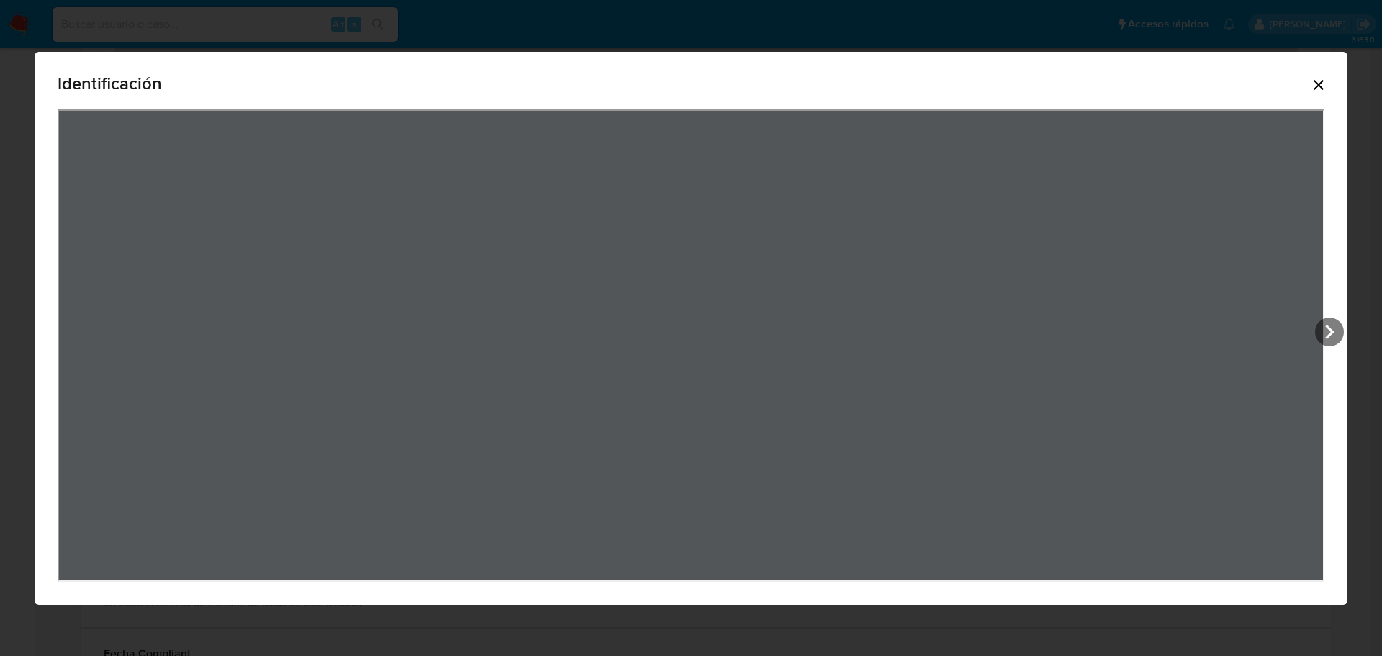
click at [1316, 83] on icon "Cerrar" at bounding box center [1318, 84] width 17 height 17
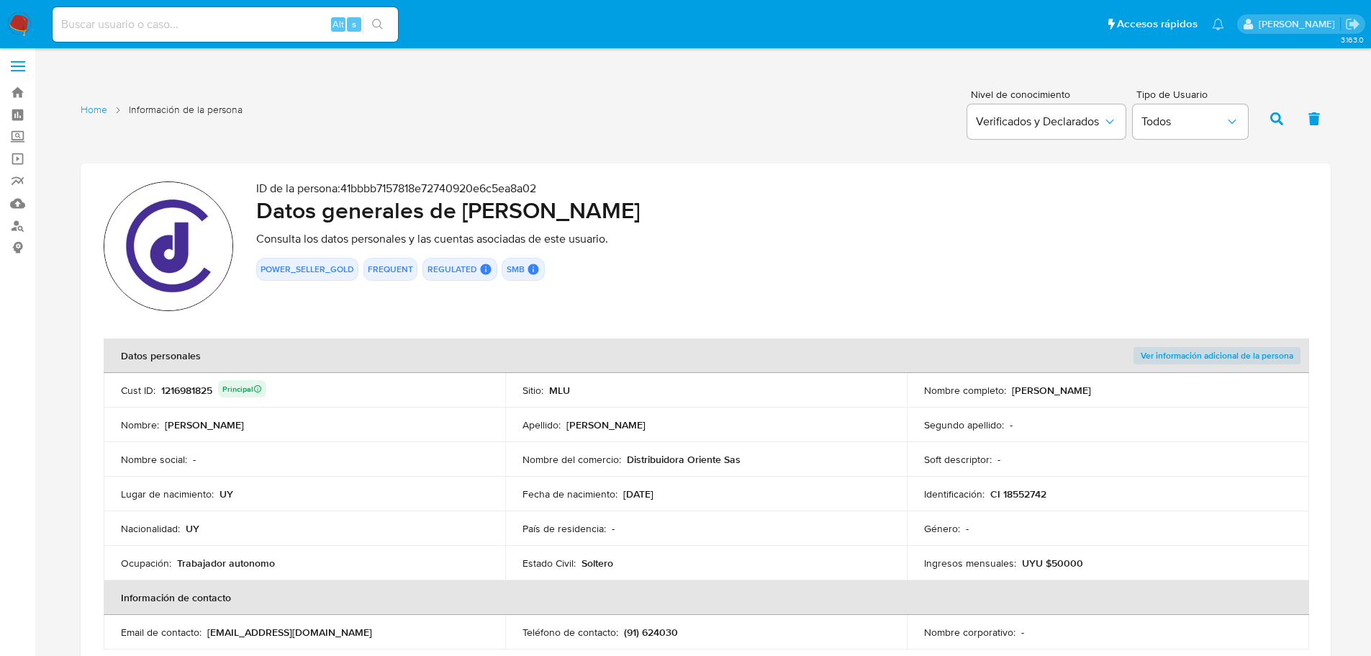
scroll to position [0, 0]
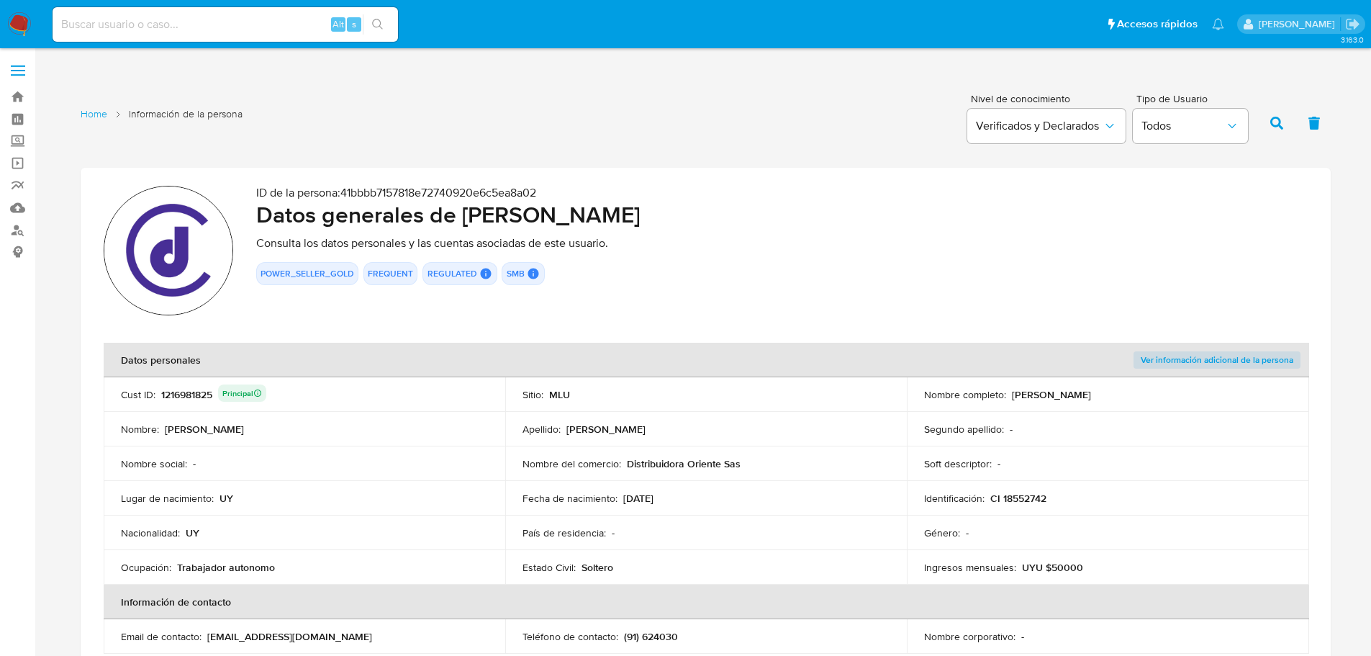
drag, startPoint x: 469, startPoint y: 214, endPoint x: 697, endPoint y: 209, distance: 228.2
click at [697, 209] on h2 "Datos generales de [PERSON_NAME]" at bounding box center [782, 214] width 1052 height 29
click at [197, 396] on div "1216981825 Principal" at bounding box center [213, 394] width 105 height 20
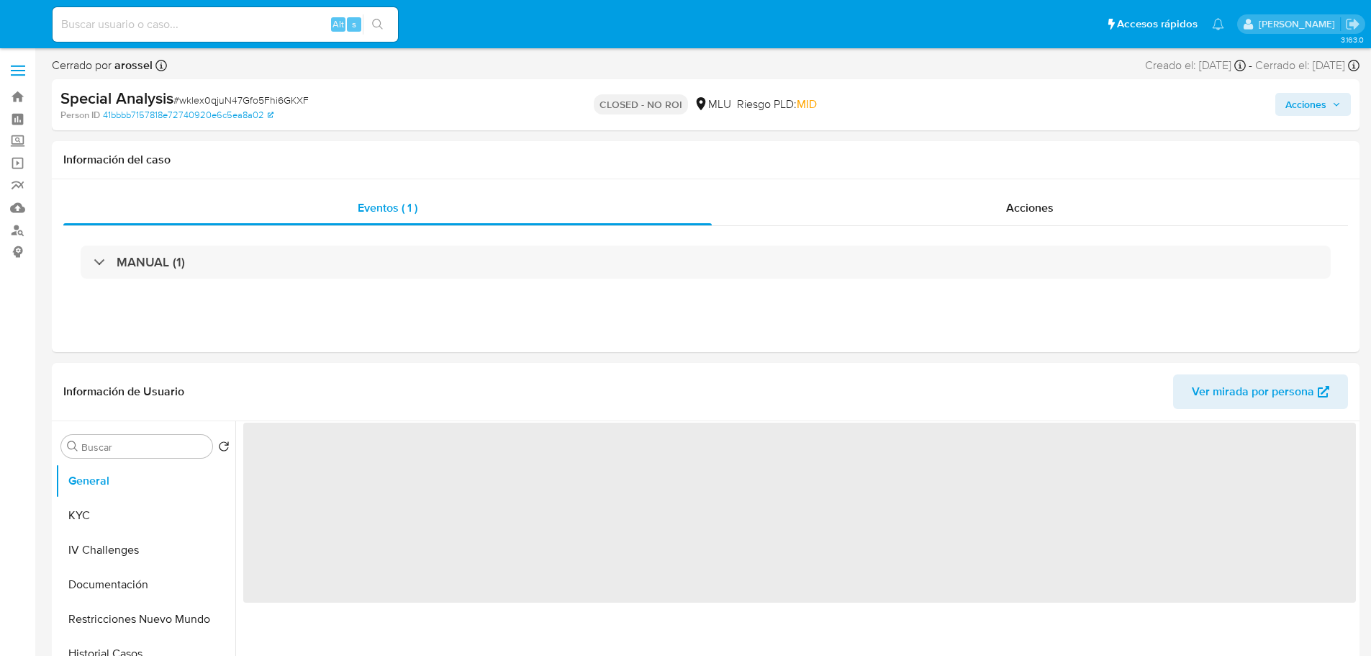
select select "10"
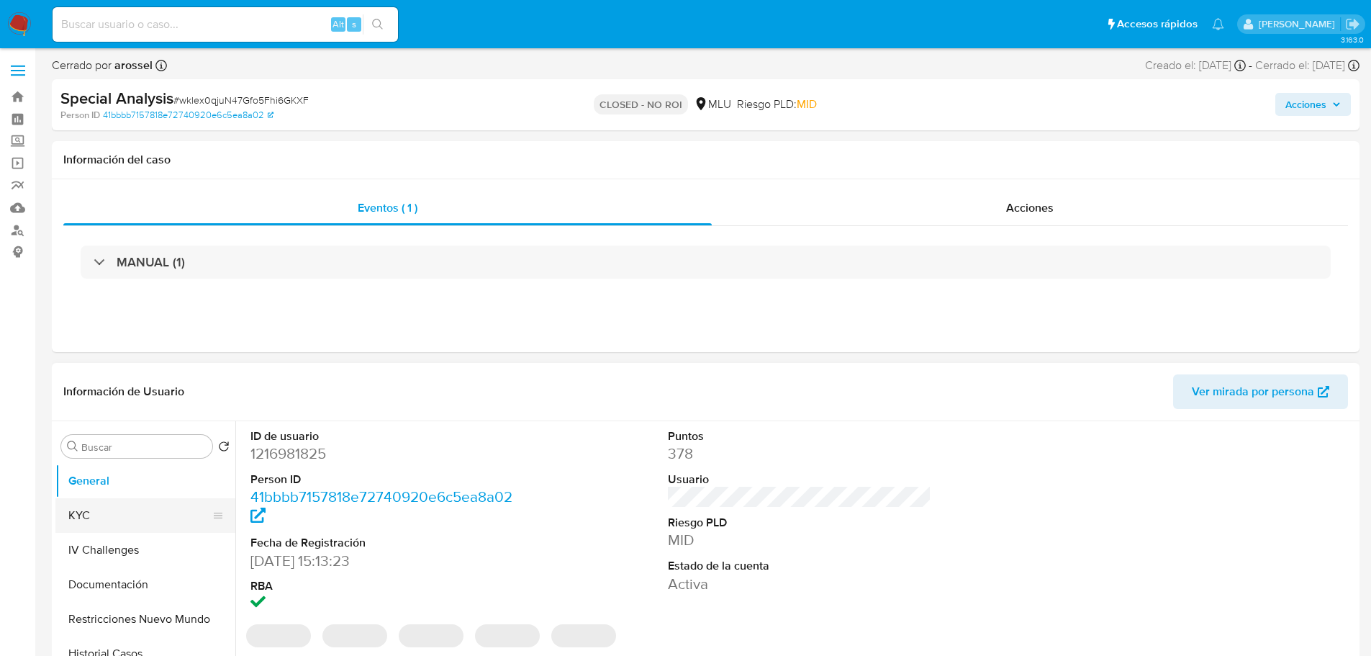
click at [140, 513] on button "KYC" at bounding box center [139, 515] width 168 height 35
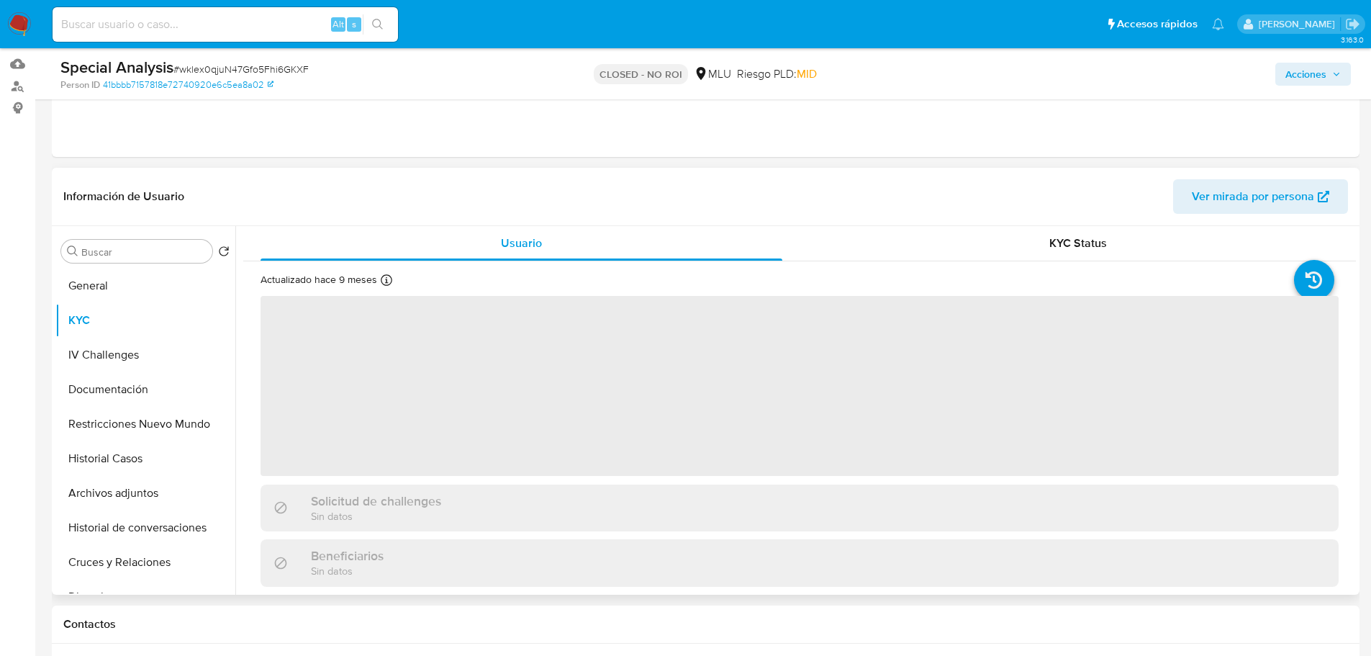
scroll to position [288, 0]
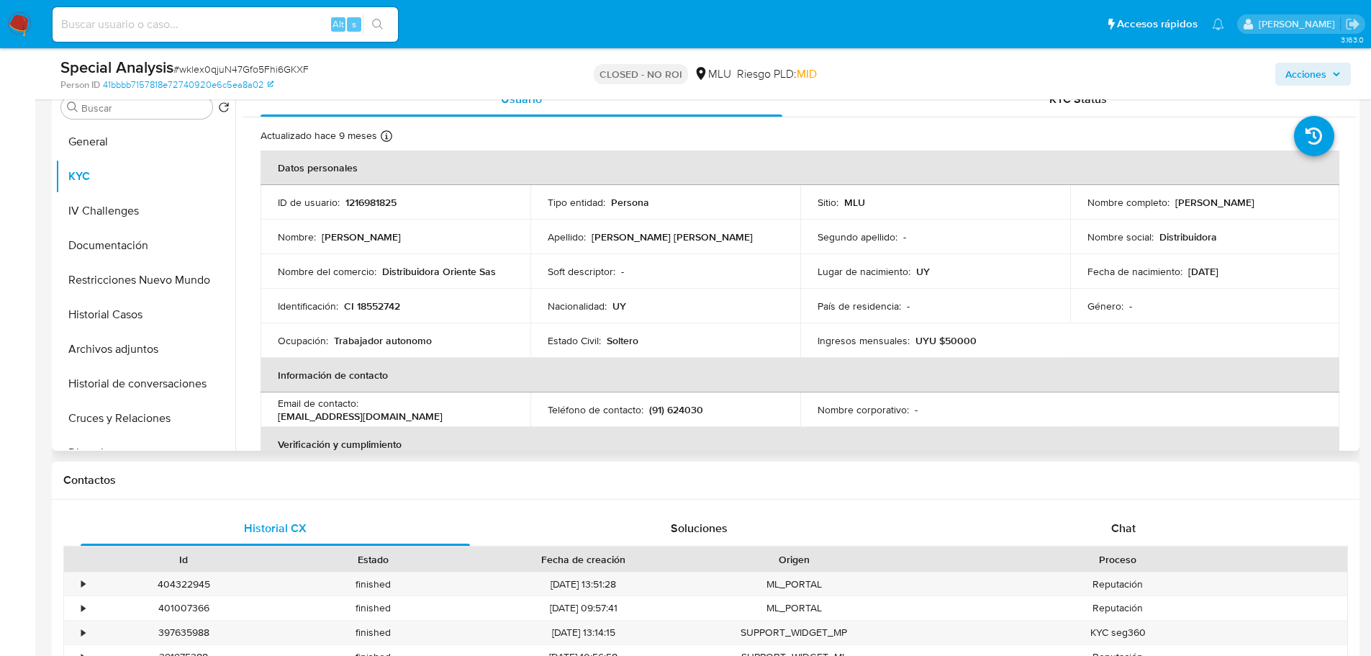
drag, startPoint x: 1172, startPoint y: 203, endPoint x: 1286, endPoint y: 202, distance: 113.7
click at [1286, 202] on div "Nombre completo : [PERSON_NAME]" at bounding box center [1205, 202] width 235 height 13
copy p "[PERSON_NAME]"
click at [380, 203] on p "1216981825" at bounding box center [371, 202] width 51 height 13
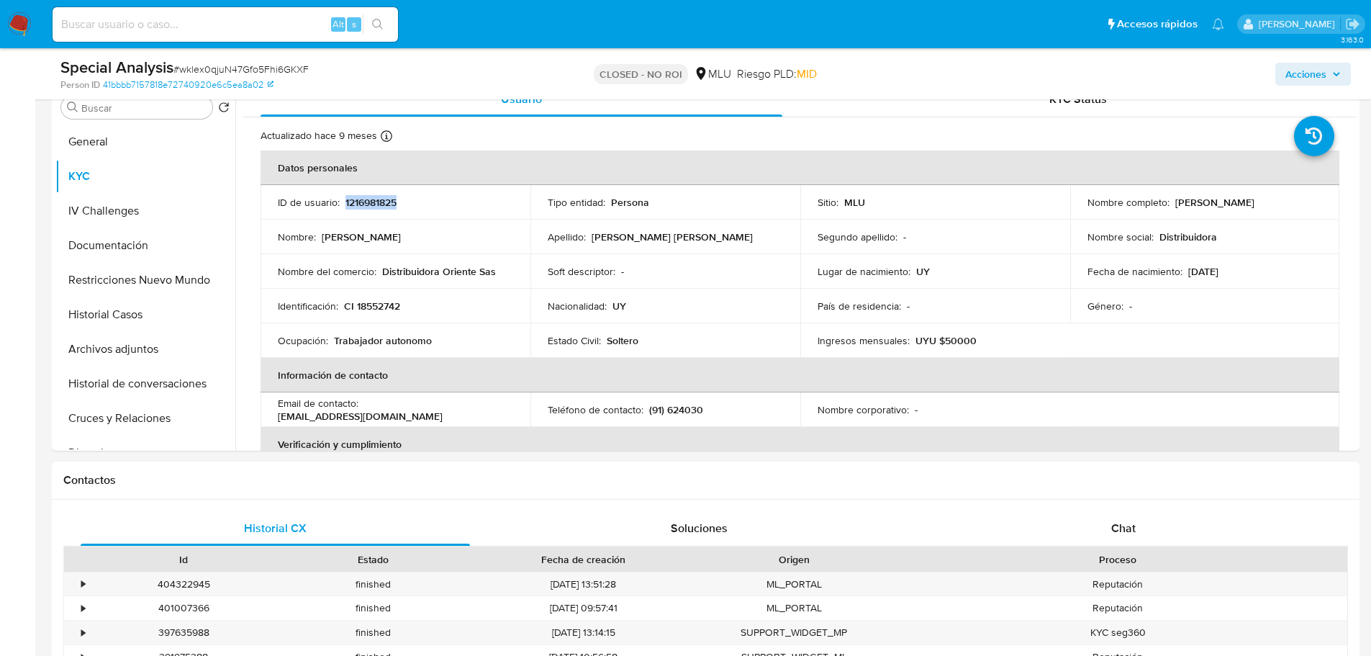
copy p "1216981825"
click at [216, 29] on input at bounding box center [226, 24] width 346 height 19
paste input "LzN79GReu5qJ1Zpv3lqf8wgS"
type input "LzN79GReu5qJ1Zpv3lqf8wgS"
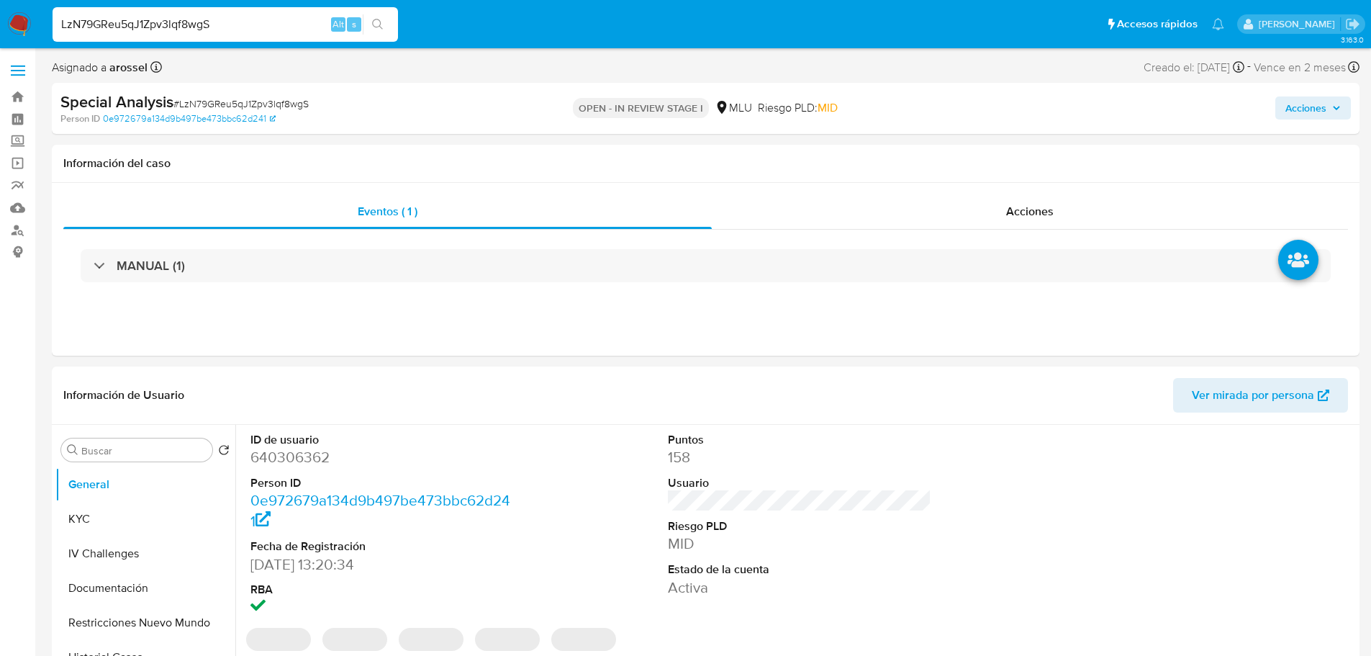
select select "10"
click at [847, 442] on dt "Puntos" at bounding box center [800, 440] width 264 height 16
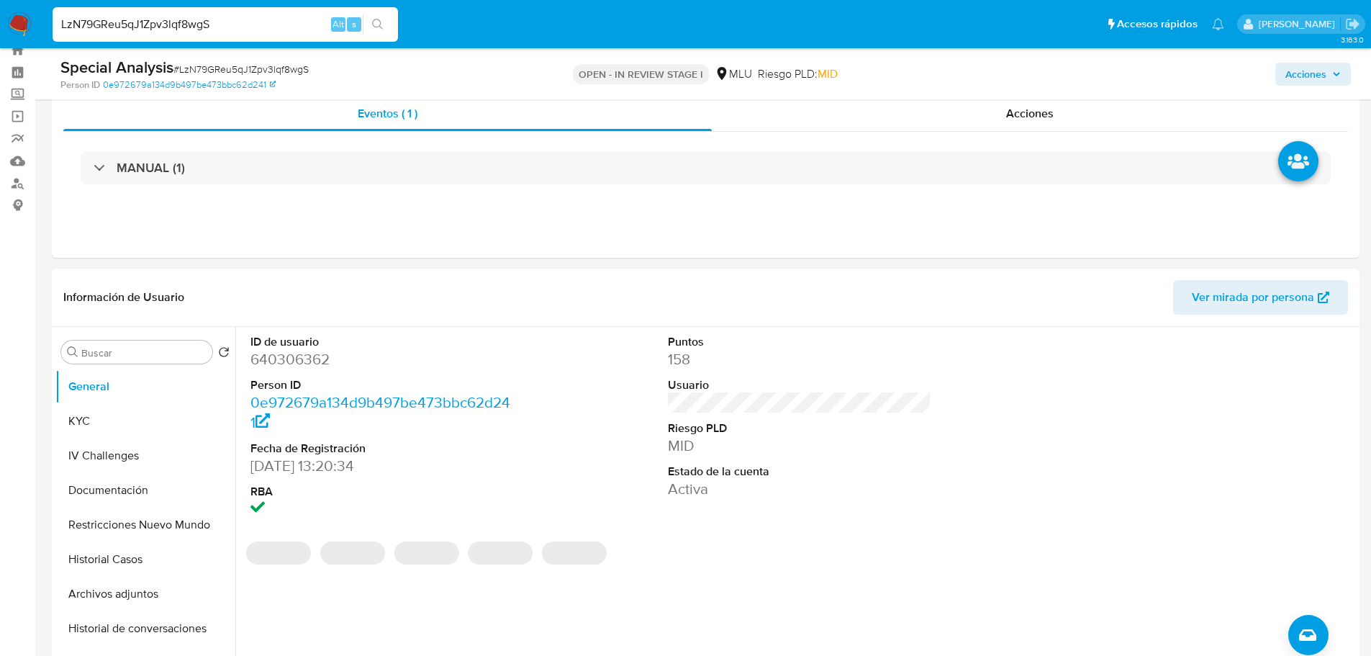
scroll to position [72, 0]
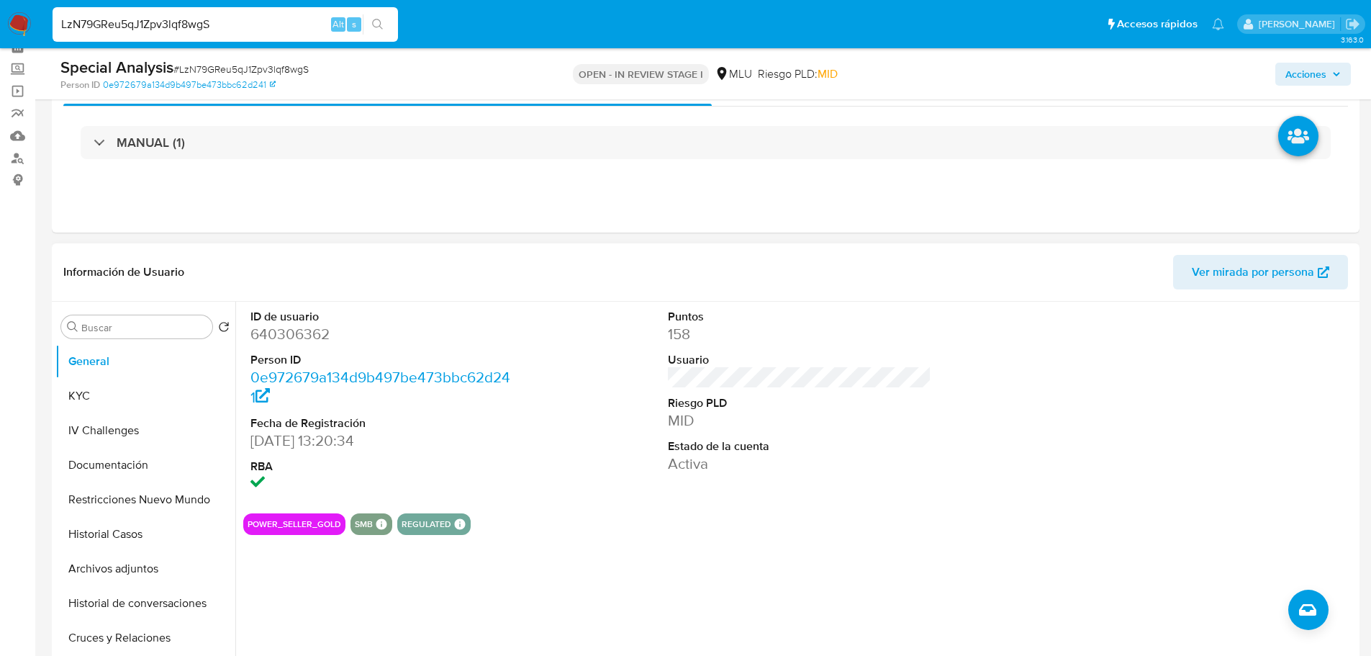
click at [1247, 278] on span "Ver mirada por persona" at bounding box center [1253, 272] width 122 height 35
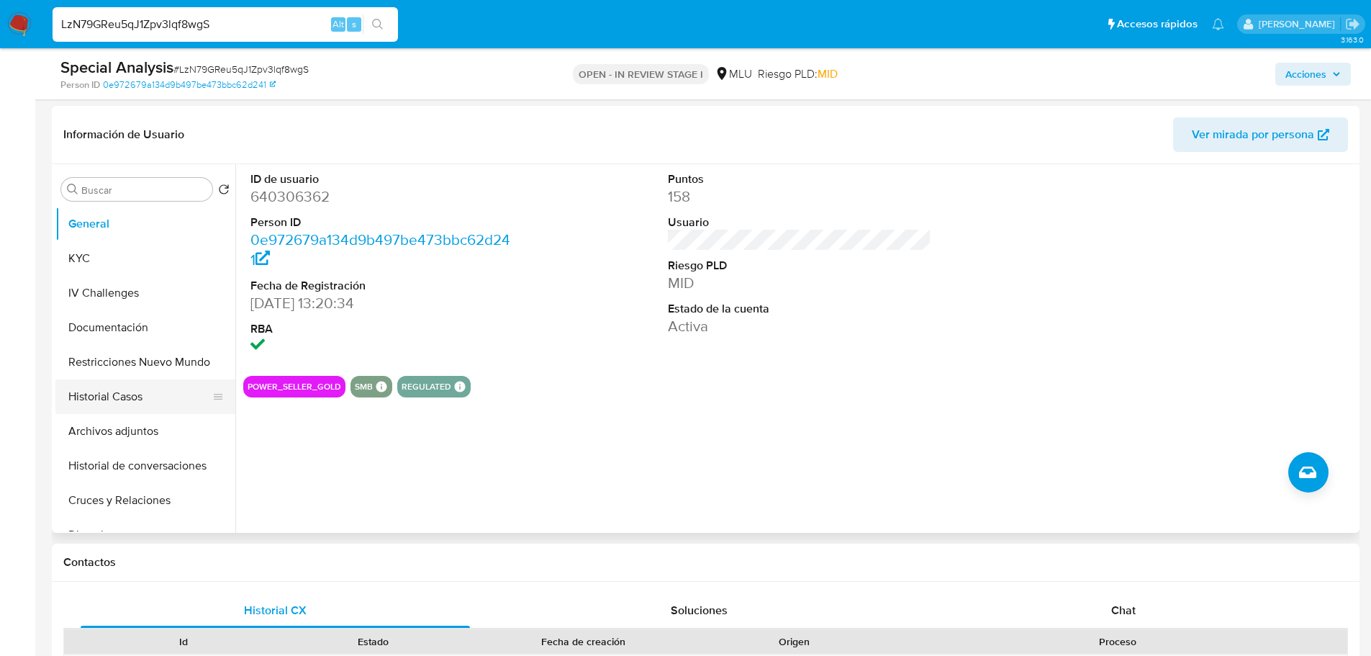
scroll to position [216, 0]
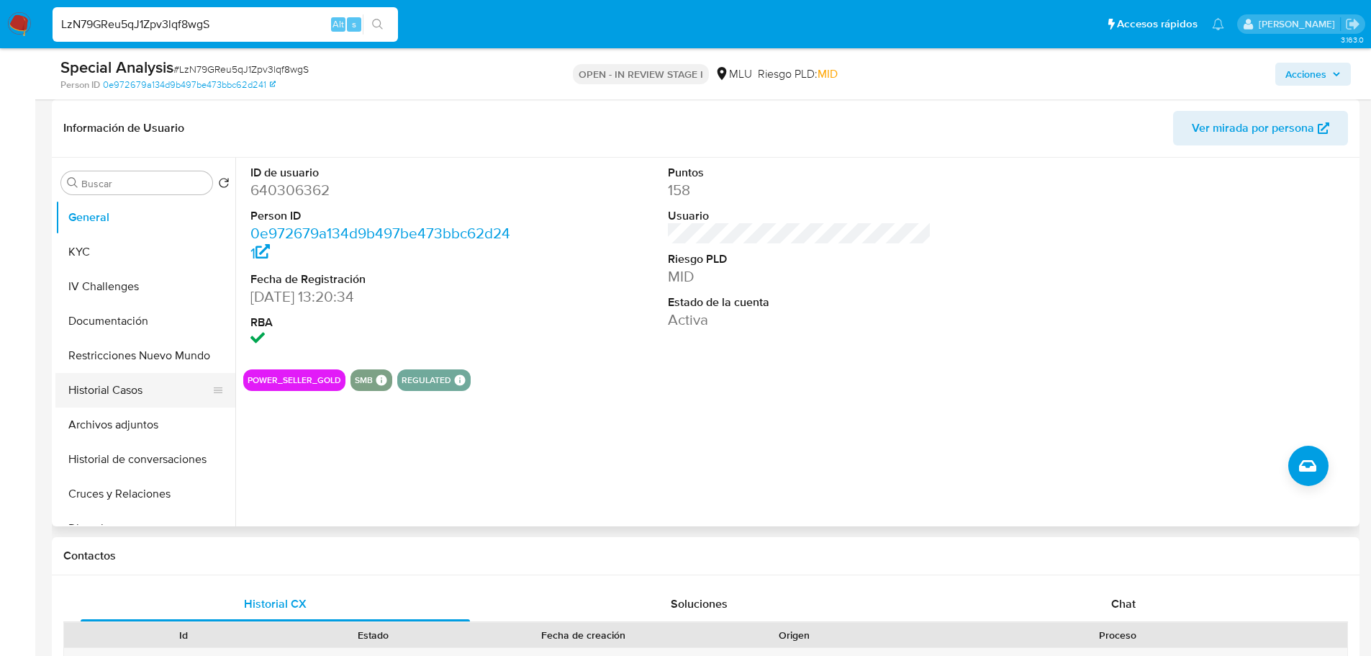
click at [127, 387] on button "Historial Casos" at bounding box center [139, 390] width 168 height 35
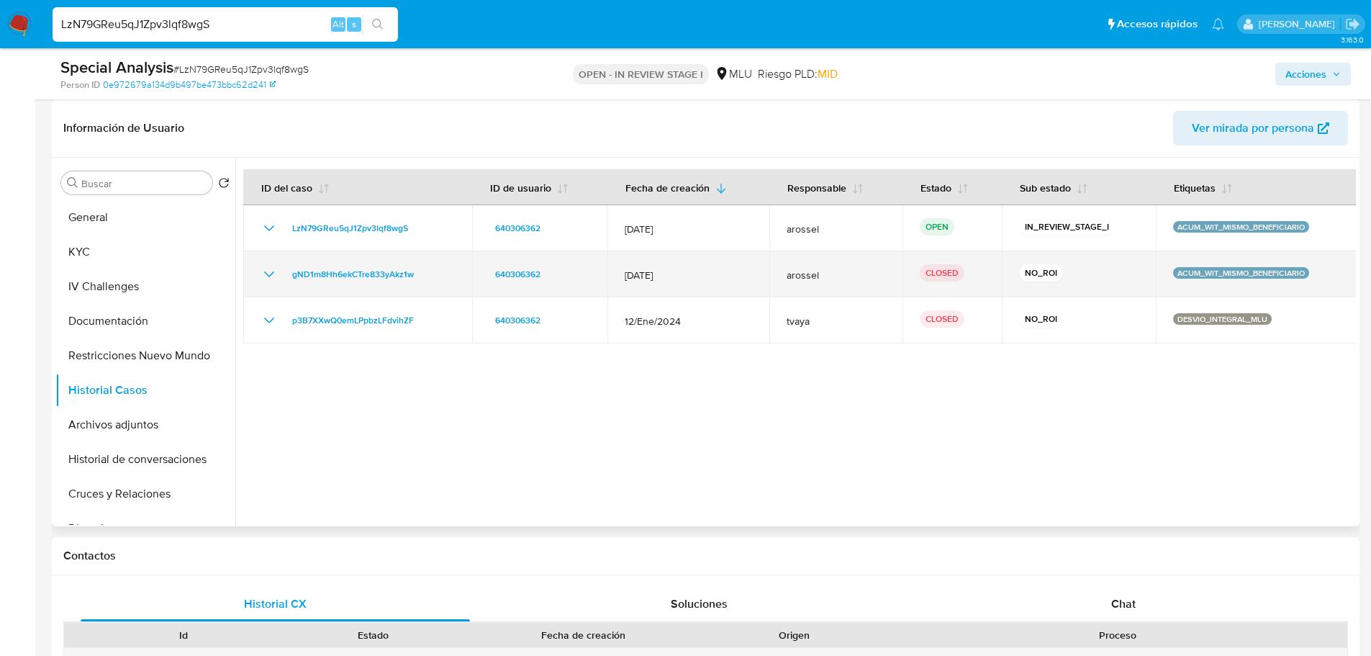
click at [268, 270] on icon "Mostrar/Ocultar" at bounding box center [269, 274] width 17 height 17
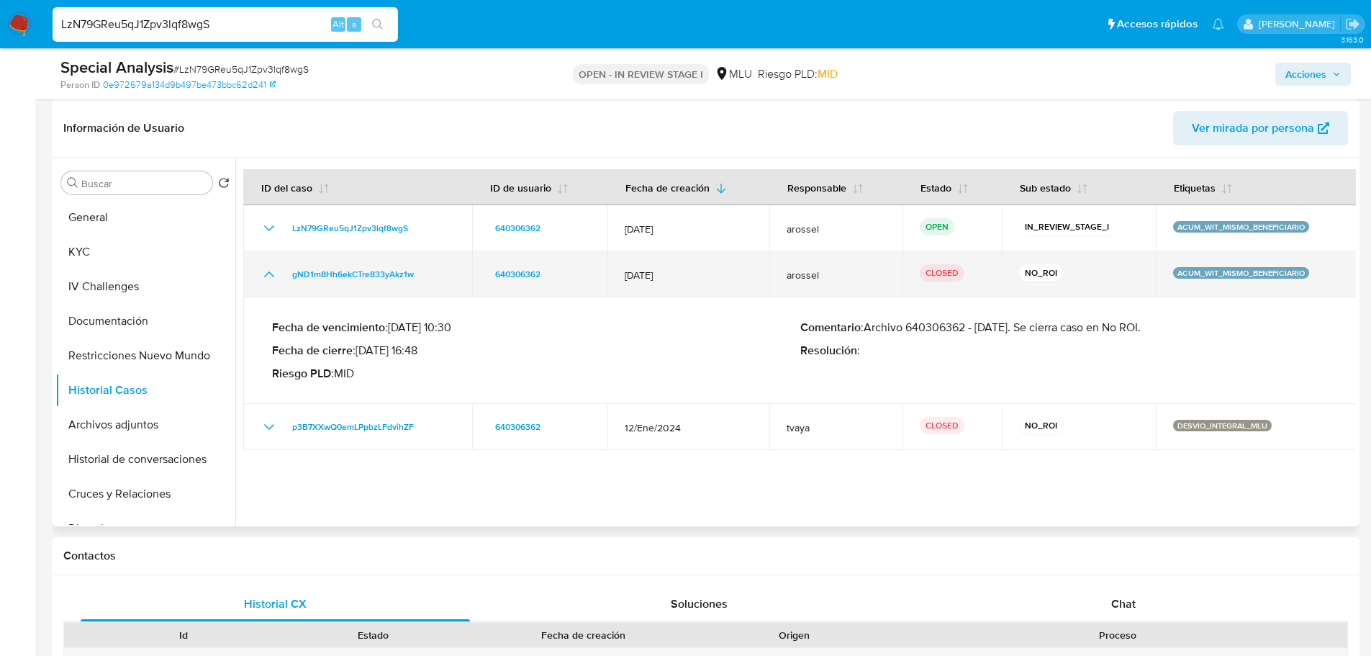
click at [268, 270] on icon "Mostrar/Ocultar" at bounding box center [269, 274] width 17 height 17
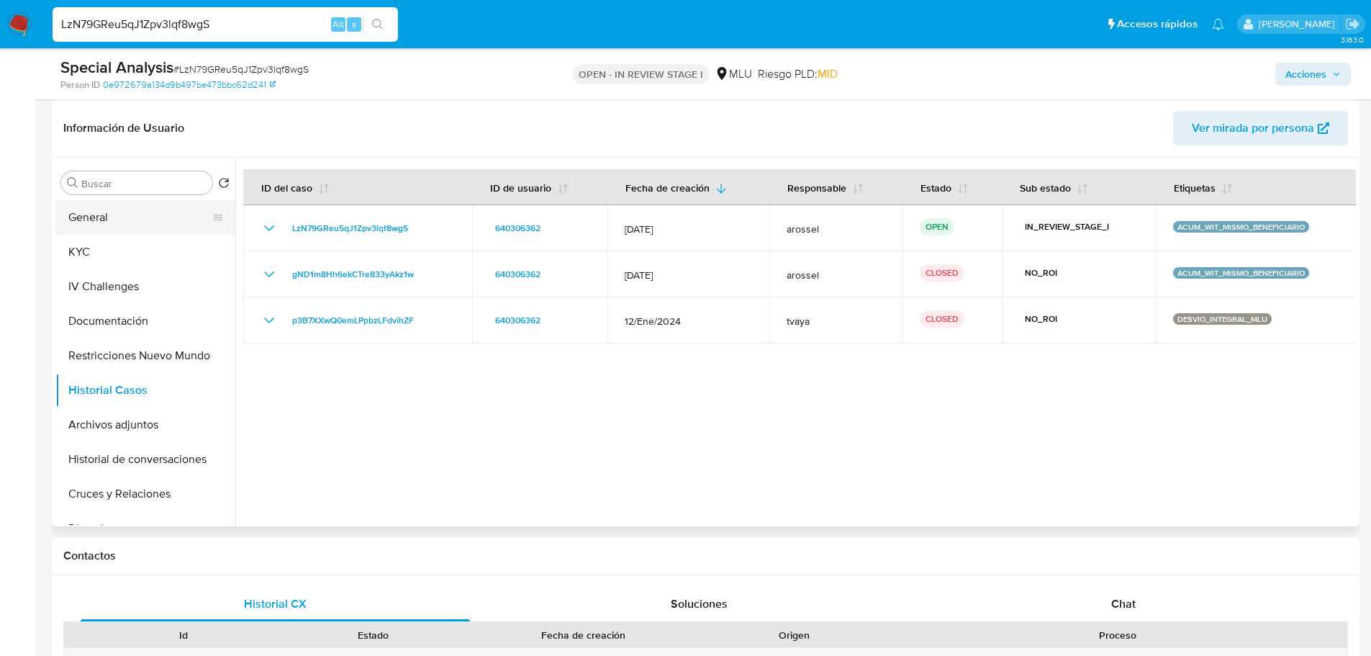
click at [118, 213] on button "General" at bounding box center [139, 217] width 168 height 35
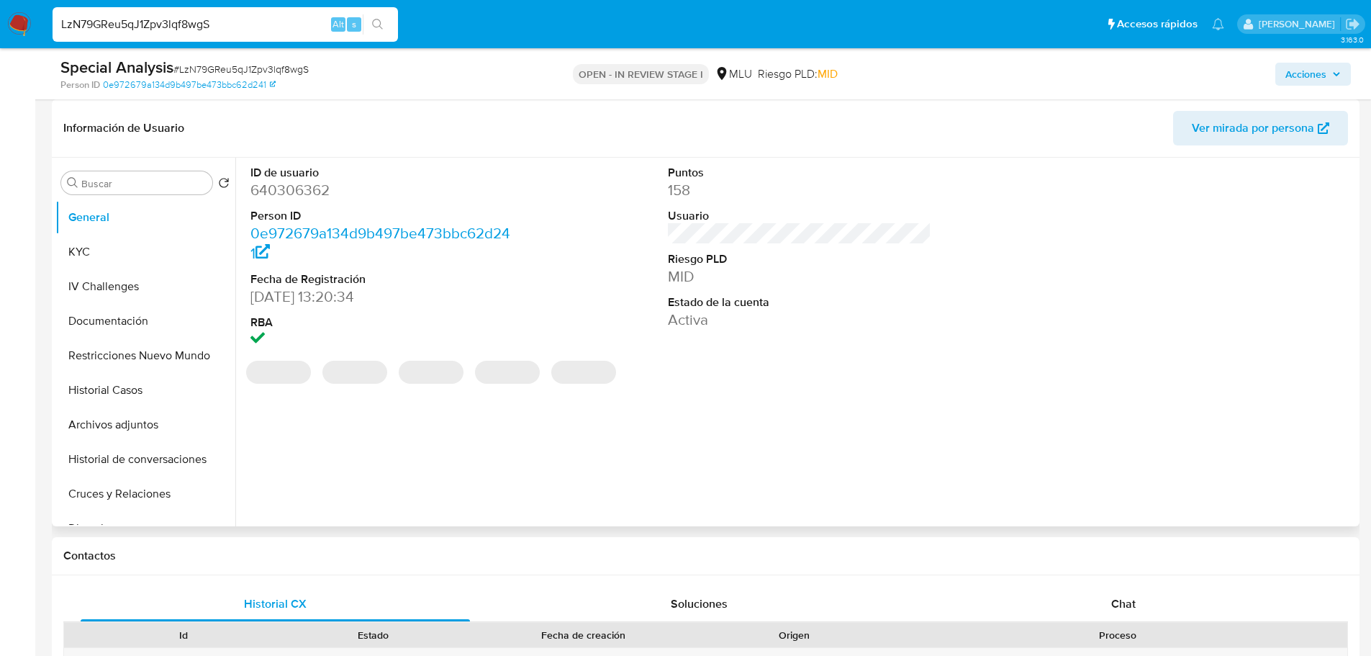
click at [312, 191] on dd "640306362" at bounding box center [382, 190] width 264 height 20
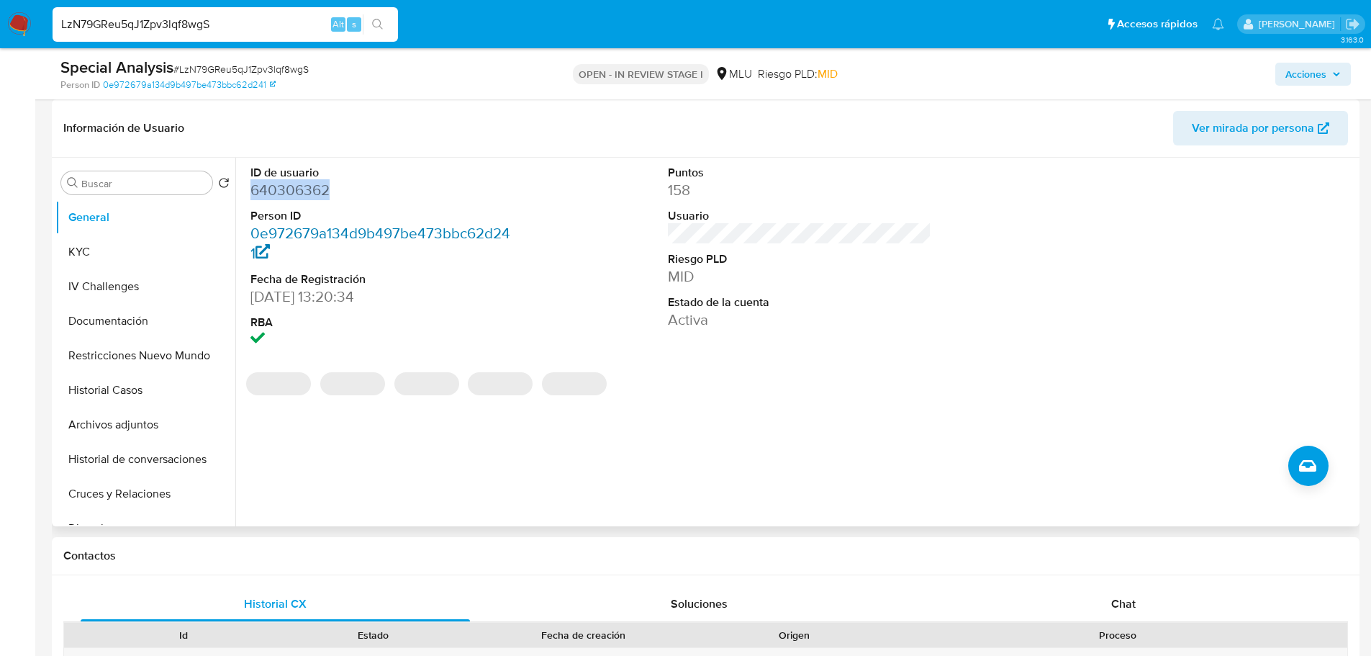
copy dd "640306362"
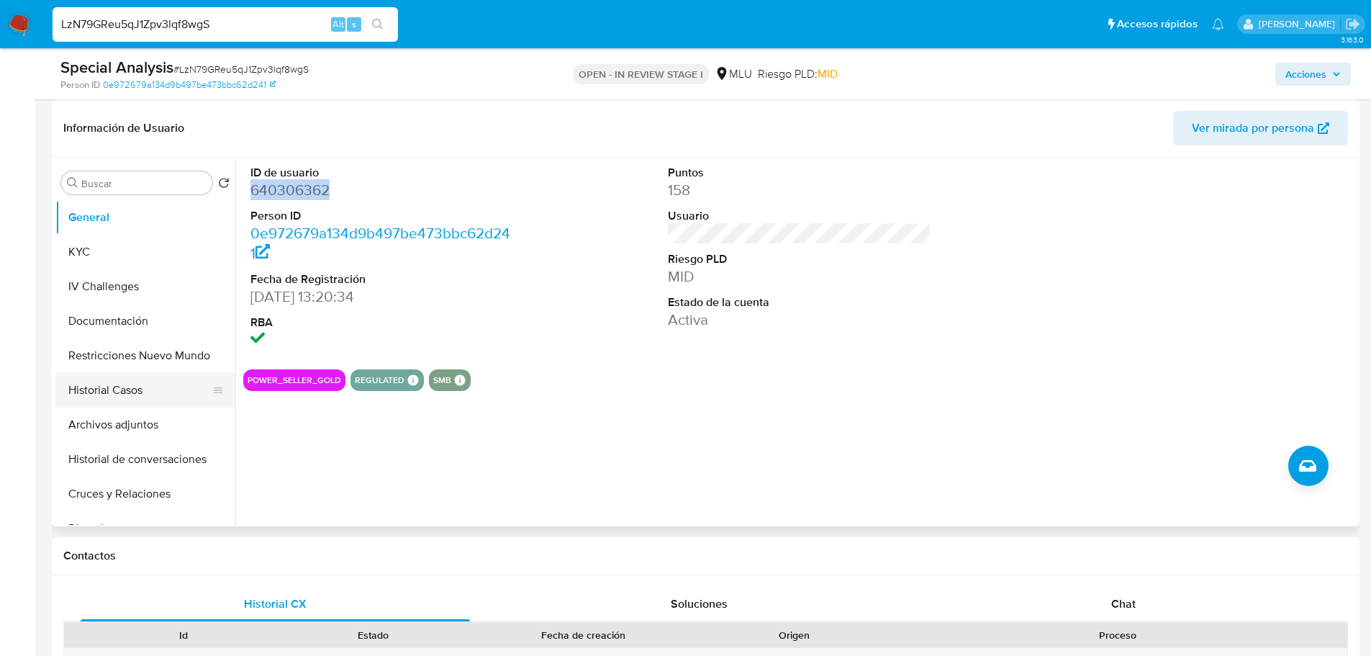
click at [133, 381] on button "Historial Casos" at bounding box center [139, 390] width 168 height 35
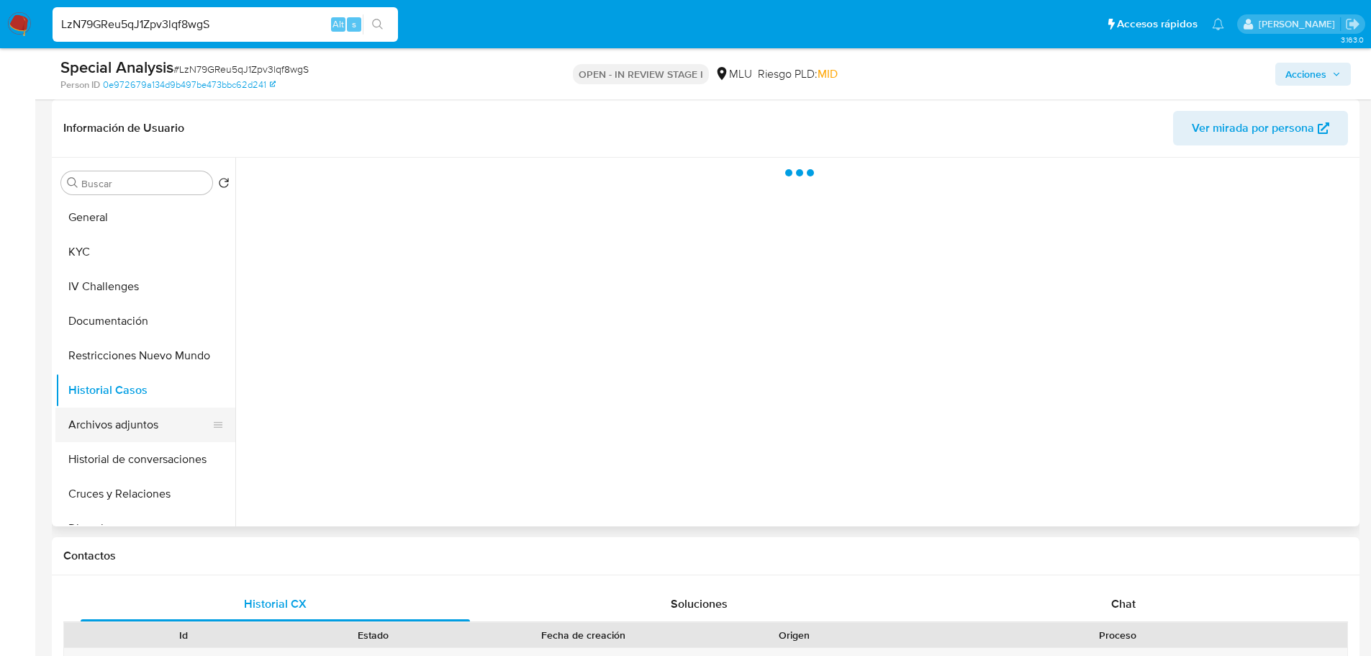
click at [137, 416] on button "Archivos adjuntos" at bounding box center [139, 424] width 168 height 35
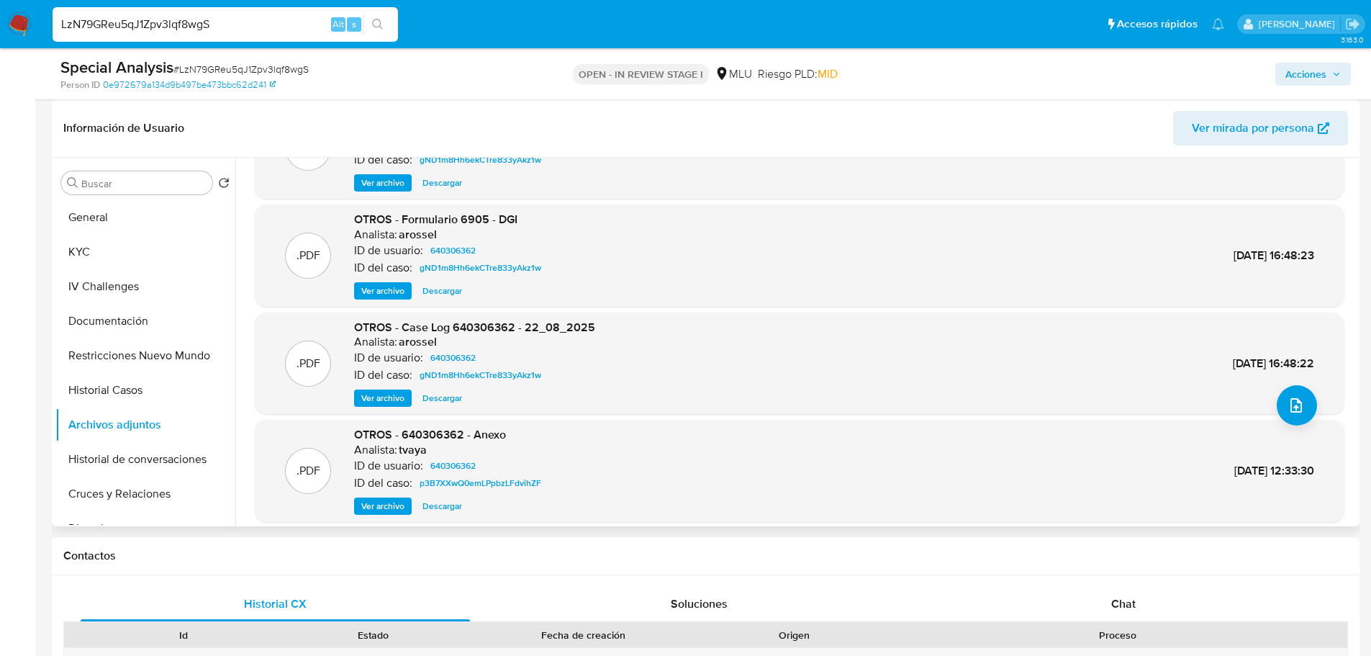
scroll to position [0, 0]
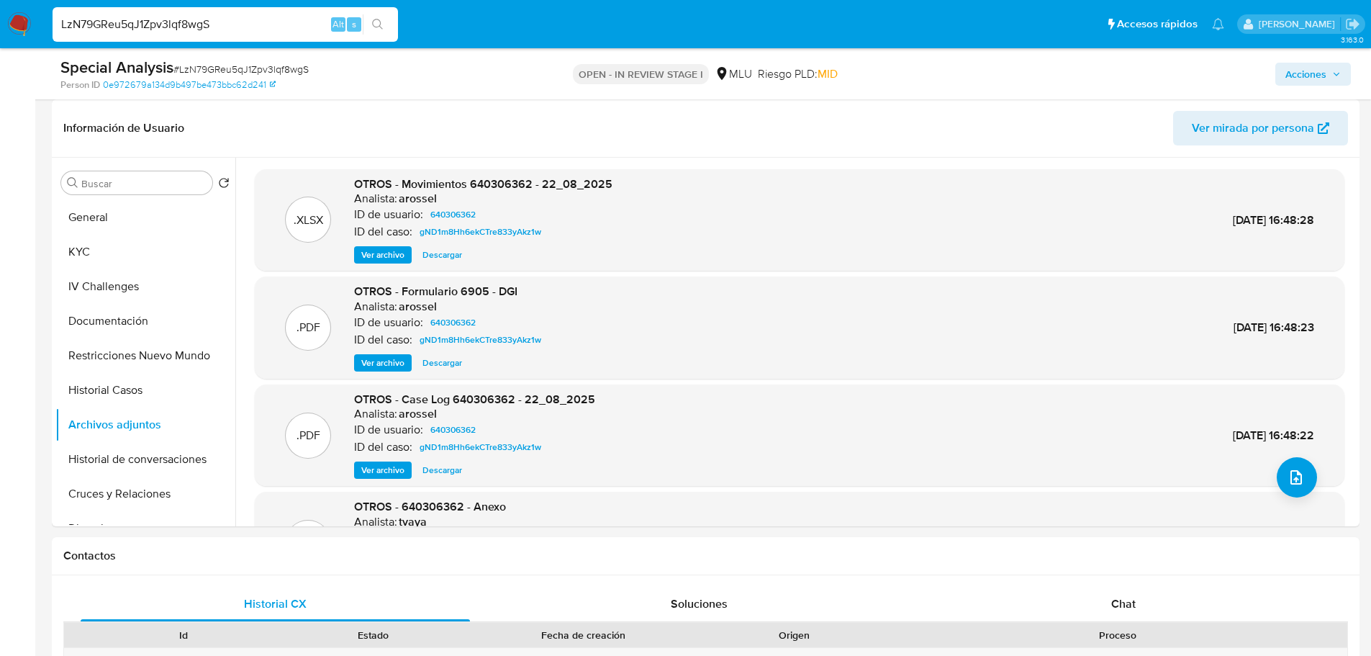
click at [230, 70] on span "# LzN79GReu5qJ1Zpv3lqf8wgS" at bounding box center [240, 69] width 135 height 14
copy span "LzN79GReu5qJ1Zpv3lqf8wgS"
click at [132, 505] on button "Cruces y Relaciones" at bounding box center [139, 494] width 168 height 35
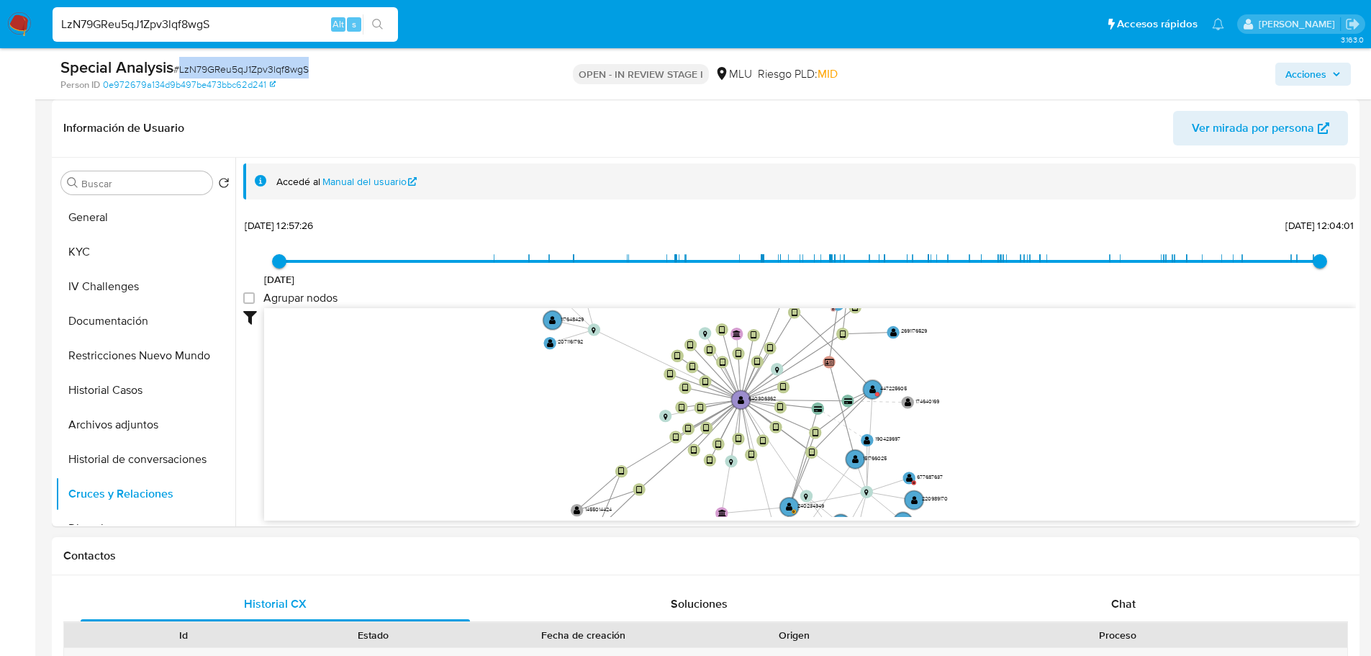
scroll to position [54, 0]
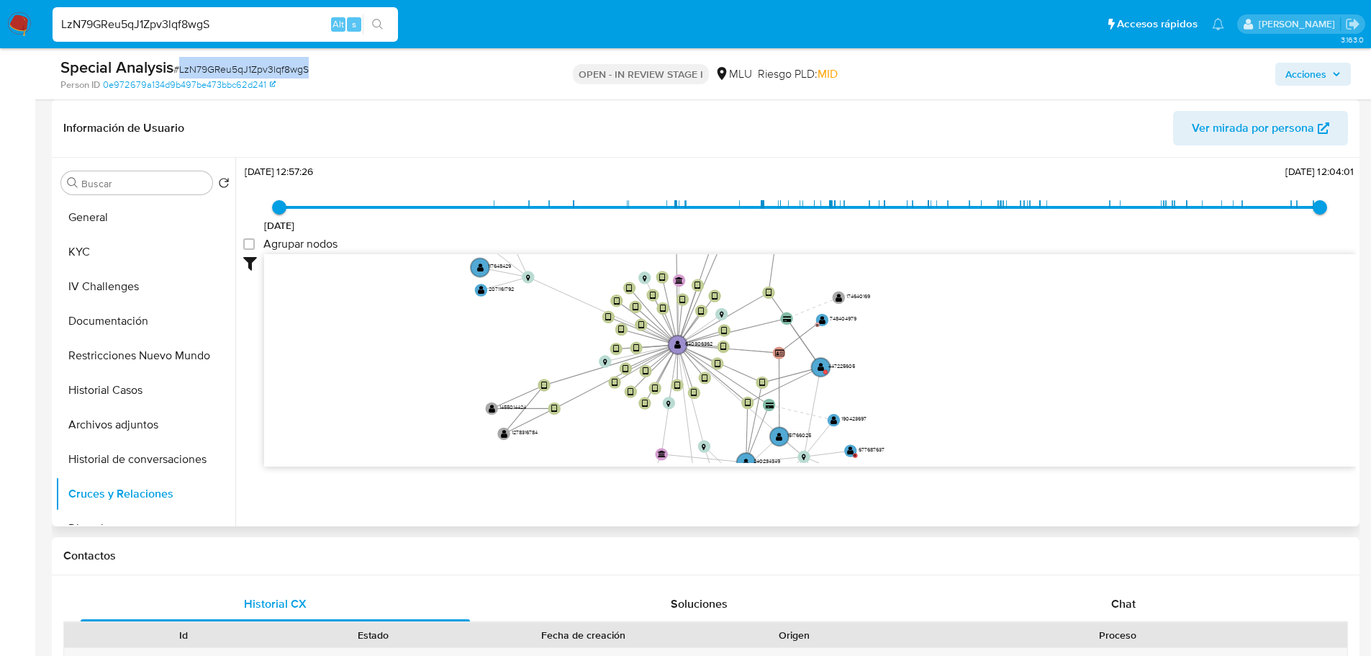
drag, startPoint x: 577, startPoint y: 425, endPoint x: 499, endPoint y: 366, distance: 97.6
click at [499, 366] on icon "device-67bf6706862002eb68ebe452  user-640306362  640306362 device-64ccf6d236c…" at bounding box center [810, 358] width 1092 height 209
click at [221, 69] on span "# LzN79GReu5qJ1Zpv3lqf8wgS" at bounding box center [240, 69] width 135 height 14
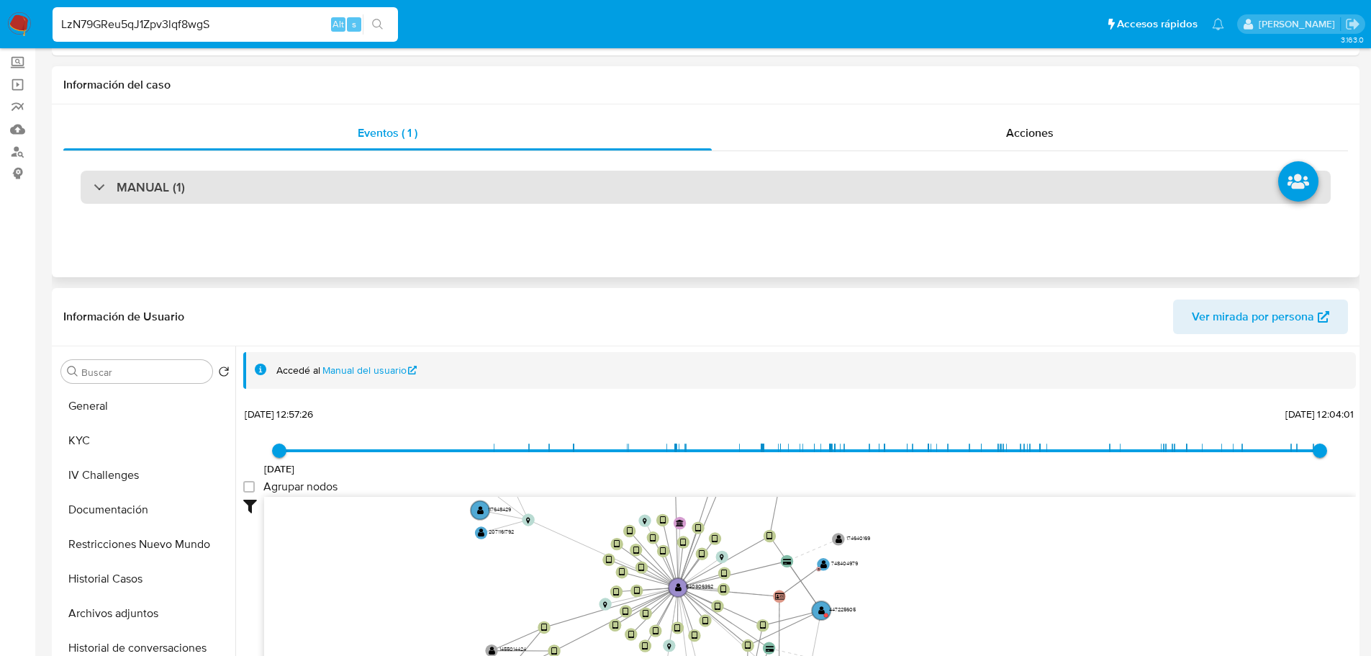
scroll to position [0, 0]
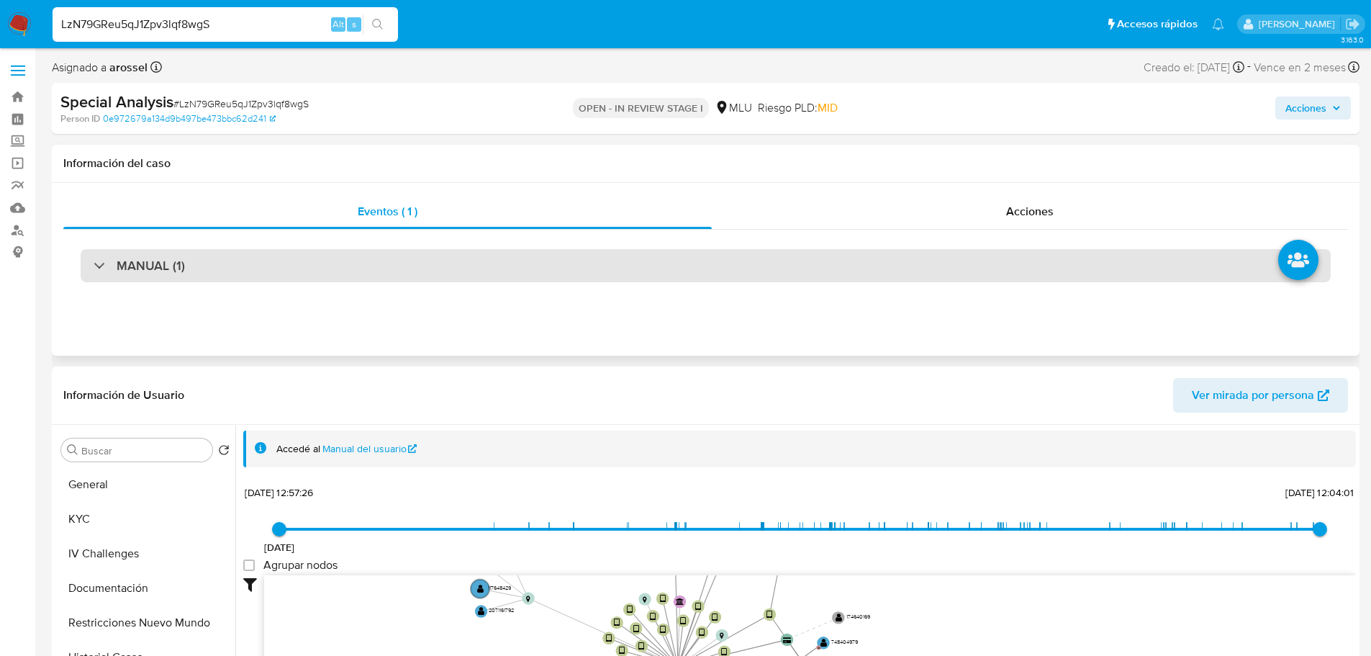
click at [324, 263] on div "MANUAL (1)" at bounding box center [706, 265] width 1250 height 33
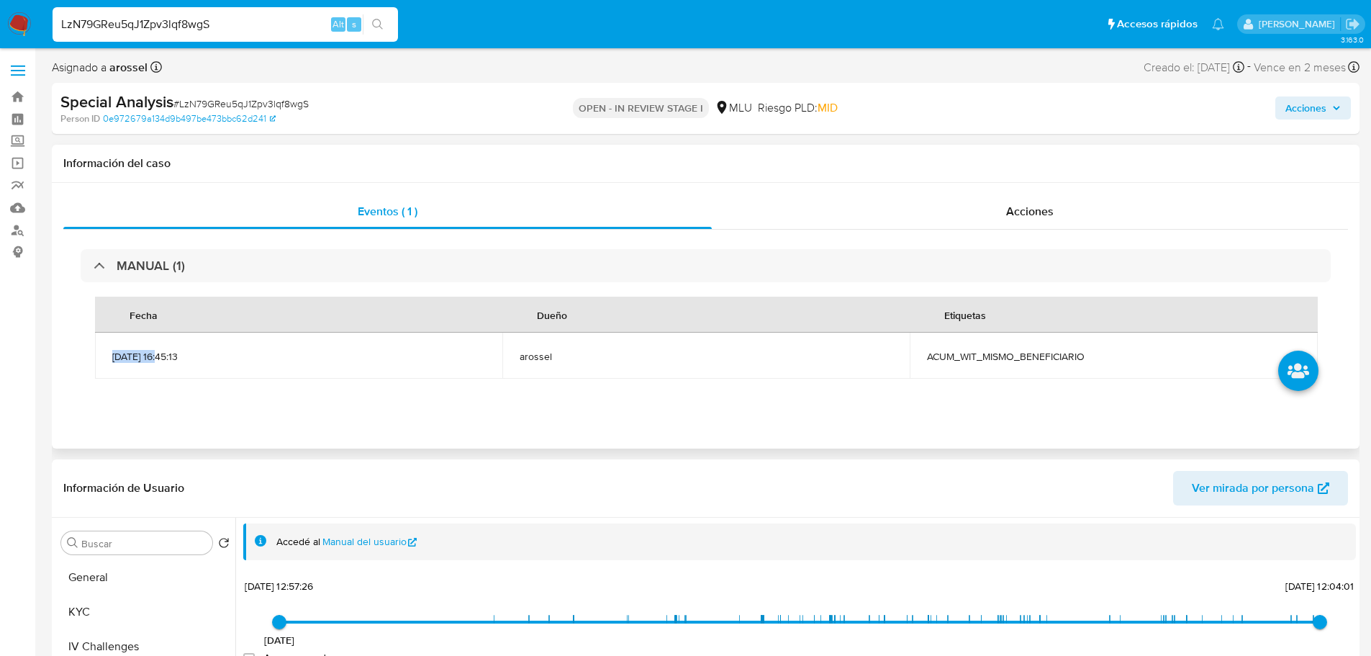
drag, startPoint x: 107, startPoint y: 356, endPoint x: 162, endPoint y: 360, distance: 55.5
click at [162, 360] on td "12/09/2025 16:45:13" at bounding box center [298, 356] width 407 height 46
copy span "12/09/2025"
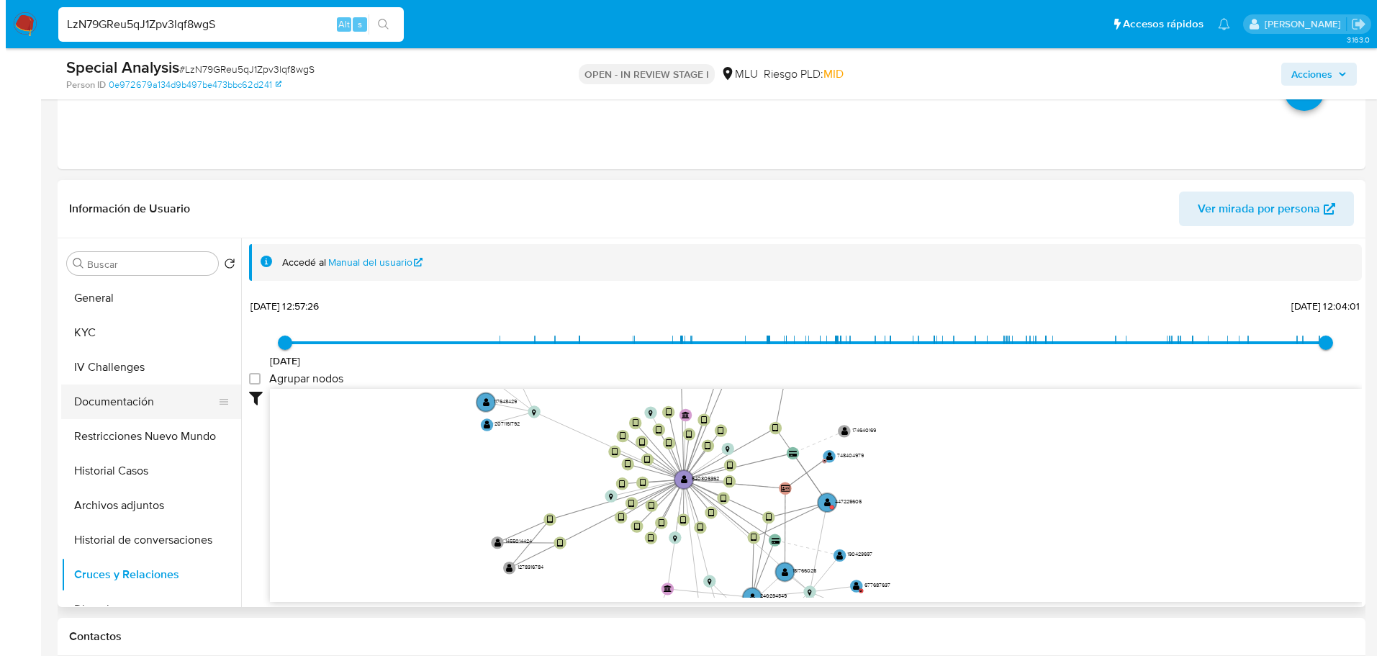
scroll to position [288, 0]
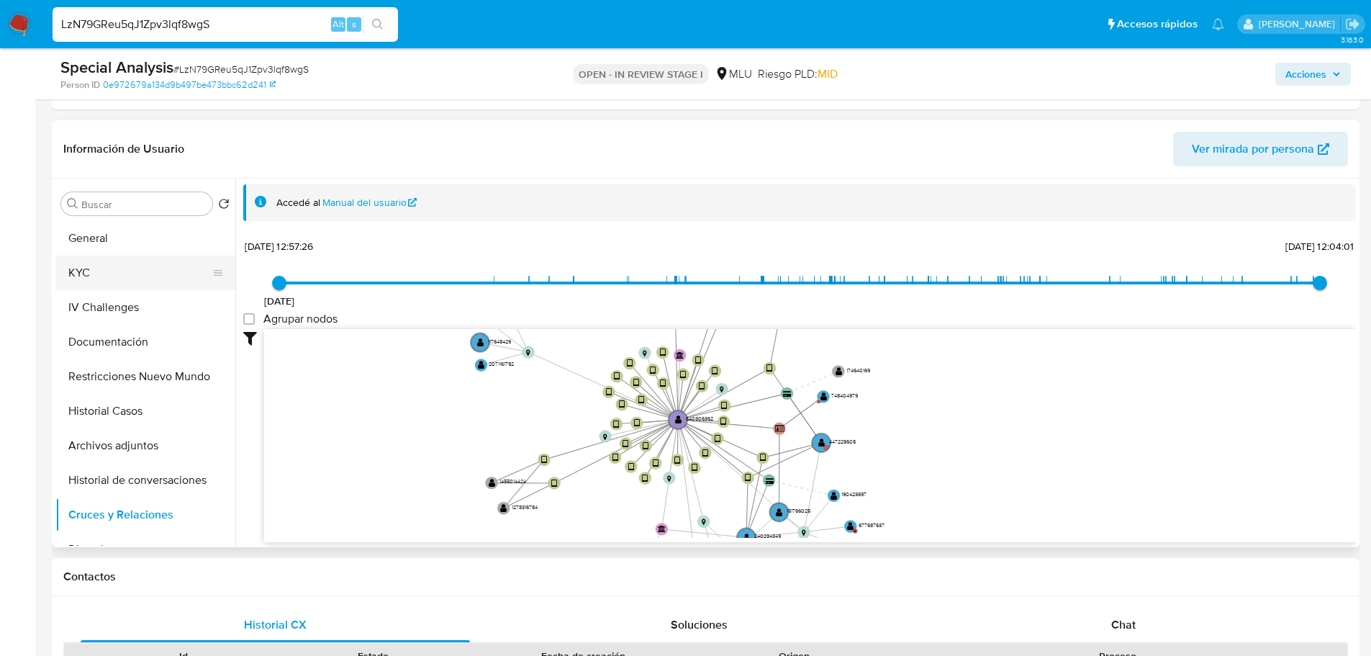
click at [124, 277] on button "KYC" at bounding box center [139, 273] width 168 height 35
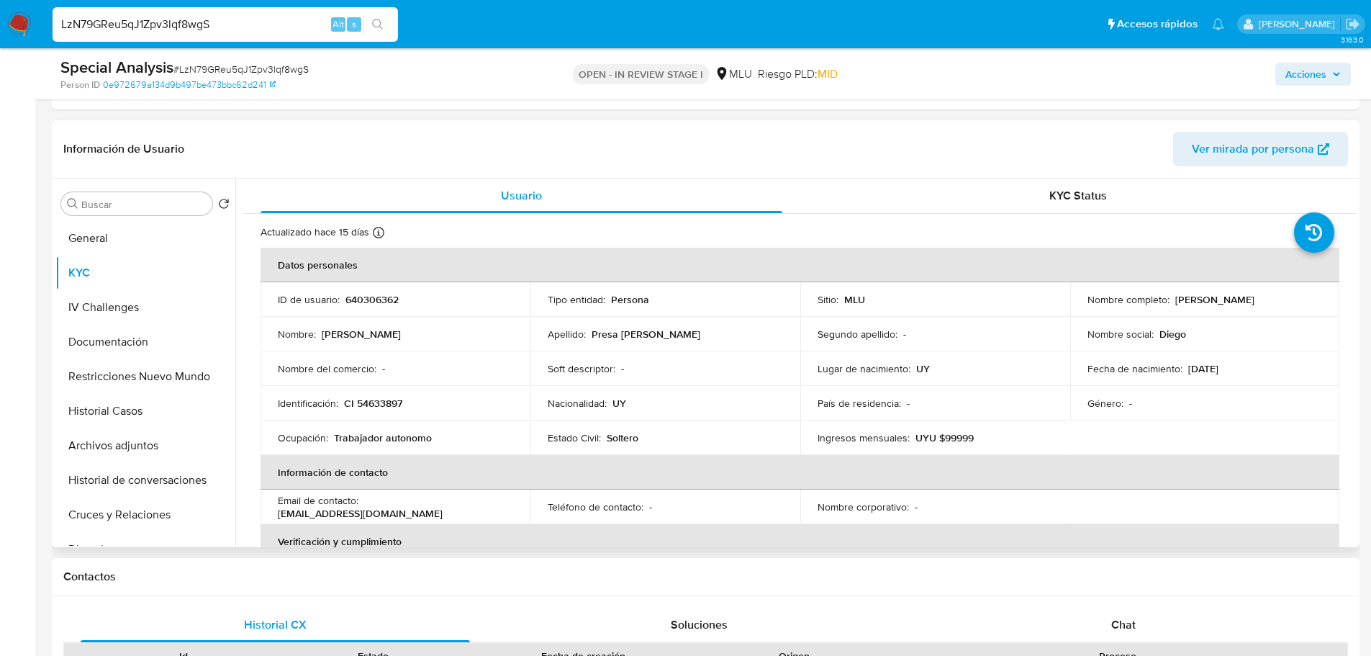
click at [400, 367] on div "Nombre del comercio : -" at bounding box center [395, 368] width 235 height 13
click at [369, 301] on p "640306362" at bounding box center [372, 299] width 53 height 13
click at [369, 302] on p "640306362" at bounding box center [372, 299] width 53 height 13
copy p "640306362"
click at [150, 435] on button "Archivos adjuntos" at bounding box center [139, 445] width 168 height 35
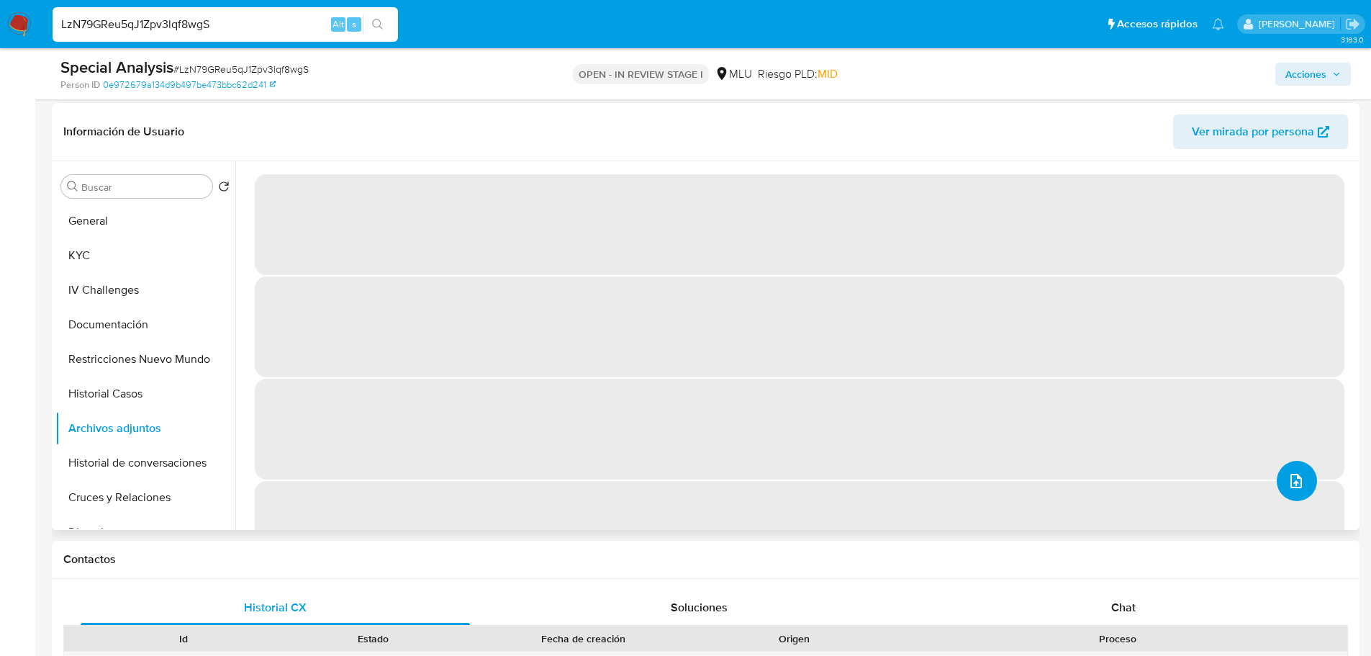
click at [1288, 486] on icon "upload-file" at bounding box center [1296, 480] width 17 height 17
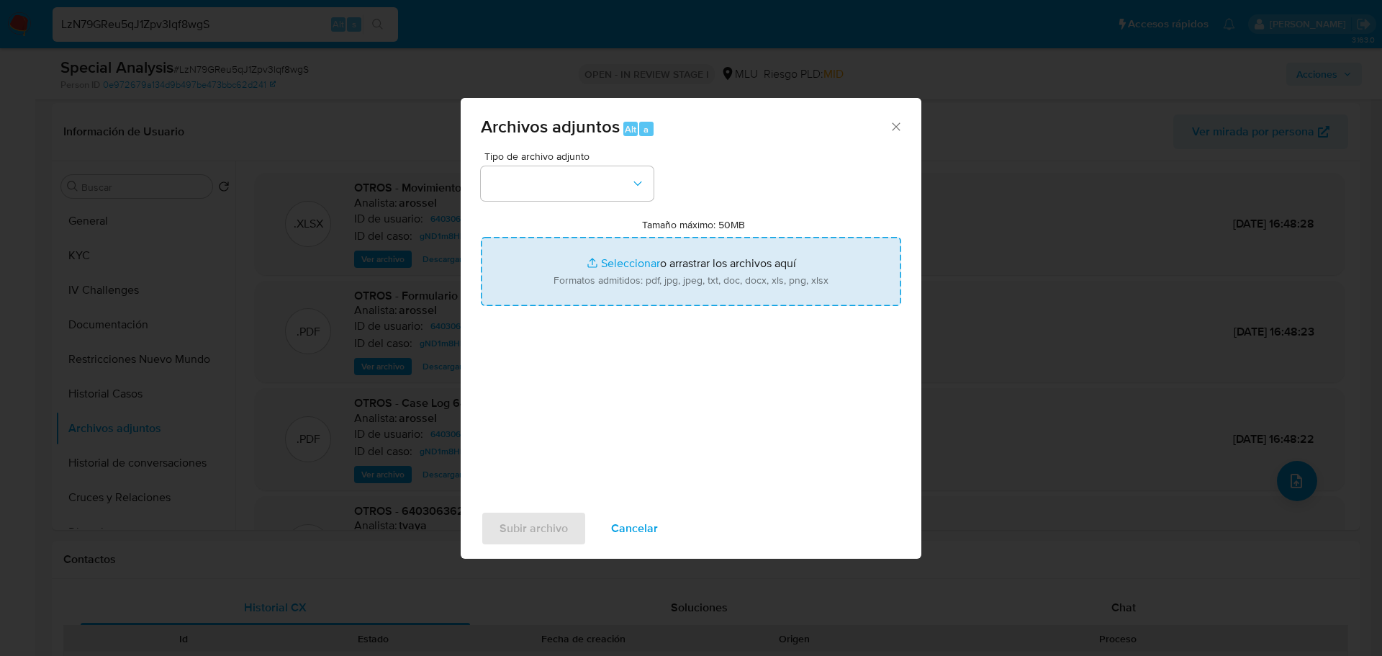
click at [749, 304] on input "Tamaño máximo: 50MB Seleccionar archivos" at bounding box center [691, 271] width 420 height 69
type input "C:\fakepath\Movimientos 640306362 - 14_10_2025.xlsx"
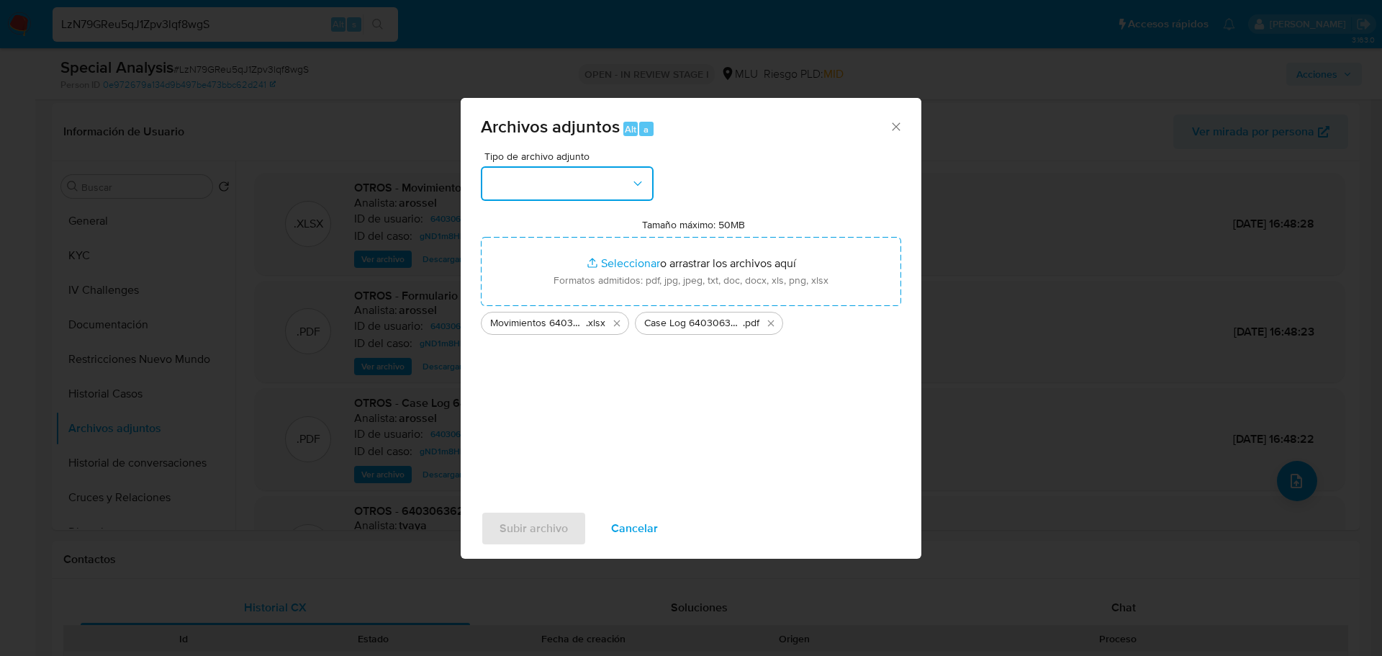
click at [615, 188] on button "button" at bounding box center [567, 183] width 173 height 35
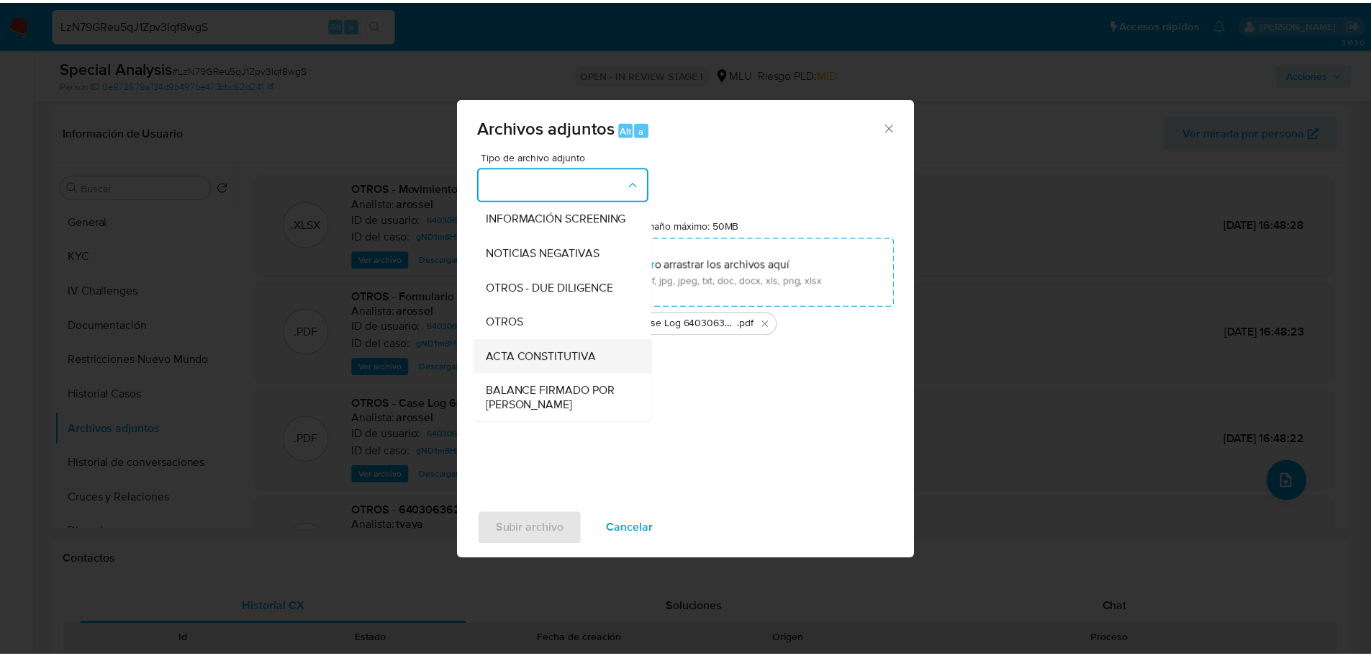
scroll to position [144, 0]
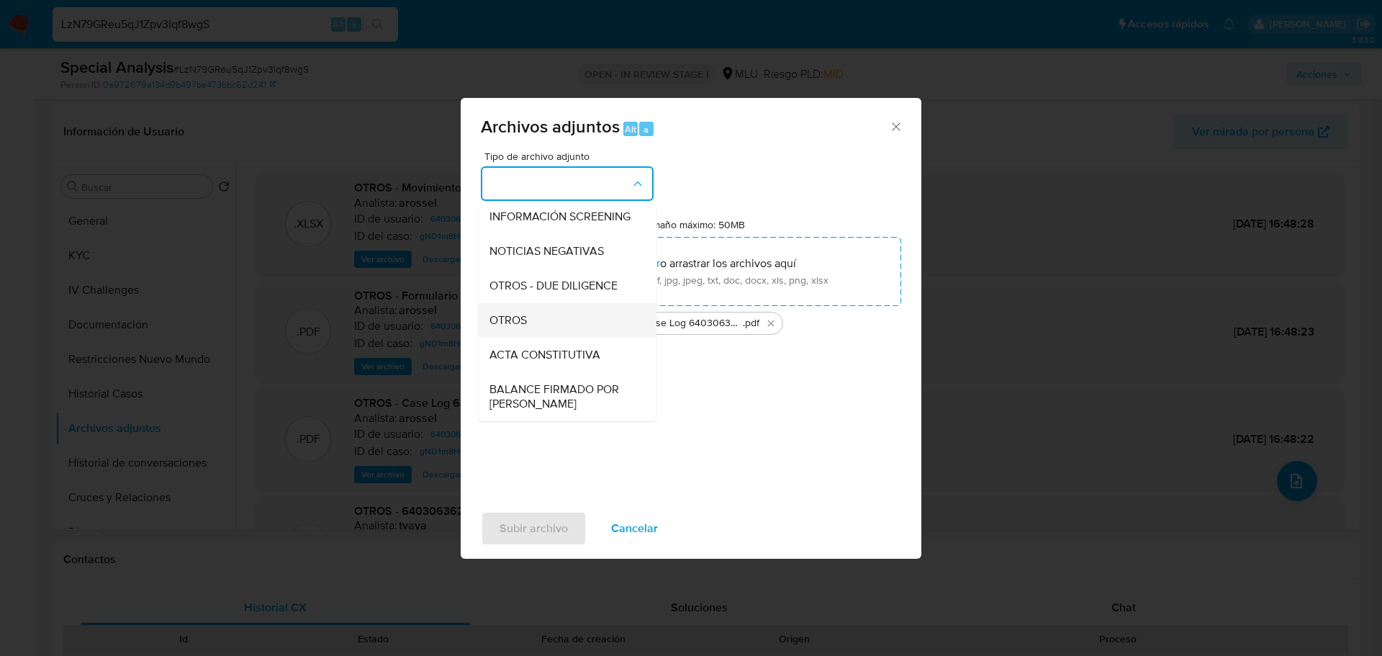
click at [539, 338] on div "OTROS" at bounding box center [562, 320] width 147 height 35
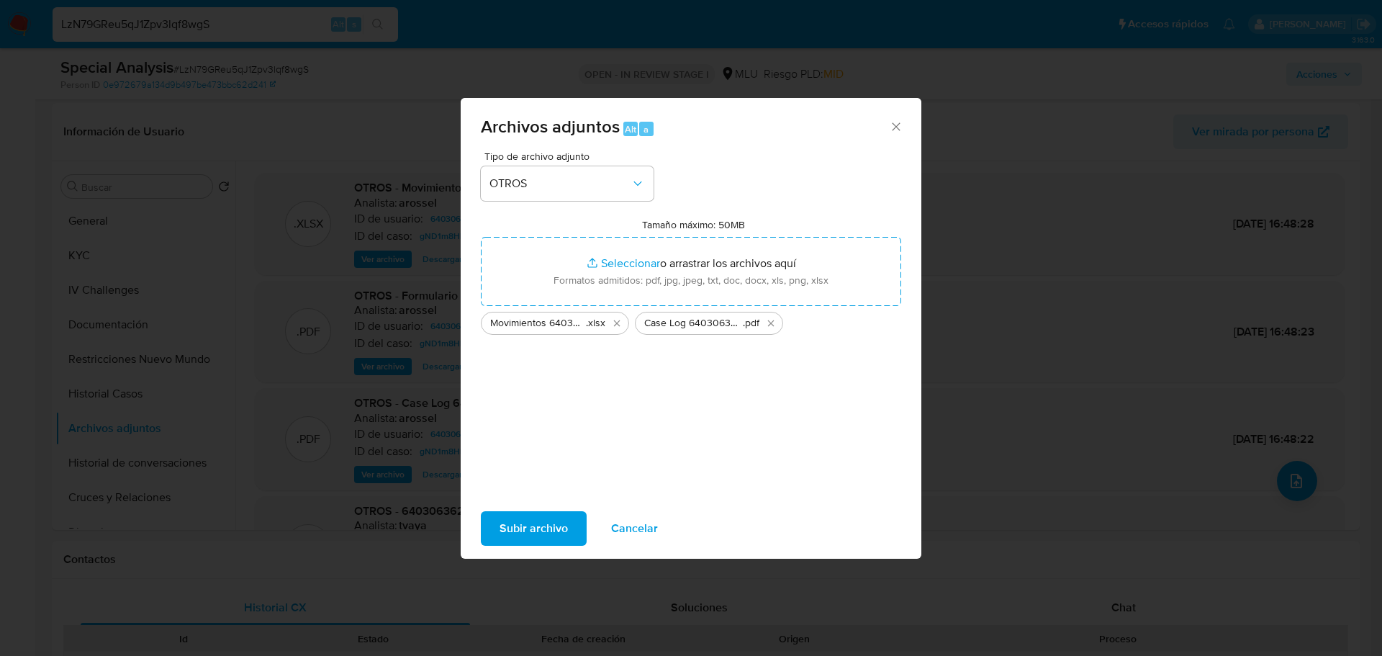
click at [538, 528] on span "Subir archivo" at bounding box center [534, 528] width 68 height 32
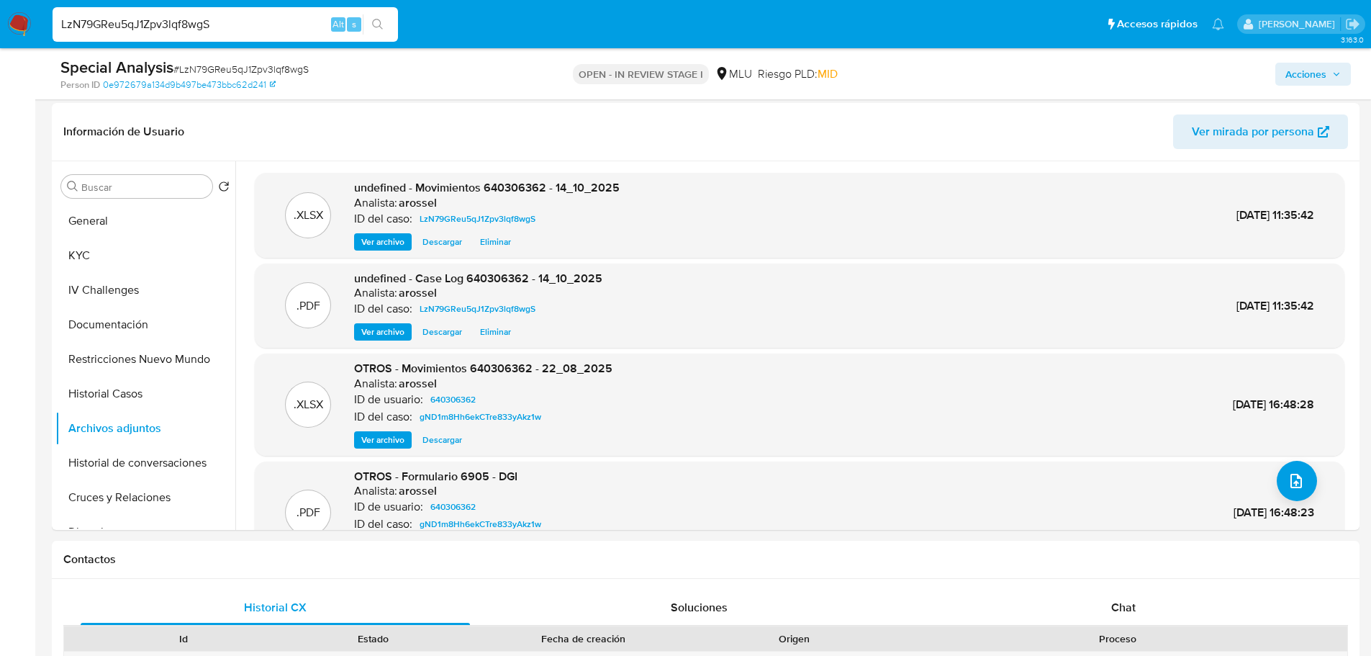
click at [1301, 81] on span "Acciones" at bounding box center [1306, 74] width 41 height 23
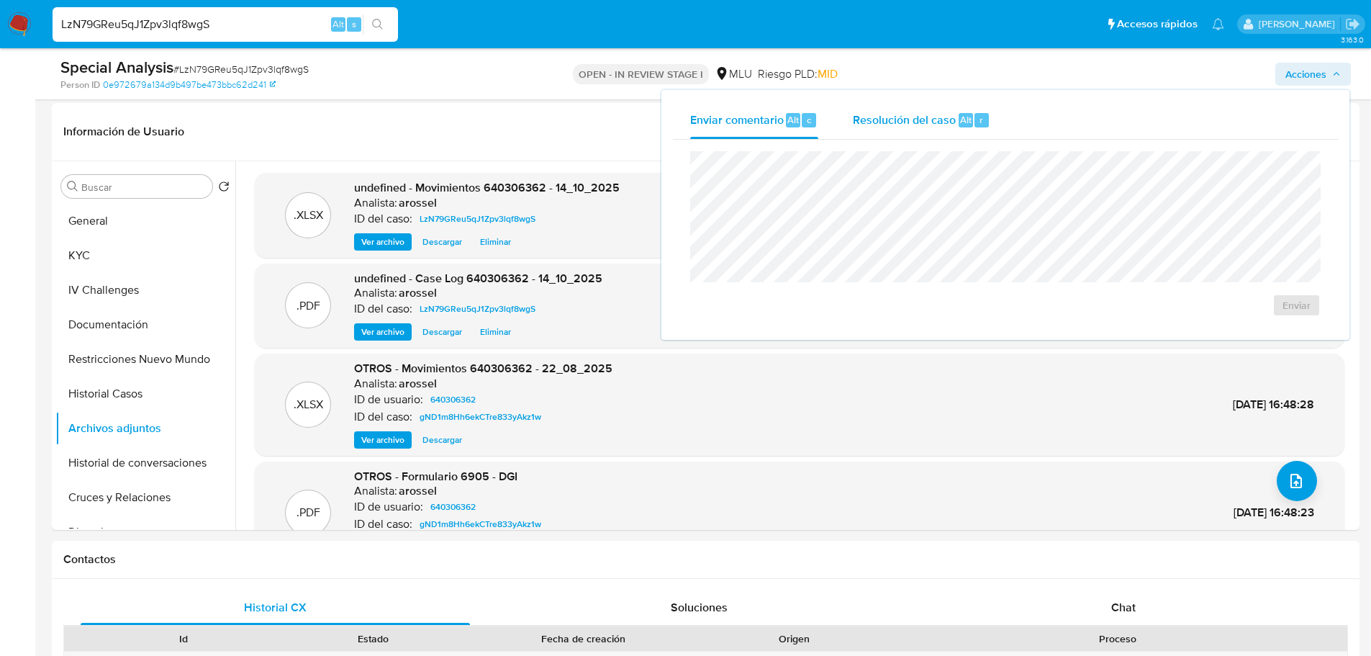
click at [959, 125] on div "Alt" at bounding box center [966, 120] width 14 height 14
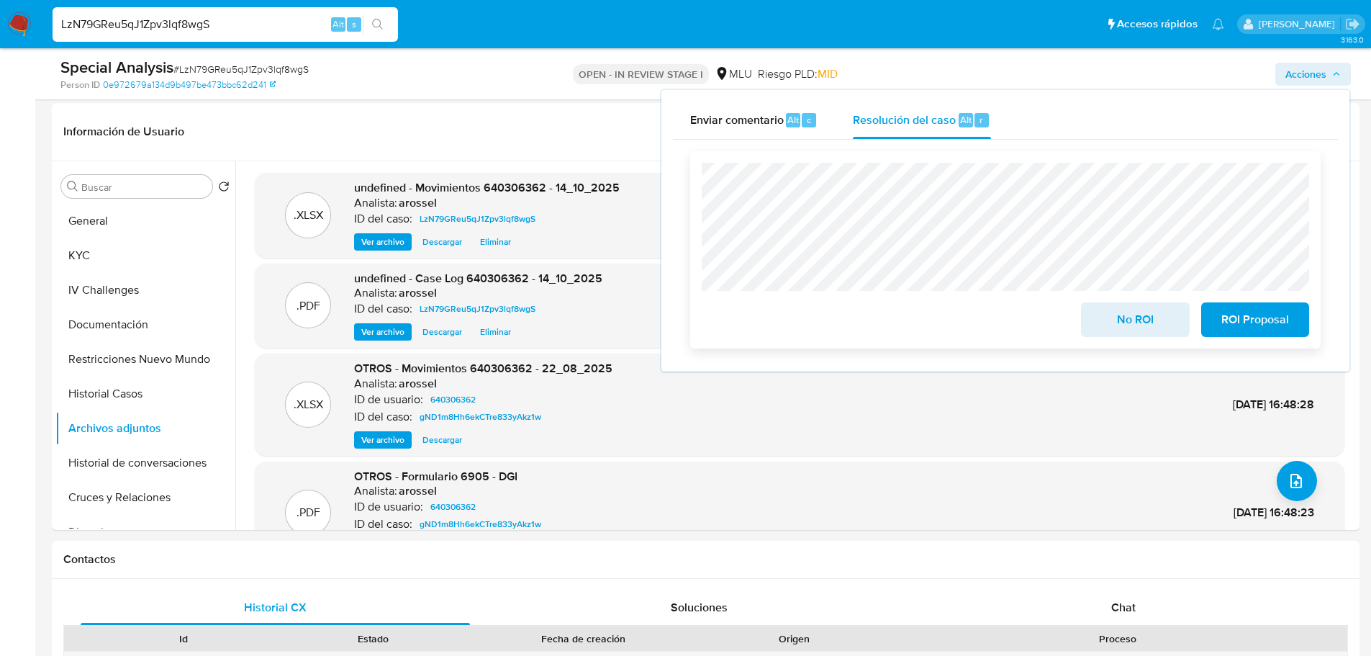
drag, startPoint x: 1115, startPoint y: 321, endPoint x: 1110, endPoint y: 328, distance: 8.2
click at [1115, 322] on span "No ROI" at bounding box center [1135, 320] width 71 height 32
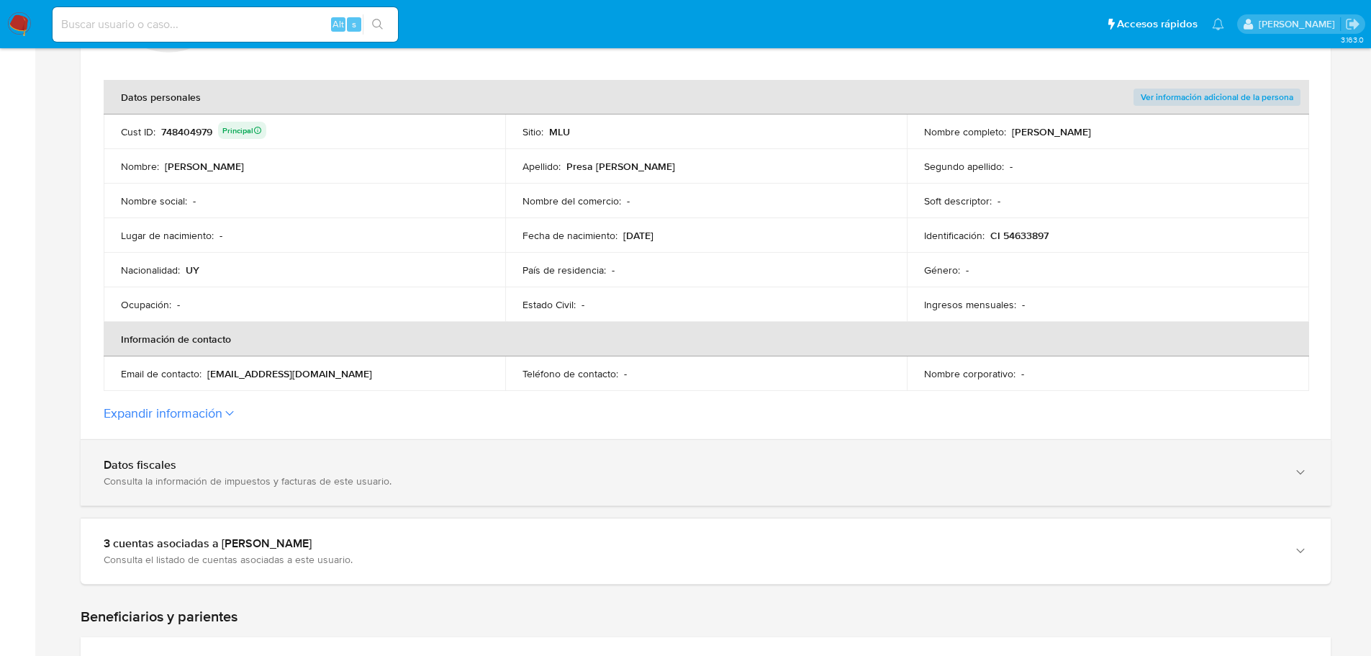
scroll to position [288, 0]
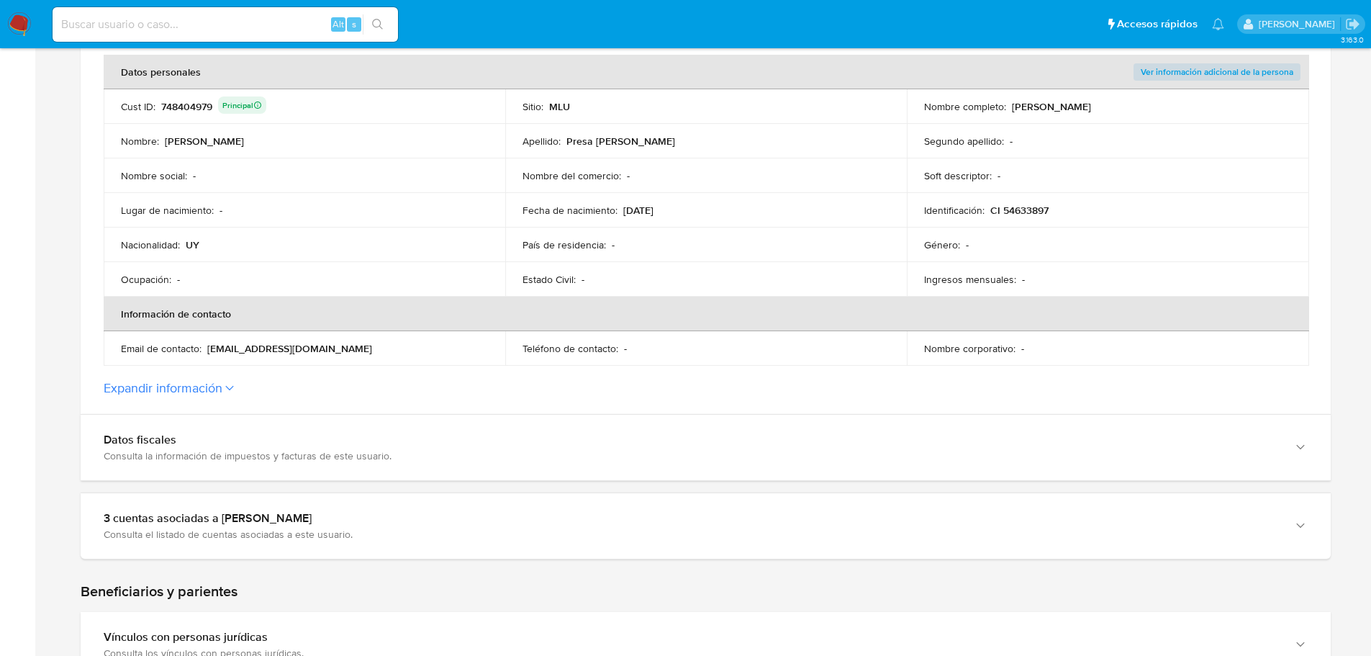
click at [211, 380] on button "Expandir información" at bounding box center [163, 388] width 119 height 16
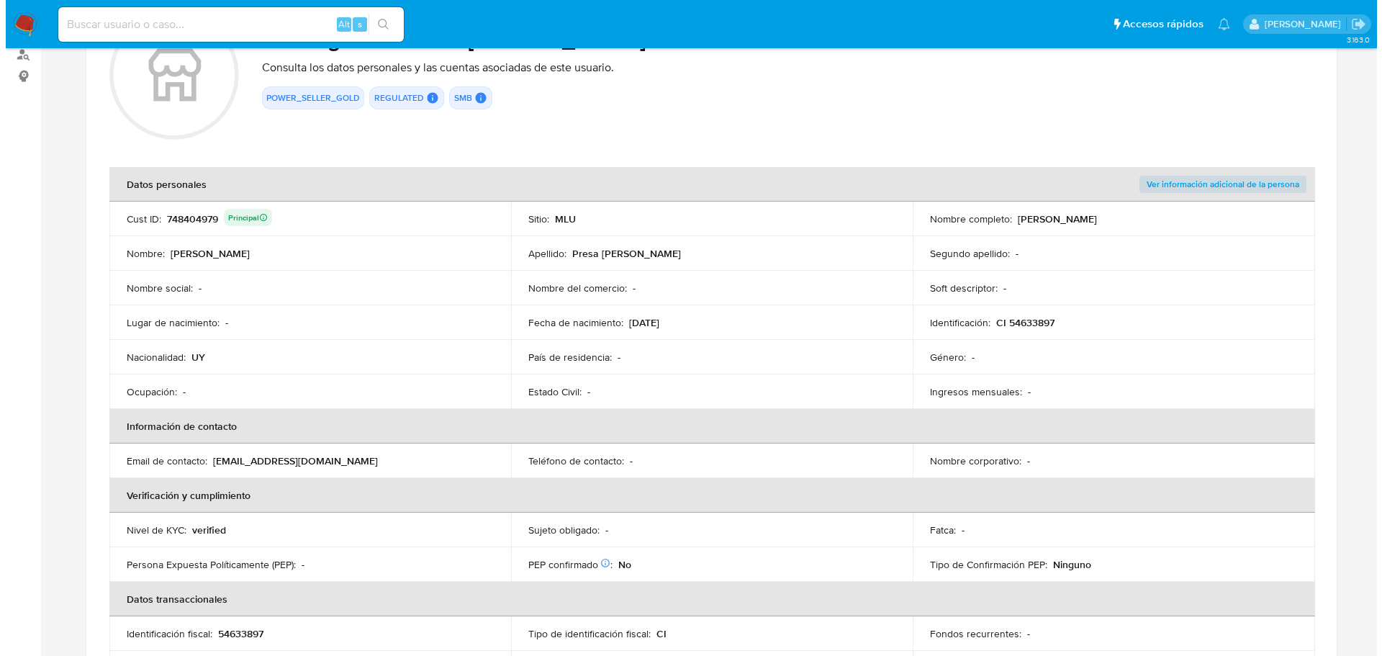
scroll to position [72, 0]
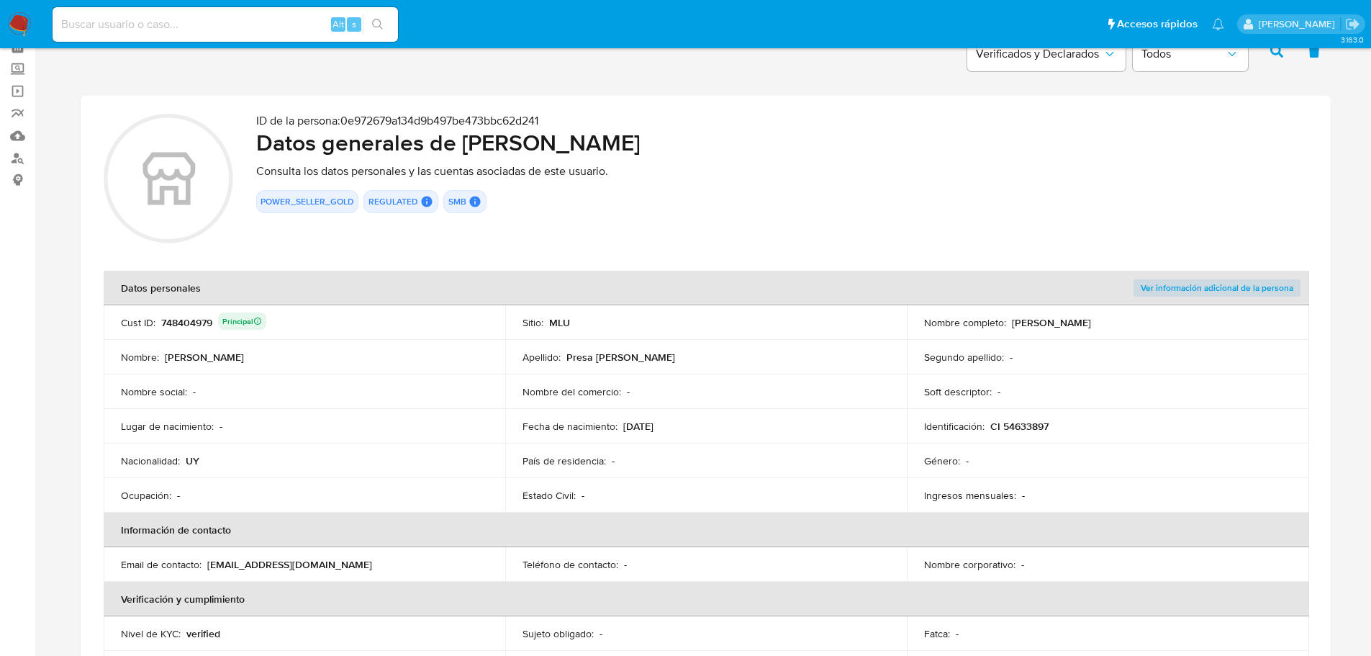
click at [1223, 278] on th "Ver información adicional de la persona" at bounding box center [1108, 288] width 402 height 35
click at [1224, 284] on span "Ver información adicional de la persona" at bounding box center [1217, 288] width 153 height 14
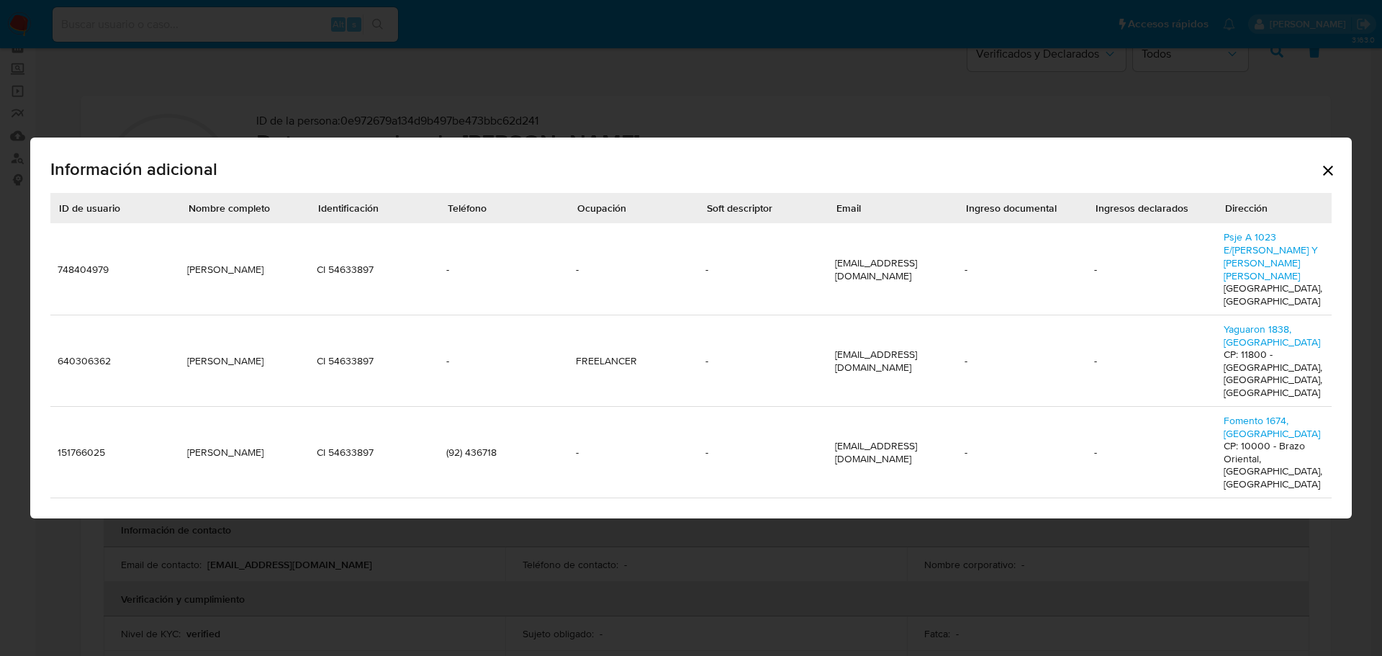
click at [469, 412] on td "(92) 436718" at bounding box center [504, 452] width 130 height 91
click at [536, 95] on div "Información adicional ID de usuario Nombre completo Identificación Teléfono Ocu…" at bounding box center [691, 328] width 1382 height 656
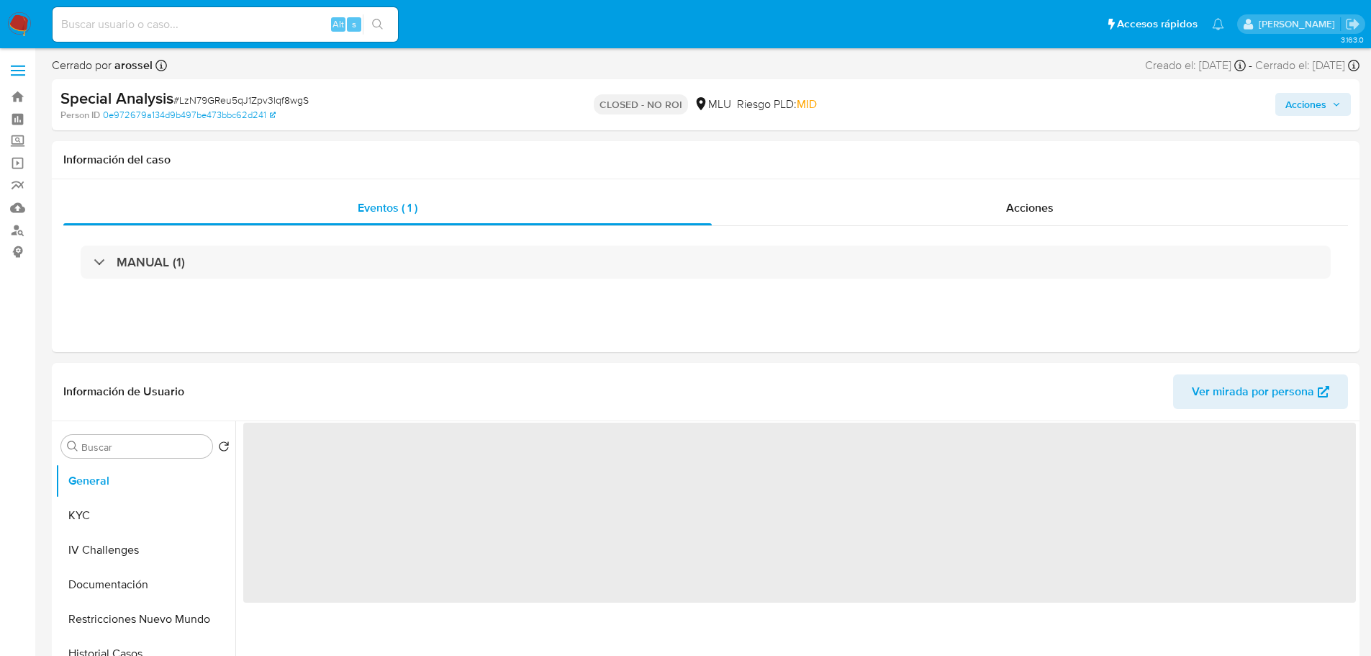
select select "10"
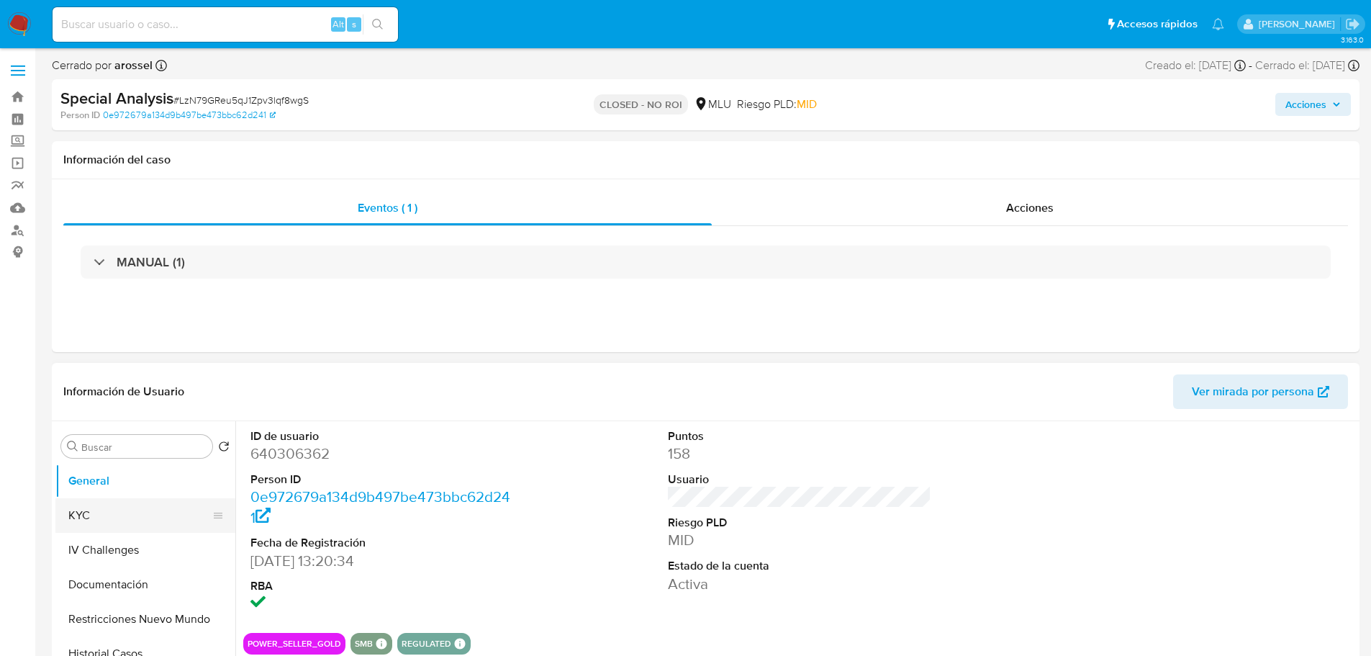
click at [132, 524] on button "KYC" at bounding box center [139, 515] width 168 height 35
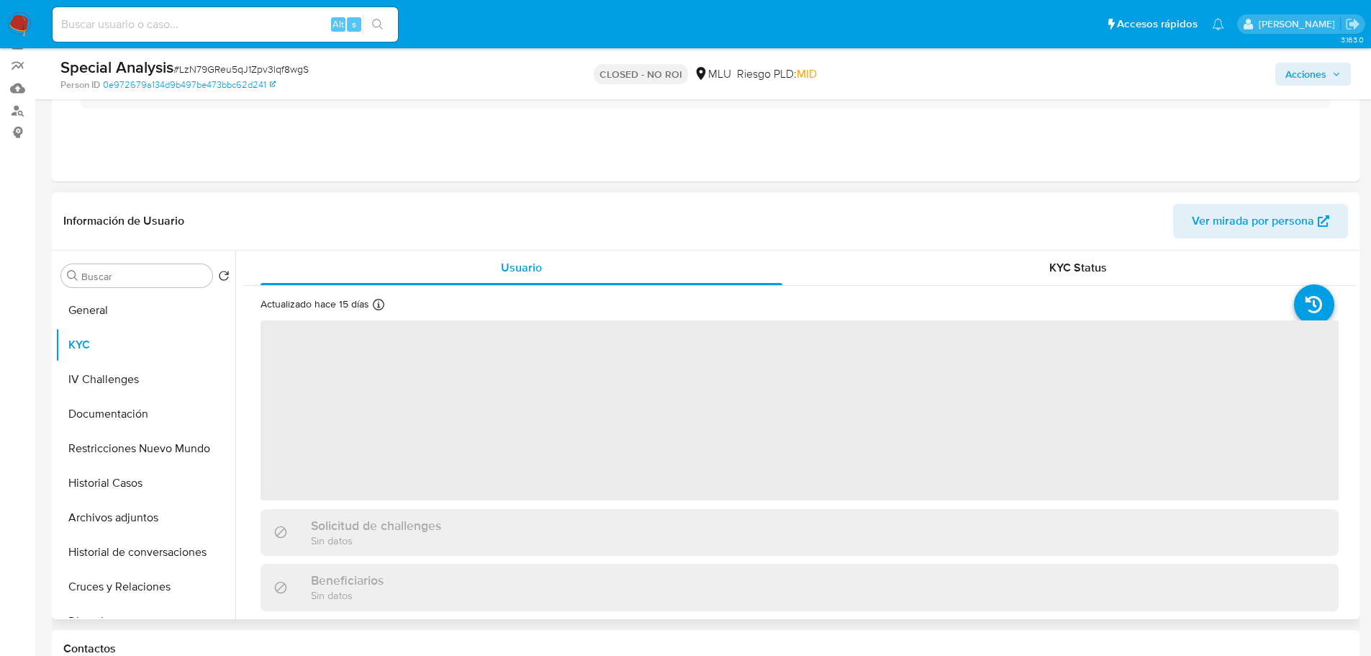
scroll to position [144, 0]
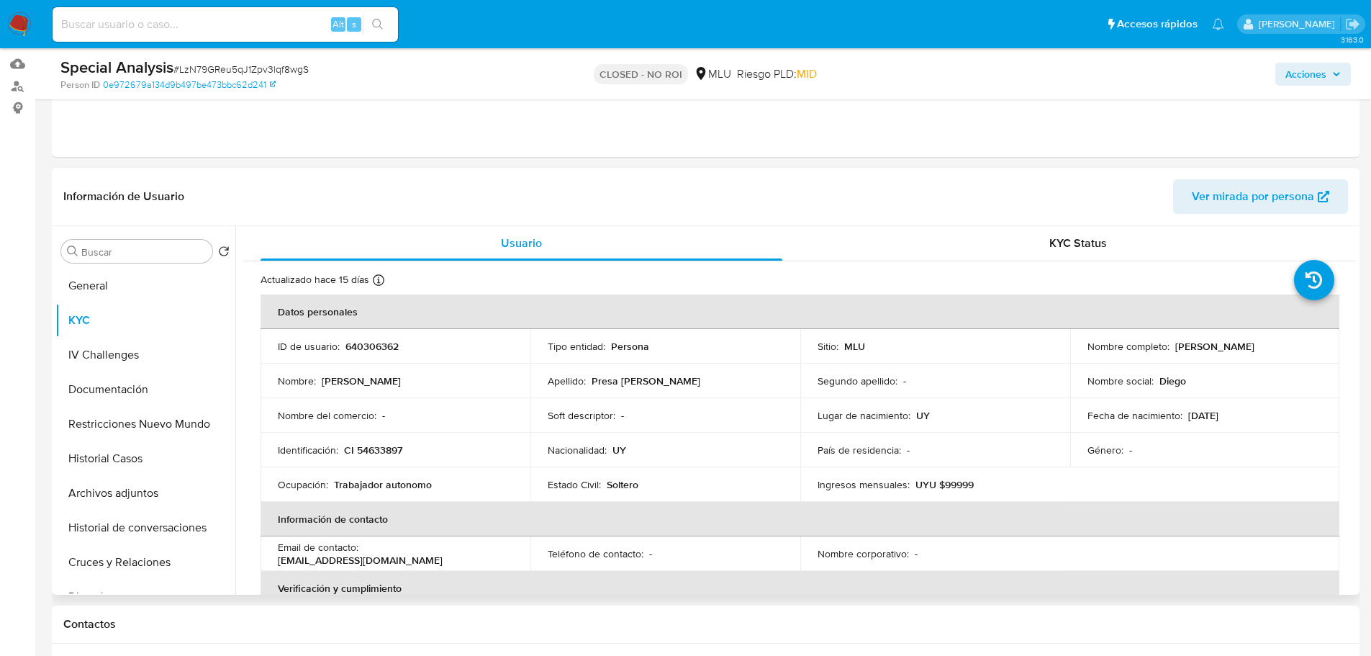
drag, startPoint x: 1170, startPoint y: 350, endPoint x: 1294, endPoint y: 352, distance: 123.8
click at [1294, 352] on div "Nombre completo : [PERSON_NAME]" at bounding box center [1205, 346] width 235 height 13
copy p "[PERSON_NAME]"
click at [168, 22] on input at bounding box center [226, 24] width 346 height 19
paste input "oKPAvACrqdJYJj4uwcu8mYDp"
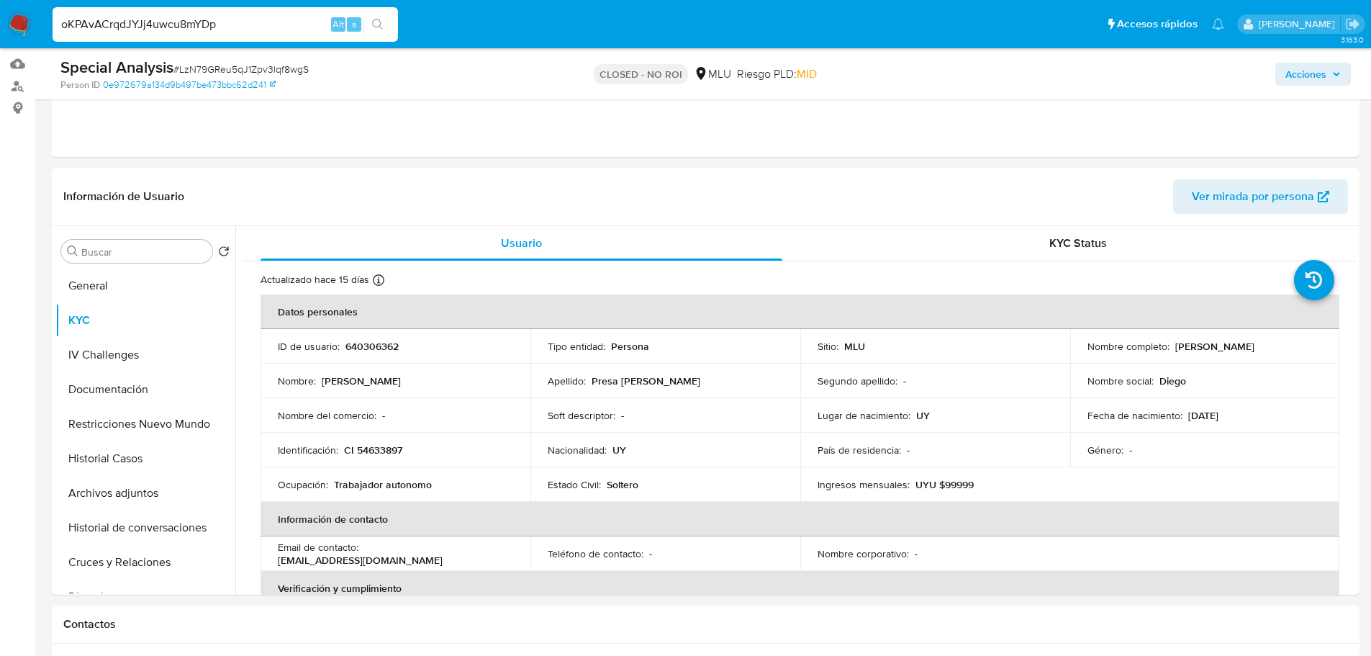
type input "oKPAvACrqdJYJj4uwcu8mYDp"
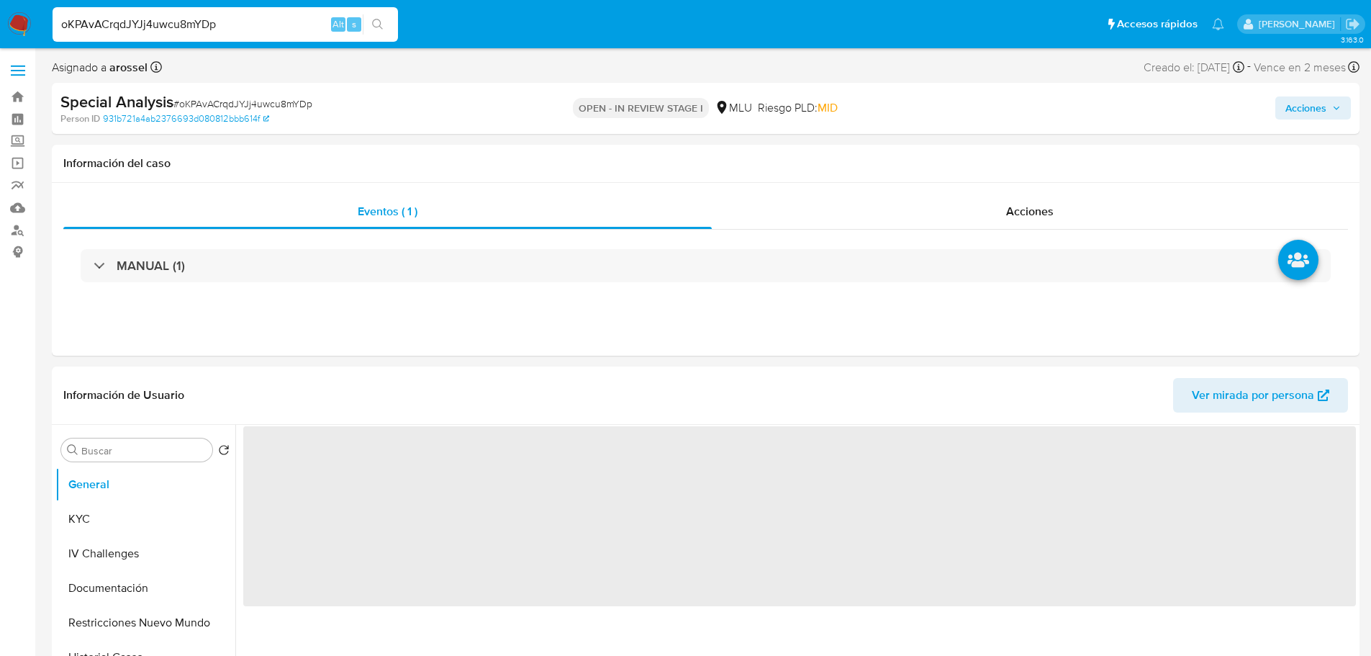
select select "10"
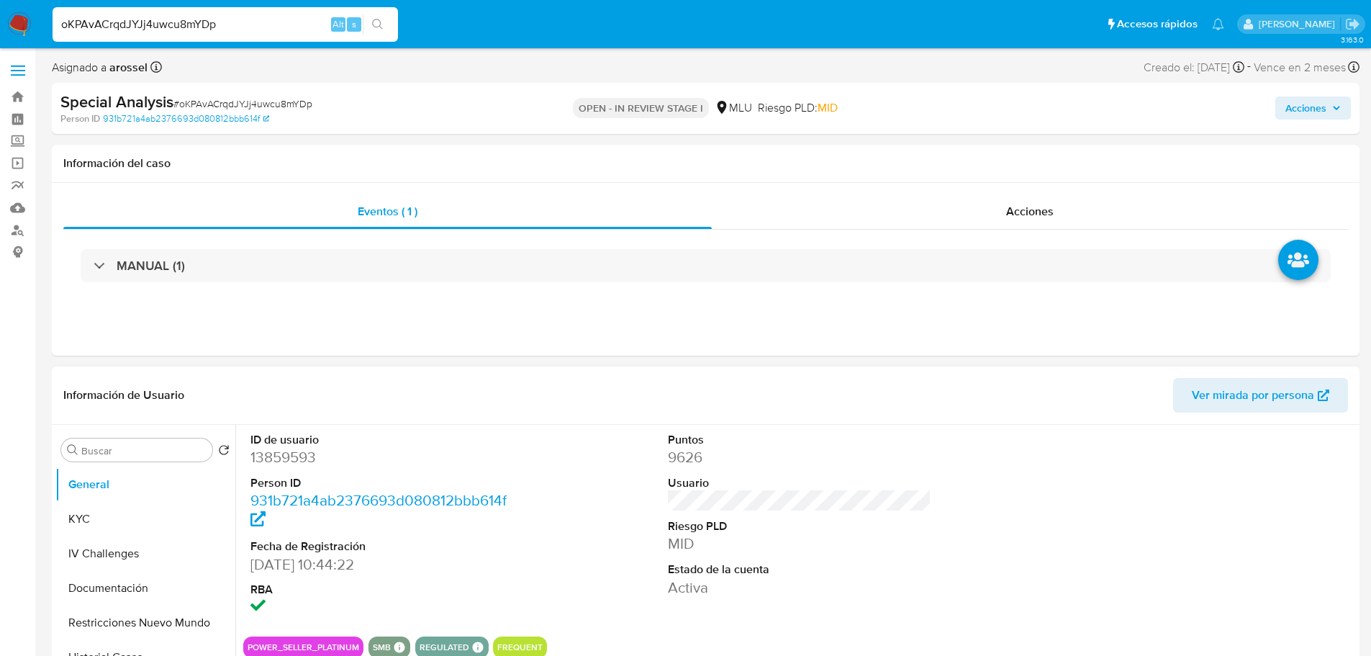
click at [1216, 396] on span "Ver mirada por persona" at bounding box center [1253, 395] width 122 height 35
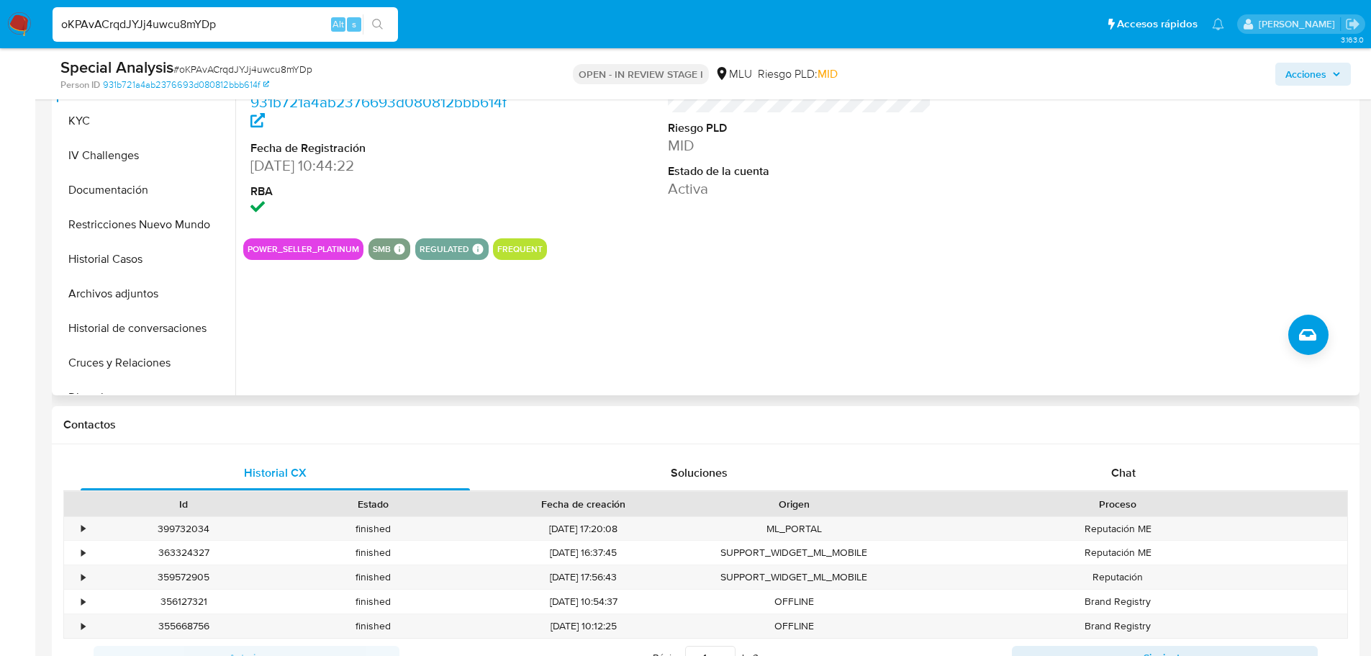
scroll to position [216, 0]
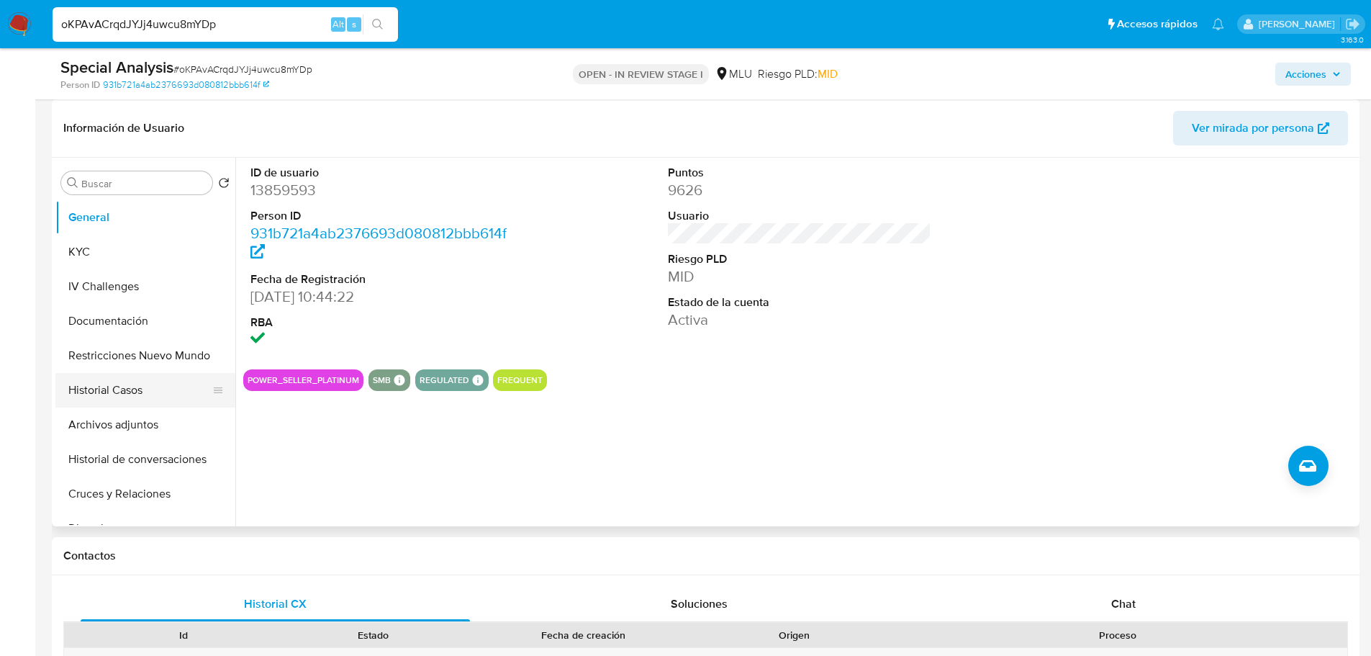
click at [145, 392] on button "Historial Casos" at bounding box center [139, 390] width 168 height 35
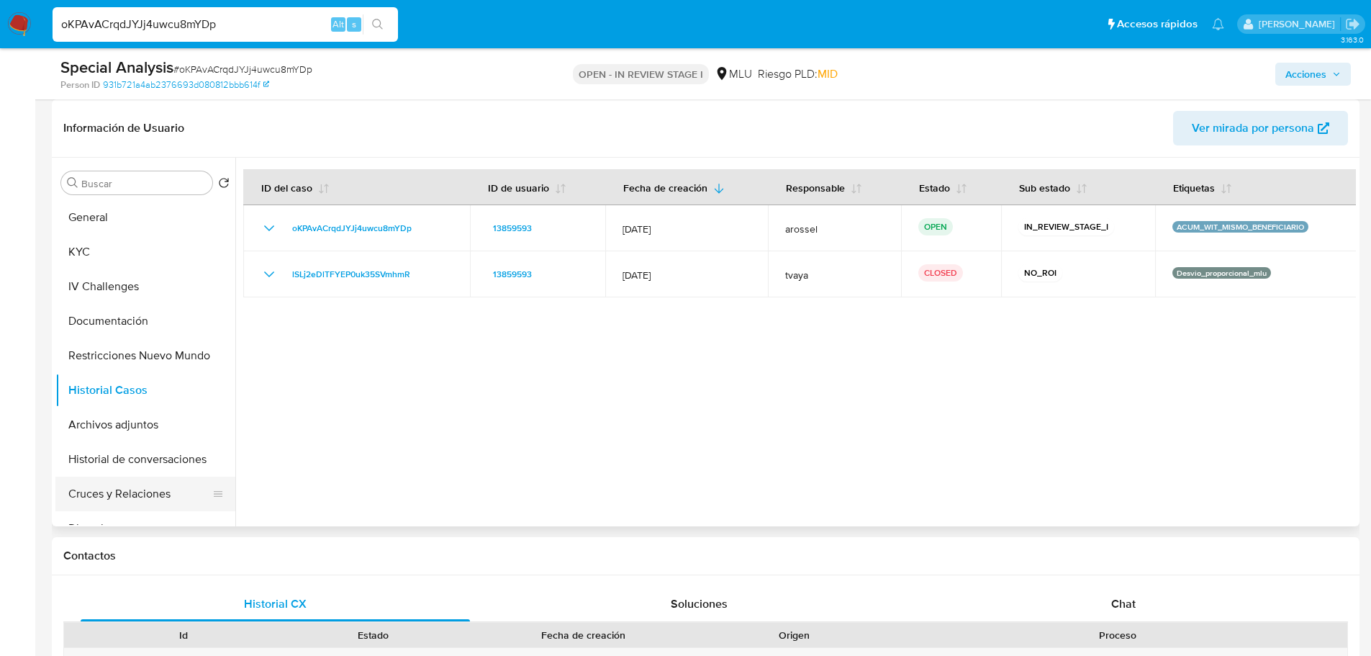
click at [137, 495] on button "Cruces y Relaciones" at bounding box center [139, 494] width 168 height 35
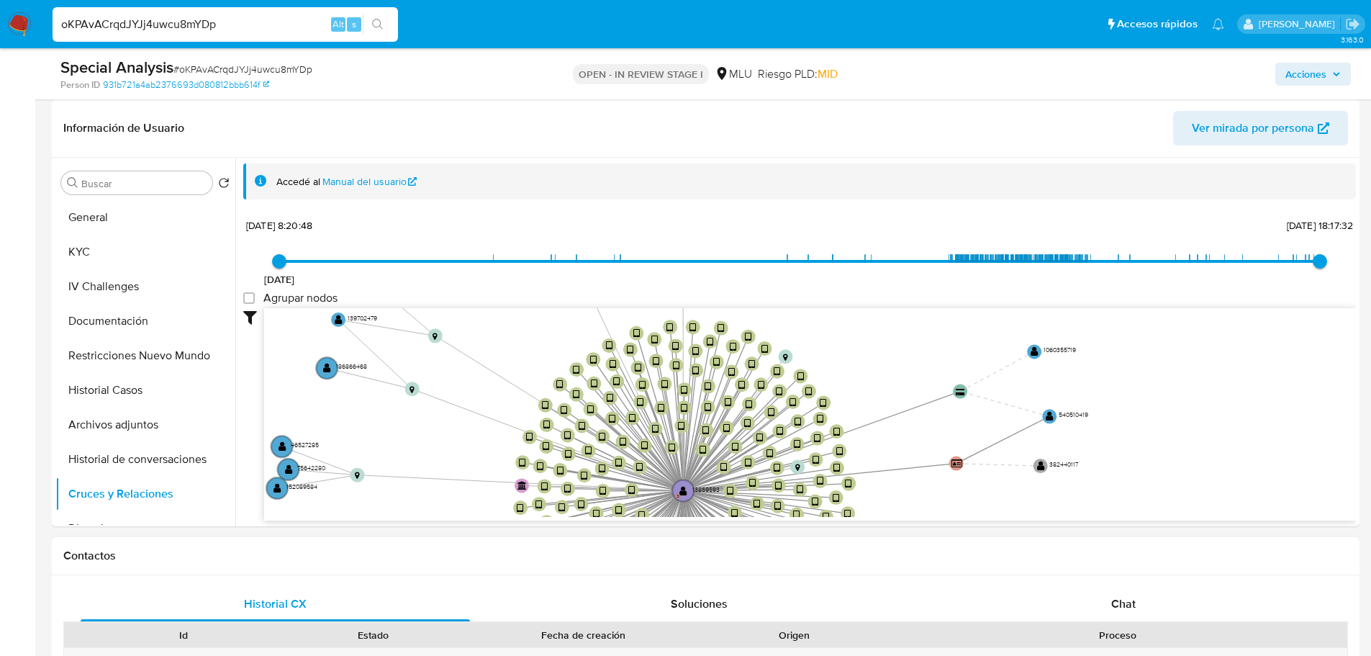
drag, startPoint x: 1039, startPoint y: 394, endPoint x: 976, endPoint y: 561, distance: 177.9
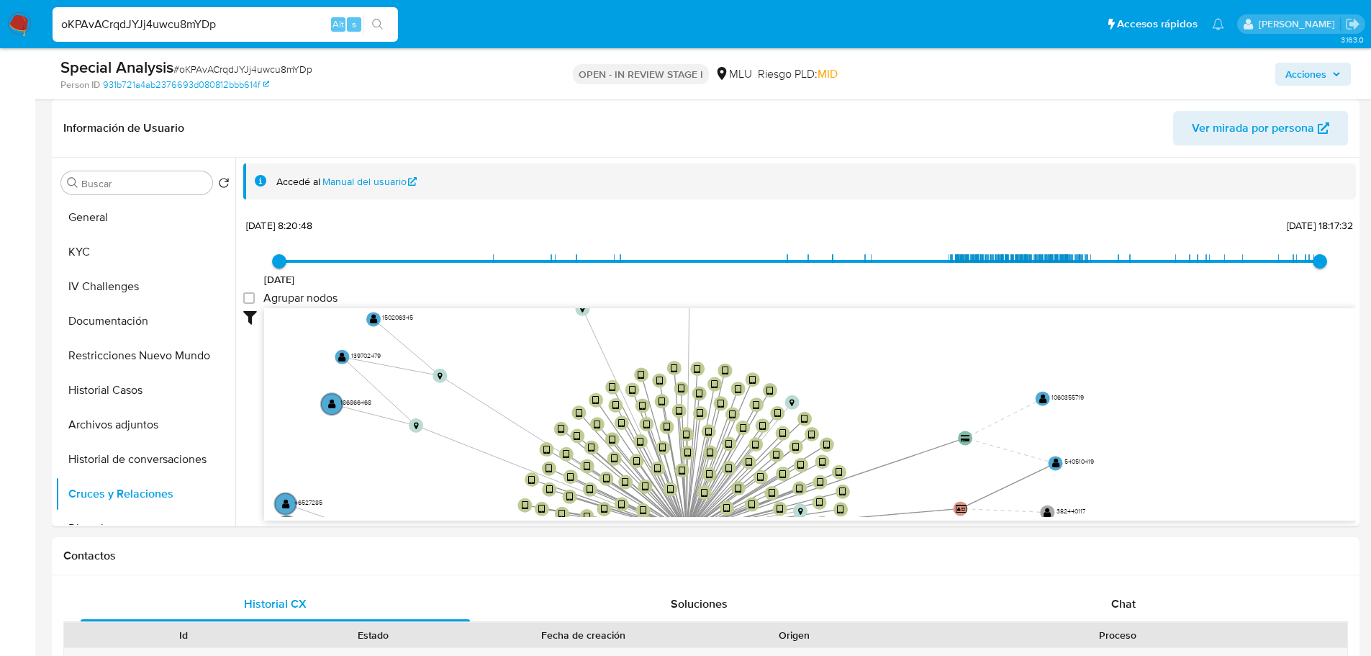
click at [208, 70] on span "# oKPAvACrqdJYJj4uwcu8mYDp" at bounding box center [242, 69] width 139 height 14
copy span "oKPAvACrqdJYJj4uwcu8mYDp"
click at [109, 214] on button "General" at bounding box center [139, 217] width 168 height 35
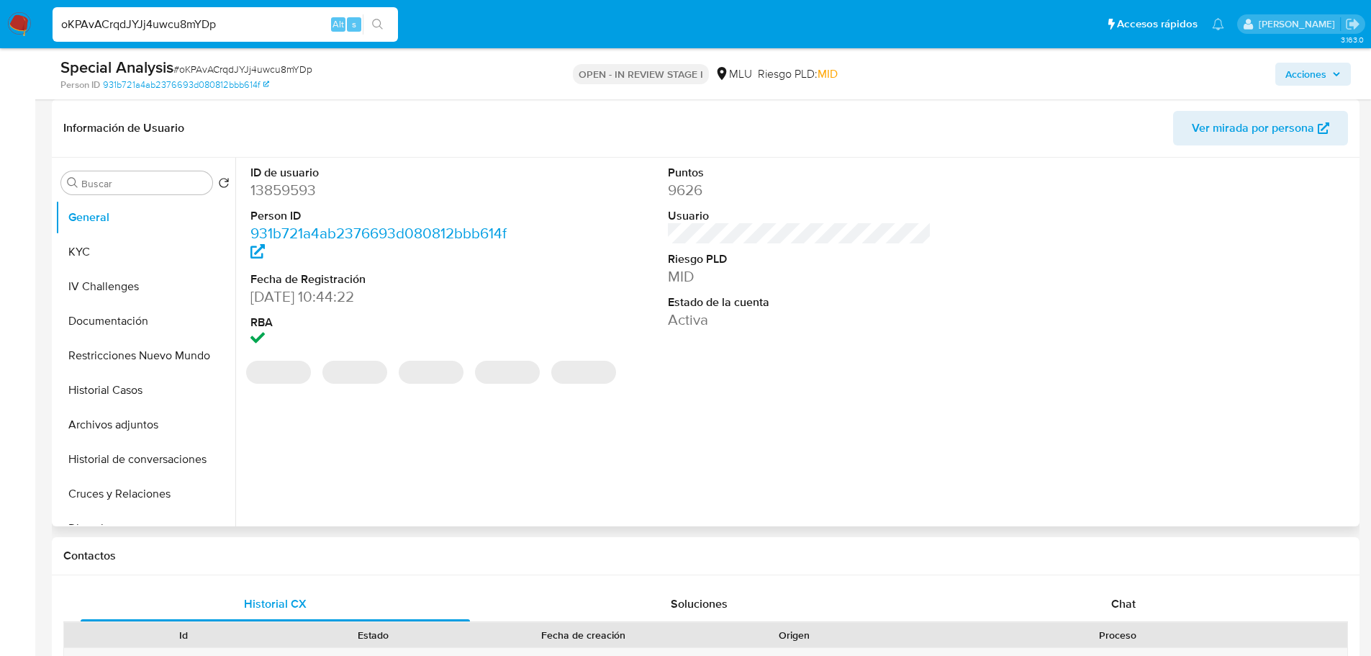
click at [289, 194] on dd "13859593" at bounding box center [382, 190] width 264 height 20
copy dd "13859593"
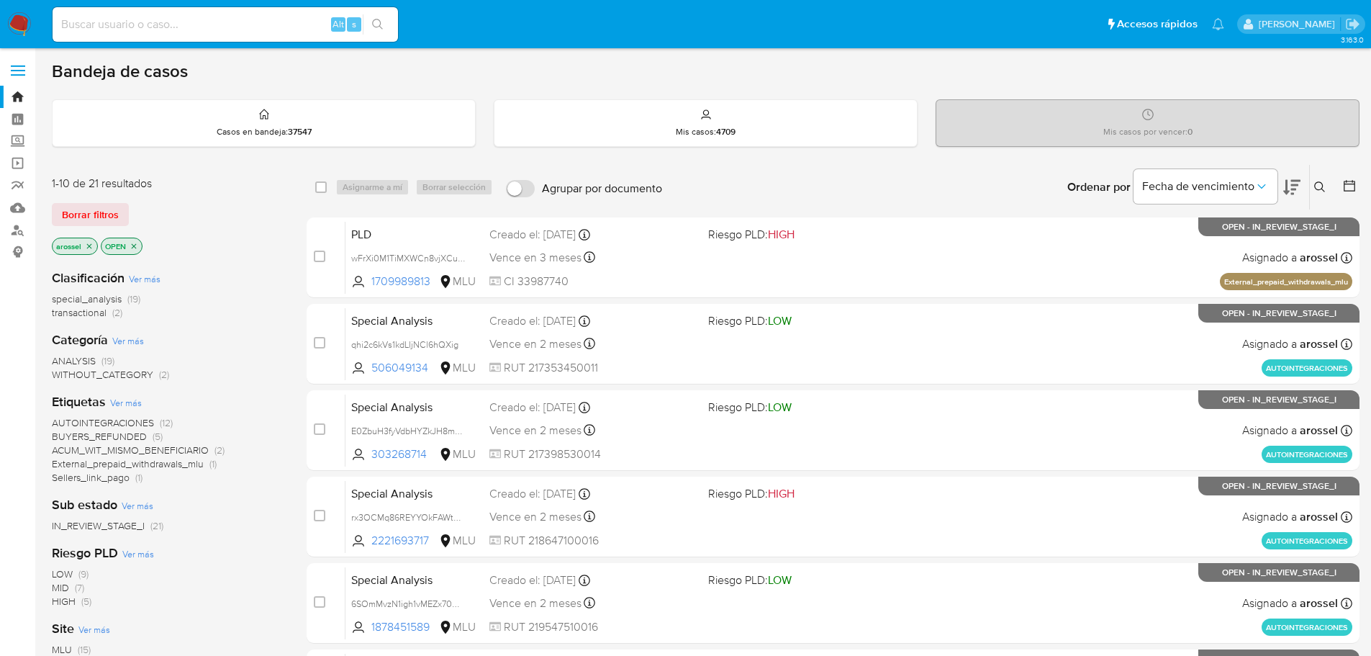
click at [96, 194] on div "1-10 de 21 resultados Borrar filtros arossel OPEN" at bounding box center [167, 217] width 230 height 82
click at [98, 202] on div "1-10 de 21 resultados Borrar filtros arossel OPEN" at bounding box center [167, 217] width 230 height 82
click at [78, 202] on div "1-10 de 21 resultados Borrar filtros arossel OPEN" at bounding box center [167, 217] width 230 height 82
click at [80, 207] on span "Borrar filtros" at bounding box center [90, 214] width 57 height 20
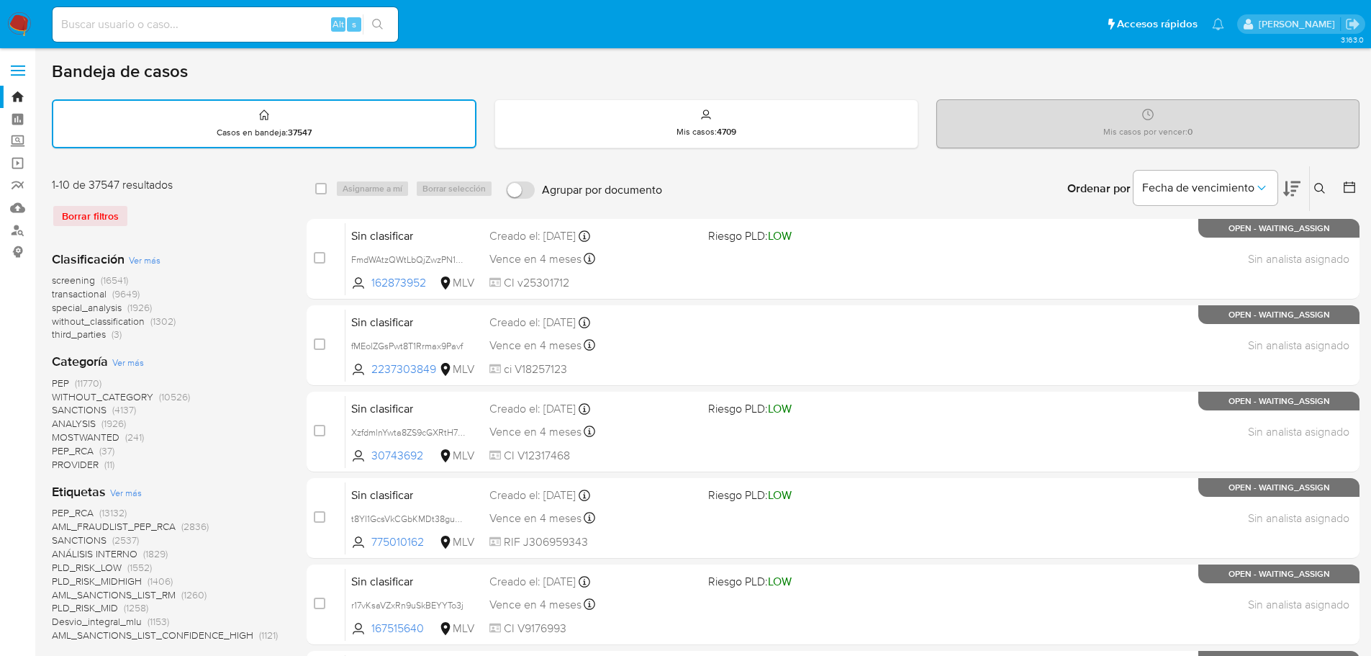
click at [1350, 197] on button at bounding box center [1350, 188] width 17 height 17
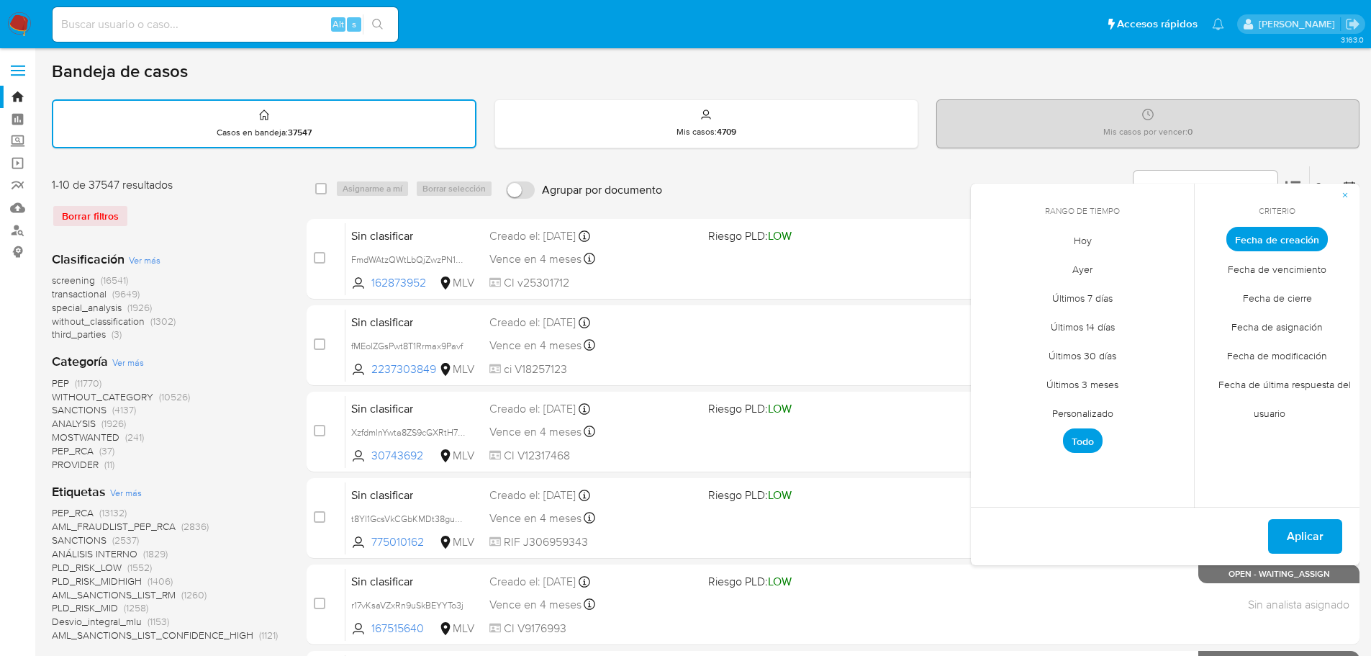
click at [1093, 411] on span "Personalizado" at bounding box center [1082, 413] width 91 height 30
click at [1049, 316] on button "1" at bounding box center [1053, 318] width 23 height 23
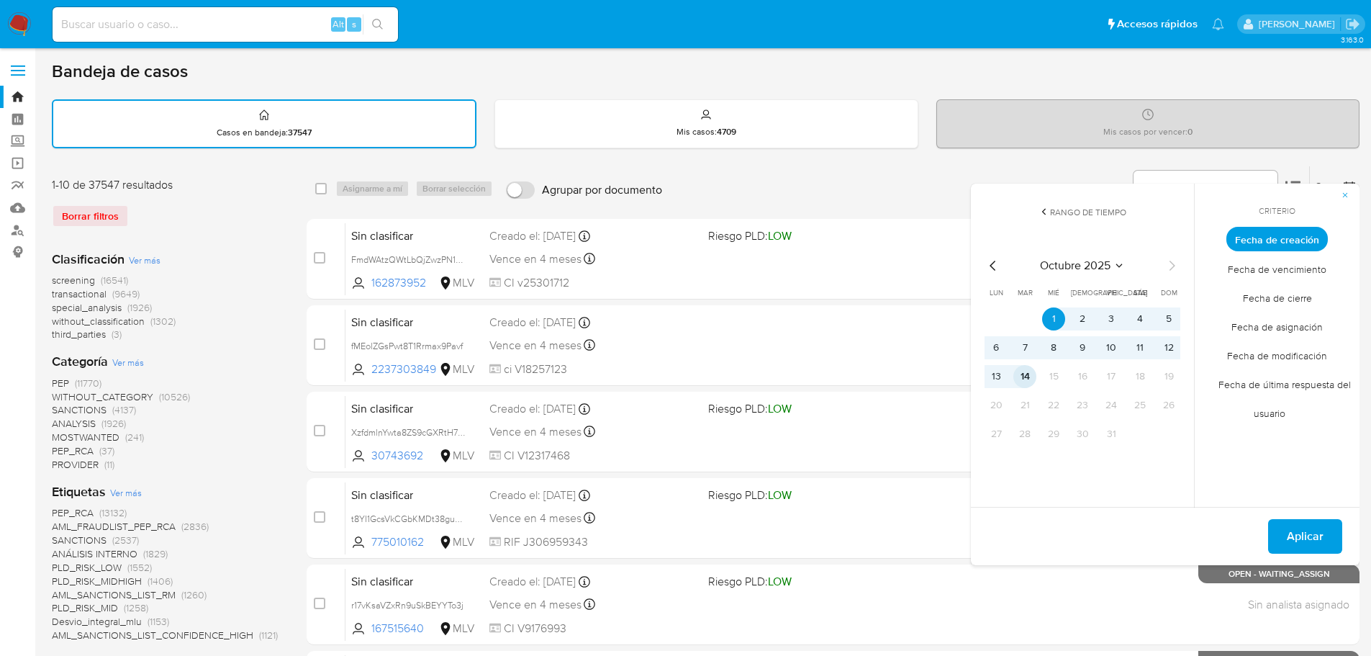
click at [1025, 376] on button "14" at bounding box center [1024, 376] width 23 height 23
click at [1291, 299] on span "Fecha de cierre" at bounding box center [1277, 298] width 99 height 30
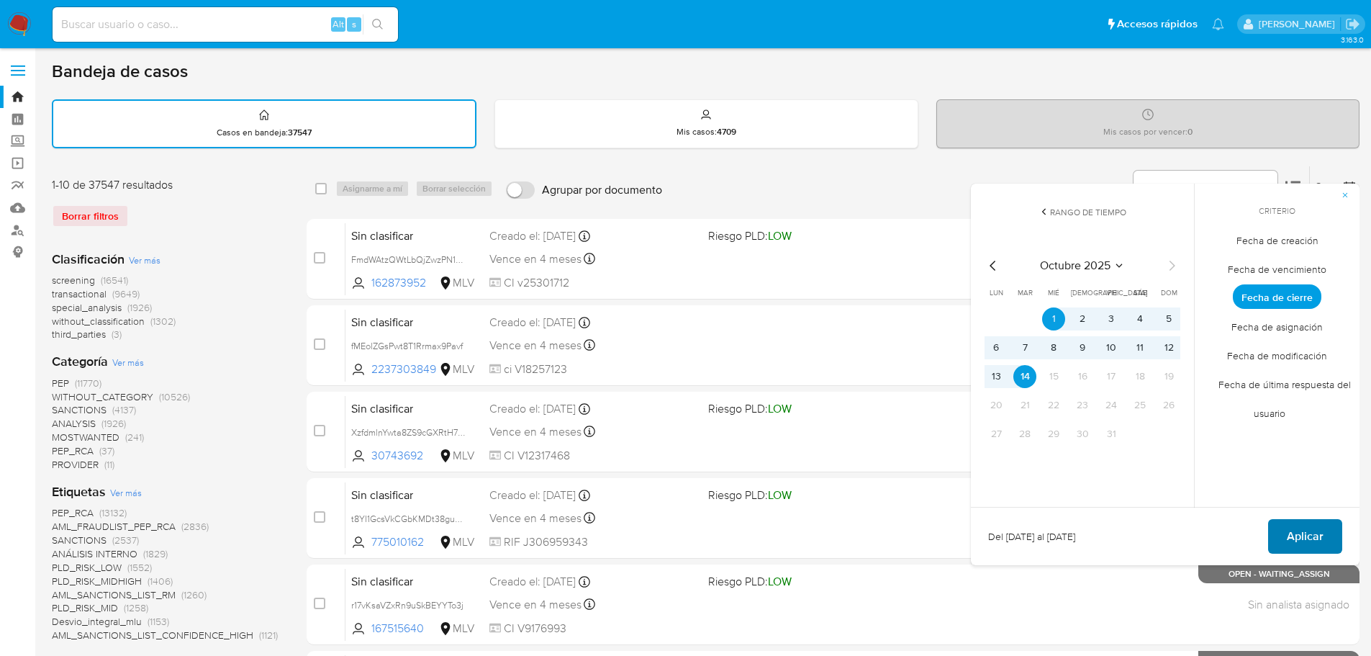
click at [1302, 528] on span "Aplicar" at bounding box center [1305, 536] width 37 height 32
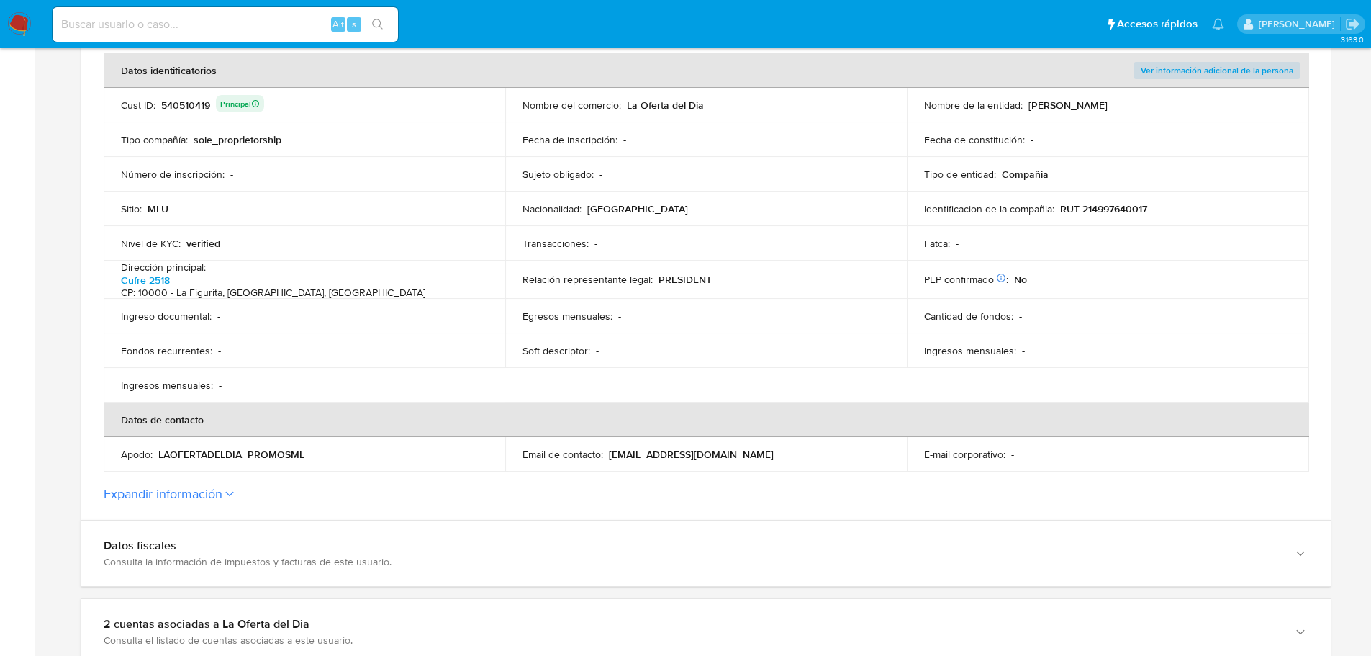
scroll to position [360, 0]
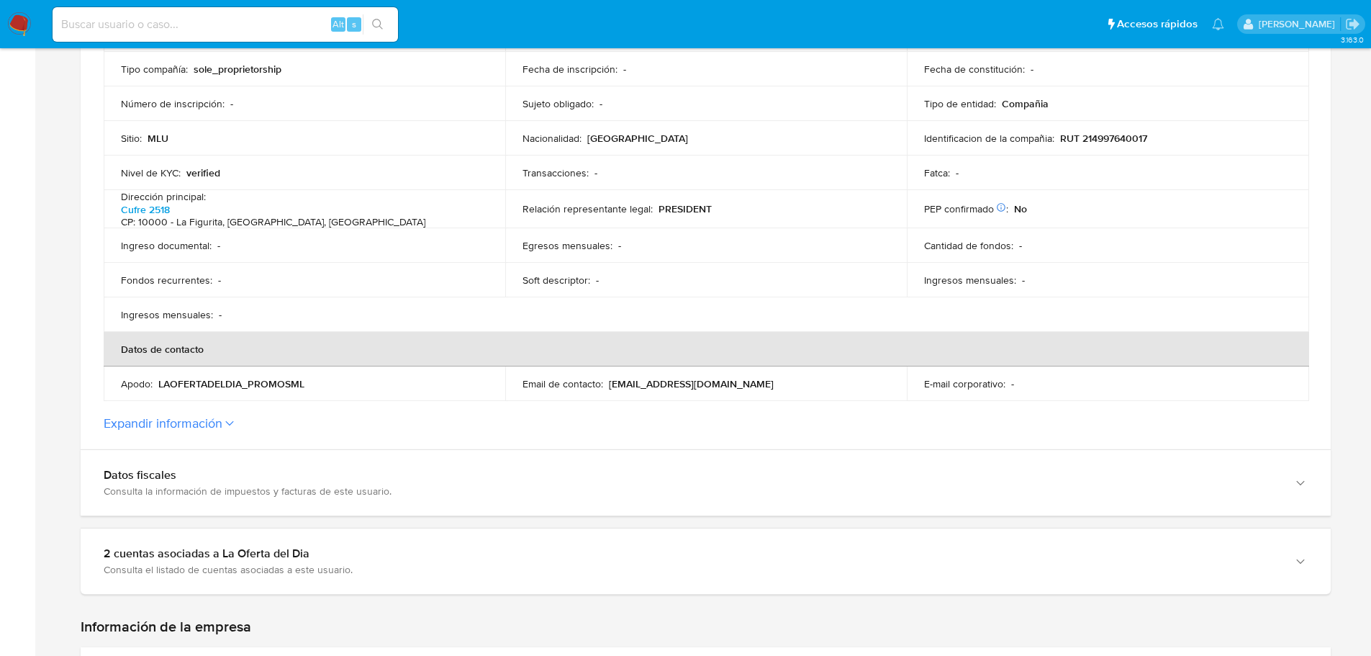
click at [189, 422] on button "Expandir información" at bounding box center [163, 423] width 119 height 16
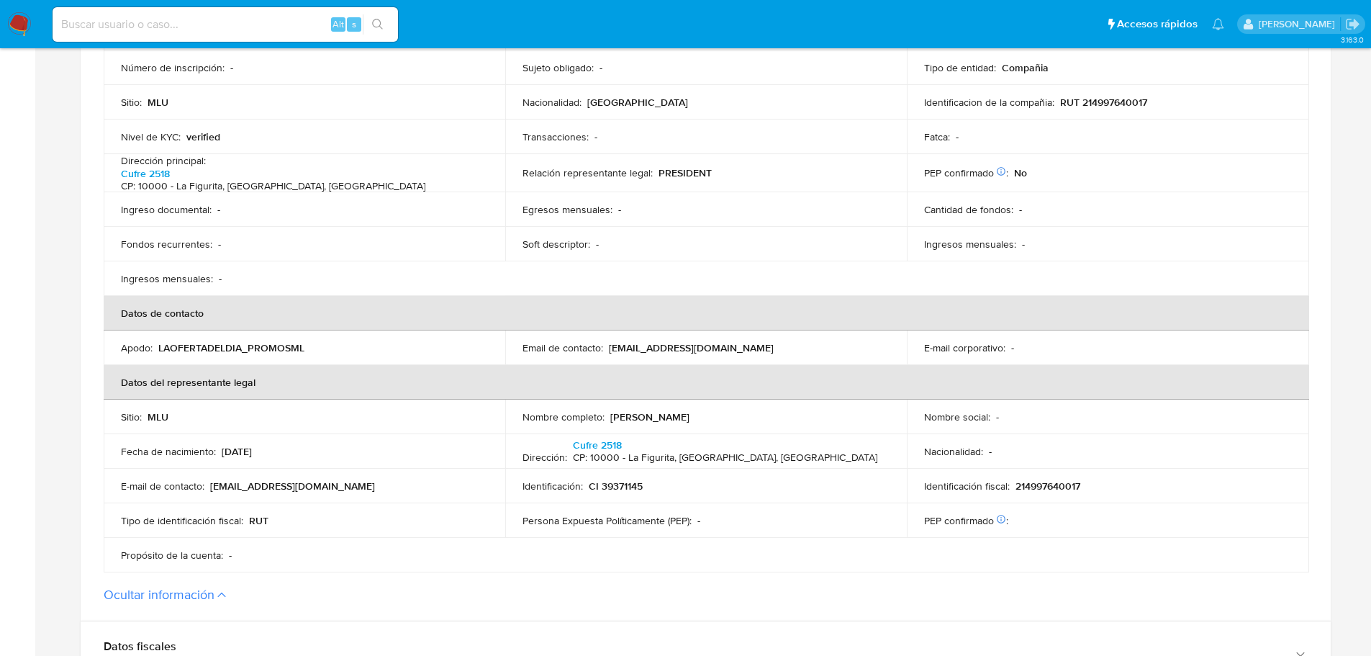
scroll to position [432, 0]
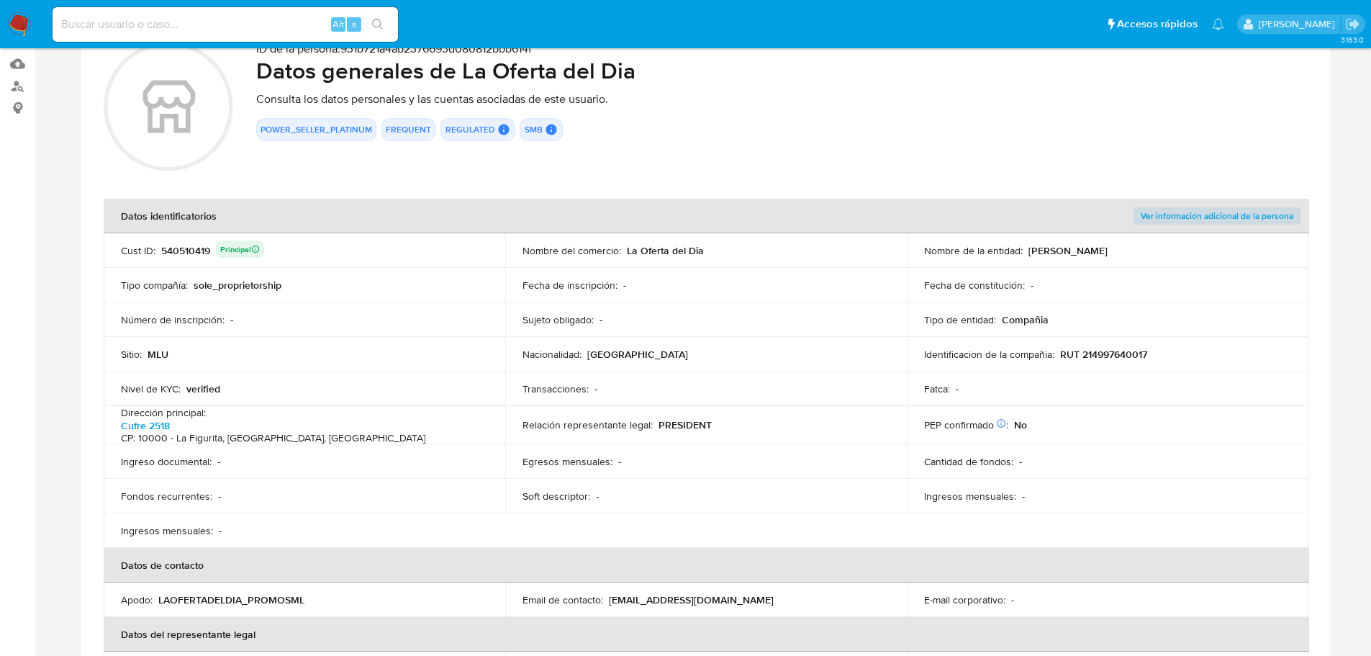
click at [1252, 209] on section "ID de la persona : 931b721a4ab2376693d080812bbb614f Datos generales de La Ofert…" at bounding box center [706, 448] width 1250 height 849
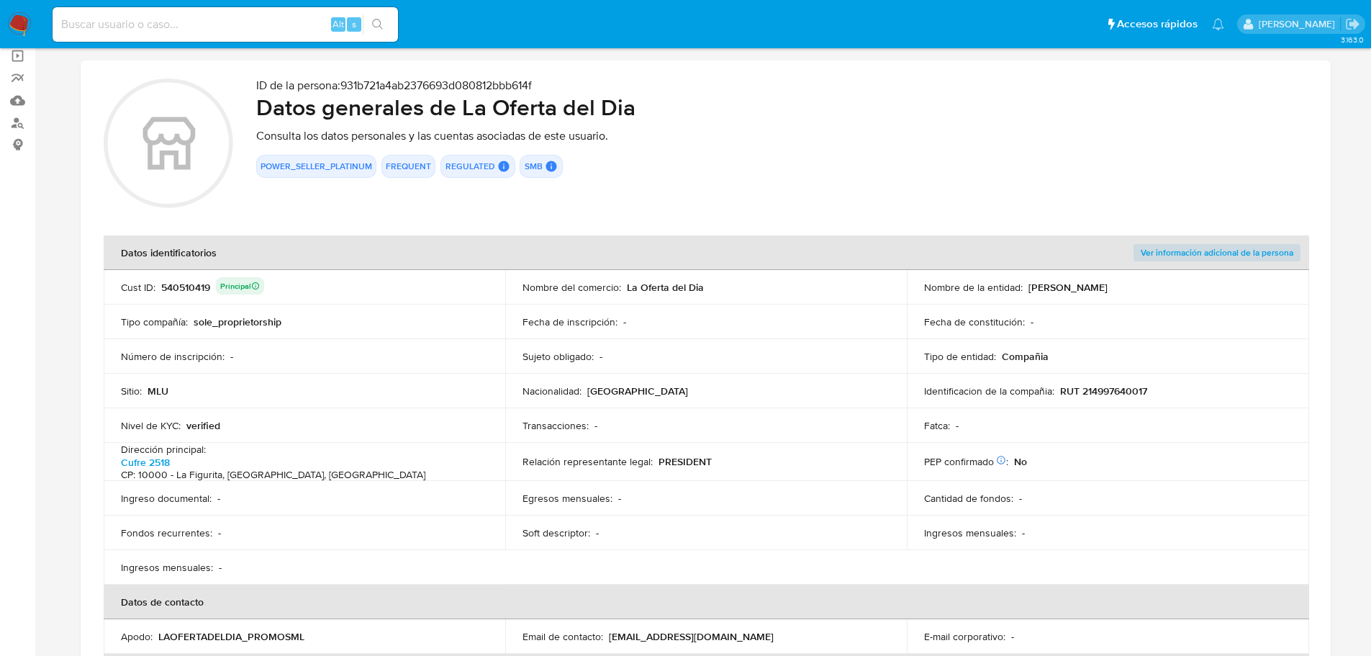
scroll to position [72, 0]
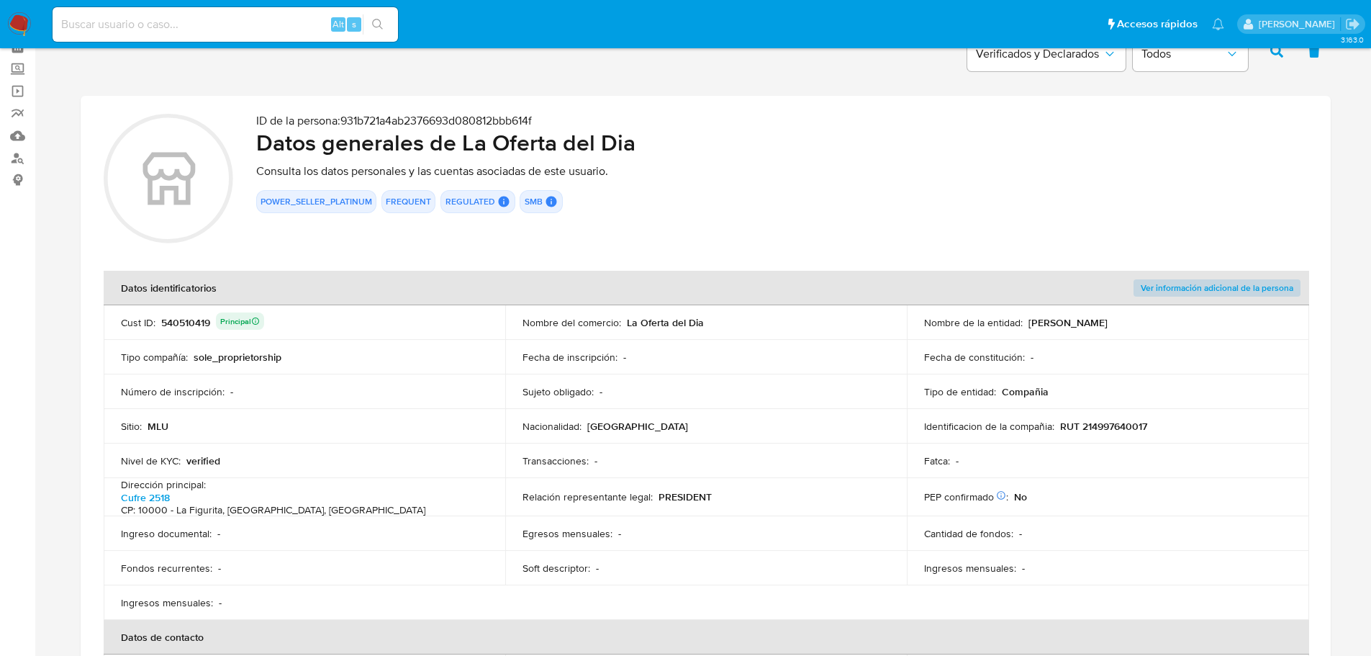
click at [1170, 288] on span "Ver información adicional de la persona" at bounding box center [1217, 288] width 153 height 14
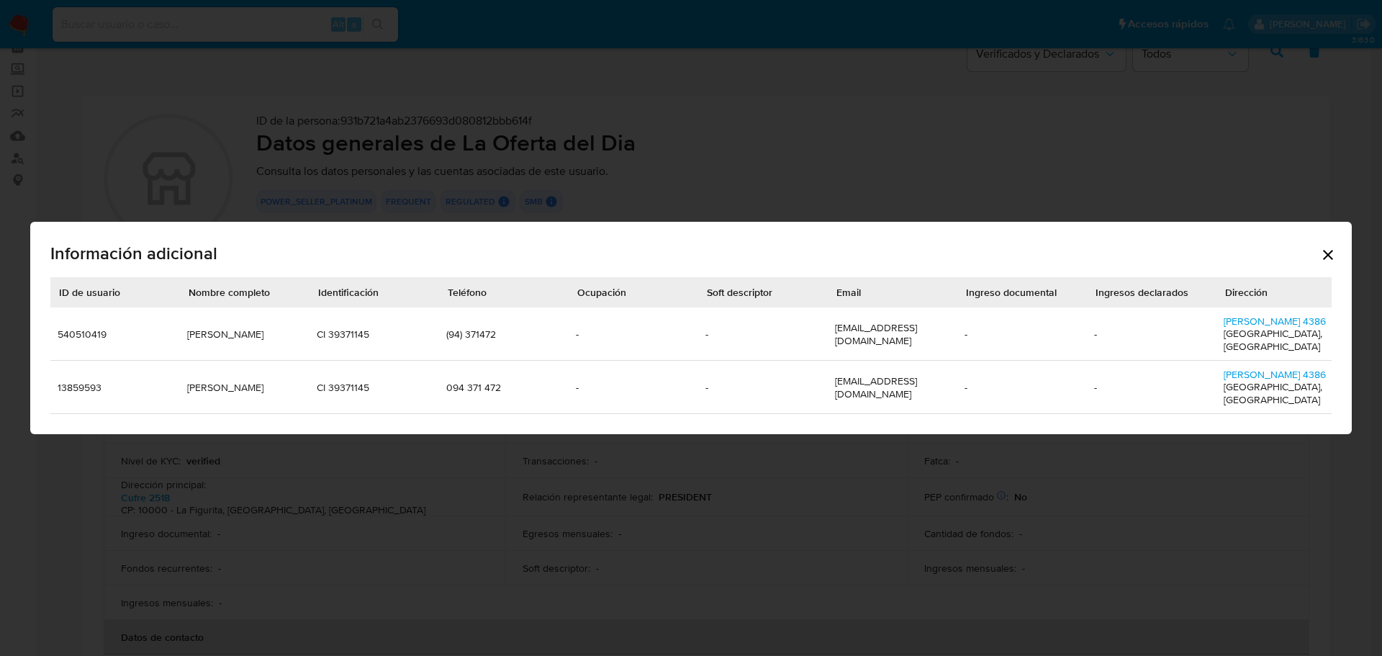
click at [635, 528] on div "Información adicional ID de usuario Nombre completo Identificación Teléfono Ocu…" at bounding box center [691, 328] width 1382 height 656
click at [1336, 258] on icon "Cerrar" at bounding box center [1327, 254] width 17 height 17
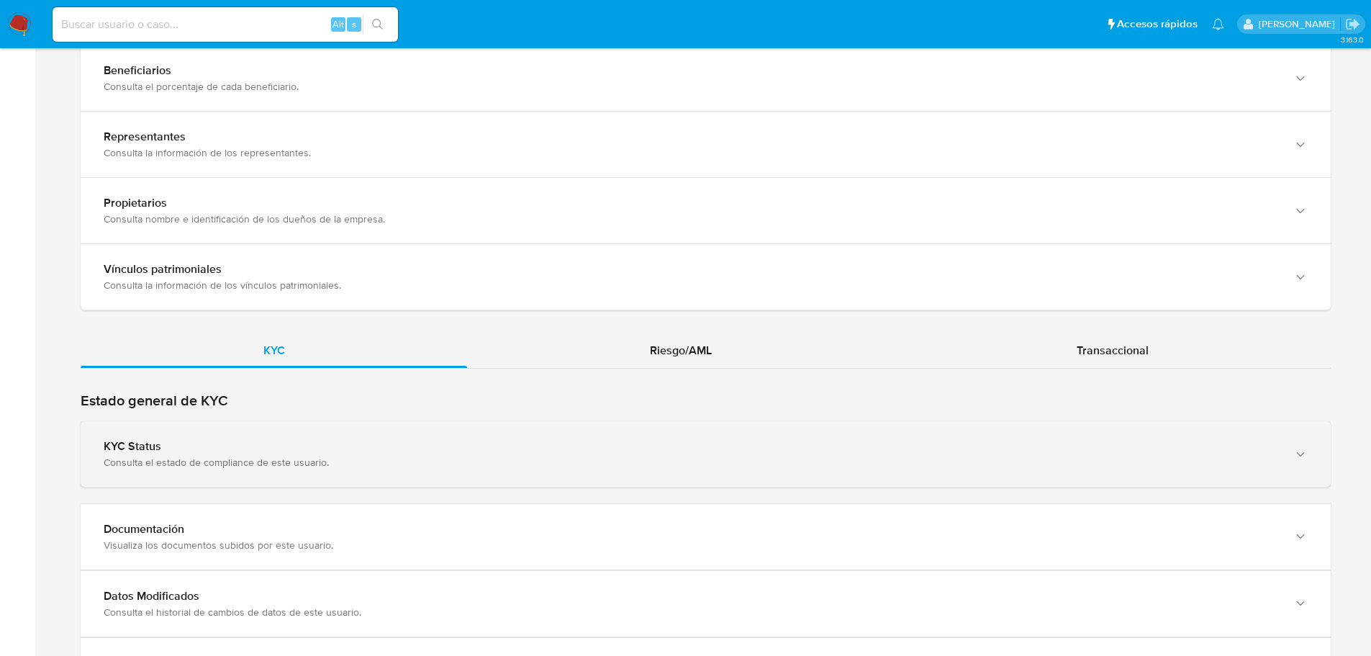
click at [456, 461] on div "Consulta el estado de compliance de este usuario." at bounding box center [691, 462] width 1175 height 13
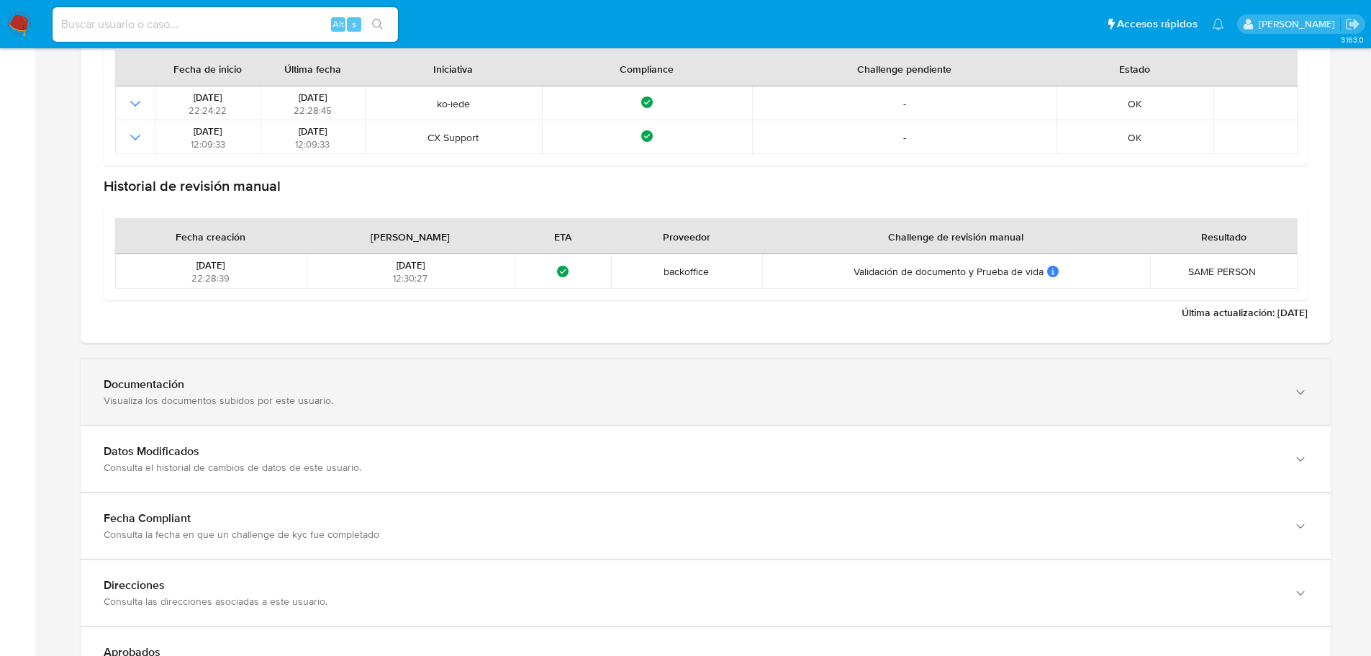
click at [811, 372] on div "Documentación Visualiza los documentos subidos por este usuario." at bounding box center [706, 392] width 1250 height 66
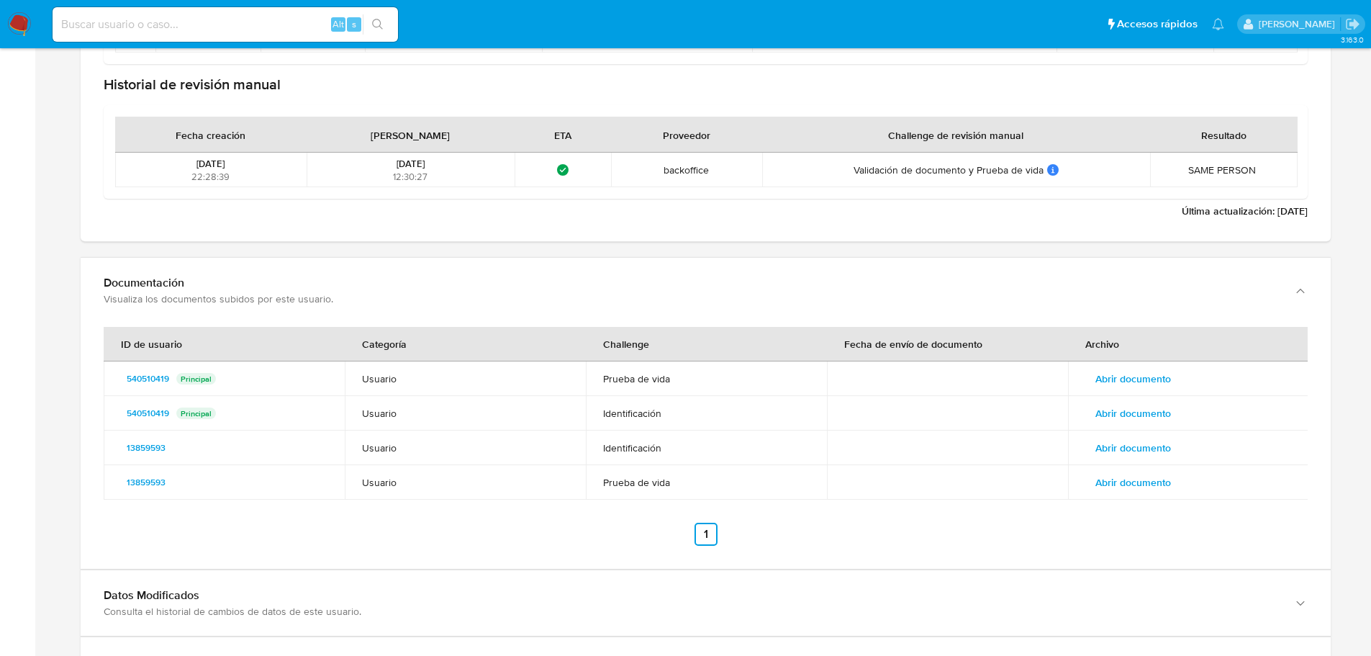
scroll to position [2087, 0]
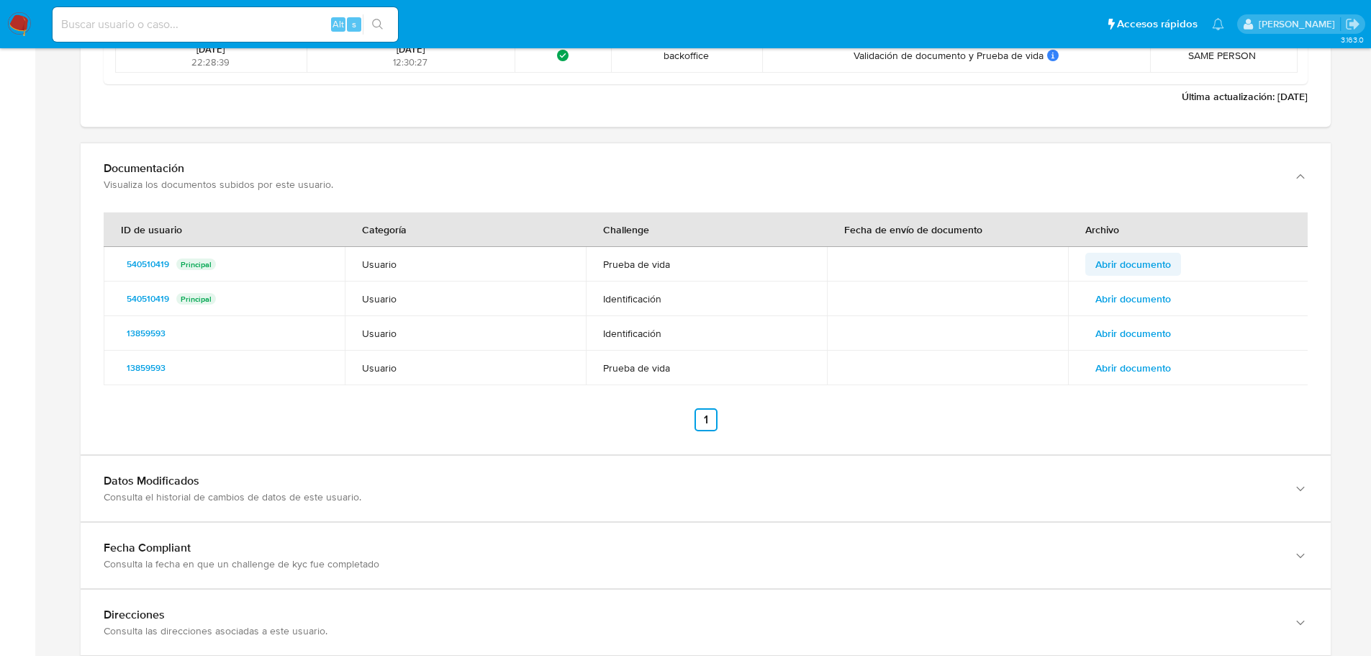
click at [1160, 254] on span "Abrir documento" at bounding box center [1134, 264] width 76 height 20
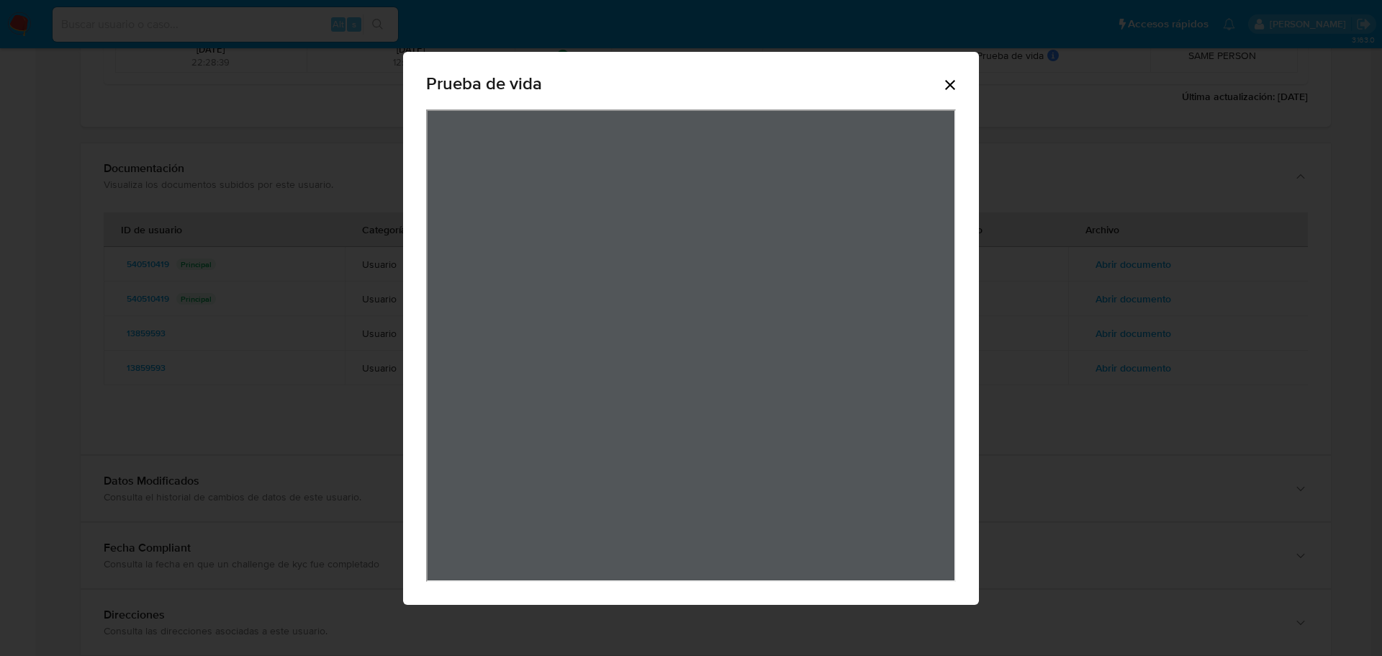
click at [946, 76] on icon "Cerrar" at bounding box center [949, 84] width 17 height 17
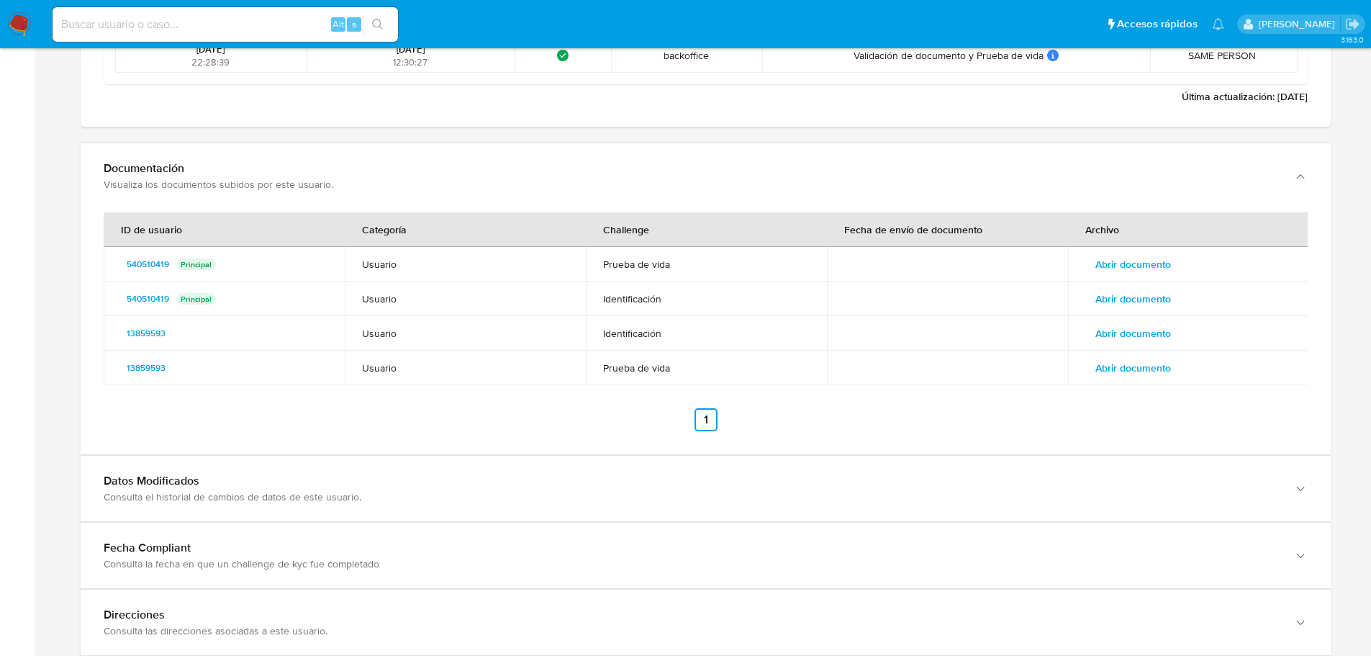
click at [1153, 294] on span "Abrir documento" at bounding box center [1134, 299] width 76 height 20
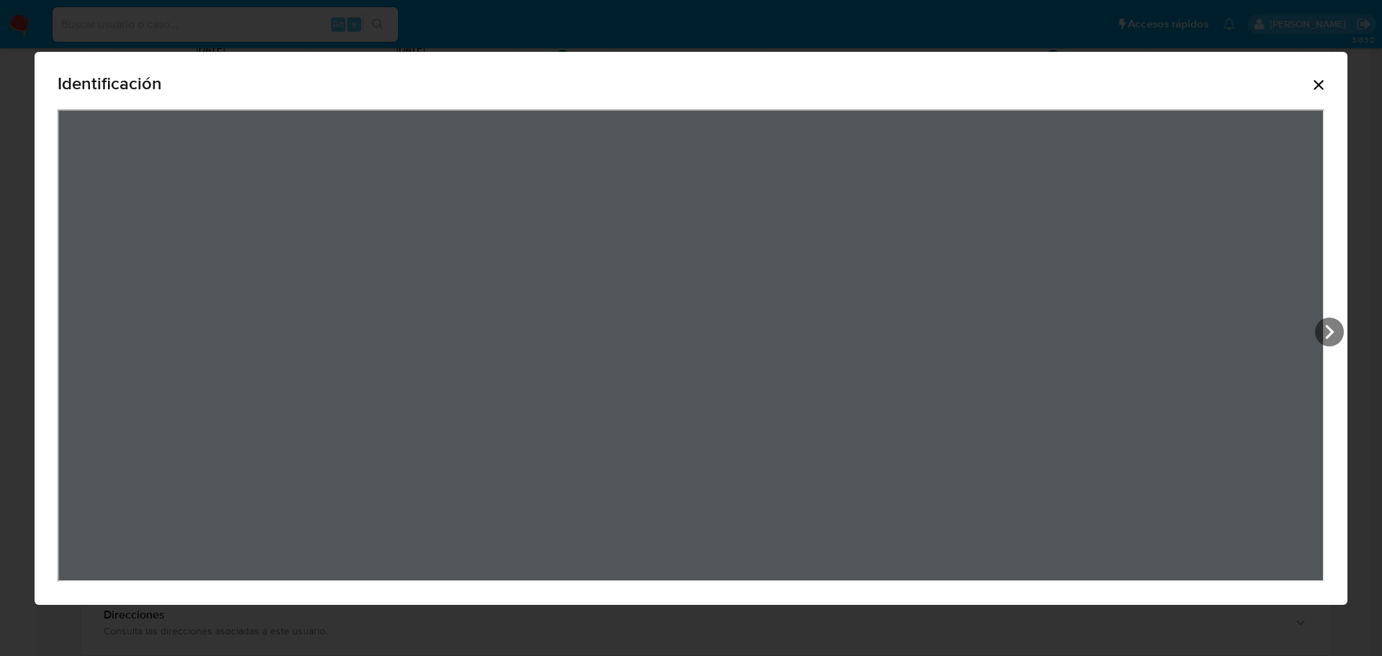
click at [1322, 69] on div "Identificación" at bounding box center [691, 86] width 1267 height 46
click at [1319, 82] on icon "Cerrar" at bounding box center [1318, 84] width 17 height 17
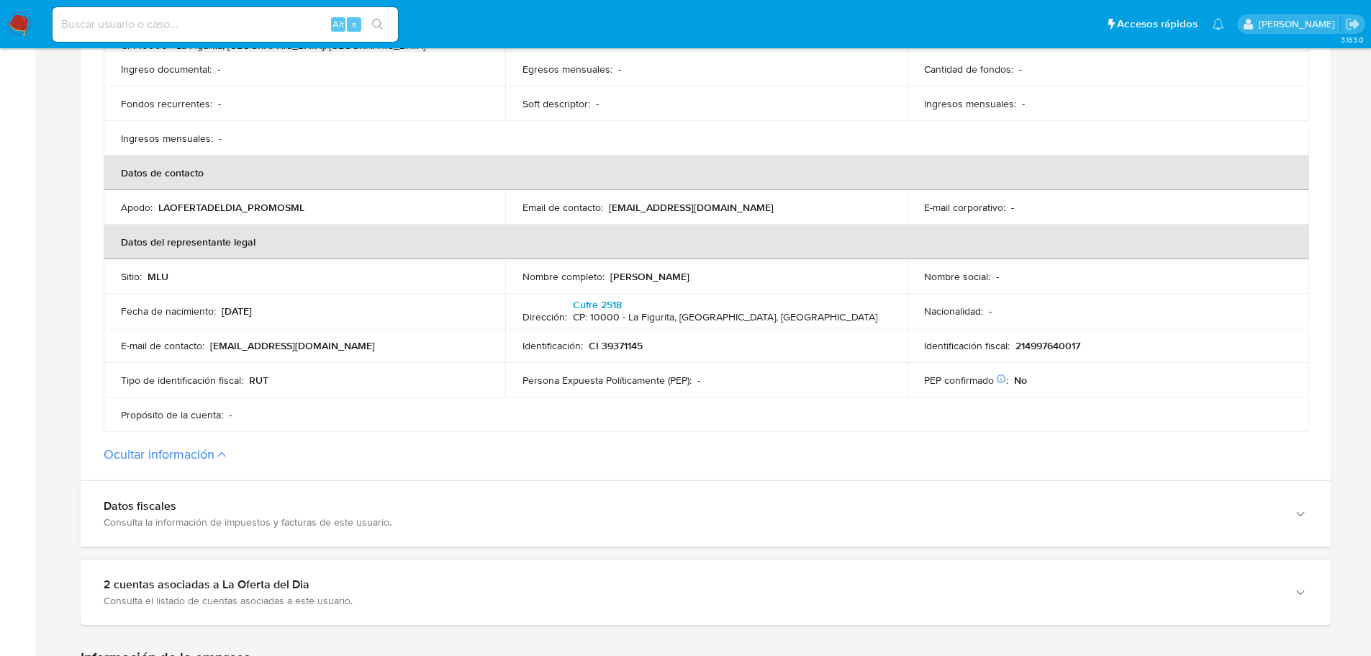
scroll to position [576, 0]
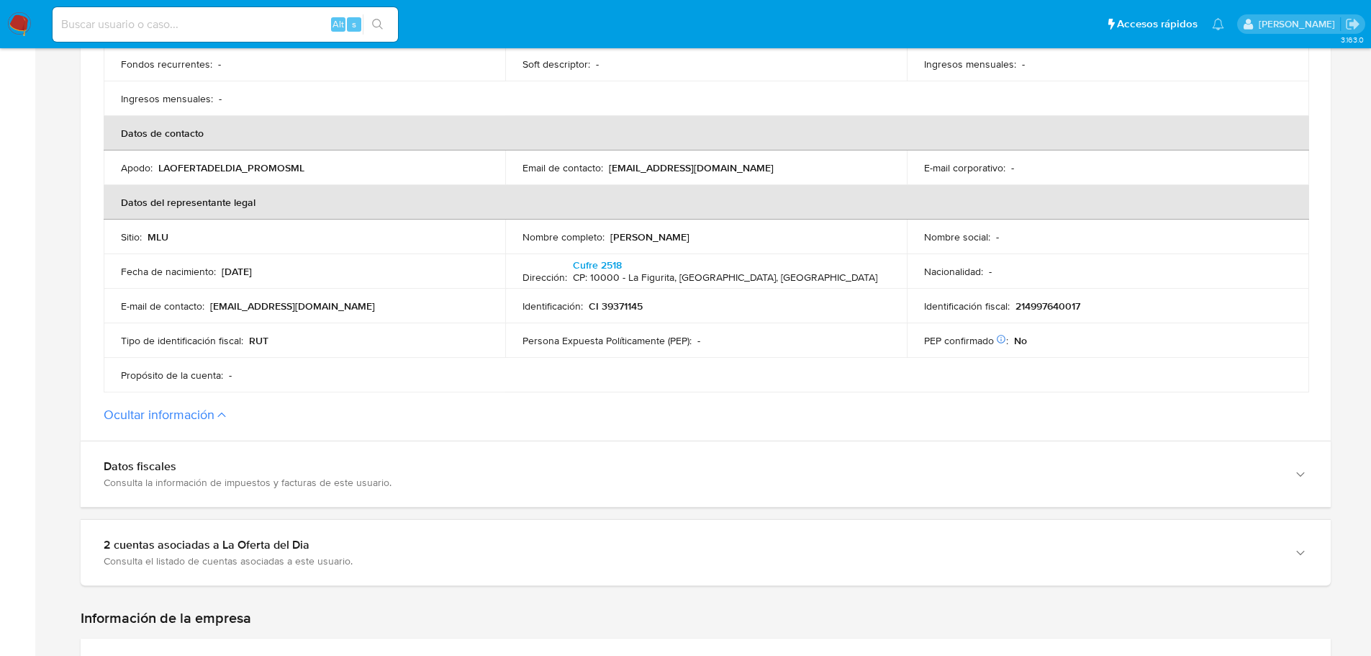
drag, startPoint x: 618, startPoint y: 236, endPoint x: 763, endPoint y: 237, distance: 144.7
click at [763, 237] on div "Nombre completo : [PERSON_NAME]" at bounding box center [706, 236] width 367 height 13
click at [1072, 300] on p "214997640017" at bounding box center [1048, 305] width 65 height 13
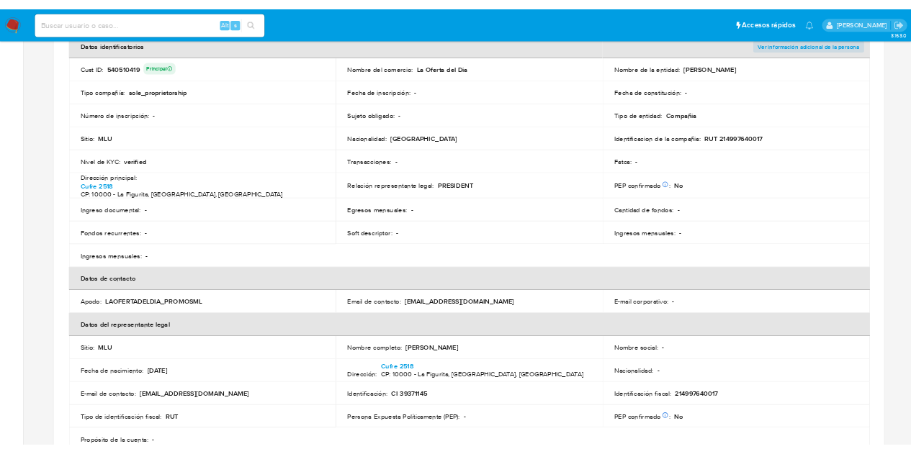
scroll to position [144, 0]
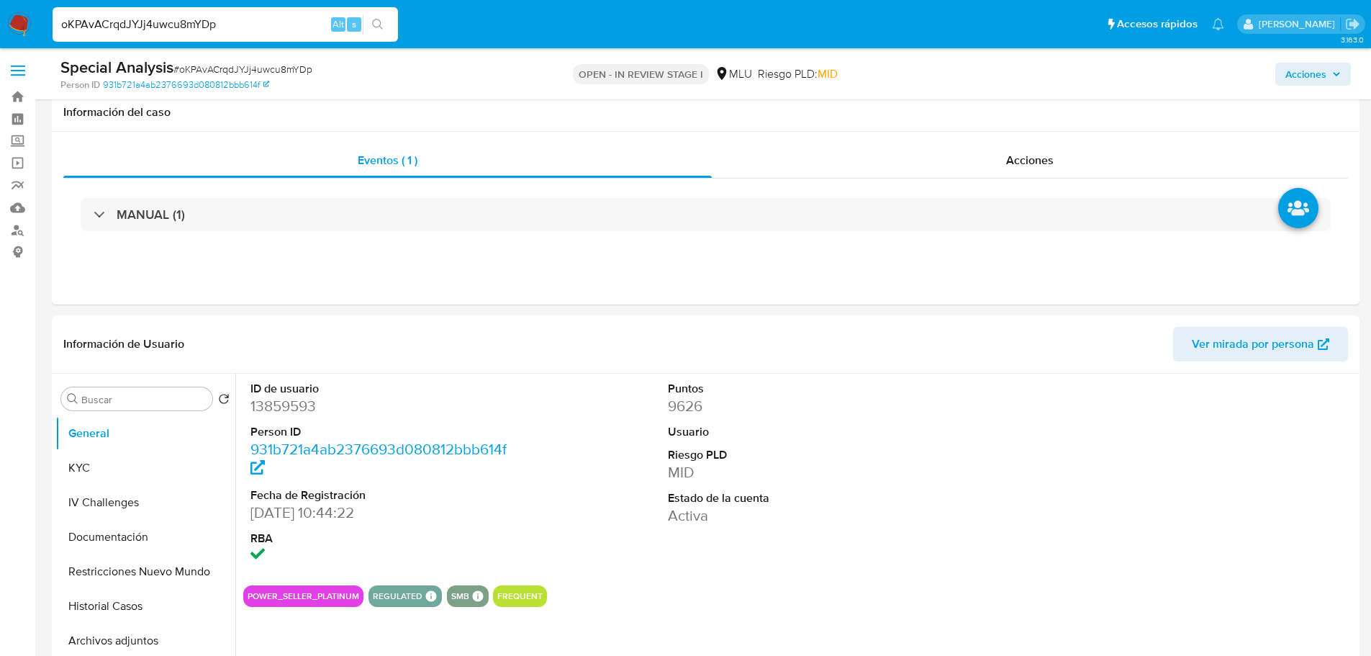
select select "10"
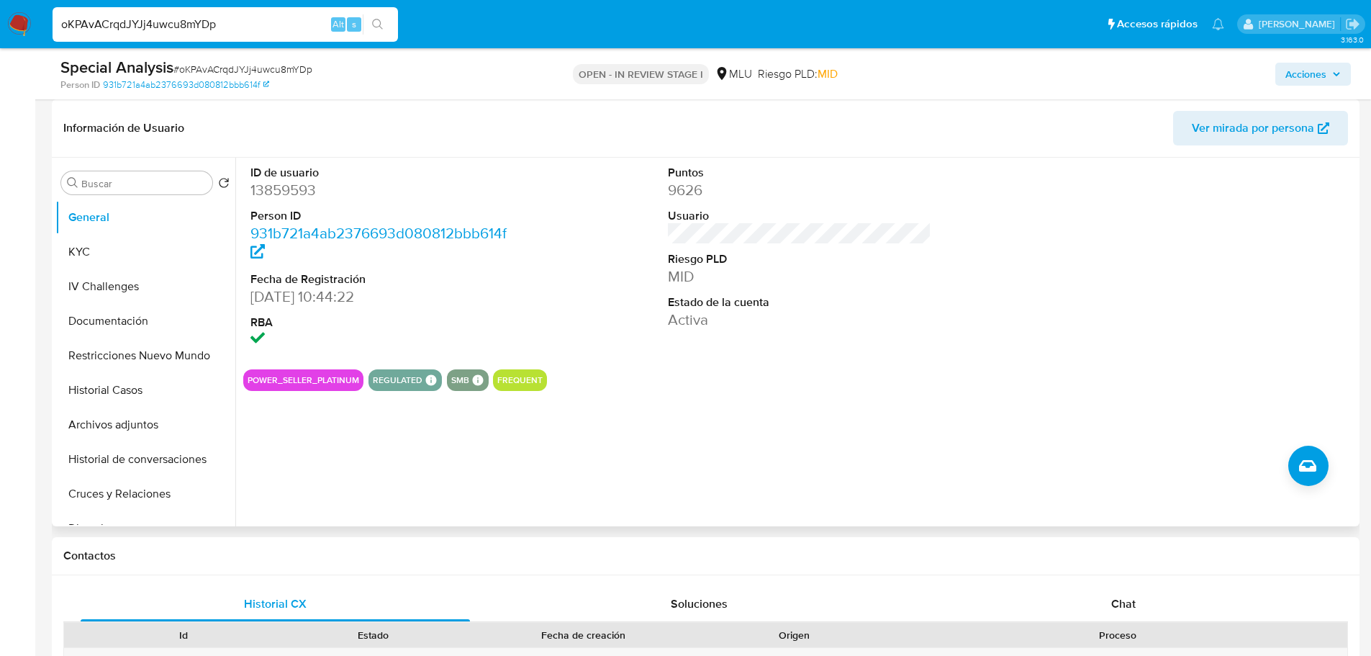
click at [752, 351] on div "Puntos 9626 Usuario Riesgo PLD MID Estado de la cuenta Activa" at bounding box center [800, 258] width 279 height 200
